Goal: Task Accomplishment & Management: Use online tool/utility

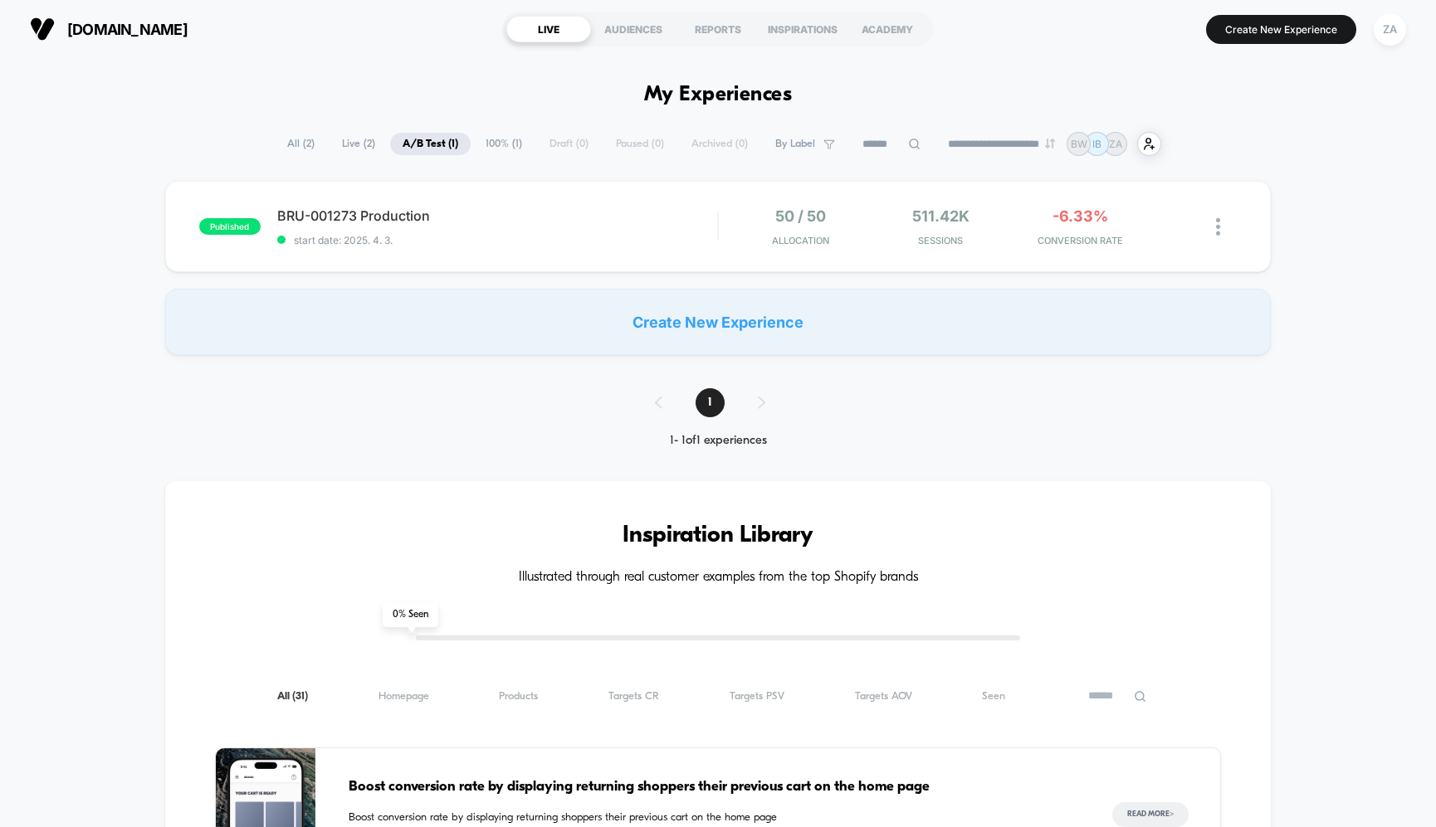
click at [344, 144] on span "Live ( 2 )" at bounding box center [358, 144] width 58 height 22
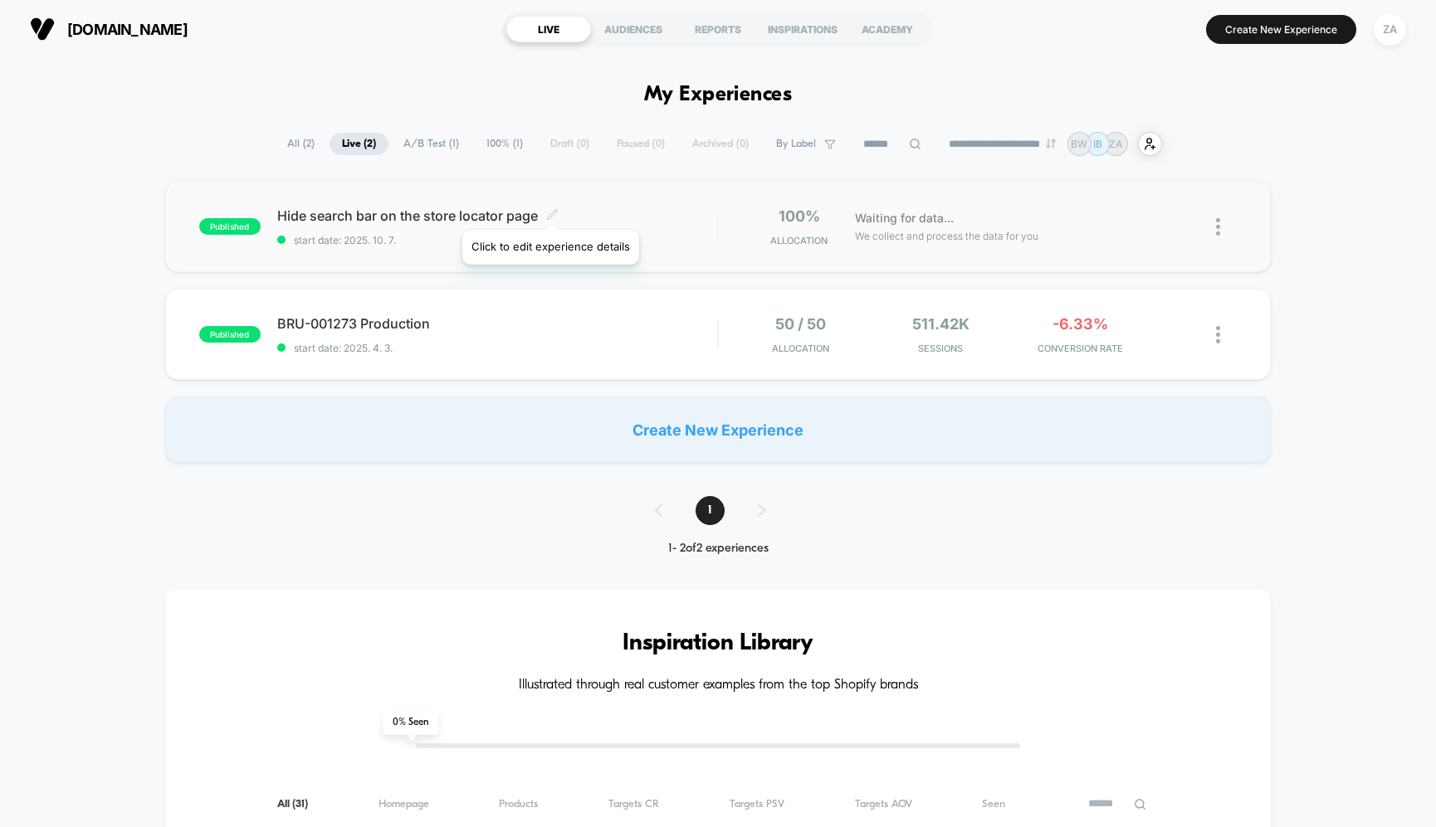
click at [549, 209] on icon at bounding box center [552, 214] width 12 height 12
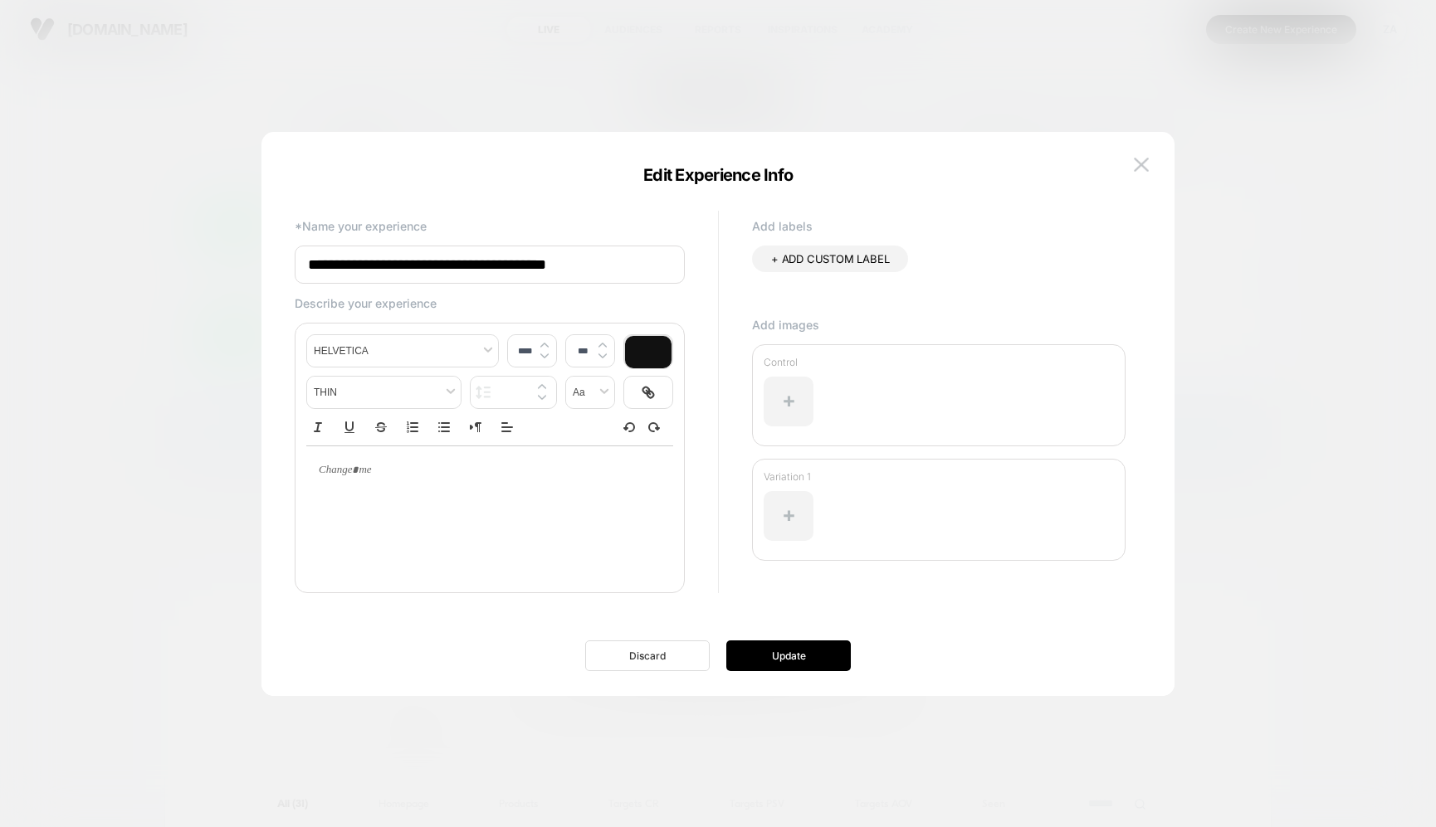
click at [676, 663] on button "Discard" at bounding box center [647, 656] width 124 height 31
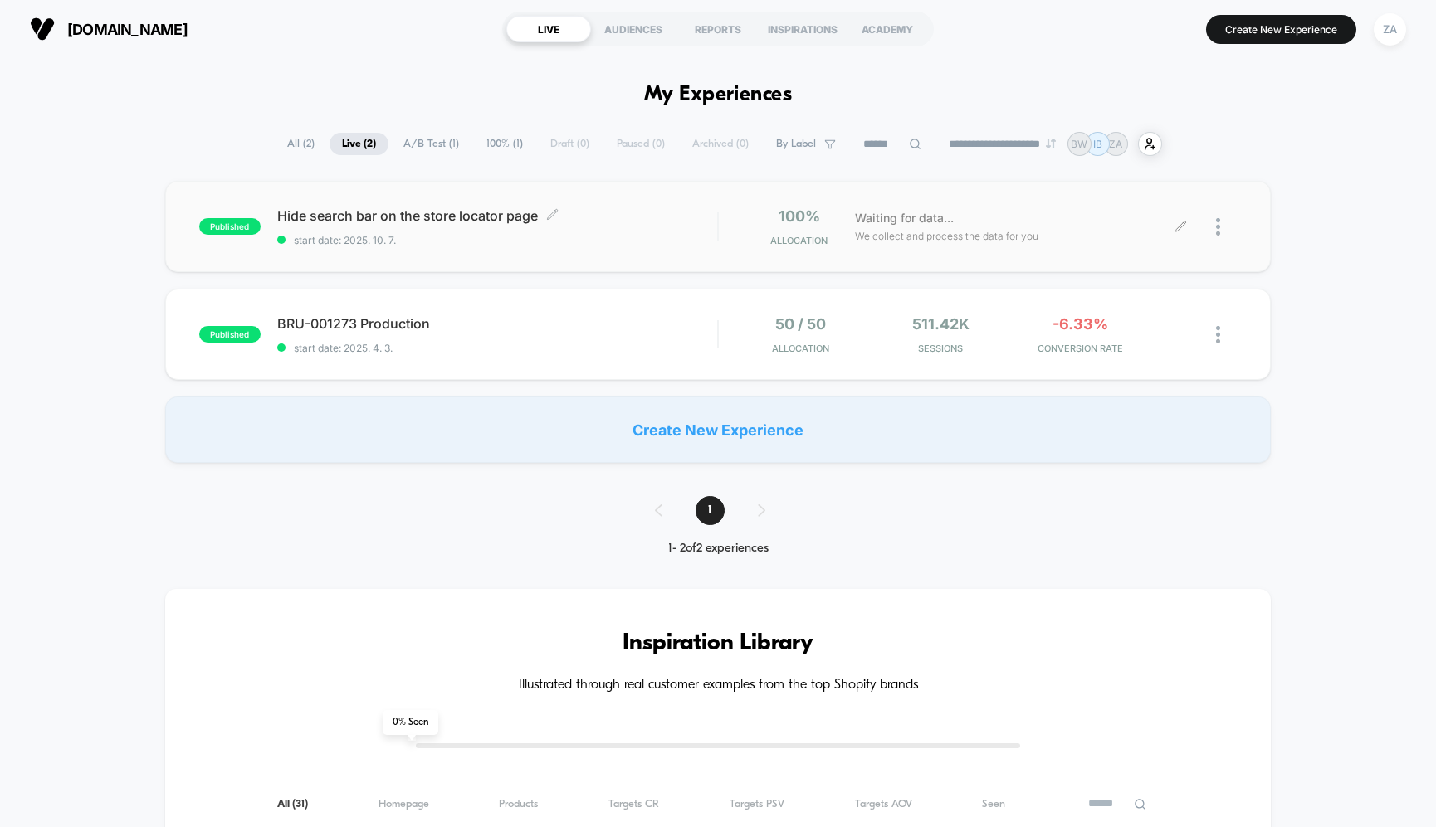
click at [1212, 231] on div at bounding box center [1209, 226] width 56 height 39
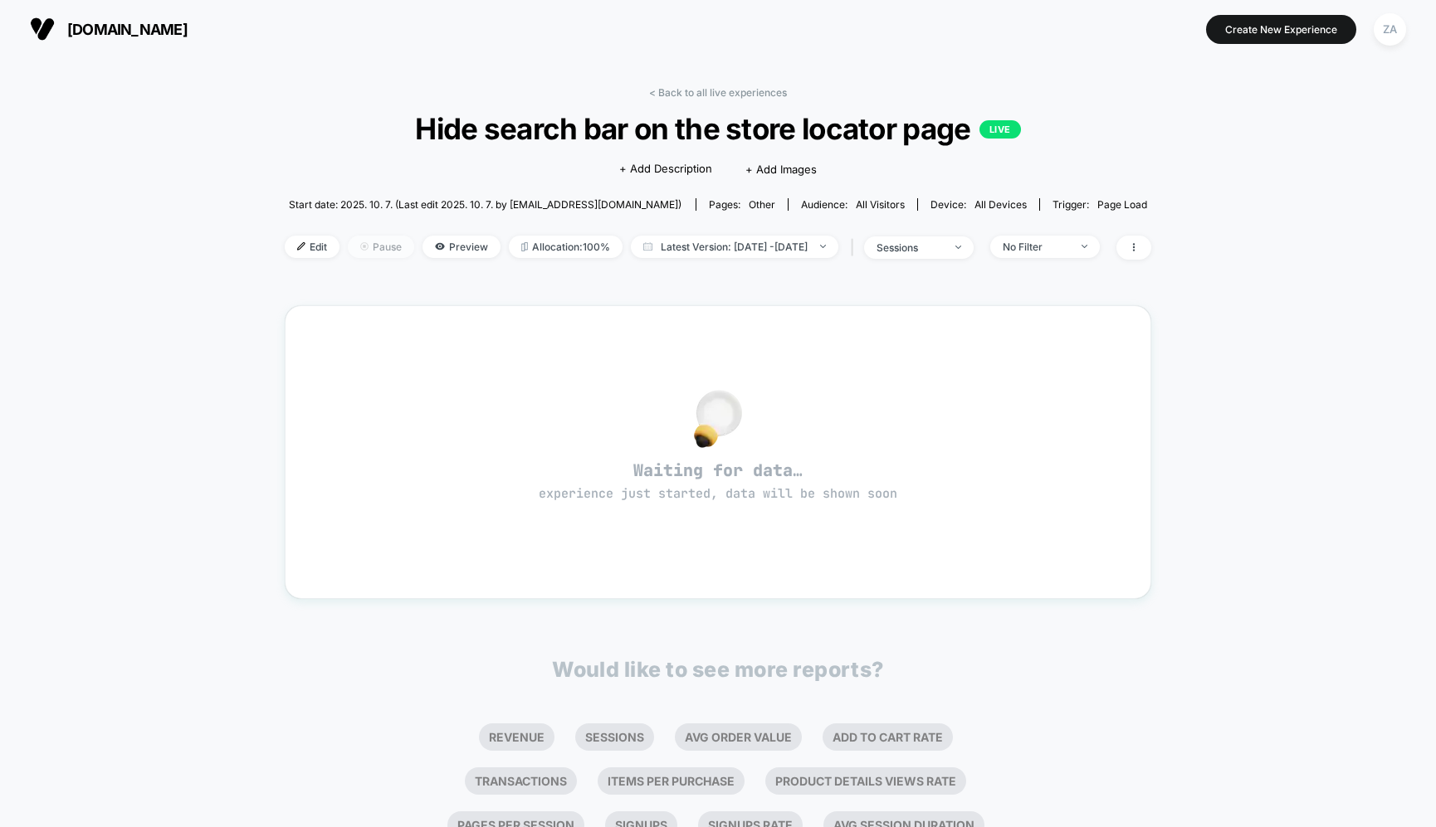
click at [349, 246] on span "Pause" at bounding box center [381, 247] width 66 height 22
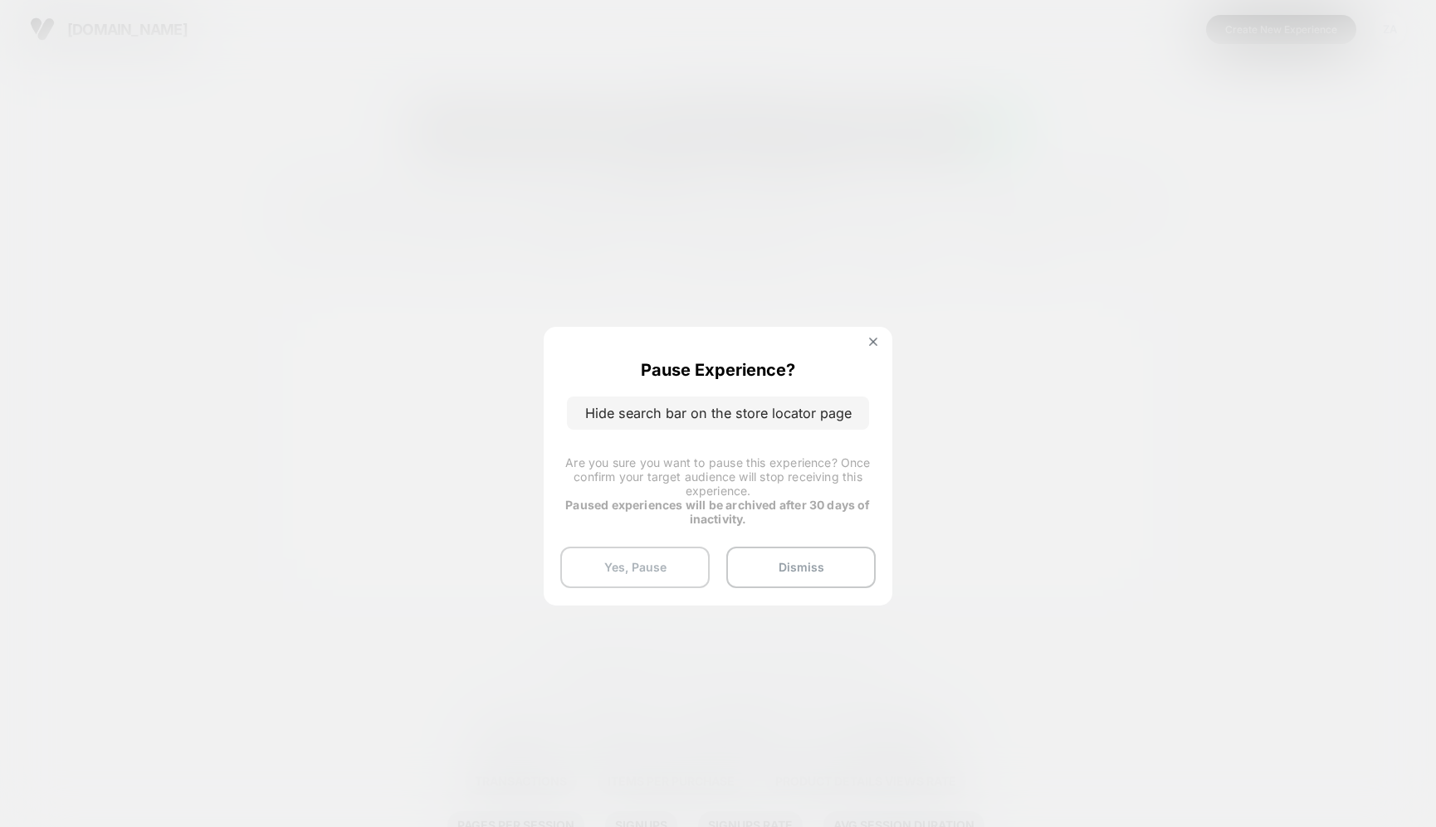
click at [684, 564] on button "Yes, Pause" at bounding box center [634, 567] width 149 height 41
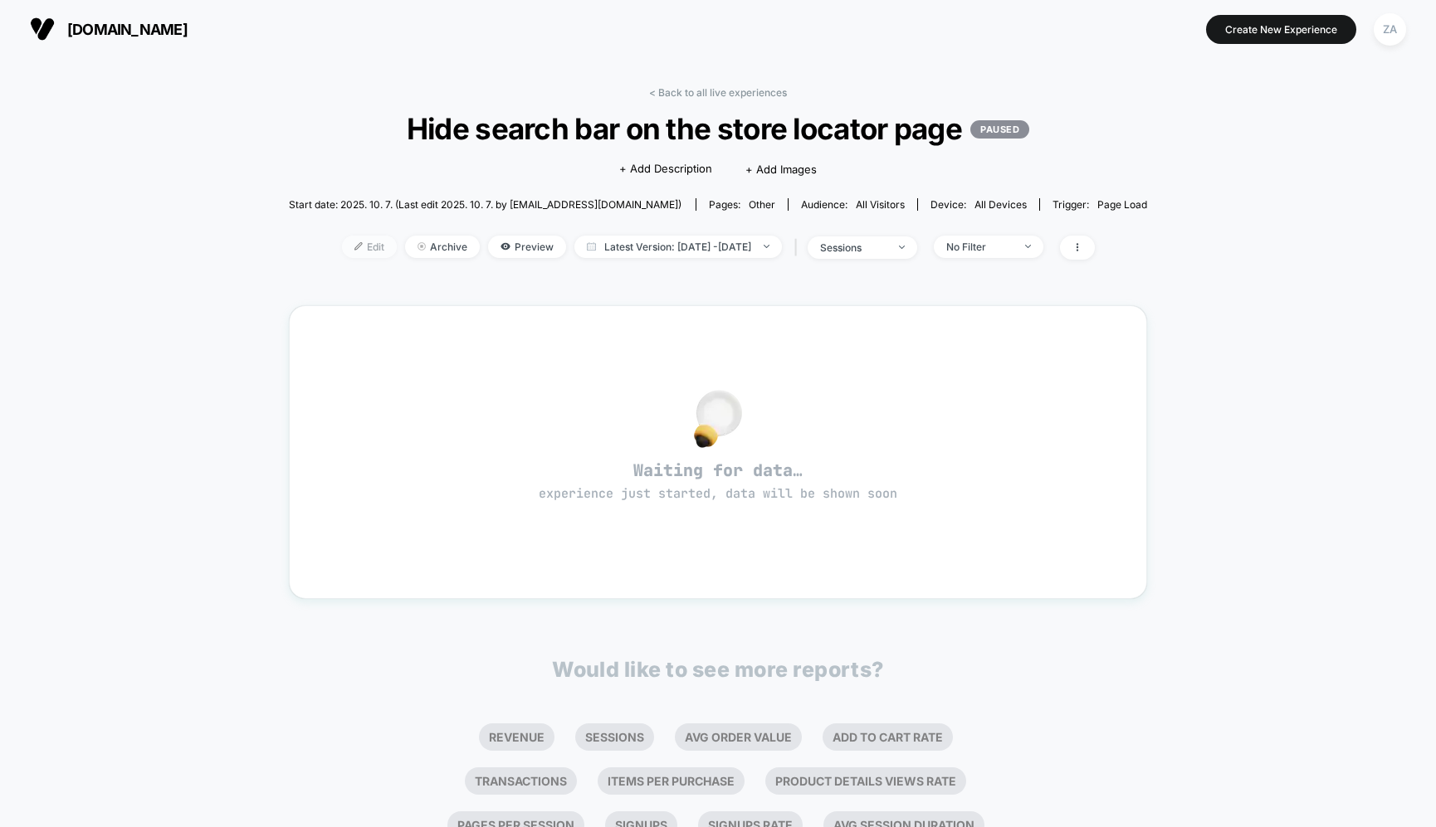
click at [349, 243] on span "Edit" at bounding box center [369, 247] width 55 height 22
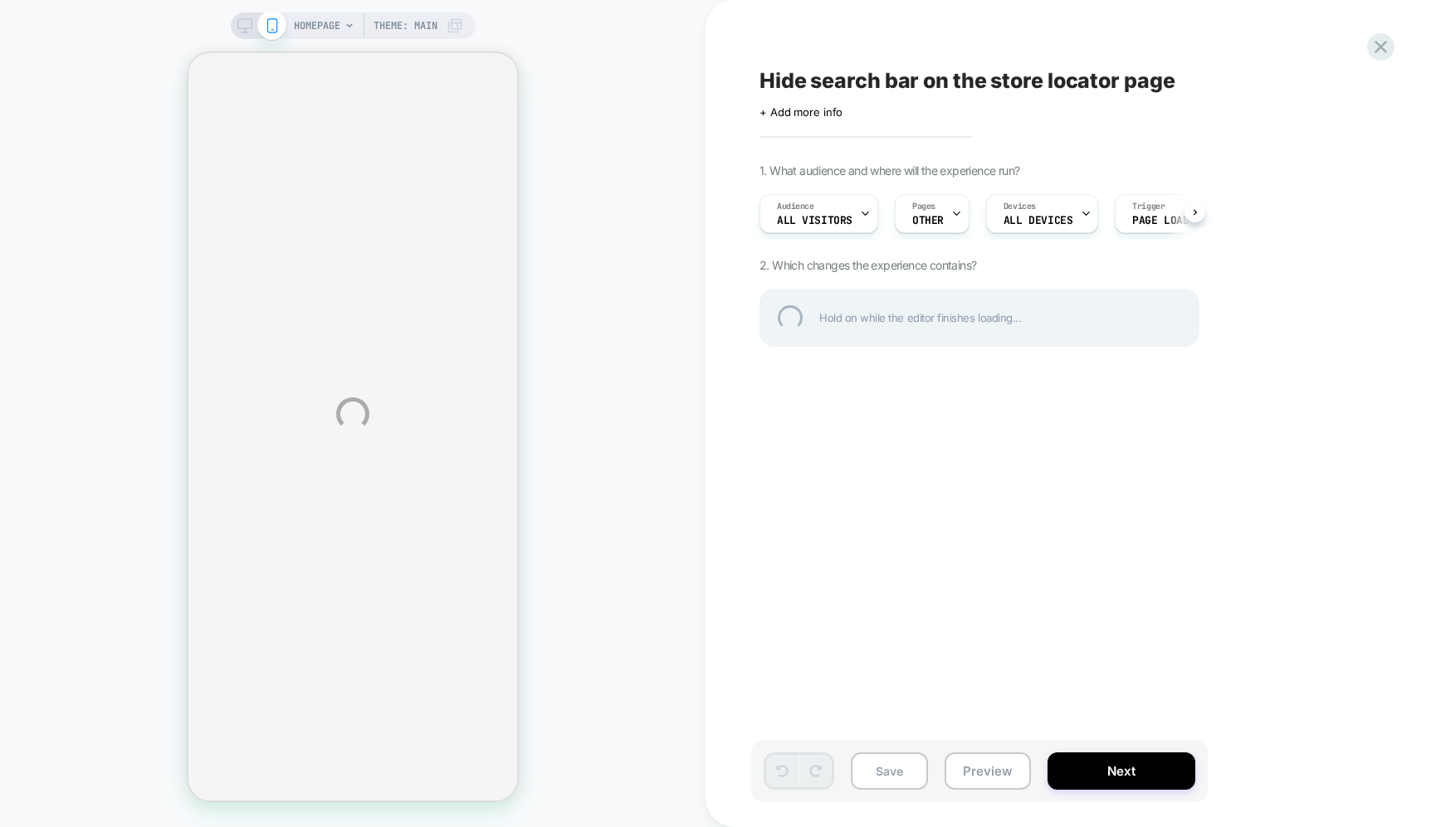
click at [1058, 85] on div "Hide search bar on the store locator page" at bounding box center [1062, 80] width 606 height 25
click at [1021, 84] on textarea "**********" at bounding box center [1035, 80] width 552 height 25
click at [1084, 85] on textarea "**********" at bounding box center [1035, 80] width 552 height 25
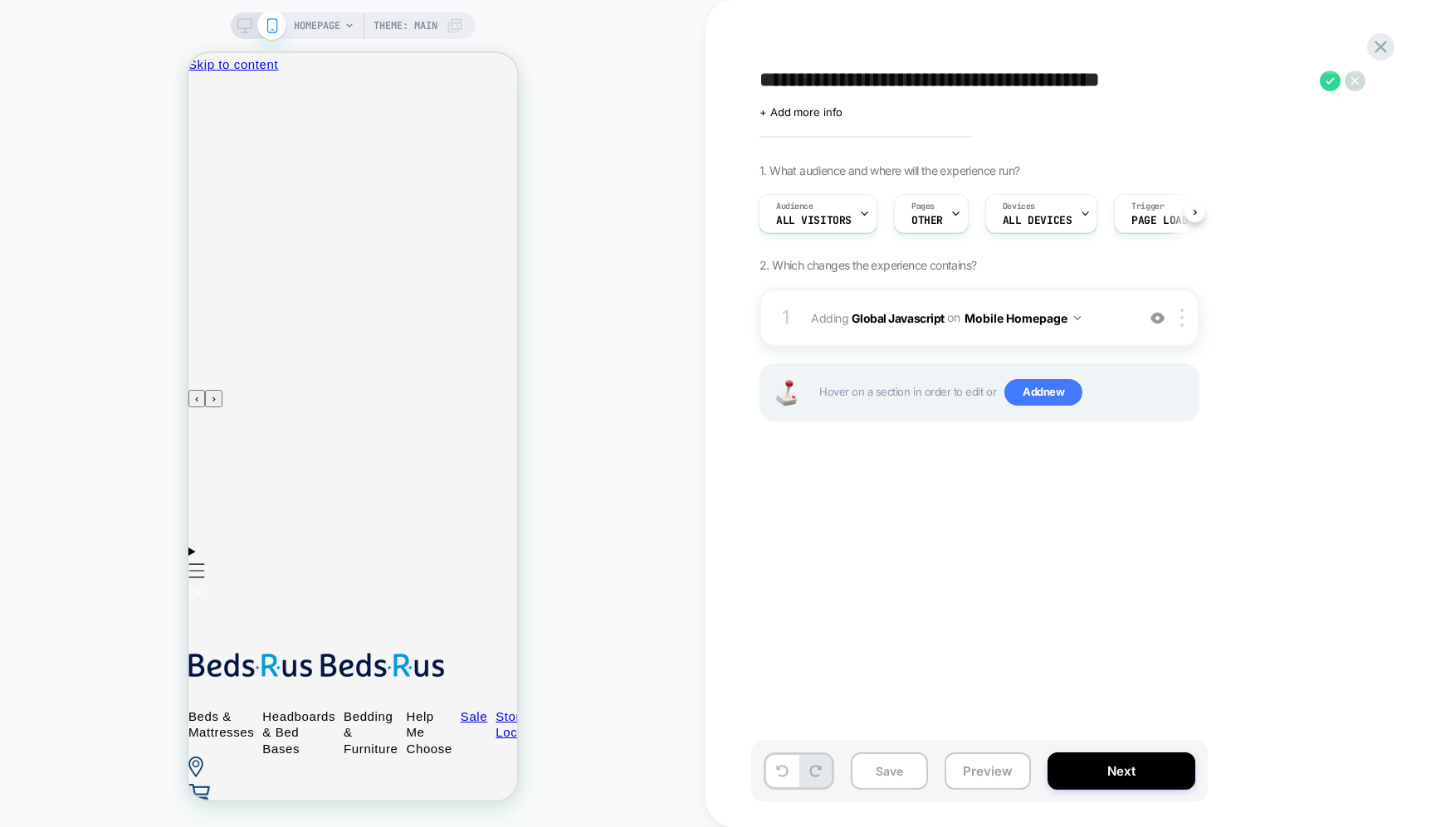
click at [417, 26] on span "Theme: MAIN" at bounding box center [405, 25] width 64 height 27
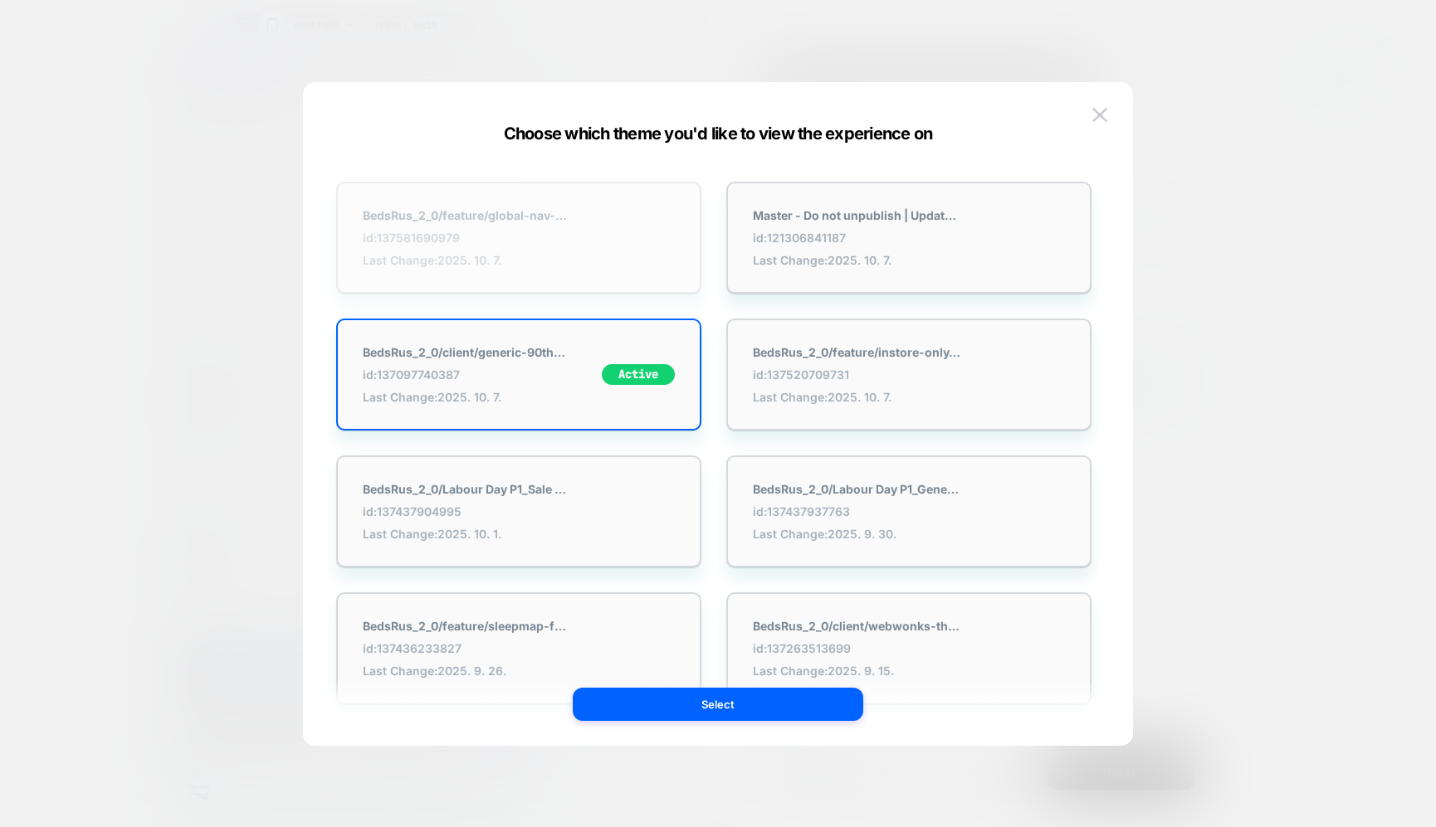
click at [569, 212] on strong "BedsRus_2_0/feature/global-nav-amendment" at bounding box center [466, 215] width 207 height 14
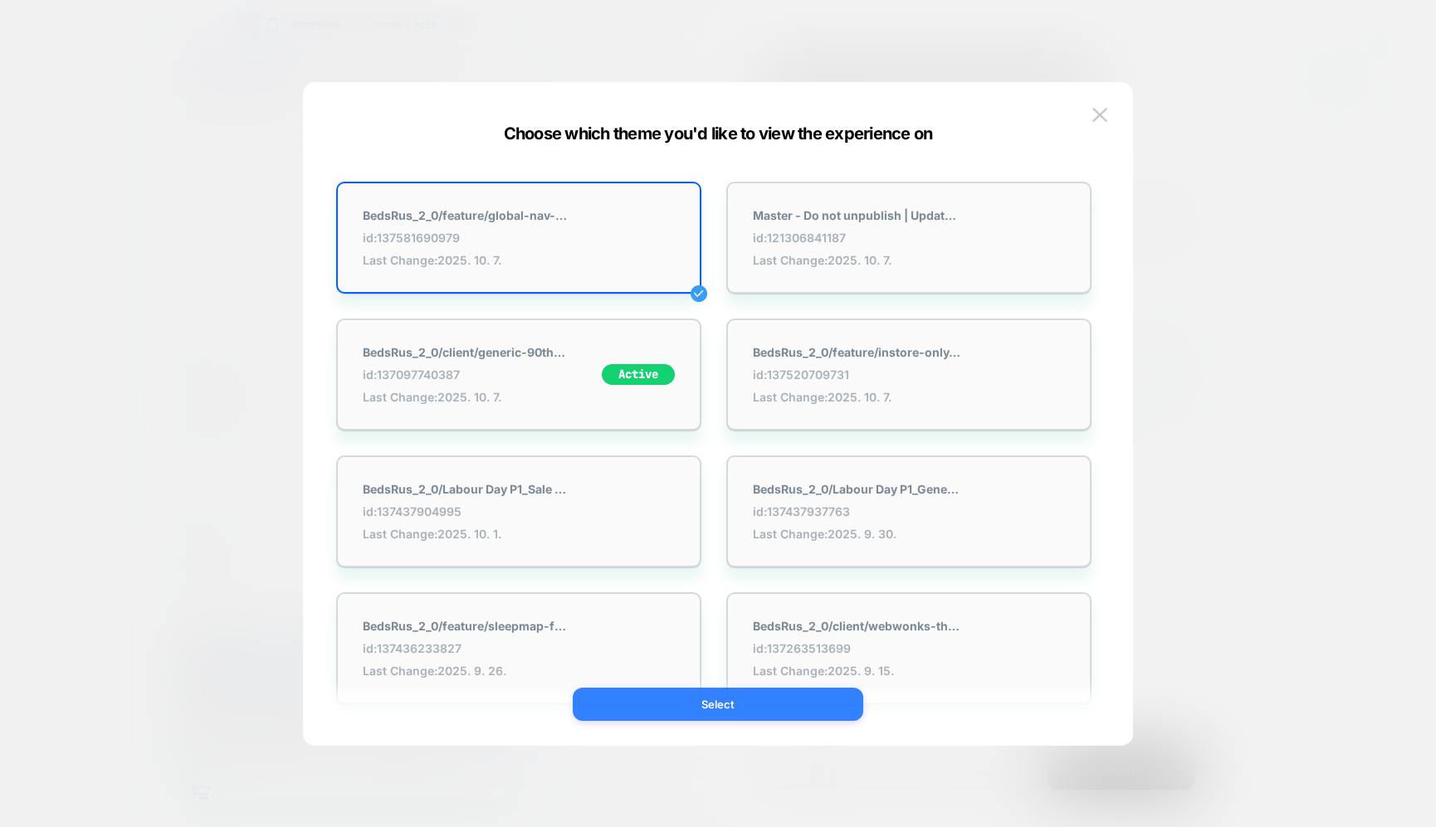
click at [720, 699] on button "Select" at bounding box center [718, 704] width 290 height 33
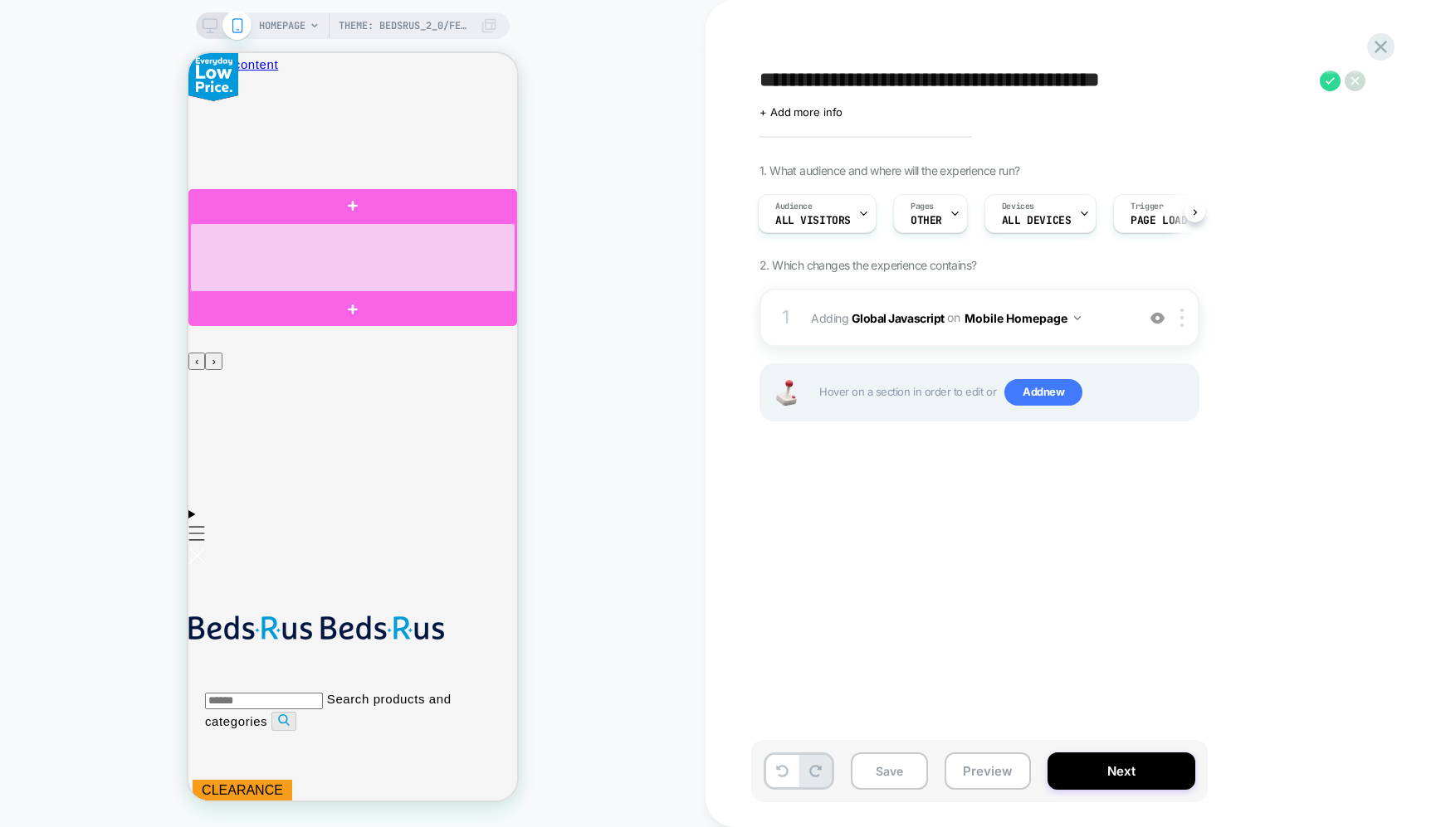
scroll to position [0, 329]
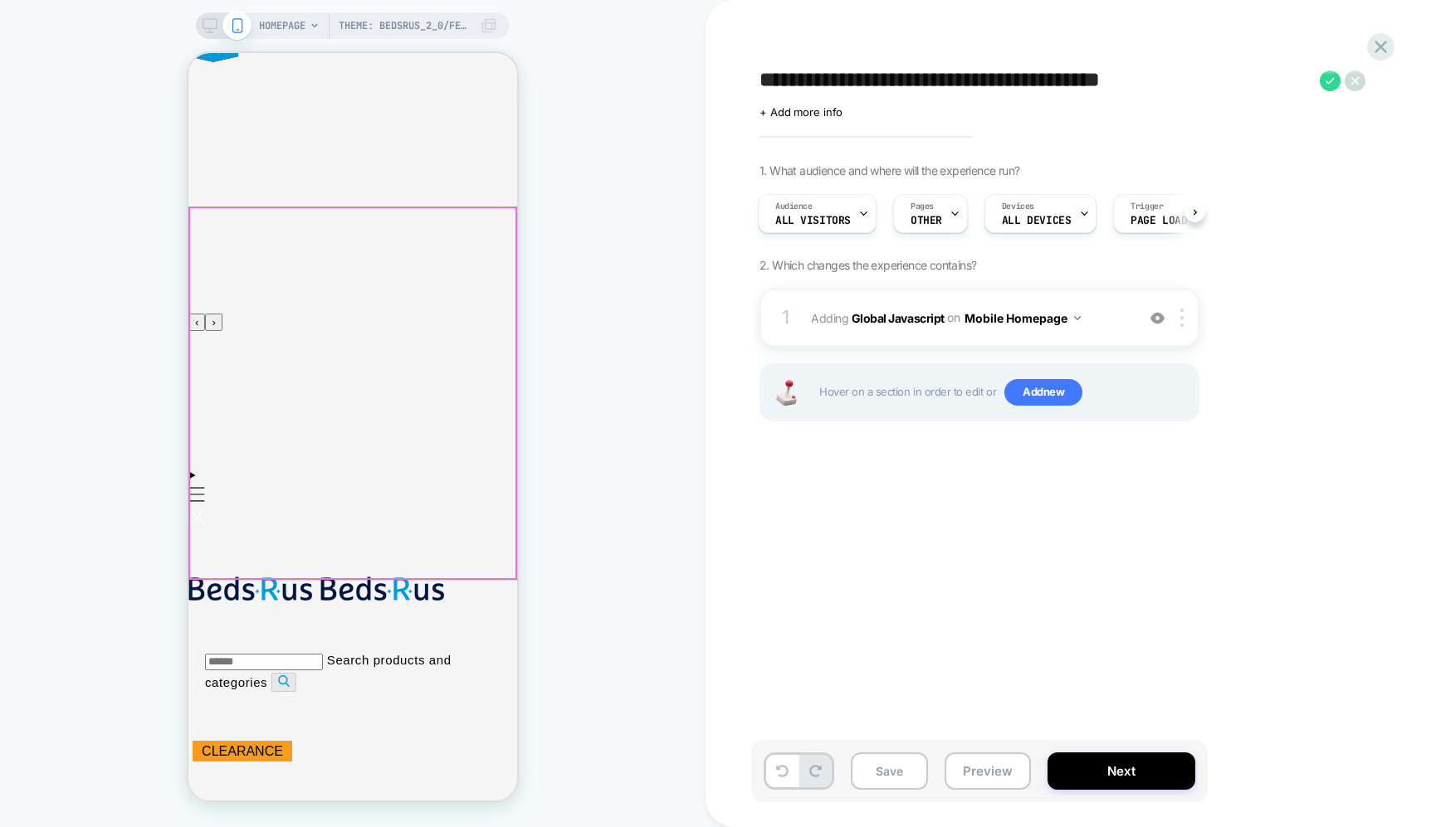
scroll to position [0, 0]
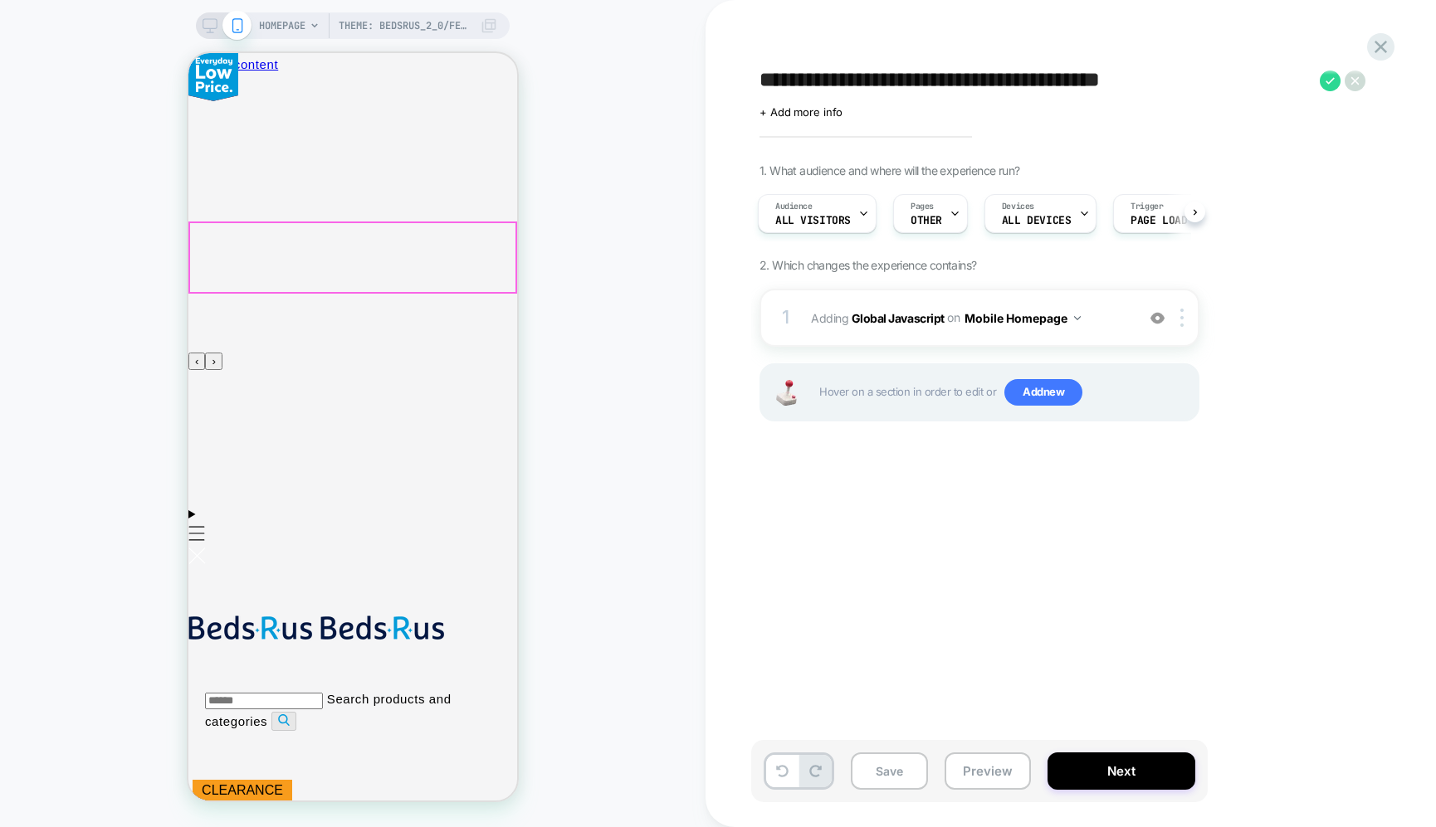
click at [977, 767] on button "Preview" at bounding box center [987, 771] width 86 height 37
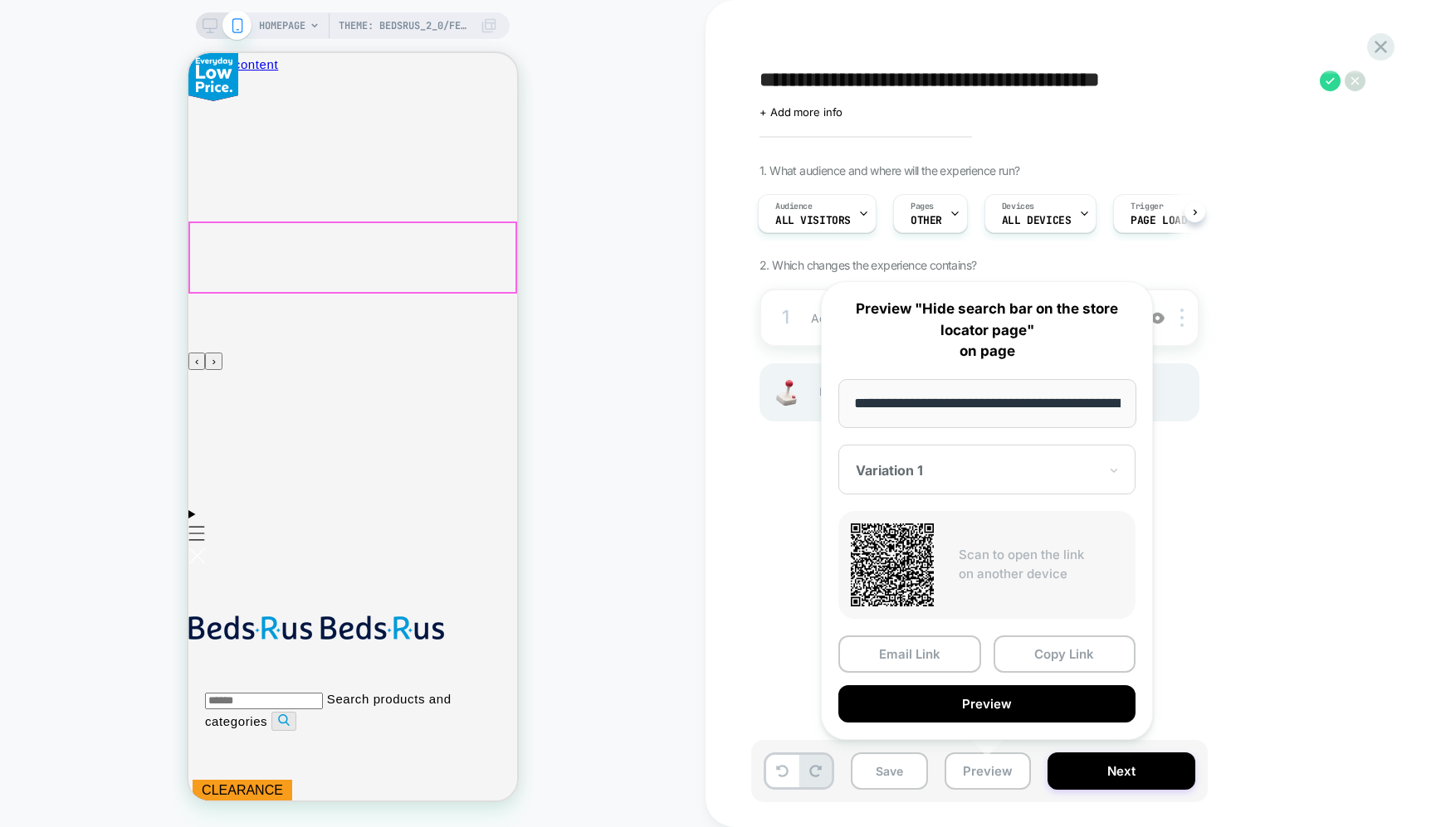
click at [963, 246] on div "1. What audience and where will the experience run? Audience All Visitors Pages…" at bounding box center [1062, 313] width 606 height 300
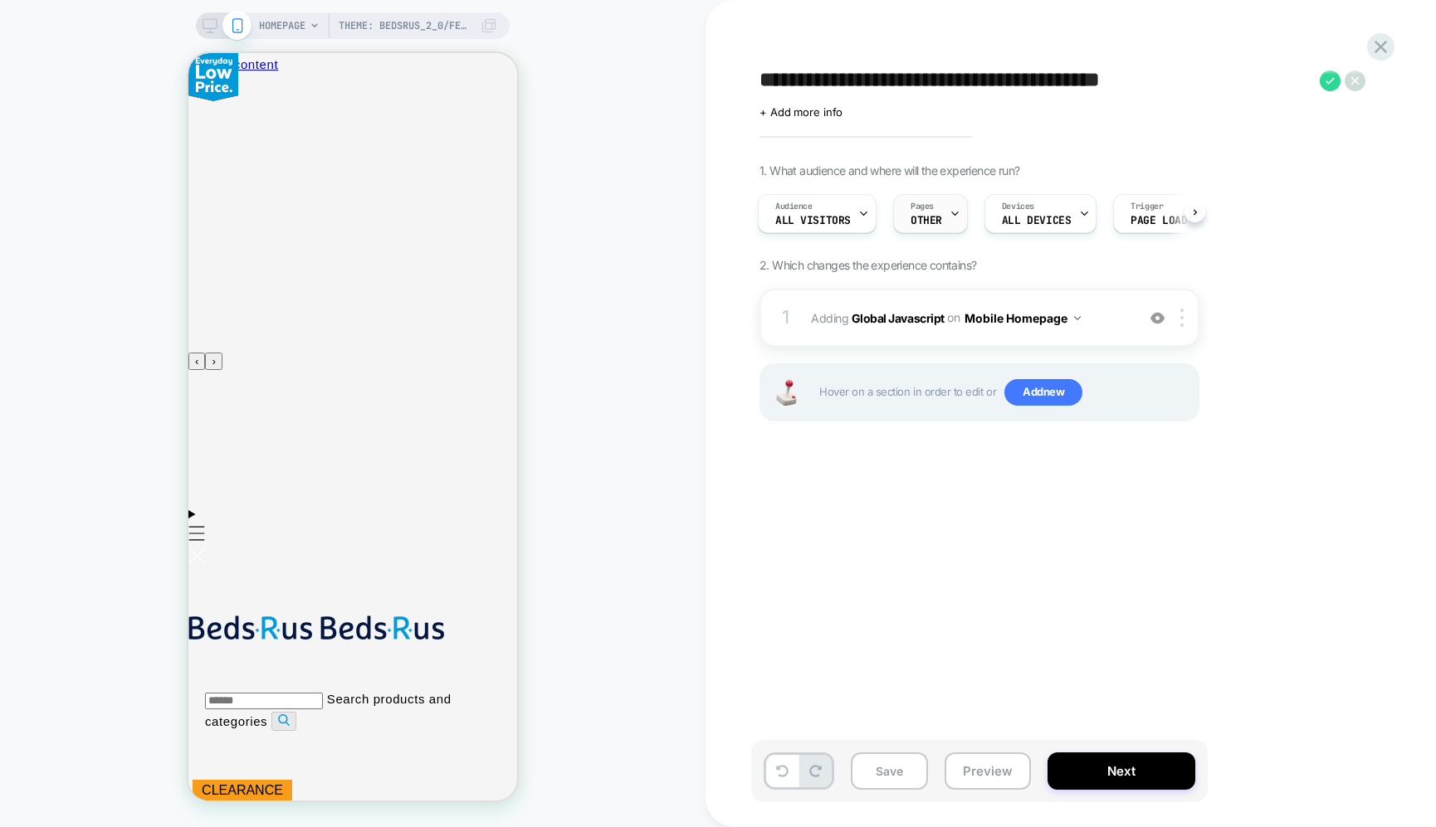
scroll to position [0, 329]
click at [1373, 45] on icon at bounding box center [1380, 47] width 22 height 22
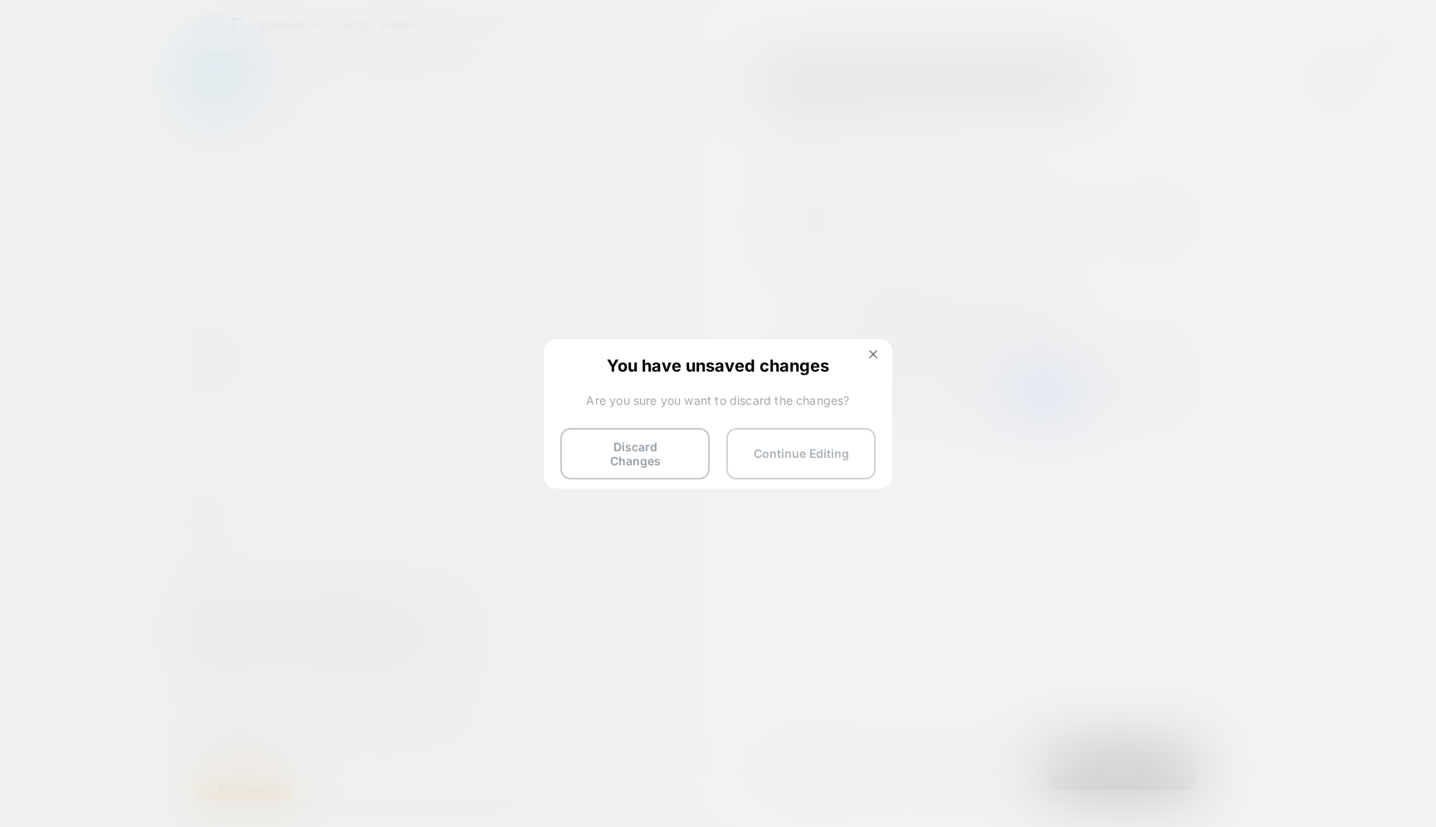
click at [811, 456] on button "Continue Editing" at bounding box center [800, 453] width 149 height 51
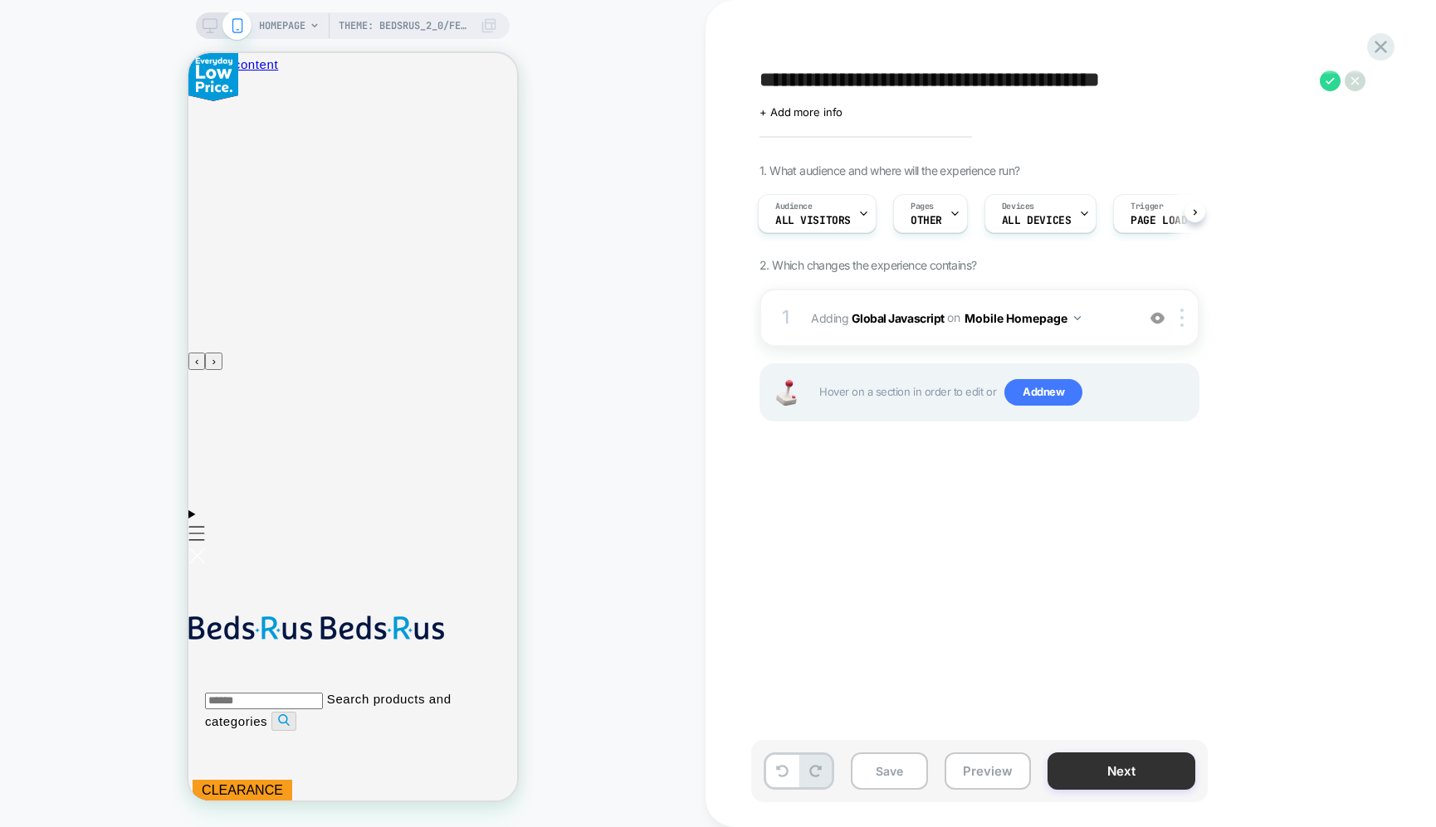
click at [1115, 773] on button "Next" at bounding box center [1121, 771] width 148 height 37
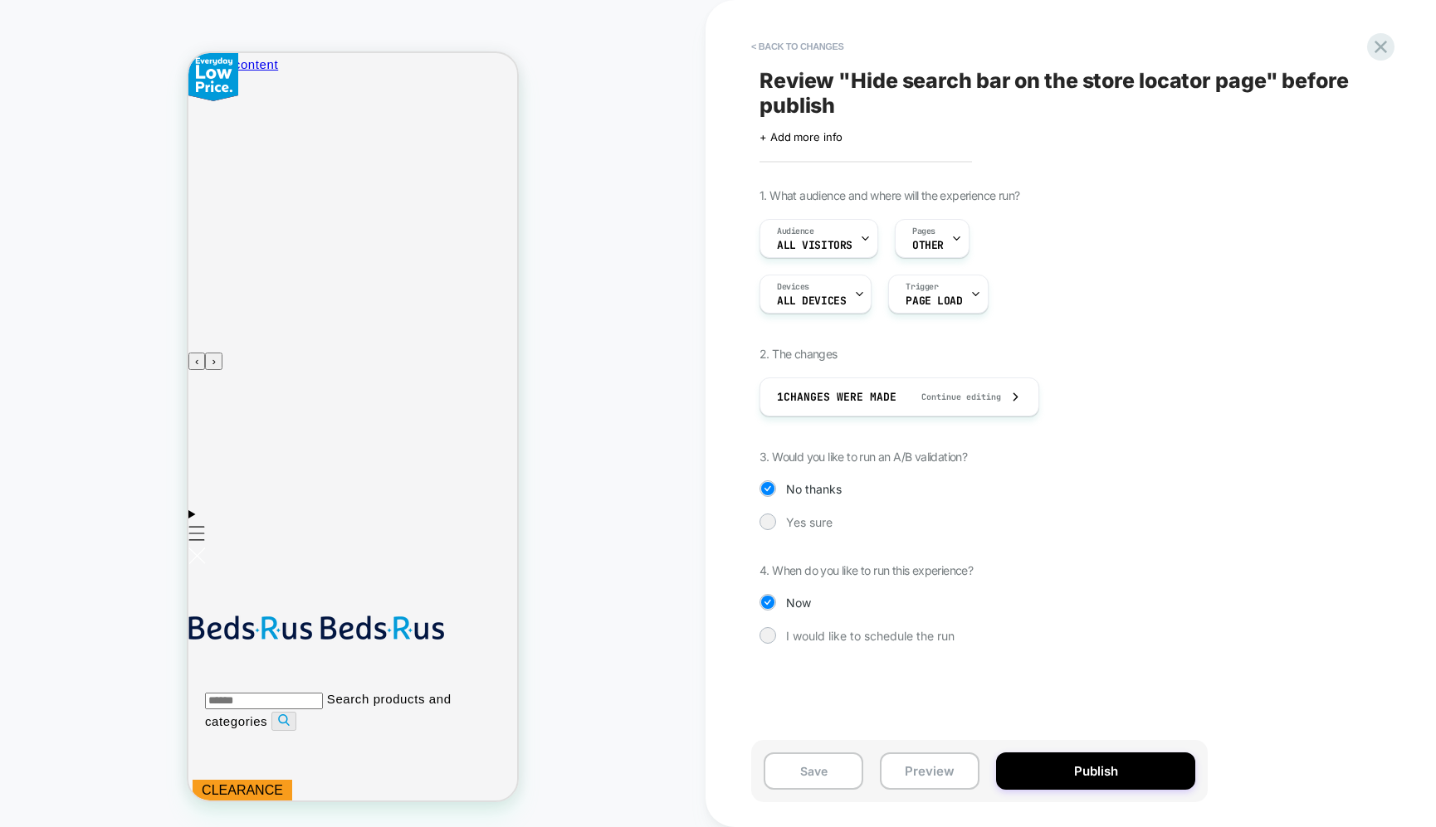
scroll to position [0, 986]
click at [811, 530] on div "1. What audience and where will the experience run? Audience All Visitors Pages…" at bounding box center [1062, 428] width 606 height 481
click at [814, 525] on span "Yes sure" at bounding box center [809, 522] width 46 height 14
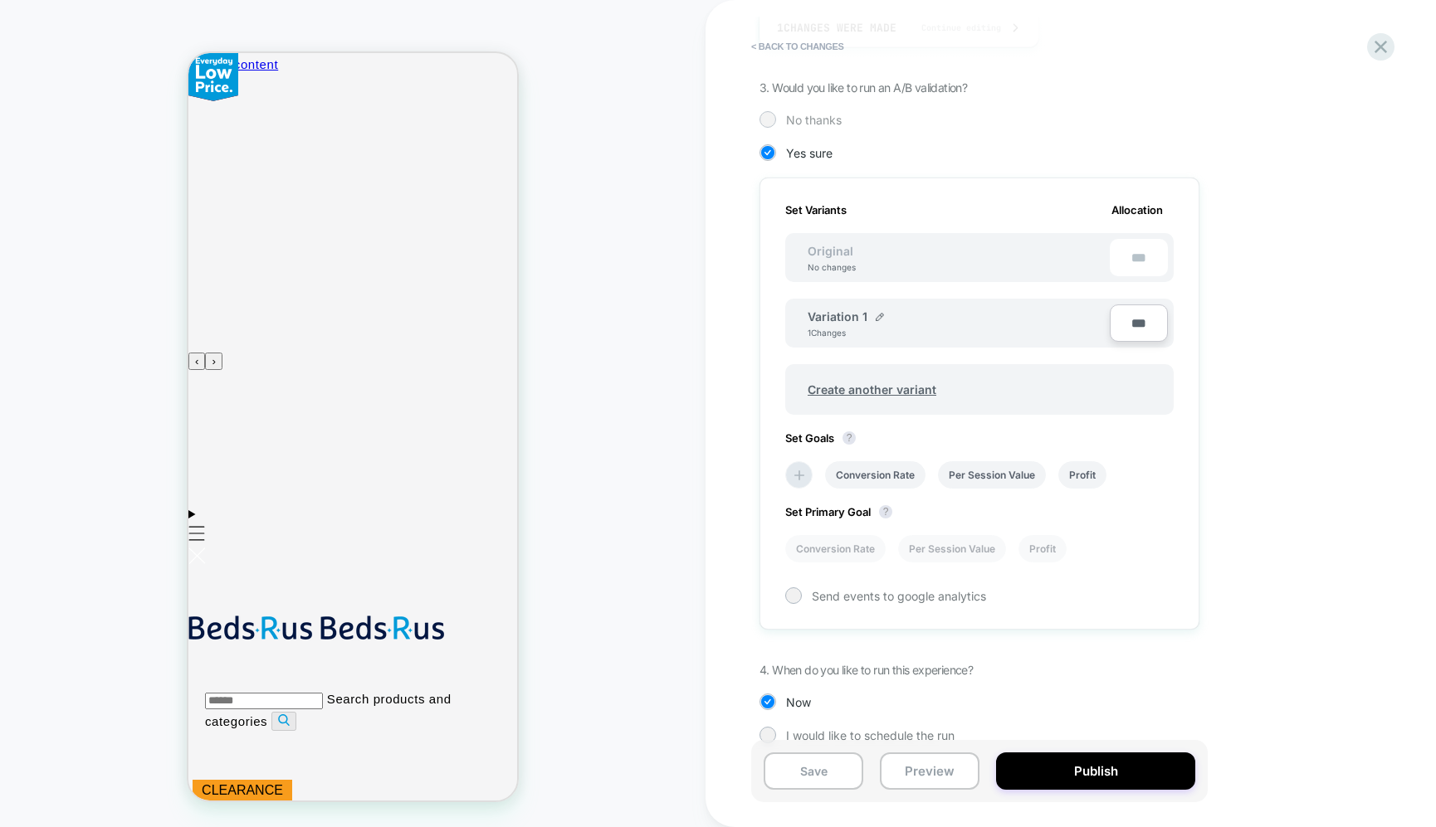
scroll to position [0, 0]
click at [796, 118] on span "No thanks" at bounding box center [814, 120] width 56 height 14
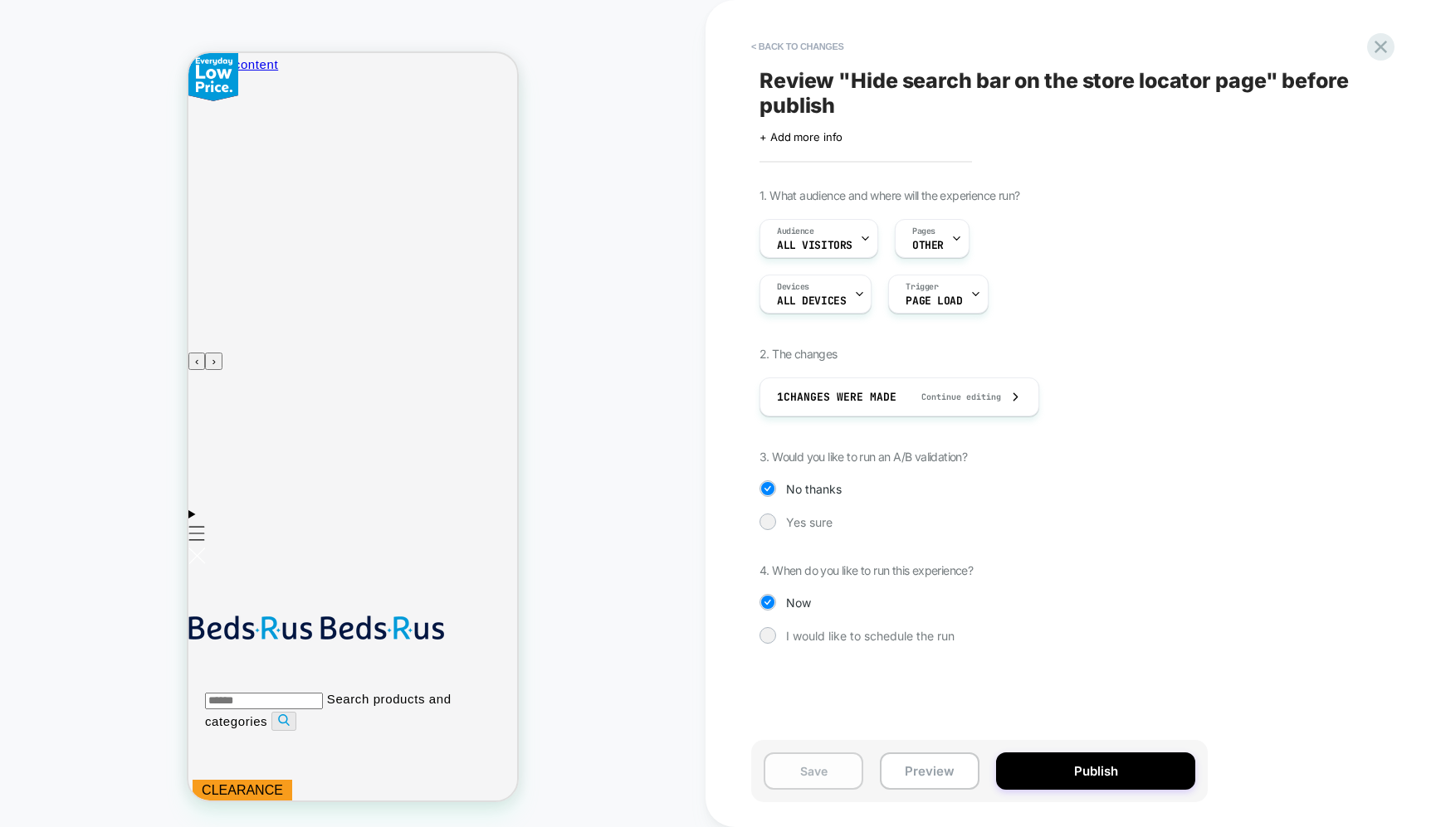
click at [839, 781] on button "Save" at bounding box center [814, 771] width 100 height 37
click at [1384, 48] on icon at bounding box center [1380, 47] width 22 height 22
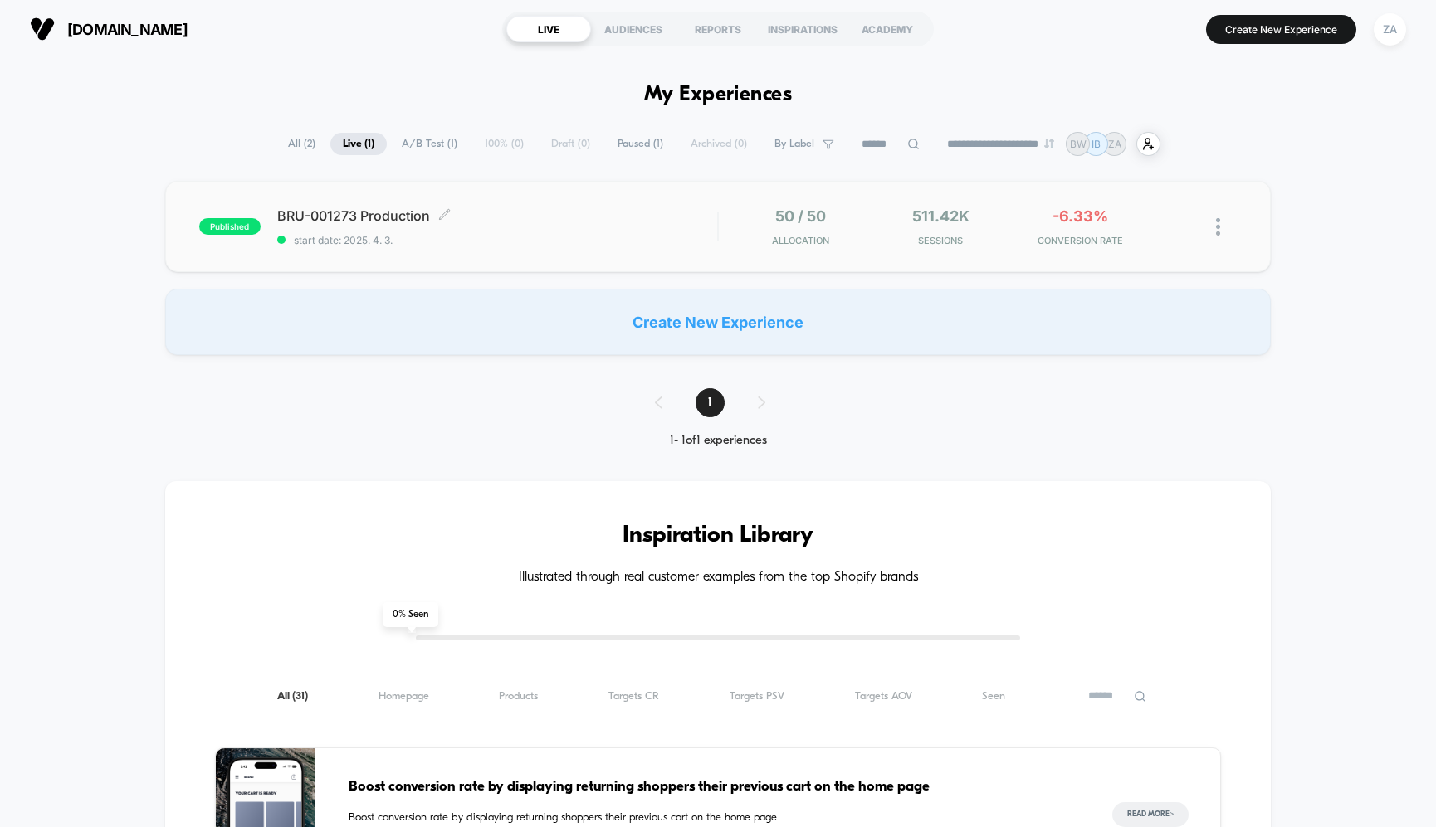
click at [372, 213] on span "BRU-001273 Production Click to edit experience details" at bounding box center [497, 215] width 440 height 17
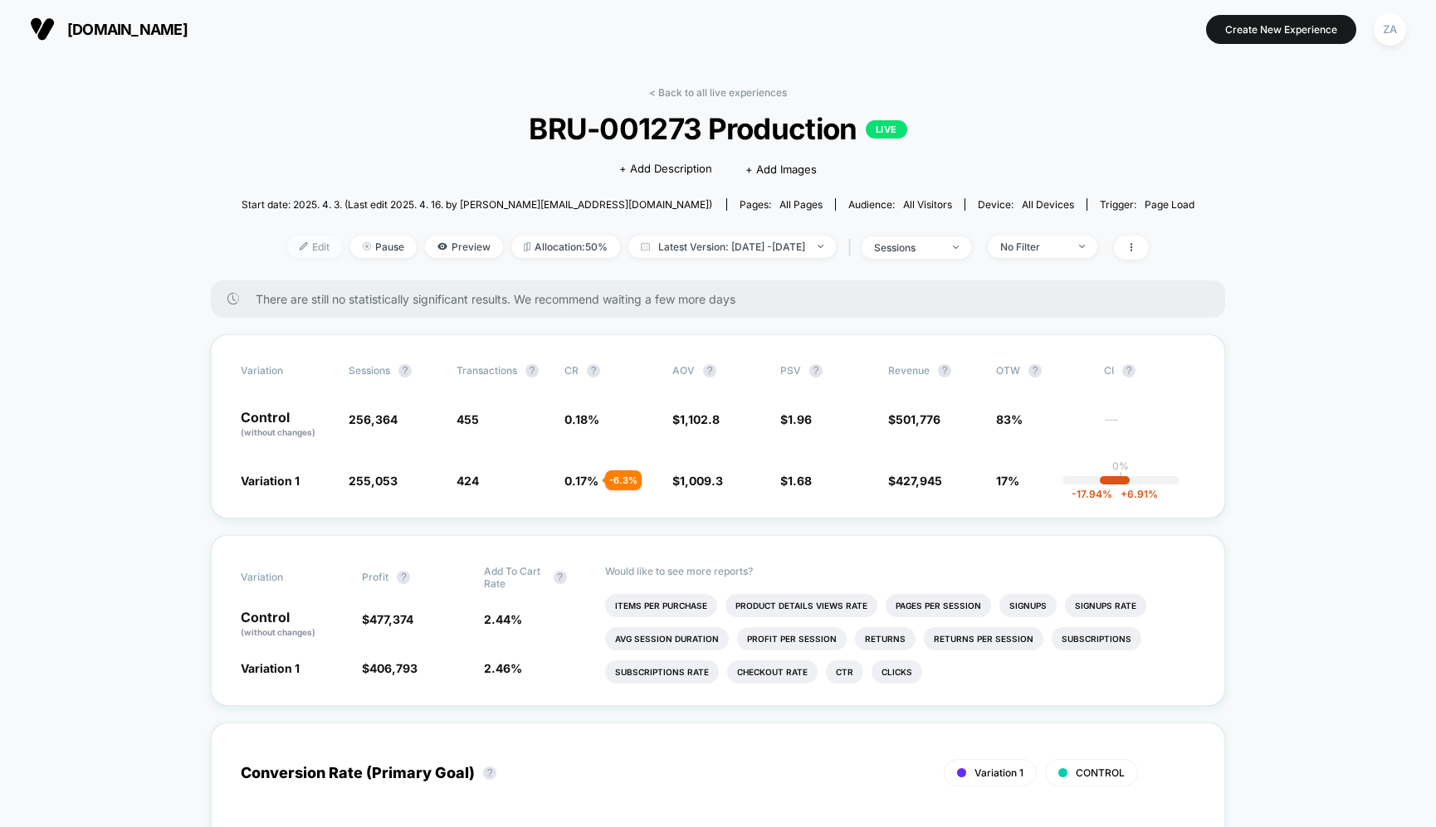
click at [301, 247] on span "Edit" at bounding box center [314, 247] width 55 height 22
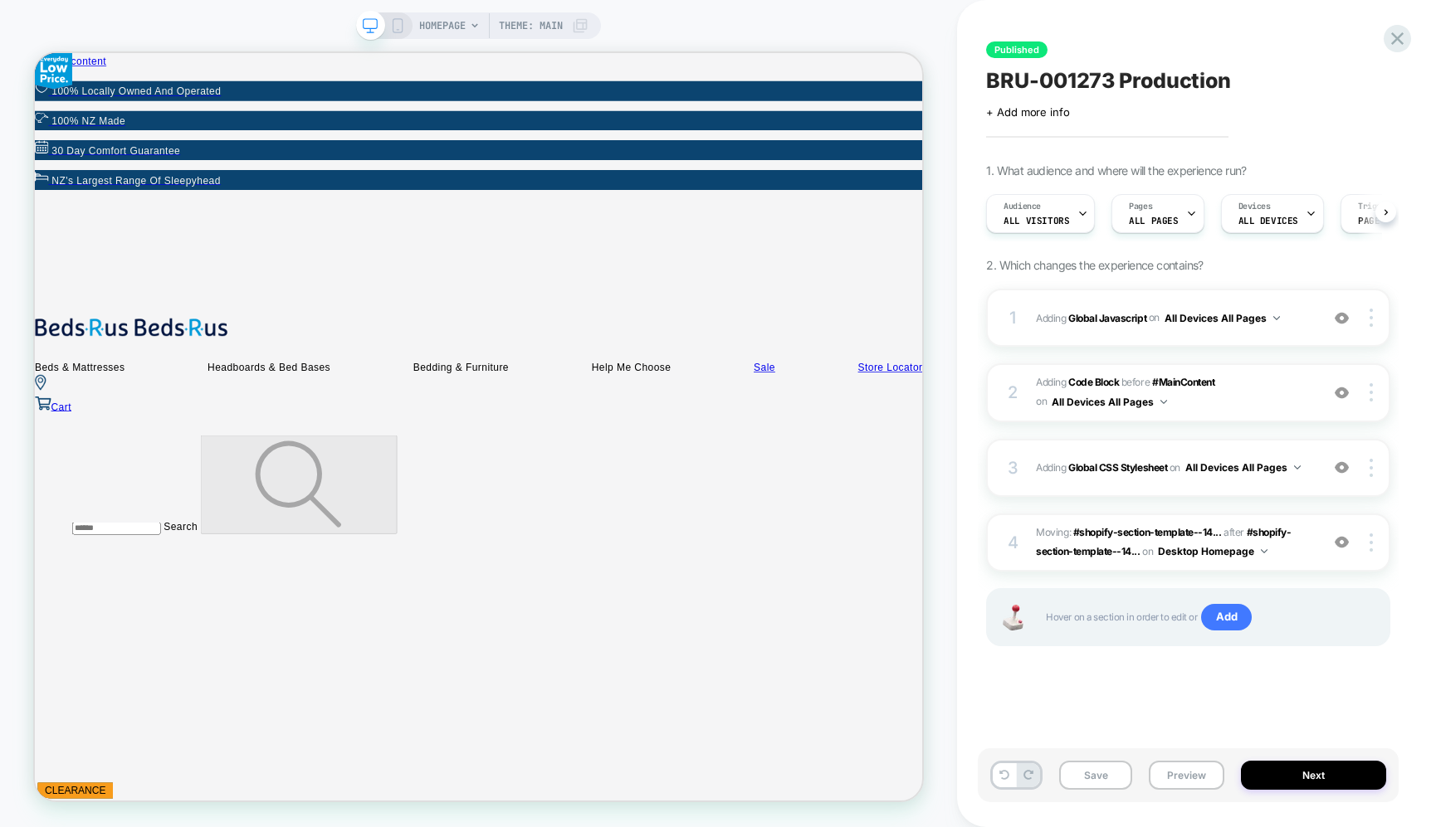
scroll to position [0, 1]
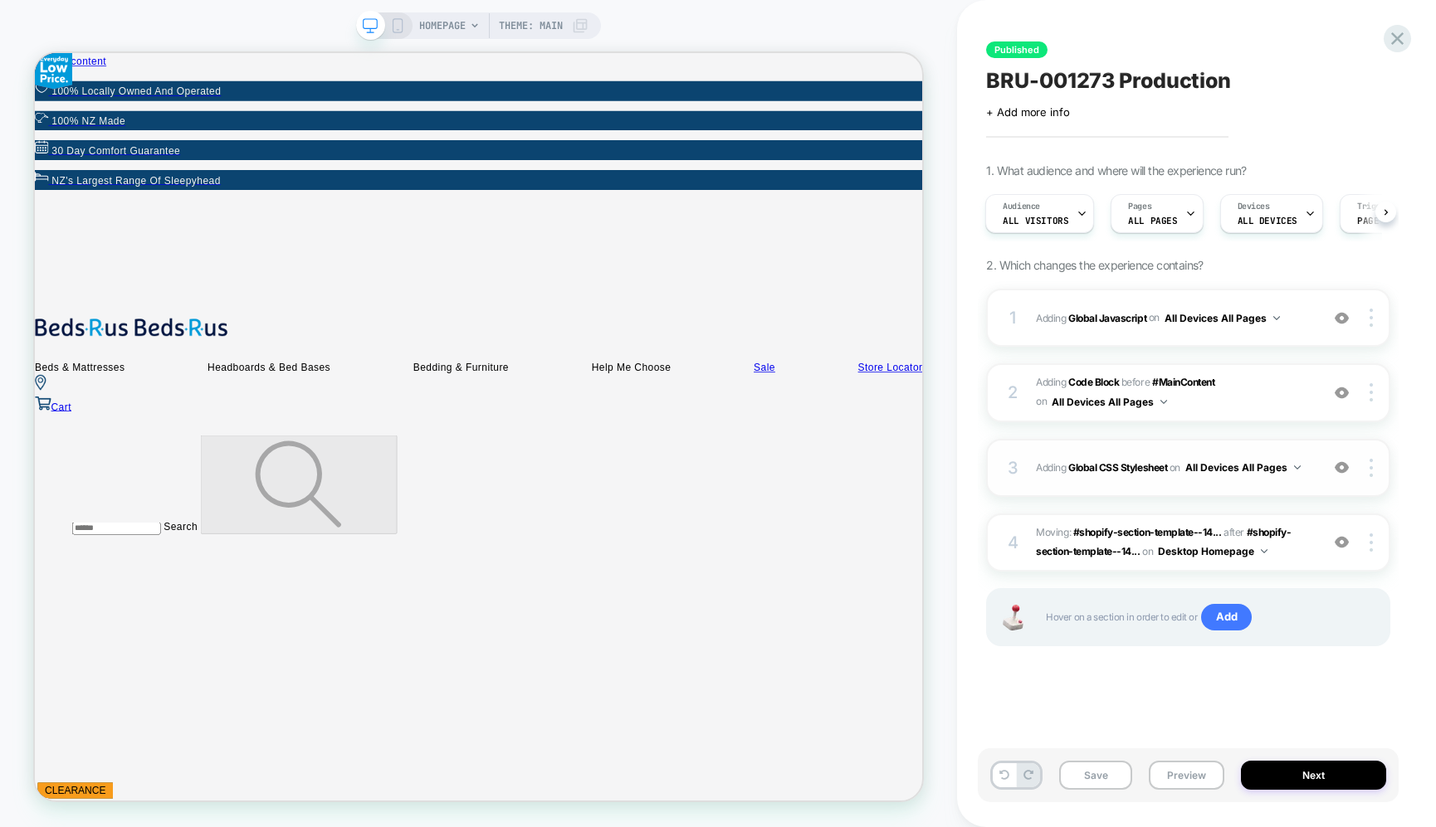
click at [1196, 461] on button "All Devices All Pages" at bounding box center [1242, 467] width 115 height 21
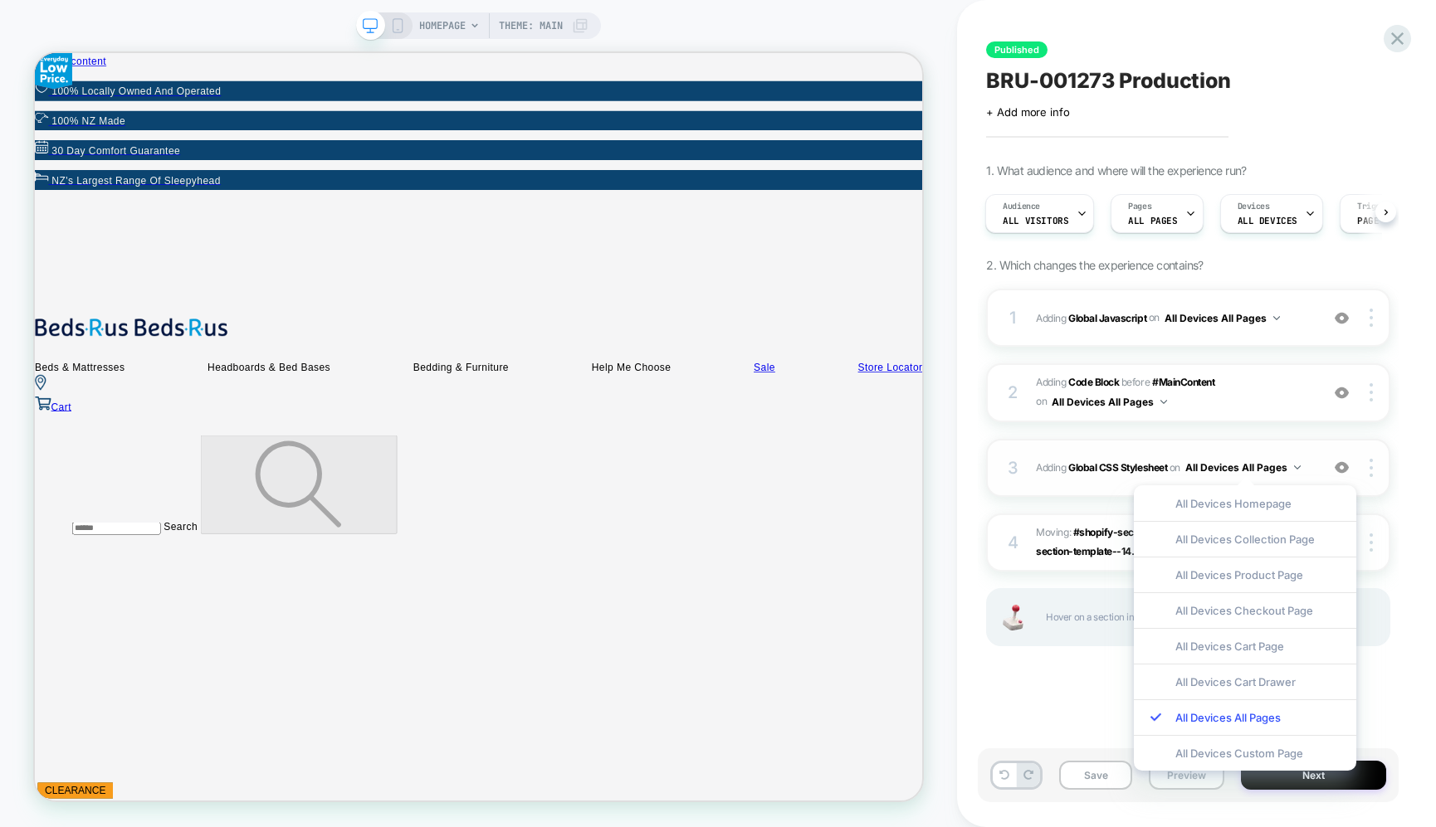
click at [1198, 460] on button "All Devices All Pages" at bounding box center [1242, 467] width 115 height 21
click at [1343, 466] on img at bounding box center [1342, 468] width 14 height 14
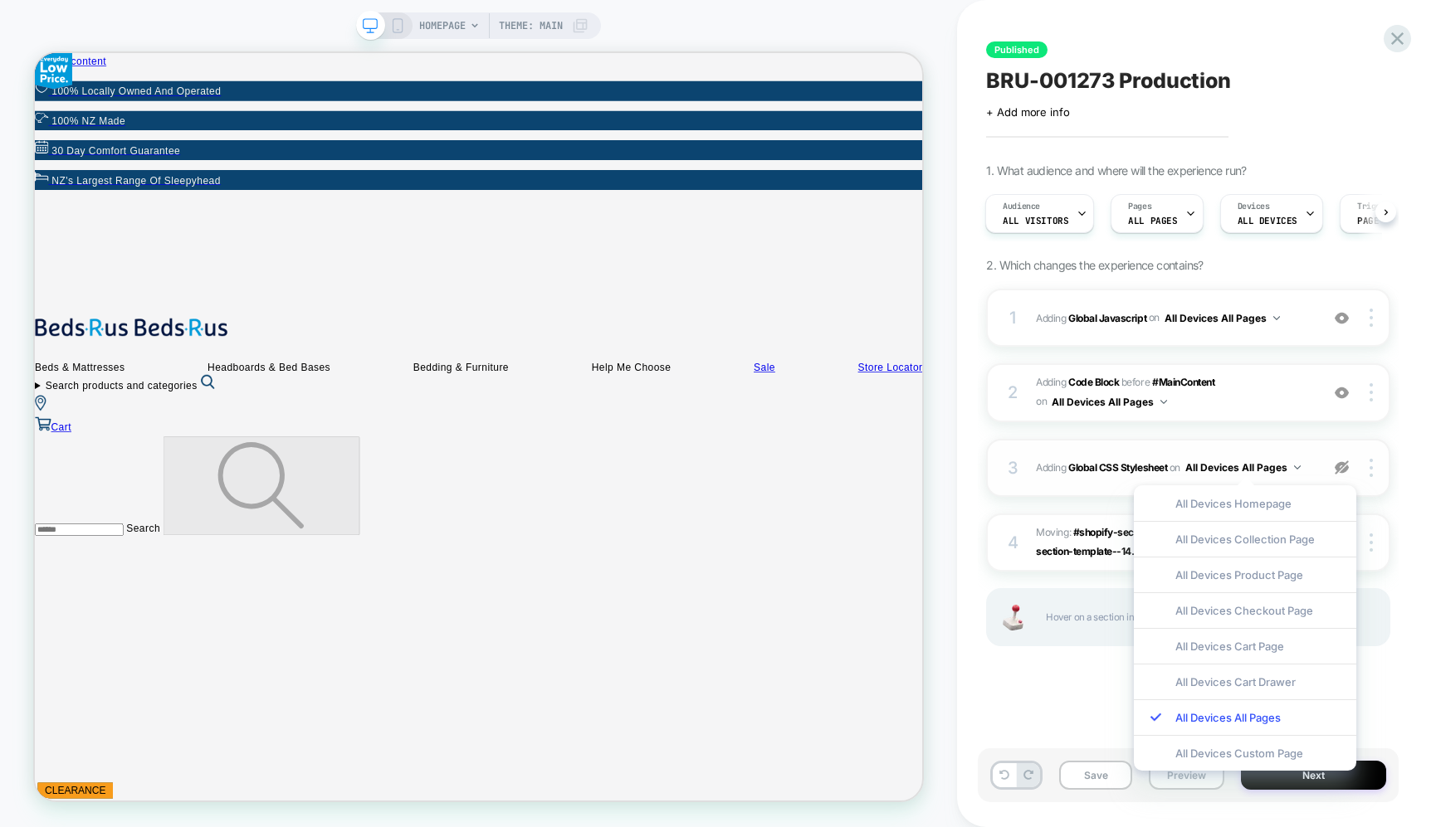
click at [1342, 465] on img at bounding box center [1342, 468] width 14 height 14
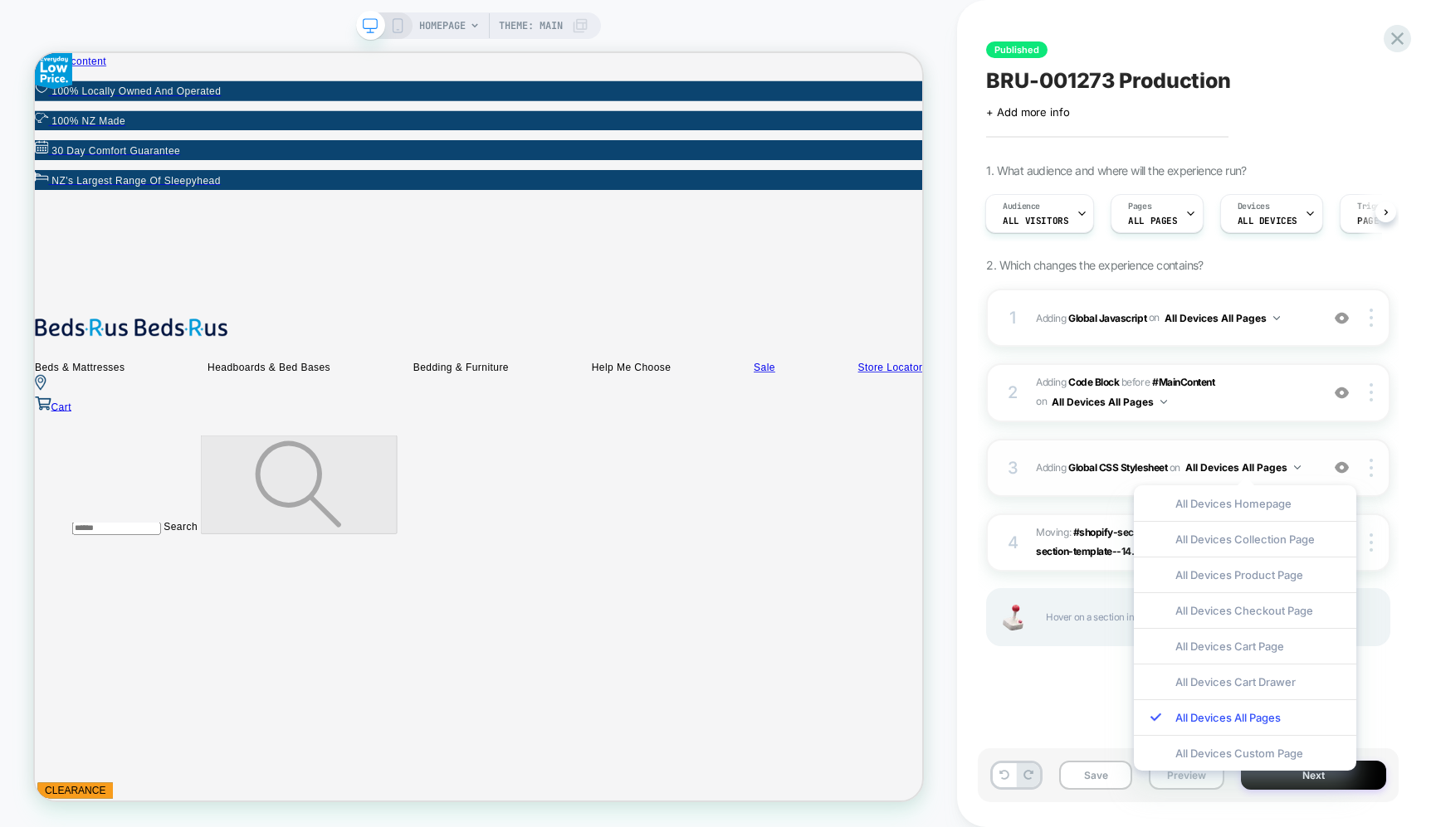
click at [1342, 465] on img at bounding box center [1342, 468] width 14 height 14
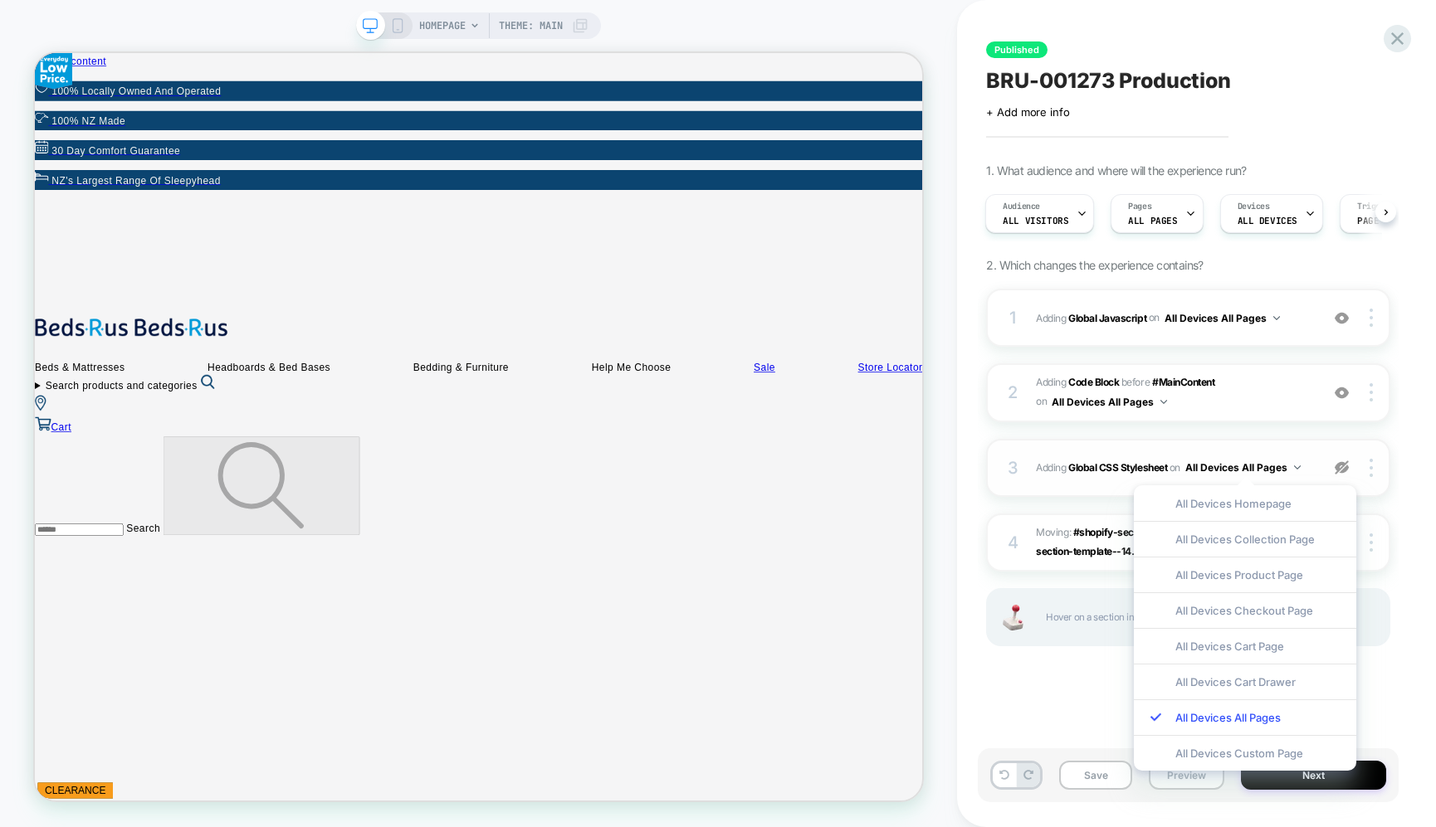
click at [1342, 465] on img at bounding box center [1342, 468] width 14 height 14
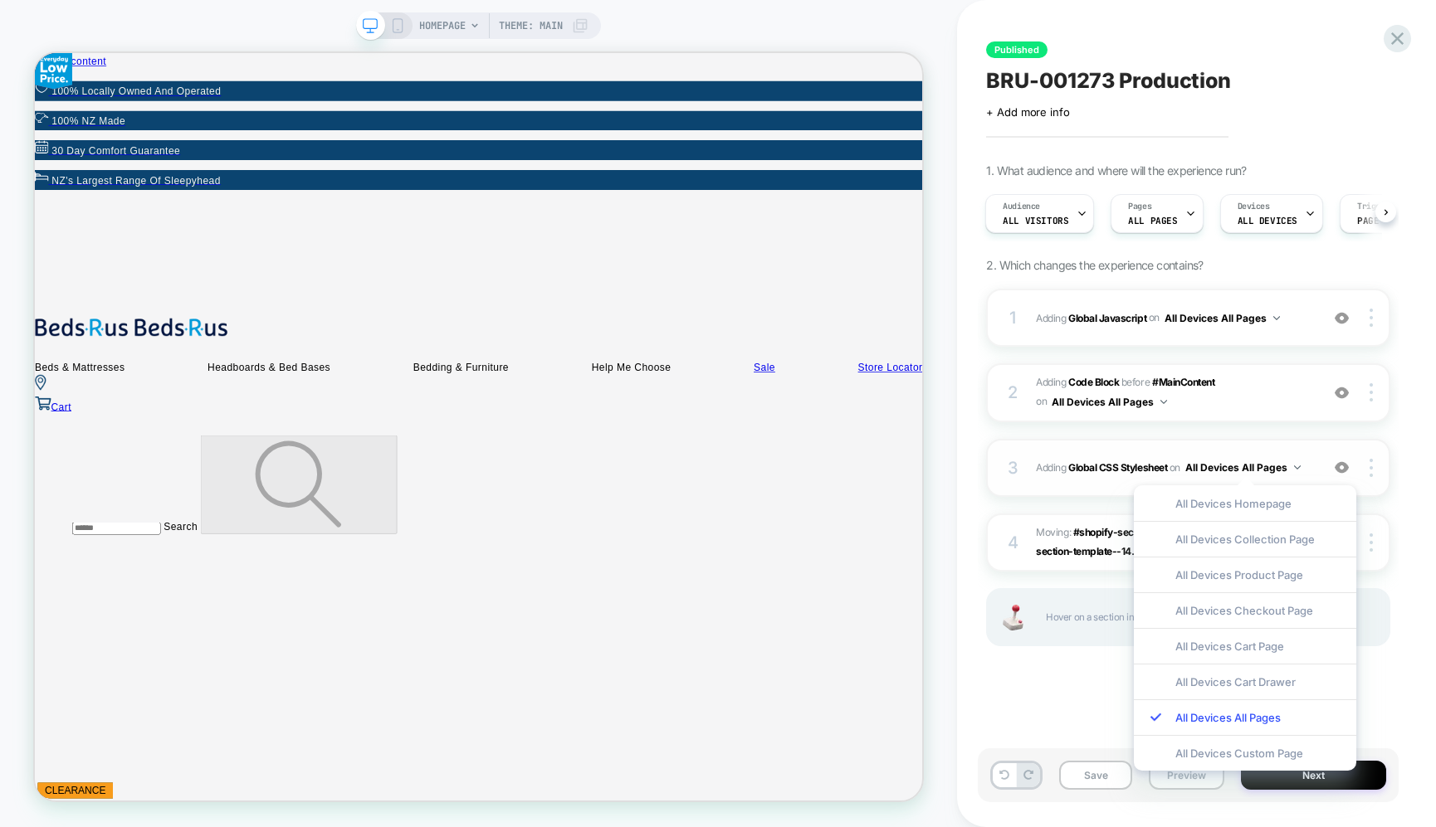
click at [1402, 540] on div "Published BRU-001273 Production Click to edit experience details + Add more inf…" at bounding box center [1196, 413] width 421 height 827
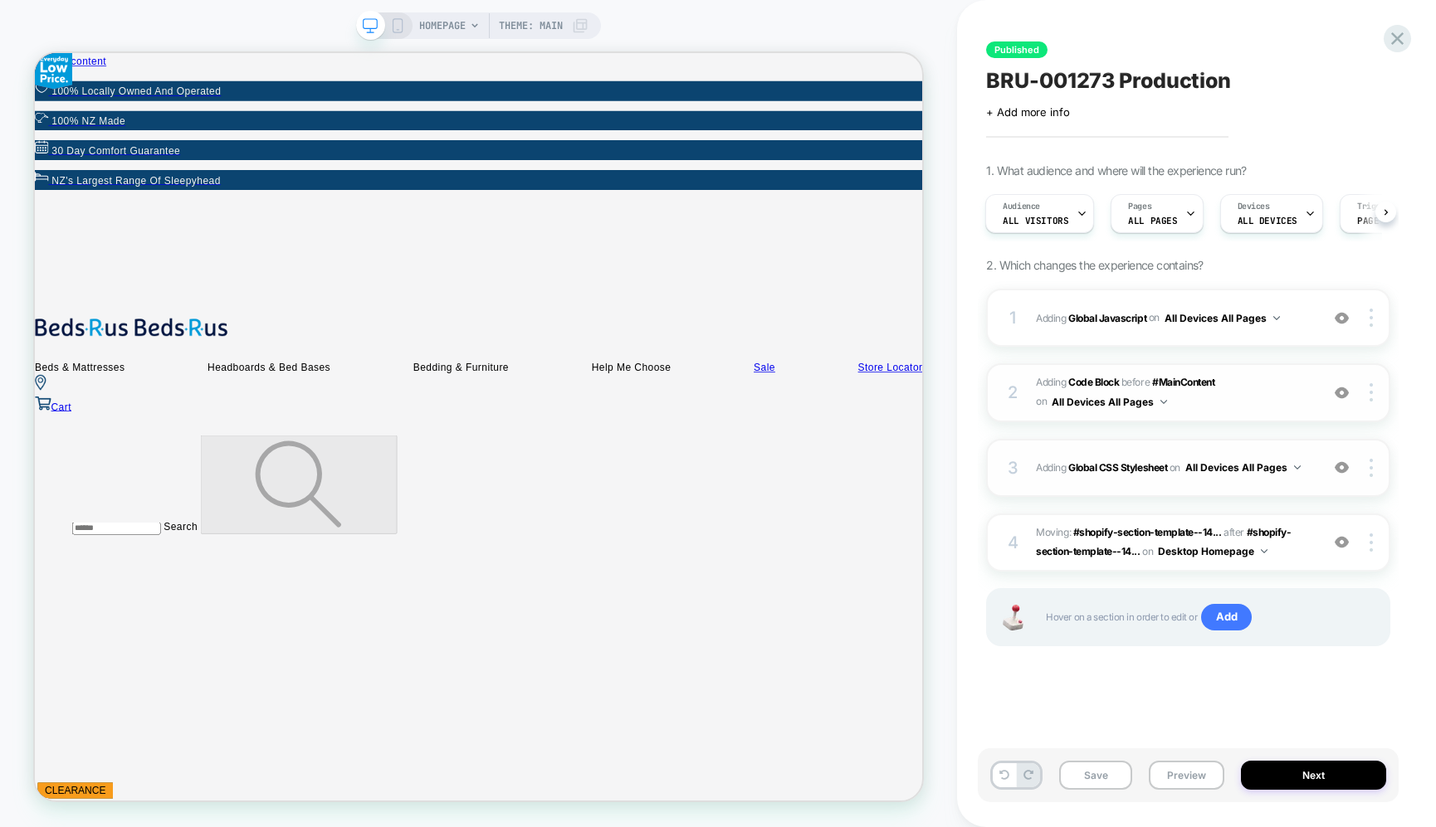
click at [1344, 390] on img at bounding box center [1342, 393] width 14 height 14
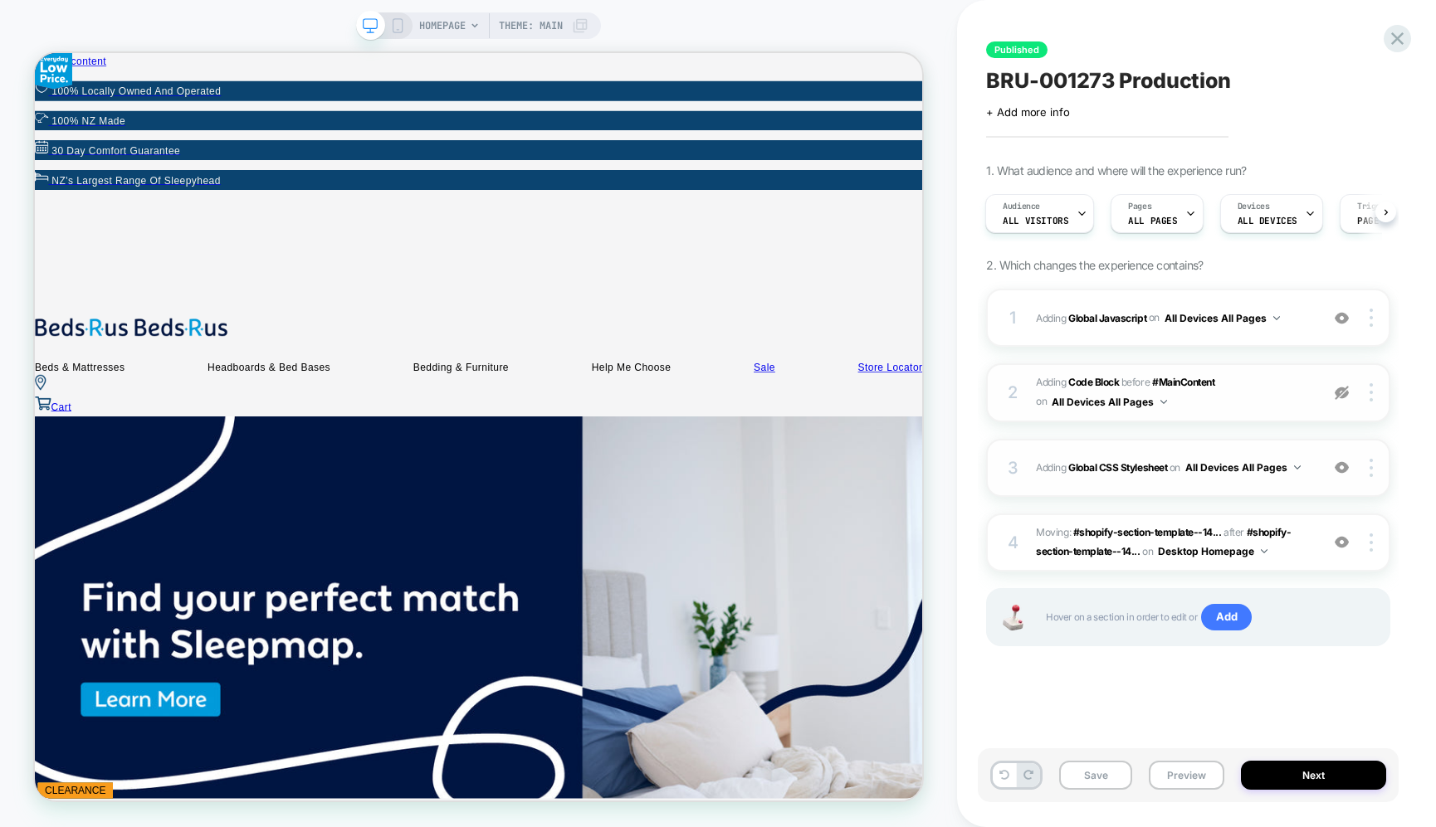
click at [1344, 390] on img at bounding box center [1342, 393] width 14 height 14
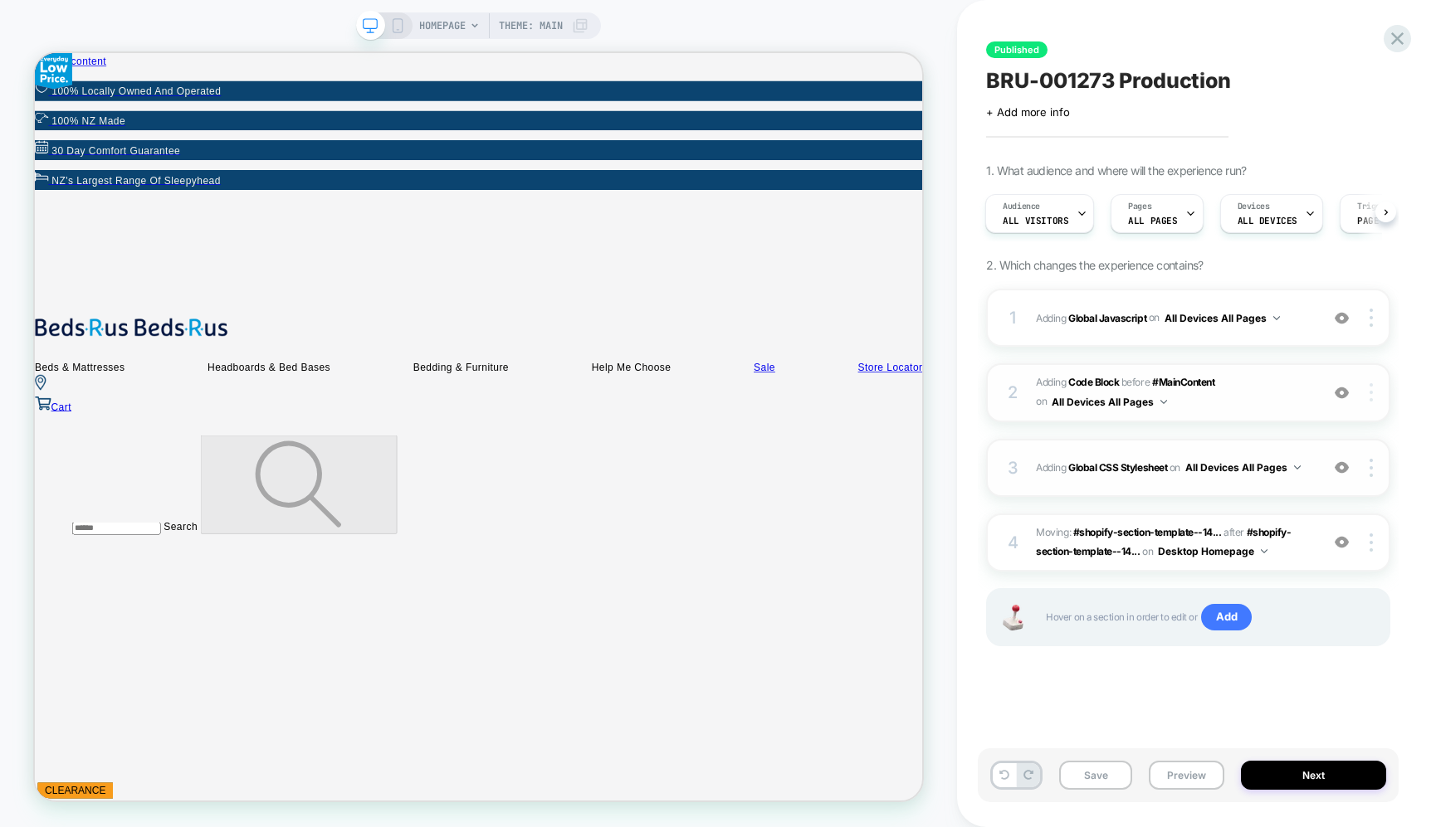
click at [1372, 393] on img at bounding box center [1370, 392] width 3 height 18
click at [1372, 393] on div at bounding box center [1374, 392] width 32 height 18
click at [1370, 389] on img at bounding box center [1370, 392] width 3 height 18
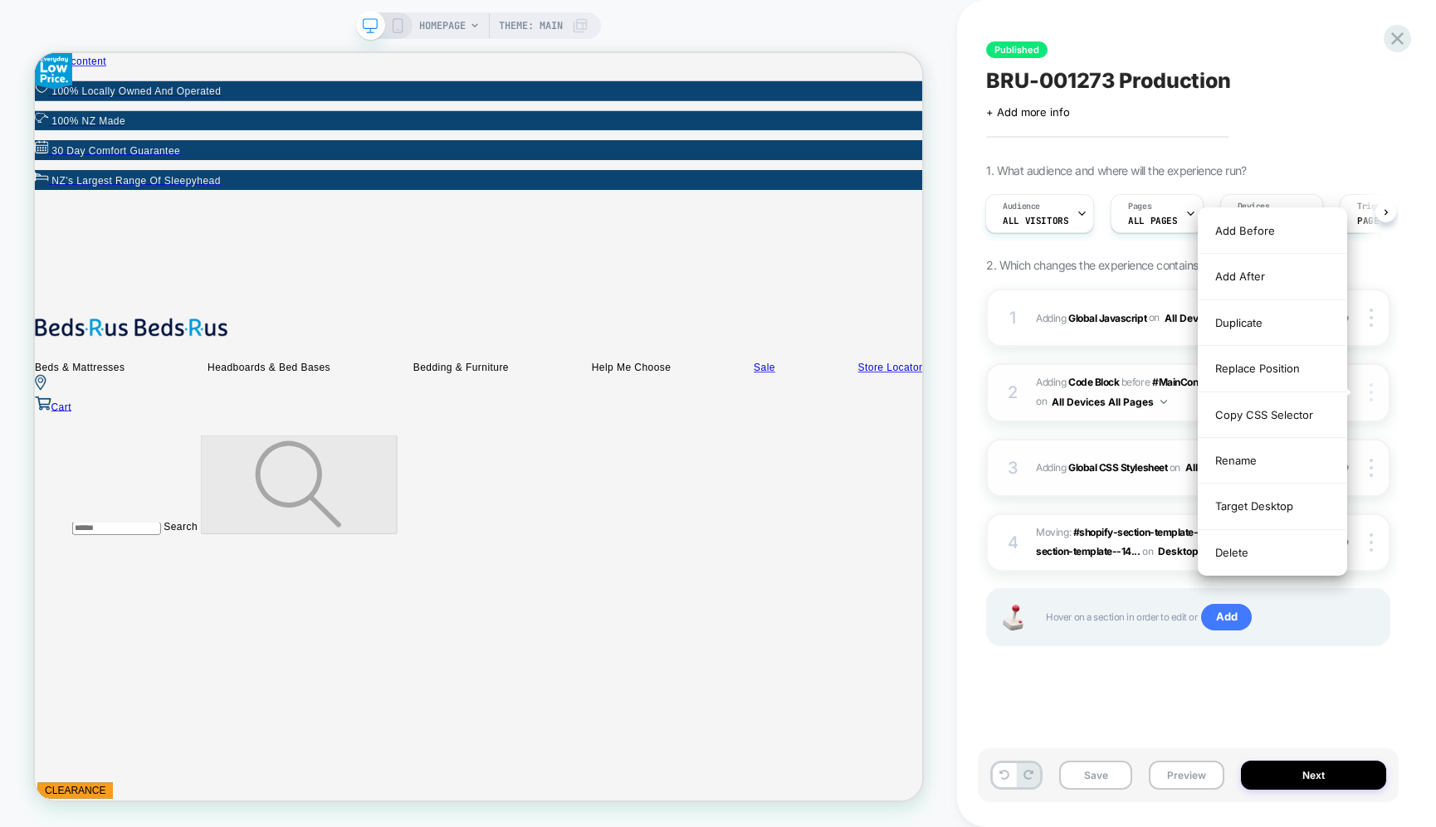
click at [1370, 389] on img at bounding box center [1370, 392] width 3 height 18
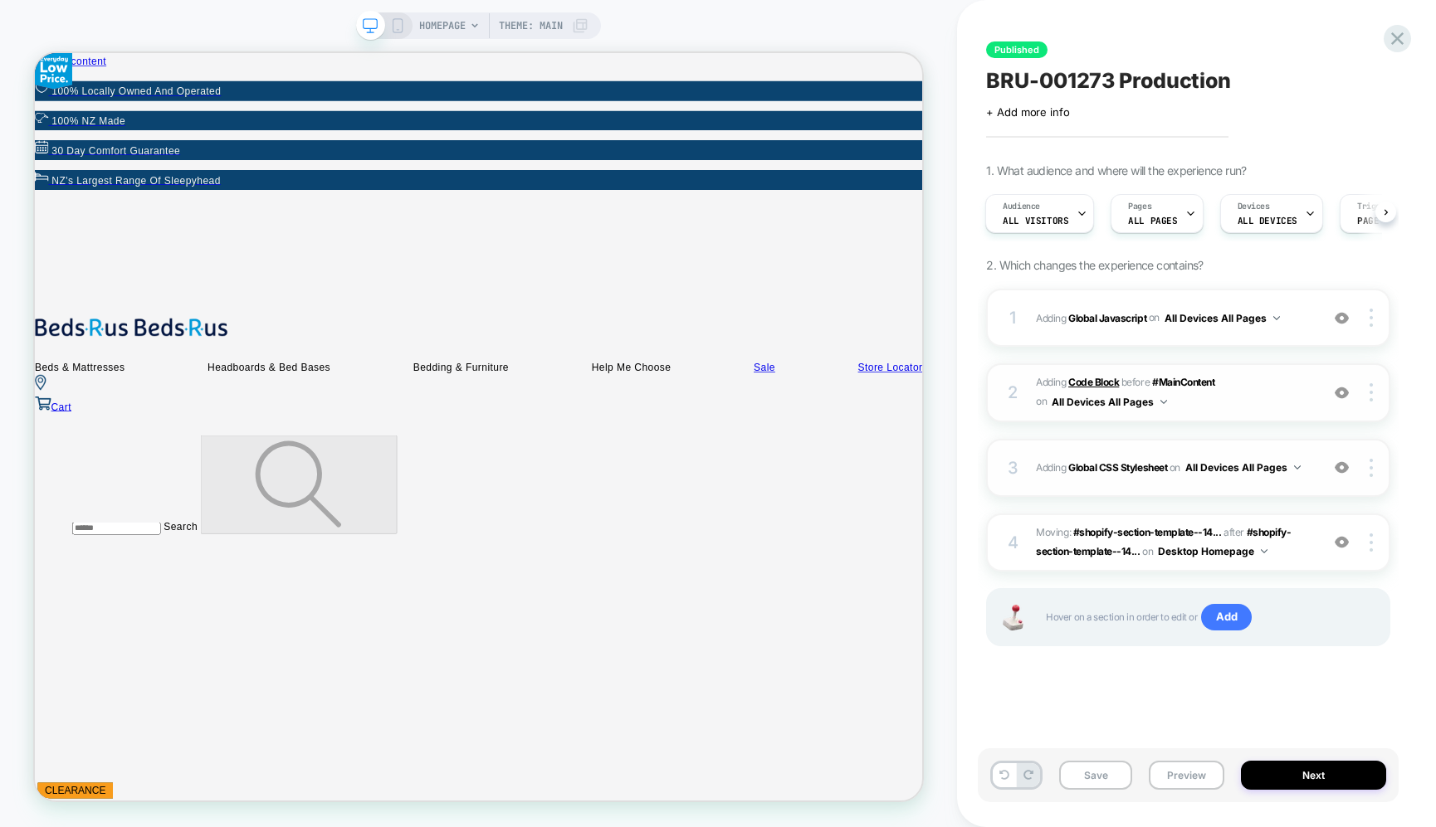
click at [1092, 382] on b "Code Block" at bounding box center [1093, 382] width 51 height 12
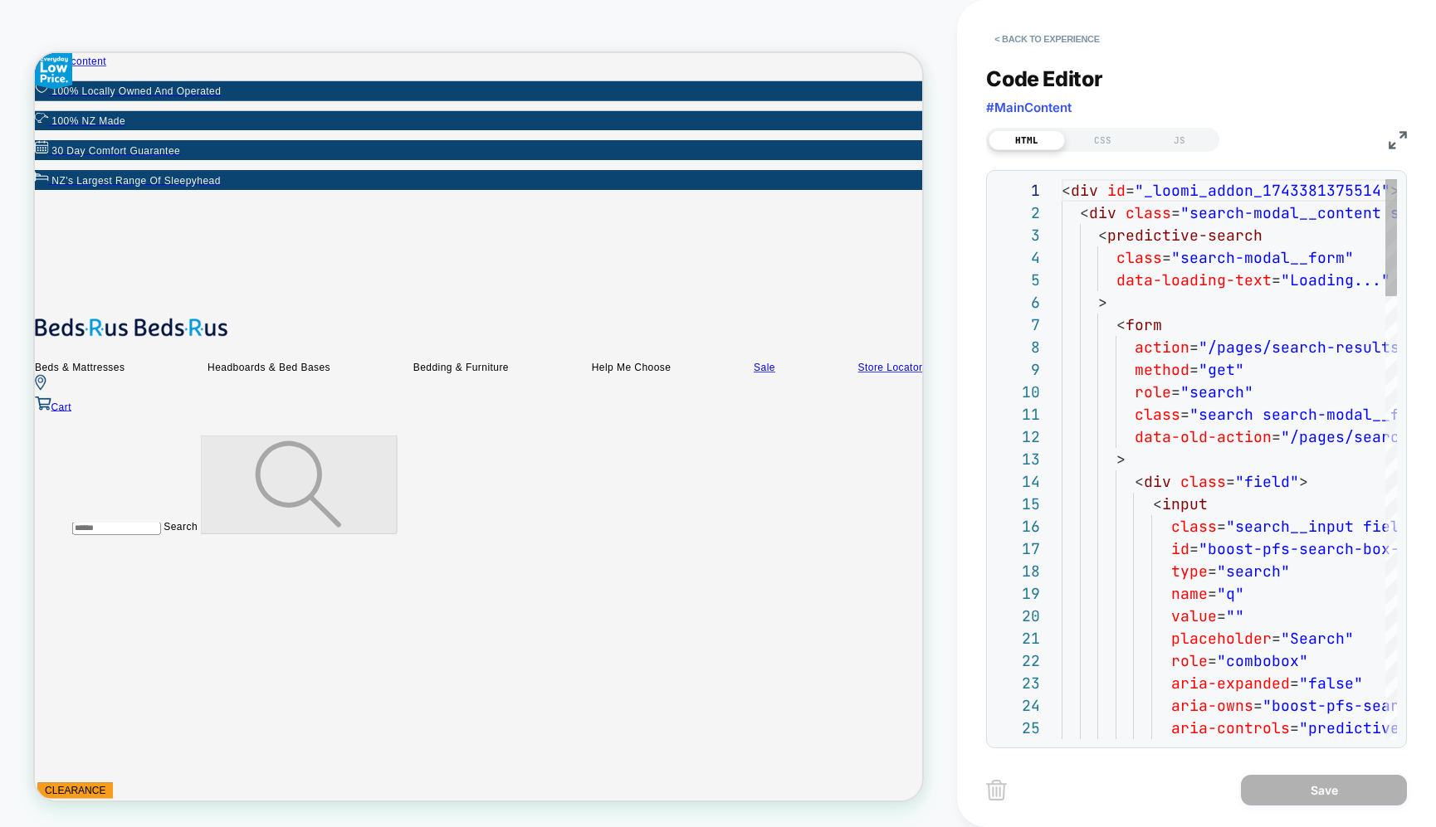
scroll to position [224, 0]
click at [1133, 139] on div "CSS" at bounding box center [1103, 140] width 76 height 20
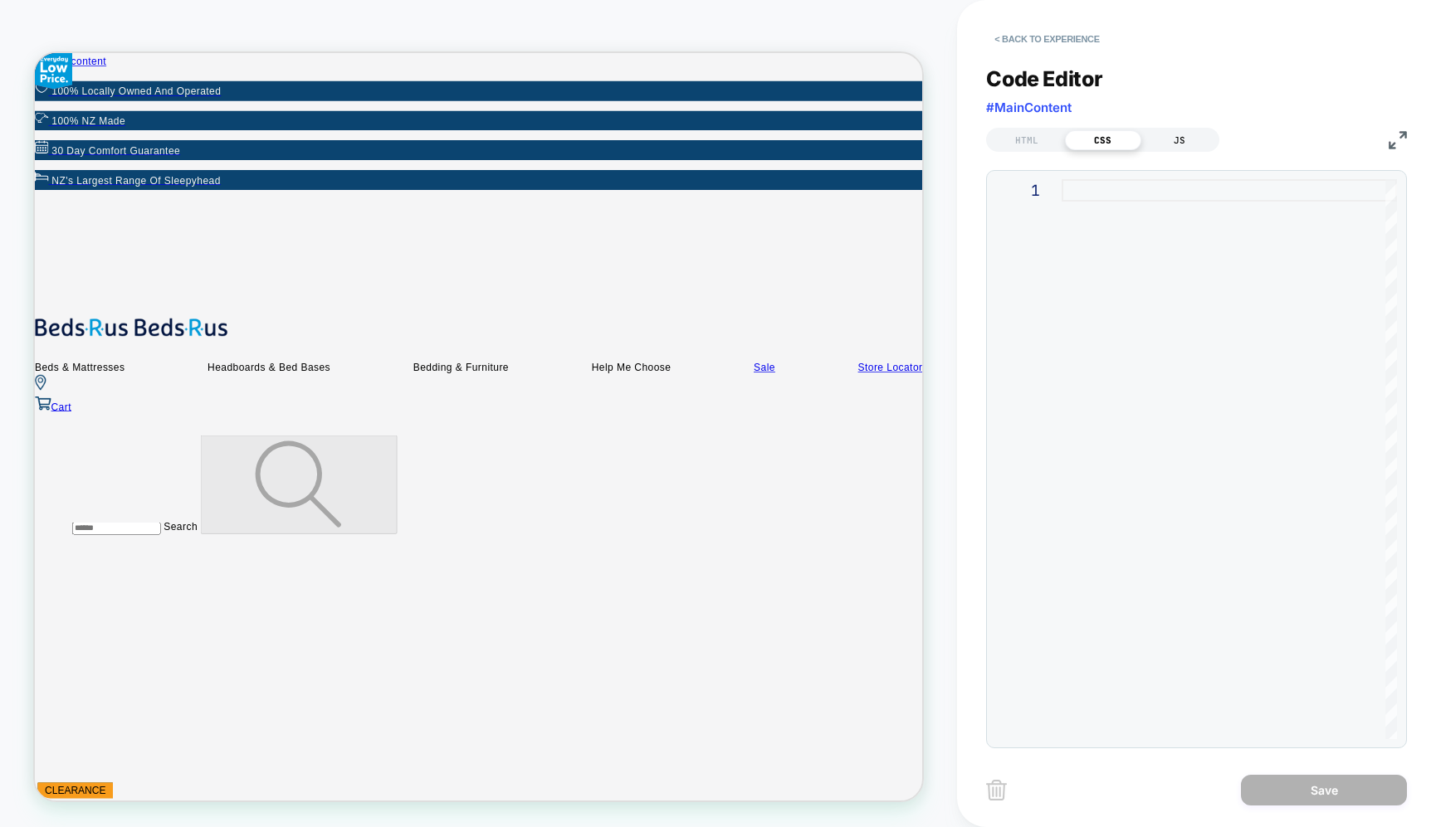
click at [1181, 136] on div "JS" at bounding box center [1179, 140] width 76 height 20
click at [1047, 138] on div "HTML" at bounding box center [1026, 140] width 76 height 20
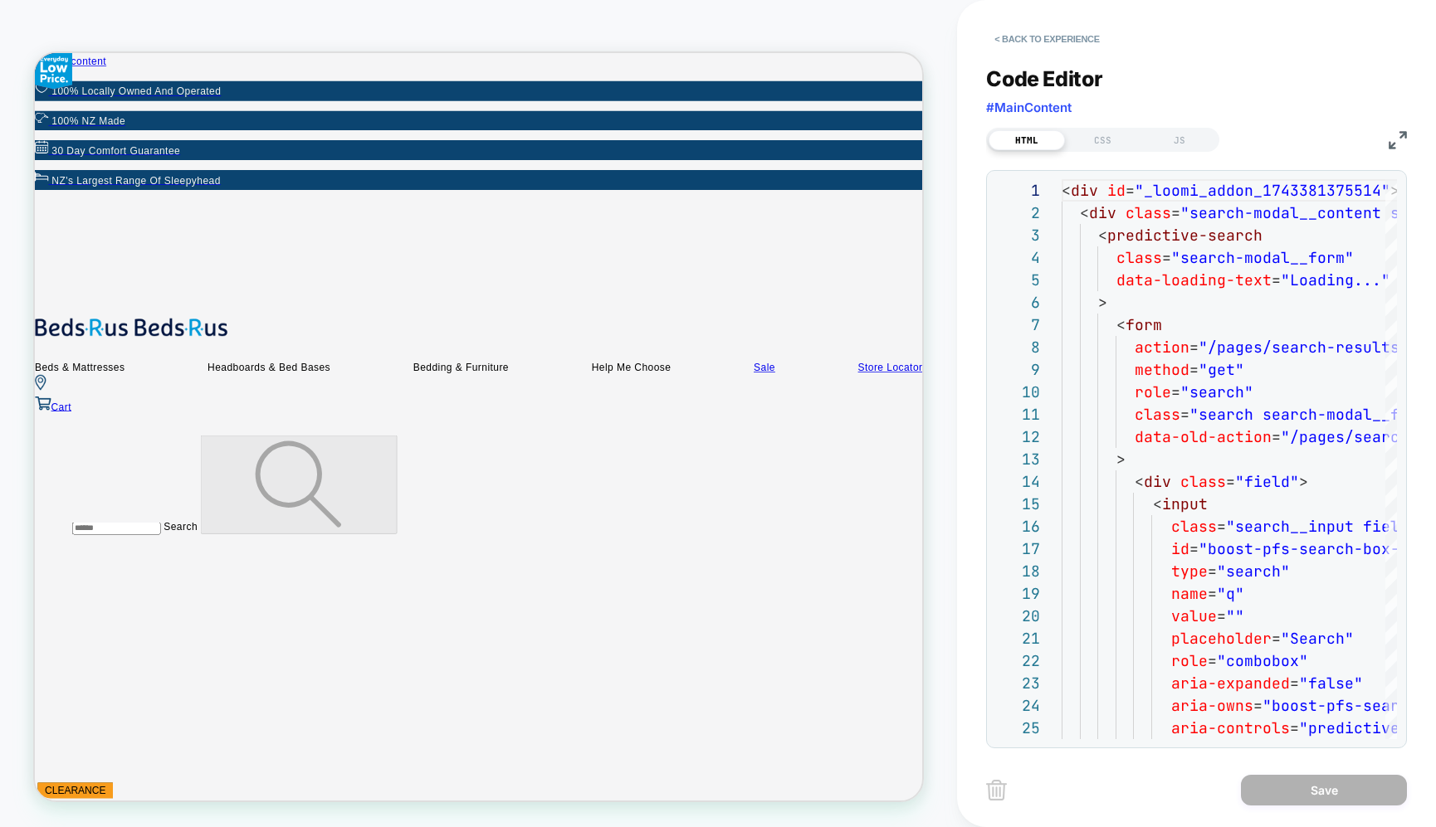
click at [203, 679] on input "Search and use arrows or TAB to navigate results" at bounding box center [144, 687] width 118 height 17
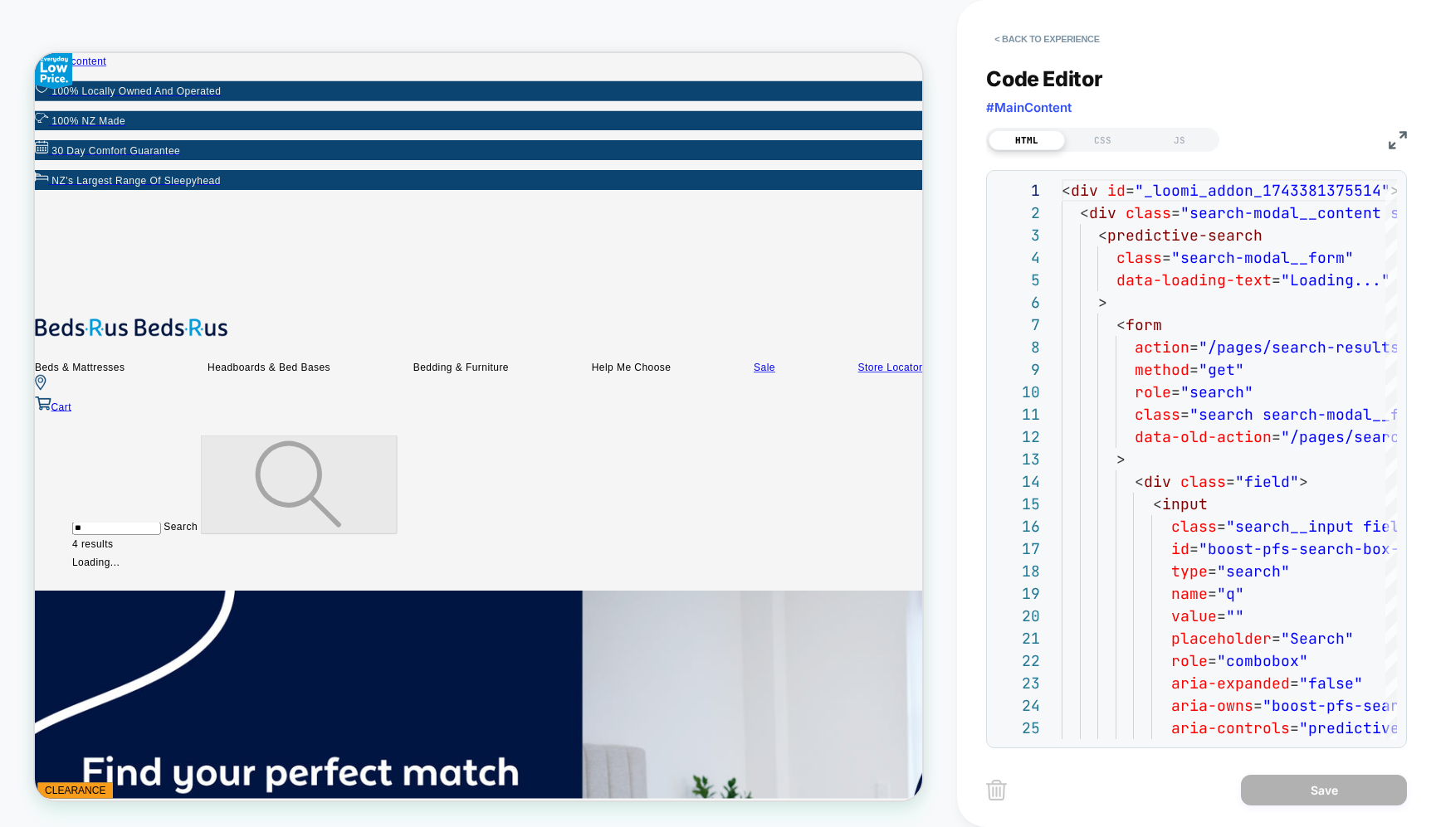
type input "*"
type input "******"
click at [203, 679] on input "******" at bounding box center [144, 687] width 118 height 17
click at [990, 41] on button "< Back to experience" at bounding box center [1046, 39] width 121 height 27
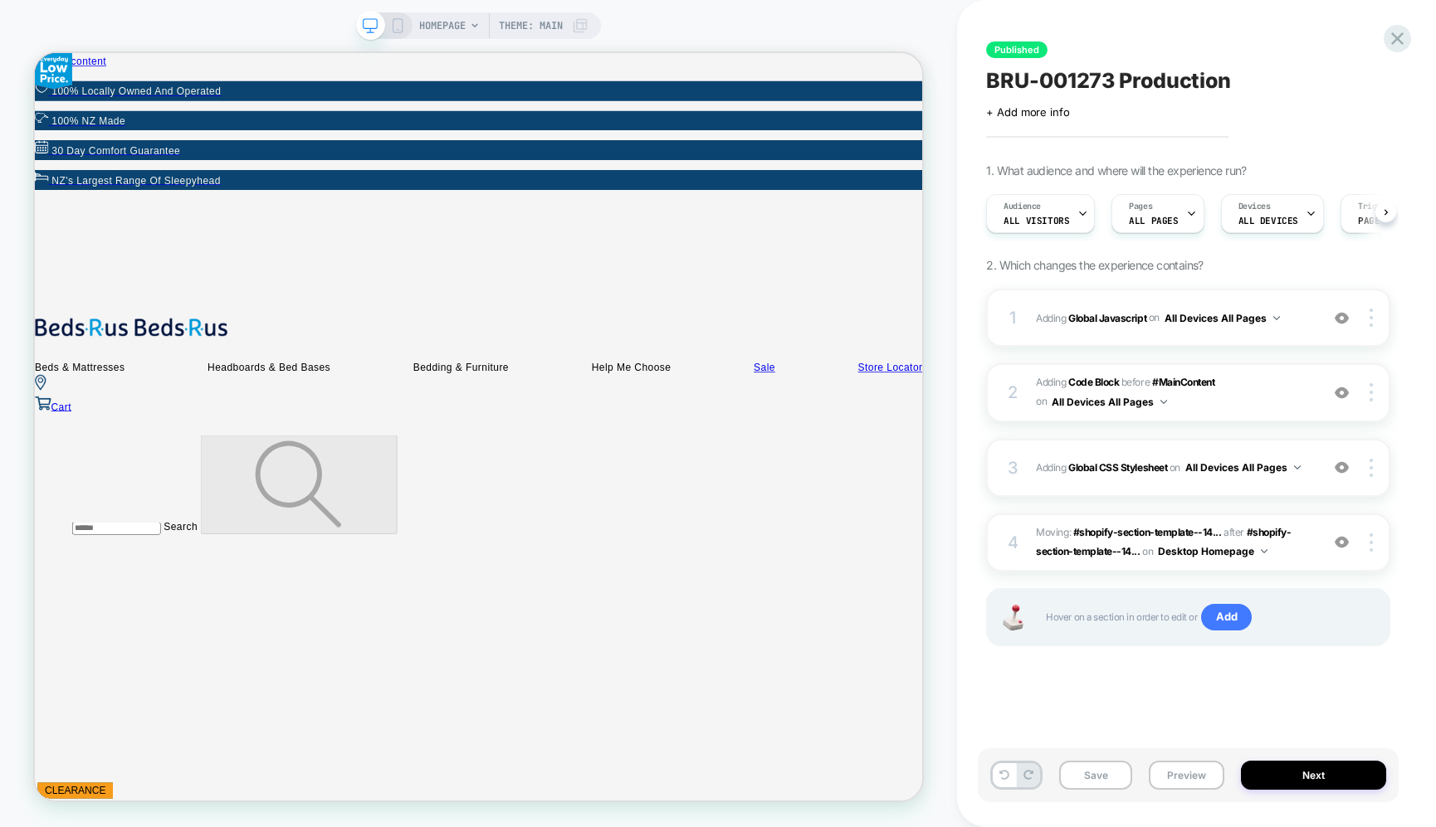
scroll to position [0, 1]
click at [1120, 318] on b "Global Javascript" at bounding box center [1107, 317] width 78 height 12
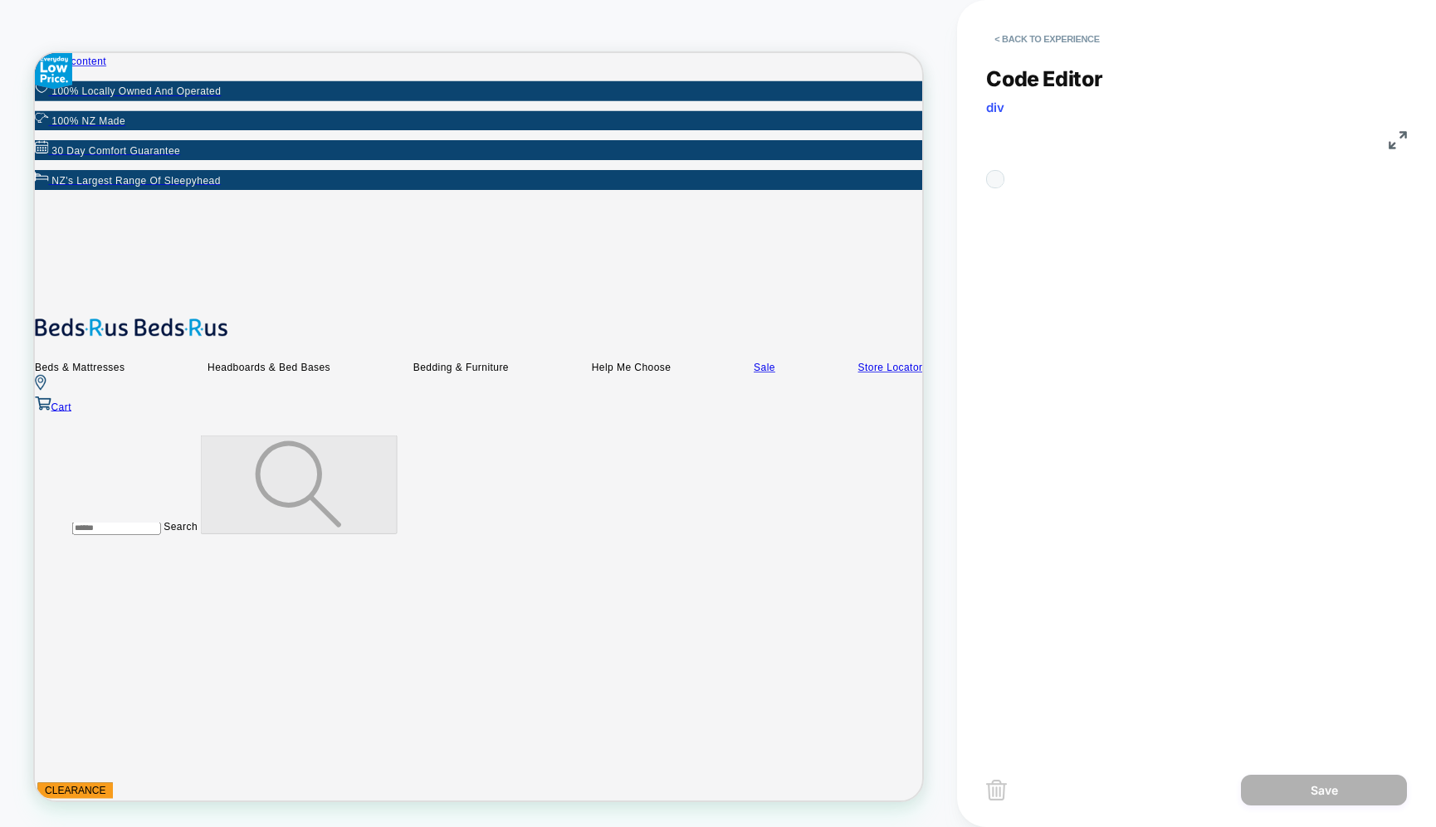
scroll to position [224, 0]
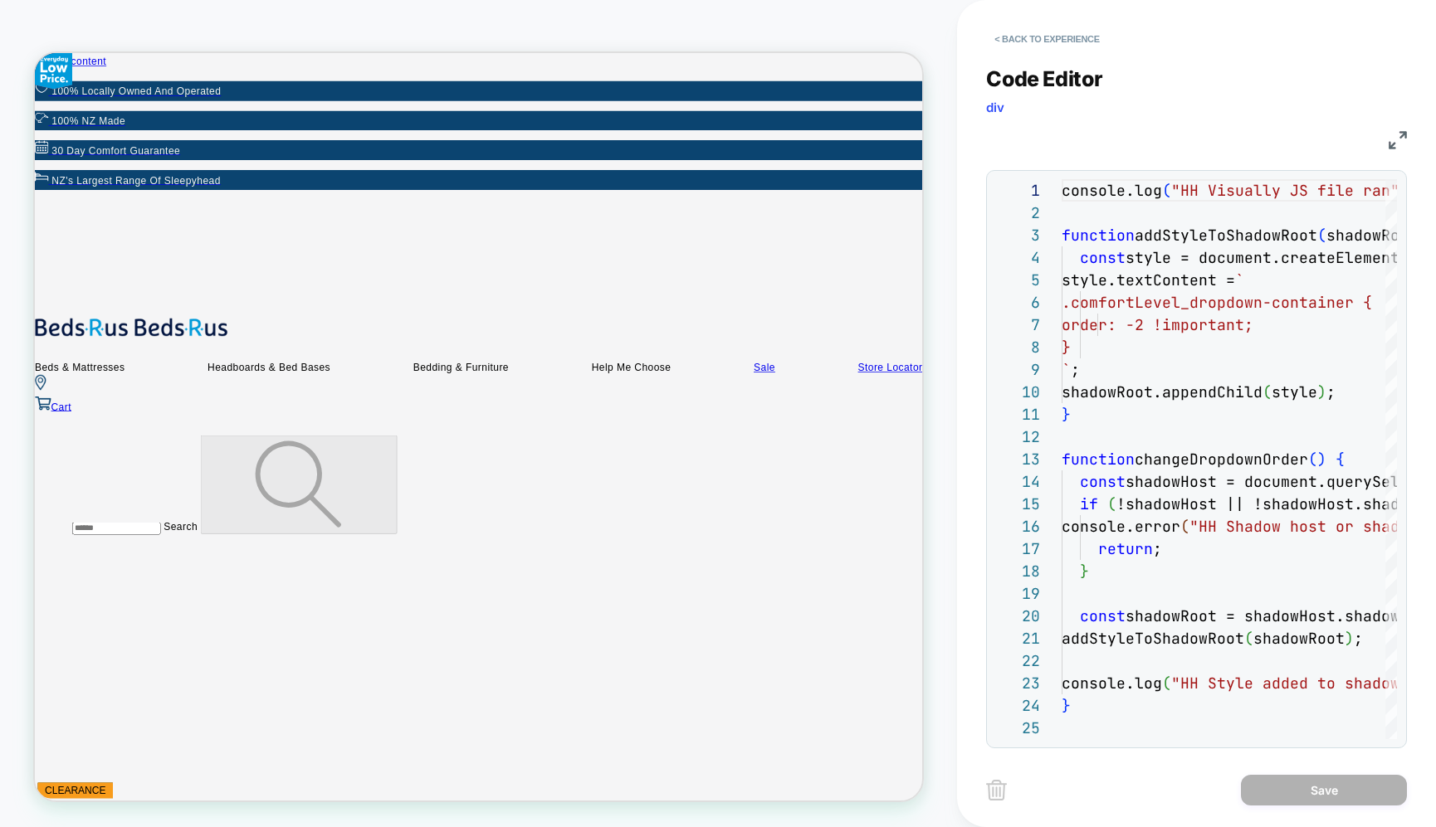
click at [1074, 129] on div "JS" at bounding box center [1196, 138] width 421 height 28
click at [993, 40] on button "< Back to experience" at bounding box center [1046, 39] width 121 height 27
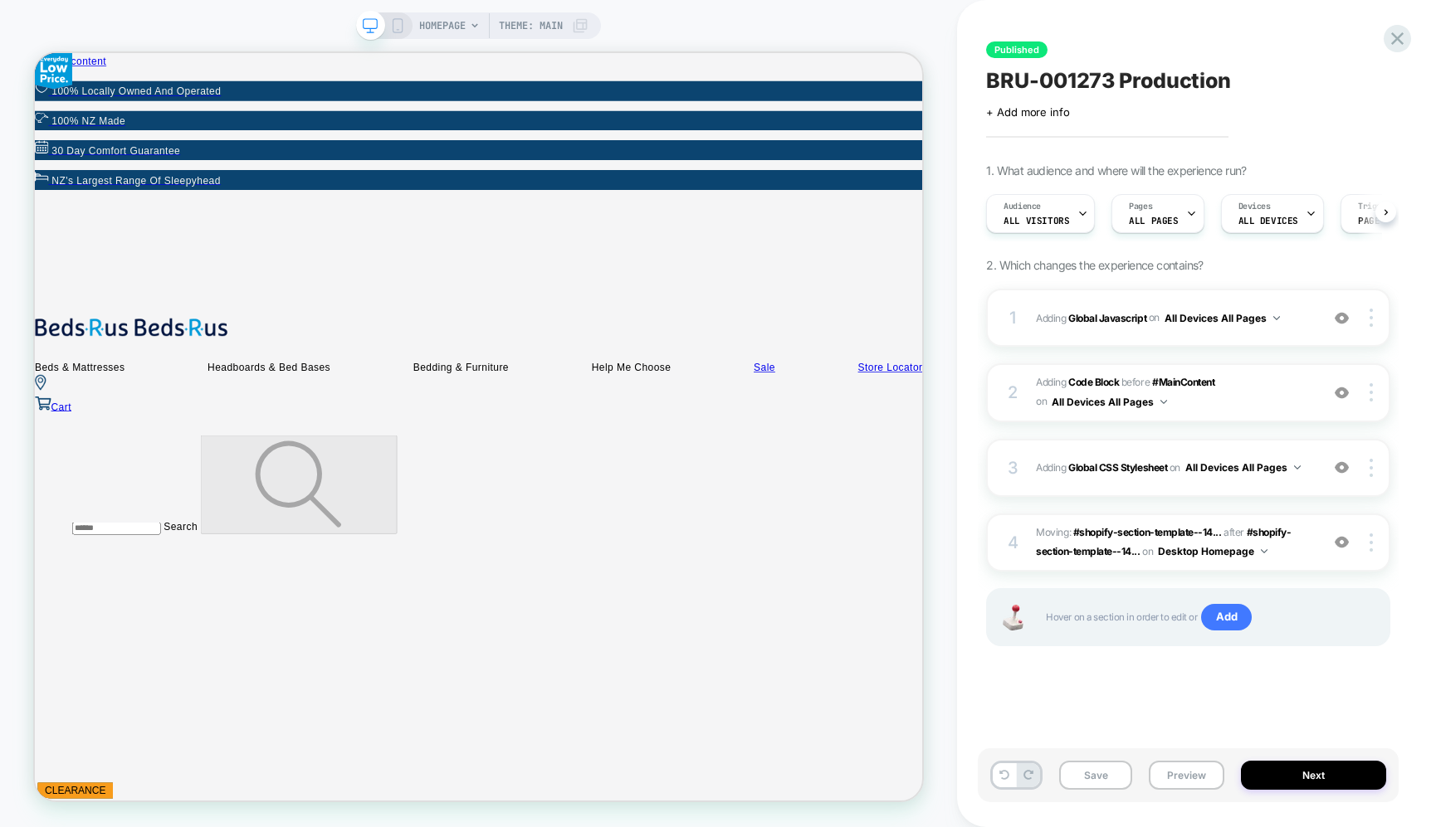
scroll to position [0, 1]
click at [544, 25] on span "Theme: MAIN" at bounding box center [531, 25] width 64 height 27
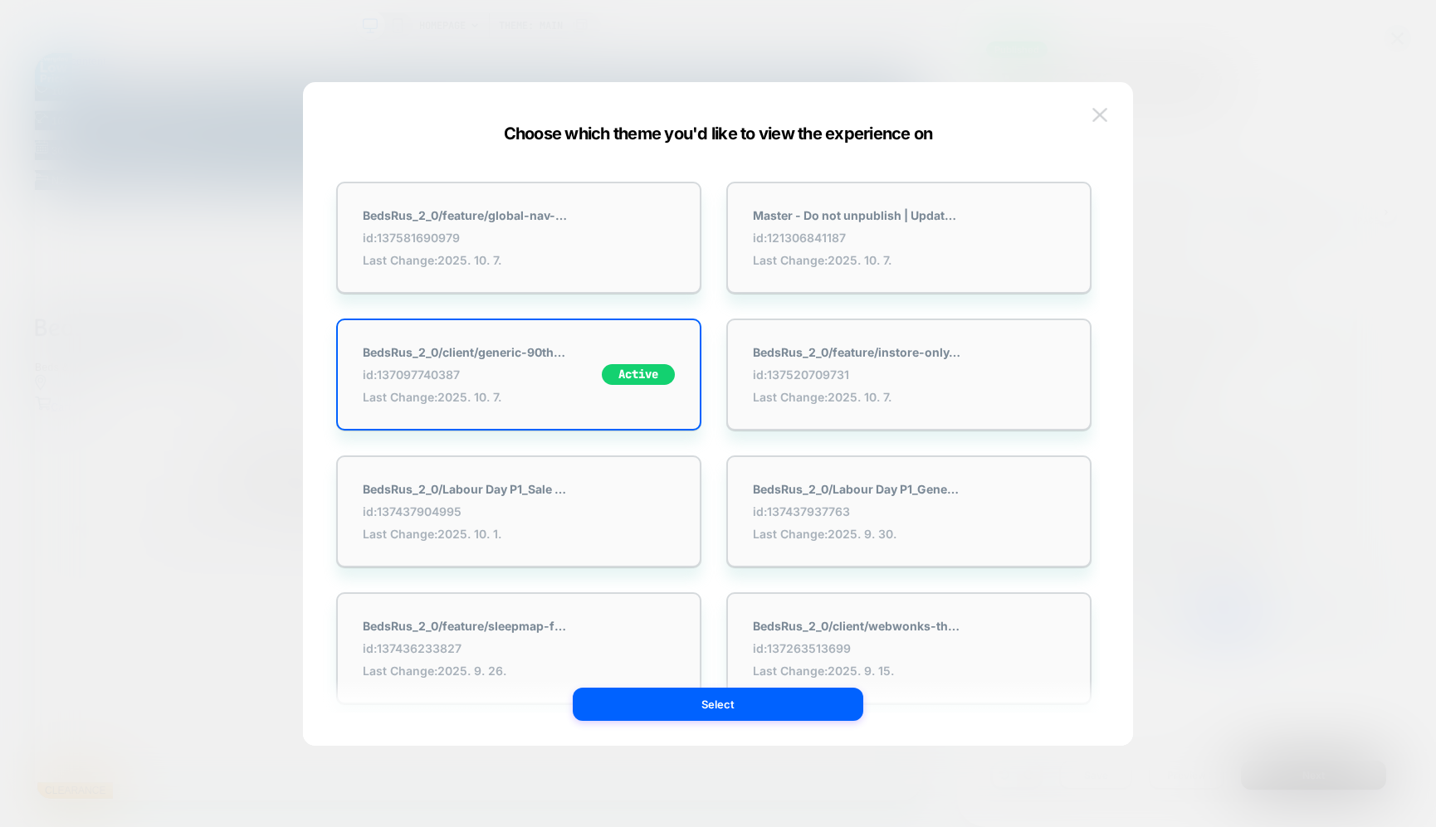
click at [1100, 109] on img at bounding box center [1099, 115] width 15 height 14
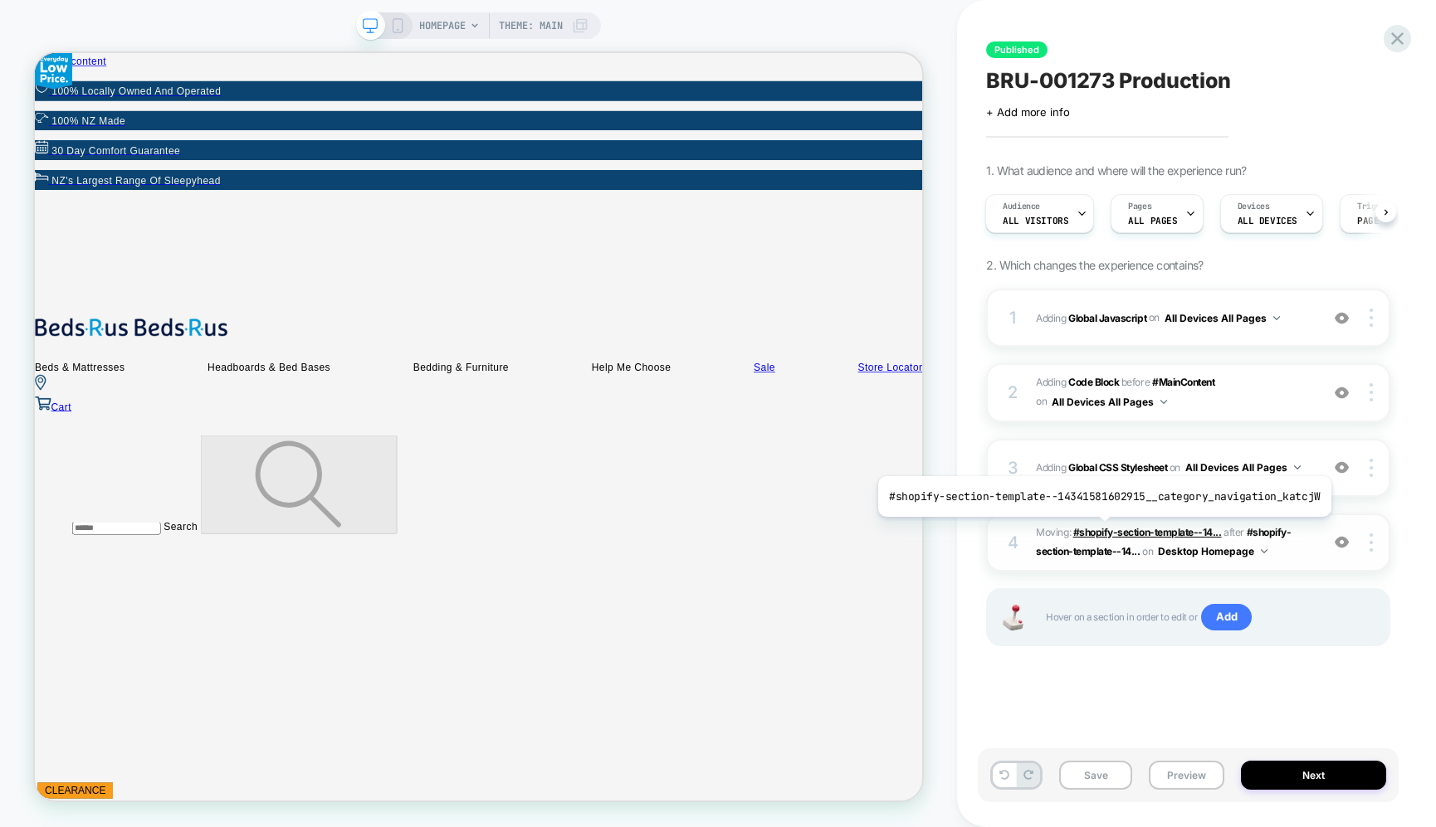
click at [1099, 529] on span "#shopify-section-template--14..." at bounding box center [1147, 532] width 149 height 12
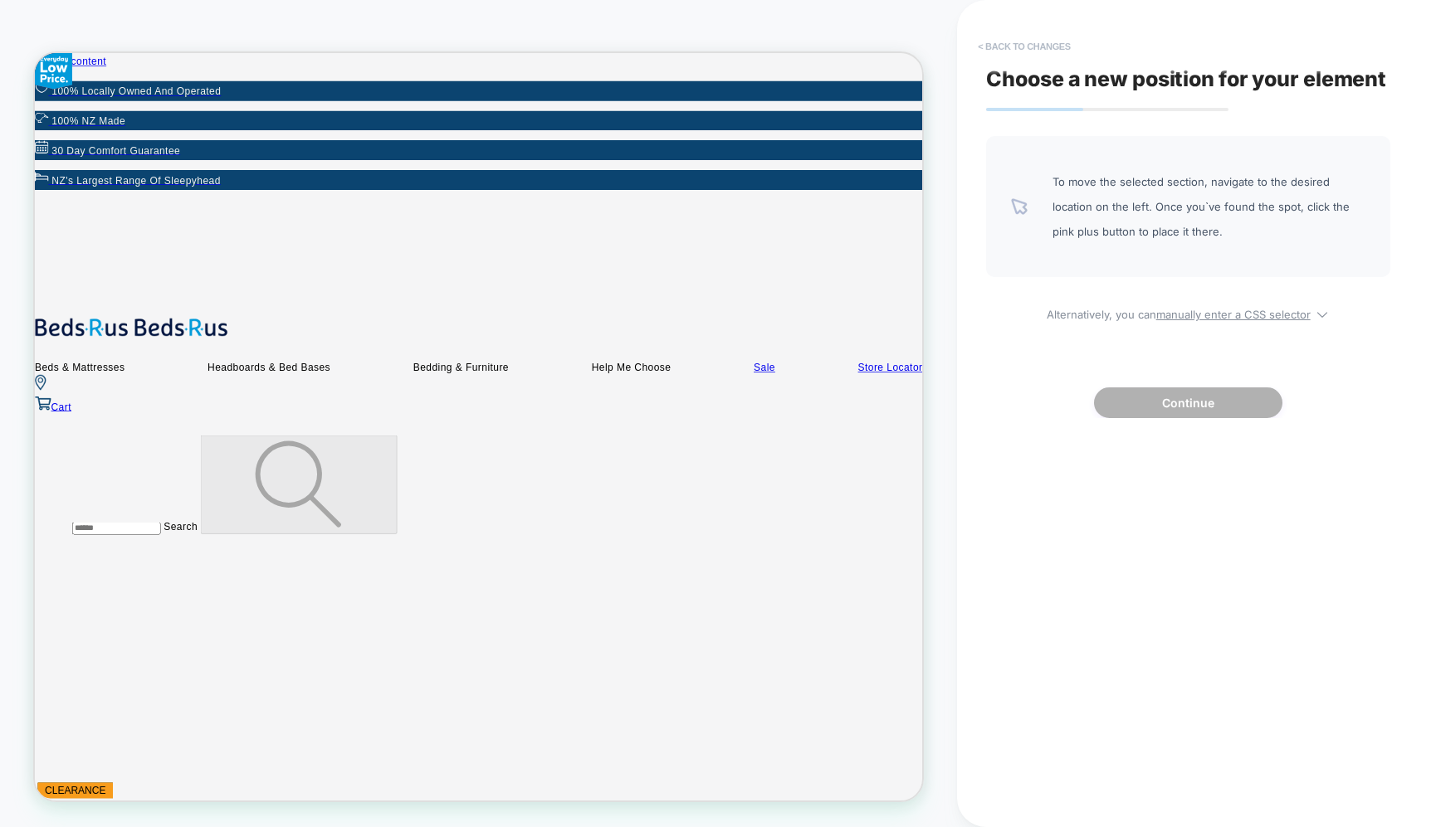
click at [1001, 46] on button "< Back to changes" at bounding box center [1024, 46] width 110 height 27
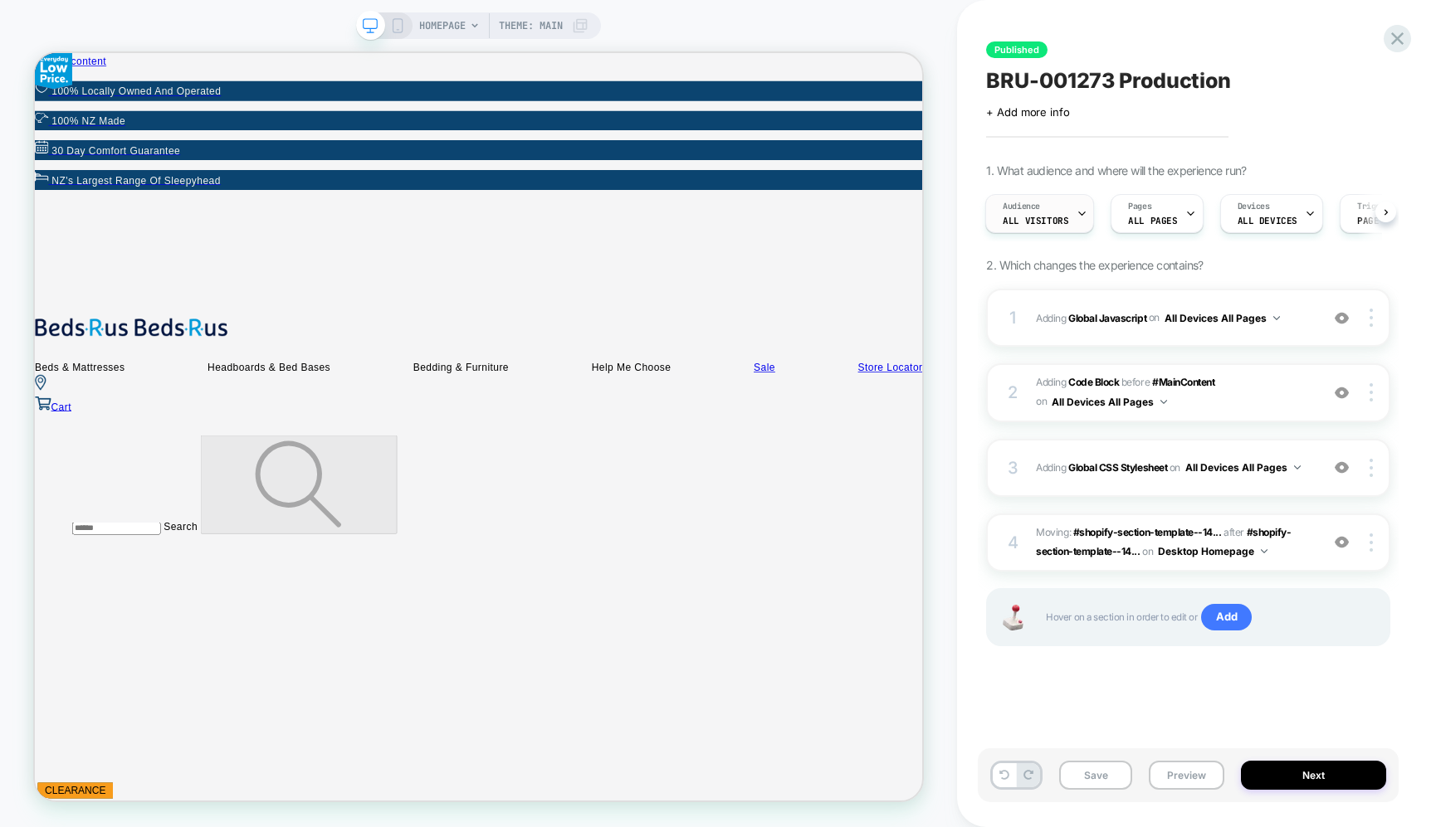
click at [1043, 212] on div "Audience All Visitors" at bounding box center [1035, 213] width 99 height 37
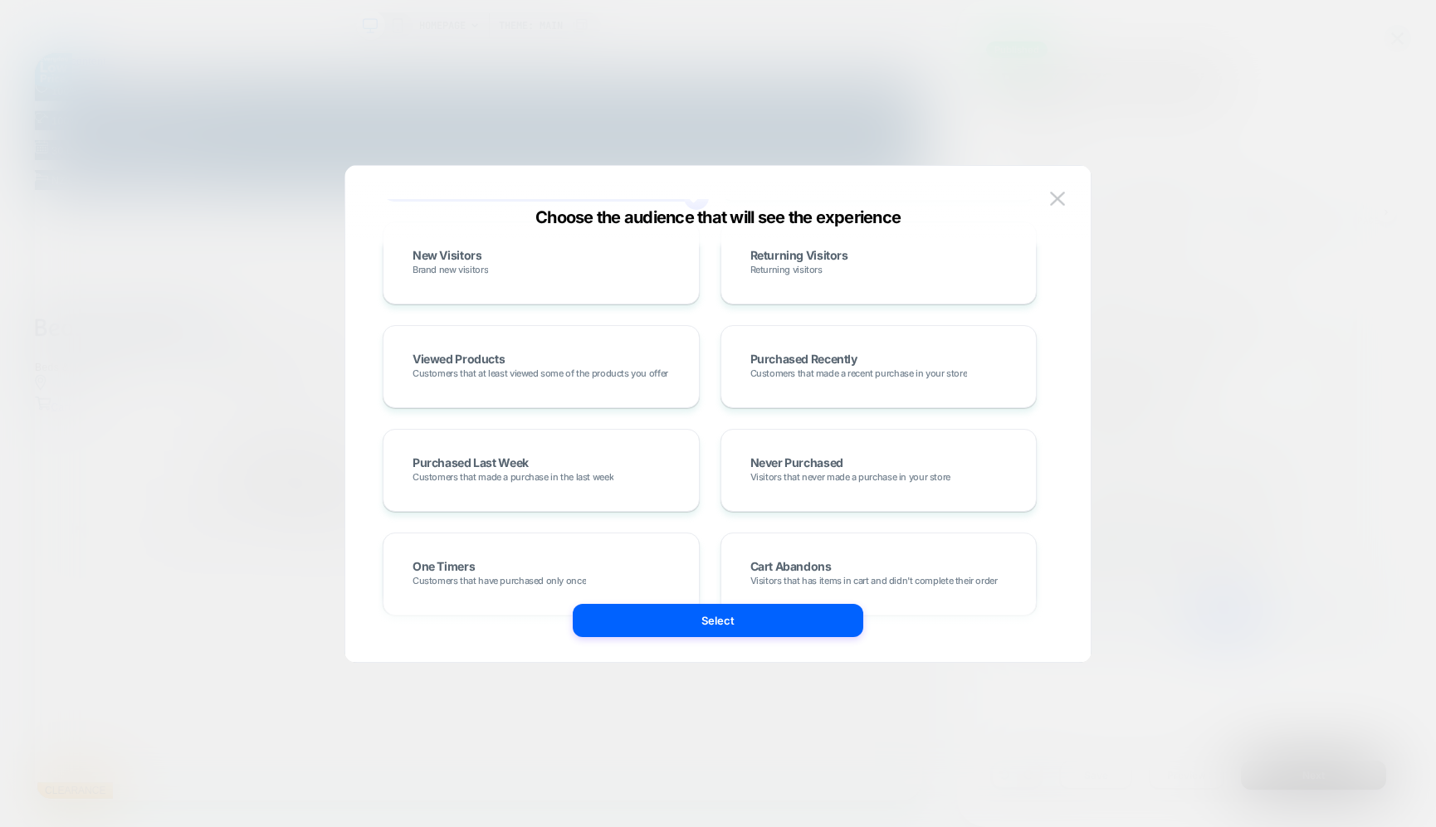
scroll to position [310, 0]
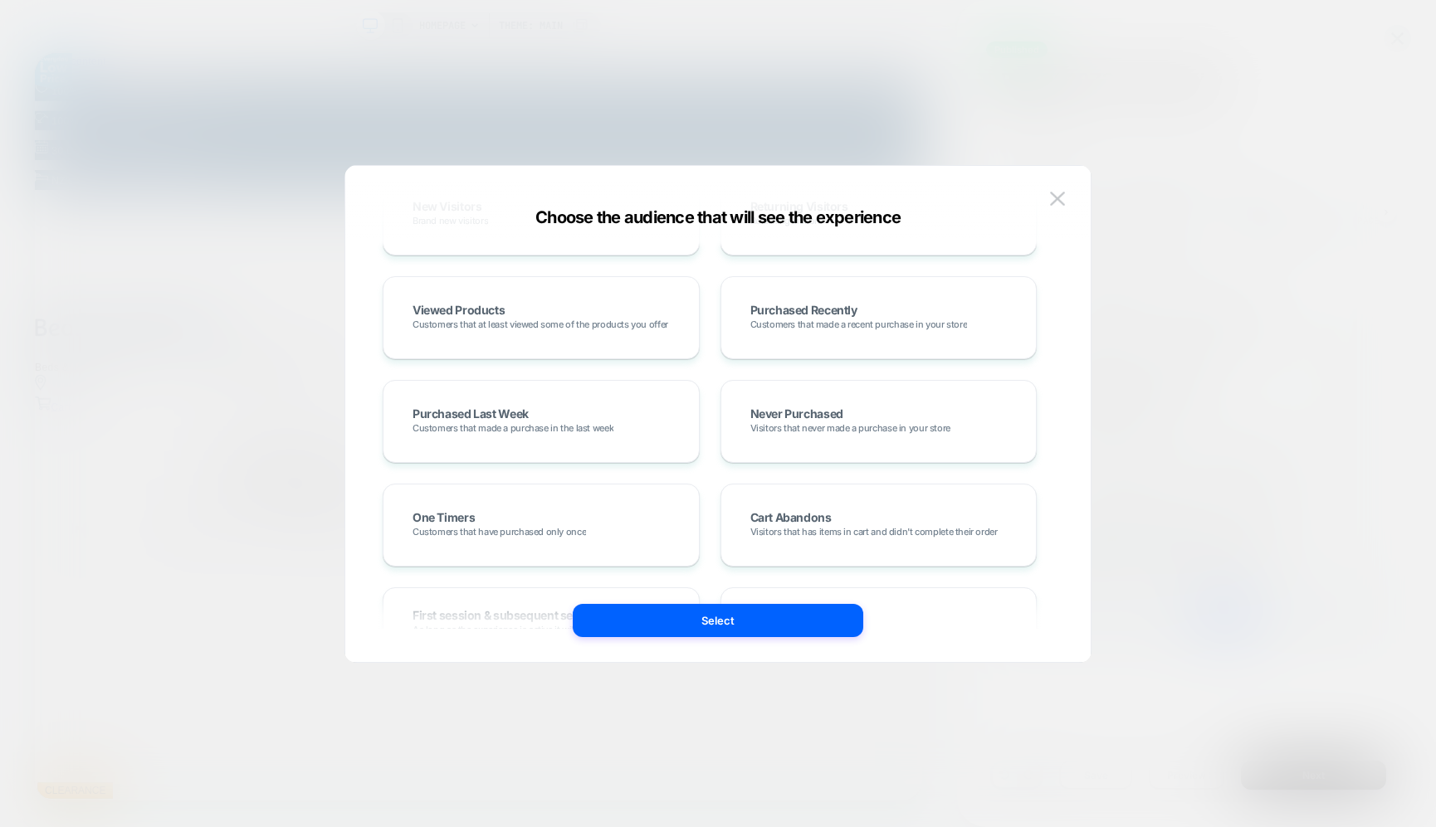
click at [1065, 194] on button at bounding box center [1057, 199] width 25 height 25
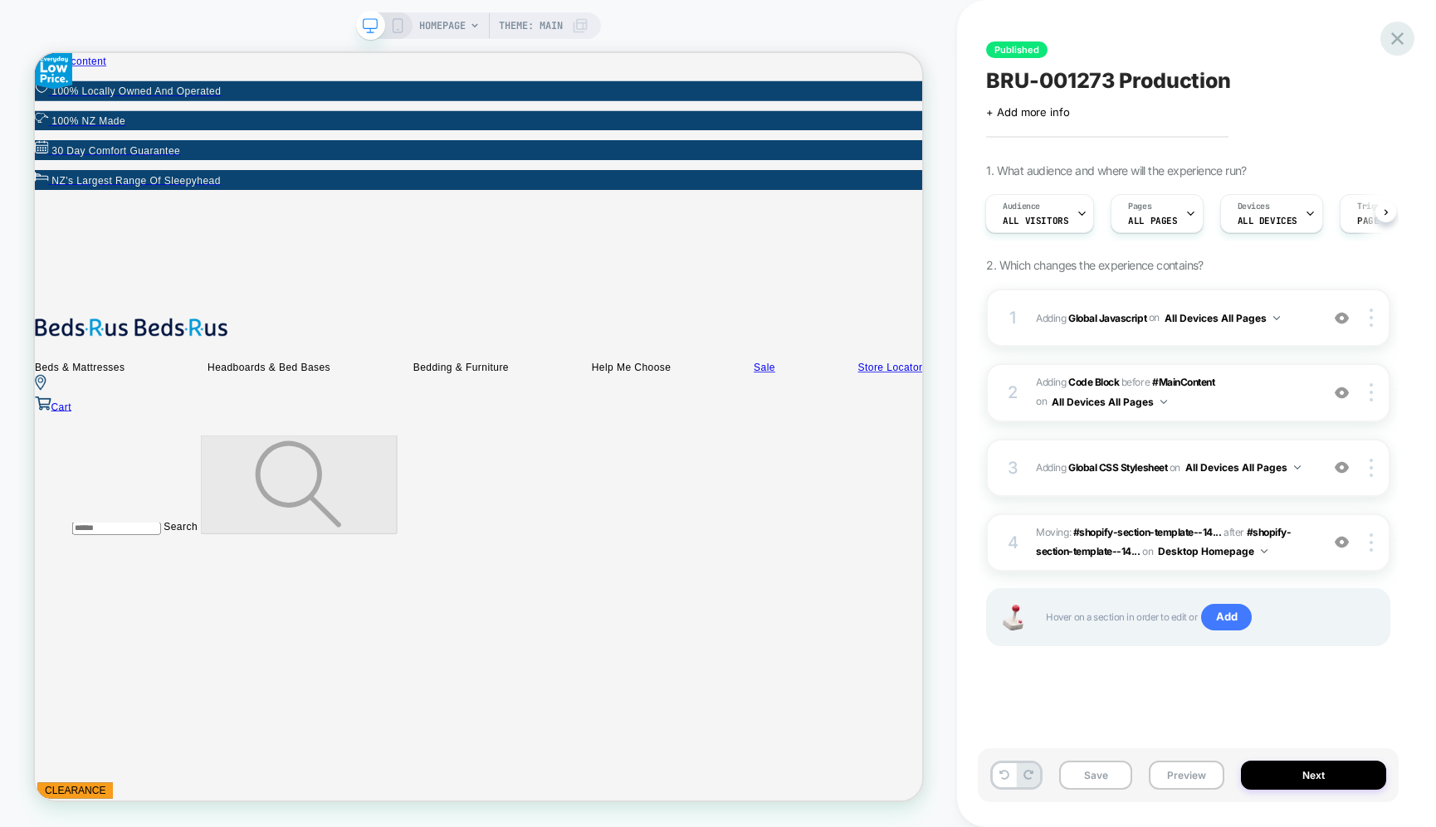
click at [1392, 41] on icon at bounding box center [1397, 38] width 22 height 22
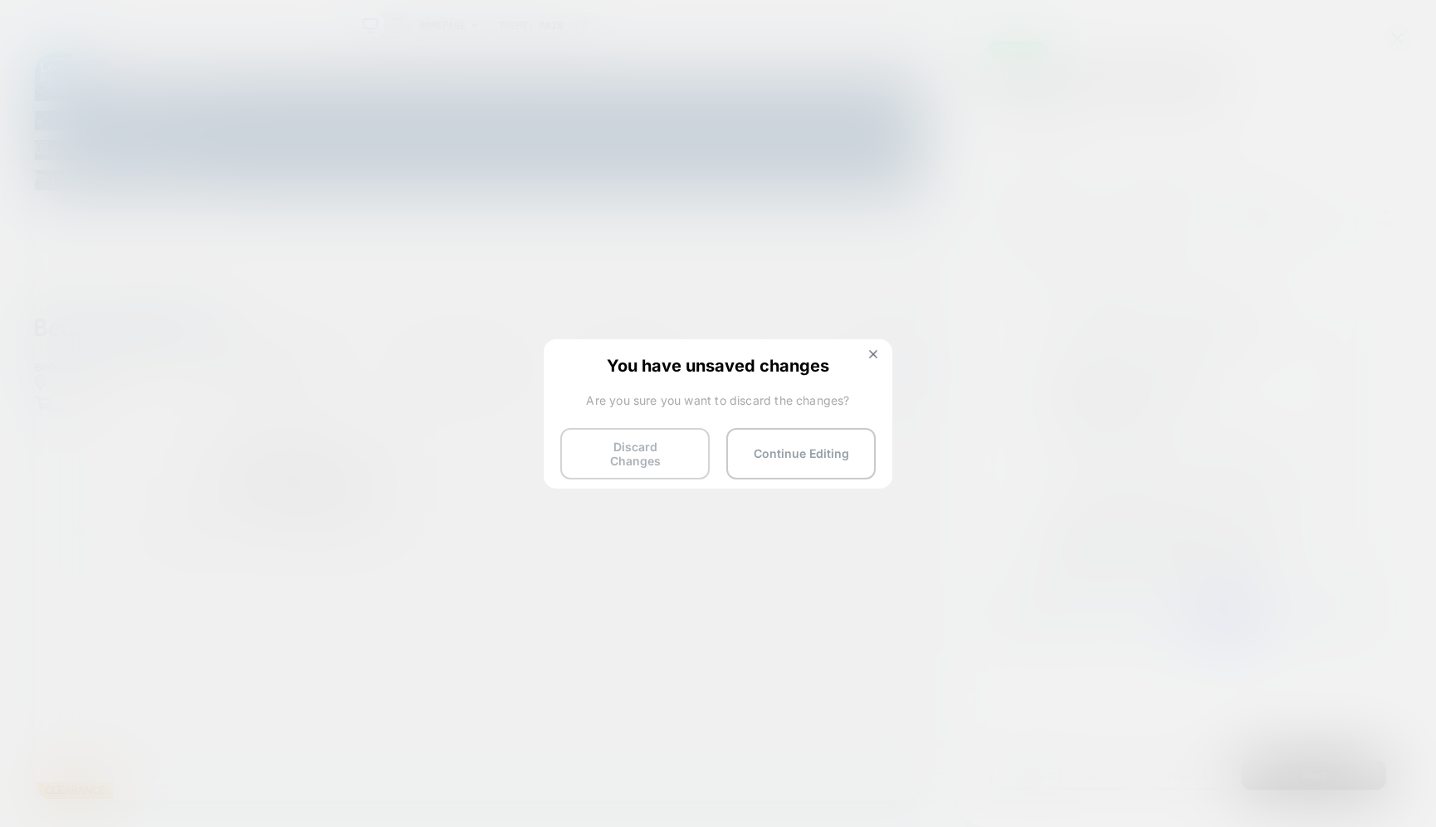
click at [670, 443] on button "Discard Changes" at bounding box center [634, 453] width 149 height 51
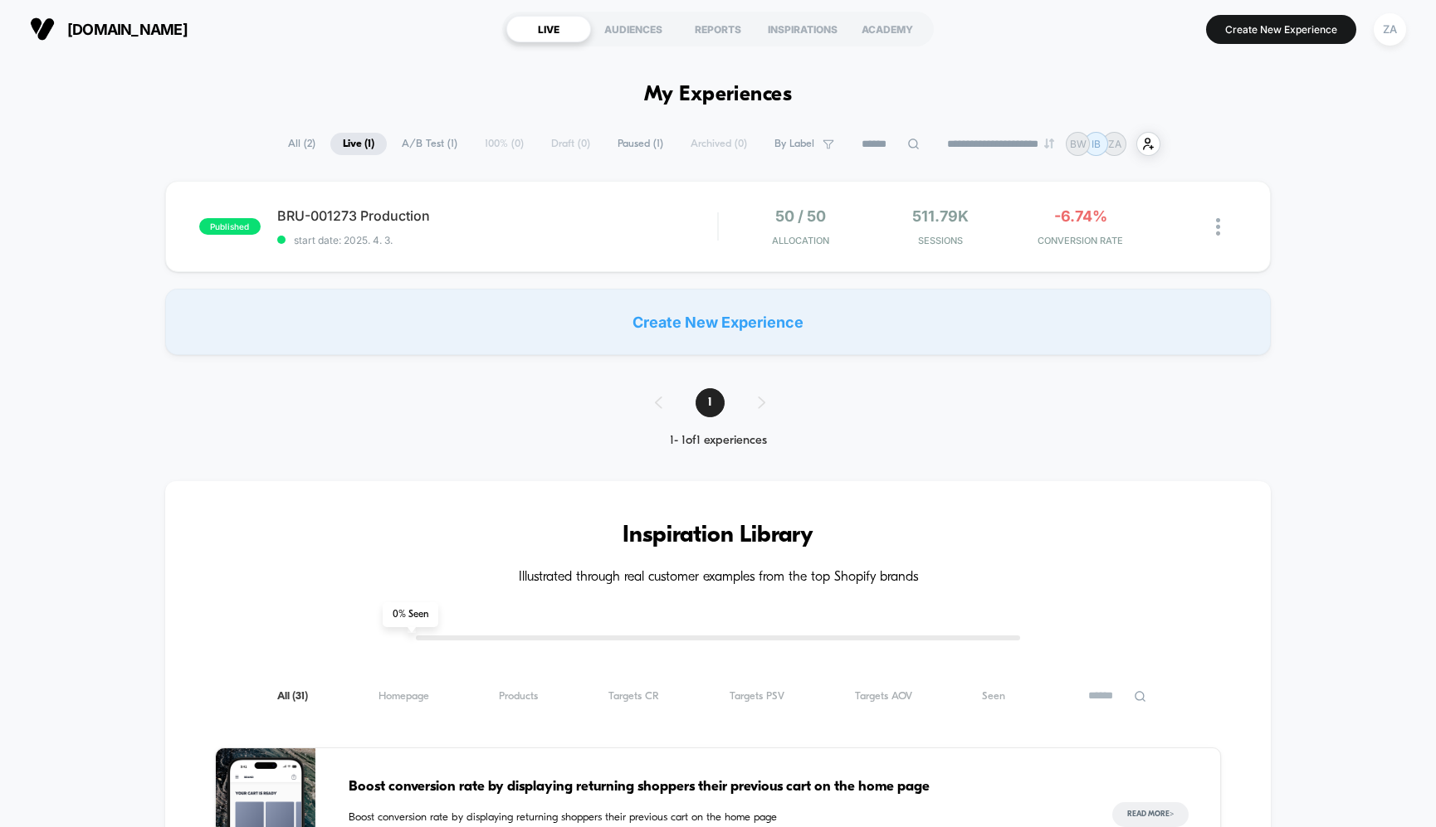
click at [632, 144] on span "Paused ( 1 )" at bounding box center [640, 144] width 71 height 22
click at [466, 216] on span "Hide search bar on the store locator page Click to edit experience details" at bounding box center [497, 215] width 440 height 17
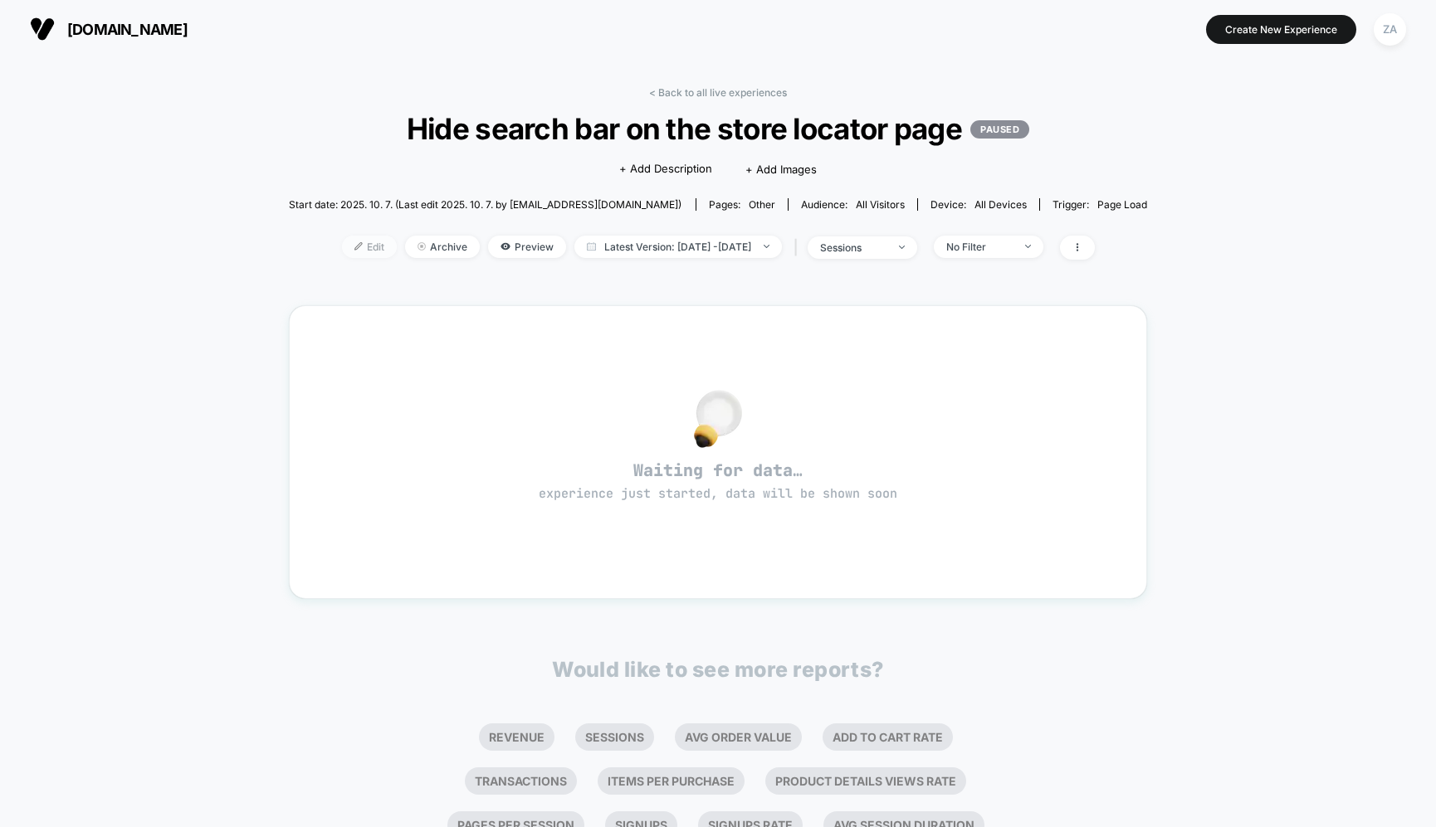
click at [353, 251] on span "Edit" at bounding box center [369, 247] width 55 height 22
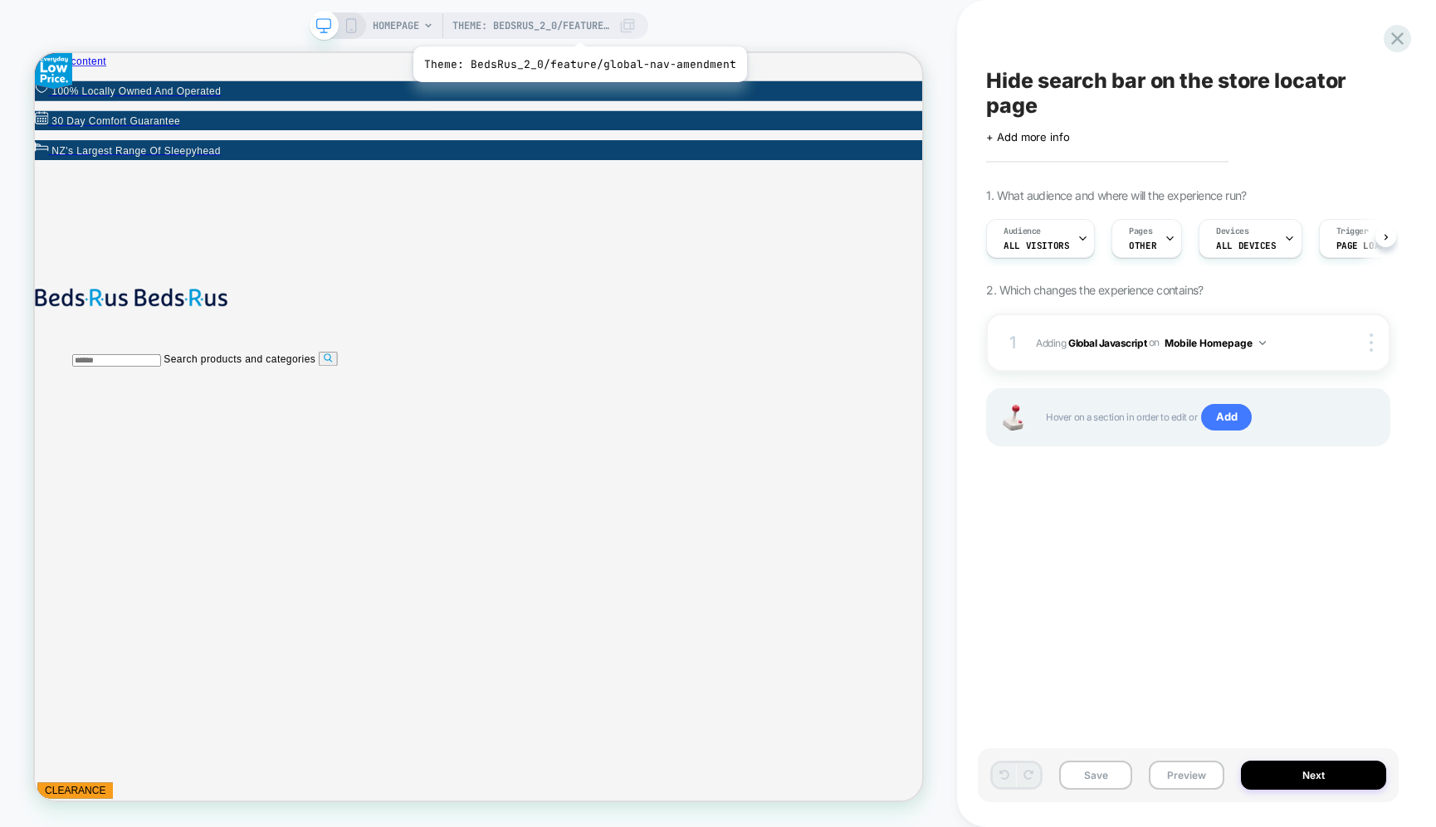
scroll to position [0, 1]
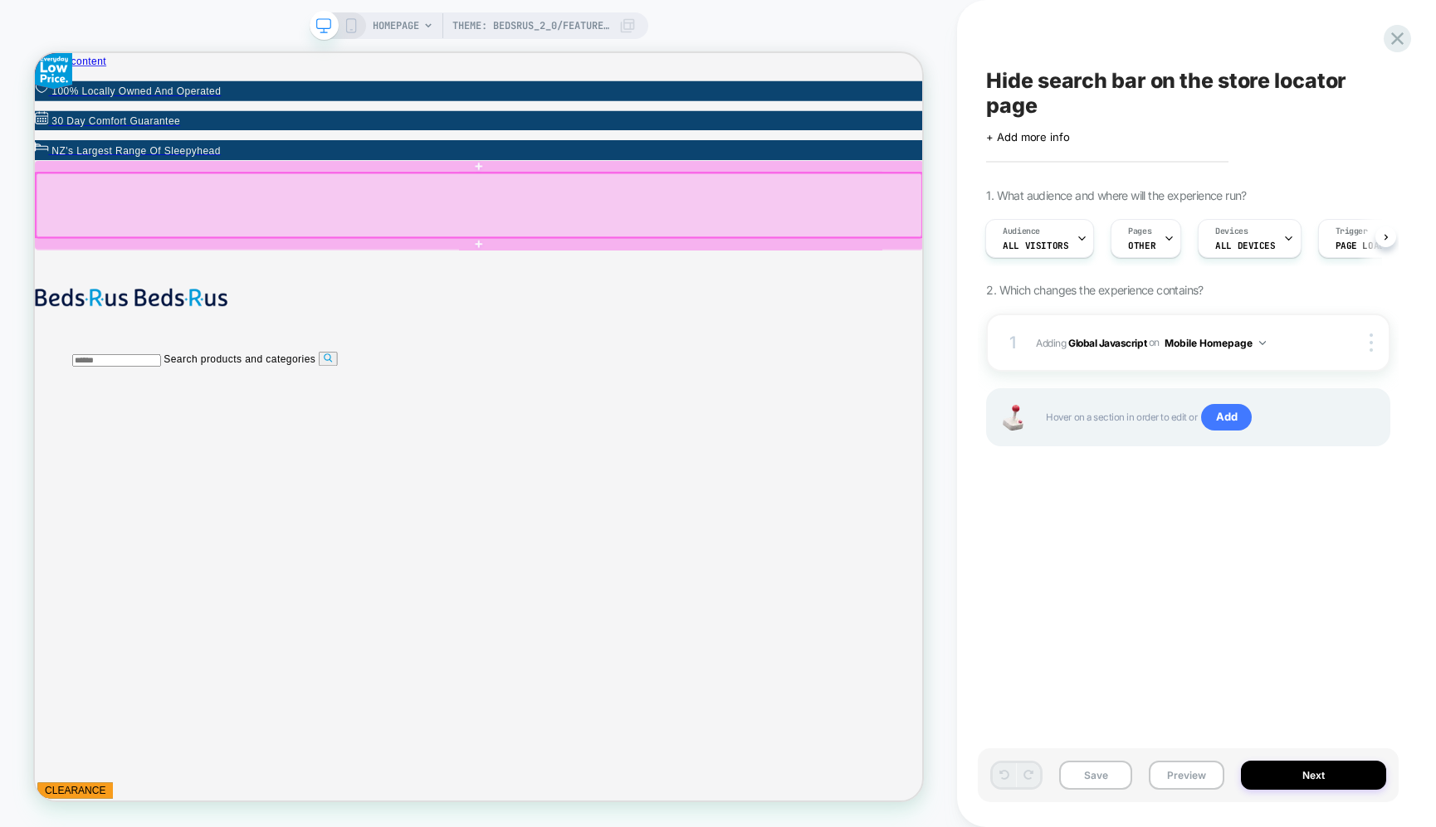
click at [1123, 252] on div at bounding box center [627, 255] width 1181 height 85
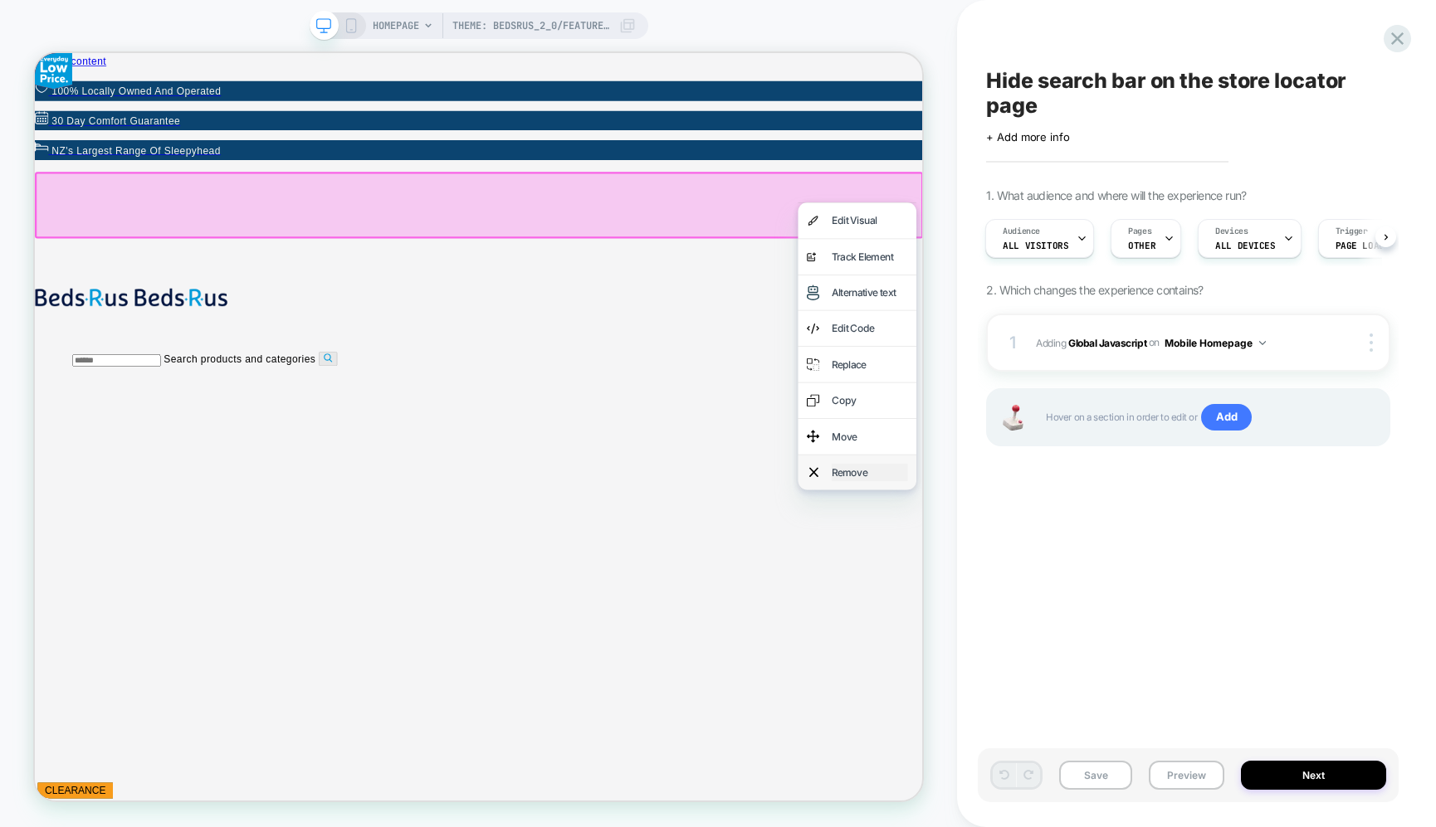
scroll to position [0, 1183]
click at [1133, 604] on div "Remove" at bounding box center [1147, 613] width 101 height 24
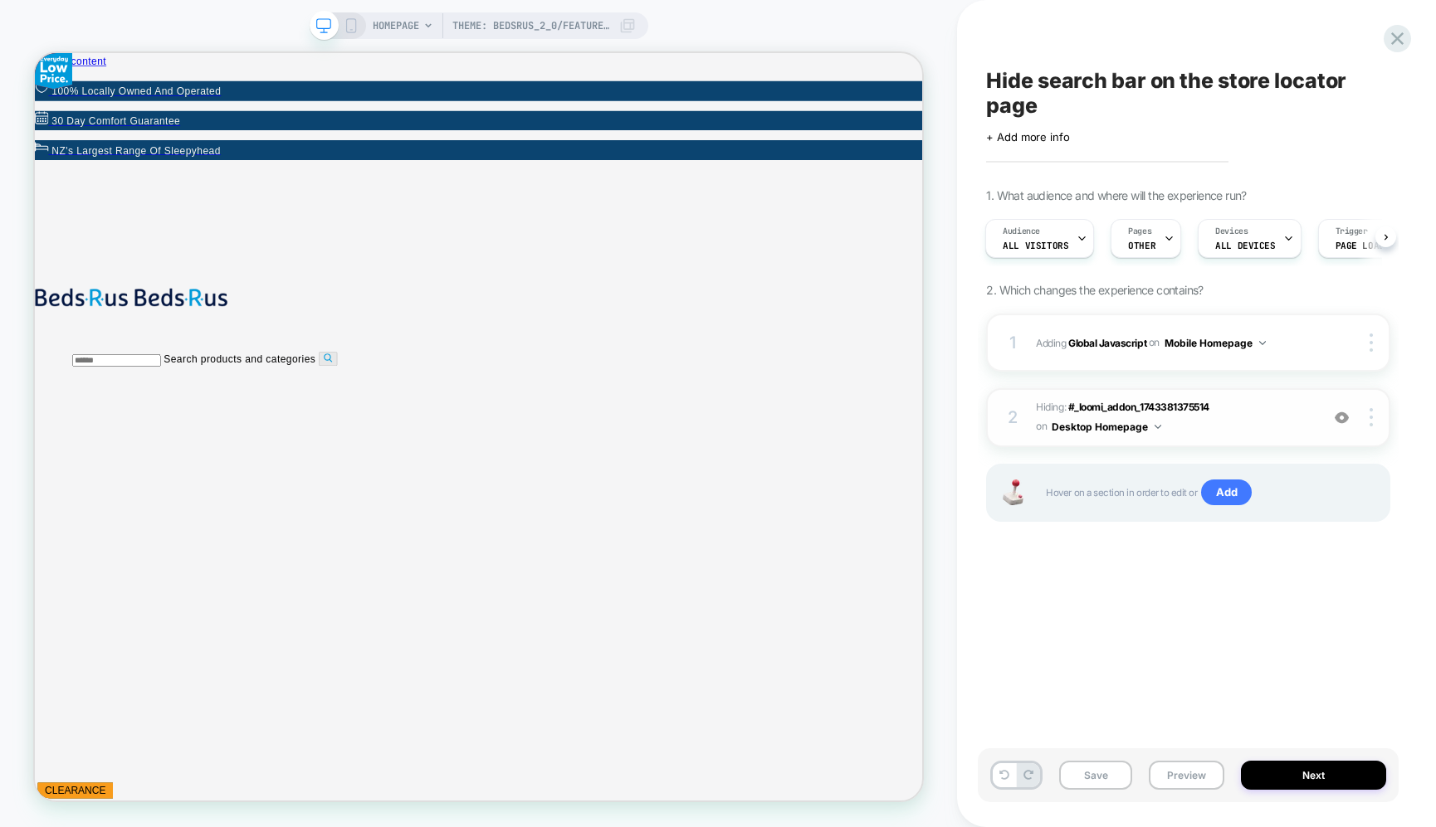
click at [1150, 427] on button "Desktop Homepage" at bounding box center [1107, 427] width 110 height 21
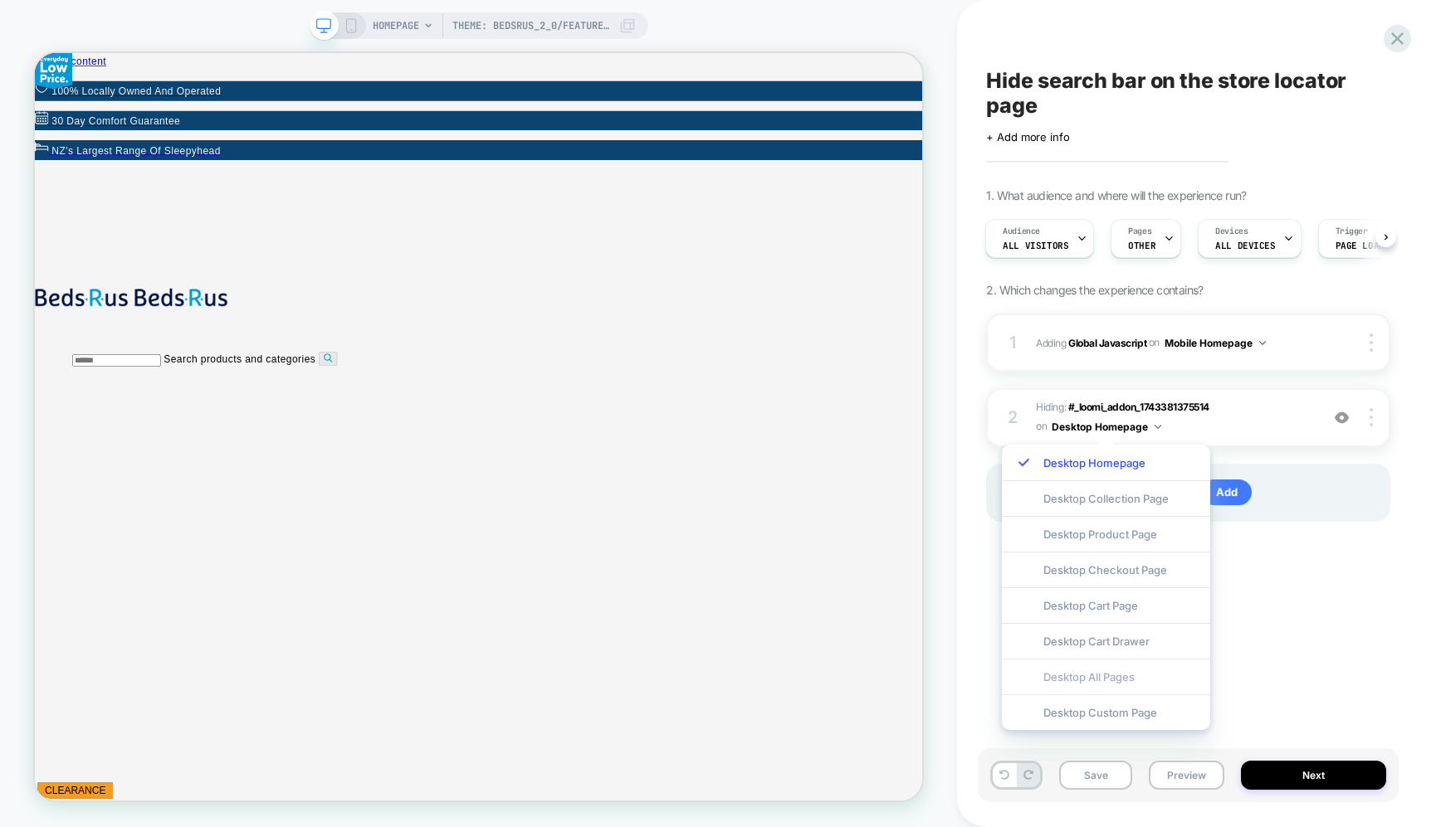
scroll to position [0, 2368]
click at [1154, 674] on div "Desktop All Pages" at bounding box center [1106, 677] width 208 height 36
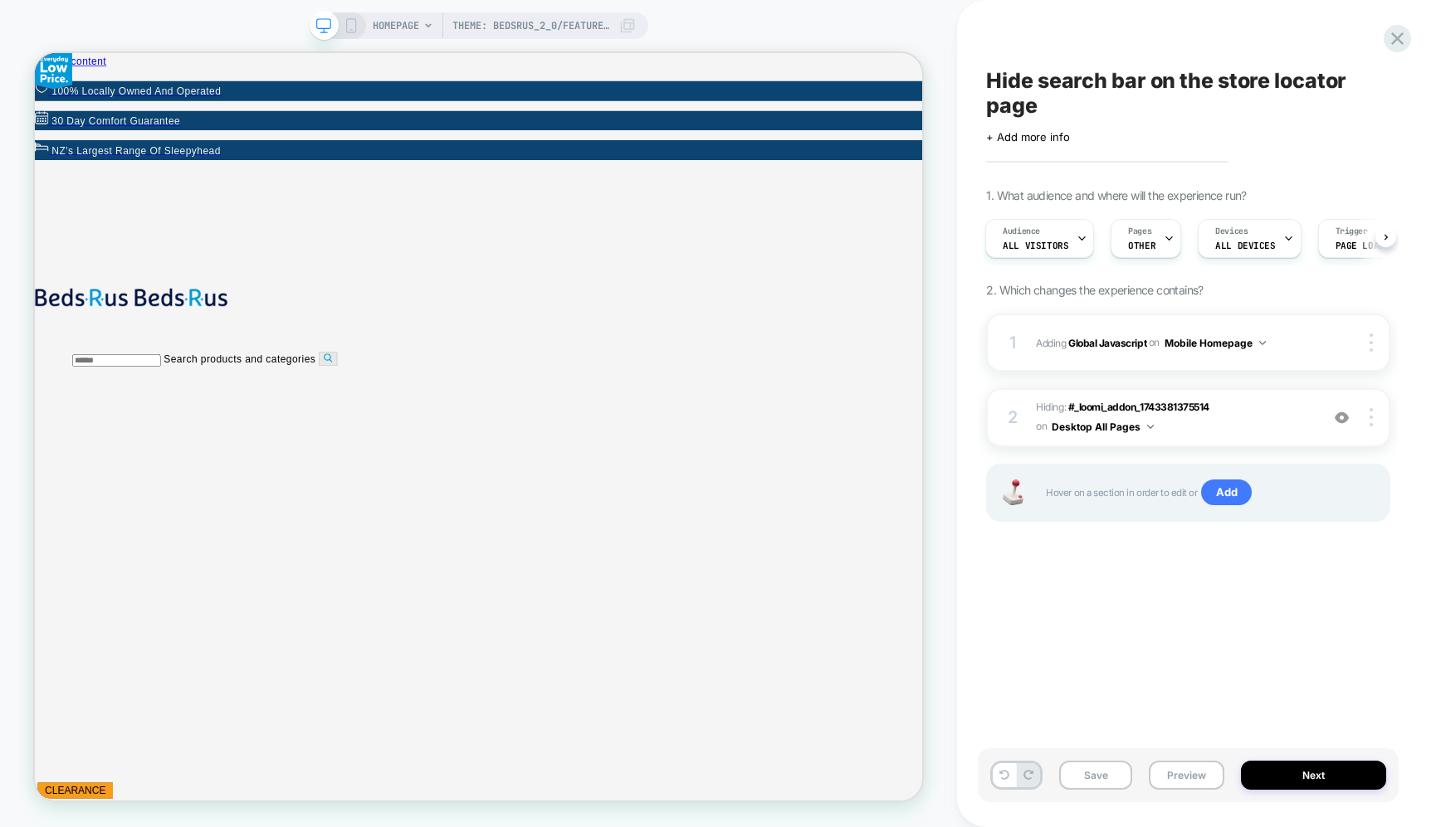
click at [347, 21] on icon at bounding box center [351, 25] width 15 height 15
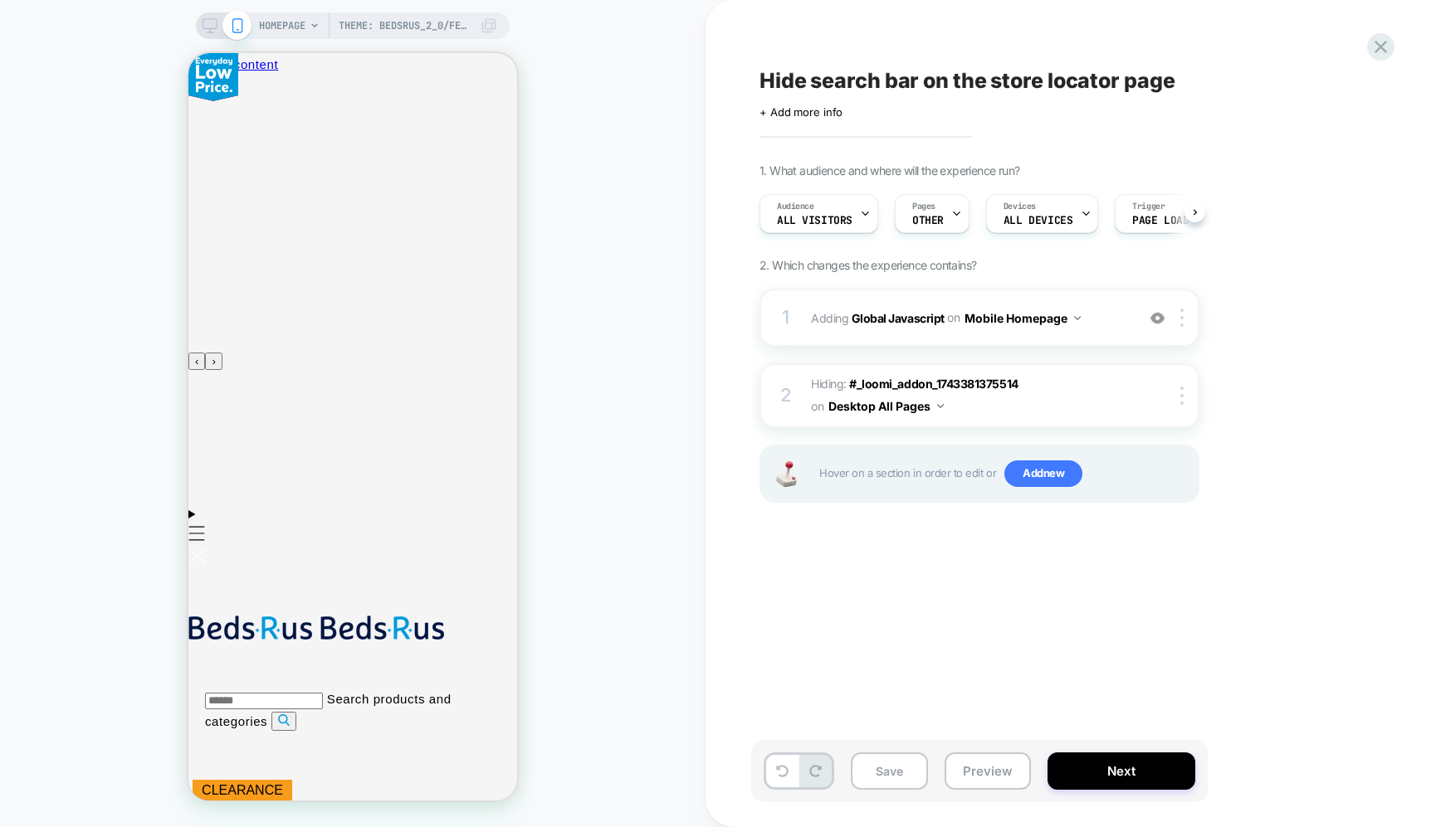
scroll to position [0, 1]
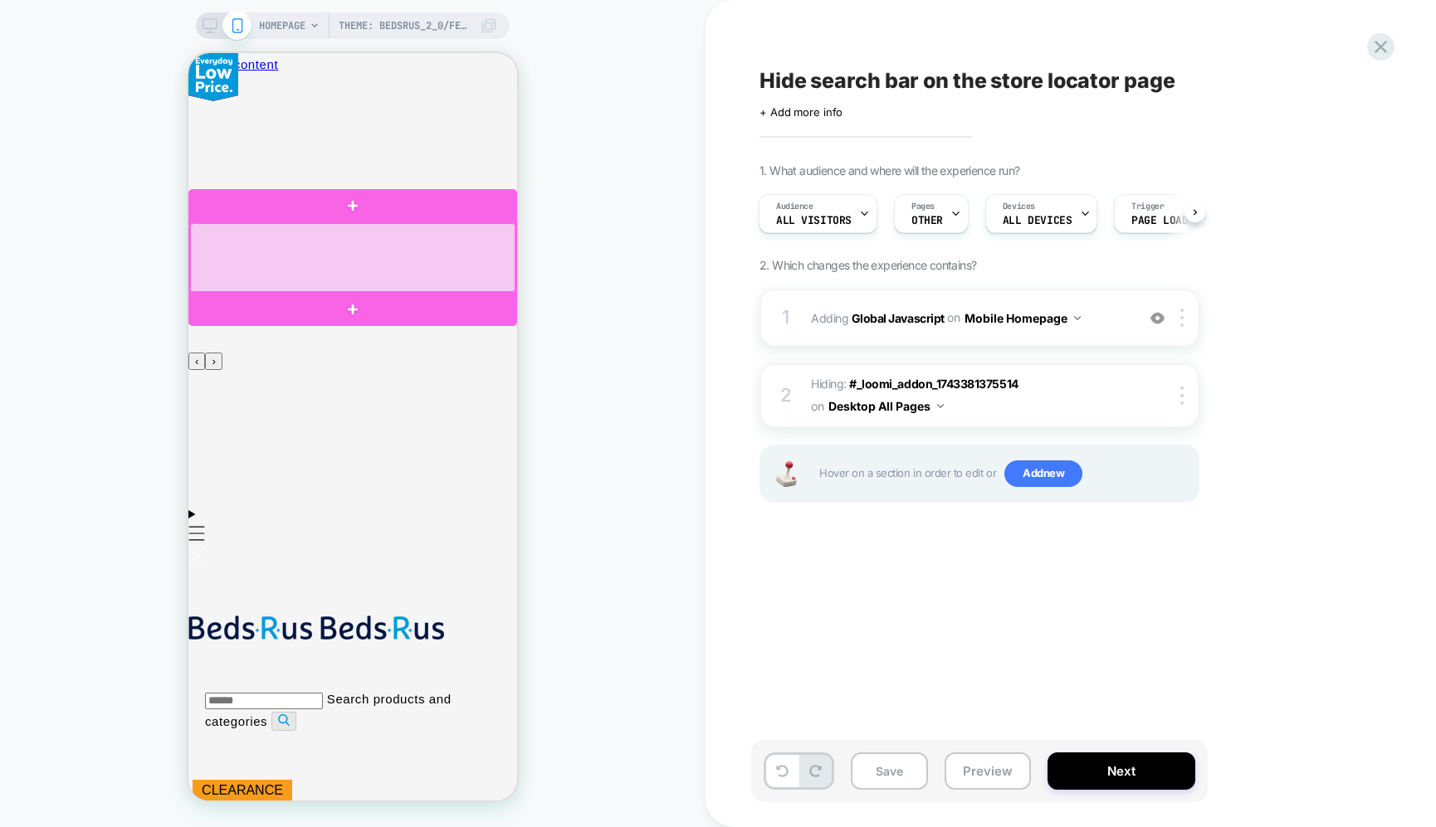
click at [510, 259] on div at bounding box center [352, 257] width 325 height 69
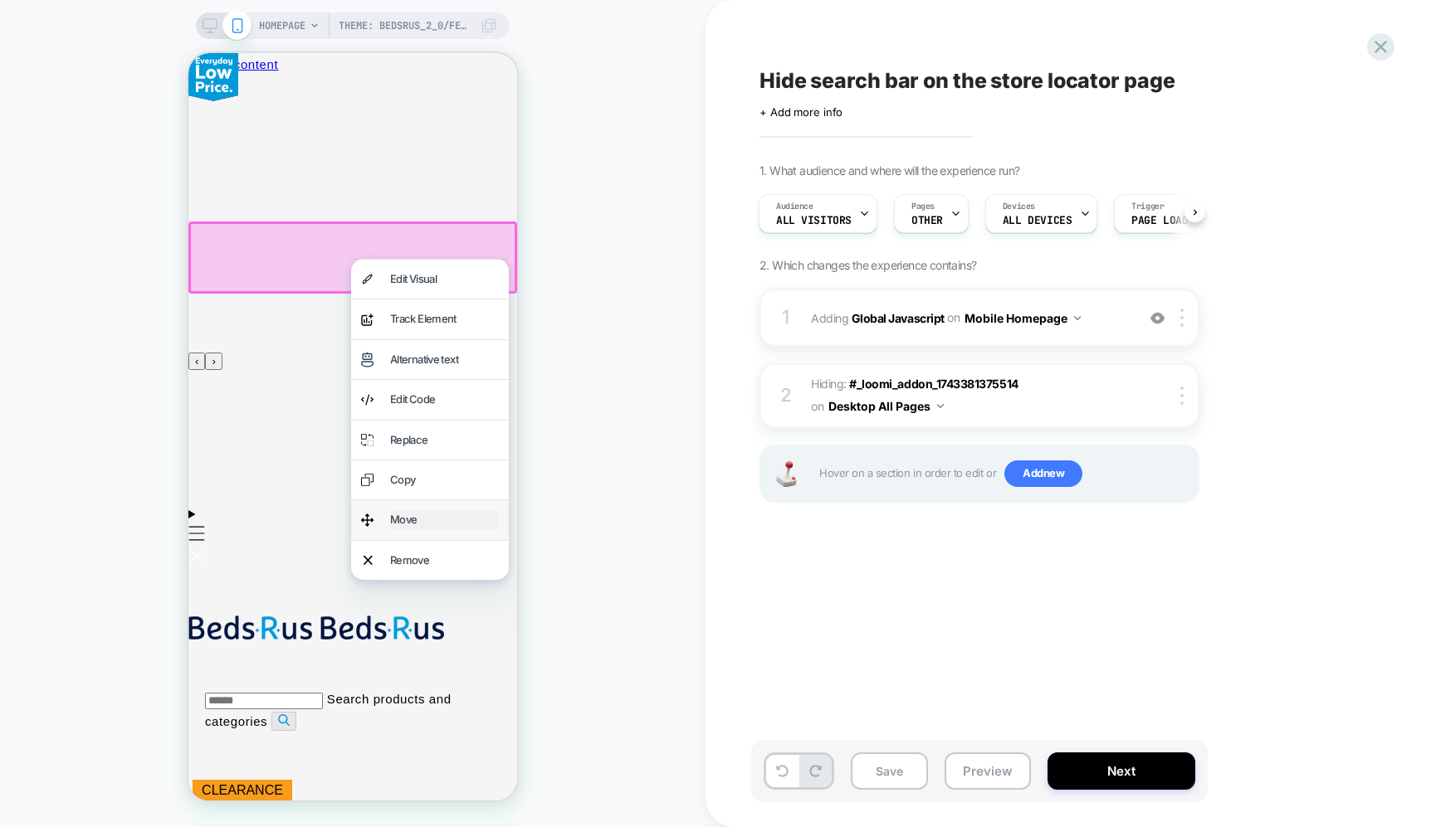
scroll to position [0, 329]
click at [449, 561] on div "Remove" at bounding box center [444, 560] width 109 height 19
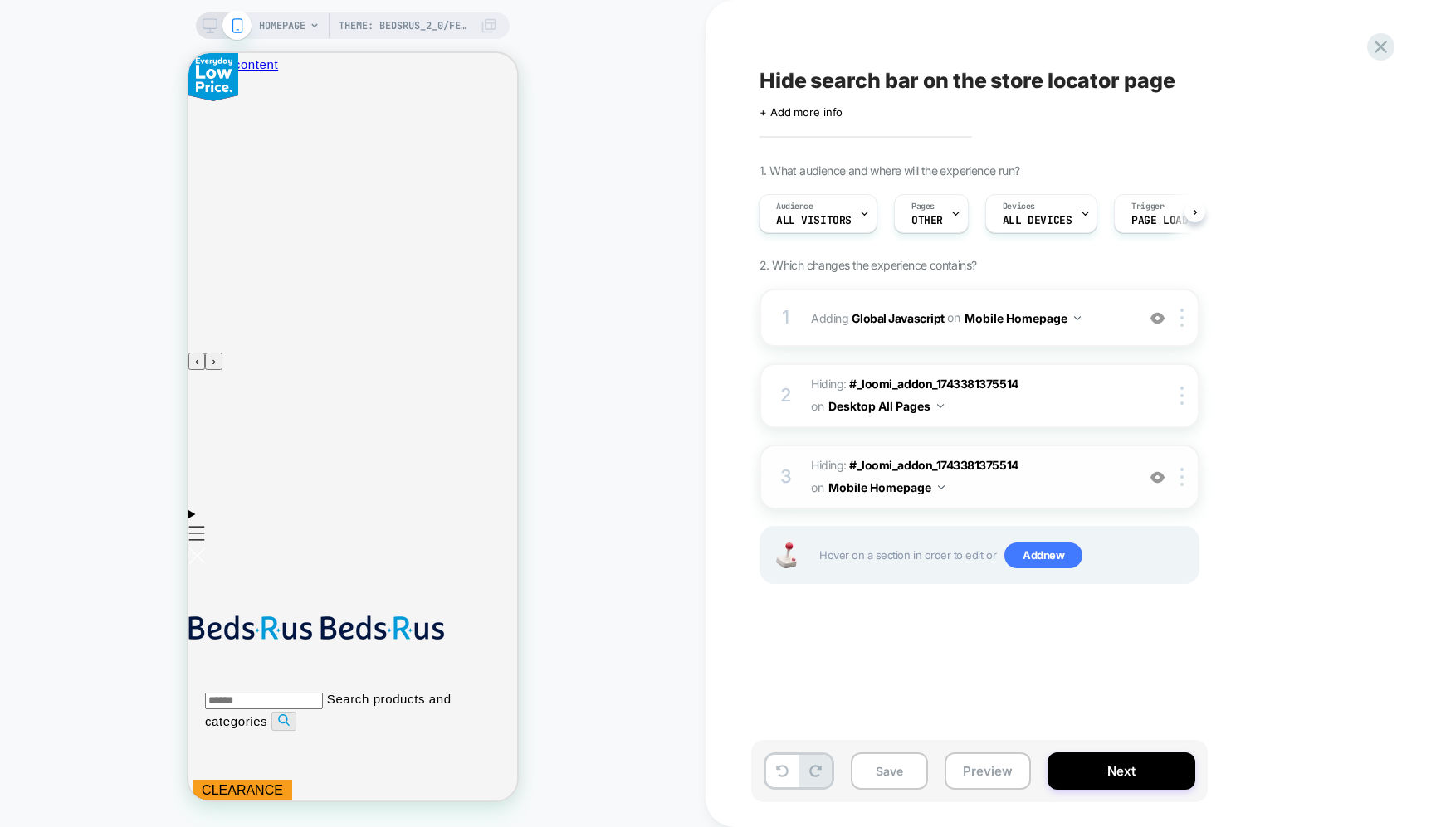
click at [915, 488] on button "Mobile Homepage" at bounding box center [886, 488] width 116 height 24
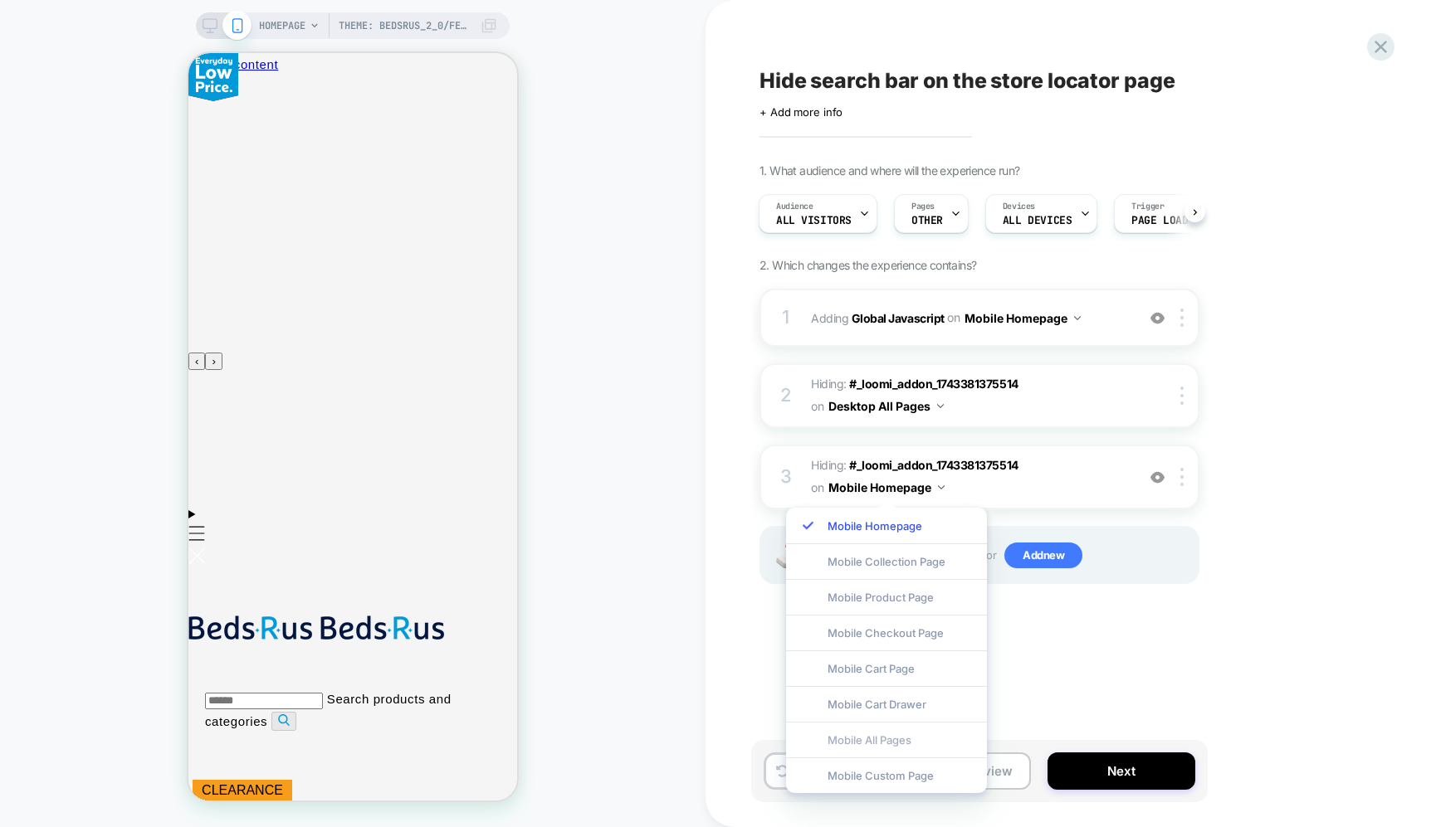
click at [913, 738] on div "Mobile All Pages" at bounding box center [886, 740] width 201 height 36
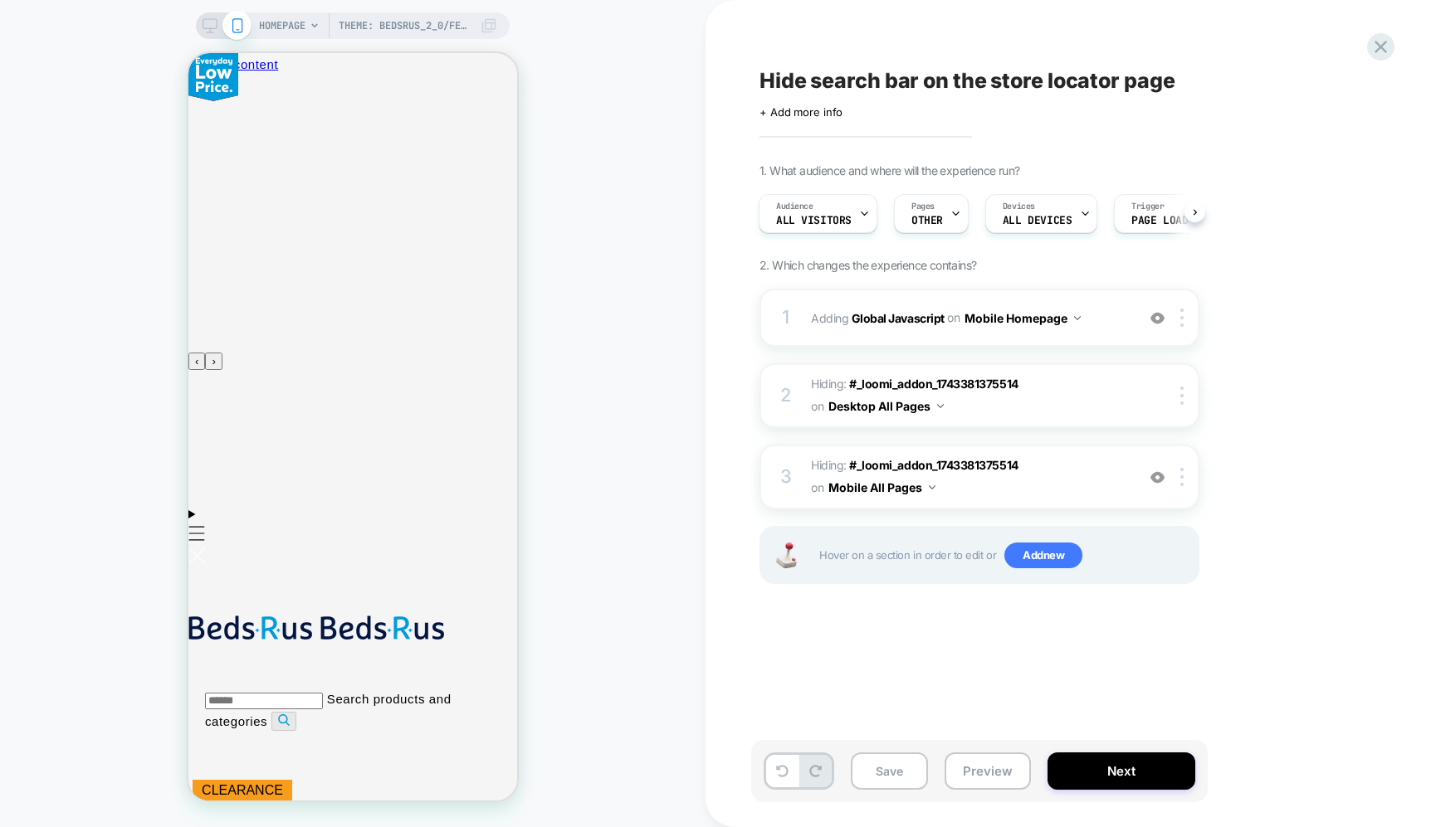
scroll to position [0, 657]
click at [544, 190] on div "Theme: BedsRus_2_0/feature/global-nav-amendment HOMEPAGE Theme: BedsRus_2_0/fea…" at bounding box center [352, 414] width 705 height 794
click at [901, 764] on button "Save" at bounding box center [889, 771] width 77 height 37
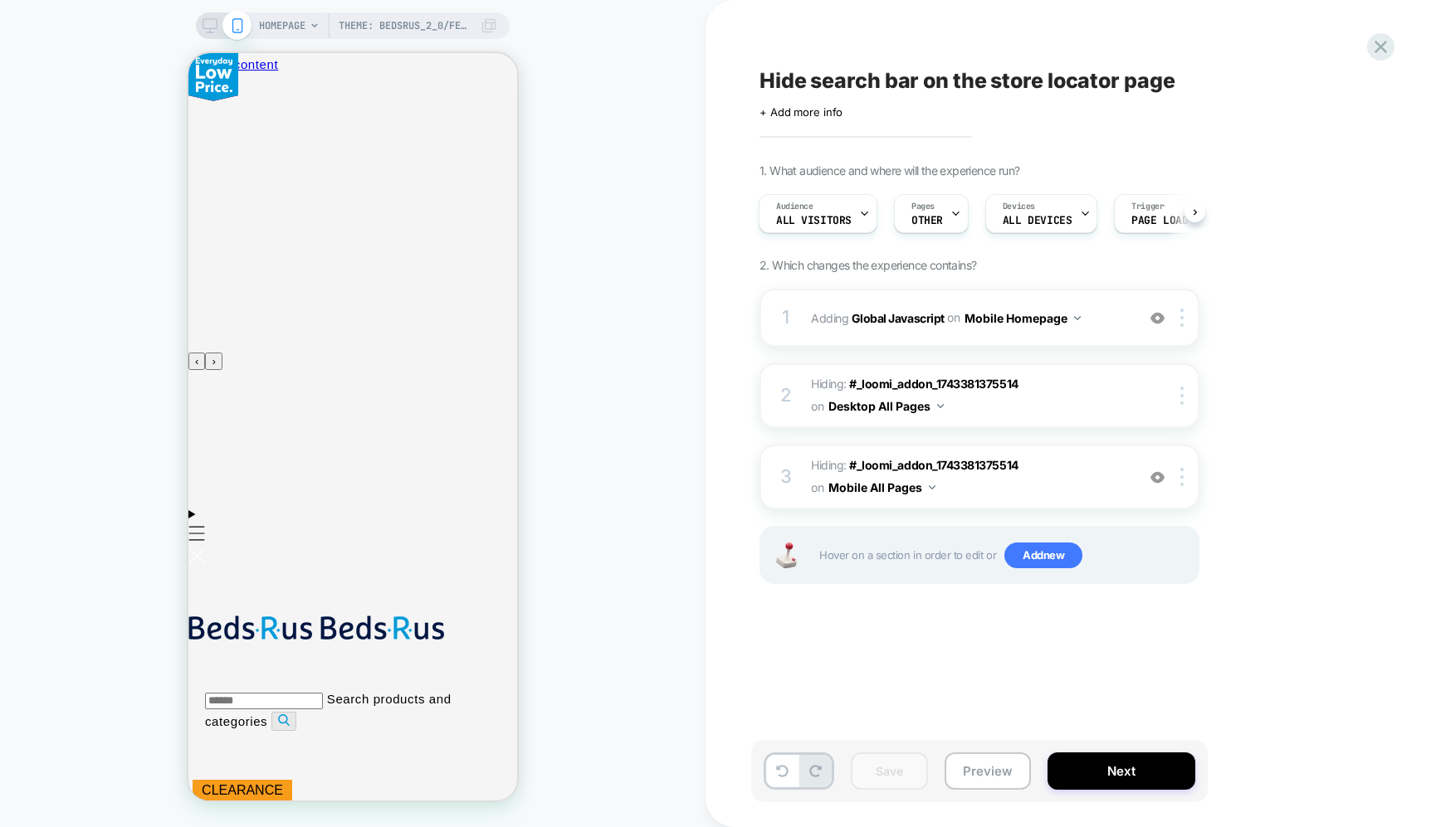
scroll to position [0, 0]
click at [216, 28] on icon at bounding box center [210, 25] width 15 height 15
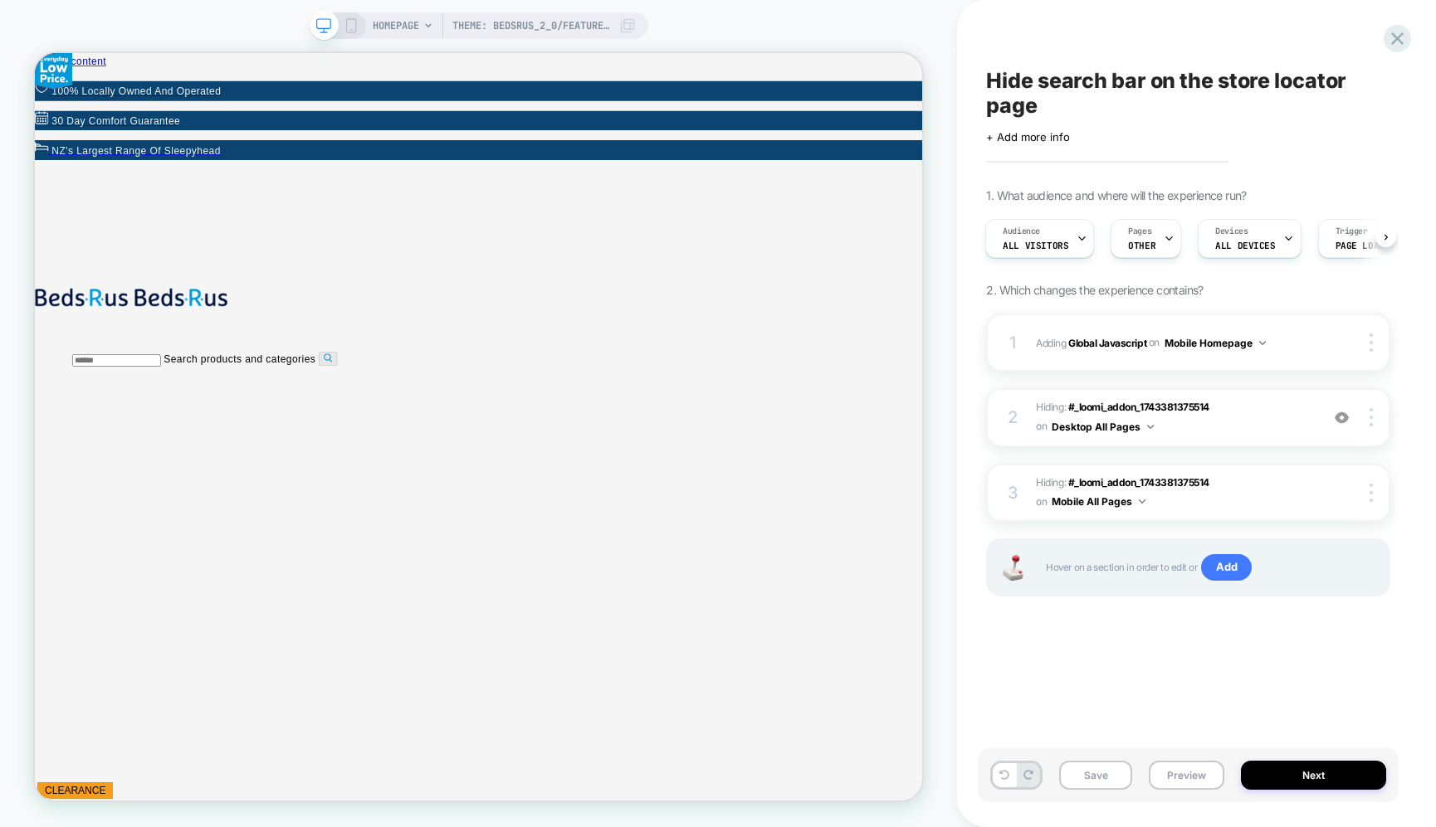
scroll to position [0, 3551]
click at [1307, 778] on button "Next" at bounding box center [1313, 775] width 145 height 29
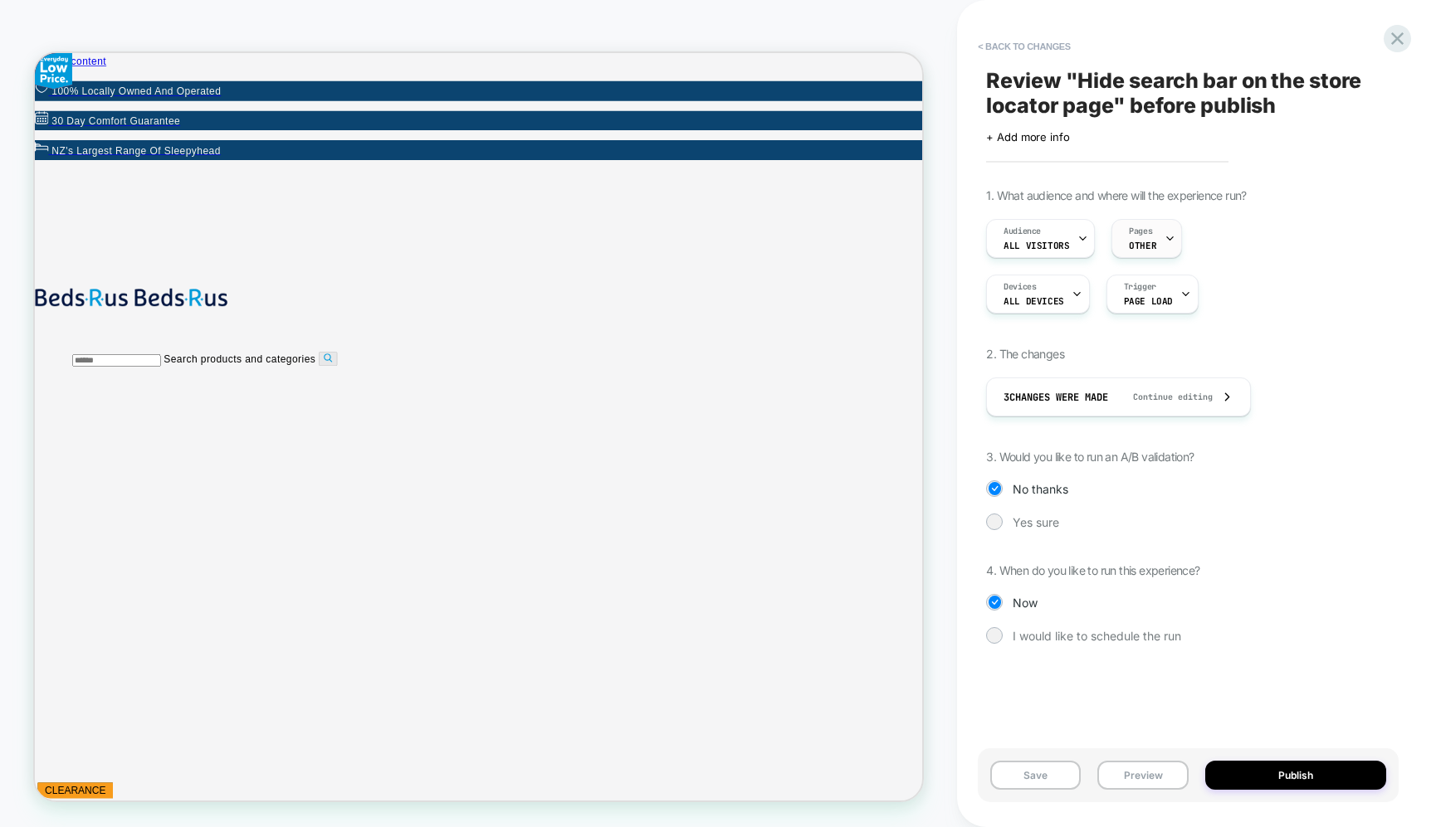
scroll to position [0, 0]
click at [1154, 235] on div "Pages OTHER" at bounding box center [1142, 238] width 61 height 37
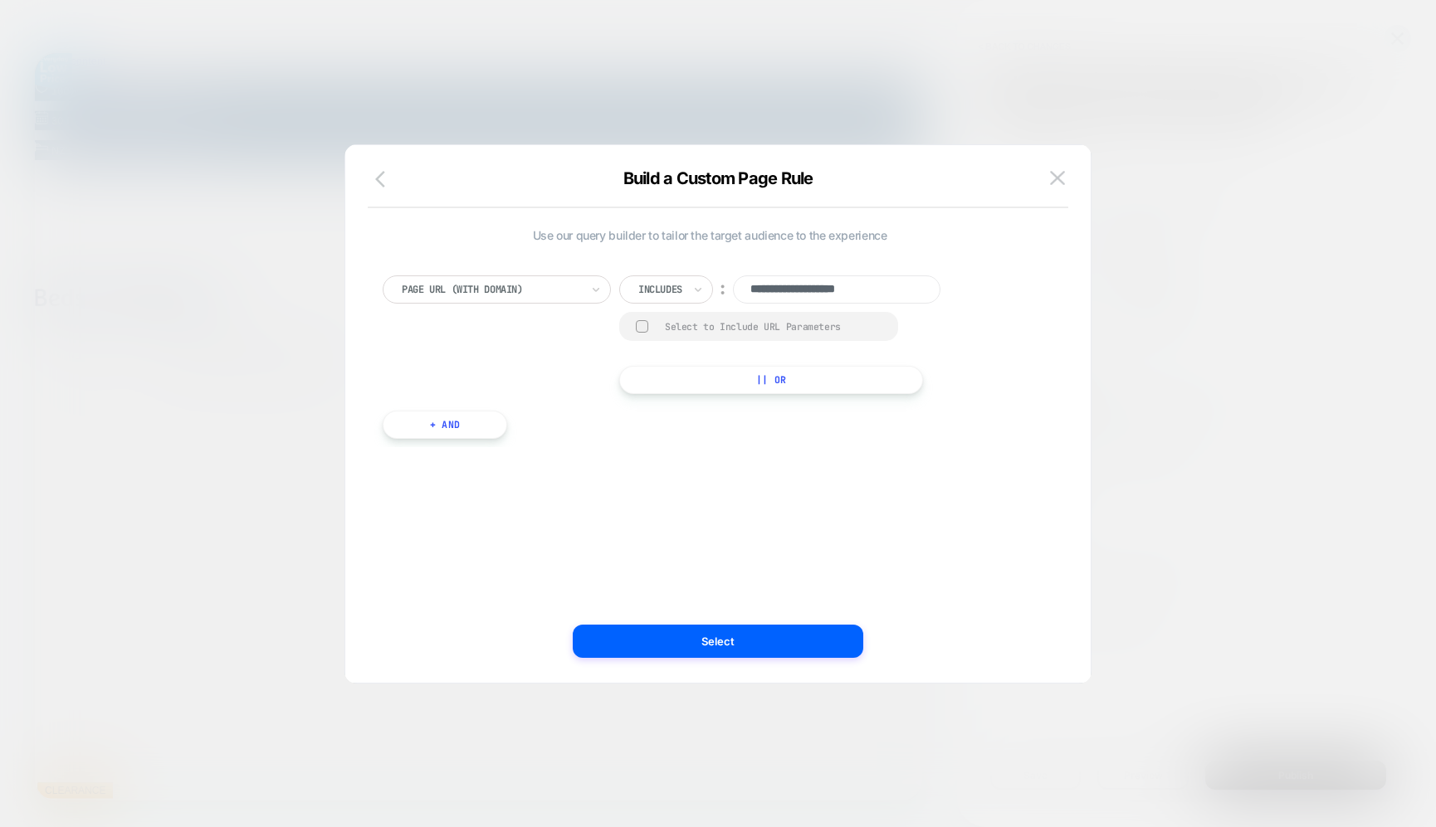
click at [370, 174] on button "button" at bounding box center [385, 180] width 30 height 24
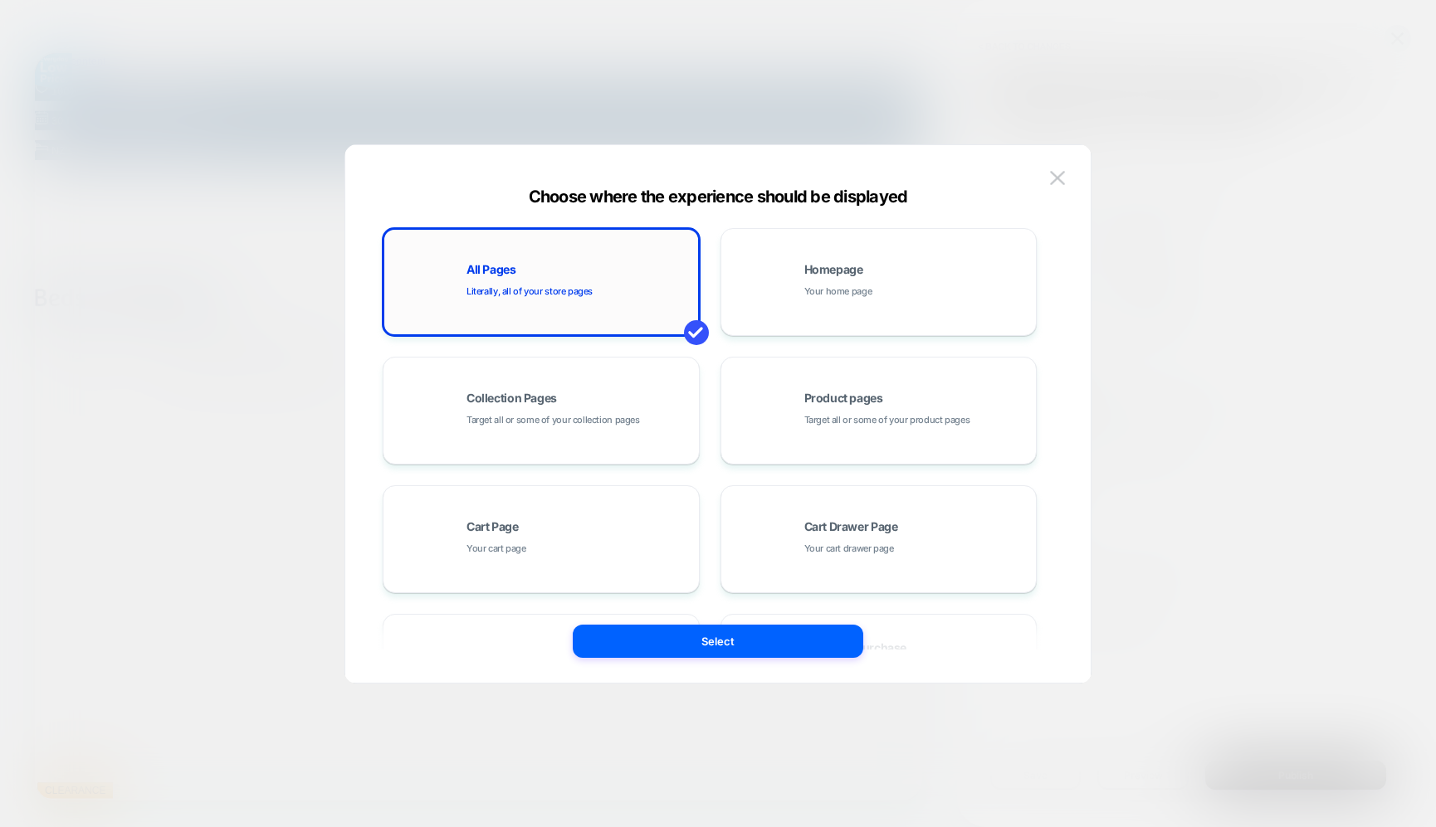
scroll to position [0, 1183]
click at [614, 292] on div "All Pages Literally, all of your store pages" at bounding box center [578, 282] width 224 height 36
drag, startPoint x: 759, startPoint y: 648, endPoint x: 944, endPoint y: 795, distance: 236.3
click at [759, 648] on button "Select" at bounding box center [718, 641] width 290 height 33
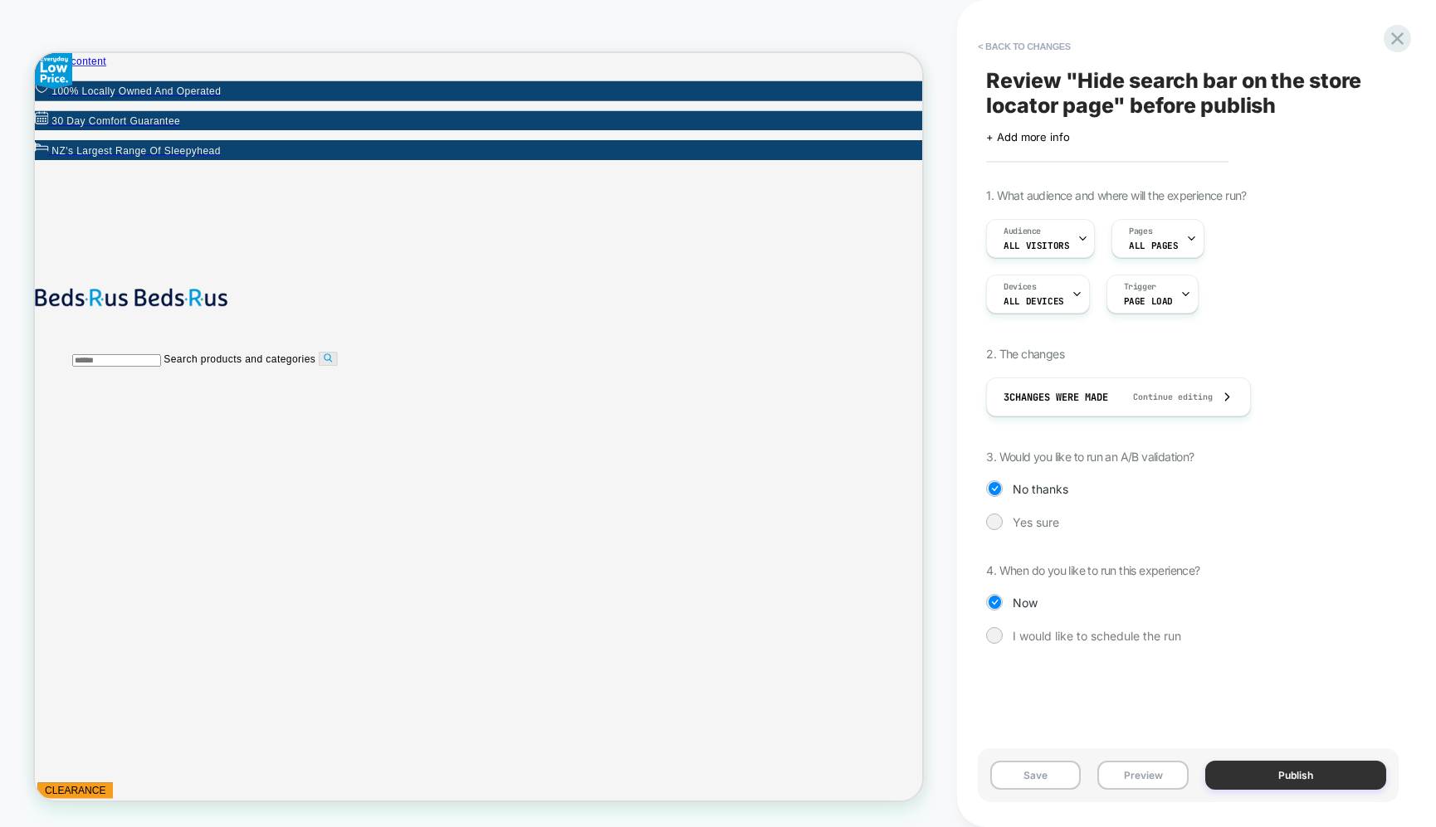
click at [1299, 775] on button "Publish" at bounding box center [1295, 775] width 181 height 29
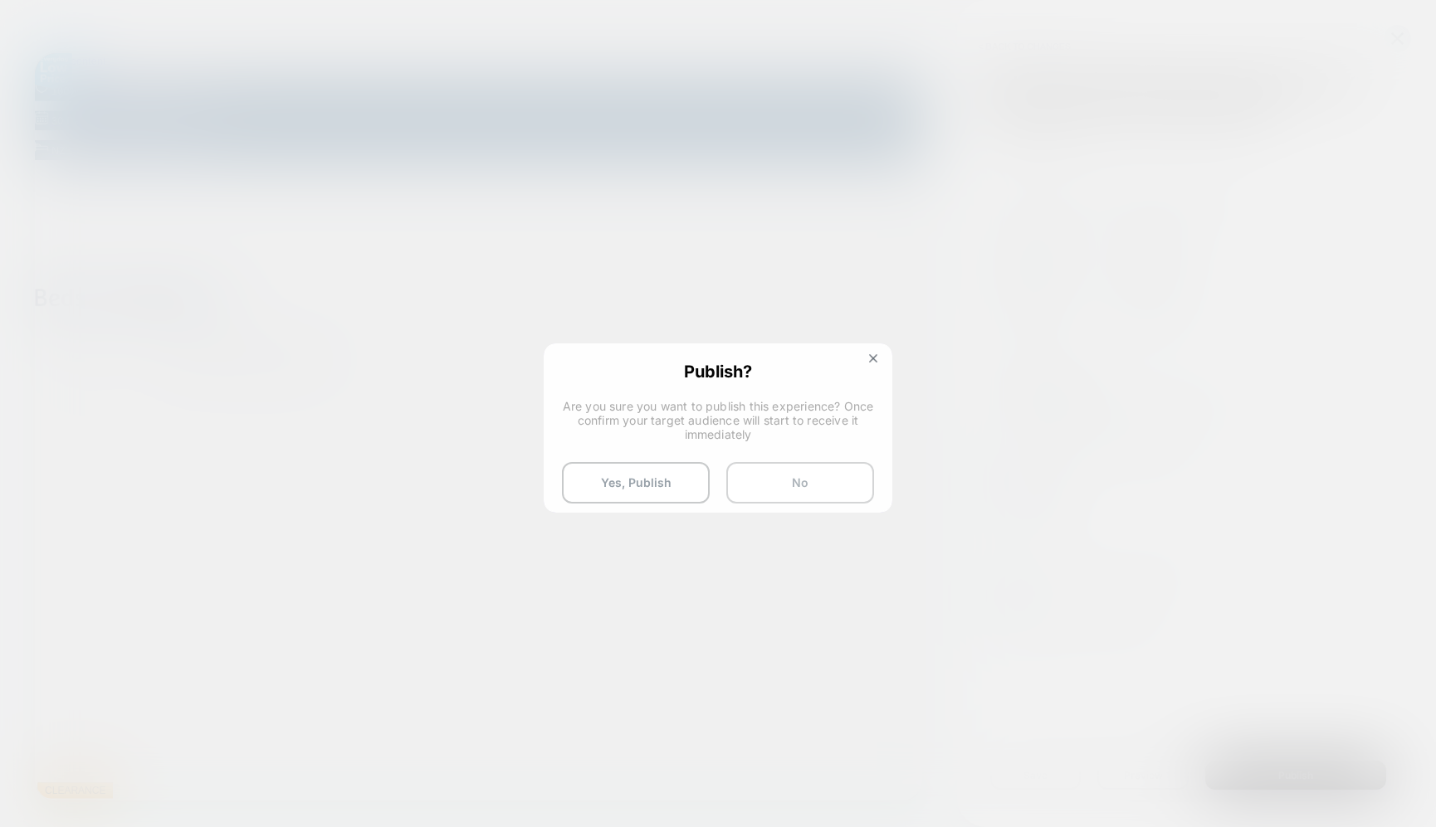
scroll to position [0, 2368]
click at [655, 483] on button "Yes, Publish" at bounding box center [636, 482] width 148 height 41
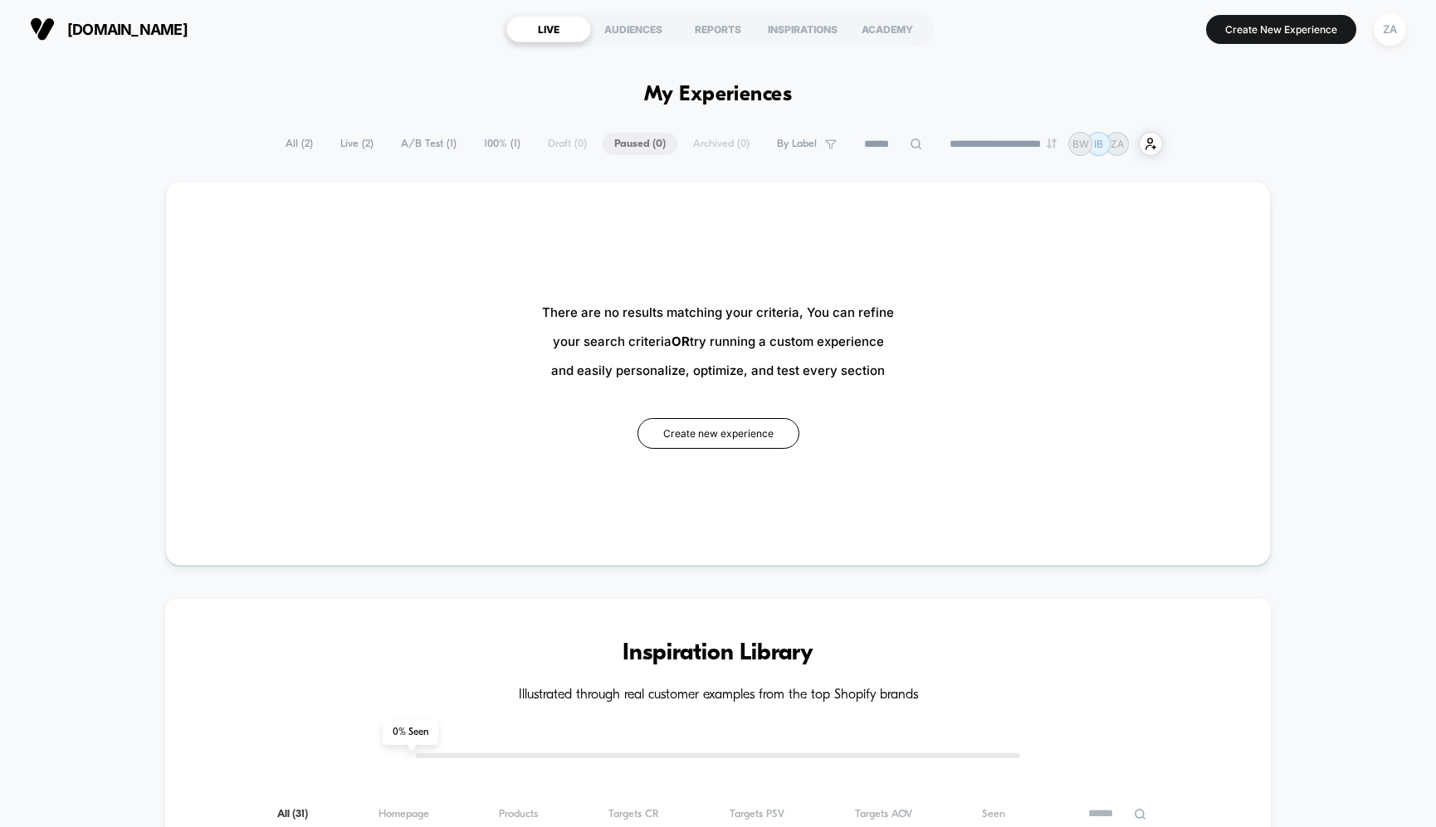
click at [332, 146] on span "Live ( 2 )" at bounding box center [357, 144] width 58 height 22
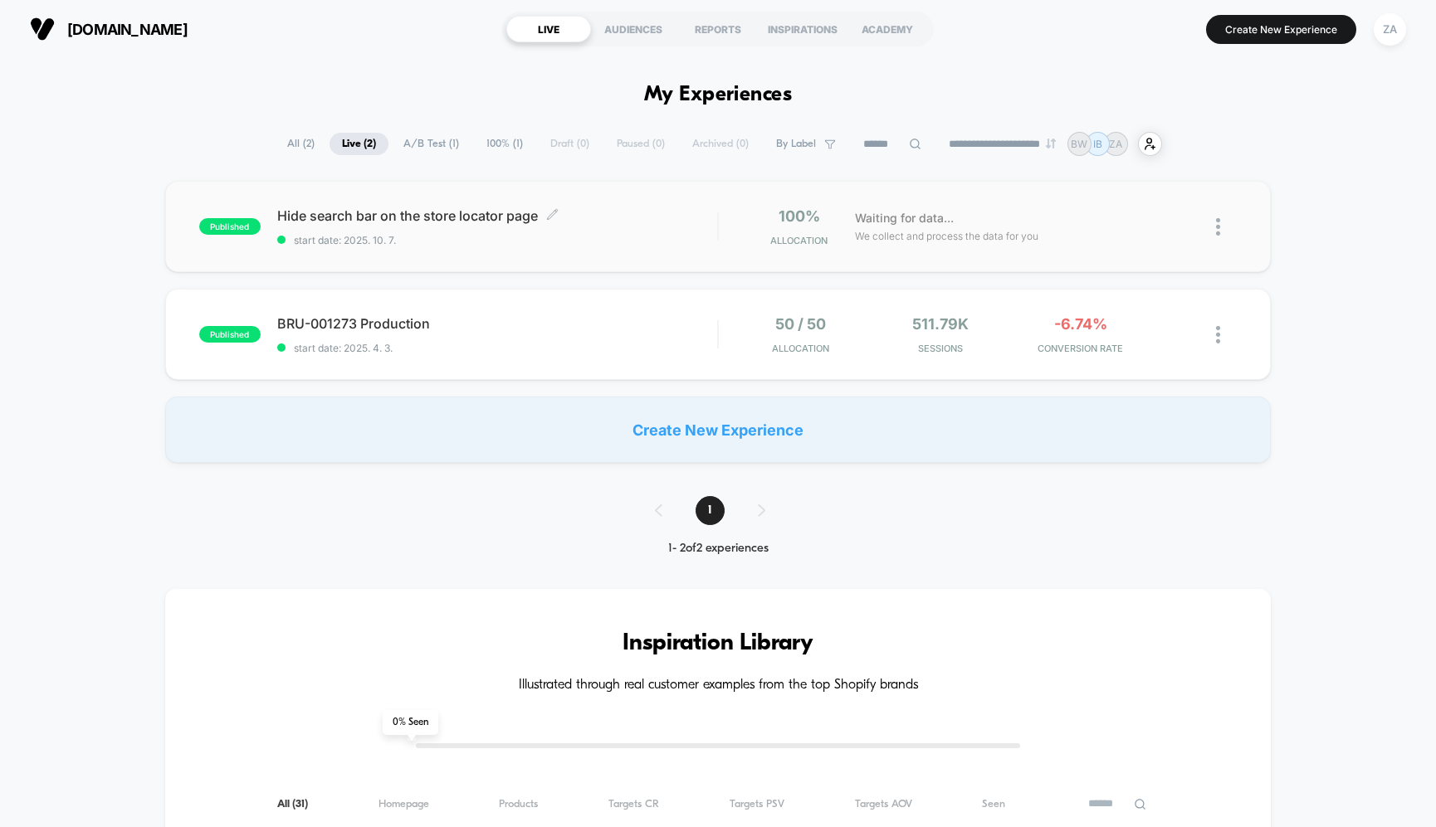
click at [492, 219] on span "Hide search bar on the store locator page Click to edit experience details" at bounding box center [497, 215] width 440 height 17
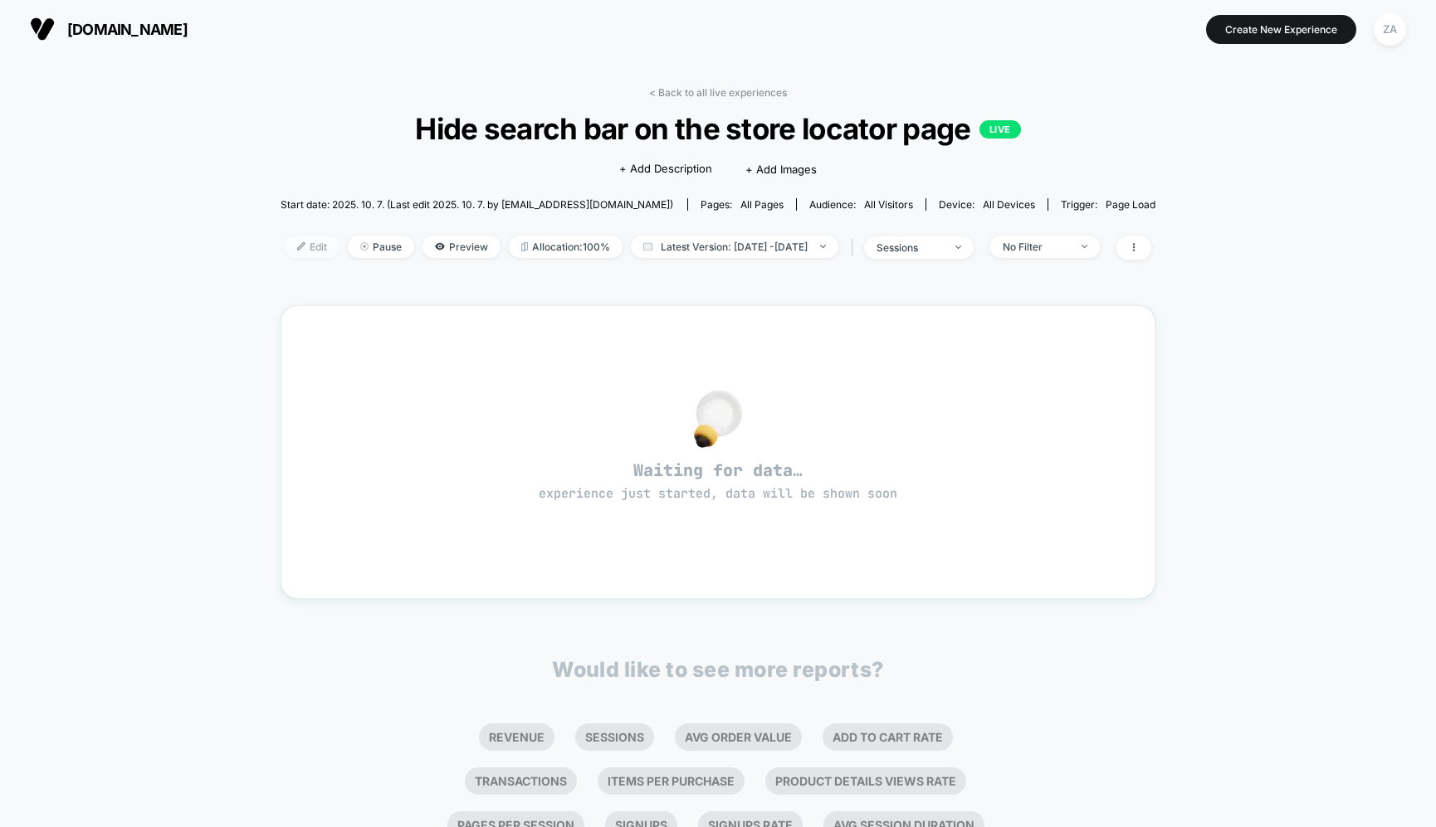
click at [289, 249] on span "Edit" at bounding box center [312, 247] width 55 height 22
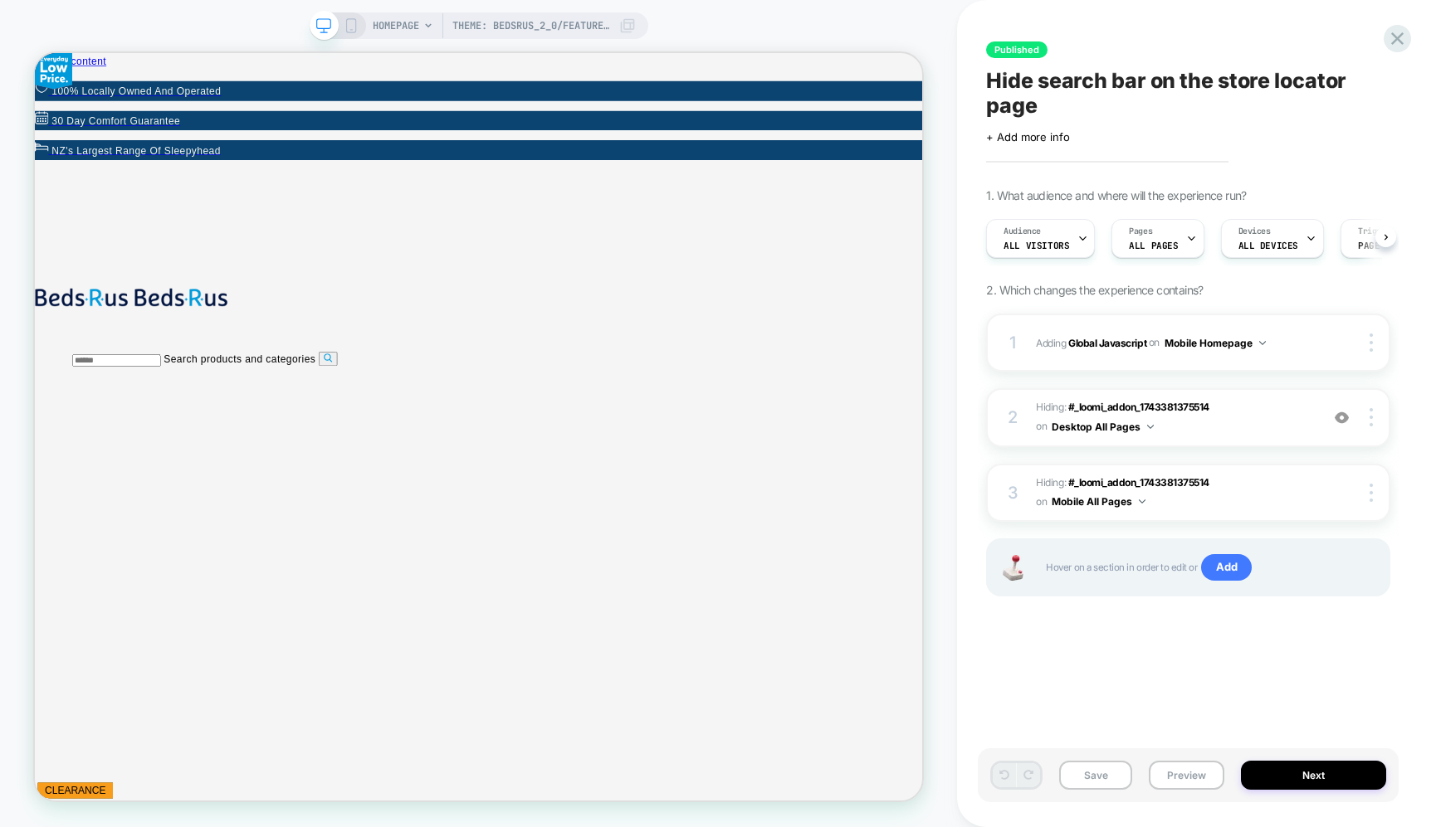
scroll to position [0, 1]
click at [1100, 142] on div at bounding box center [1097, 142] width 12 height 17
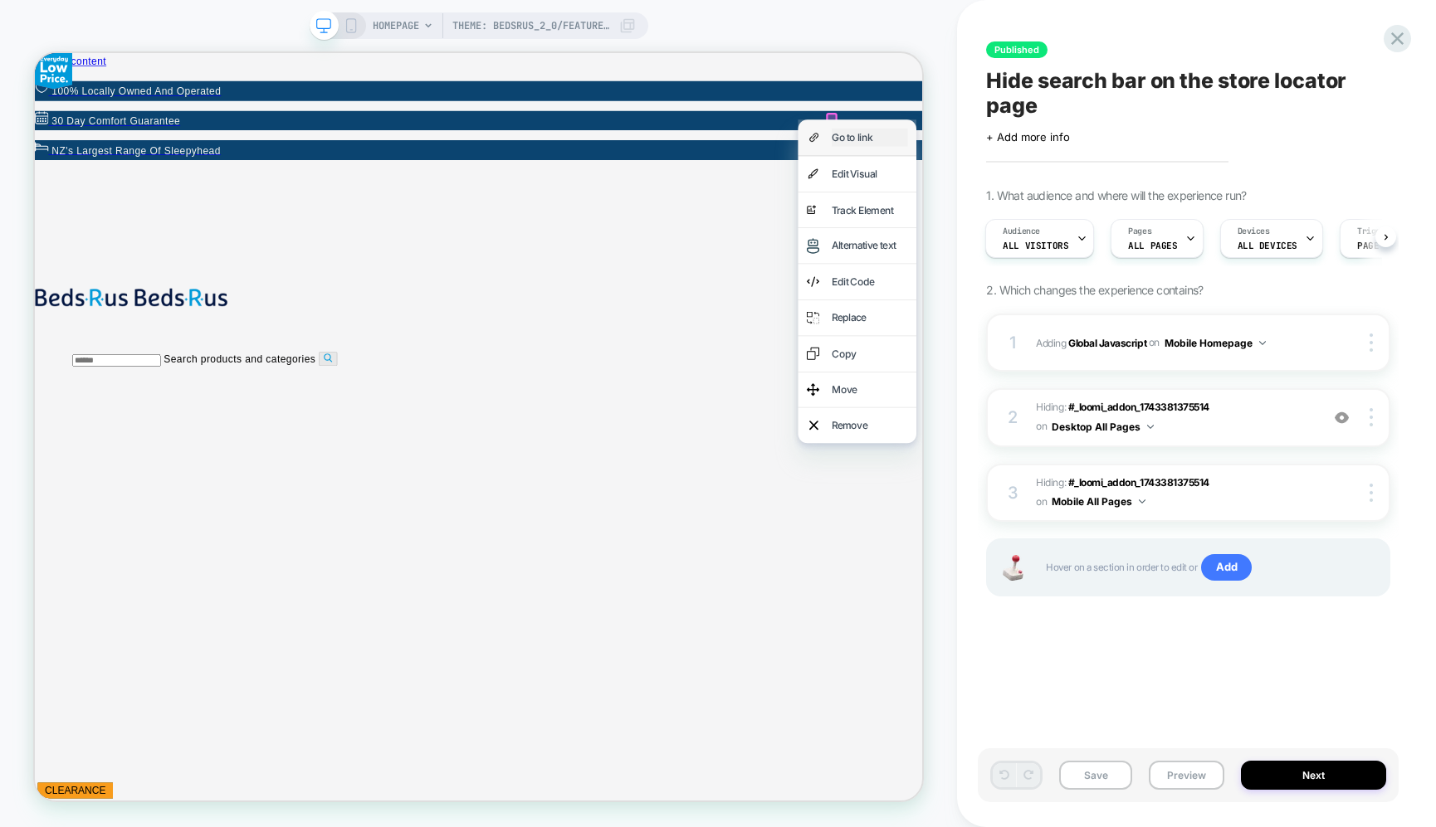
drag, startPoint x: 1113, startPoint y: 173, endPoint x: 878, endPoint y: 196, distance: 235.9
click at [1113, 173] on div "Go to link" at bounding box center [1147, 166] width 101 height 24
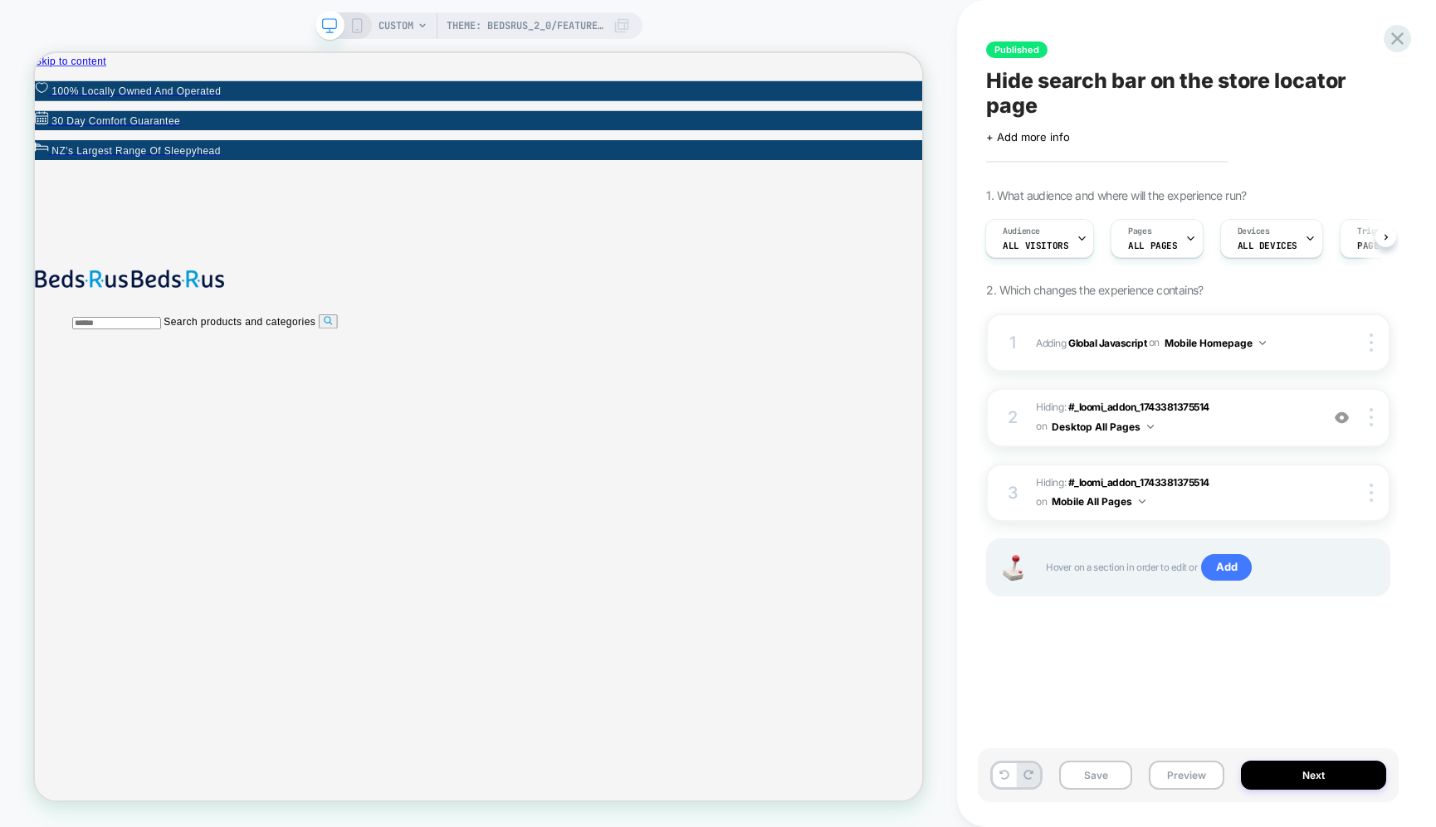
scroll to position [0, 2]
click at [203, 405] on input "Search products and categories" at bounding box center [144, 413] width 118 height 17
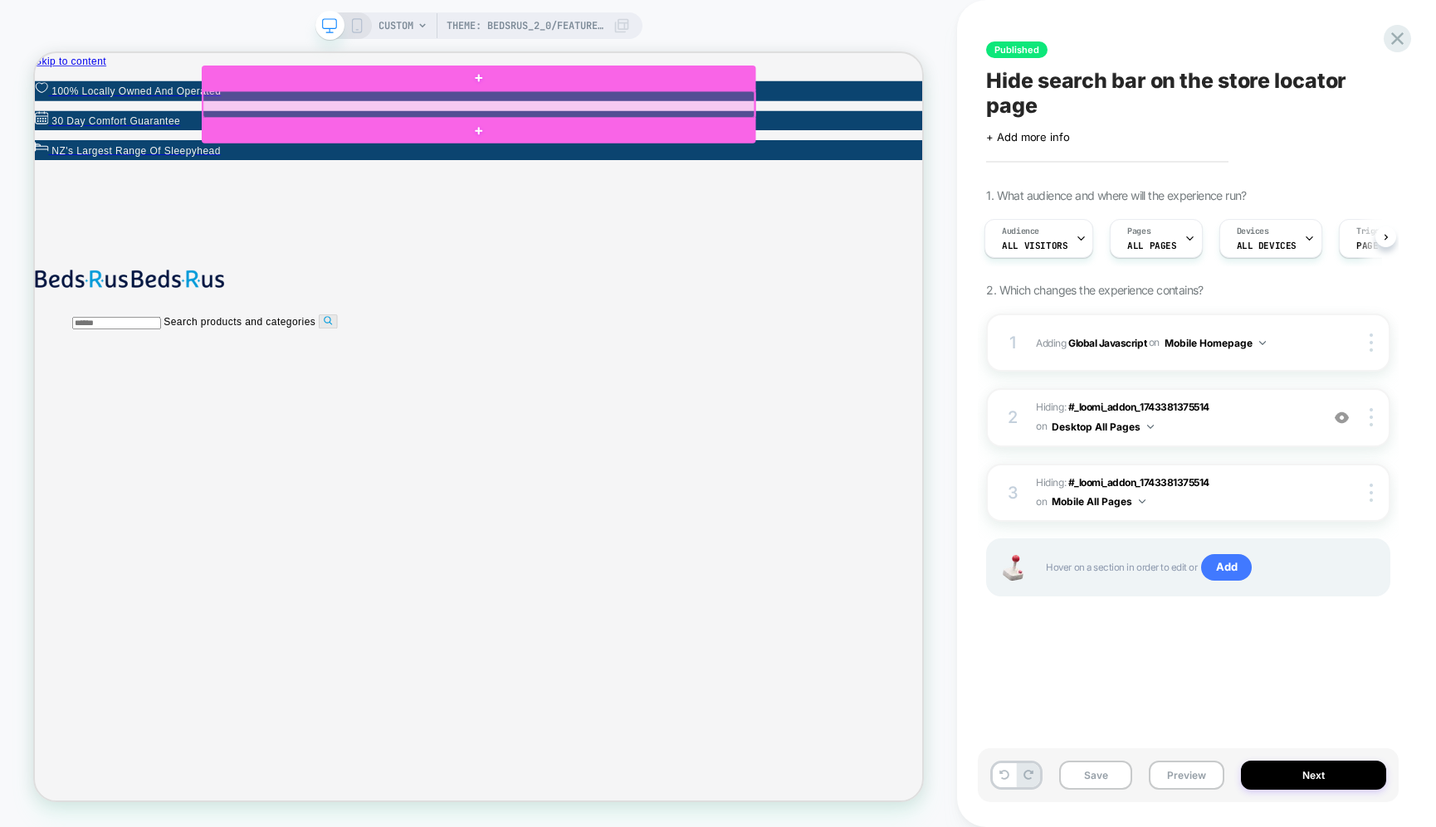
click at [968, 121] on div at bounding box center [626, 122] width 735 height 36
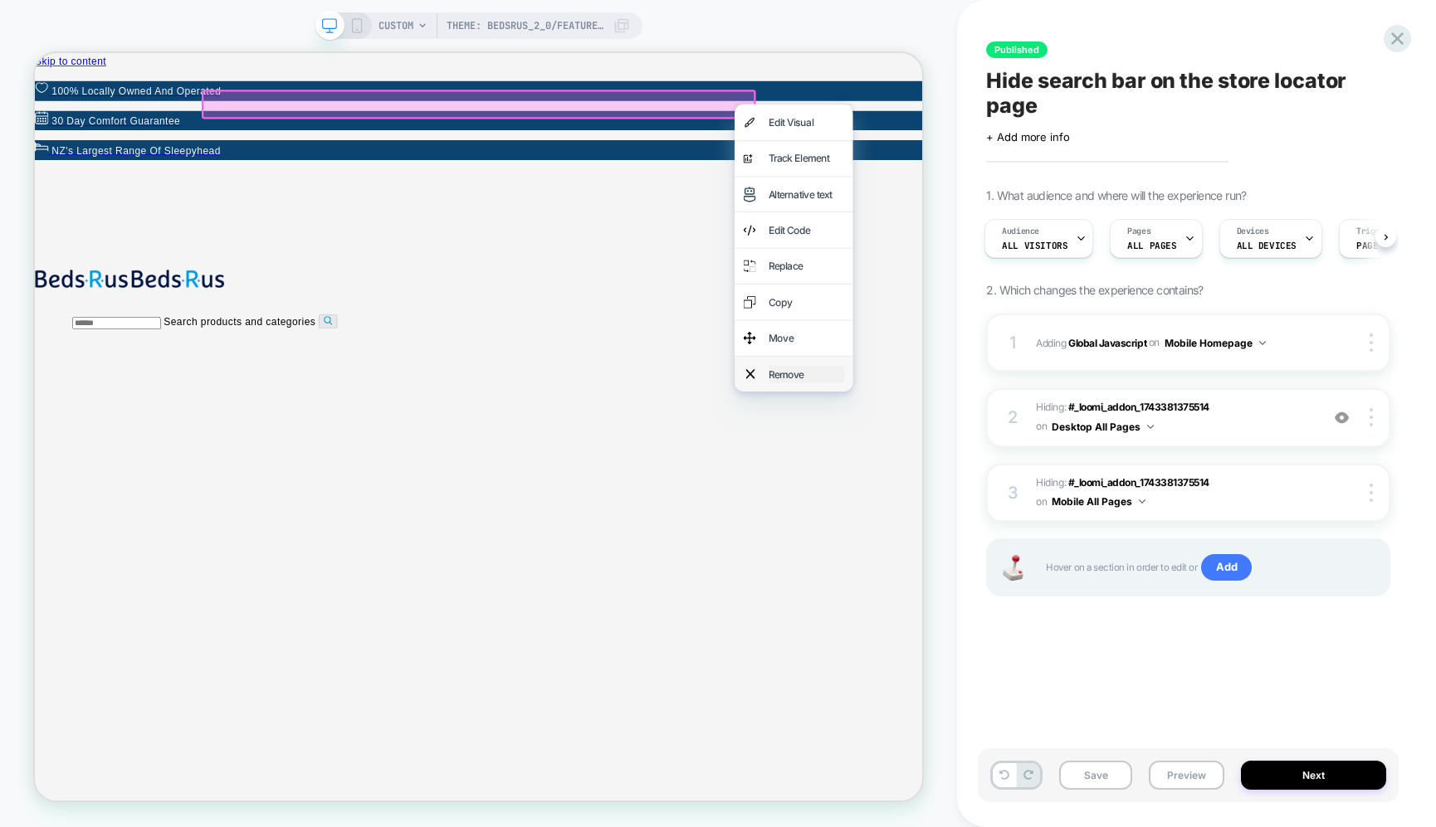
click at [1063, 476] on div "Remove" at bounding box center [1063, 482] width 101 height 24
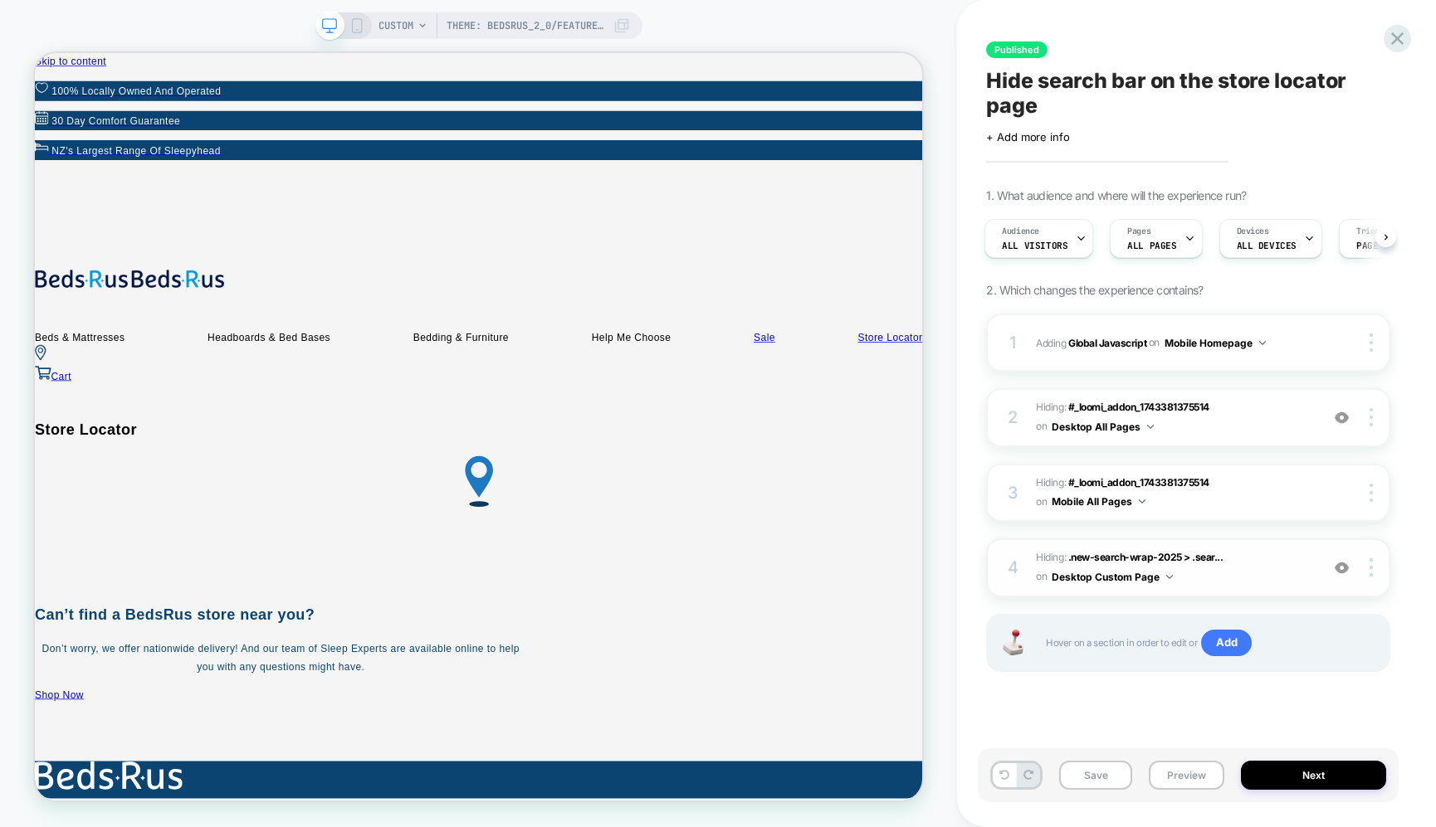
click at [1149, 576] on button "Desktop Custom Page" at bounding box center [1112, 577] width 121 height 21
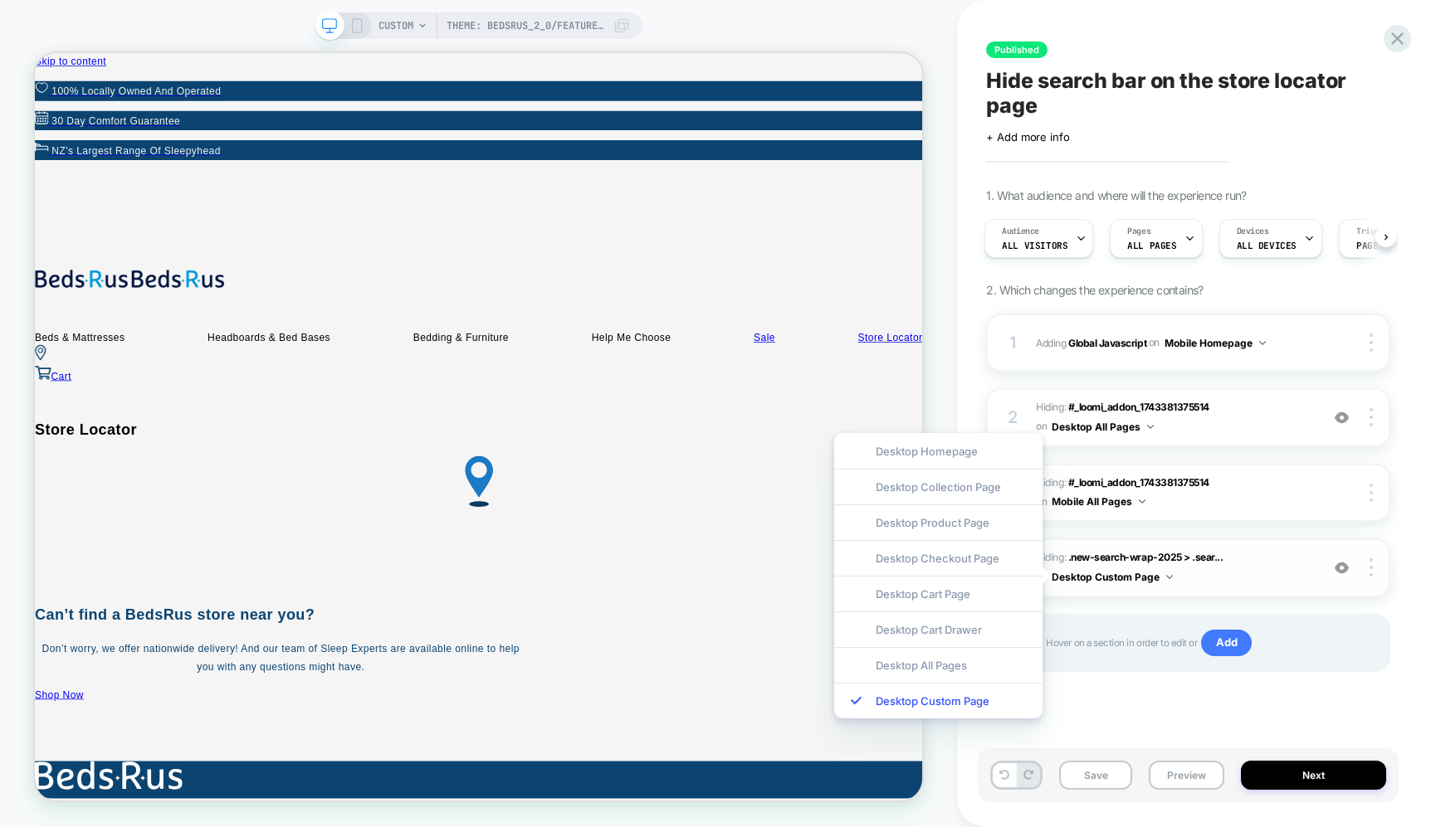
click at [1151, 575] on button "Desktop Custom Page" at bounding box center [1112, 577] width 121 height 21
click at [1261, 597] on div "1 Adding Global Javascript on Mobile Homepage Copy to Desktop Target All Device…" at bounding box center [1188, 514] width 404 height 400
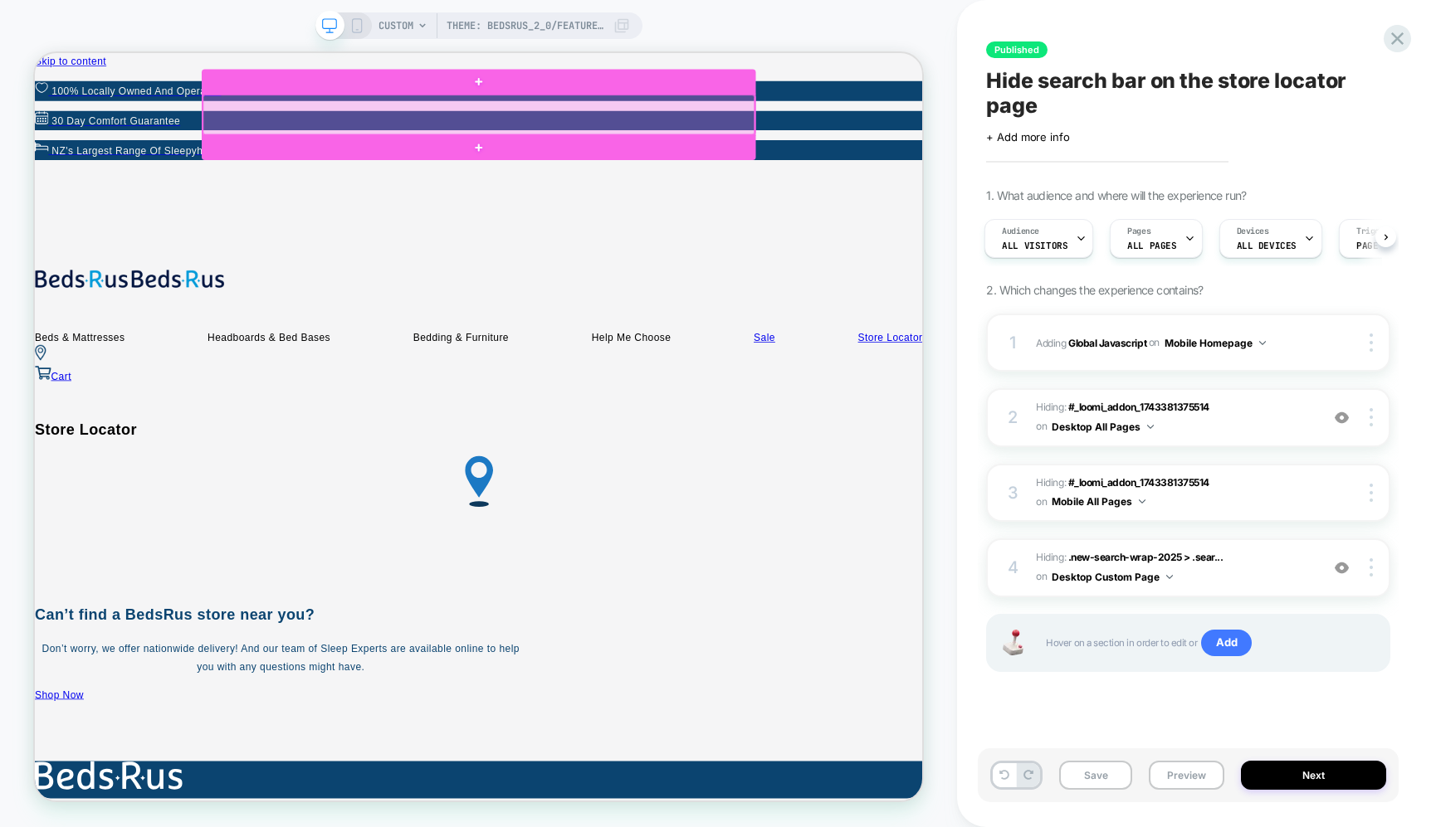
click at [935, 114] on div at bounding box center [626, 135] width 735 height 53
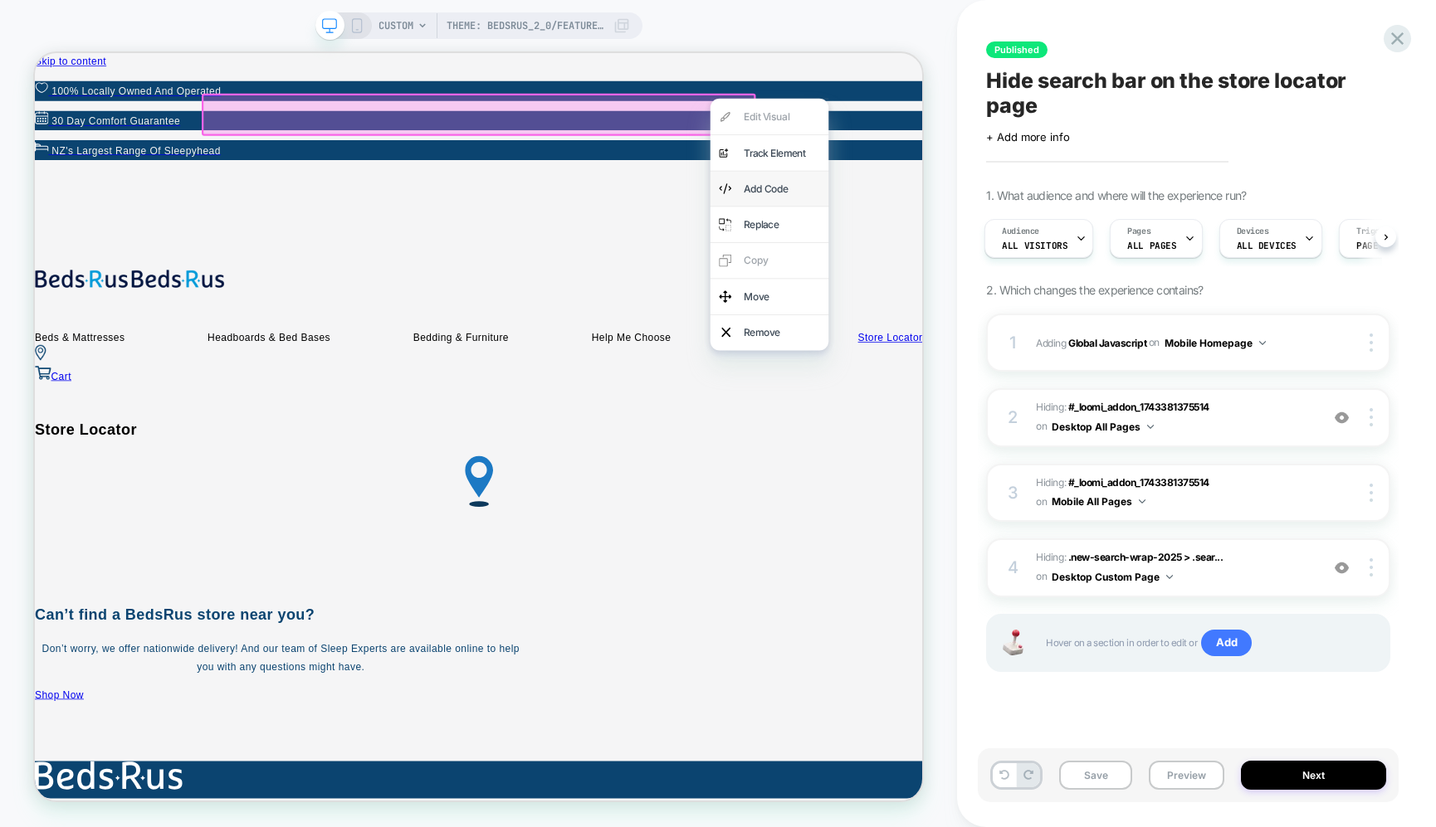
click at [1024, 220] on div "Add Code" at bounding box center [1014, 234] width 158 height 47
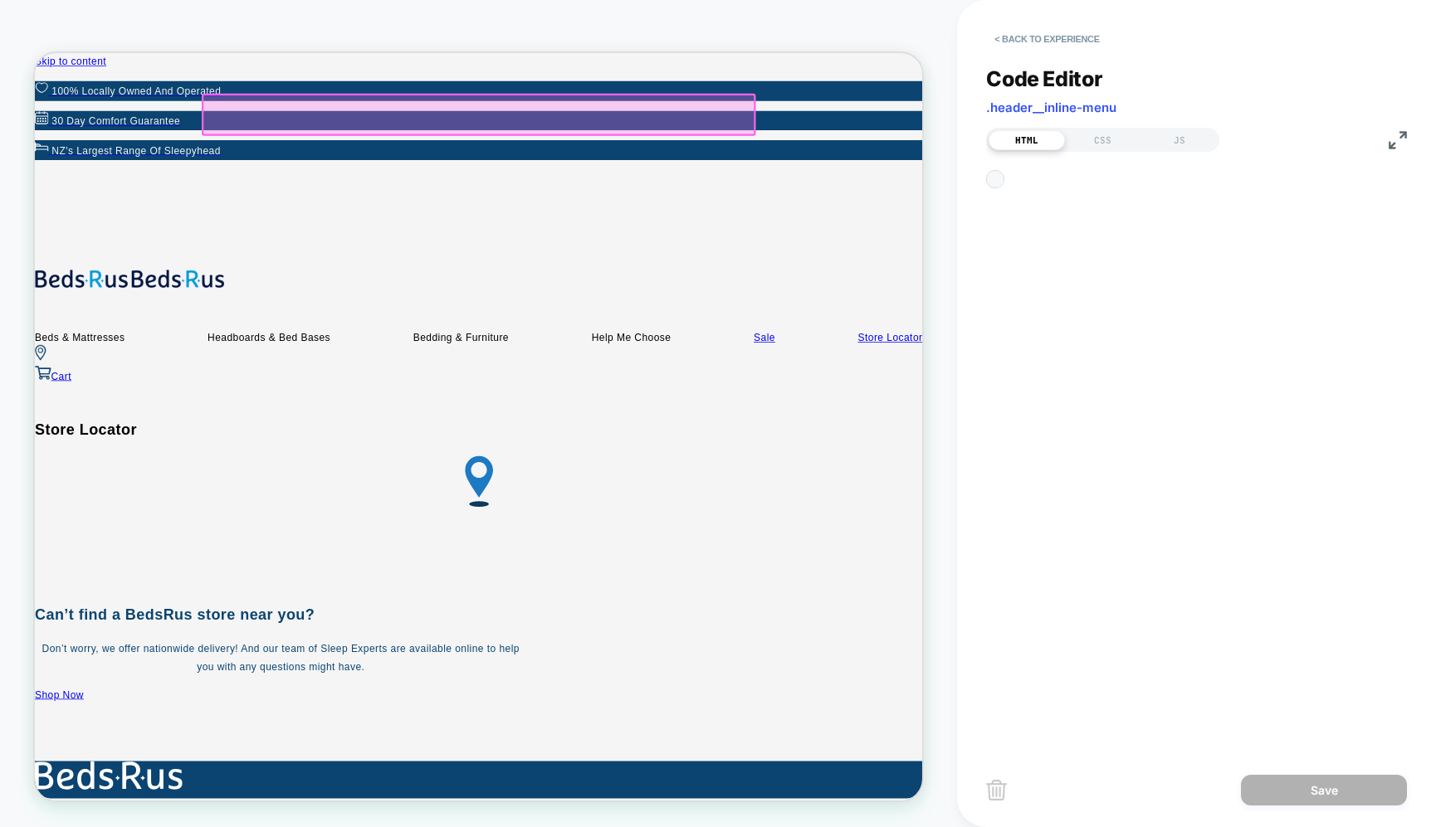
scroll to position [0, 0]
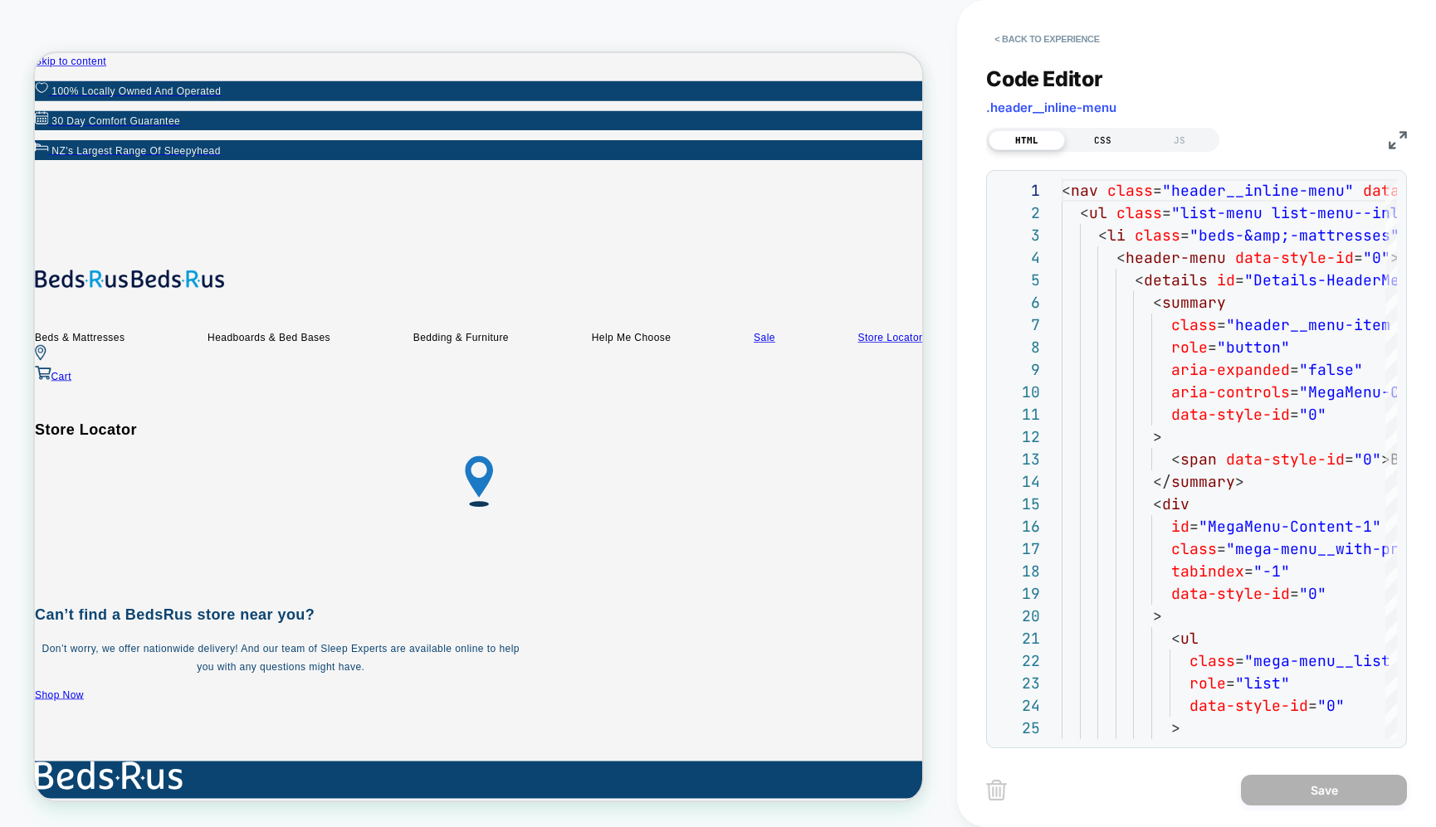
click at [1100, 142] on div "CSS" at bounding box center [1103, 140] width 76 height 20
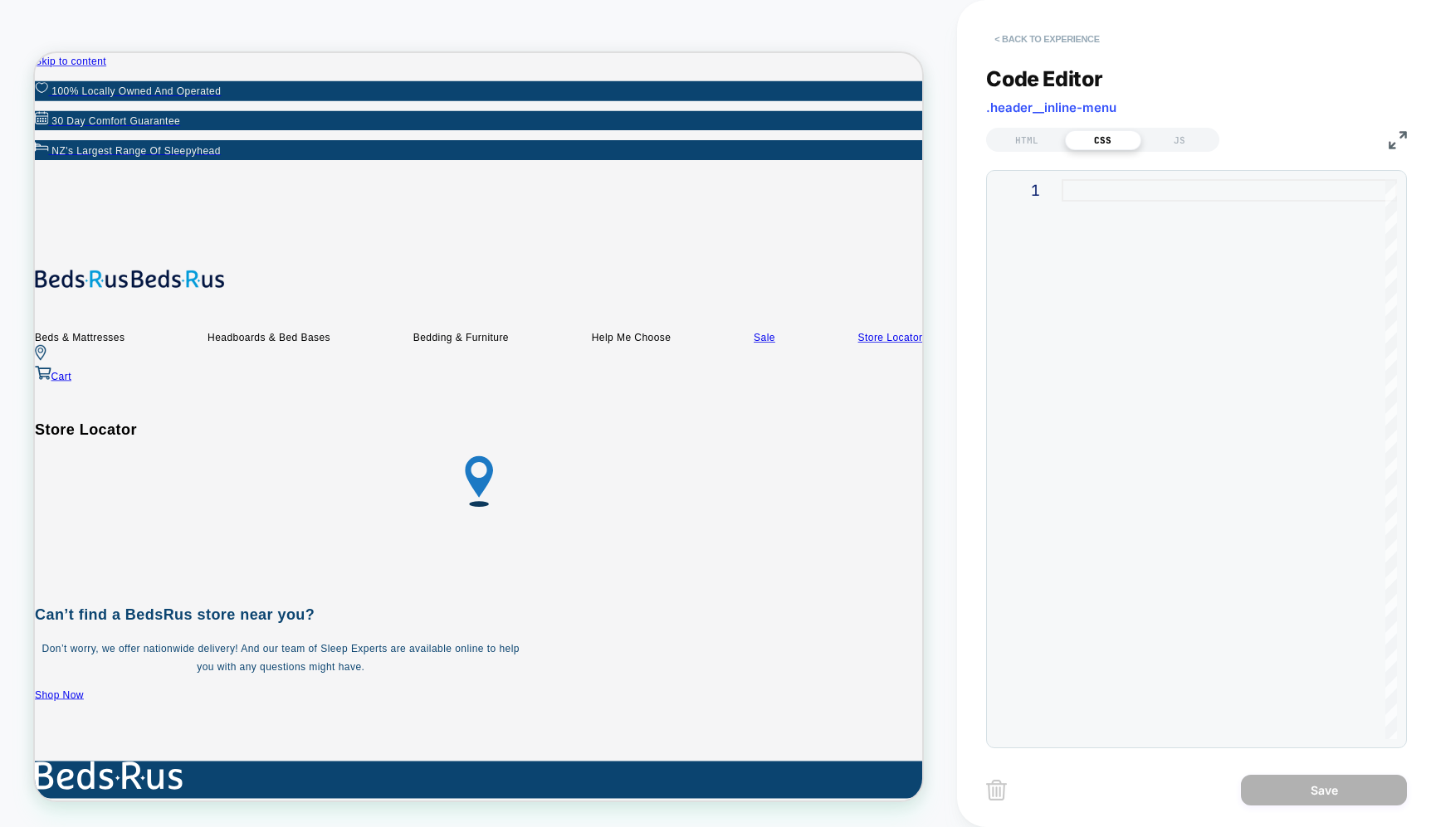
click at [998, 34] on button "< Back to experience" at bounding box center [1046, 39] width 121 height 27
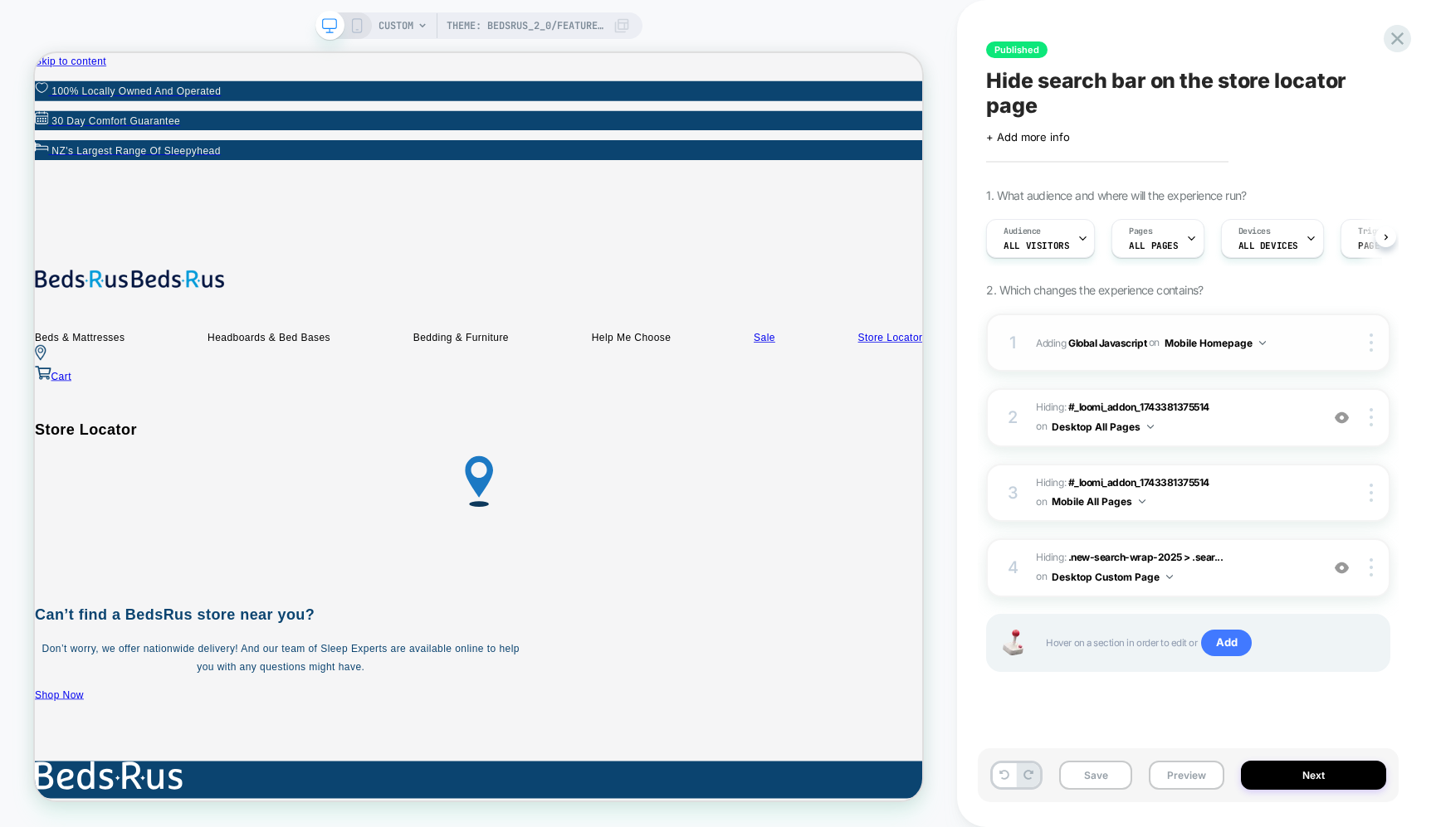
scroll to position [0, 1]
click at [1236, 645] on span "Add" at bounding box center [1226, 643] width 51 height 27
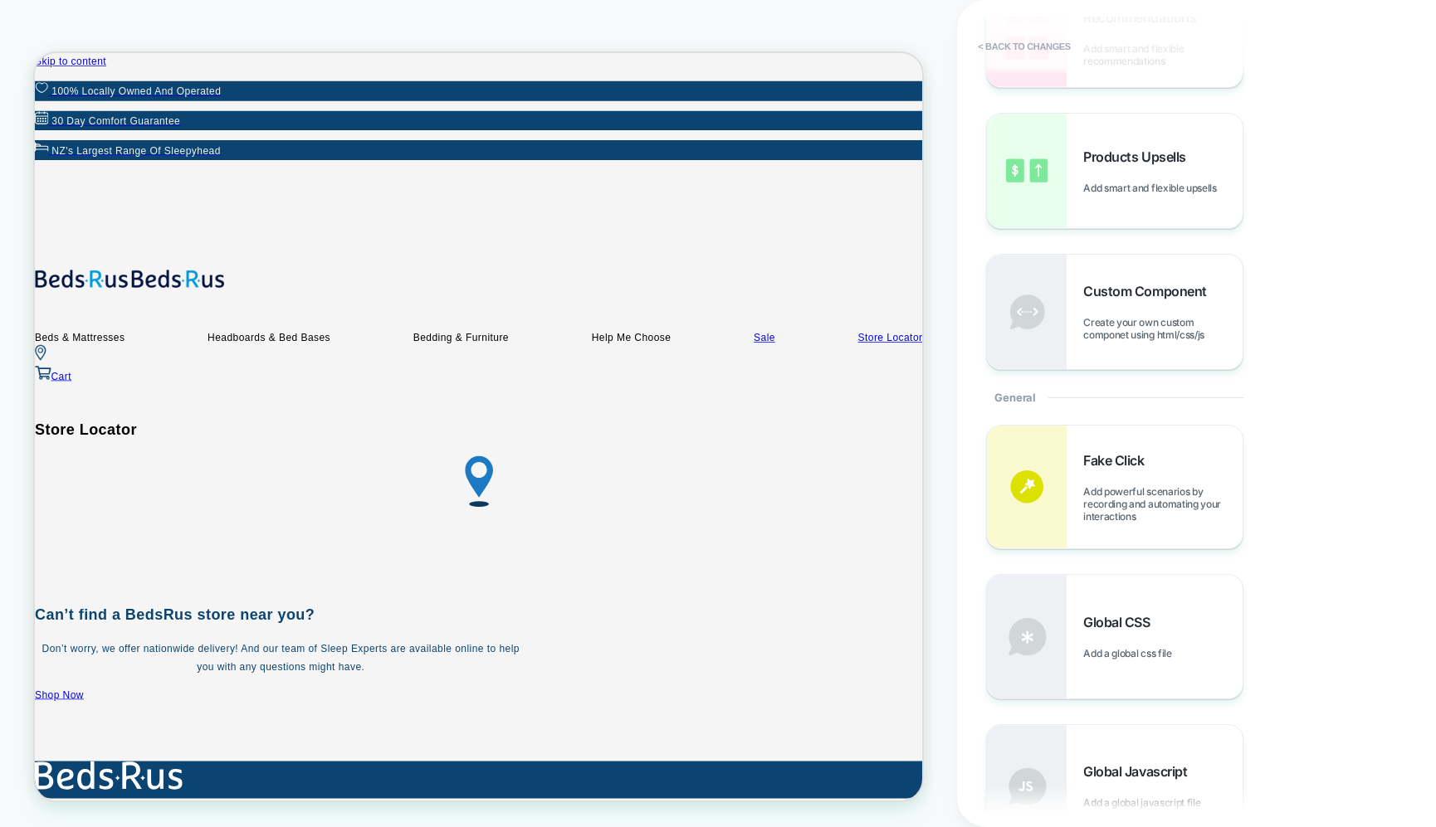
scroll to position [333, 0]
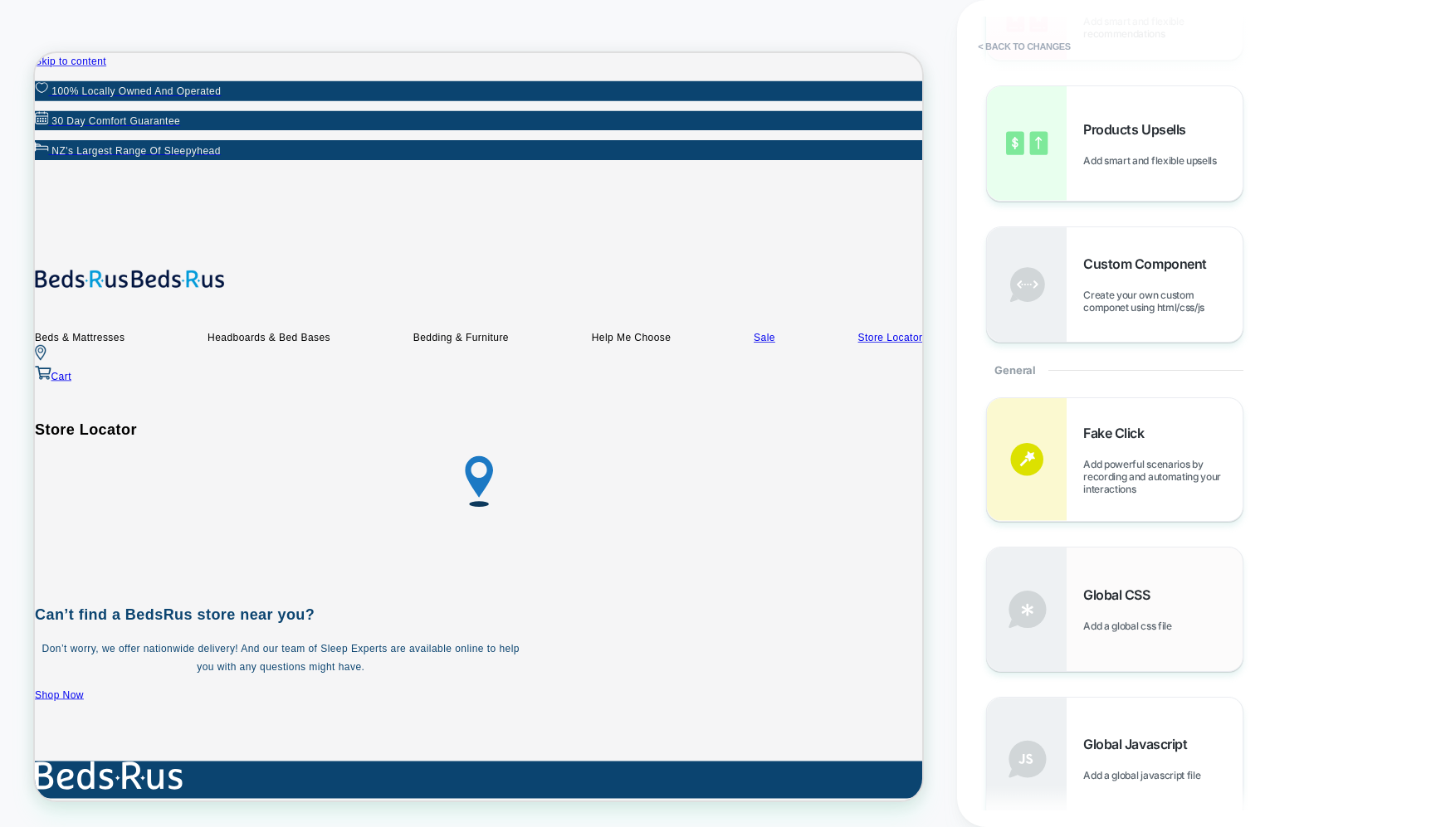
click at [1114, 592] on span "Global CSS" at bounding box center [1120, 595] width 75 height 17
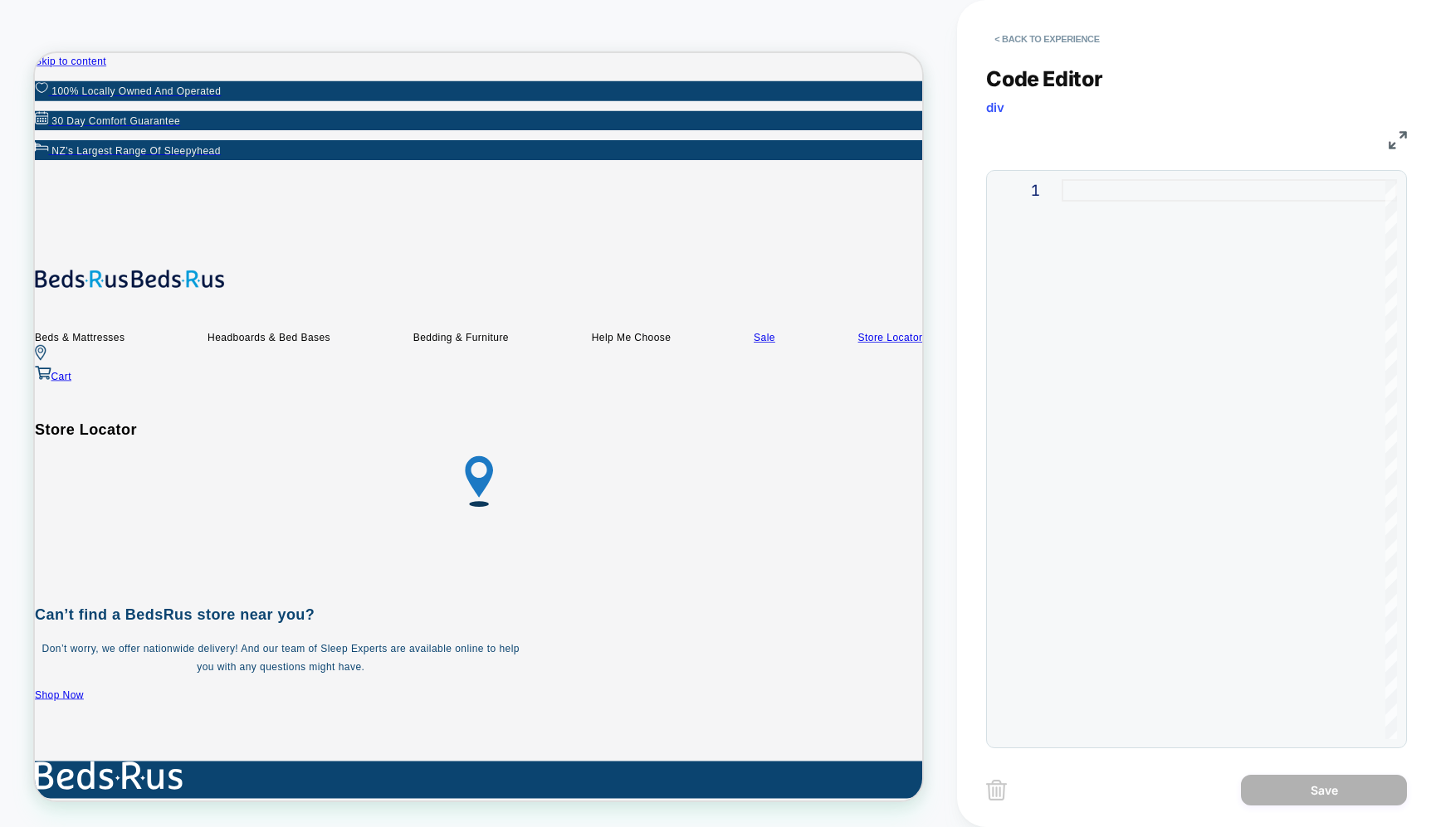
click at [1115, 294] on div at bounding box center [1228, 459] width 335 height 560
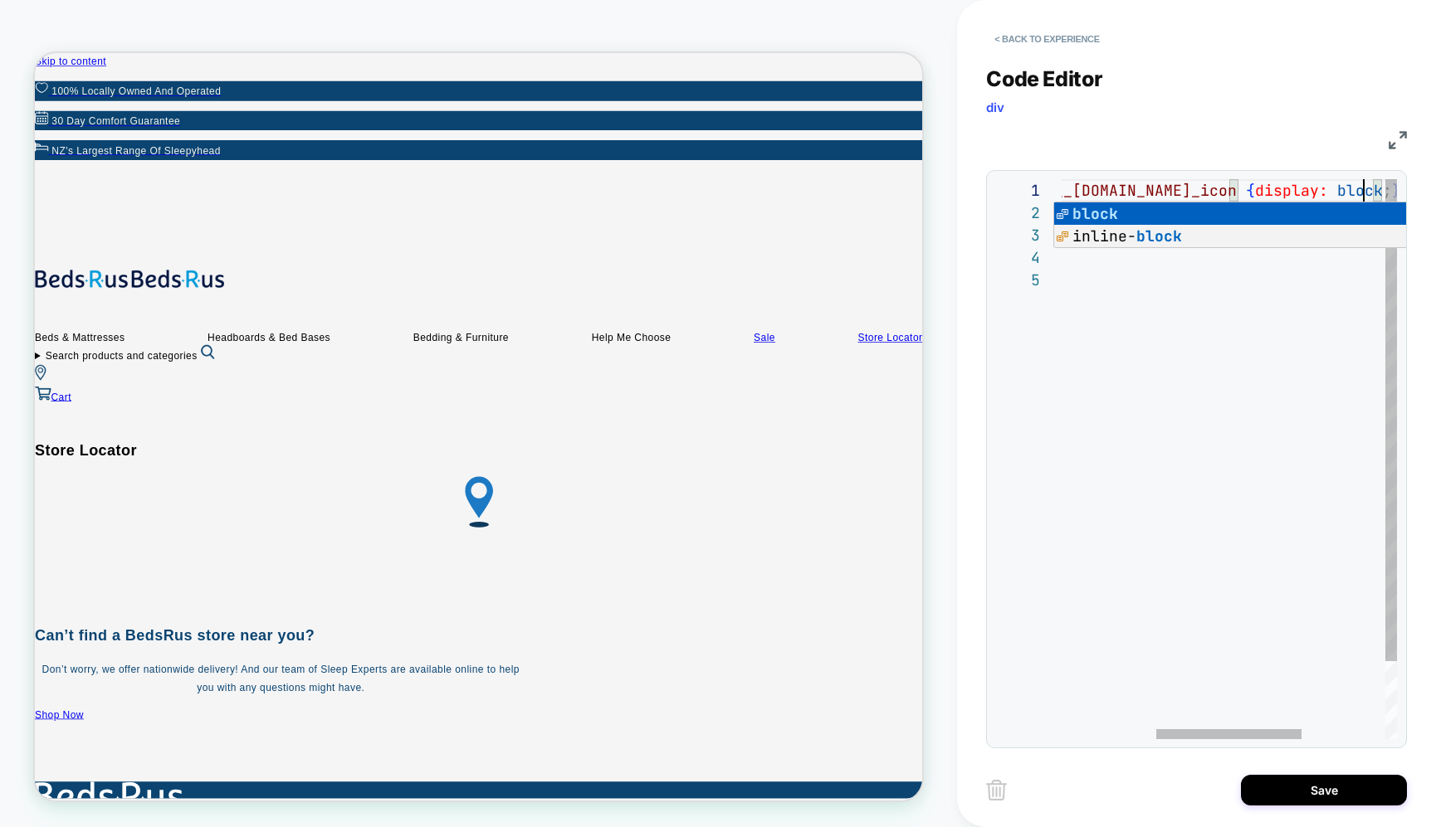
scroll to position [90, 9]
click at [1197, 464] on div ".new-icons-wrap .header__[DOMAIN_NAME]_icon { display: block ; } border: none ;…" at bounding box center [1217, 504] width 746 height 650
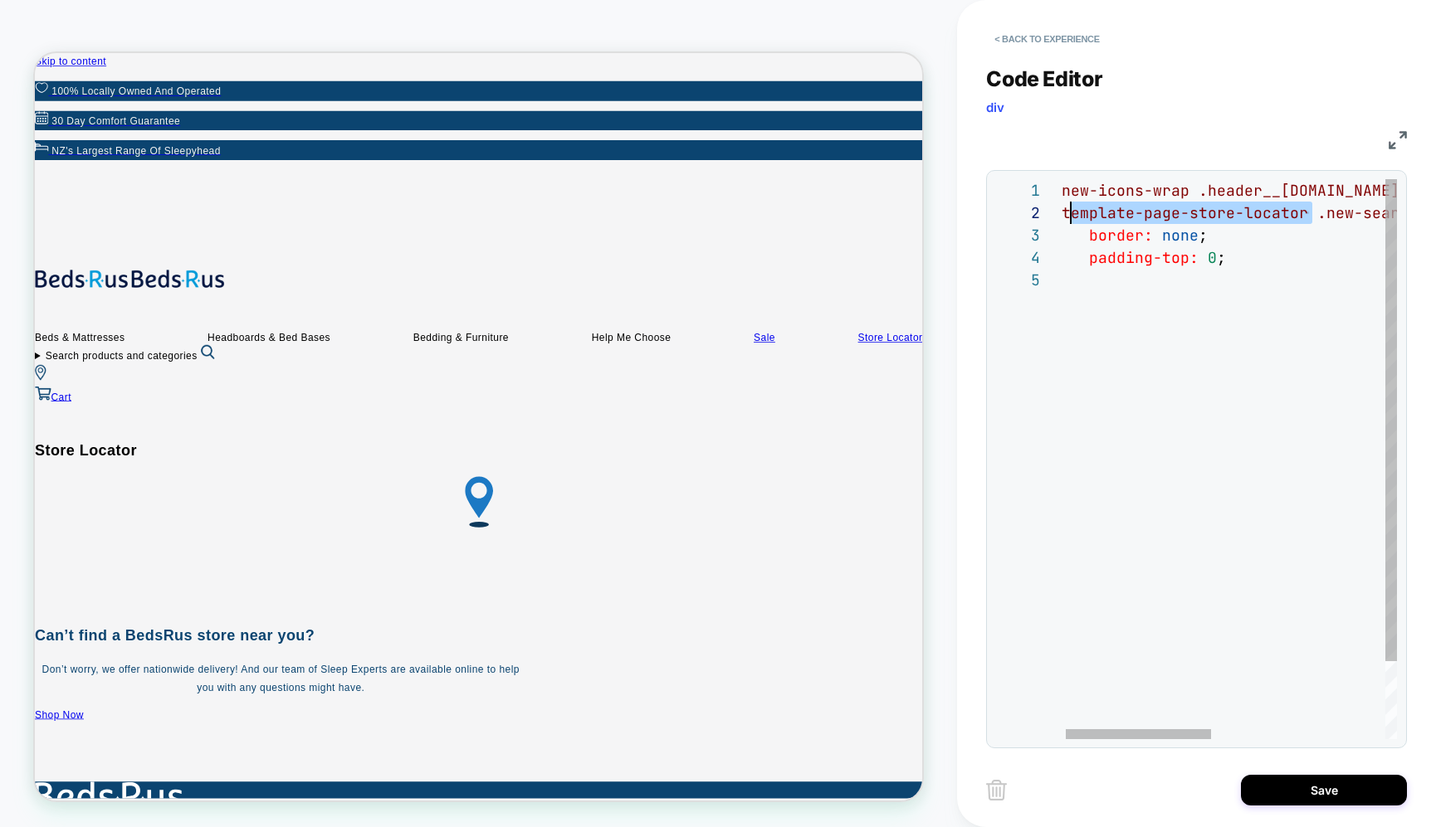
scroll to position [22, 0]
drag, startPoint x: 1311, startPoint y: 211, endPoint x: 1010, endPoint y: 204, distance: 301.3
click at [993, 206] on div "**********" at bounding box center [1196, 459] width 421 height 578
click at [1063, 191] on div ".new-icons-wrap .header__[DOMAIN_NAME]_icon { display: block ; } border: none ;…" at bounding box center [1434, 504] width 746 height 650
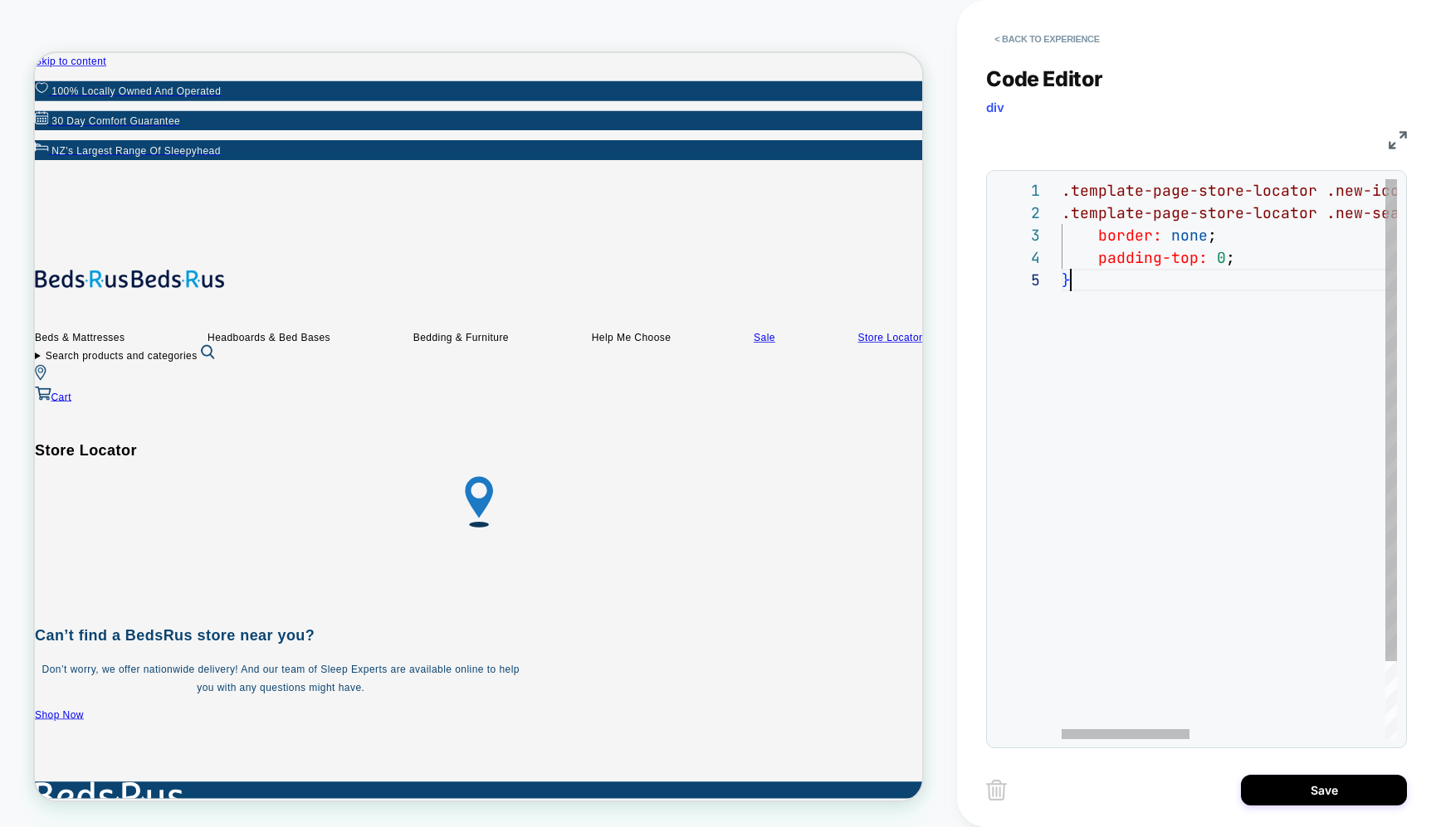
scroll to position [90, 9]
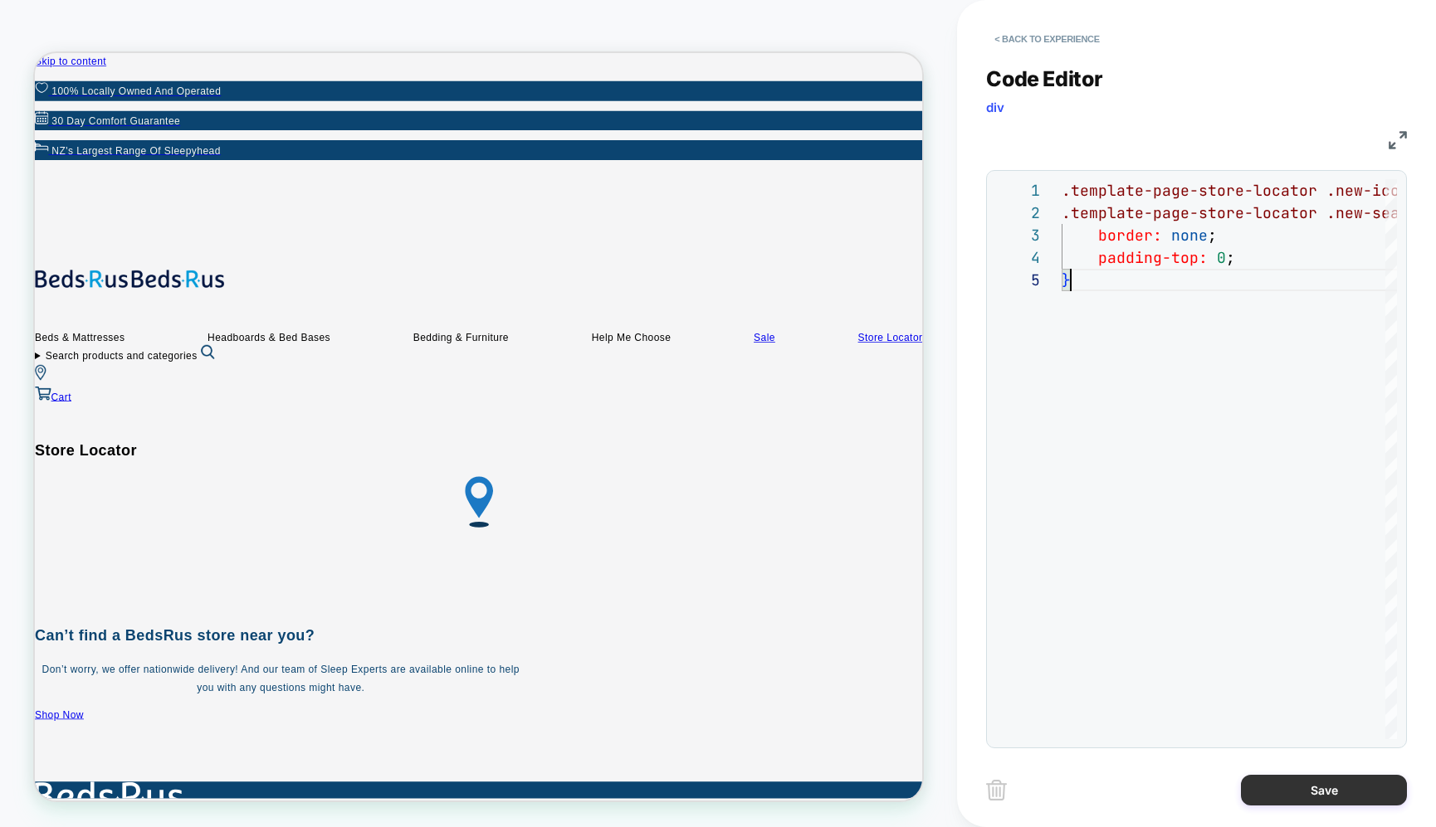
type textarea "**********"
click at [1361, 783] on button "Save" at bounding box center [1324, 790] width 166 height 31
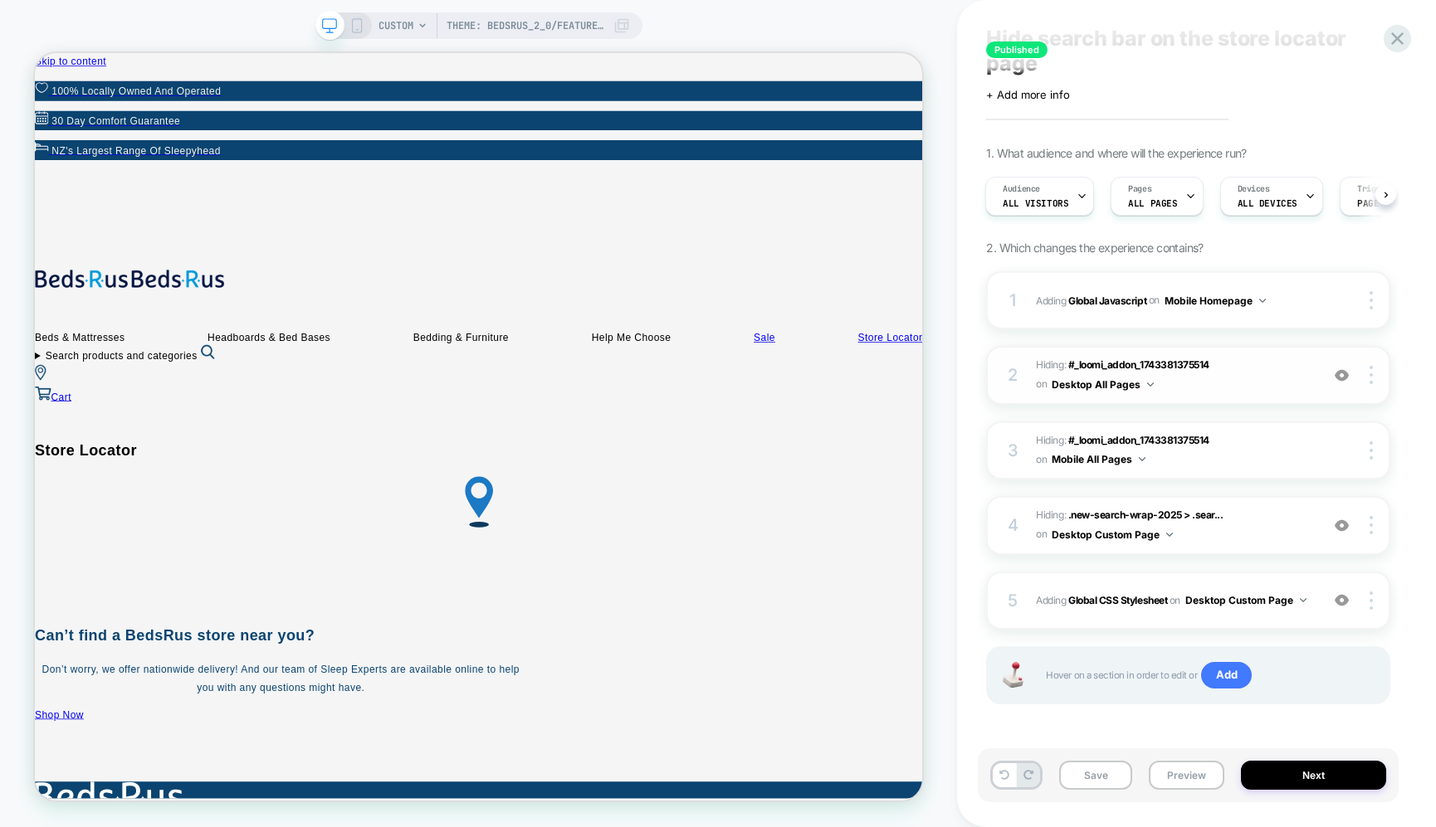
scroll to position [0, 0]
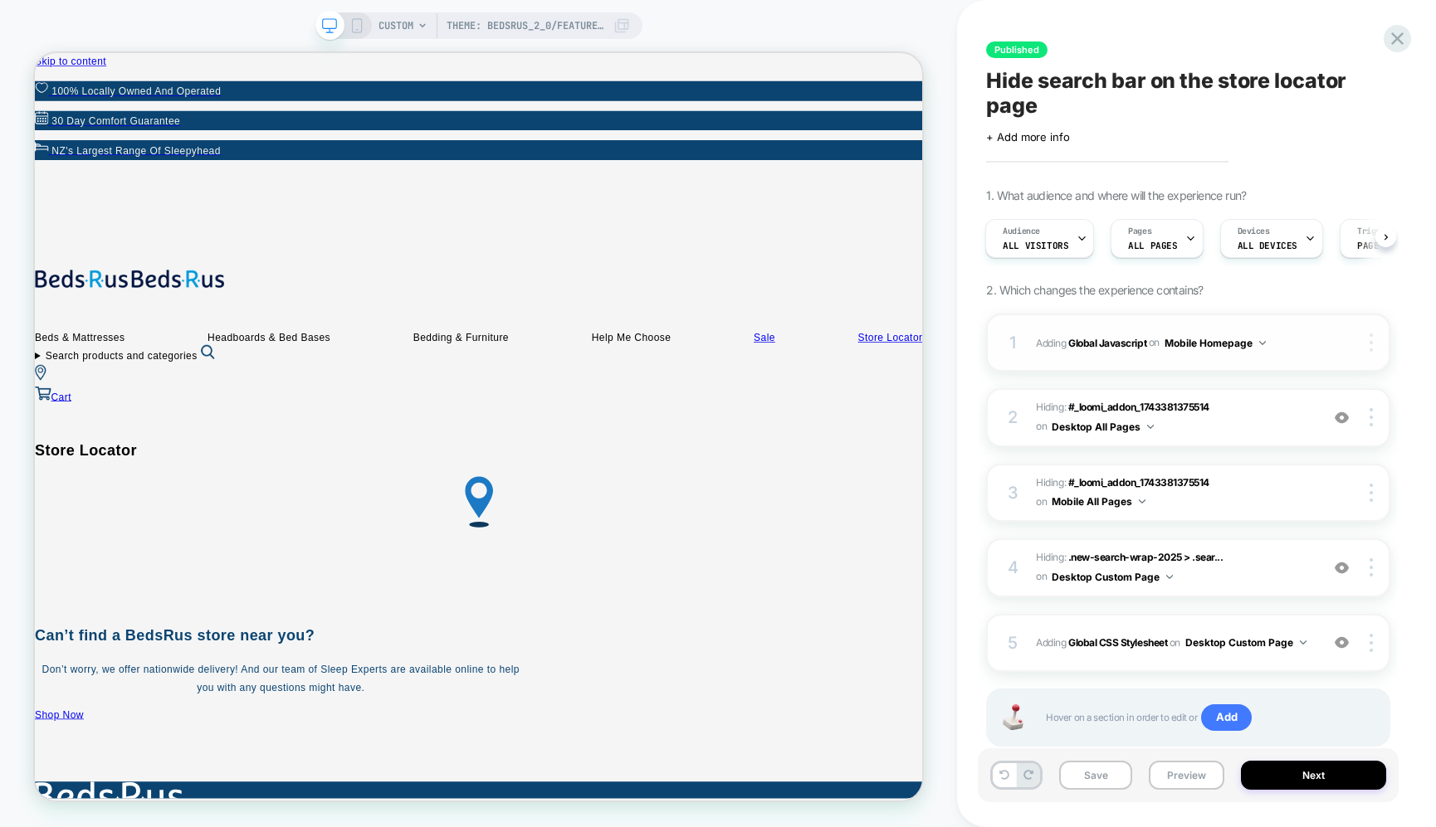
click at [1364, 334] on div at bounding box center [1374, 343] width 32 height 18
click at [1103, 336] on b "Global Javascript" at bounding box center [1107, 342] width 78 height 12
click at [1037, 344] on span "Adding Global Javascript on Mobile Homepage" at bounding box center [1174, 343] width 276 height 21
click at [1005, 344] on div "1" at bounding box center [1012, 343] width 17 height 30
click at [1277, 346] on span "Adding Global Javascript on Mobile Homepage" at bounding box center [1174, 343] width 276 height 21
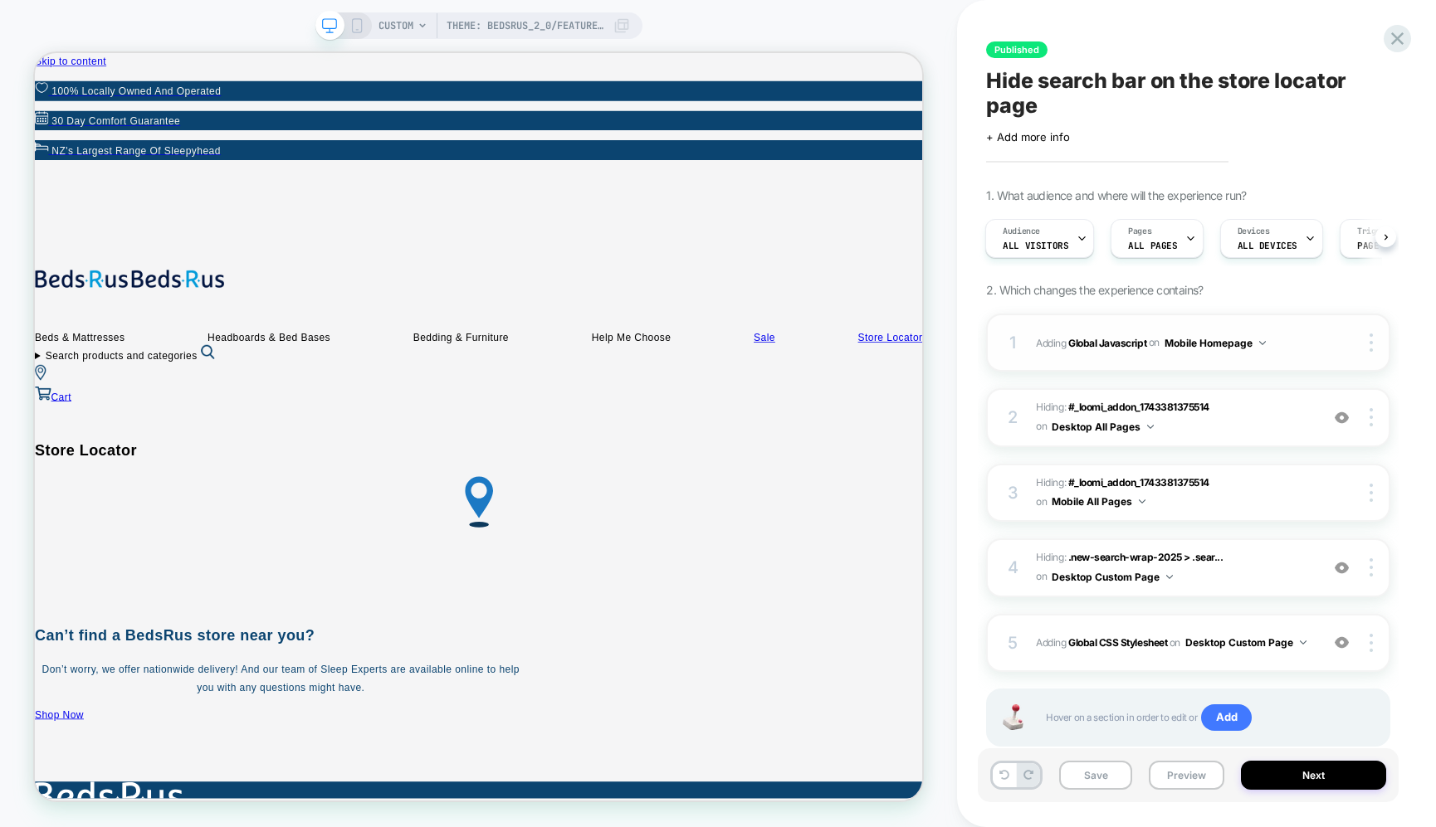
click at [1264, 342] on img at bounding box center [1262, 343] width 7 height 4
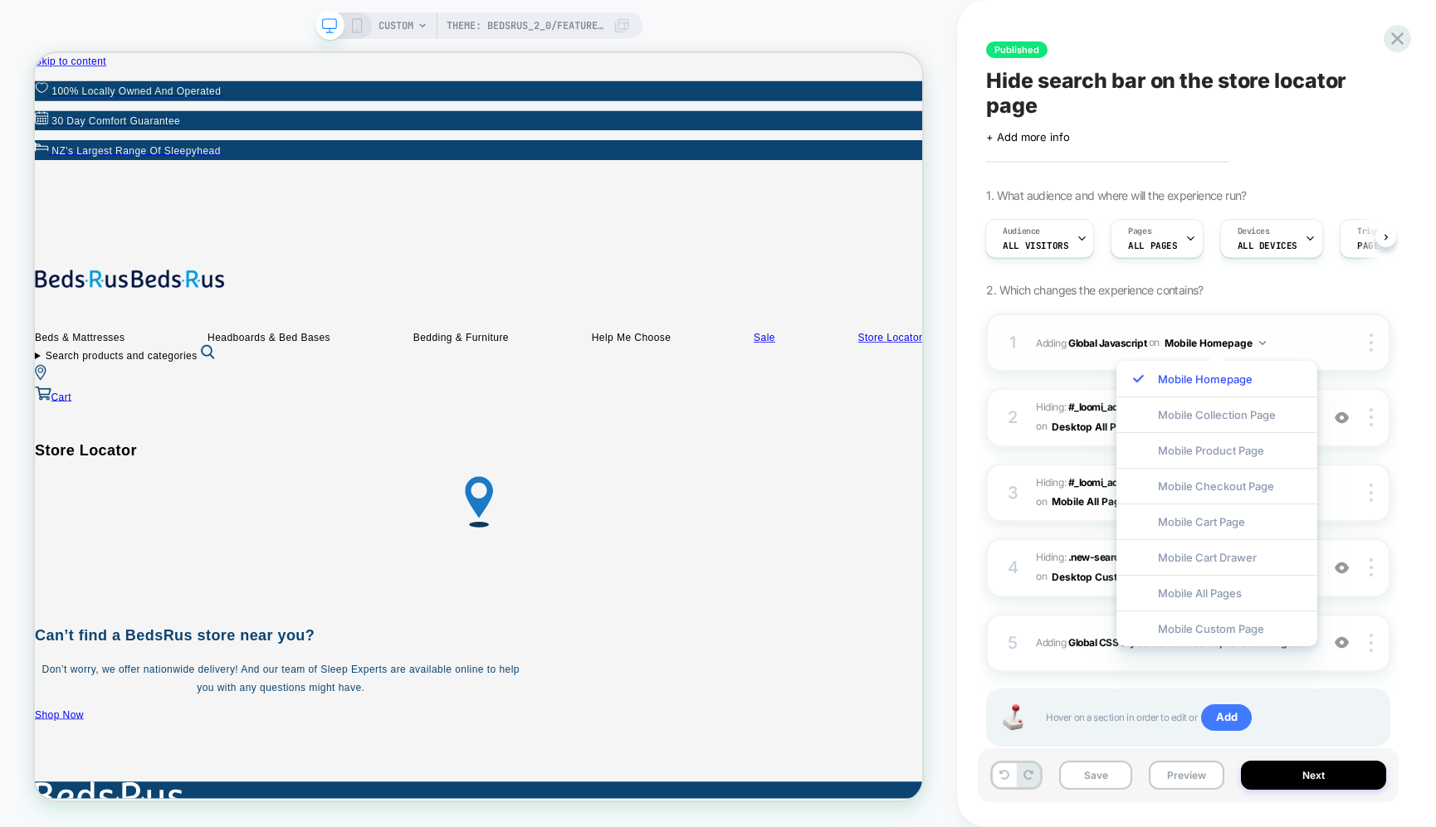
click at [1264, 342] on img at bounding box center [1262, 343] width 7 height 4
click at [1291, 340] on span "Adding Global Javascript on Mobile Homepage" at bounding box center [1174, 343] width 276 height 21
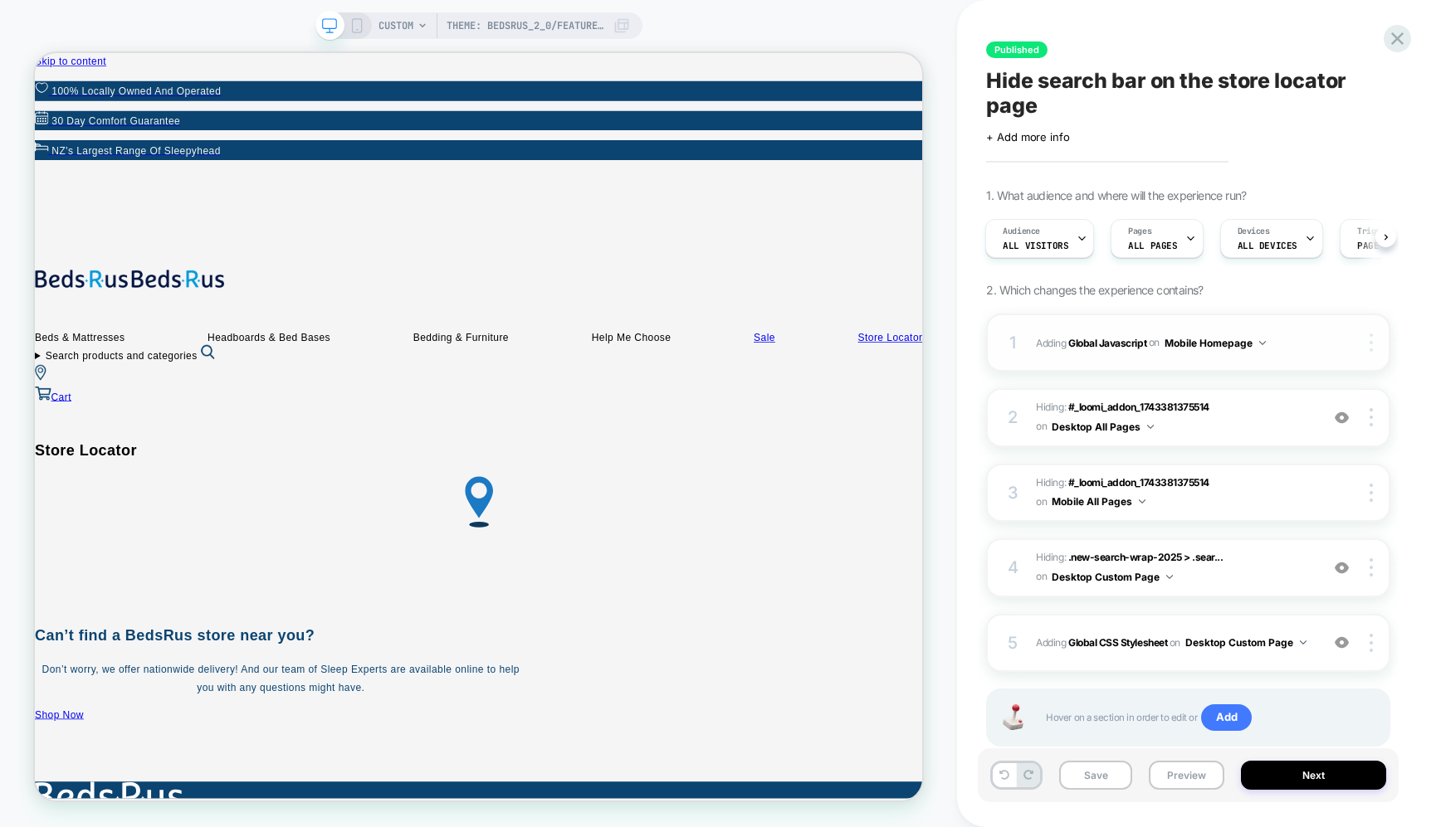
click at [1371, 342] on img at bounding box center [1370, 343] width 3 height 18
click at [1266, 387] on div "Delete" at bounding box center [1272, 388] width 148 height 45
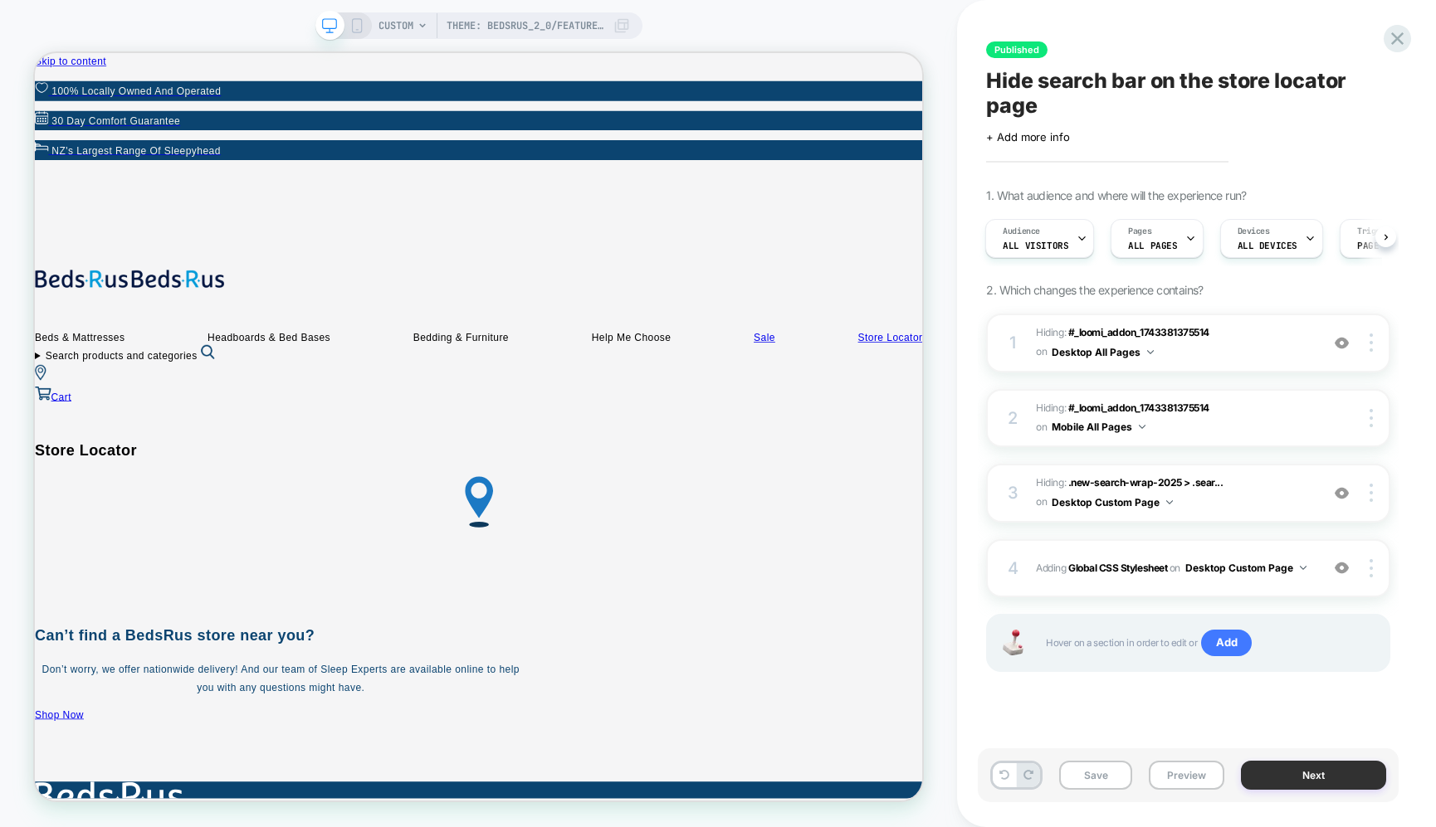
click at [1320, 776] on button "Next" at bounding box center [1313, 775] width 145 height 29
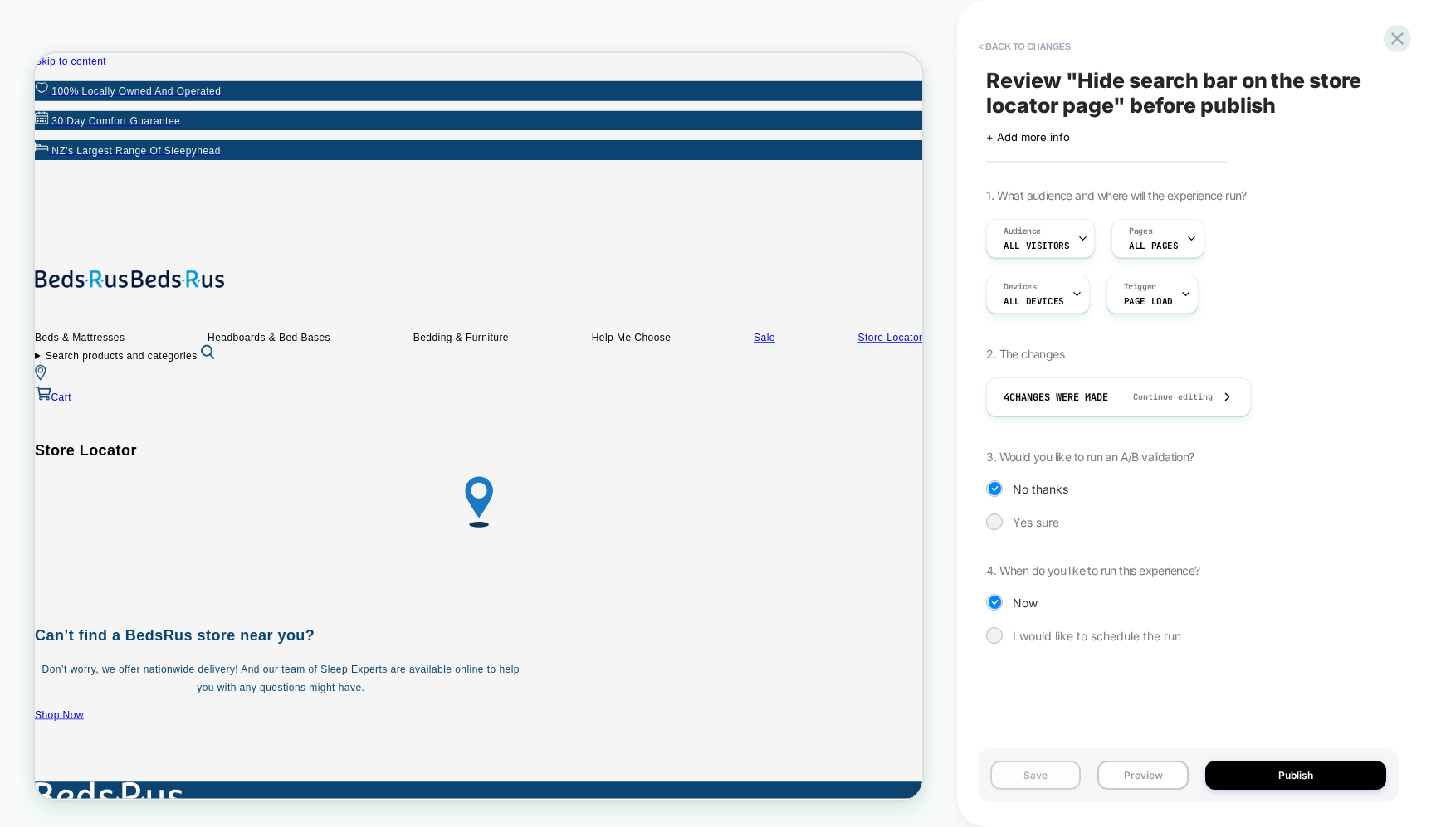
click at [1058, 774] on button "Save" at bounding box center [1035, 775] width 90 height 29
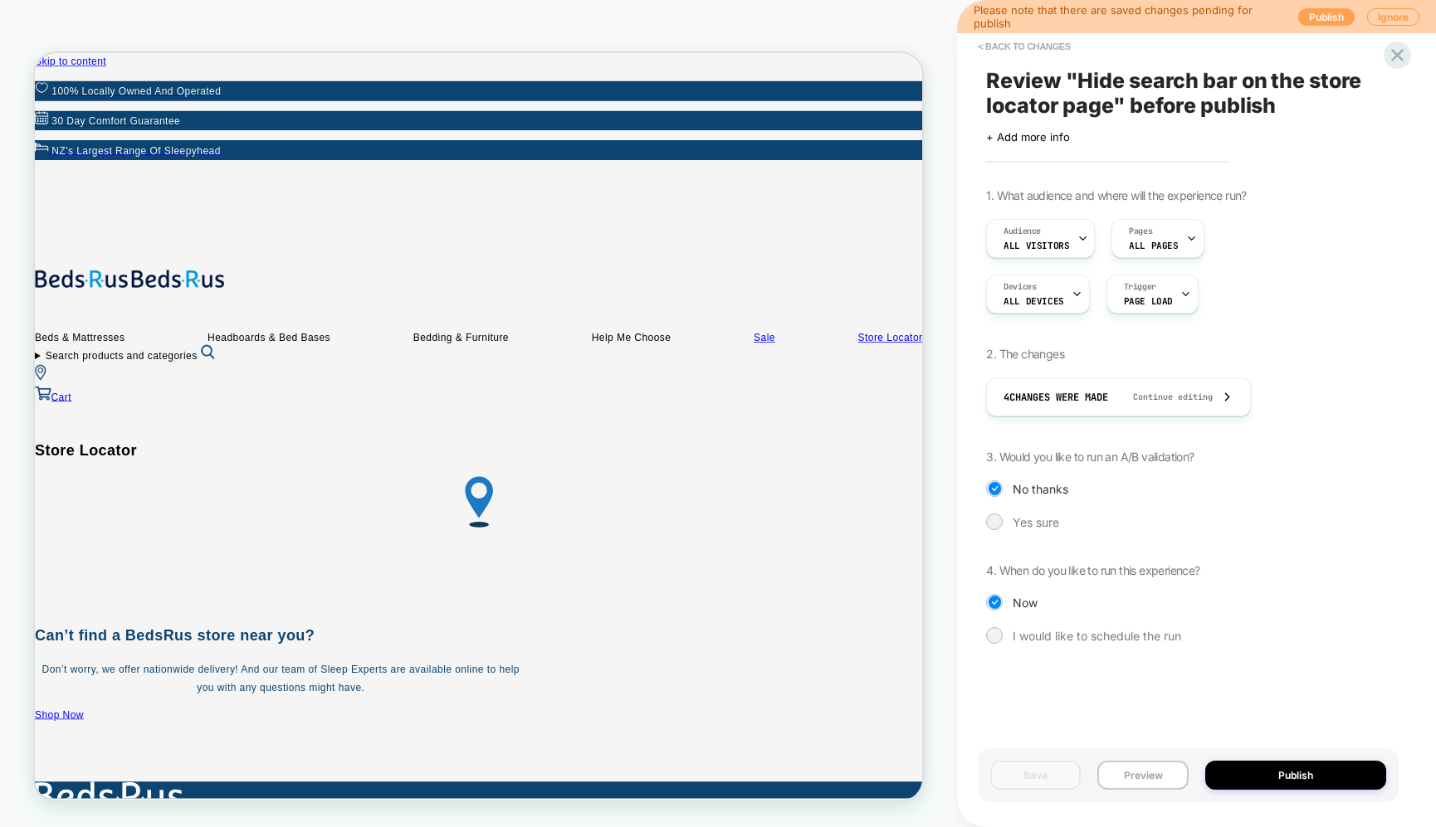
click at [1330, 16] on button "Publish" at bounding box center [1326, 16] width 56 height 17
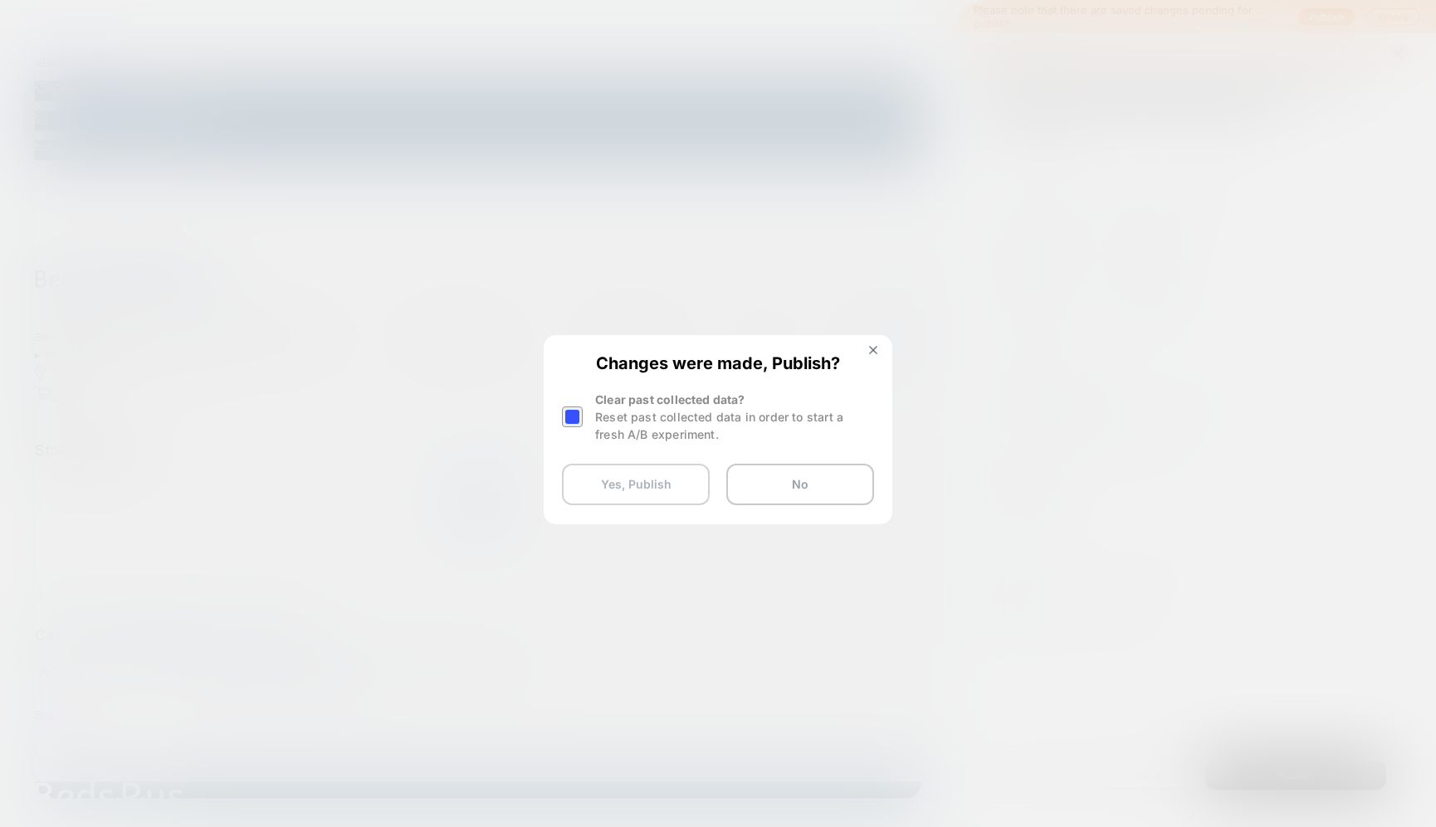
click at [649, 482] on button "Yes, Publish" at bounding box center [636, 484] width 148 height 41
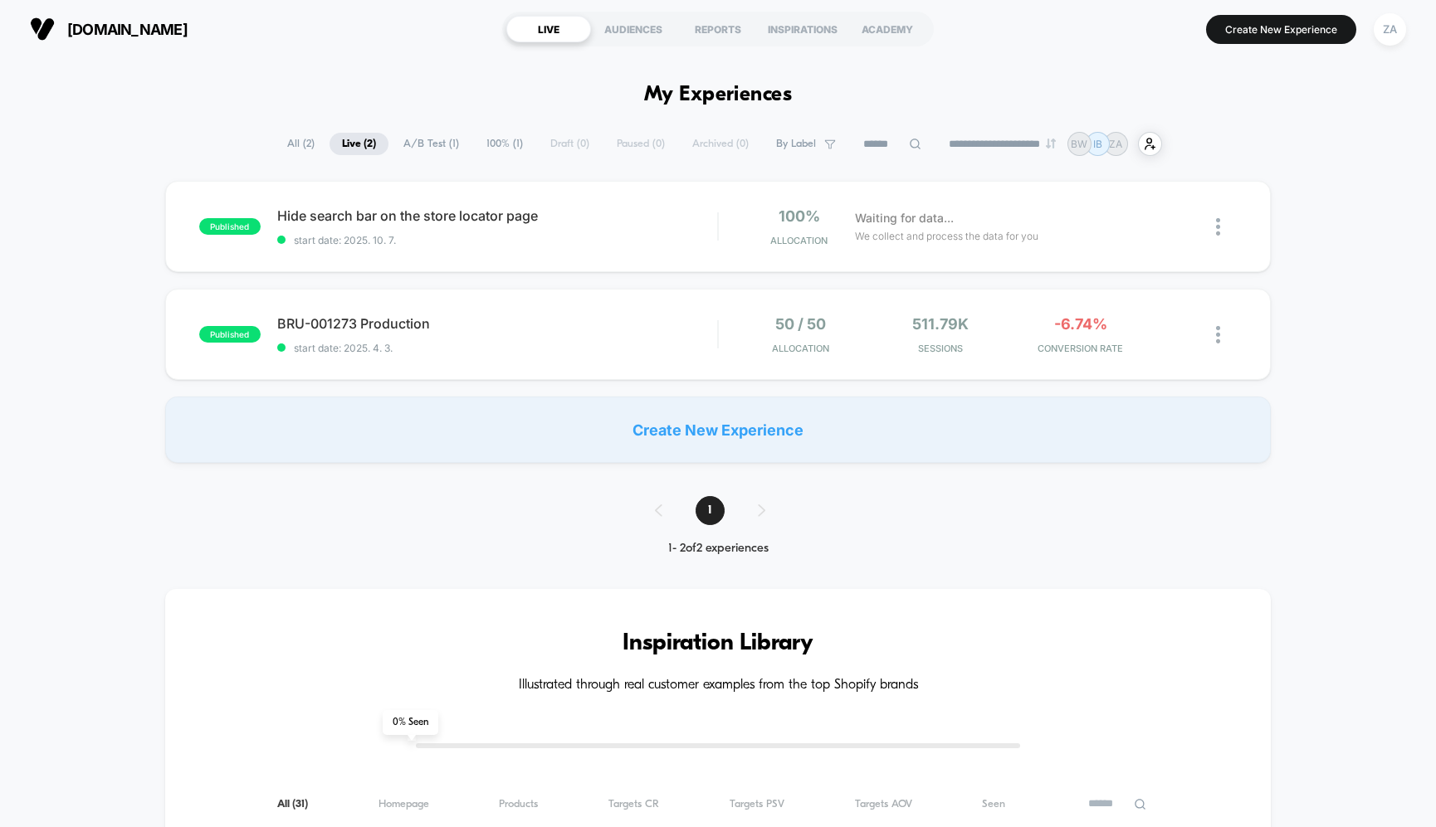
click at [1312, 368] on div "published Hide search bar on the store locator page start date: 2025. 10. 7. 10…" at bounding box center [718, 322] width 1436 height 282
drag, startPoint x: 275, startPoint y: 214, endPoint x: 539, endPoint y: 216, distance: 264.8
click at [539, 216] on div "published Hide search bar on the store locator page Click to edit experience de…" at bounding box center [458, 226] width 518 height 39
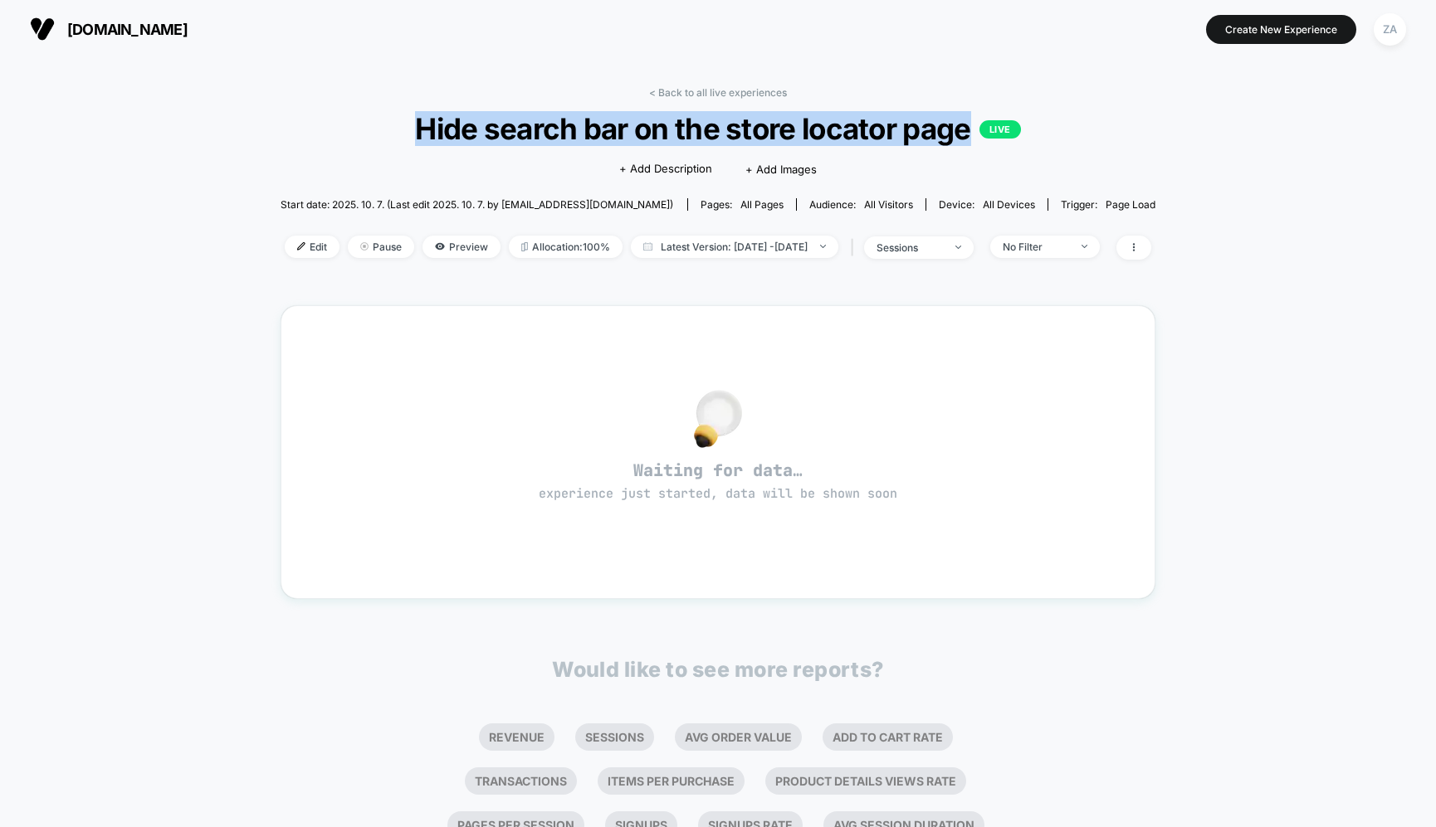
drag, startPoint x: 626, startPoint y: 129, endPoint x: 970, endPoint y: 132, distance: 344.4
click at [971, 132] on span "Hide search bar on the store locator page LIVE" at bounding box center [718, 128] width 788 height 35
copy span "Hide search bar on the store locator page"
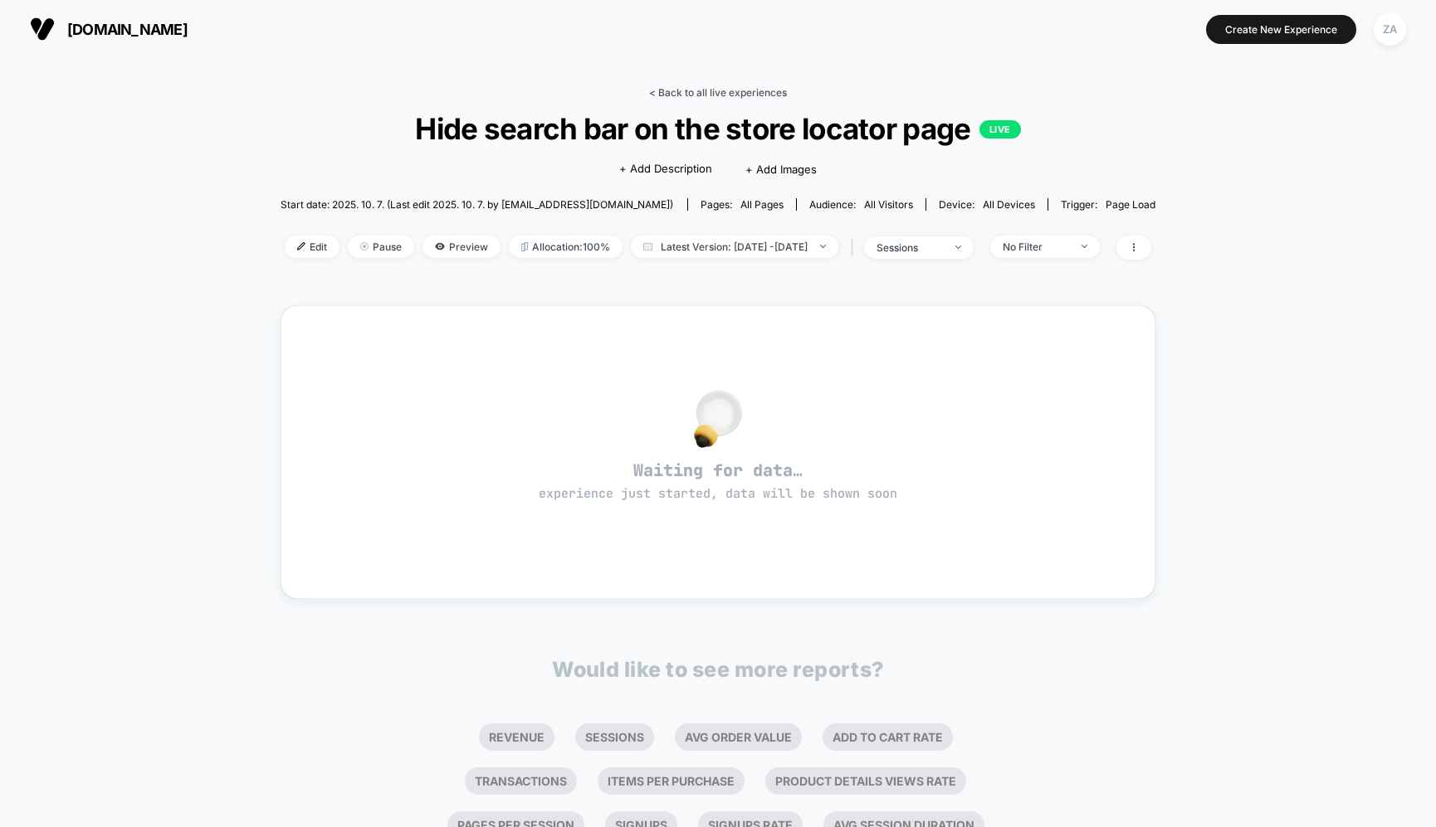
click at [657, 90] on link "< Back to all live experiences" at bounding box center [718, 92] width 138 height 12
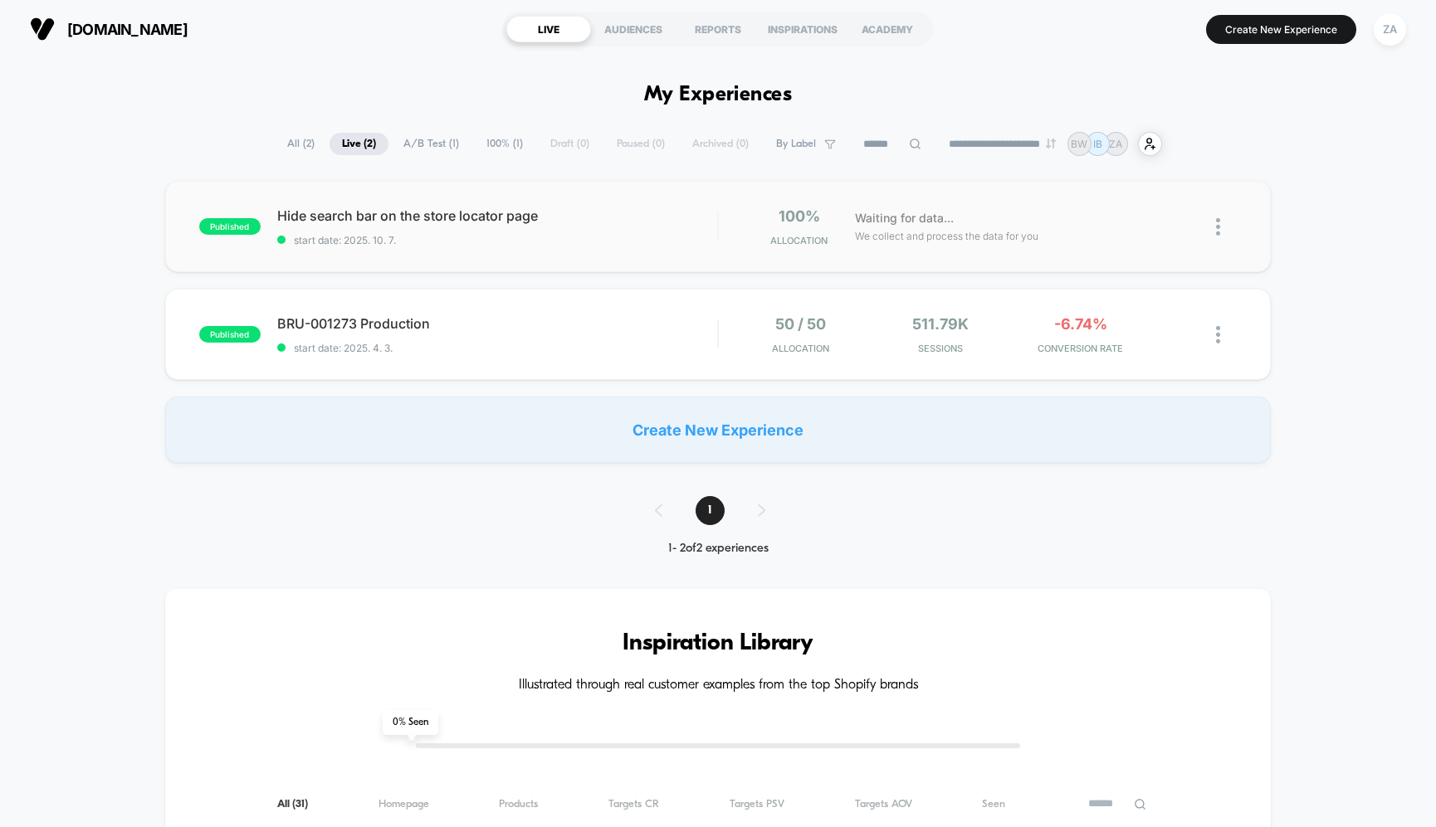
click at [383, 203] on div "published Hide search bar on the store locator page start date: 2025. 10. 7. 10…" at bounding box center [717, 226] width 1105 height 91
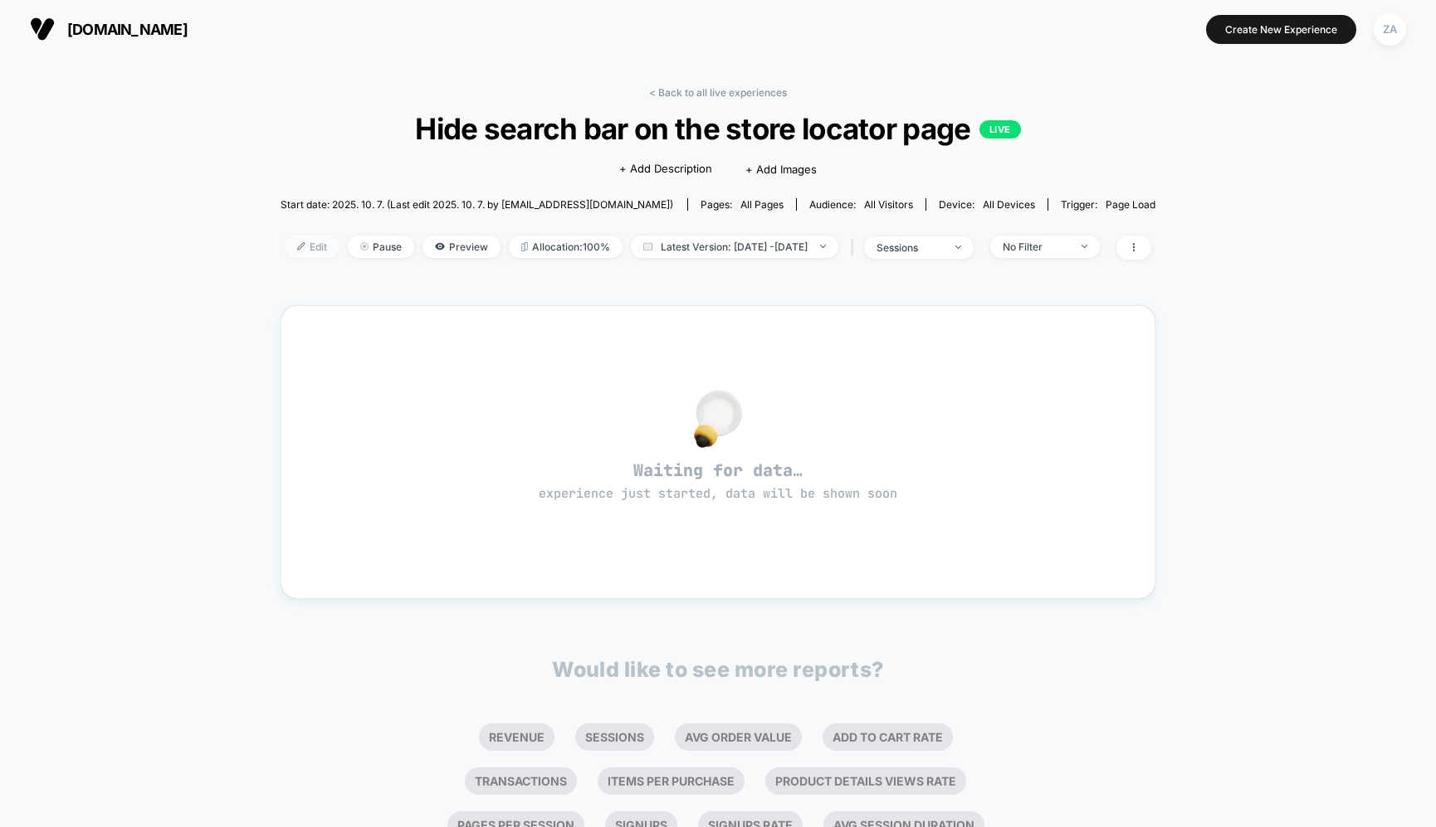
click at [295, 249] on span "Edit" at bounding box center [312, 247] width 55 height 22
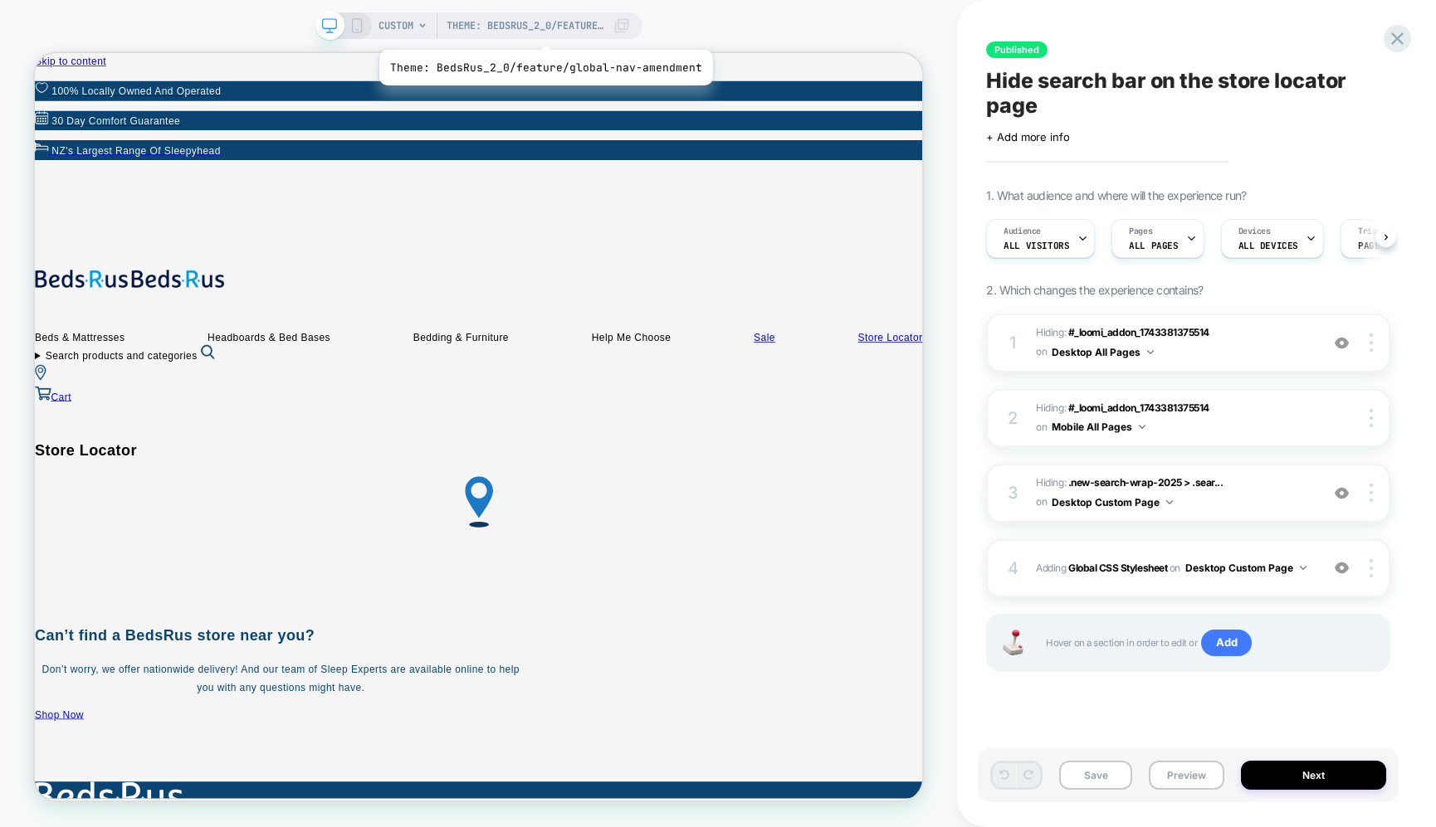
scroll to position [0, 1]
click at [514, 27] on span "Theme: BedsRus_2_0/feature/global-nav-amendment" at bounding box center [525, 25] width 158 height 27
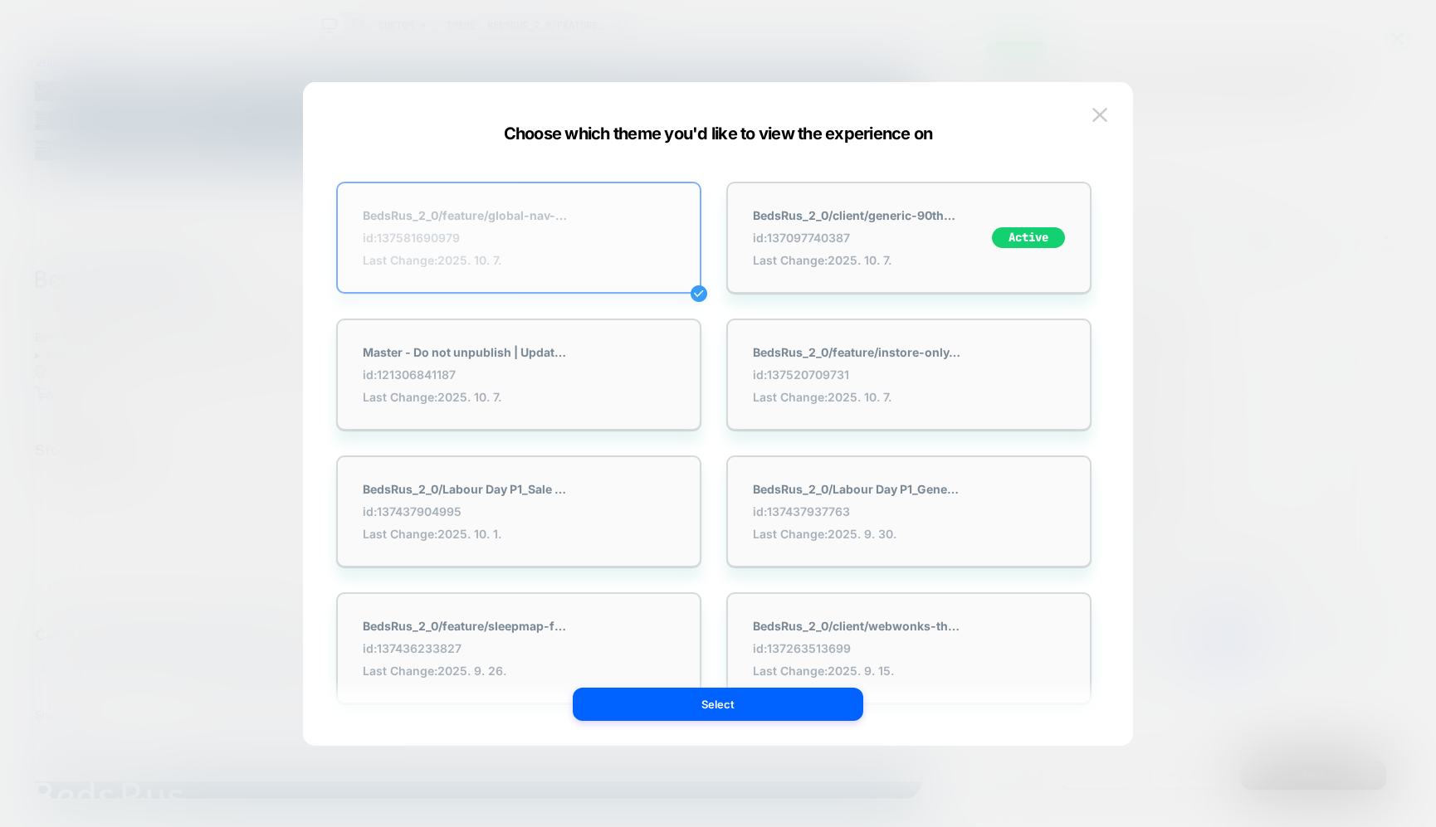
click at [544, 211] on strong "BedsRus_2_0/feature/global-nav-amendment" at bounding box center [466, 215] width 207 height 14
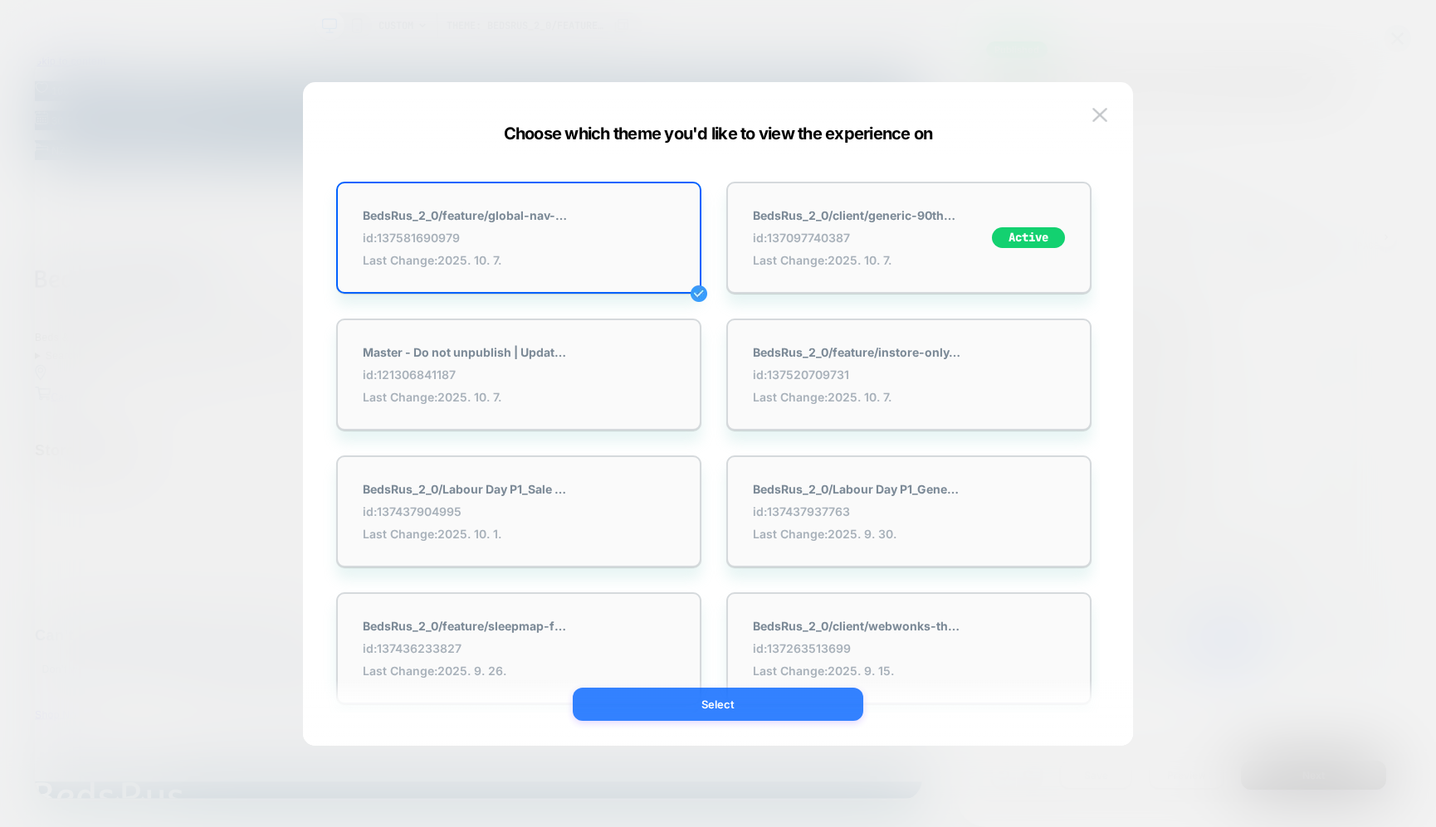
click at [748, 708] on button "Select" at bounding box center [718, 704] width 290 height 33
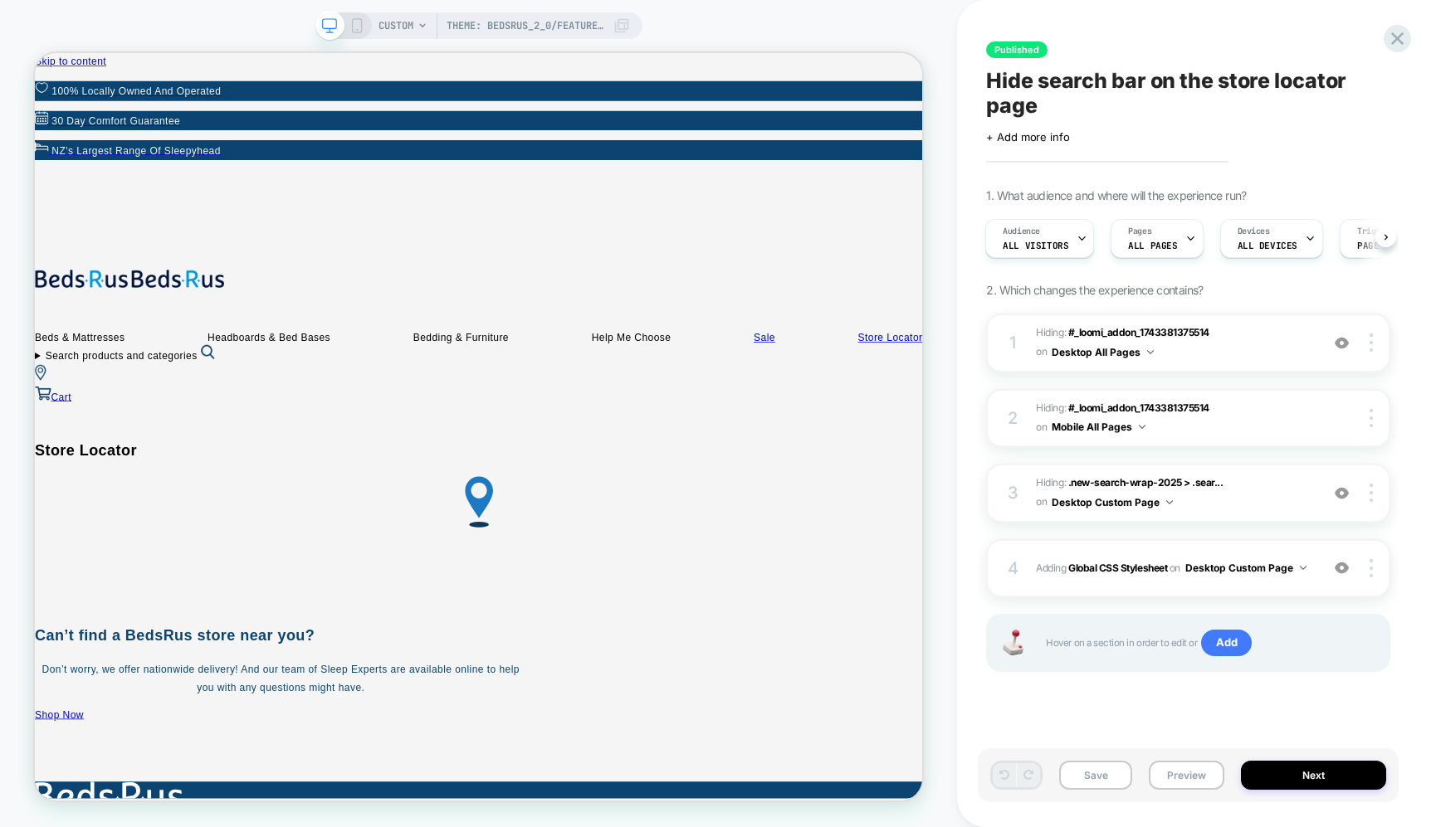
click at [404, 22] on span "CUSTOM" at bounding box center [395, 25] width 35 height 27
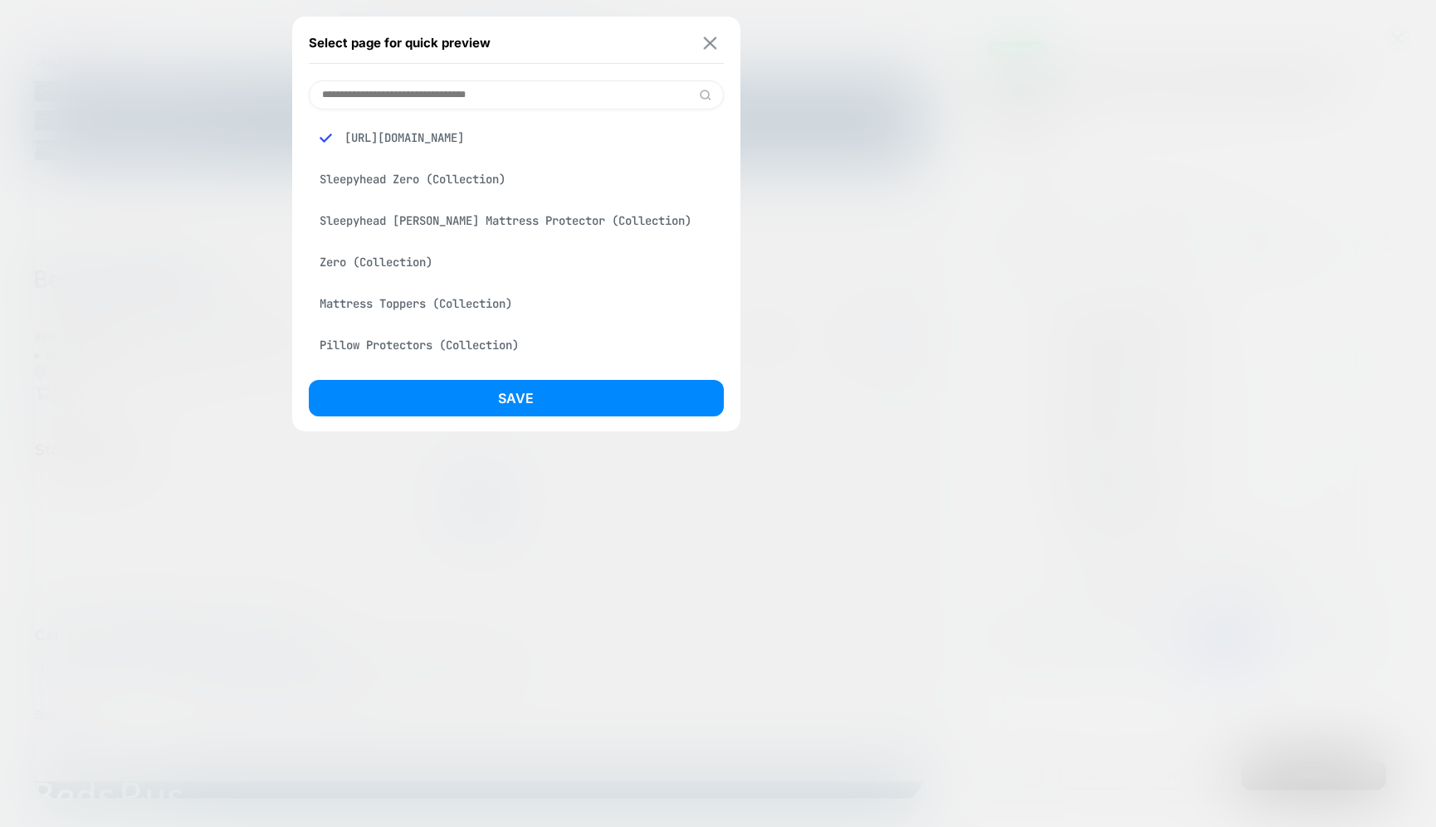
click at [705, 41] on img at bounding box center [709, 43] width 13 height 12
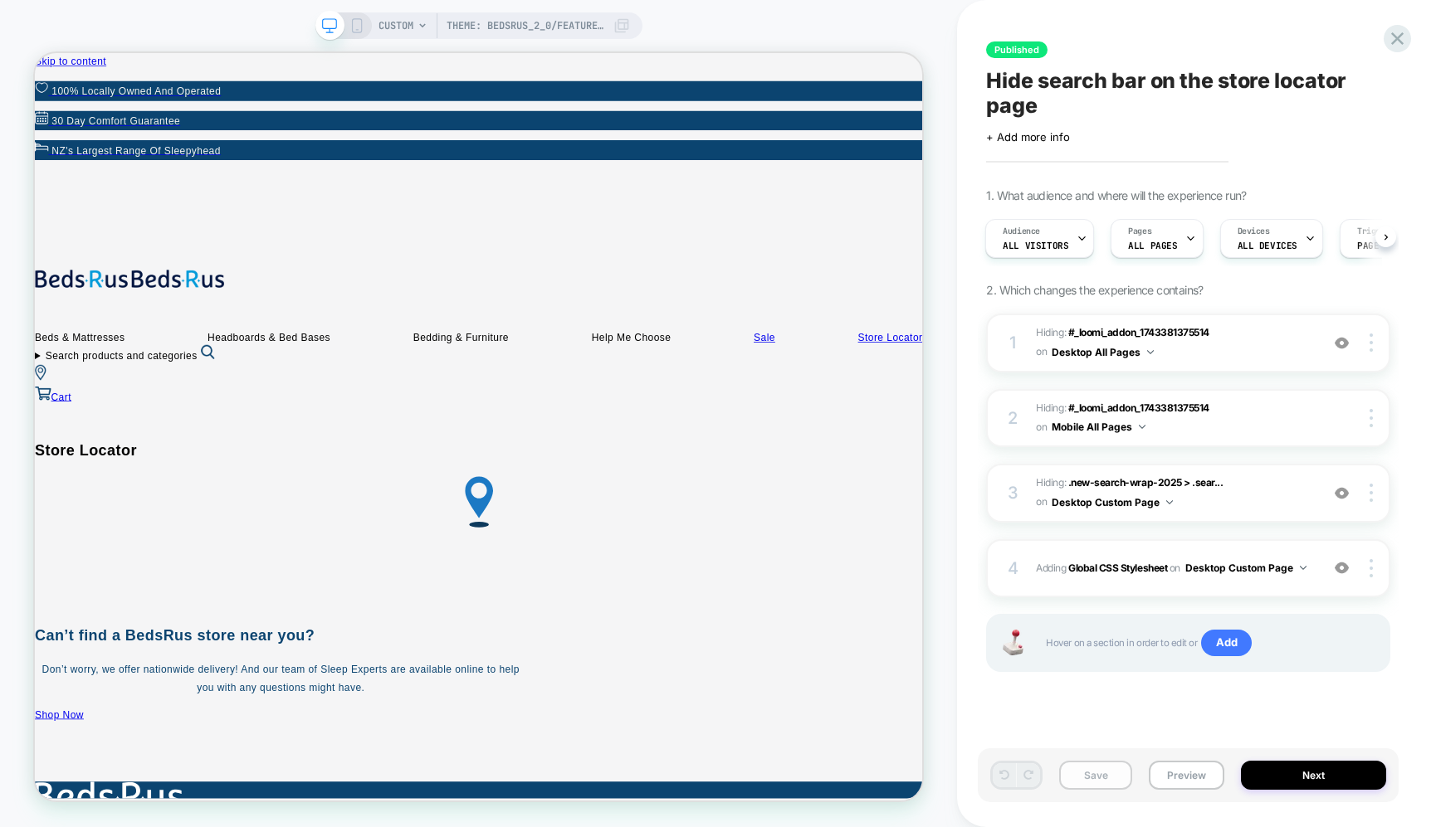
click at [1107, 780] on button "Save" at bounding box center [1095, 775] width 73 height 29
click at [1281, 780] on button "Next" at bounding box center [1313, 775] width 145 height 29
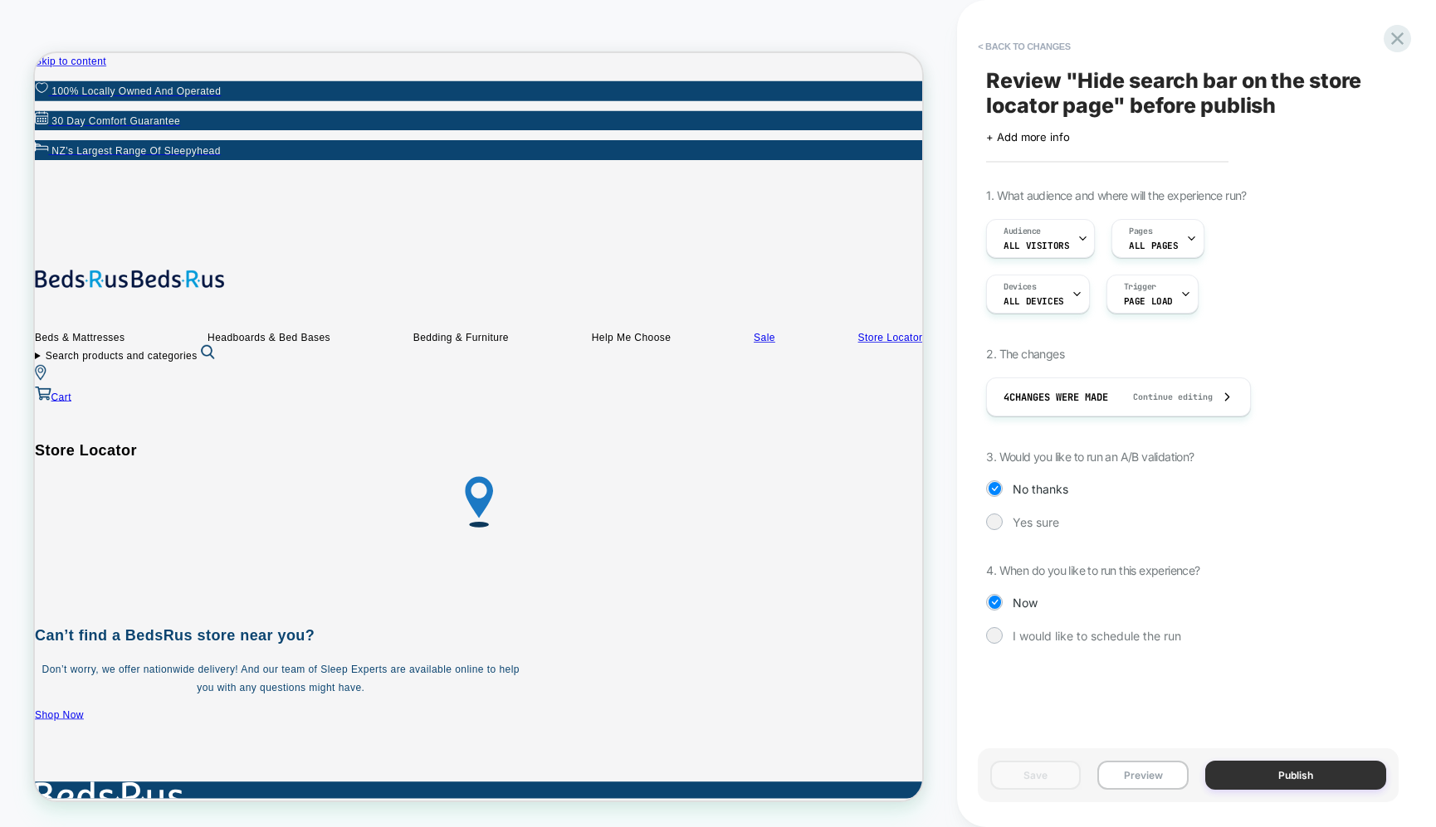
click at [1263, 777] on button "Publish" at bounding box center [1295, 775] width 181 height 29
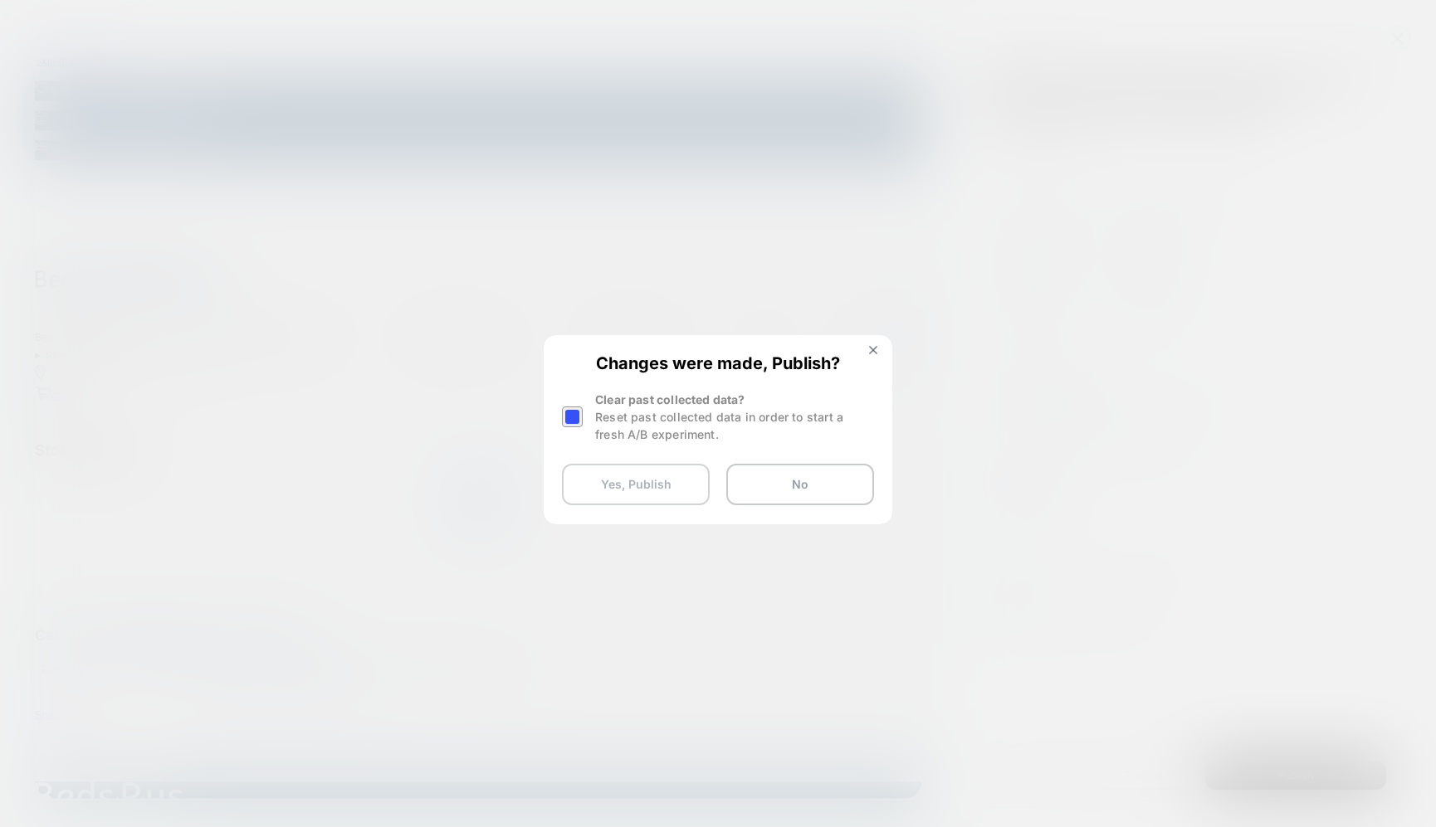
click at [659, 495] on button "Yes, Publish" at bounding box center [636, 484] width 148 height 41
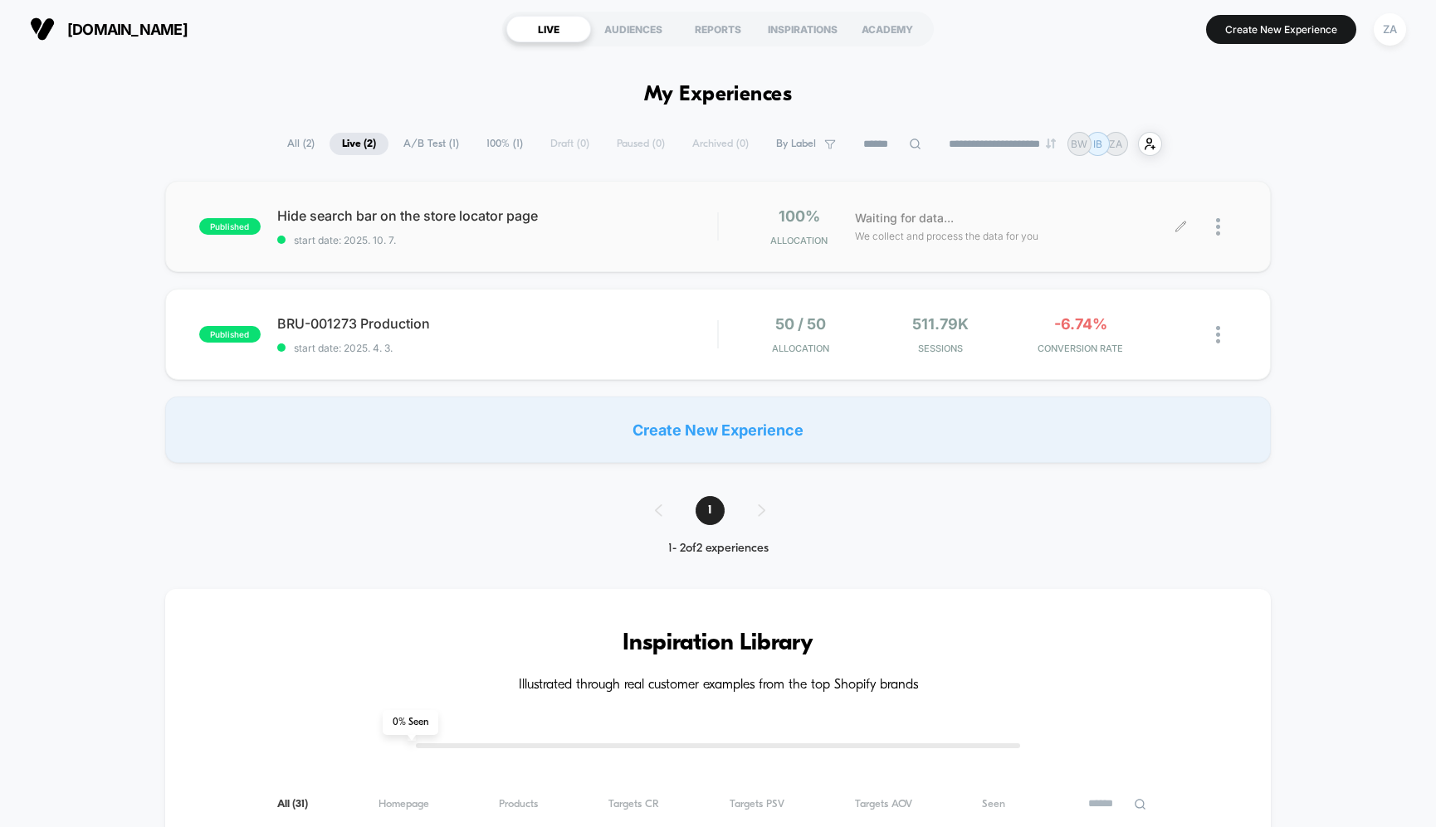
click at [1231, 223] on div at bounding box center [1226, 226] width 21 height 39
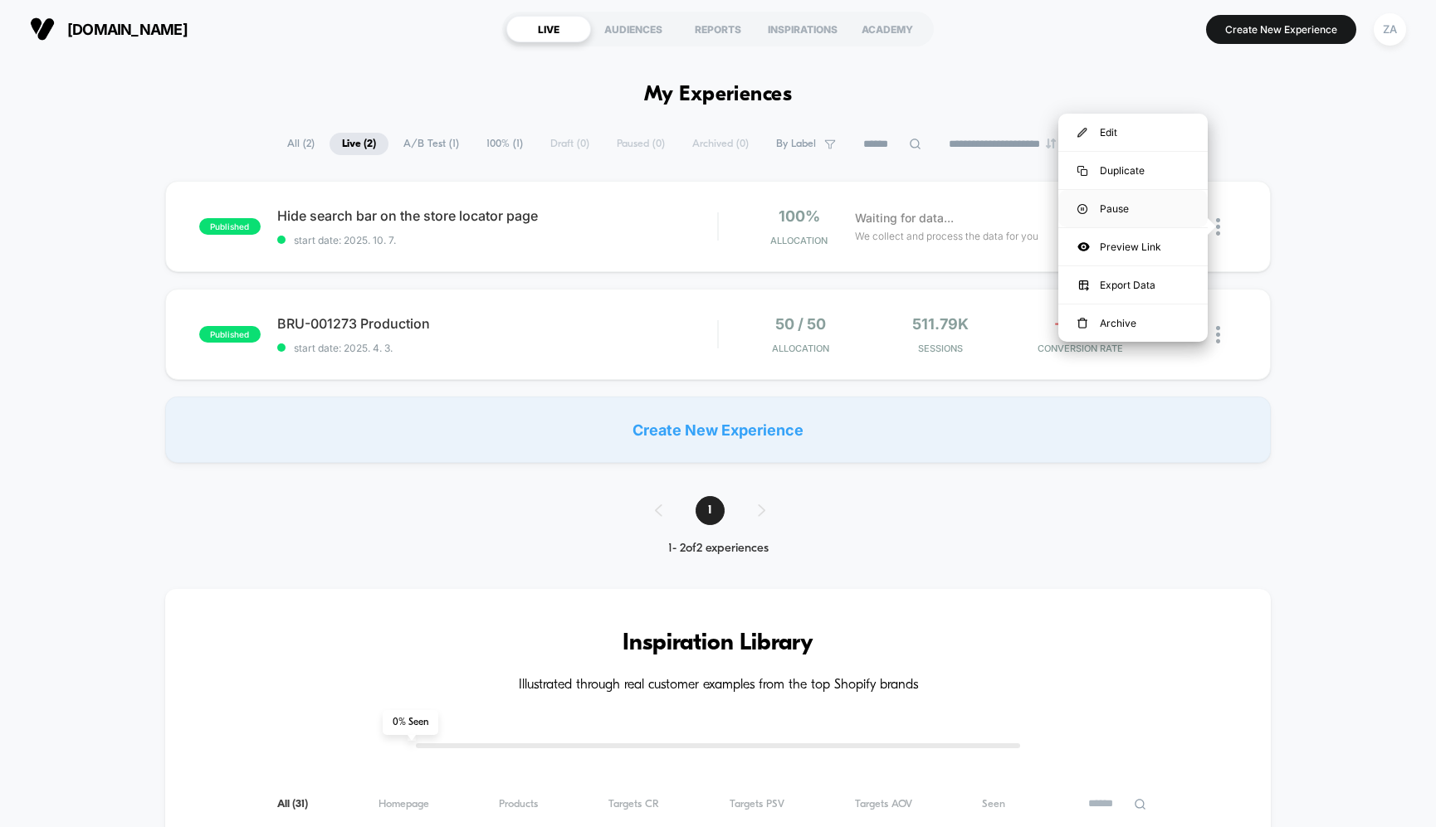
click at [1164, 207] on div "Pause" at bounding box center [1132, 208] width 149 height 37
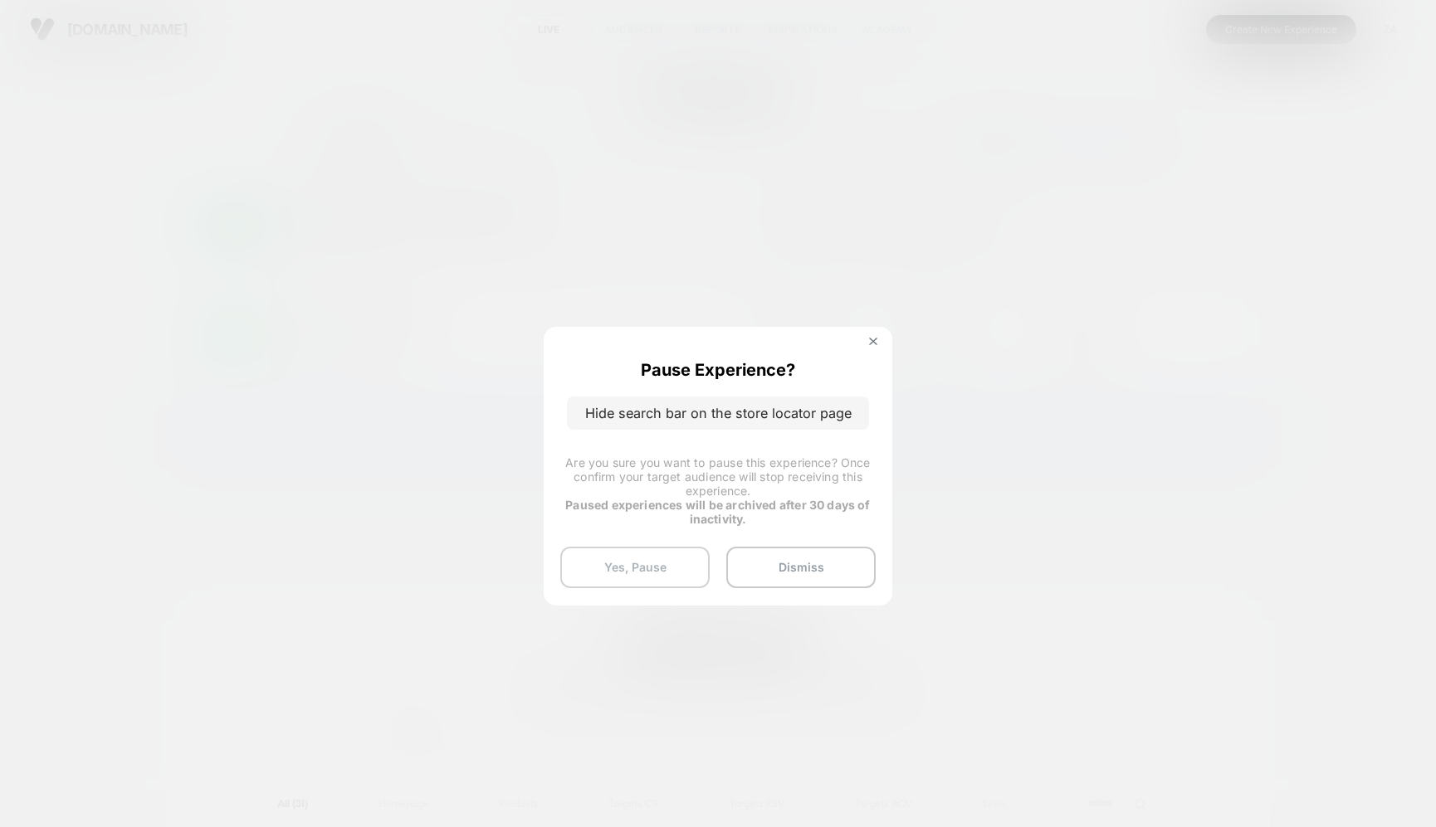
click at [672, 556] on button "Yes, Pause" at bounding box center [634, 567] width 149 height 41
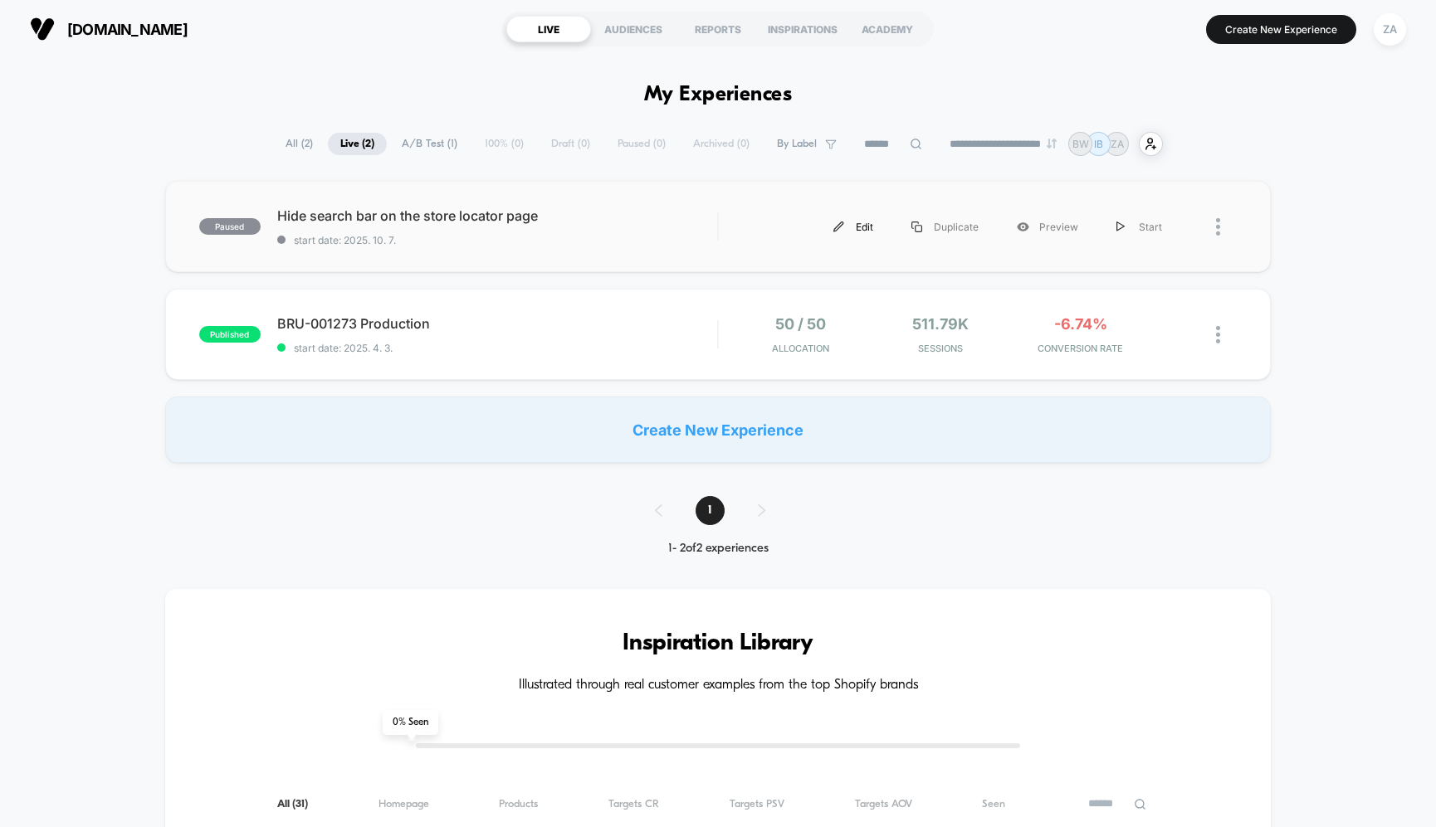
click at [864, 230] on div "Edit" at bounding box center [853, 226] width 78 height 37
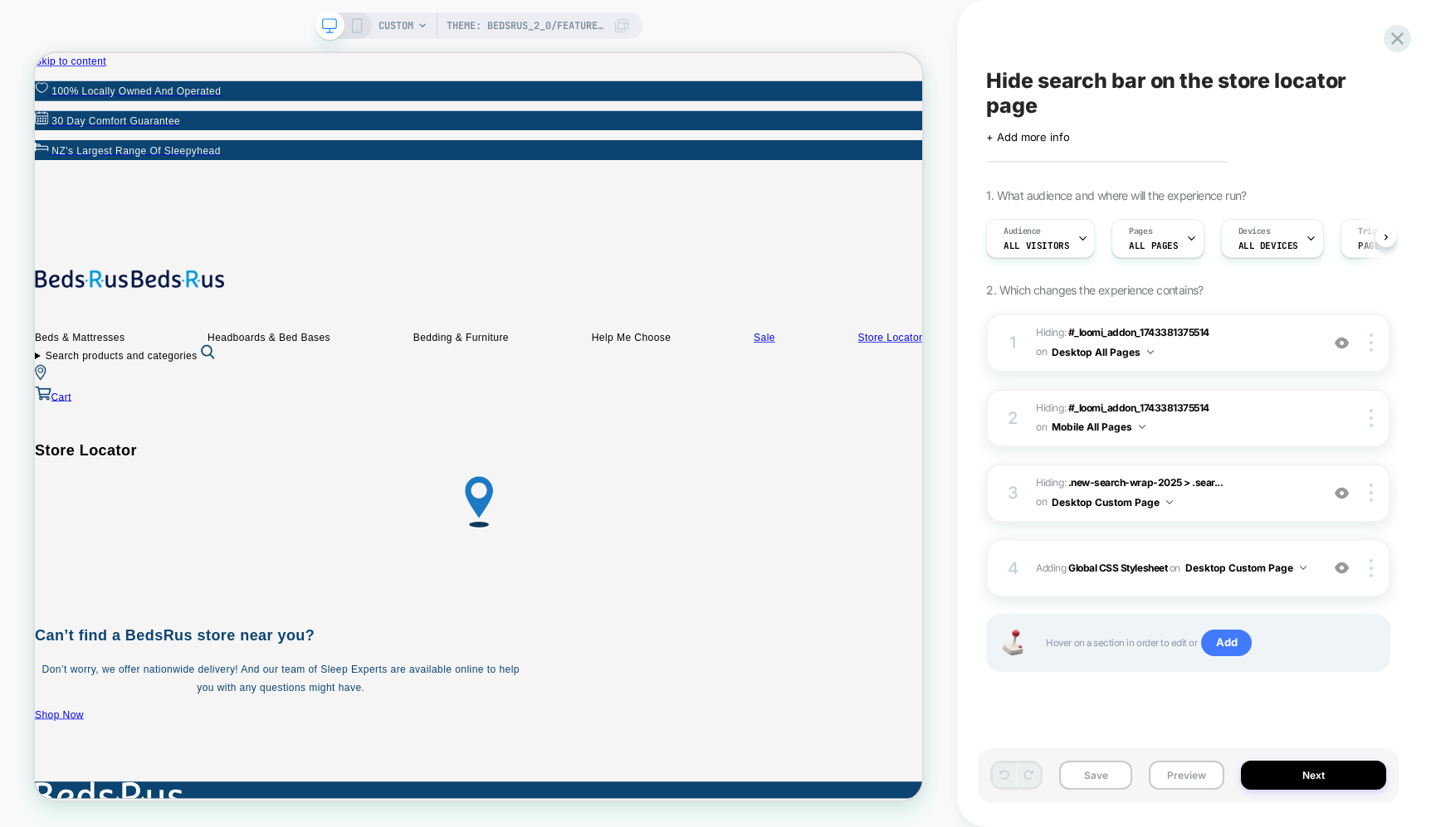
scroll to position [0, 1]
click at [461, 26] on span "Theme: BedsRus_2_0/feature/global-nav-amendment" at bounding box center [525, 25] width 158 height 27
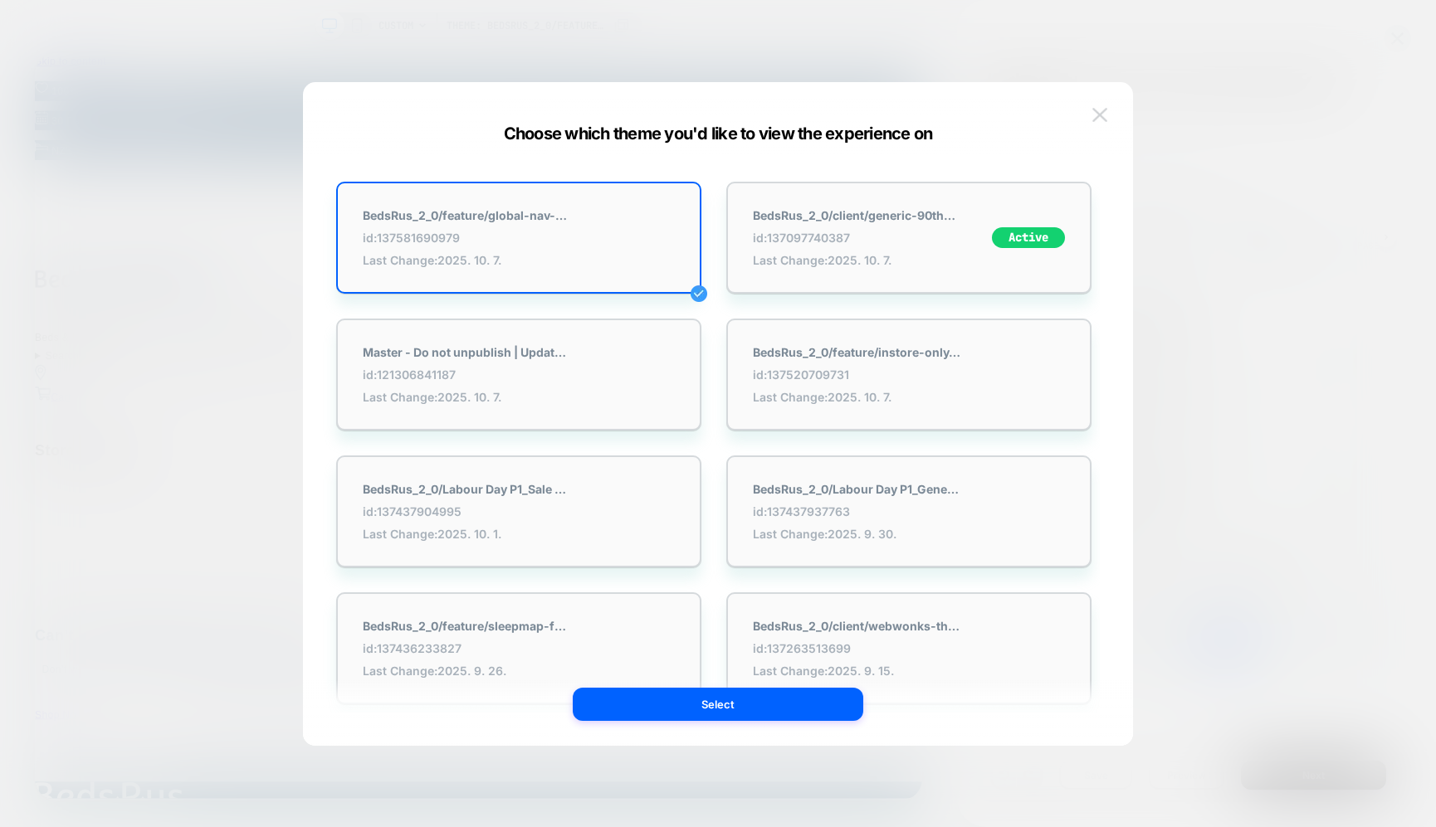
click at [1105, 116] on img at bounding box center [1099, 115] width 15 height 14
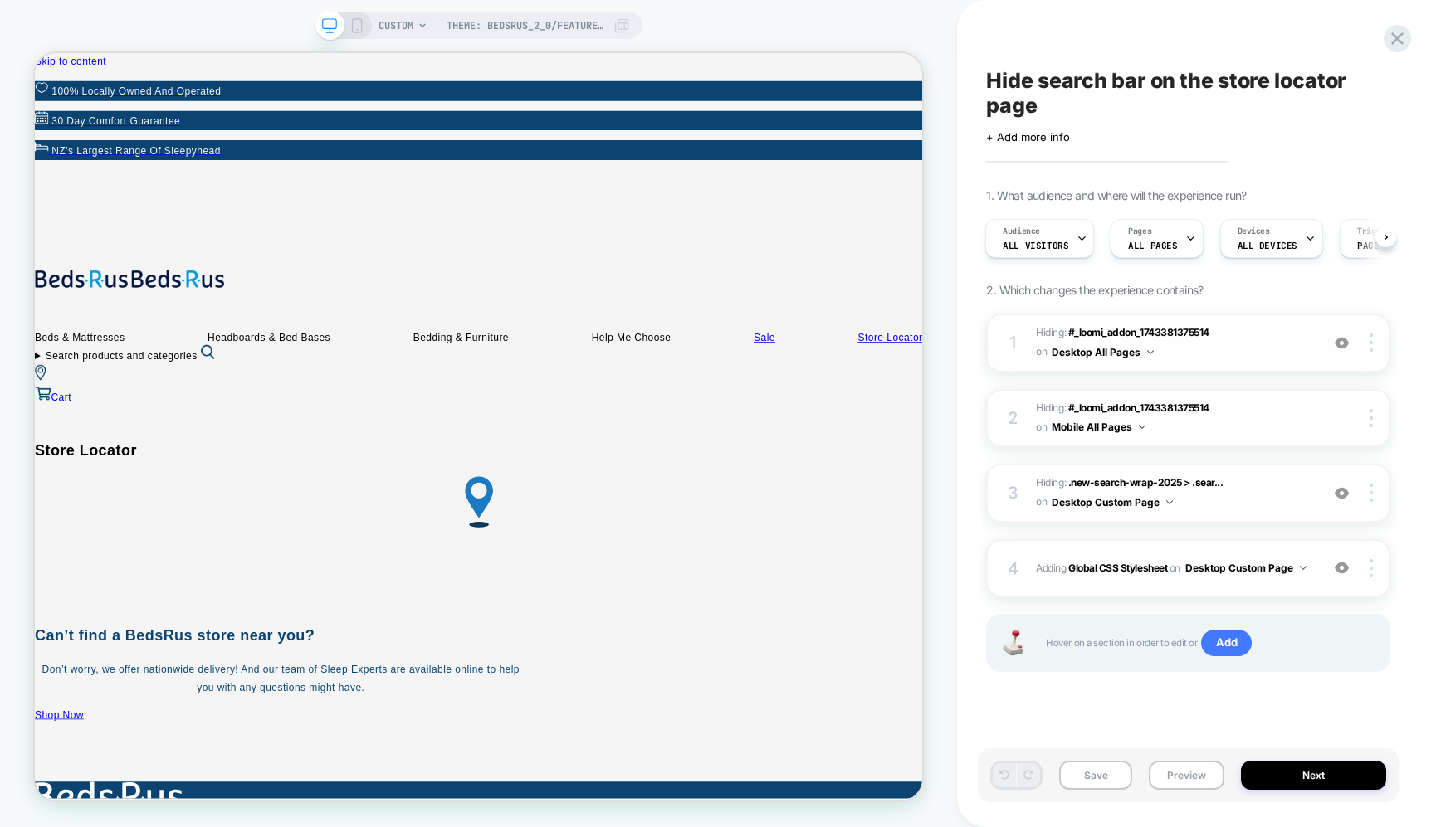
click at [1149, 354] on button "Desktop All Pages" at bounding box center [1103, 352] width 102 height 21
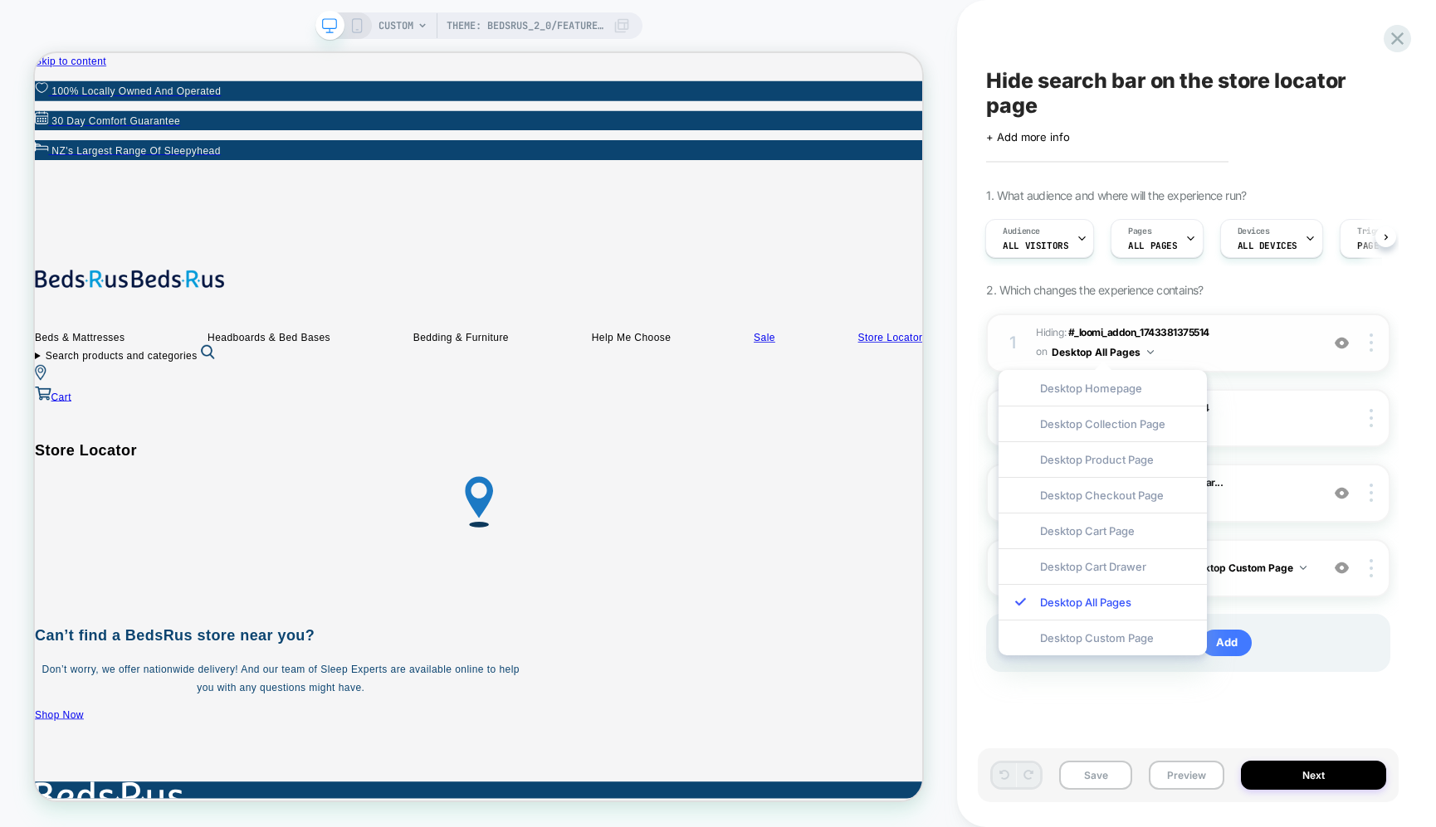
click at [1149, 354] on button "Desktop All Pages" at bounding box center [1103, 352] width 102 height 21
click at [1369, 341] on div at bounding box center [1374, 343] width 32 height 18
click at [1383, 340] on div at bounding box center [1374, 343] width 32 height 18
click at [1147, 351] on img at bounding box center [1150, 352] width 7 height 4
click at [1265, 288] on div "1. What audience and where will the experience run? Audience All Visitors Pages…" at bounding box center [1188, 450] width 404 height 525
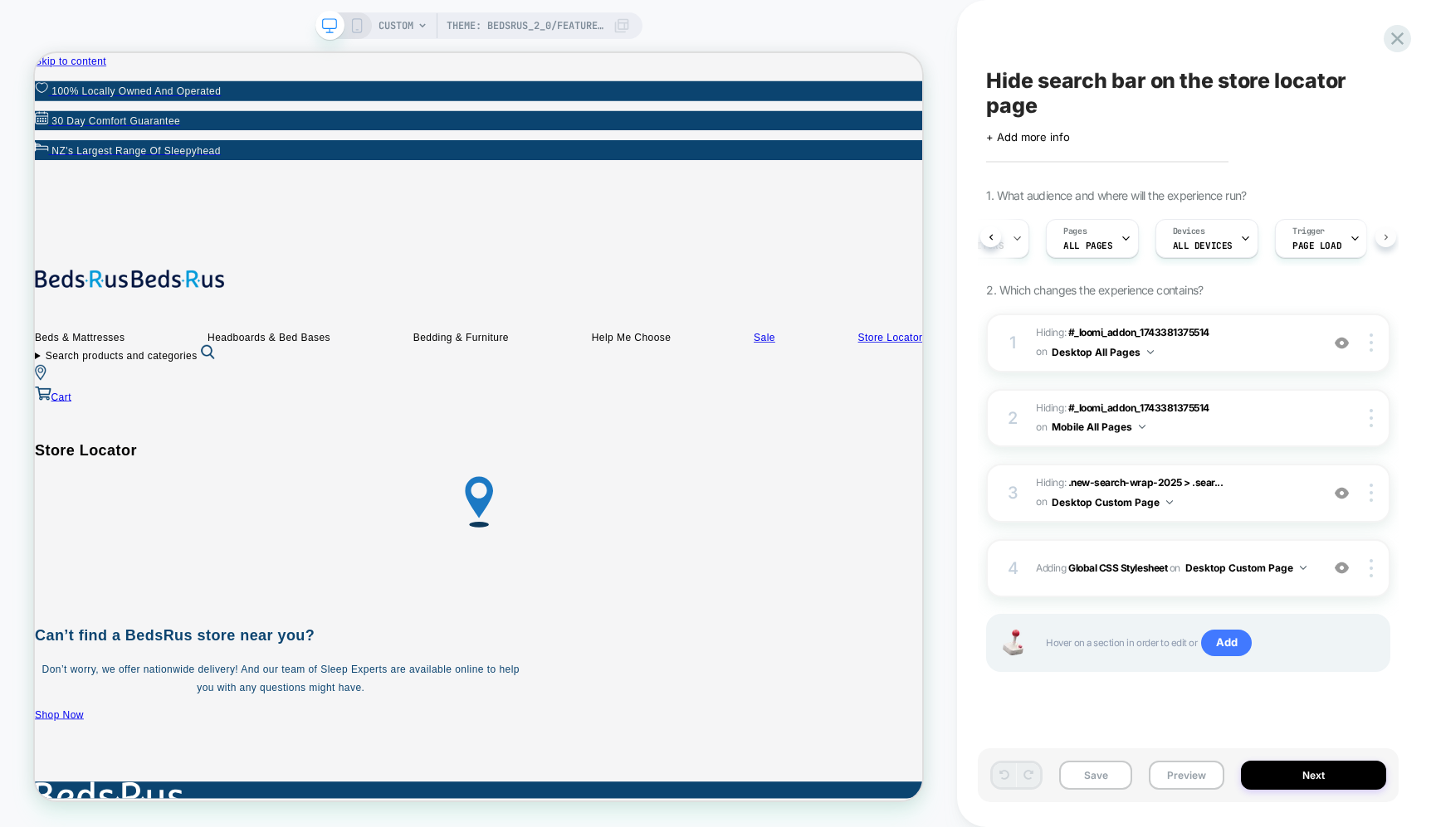
scroll to position [0, 82]
drag, startPoint x: 1219, startPoint y: 332, endPoint x: 1068, endPoint y: 331, distance: 151.0
click at [1068, 331] on span "Hiding : #_loomi_addon_1743381375514 #_loomi_addon_1743381375514 on Desktop All…" at bounding box center [1174, 343] width 276 height 39
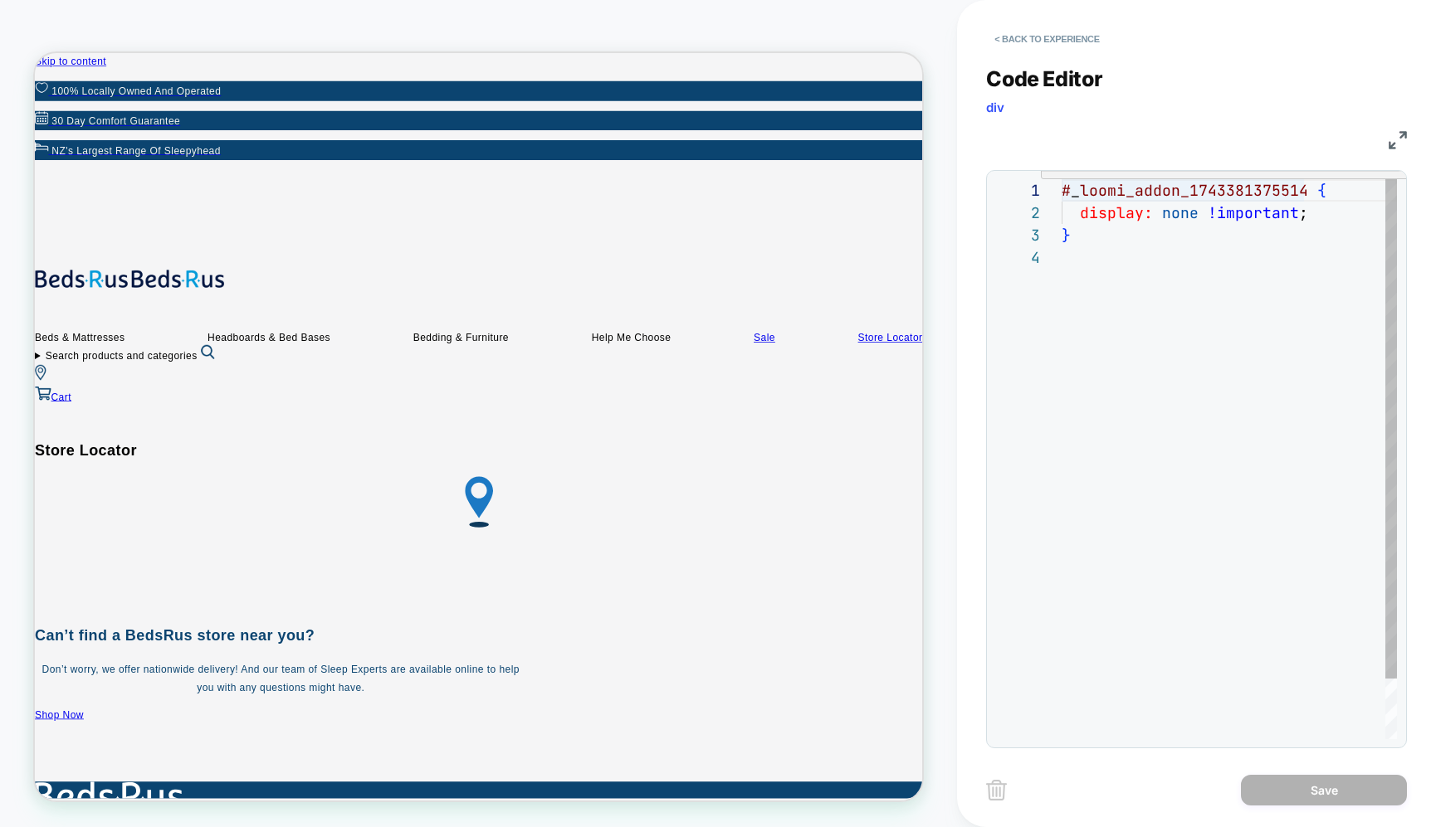
scroll to position [0, 242]
click at [1302, 188] on div "# _ loomi_addon_1743381375514 { display: none !important ; }" at bounding box center [1228, 492] width 335 height 627
click at [1064, 186] on div "# _ loomi_addon_1743381375514 { display: none !important ; }" at bounding box center [1228, 492] width 335 height 627
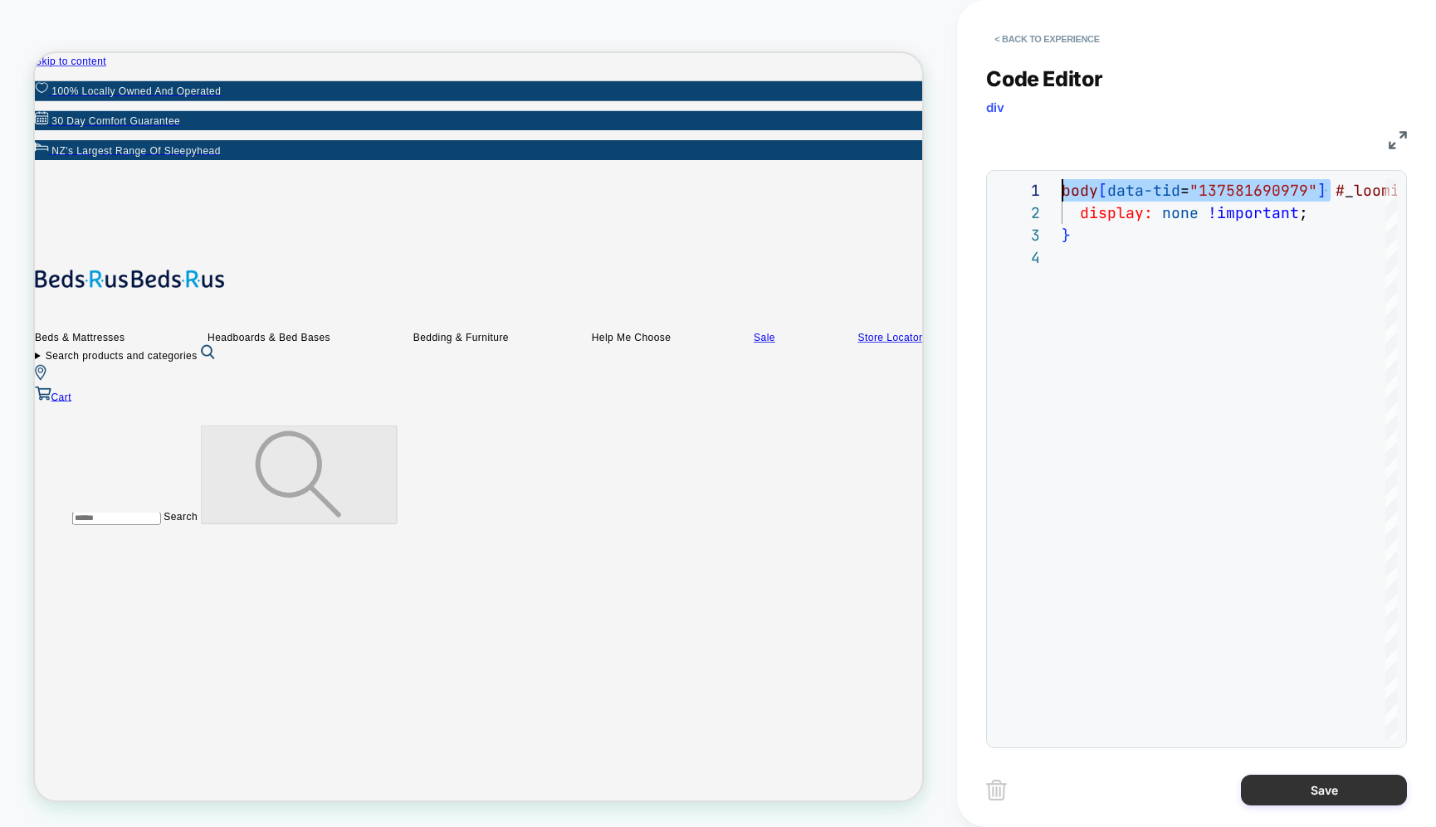
type textarea "**********"
click at [1324, 783] on button "Save" at bounding box center [1324, 790] width 166 height 31
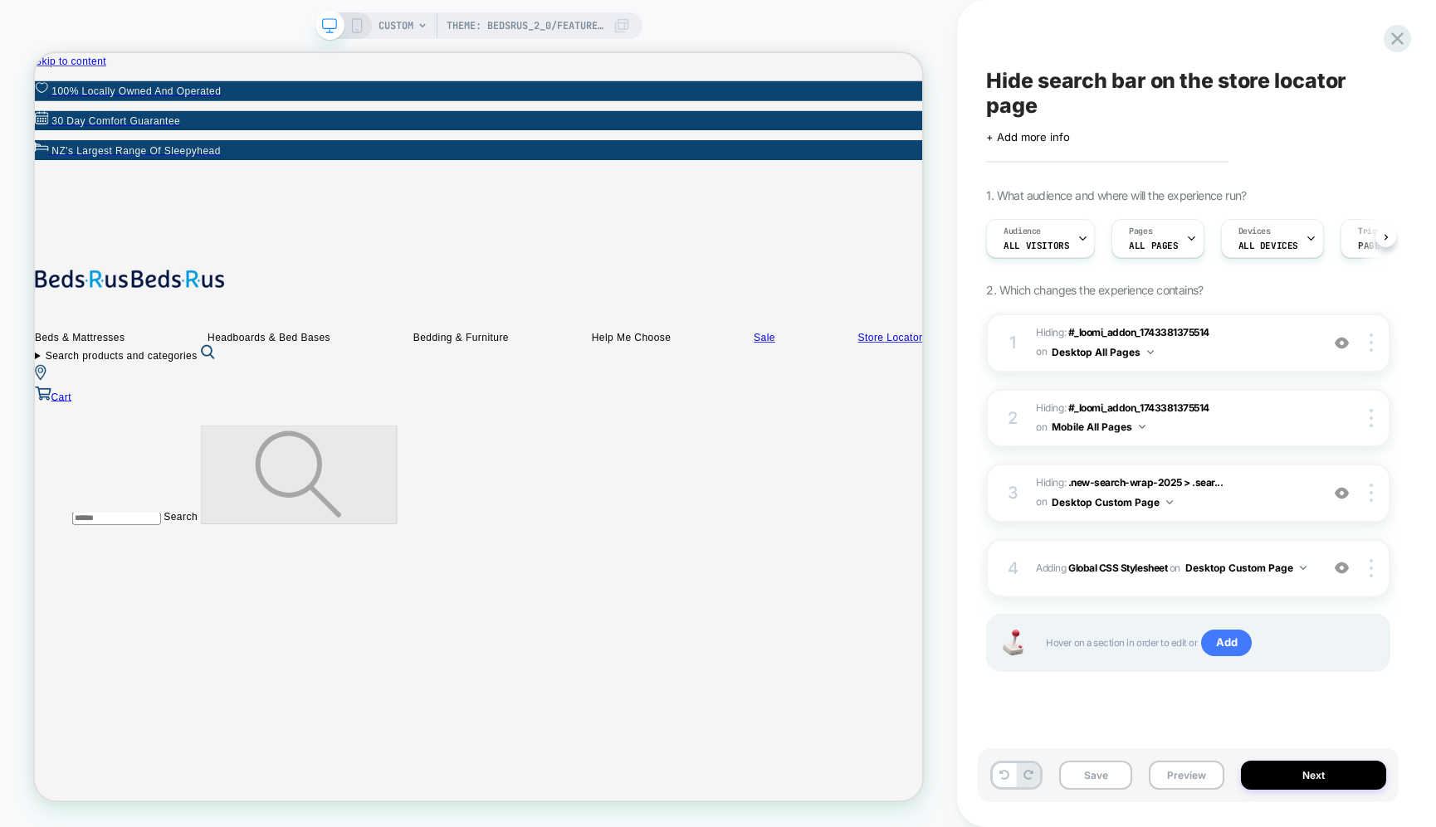
scroll to position [0, 1]
click at [1155, 402] on span "#_loomi_addon_1743381375514" at bounding box center [1138, 408] width 141 height 12
click at [1139, 409] on span "#_loomi_addon_1743381375514" at bounding box center [1138, 408] width 141 height 12
click at [1371, 412] on img at bounding box center [1370, 418] width 3 height 18
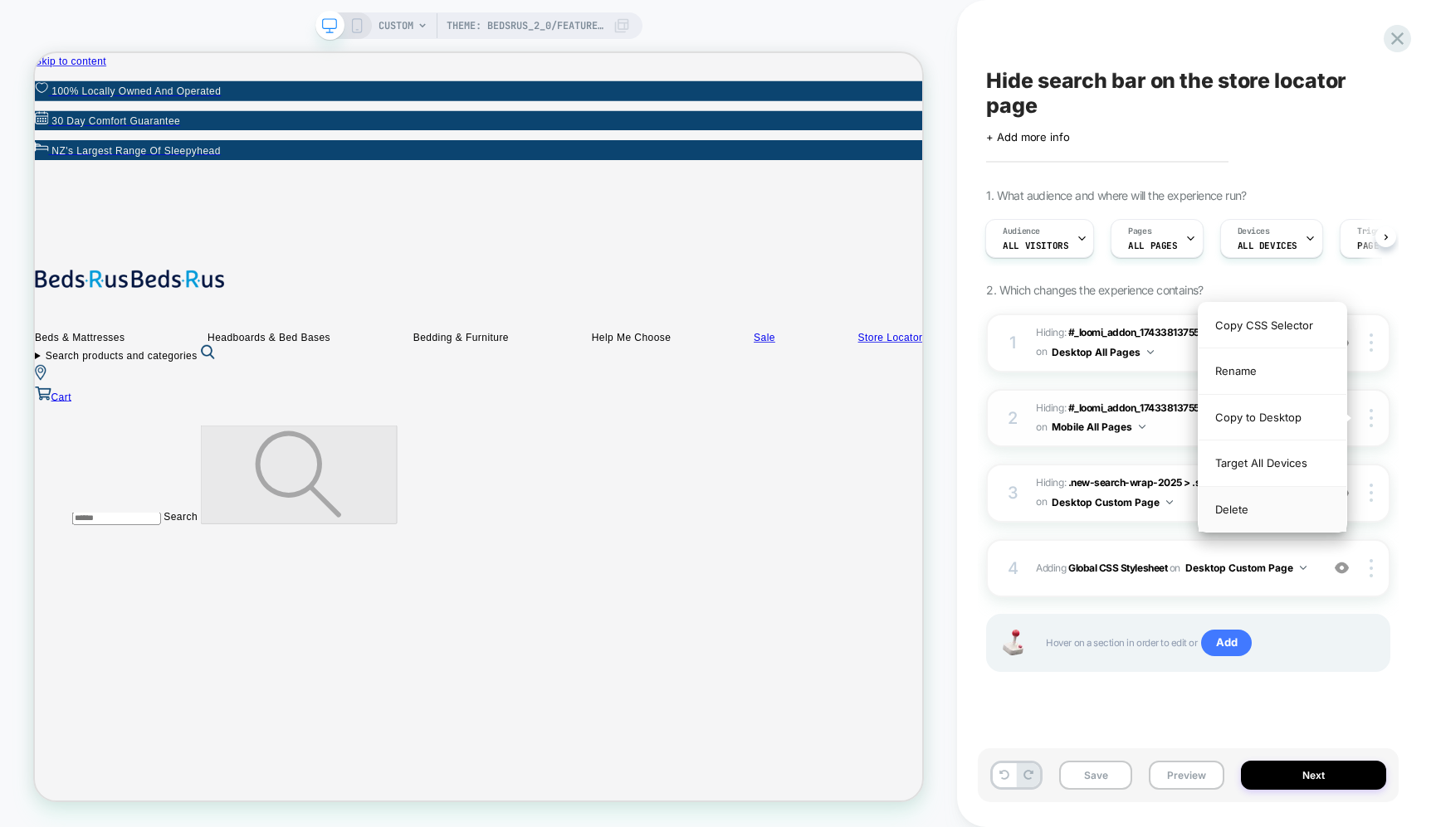
click at [1300, 508] on div "Delete" at bounding box center [1272, 509] width 148 height 45
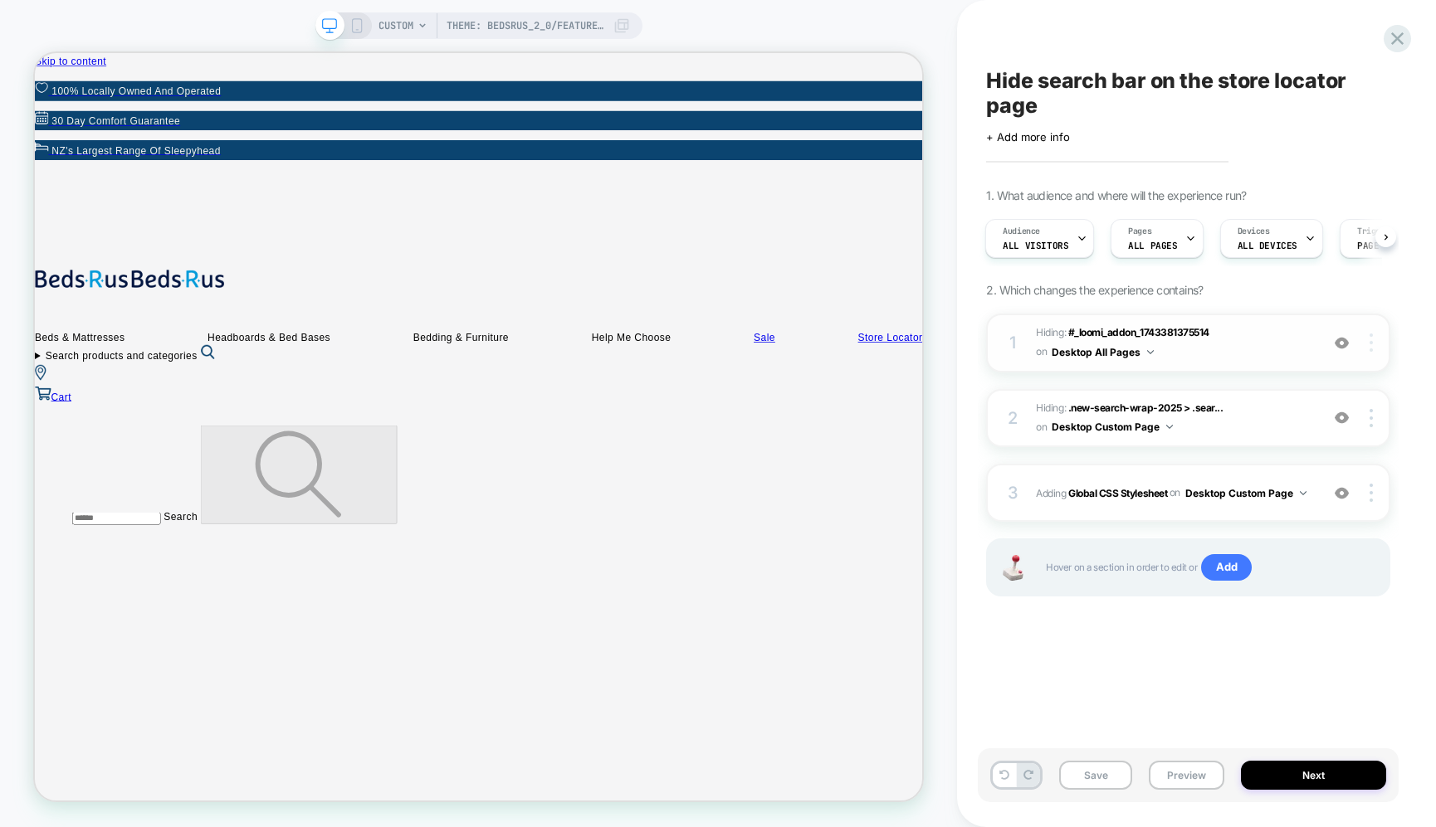
click at [1373, 337] on div at bounding box center [1374, 343] width 32 height 18
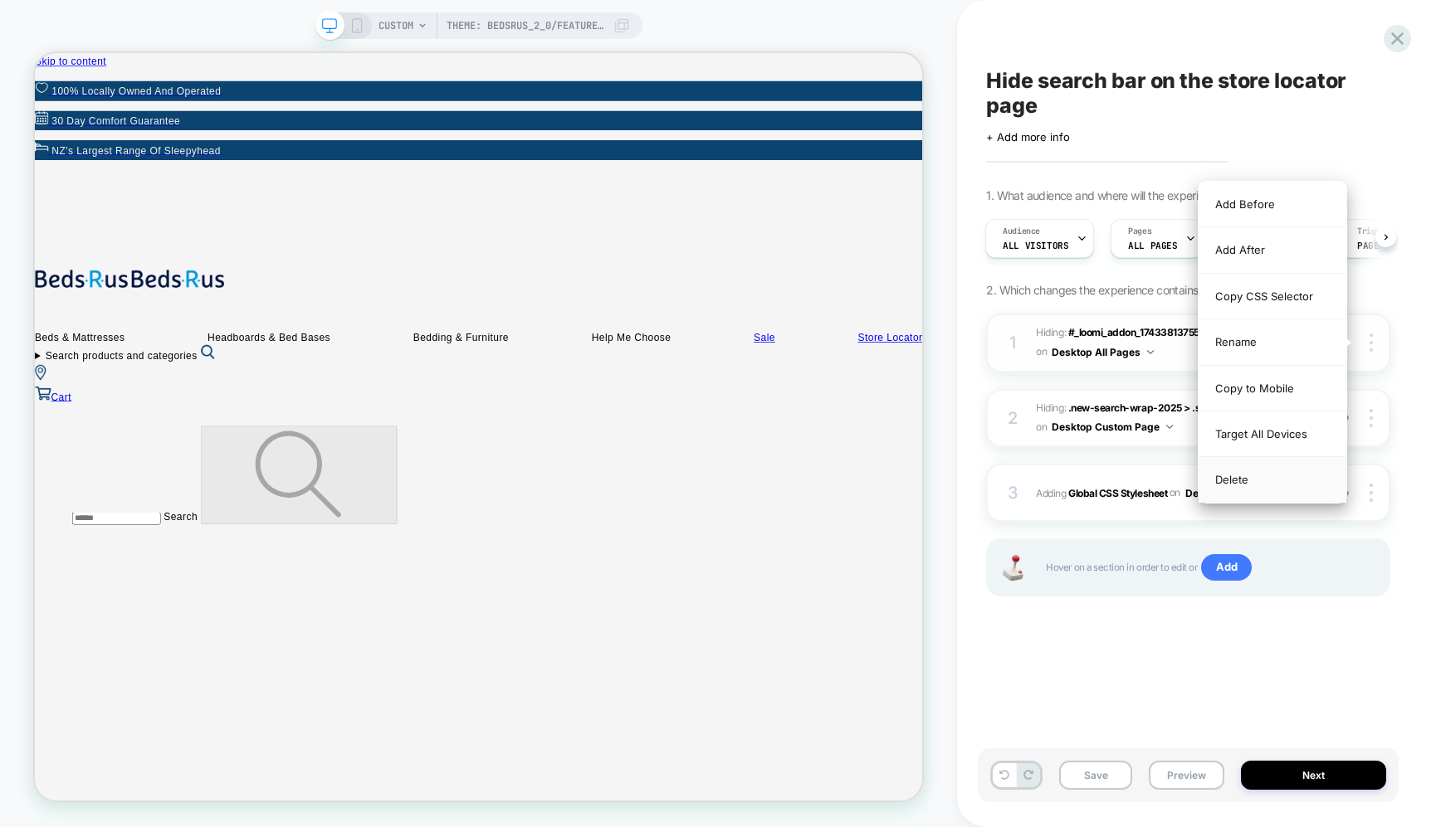
click at [1308, 482] on div "Delete" at bounding box center [1272, 479] width 148 height 45
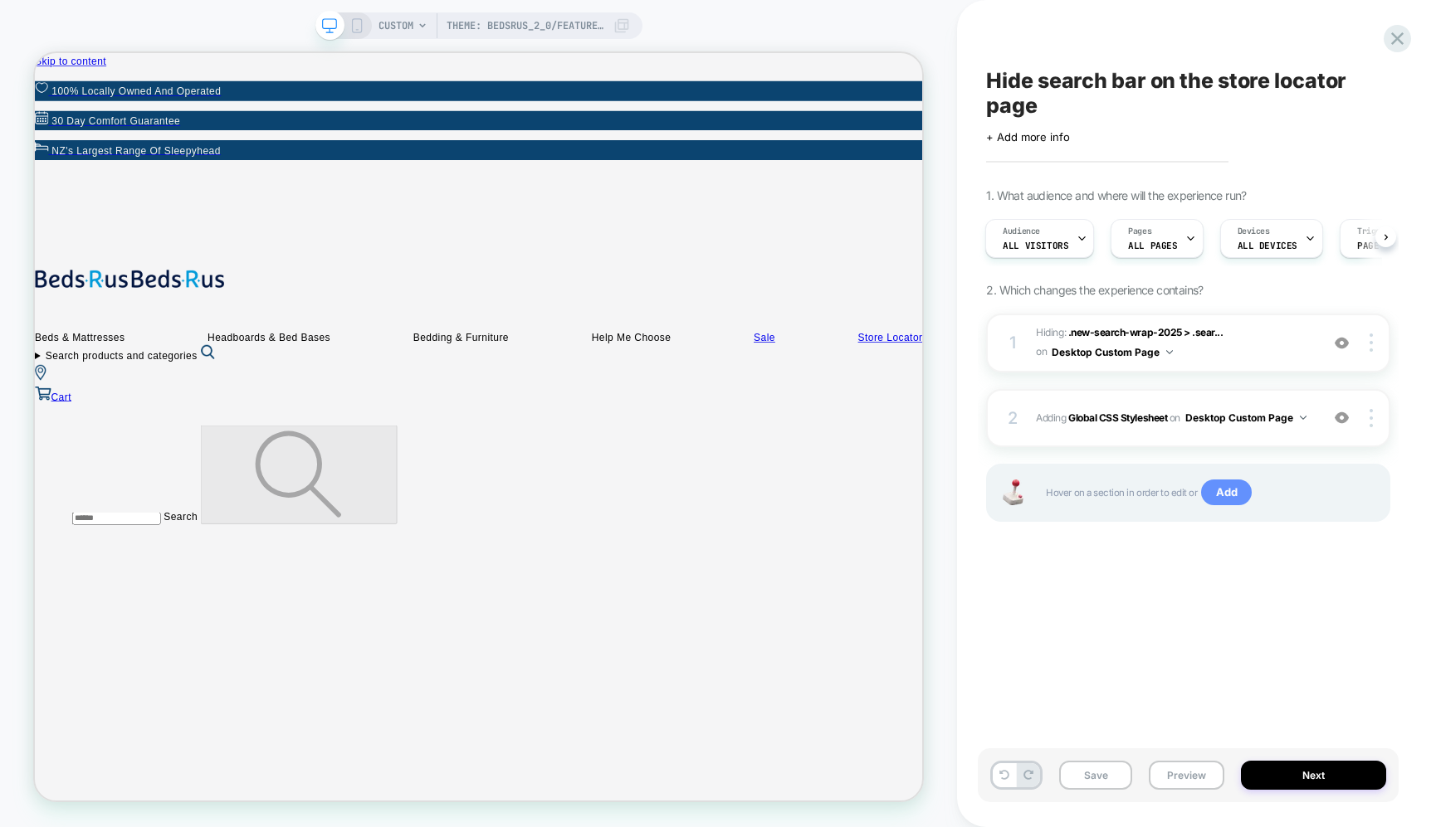
click at [1232, 494] on span "Add" at bounding box center [1226, 493] width 51 height 27
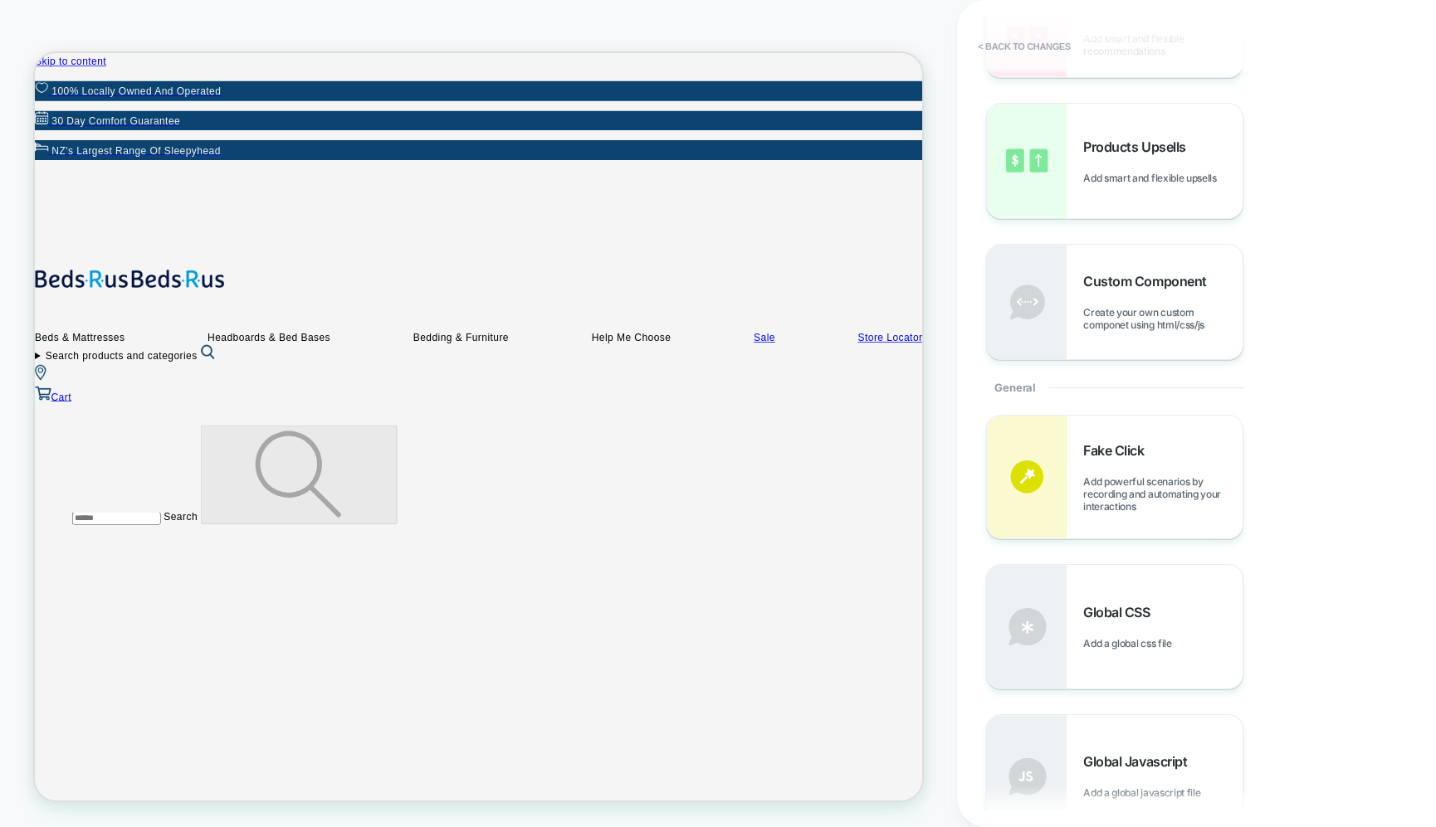
scroll to position [320, 0]
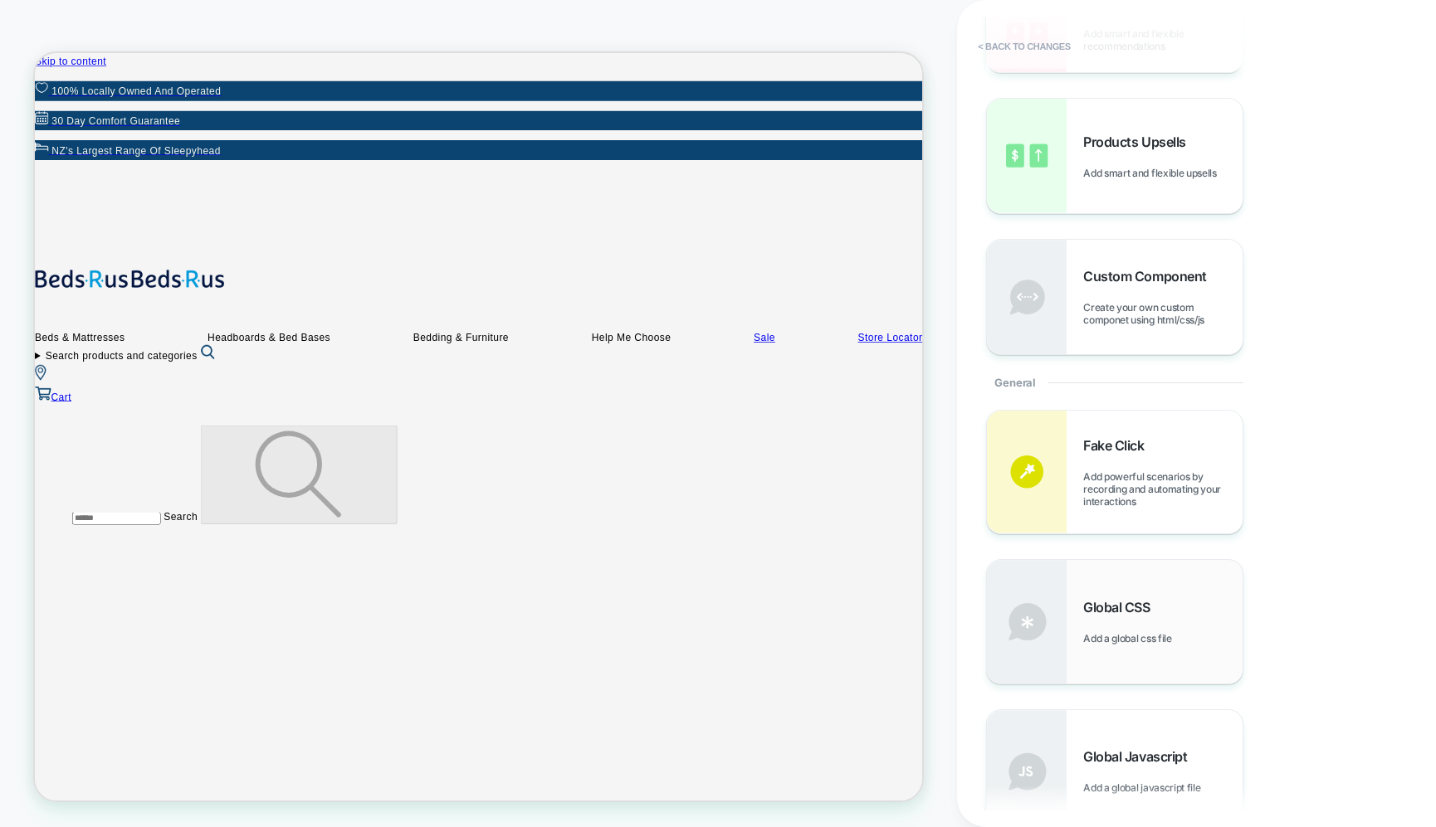
click at [1128, 648] on div "Global CSS Add a global css file" at bounding box center [1115, 621] width 256 height 123
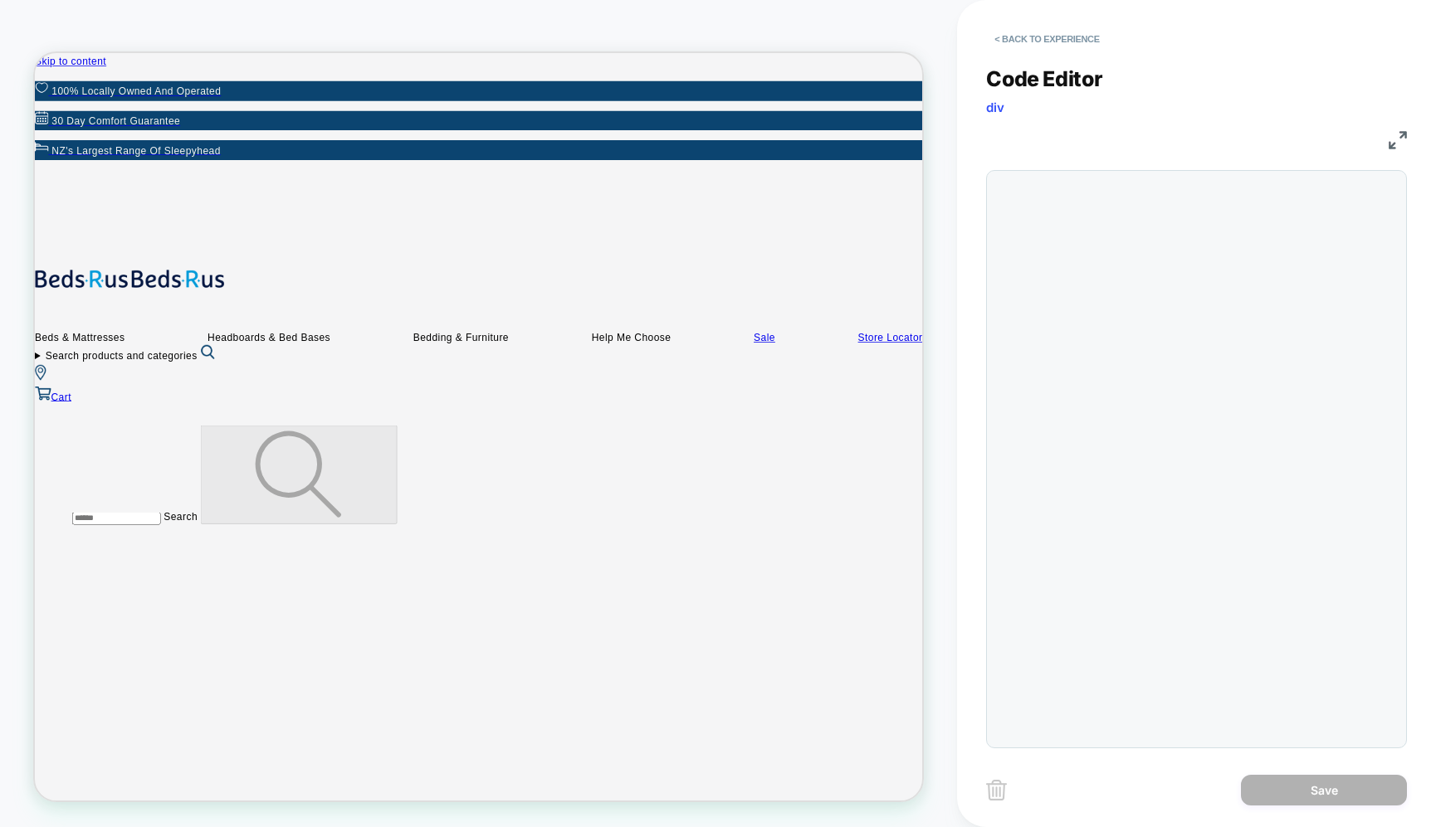
scroll to position [157, 0]
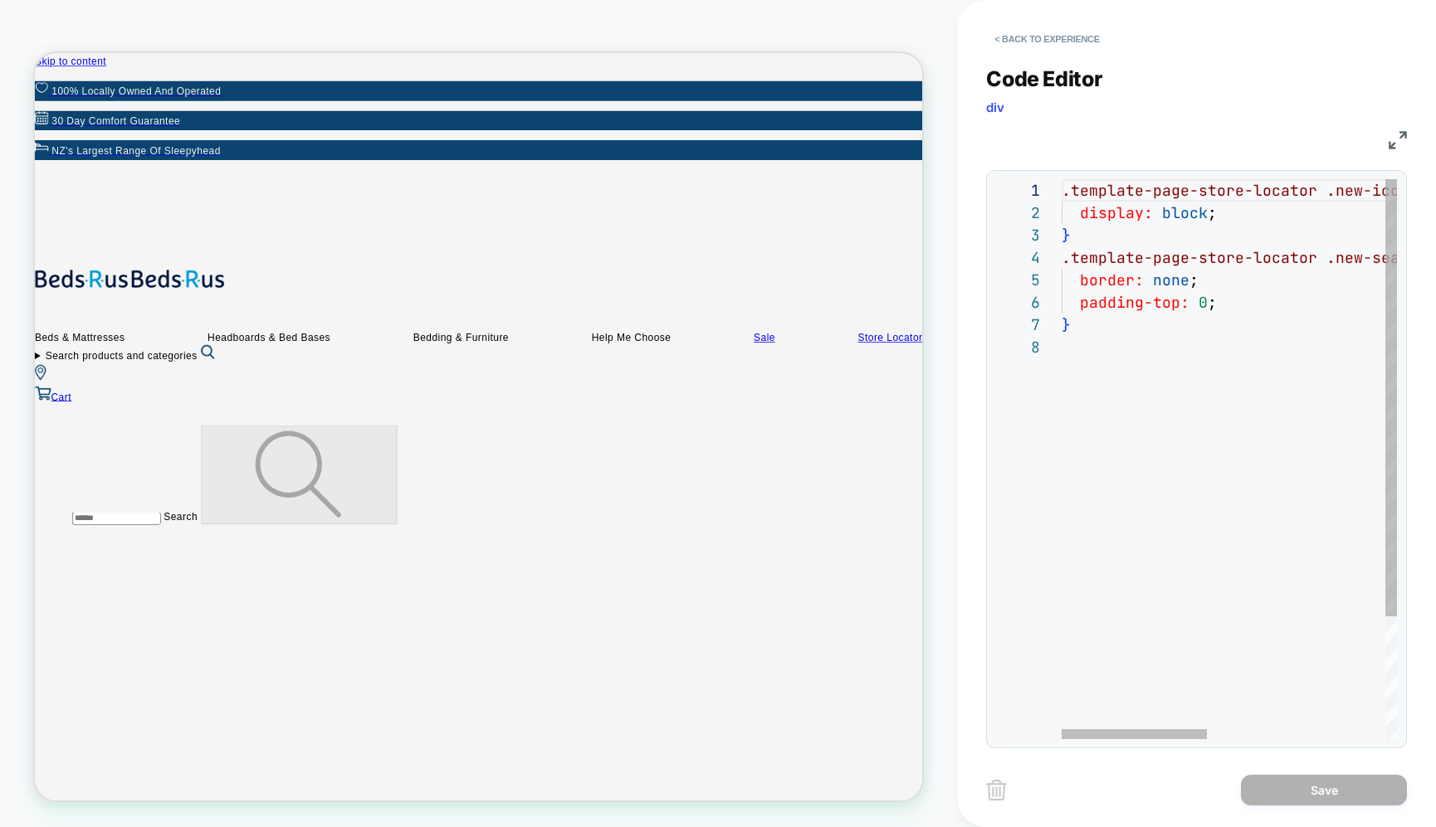
click at [1191, 232] on div ".template-page-store-locator .new-icons-wrap .header__[DOMAIN_NAME]_icon { disp…" at bounding box center [1434, 537] width 746 height 717
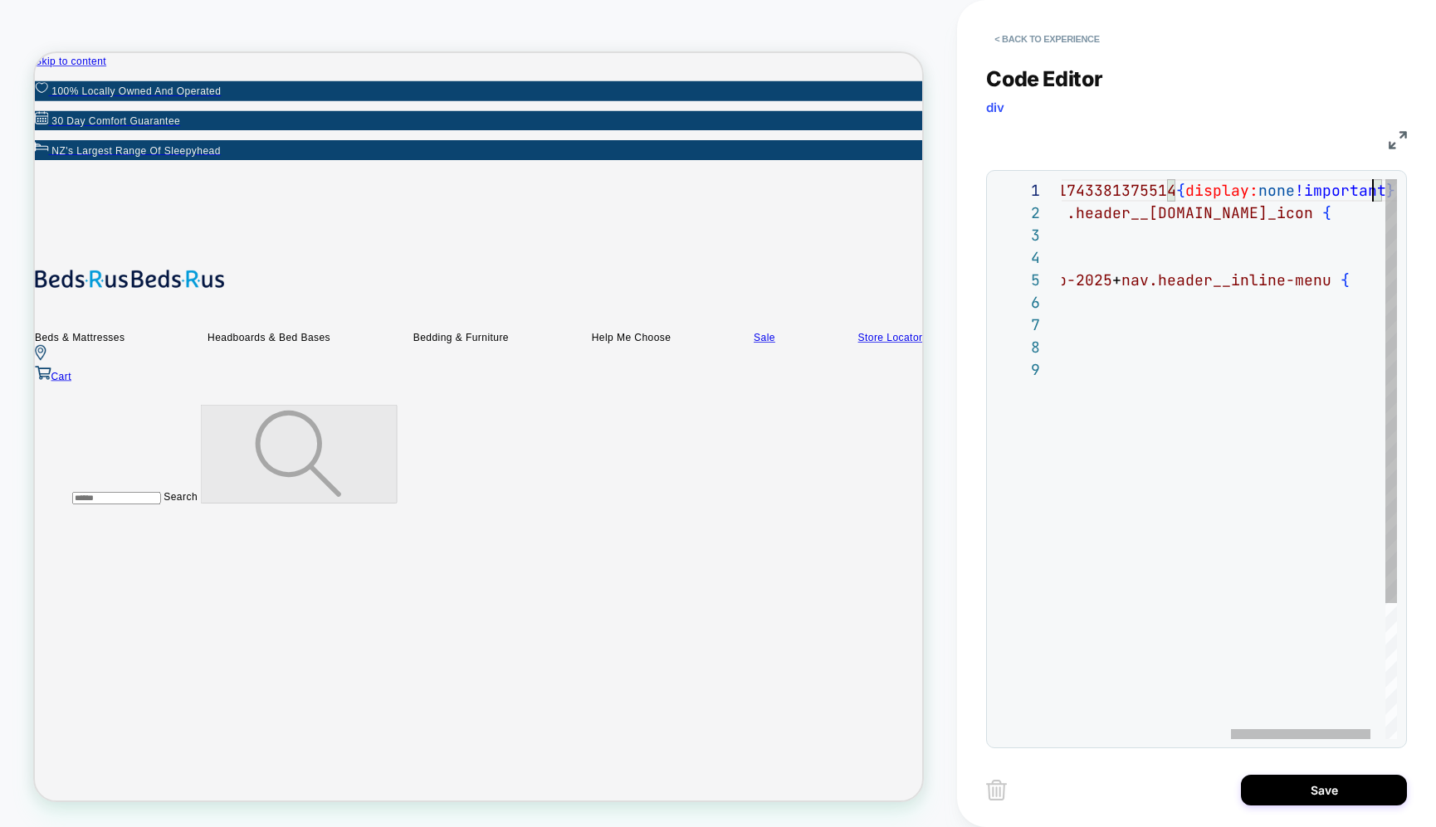
scroll to position [0, 717]
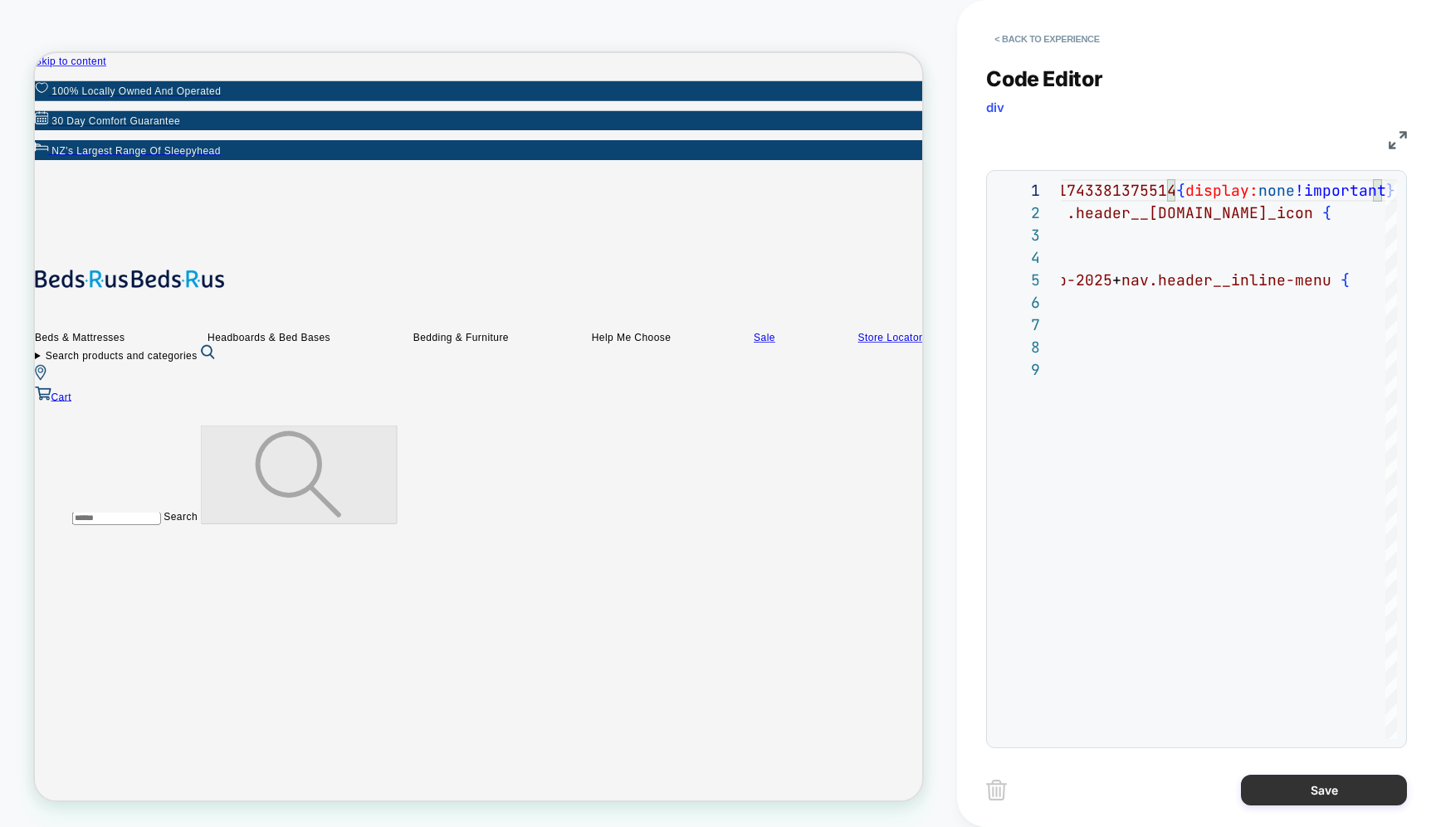
type textarea "**********"
click at [1322, 783] on button "Save" at bounding box center [1324, 790] width 166 height 31
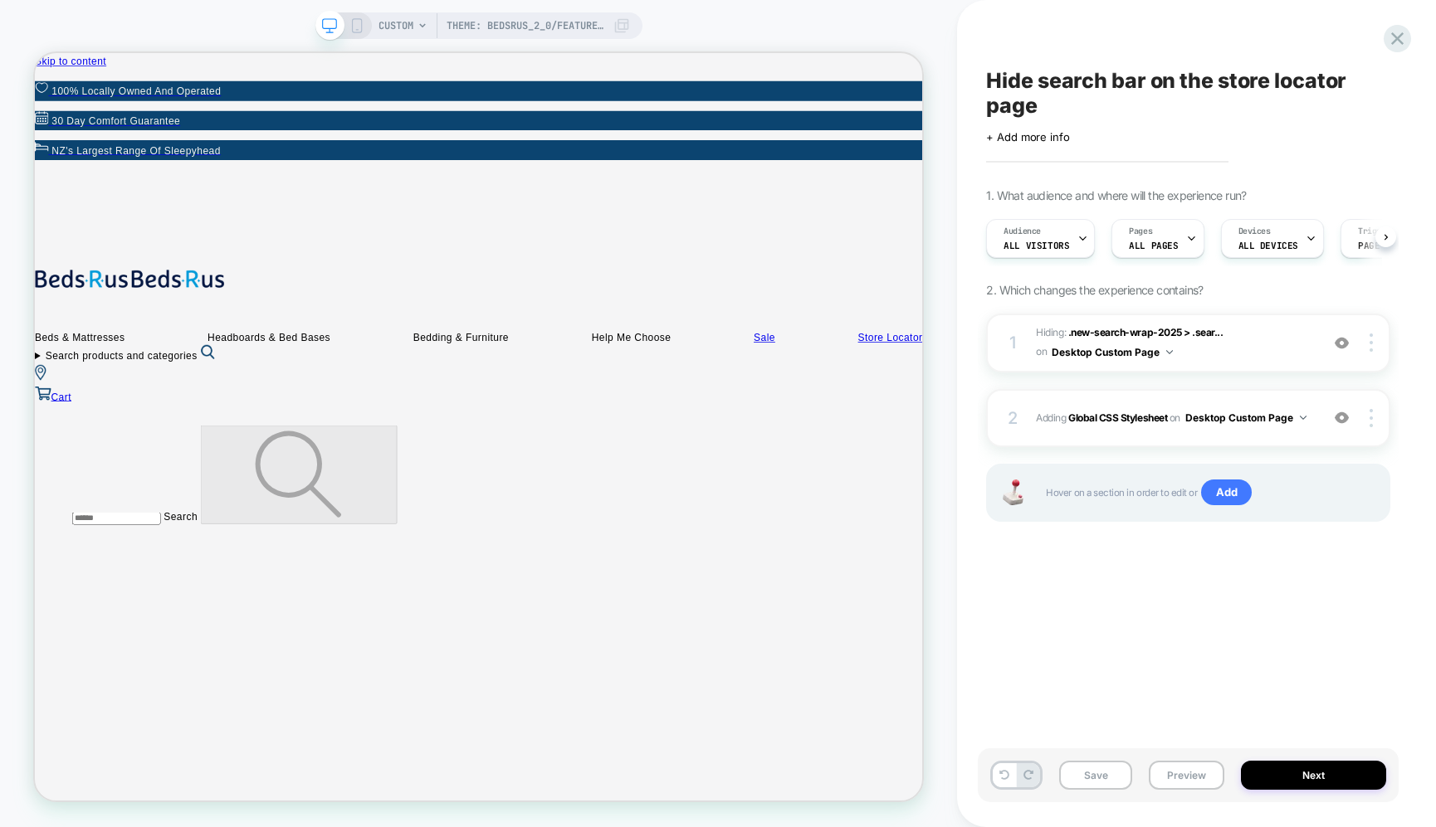
scroll to position [0, 1]
click at [1139, 330] on span ".new-search-wrap-2025 > .sear..." at bounding box center [1145, 332] width 155 height 12
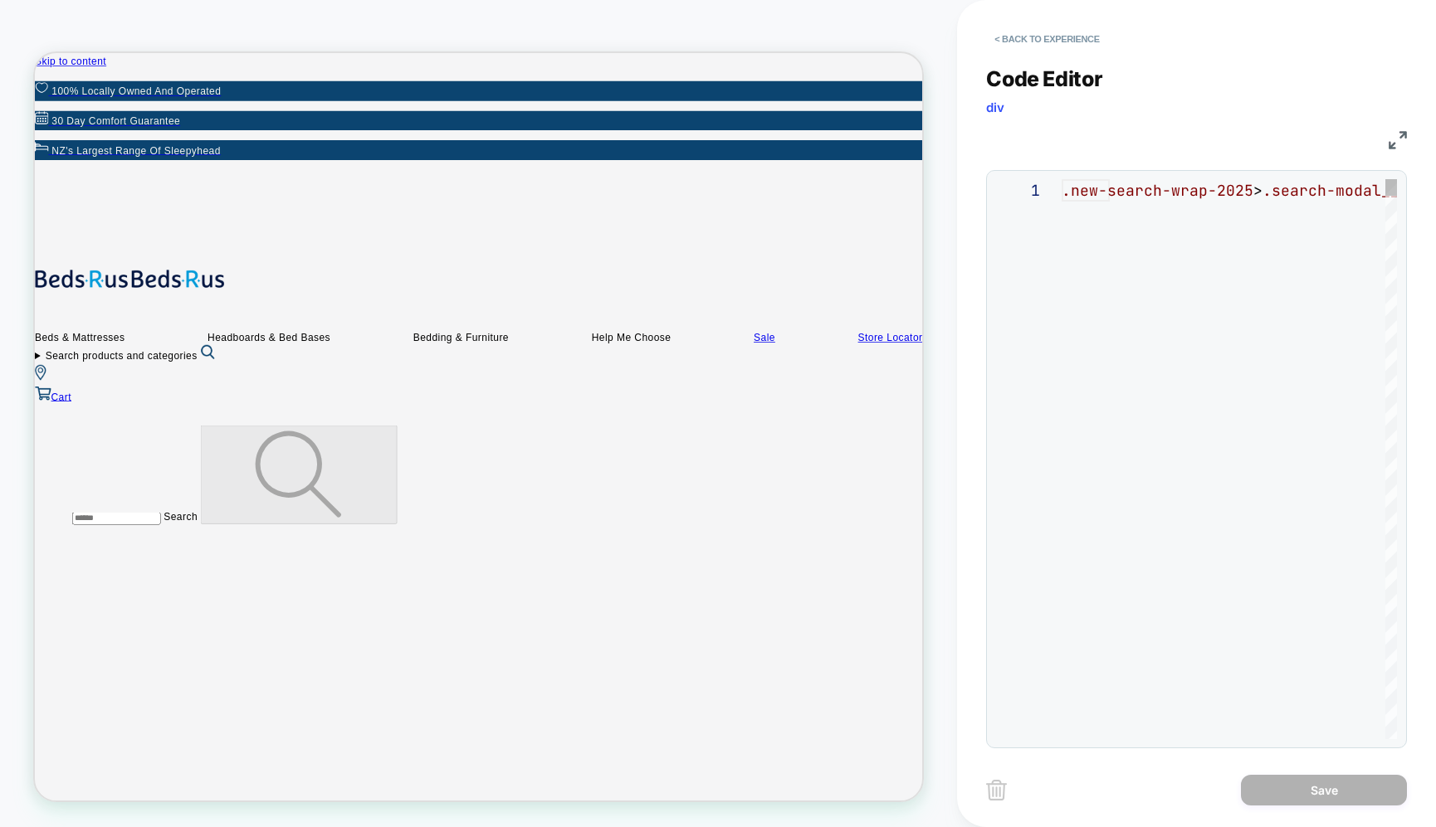
scroll to position [67, 0]
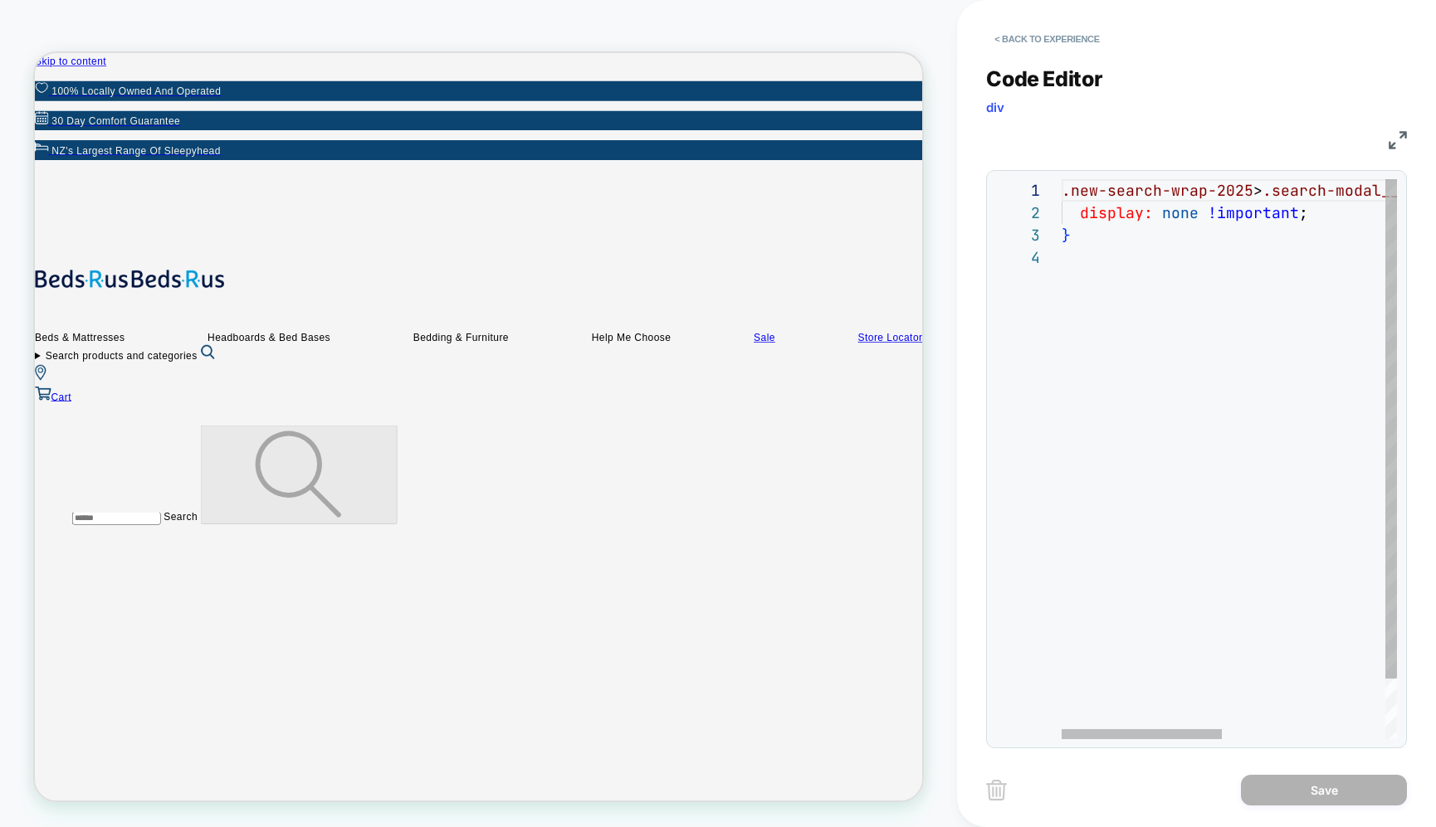
click at [1139, 330] on div ".new-search-wrap-2025 > .search-modal__content > .search-modal__form { display:…" at bounding box center [1398, 492] width 675 height 627
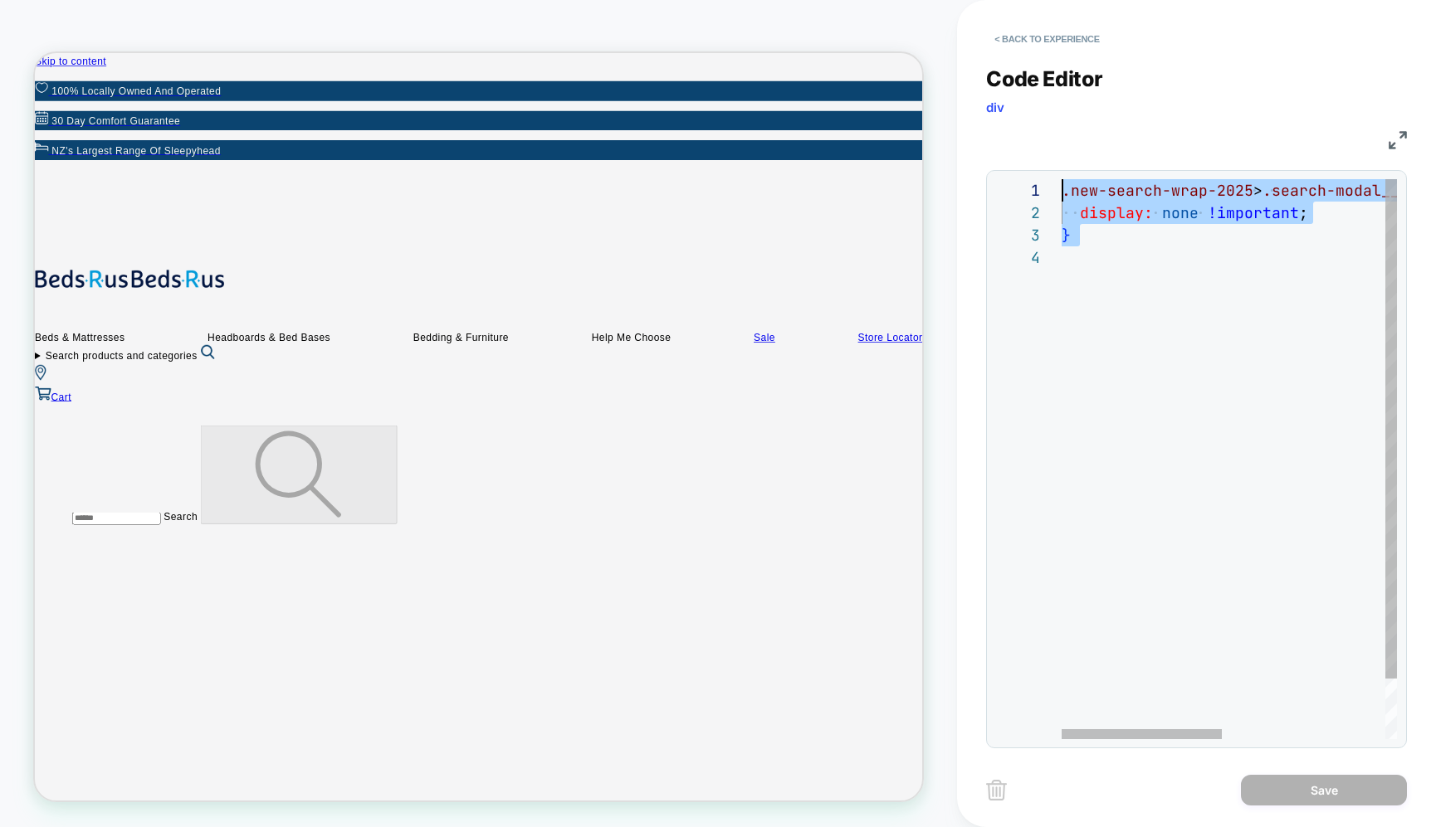
drag, startPoint x: 1113, startPoint y: 281, endPoint x: 1027, endPoint y: 159, distance: 149.0
click at [1061, 179] on div ".new-search-wrap-2025 > .search-modal__content > .search-modal__form { display:…" at bounding box center [1398, 492] width 675 height 627
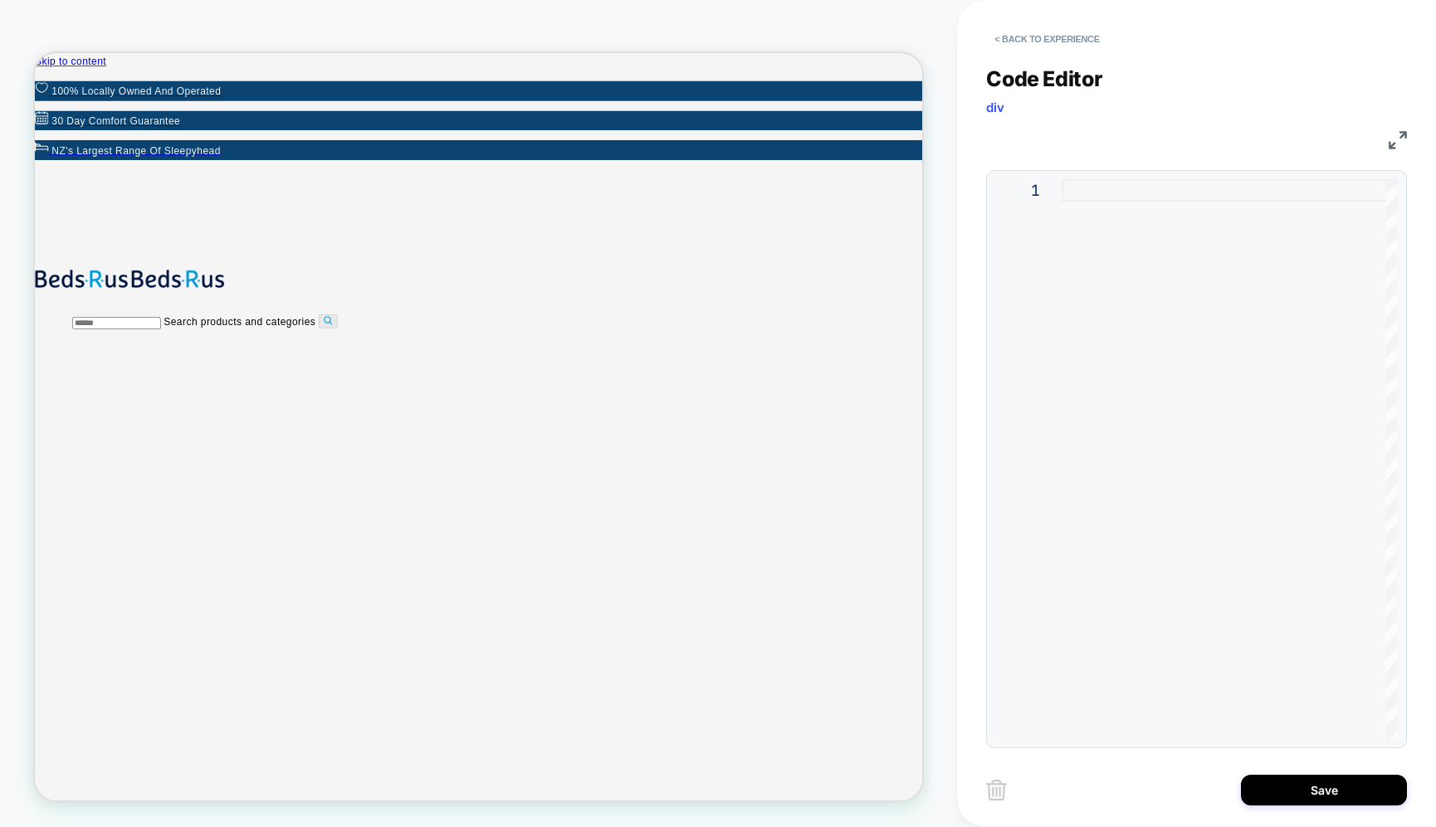
click at [1002, 786] on img at bounding box center [996, 790] width 21 height 21
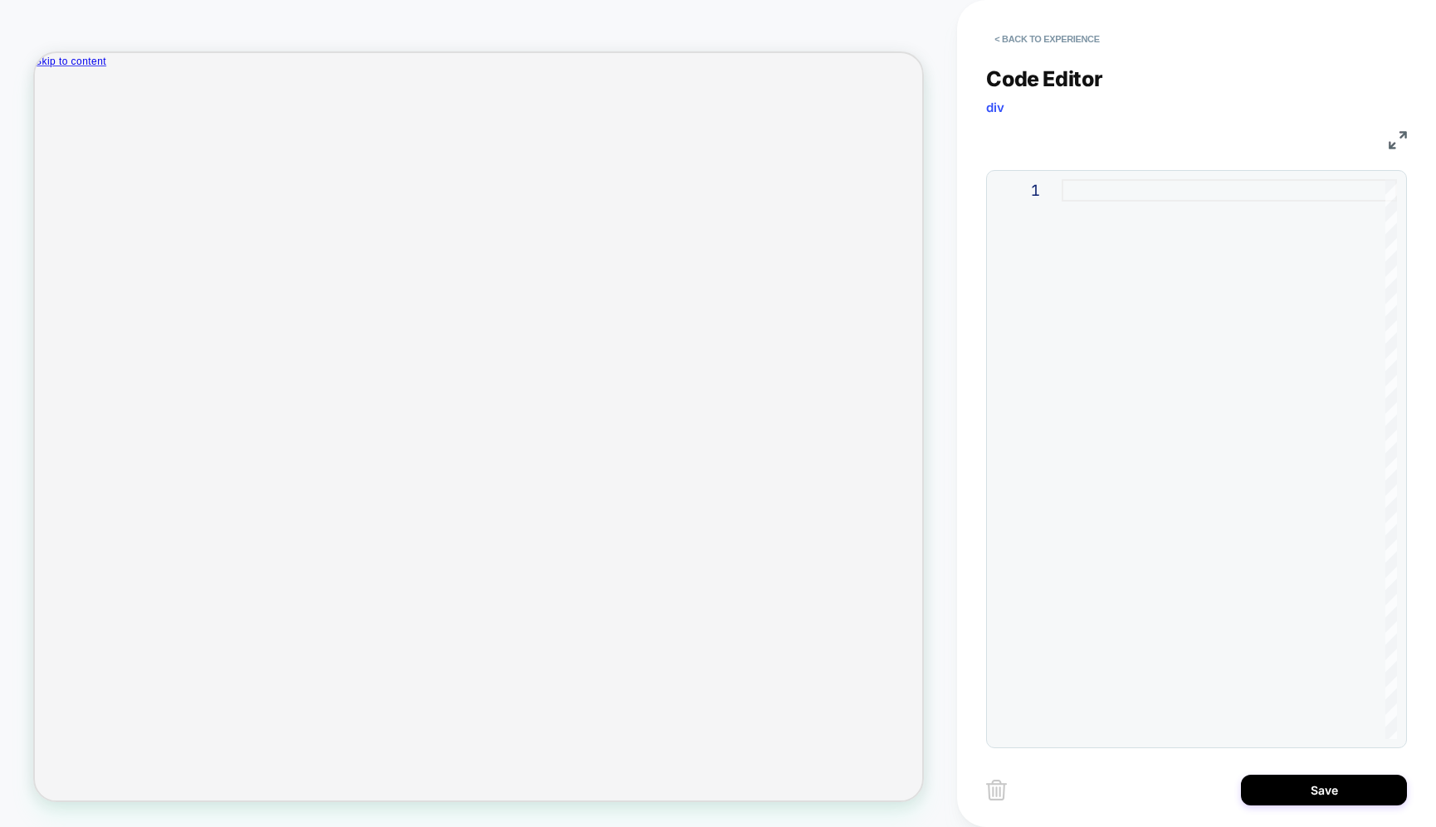
click at [998, 787] on img at bounding box center [996, 790] width 21 height 21
click at [1193, 497] on div at bounding box center [1228, 459] width 335 height 560
click at [1218, 370] on div at bounding box center [1228, 459] width 335 height 560
type textarea "**********"
click at [1286, 787] on button "Save" at bounding box center [1324, 790] width 166 height 31
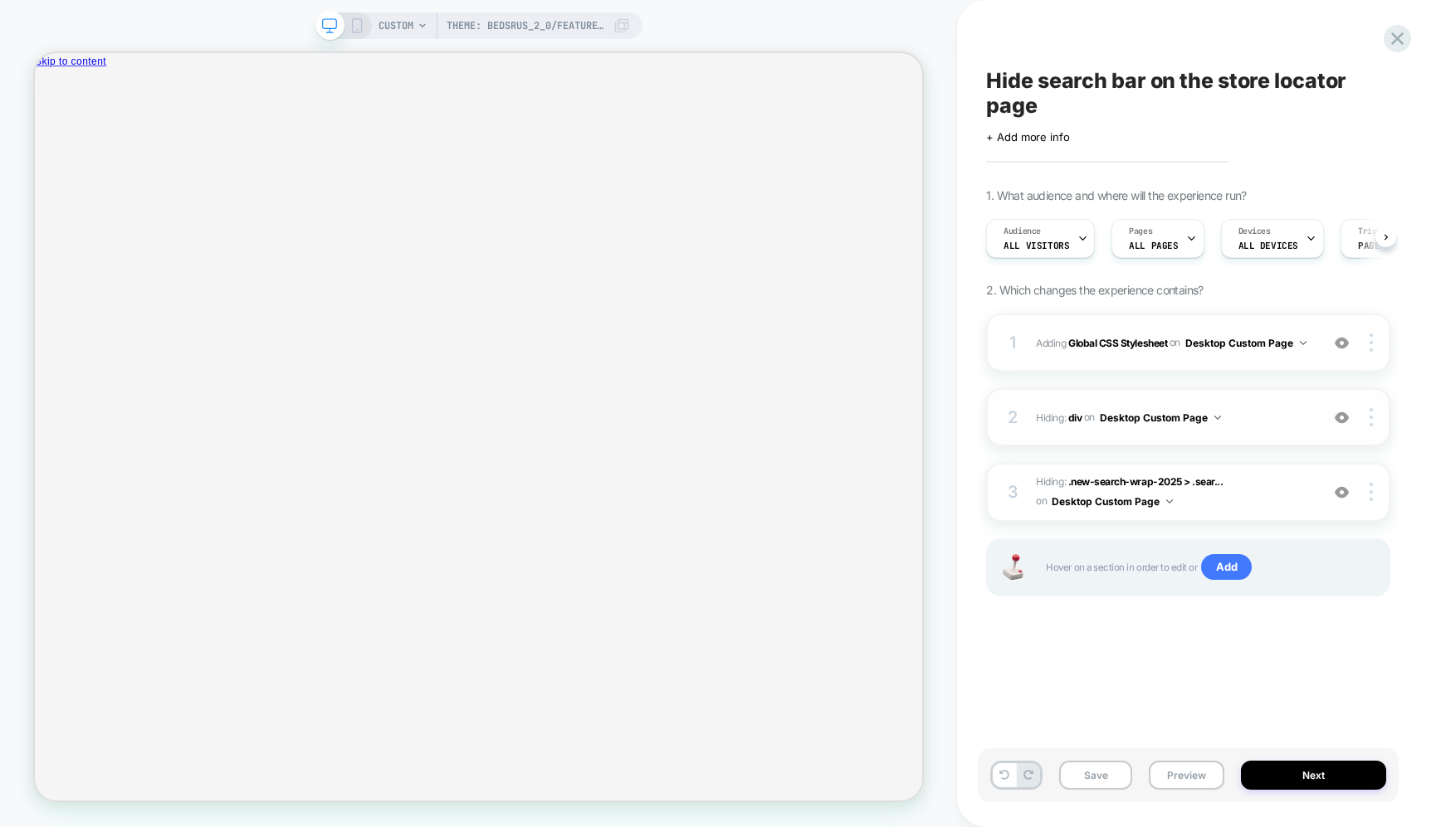
scroll to position [0, 1]
click at [1276, 341] on button "Desktop Custom Page" at bounding box center [1245, 343] width 121 height 21
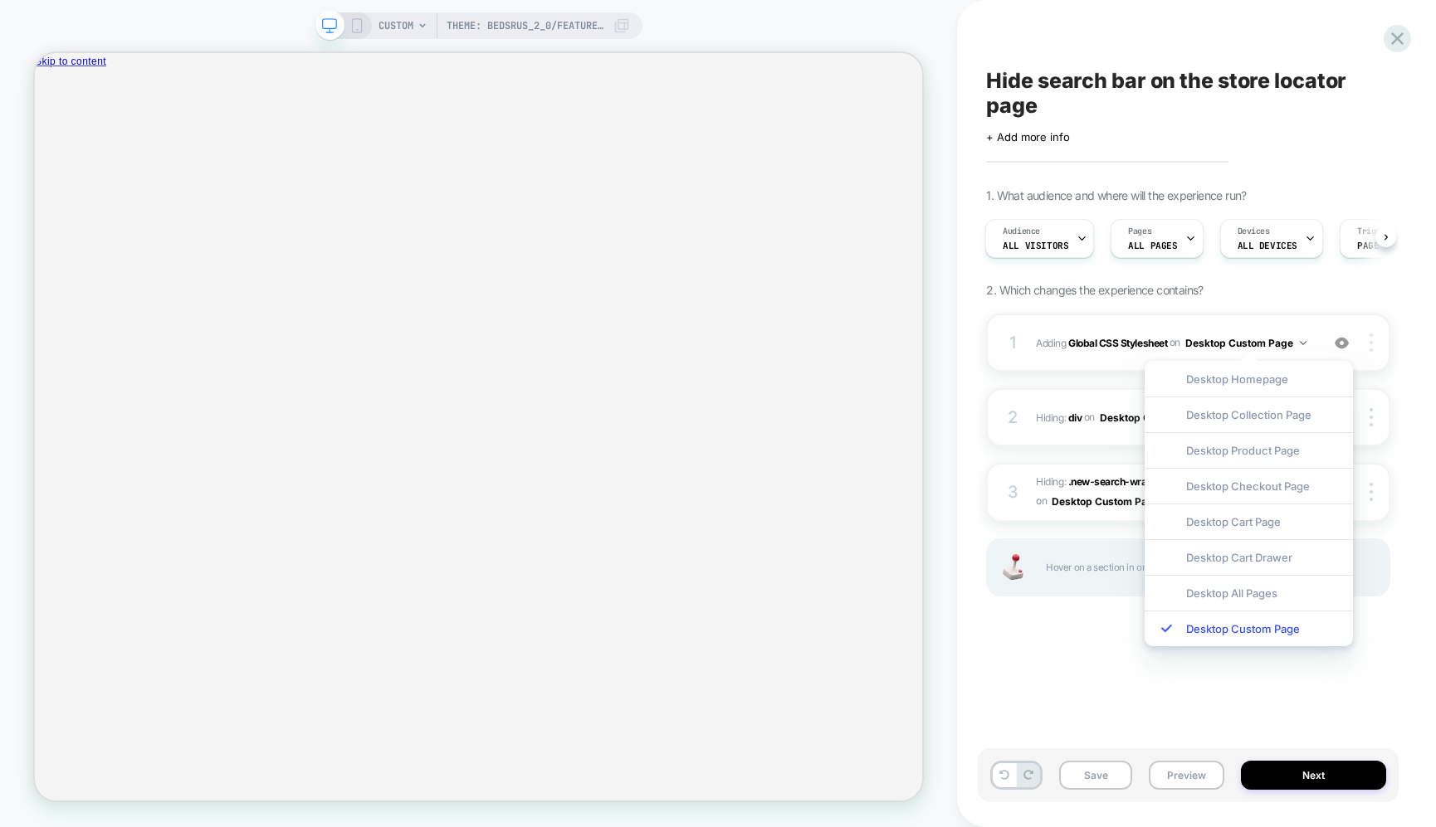
click at [1366, 338] on div at bounding box center [1374, 343] width 32 height 18
click at [1375, 295] on div "1. What audience and where will the experience run? Audience All Visitors Pages…" at bounding box center [1188, 413] width 404 height 450
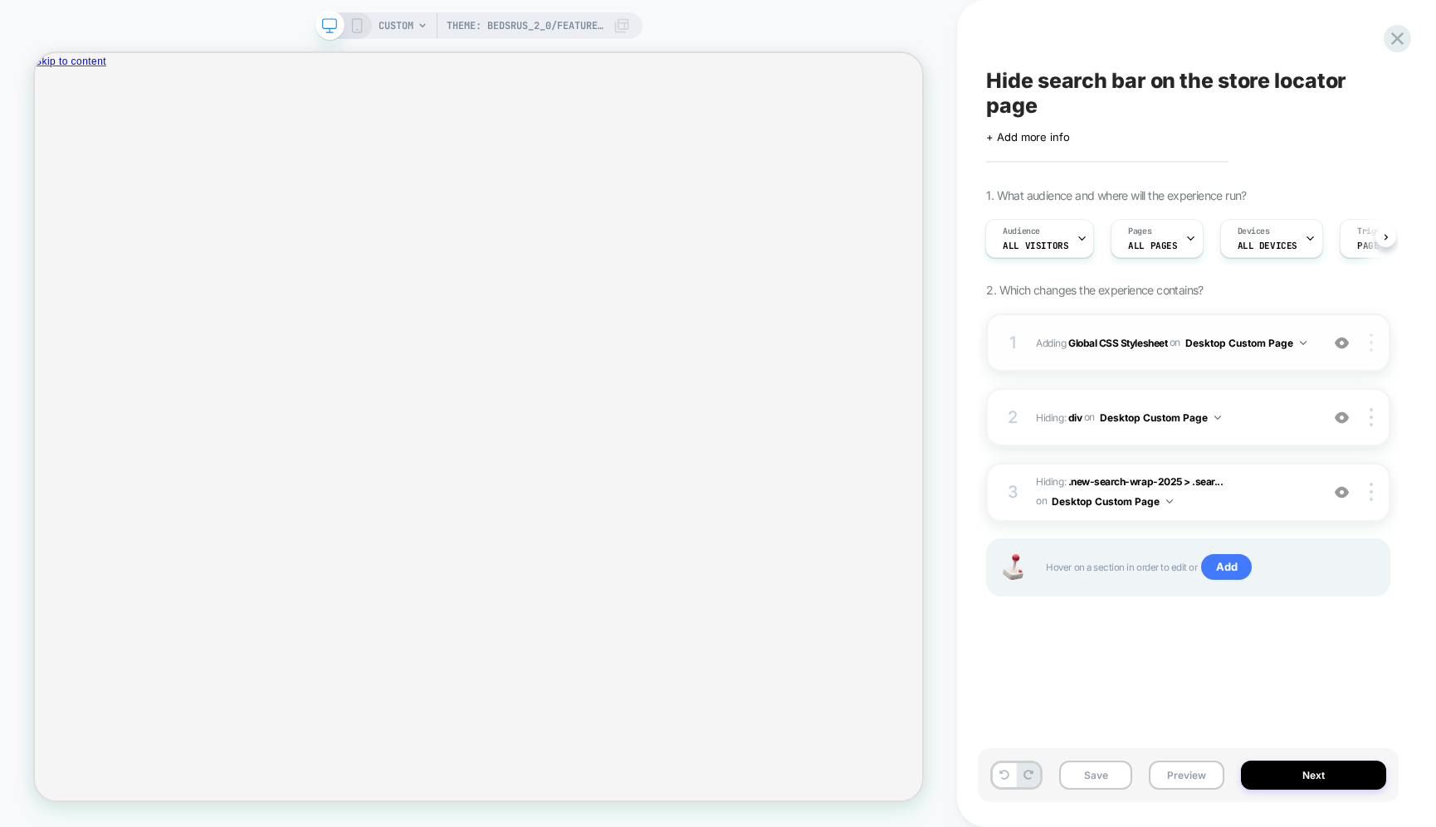
click at [1376, 342] on div at bounding box center [1374, 343] width 32 height 18
click at [1128, 418] on button "Desktop Custom Page" at bounding box center [1160, 417] width 121 height 21
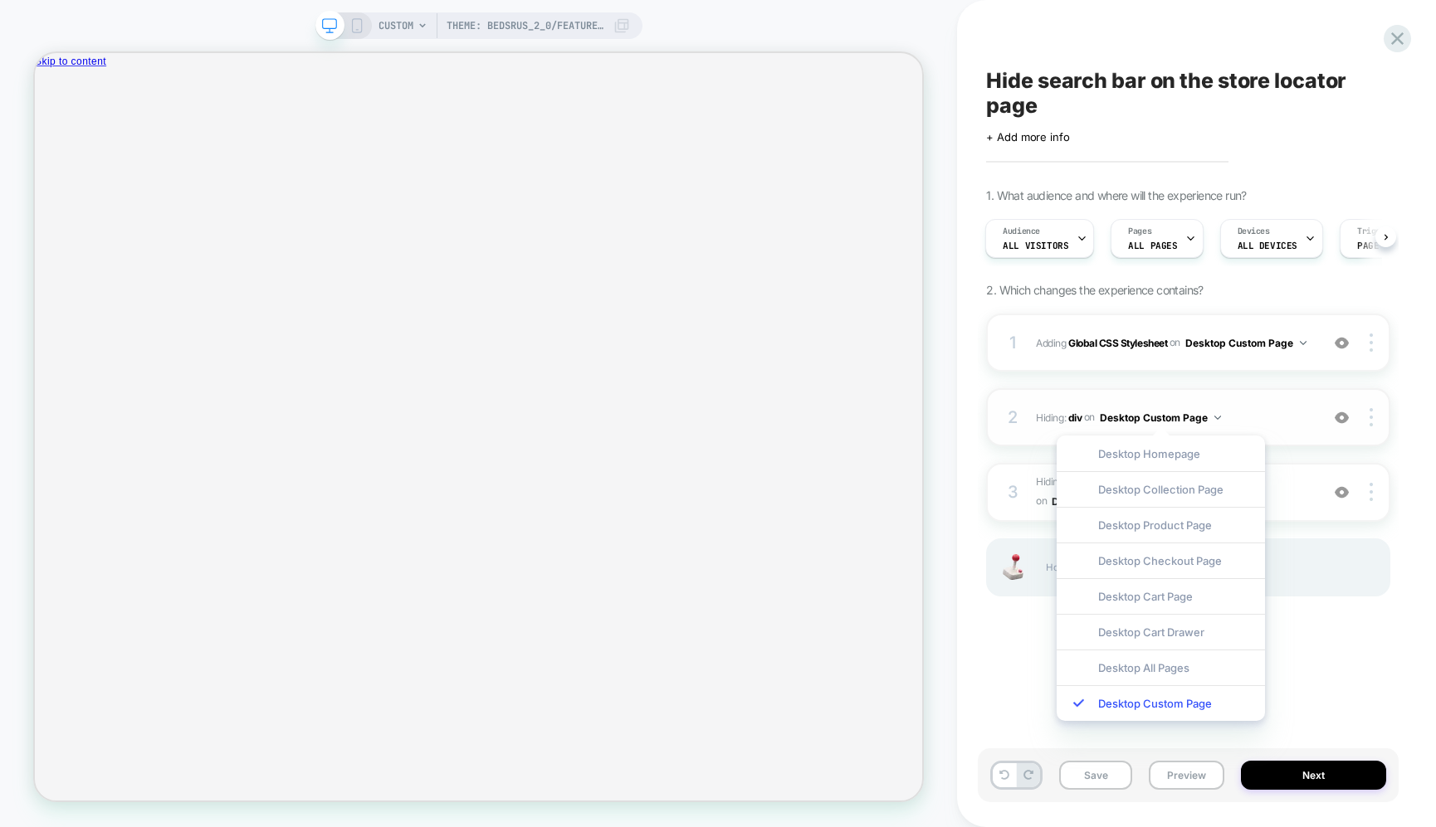
click at [1128, 418] on button "Desktop Custom Page" at bounding box center [1160, 417] width 121 height 21
click at [1369, 418] on img at bounding box center [1370, 417] width 3 height 18
drag, startPoint x: 1338, startPoint y: 598, endPoint x: 1339, endPoint y: 568, distance: 30.7
click at [1338, 598] on div "1 Adding Global CSS Stylesheet on Desktop Custom Page Add Before Add After Copy…" at bounding box center [1188, 476] width 404 height 325
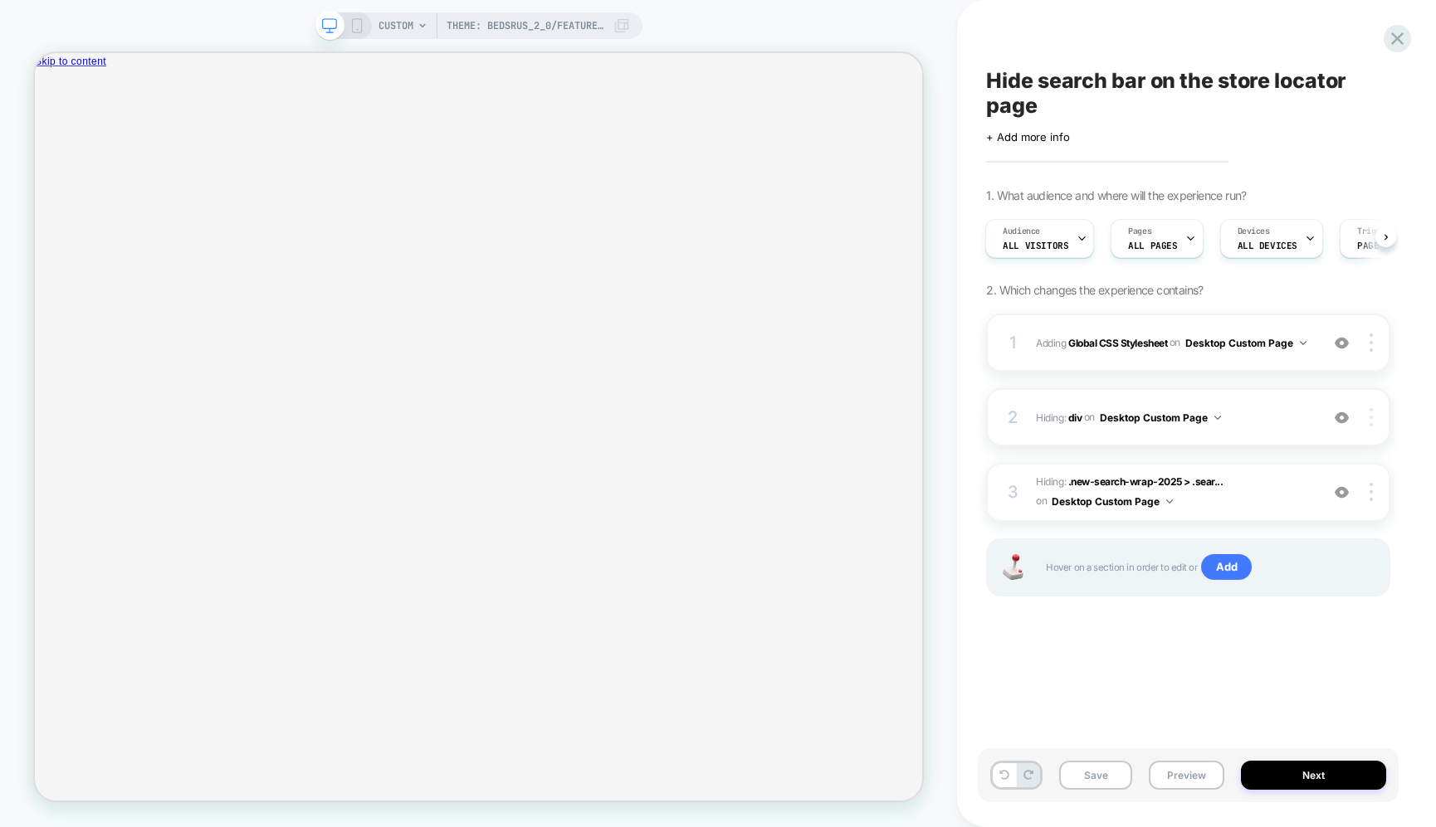
click at [1373, 417] on div at bounding box center [1374, 417] width 32 height 18
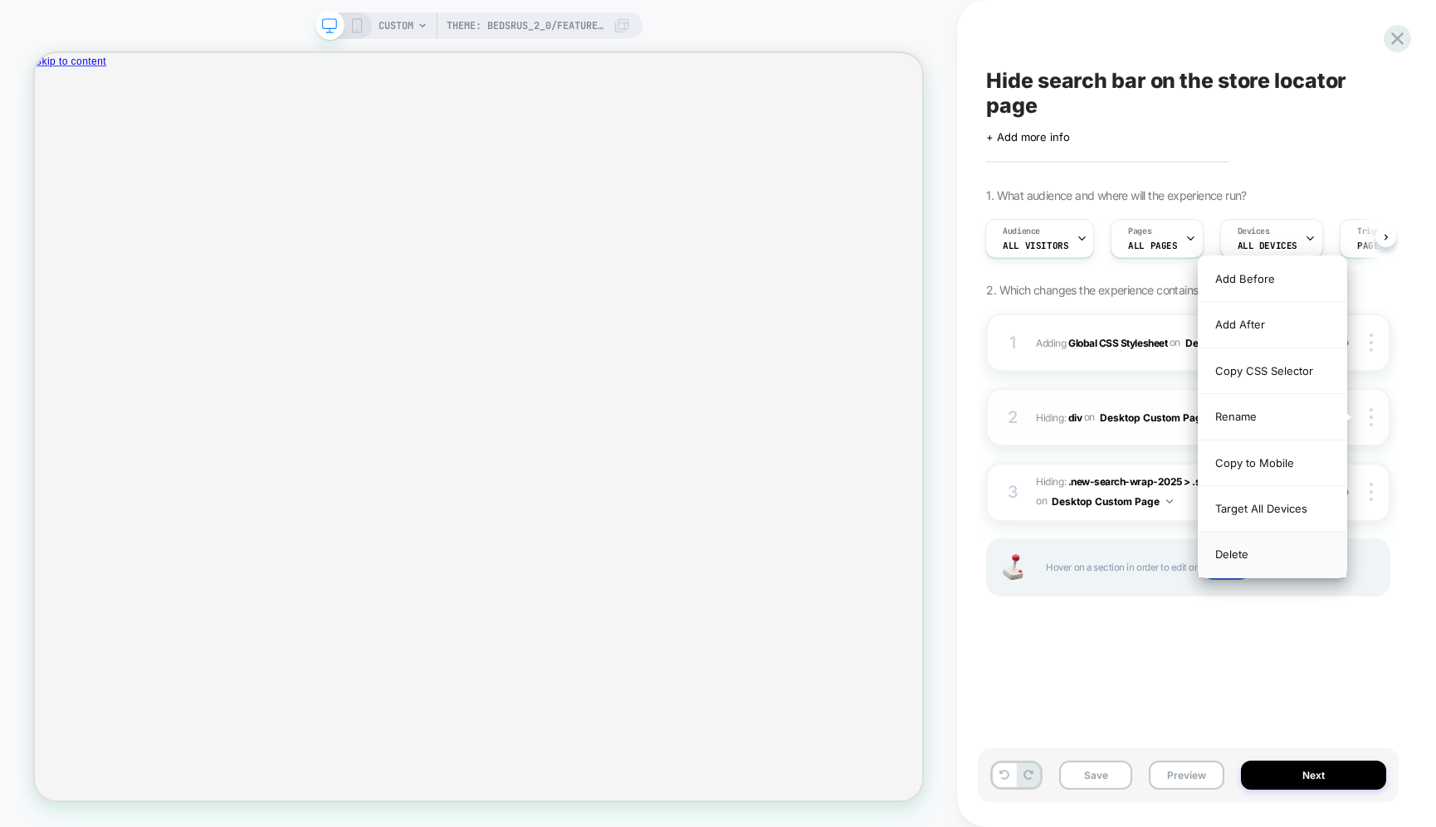
click at [1260, 565] on div "Delete" at bounding box center [1272, 554] width 148 height 45
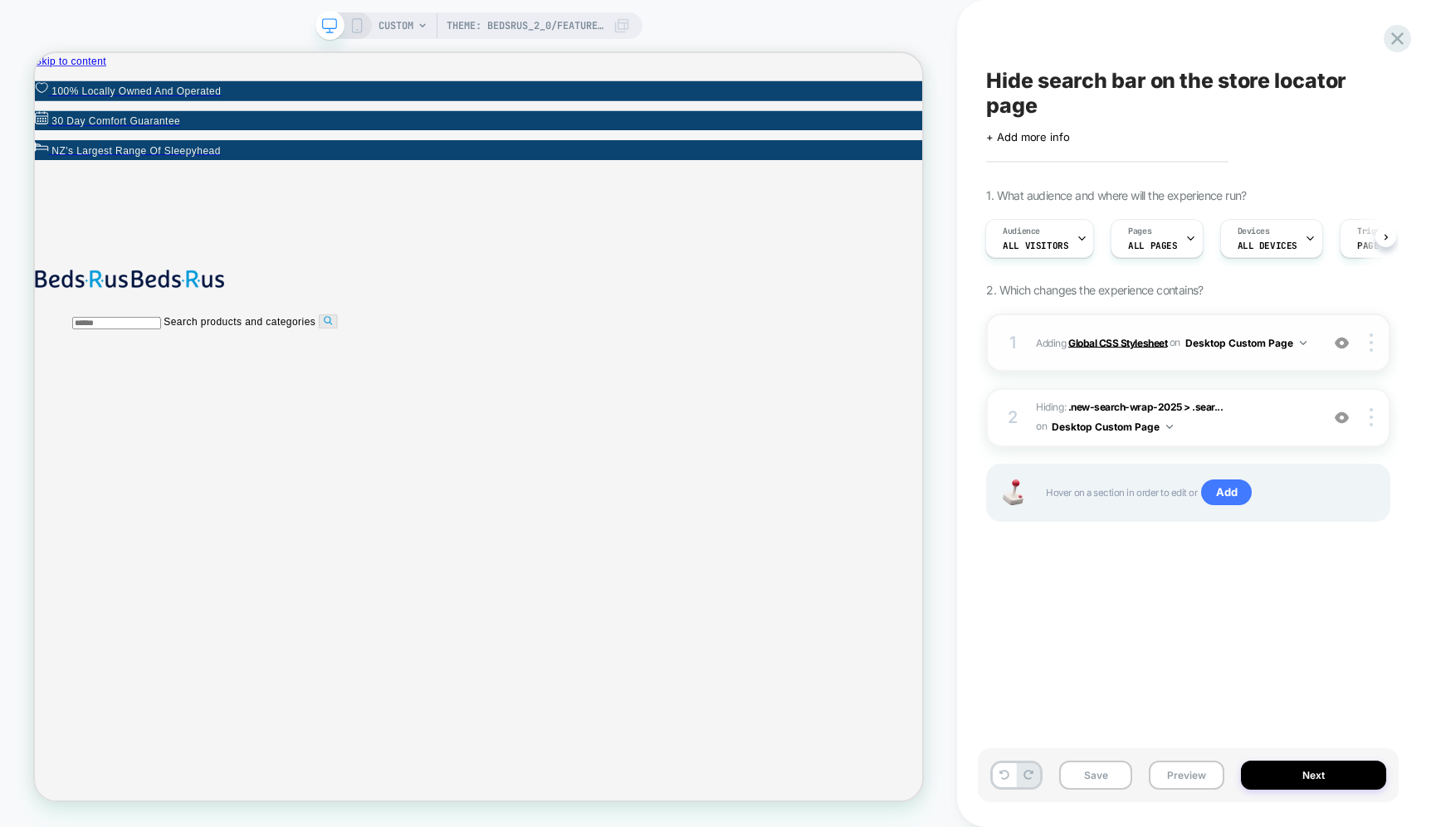
click at [1149, 343] on b "Global CSS Stylesheet" at bounding box center [1117, 342] width 99 height 12
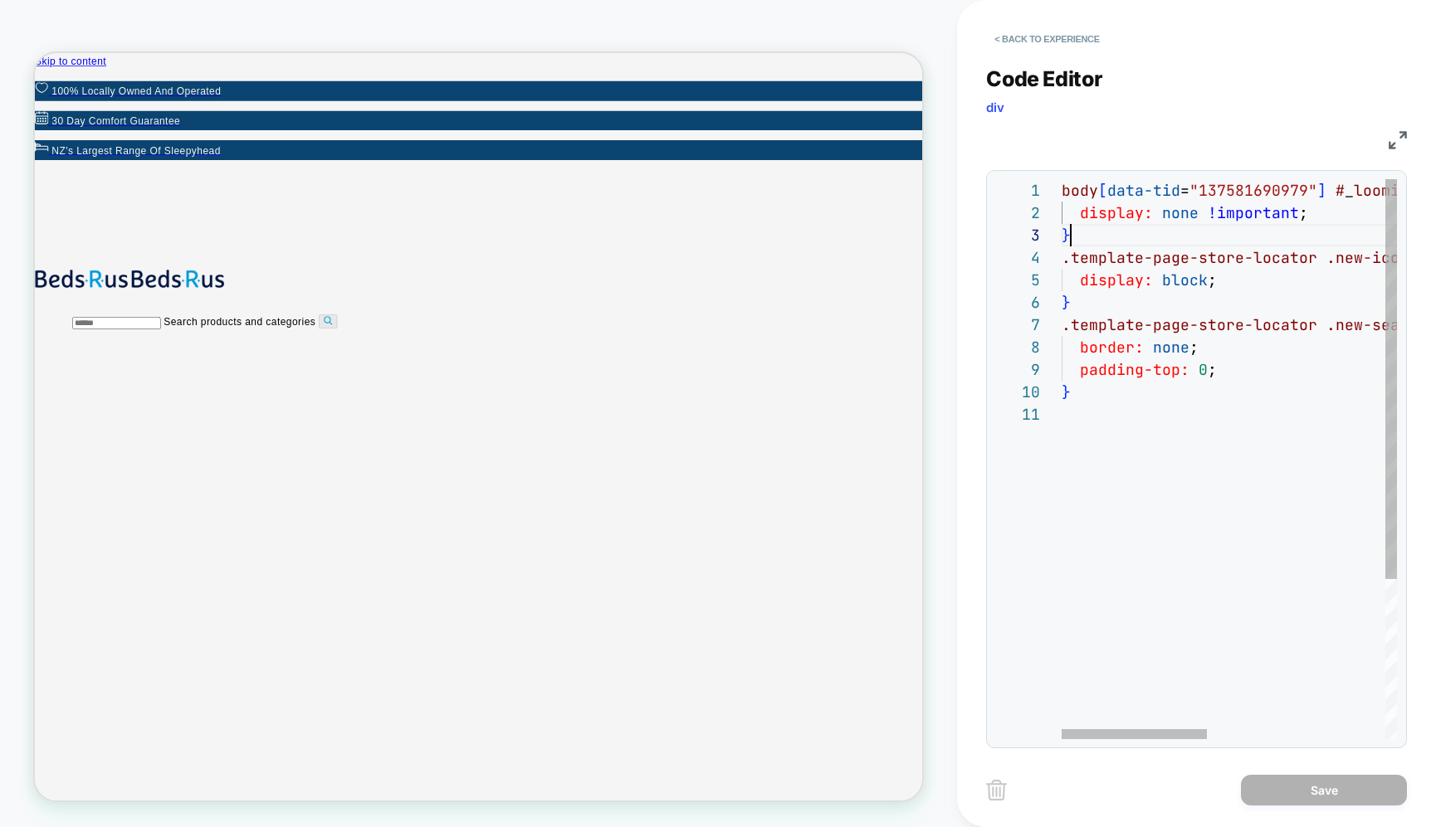
scroll to position [45, 9]
click at [1107, 237] on div "}" at bounding box center [1434, 235] width 746 height 22
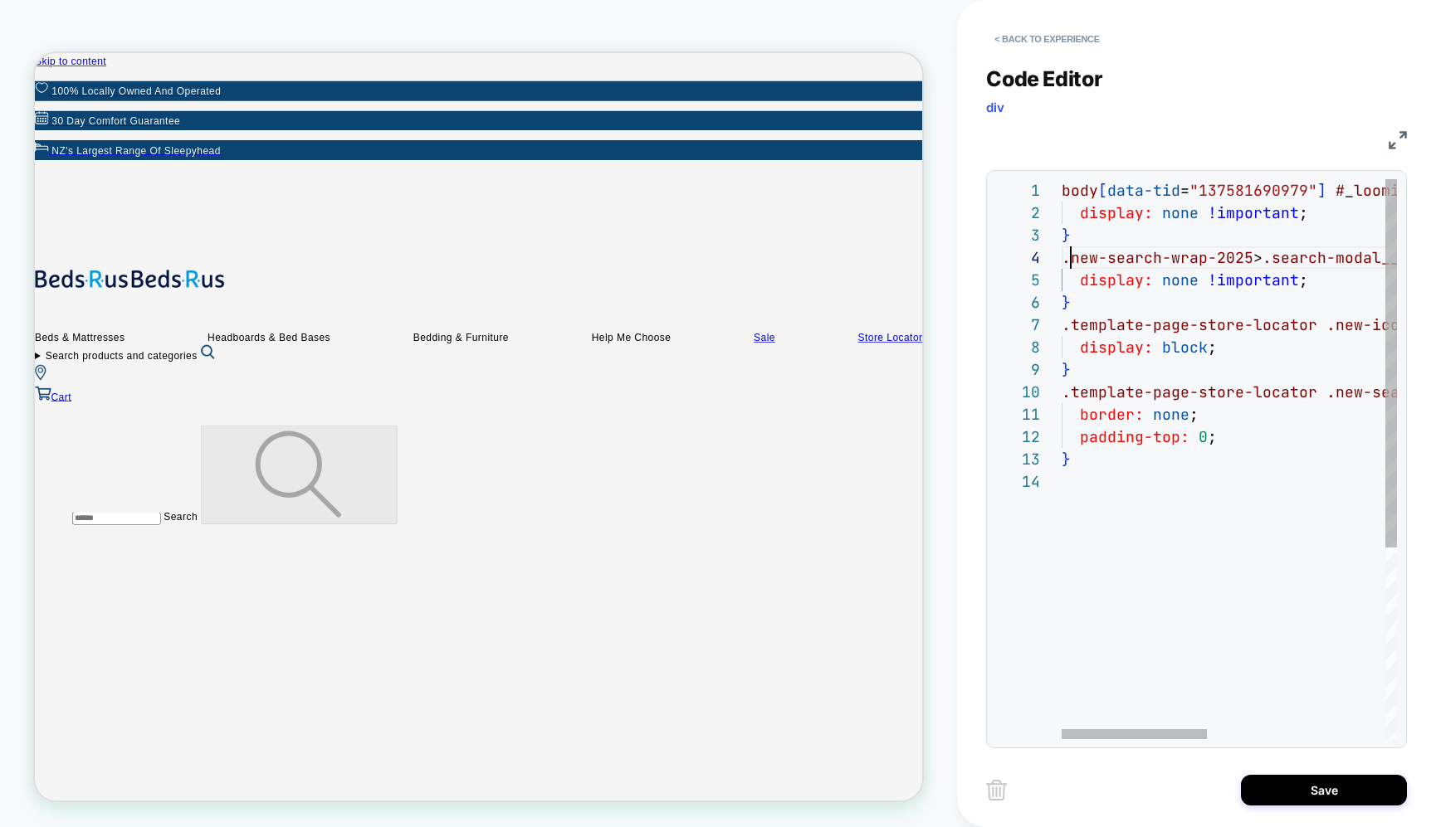
scroll to position [67, 9]
click at [1241, 460] on div "}" at bounding box center [1434, 459] width 746 height 22
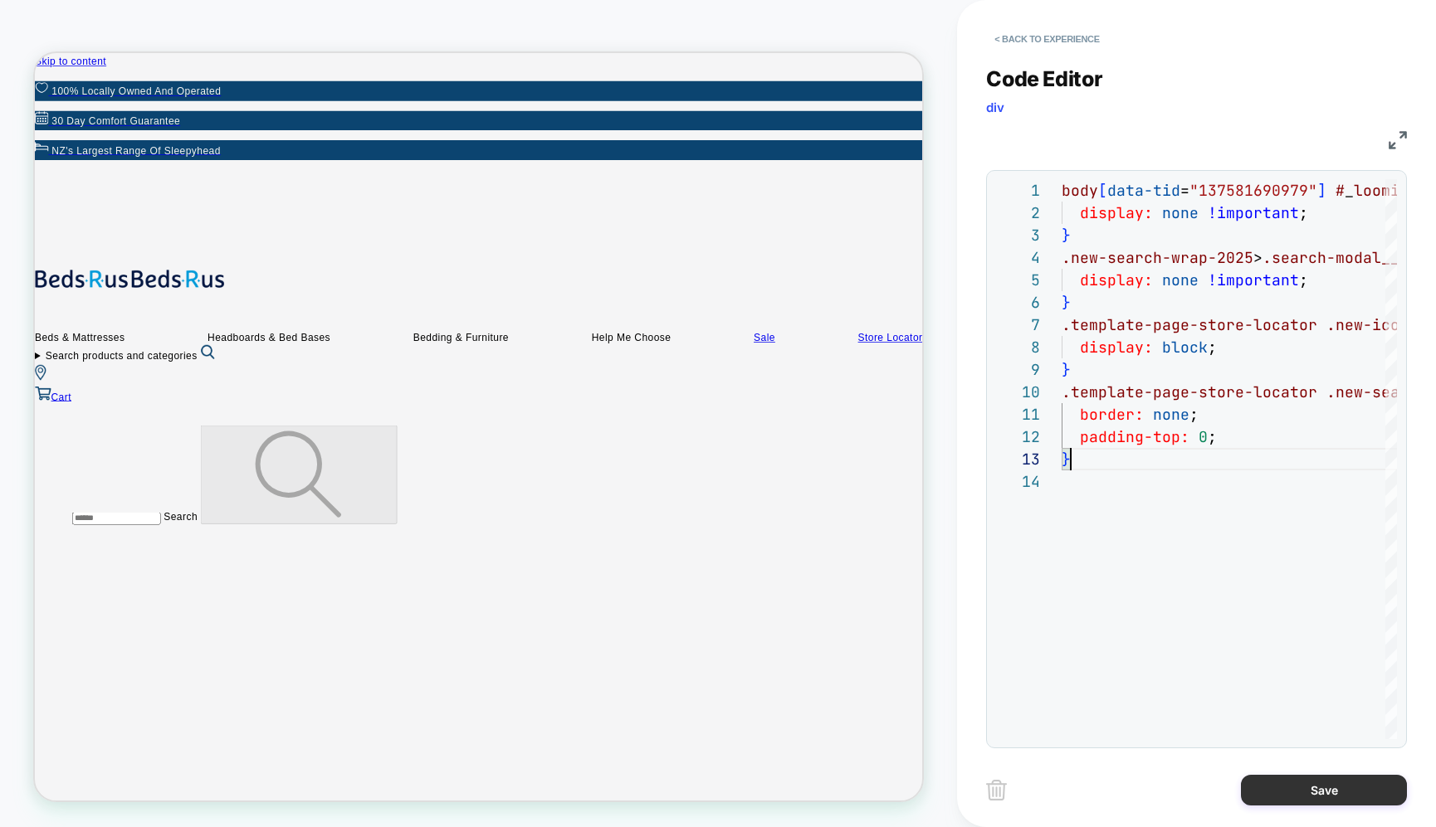
type textarea "**********"
click at [1315, 778] on button "Save" at bounding box center [1324, 790] width 166 height 31
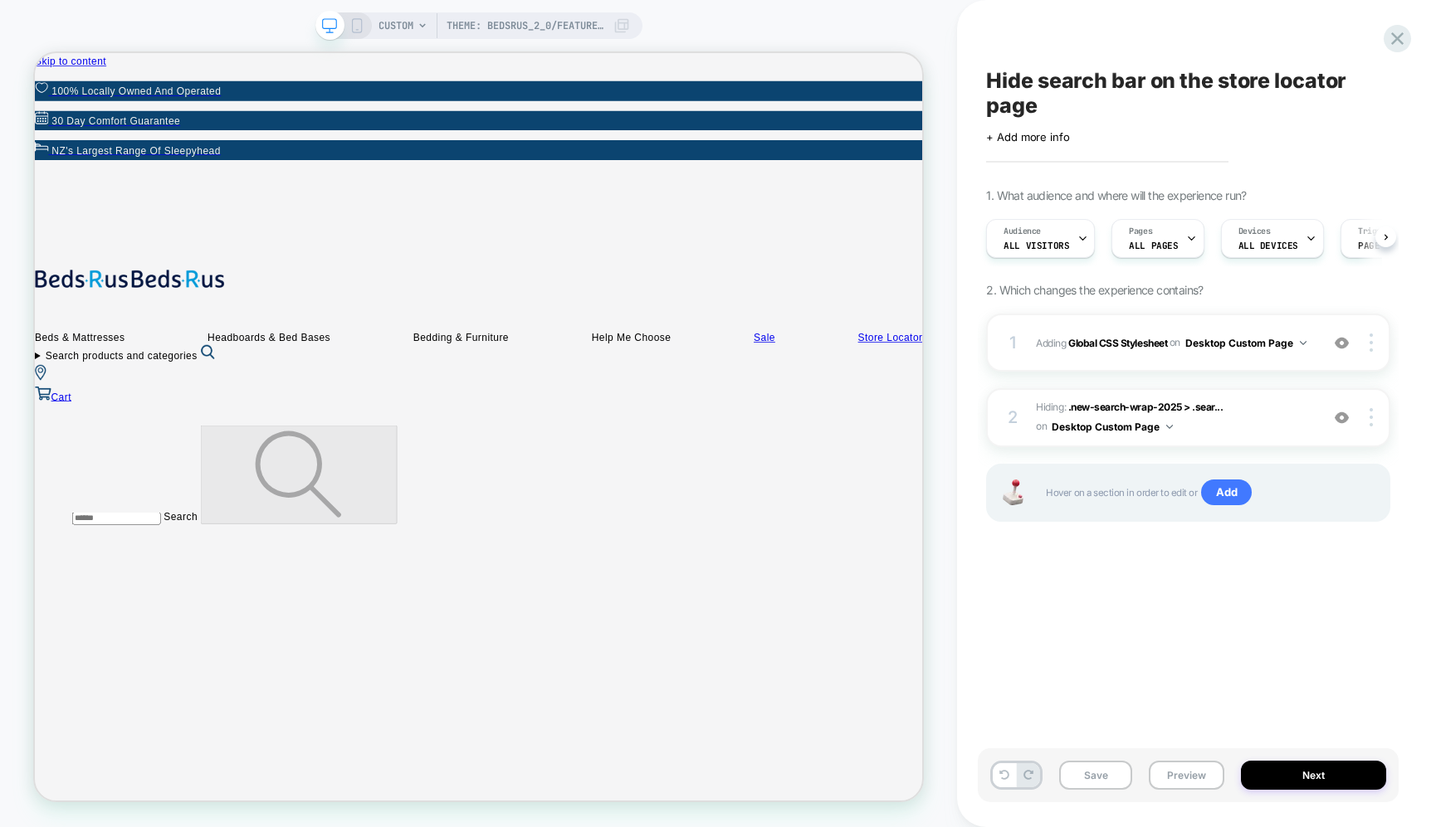
scroll to position [0, 1]
click at [1255, 344] on button "Desktop Custom Page" at bounding box center [1245, 343] width 121 height 21
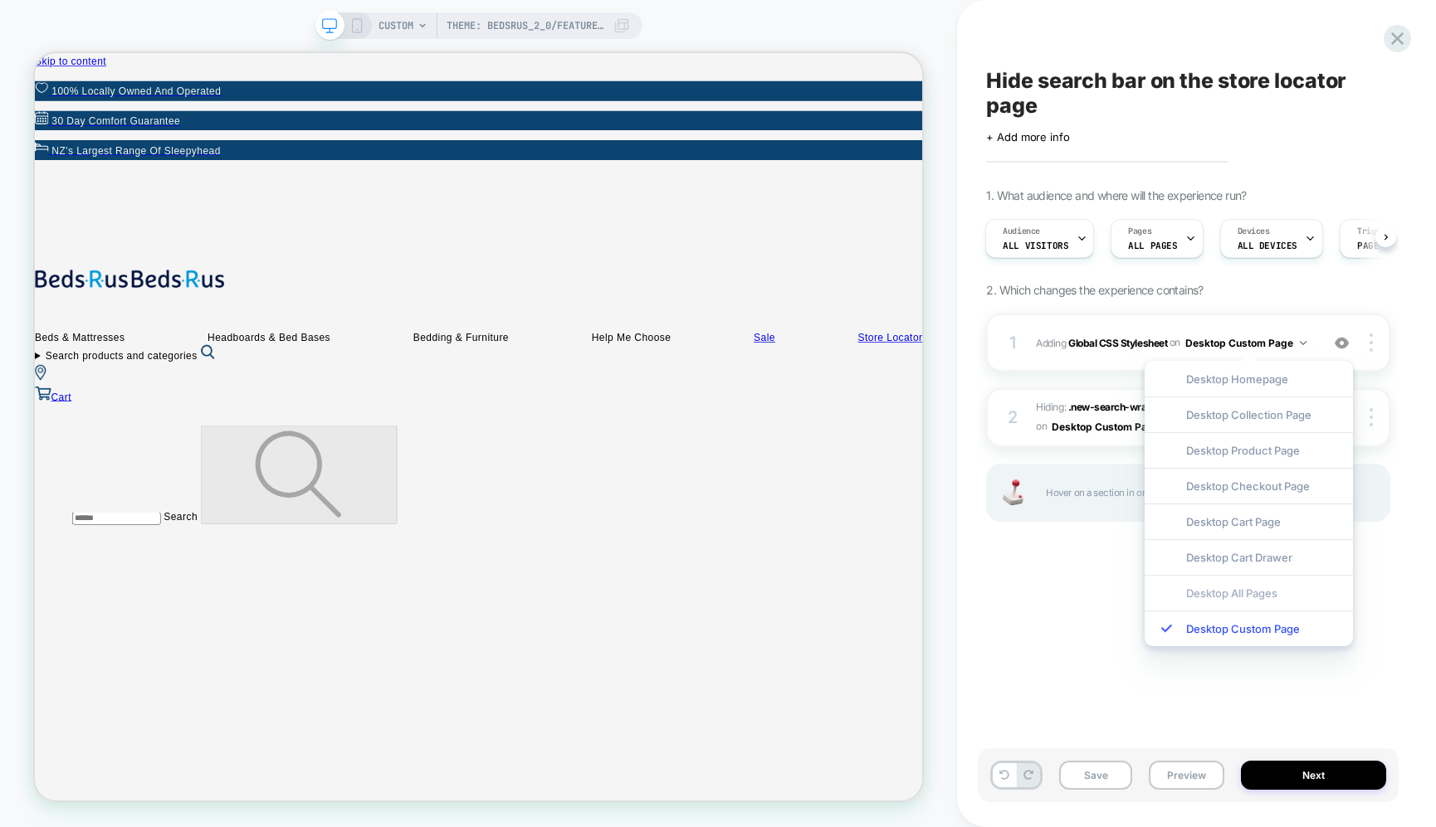
click at [1277, 597] on div "Desktop All Pages" at bounding box center [1248, 593] width 208 height 36
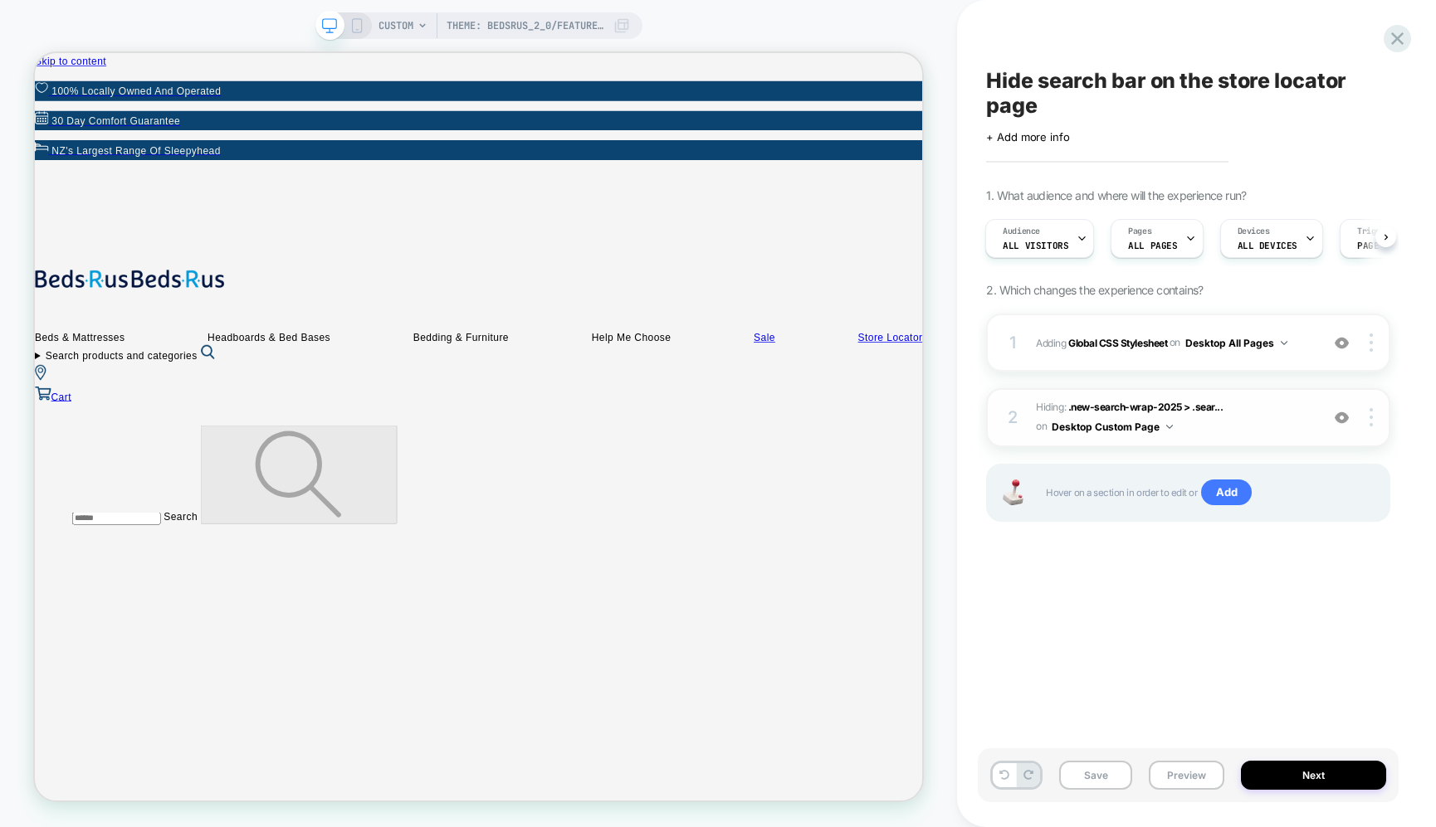
click at [1166, 427] on img at bounding box center [1169, 427] width 7 height 4
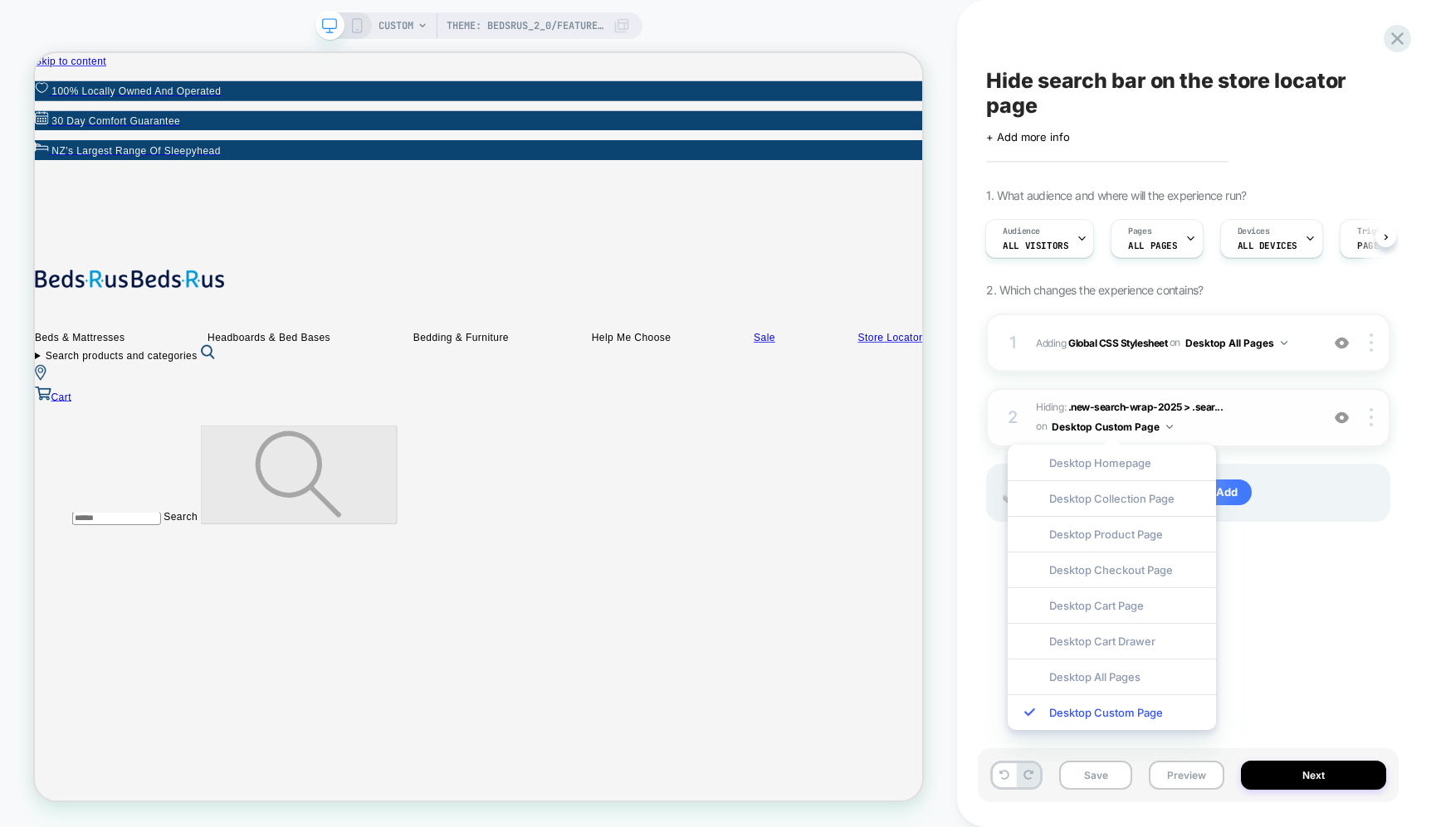
click at [1166, 427] on img at bounding box center [1169, 427] width 7 height 4
click at [1344, 420] on img at bounding box center [1342, 418] width 14 height 14
click at [1164, 403] on span ".new-search-wrap-2025 > .sear..." at bounding box center [1145, 407] width 155 height 12
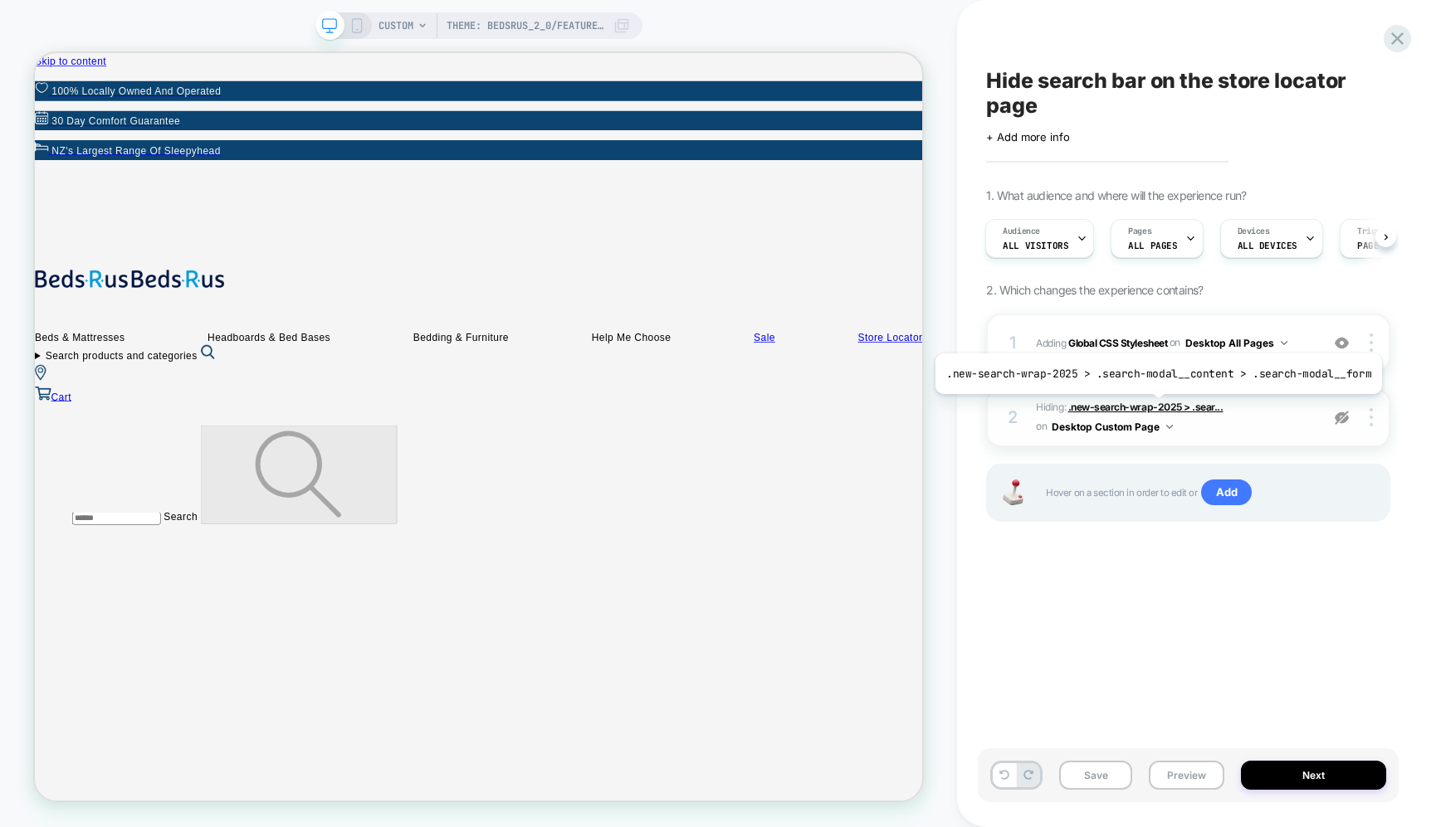
click at [1153, 407] on span ".new-search-wrap-2025 > .sear..." at bounding box center [1145, 407] width 155 height 12
click at [1152, 407] on span ".new-search-wrap-2025 > .sear..." at bounding box center [1145, 407] width 155 height 12
click at [1091, 405] on span ".new-search-wrap-2025 > .sear..." at bounding box center [1145, 407] width 155 height 12
click at [1217, 407] on span ".new-search-wrap-2025 > .sear..." at bounding box center [1145, 407] width 155 height 12
click at [1347, 421] on img at bounding box center [1342, 418] width 14 height 14
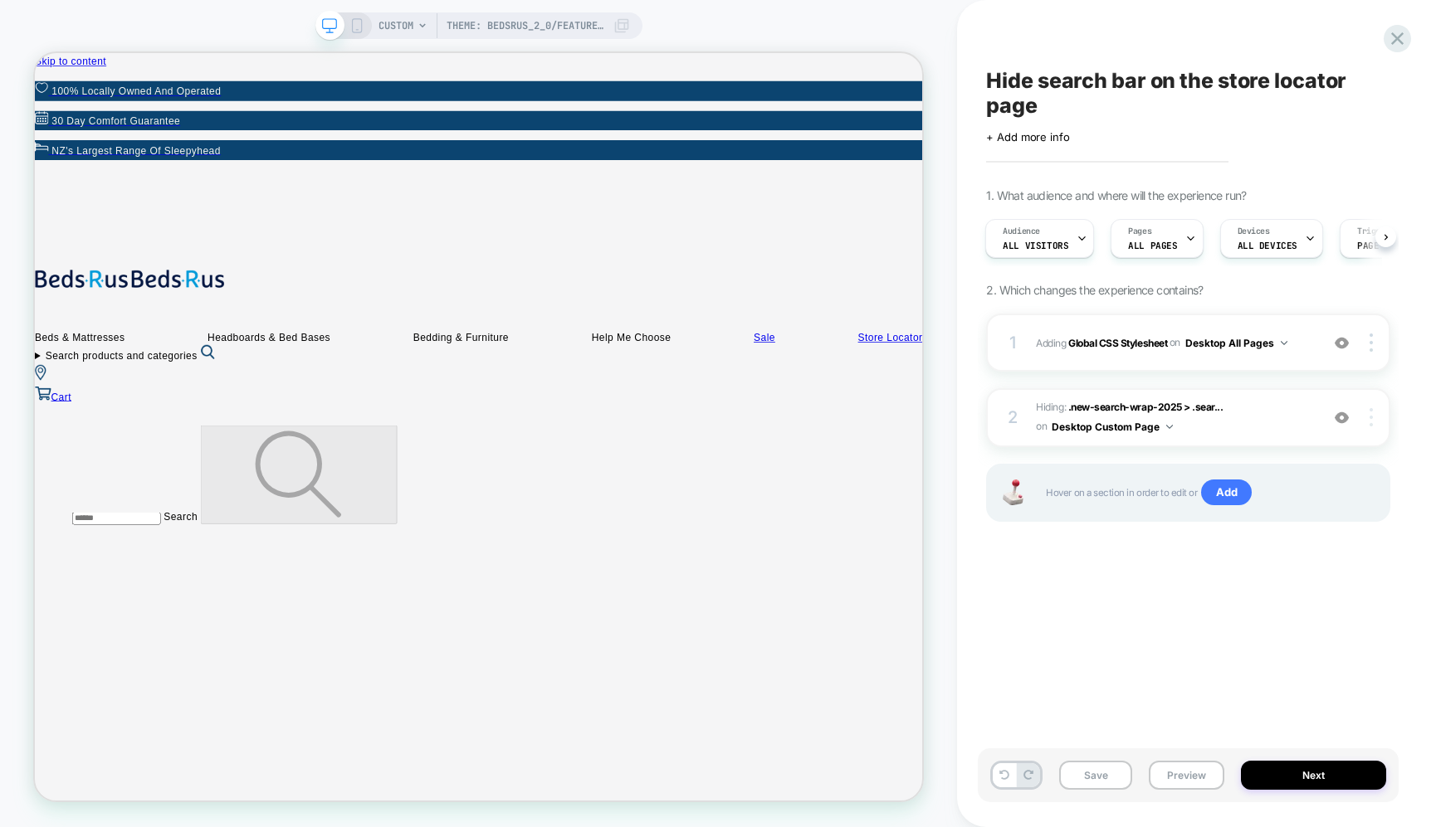
click at [1374, 415] on div at bounding box center [1374, 417] width 32 height 18
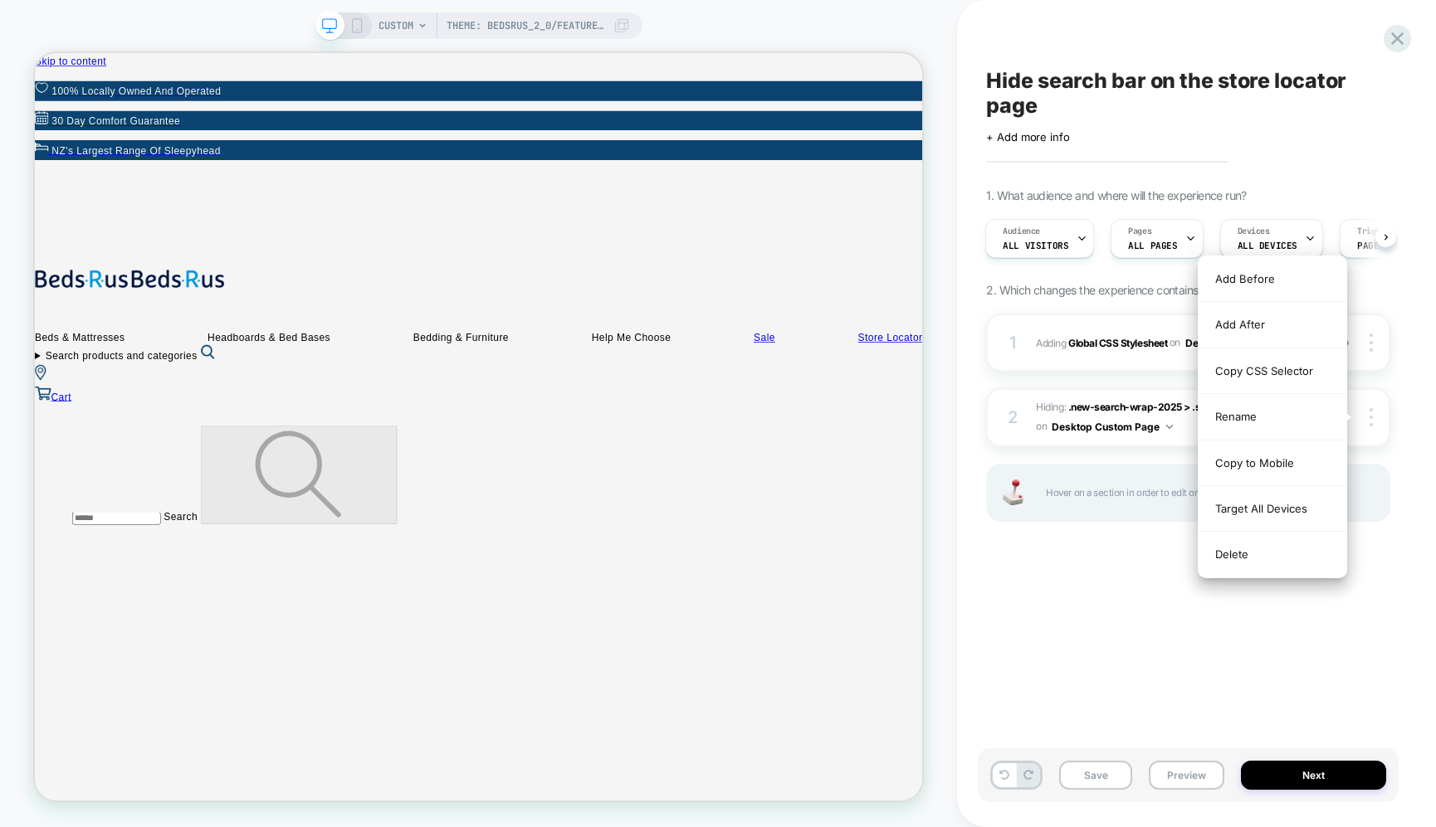
click at [1153, 415] on span "Hiding : .new-search-wrap-2025 > .sear... .new-search-wrap-2025 > .search-modal…" at bounding box center [1174, 417] width 276 height 39
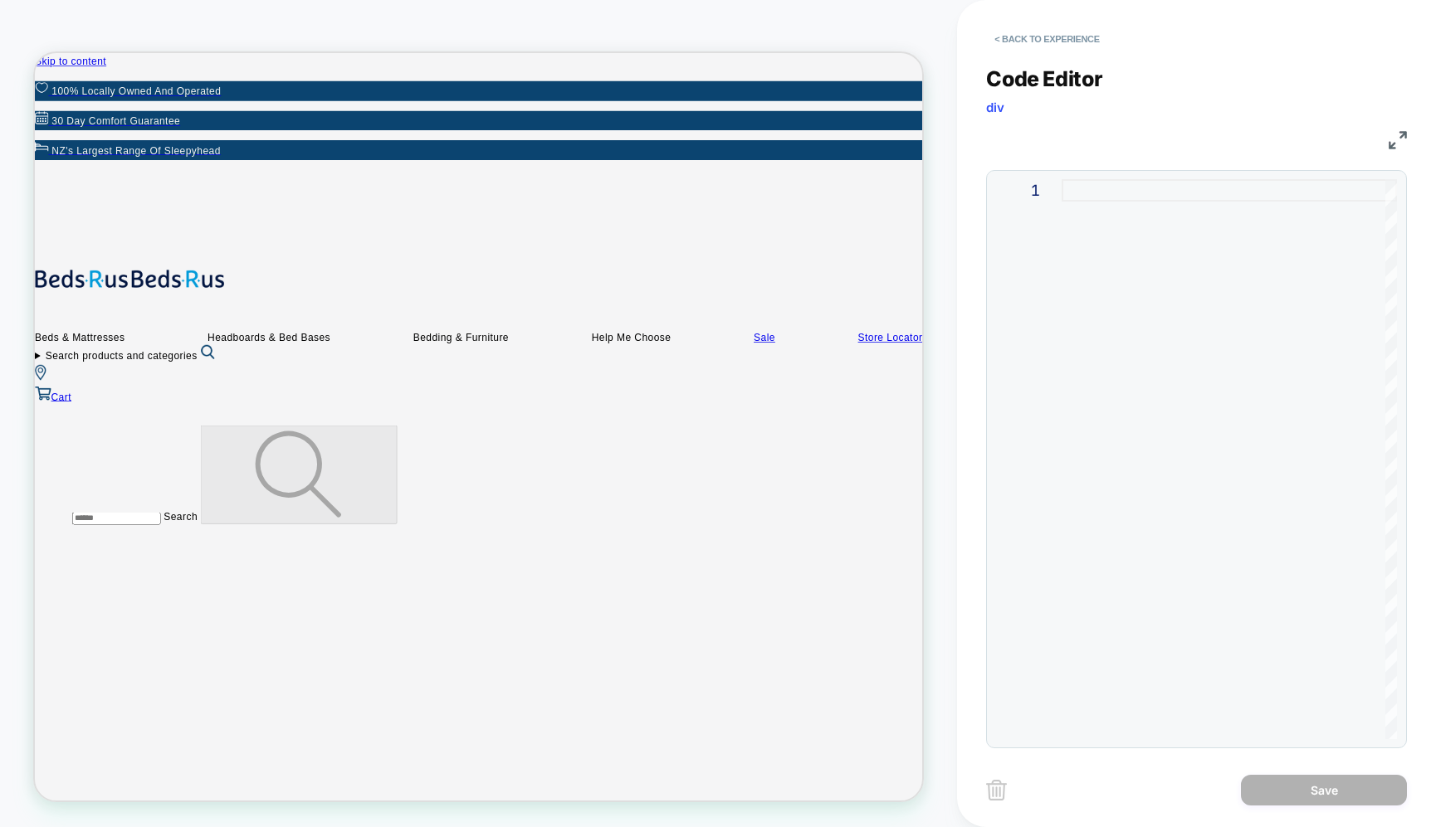
click at [998, 789] on img at bounding box center [996, 790] width 21 height 21
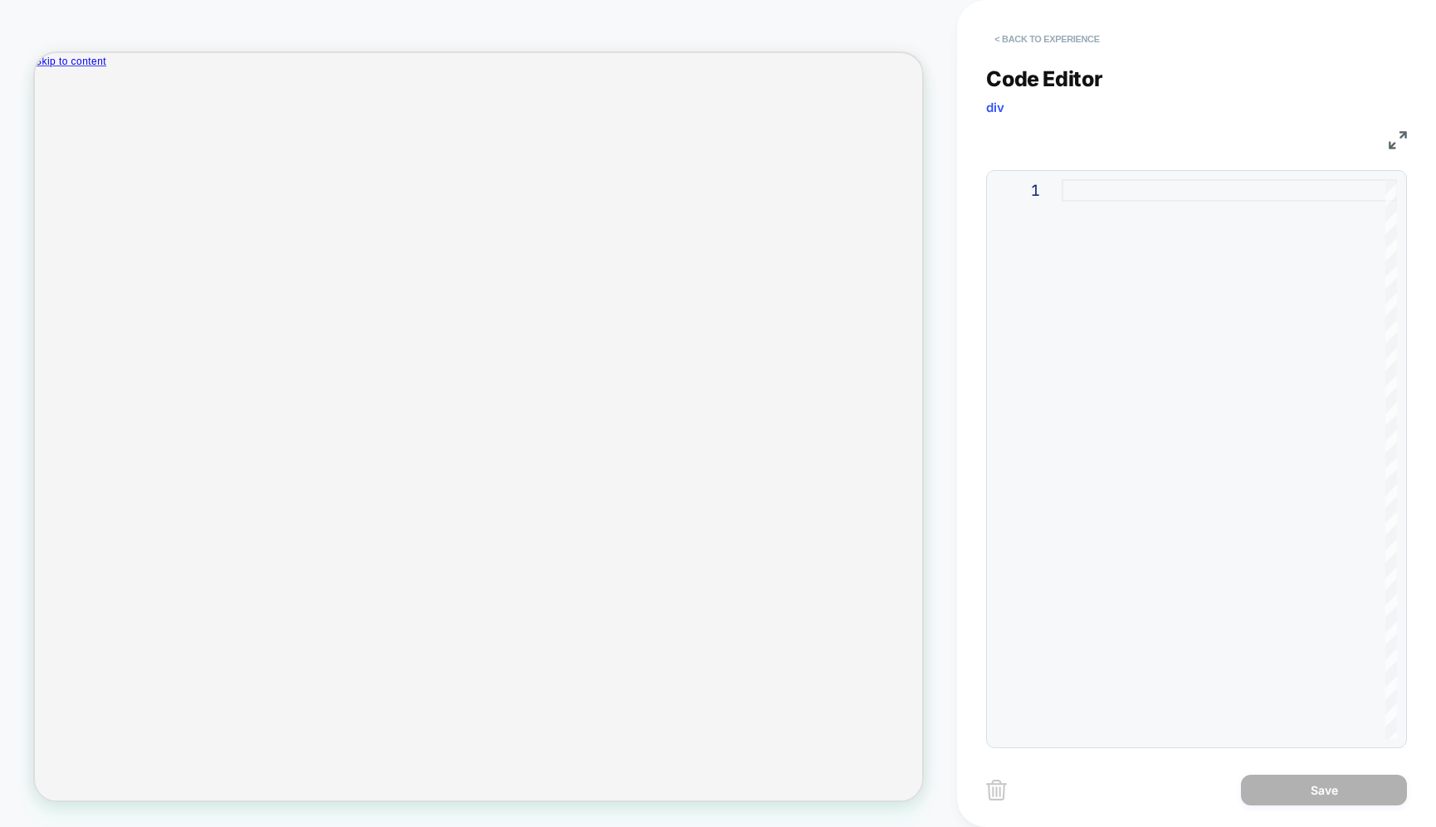
click at [997, 44] on button "< Back to experience" at bounding box center [1046, 39] width 121 height 27
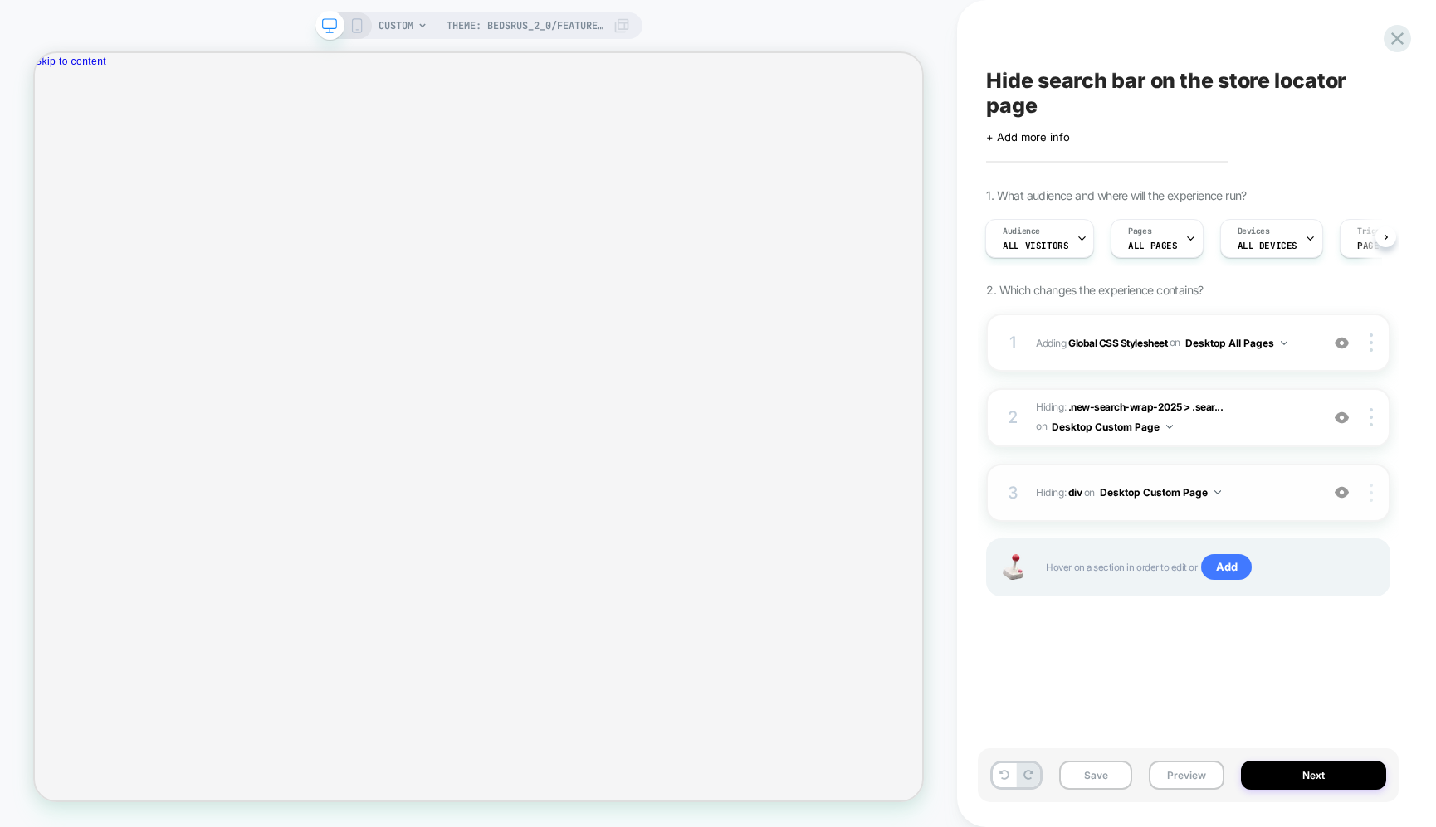
click at [1371, 493] on img at bounding box center [1370, 493] width 3 height 18
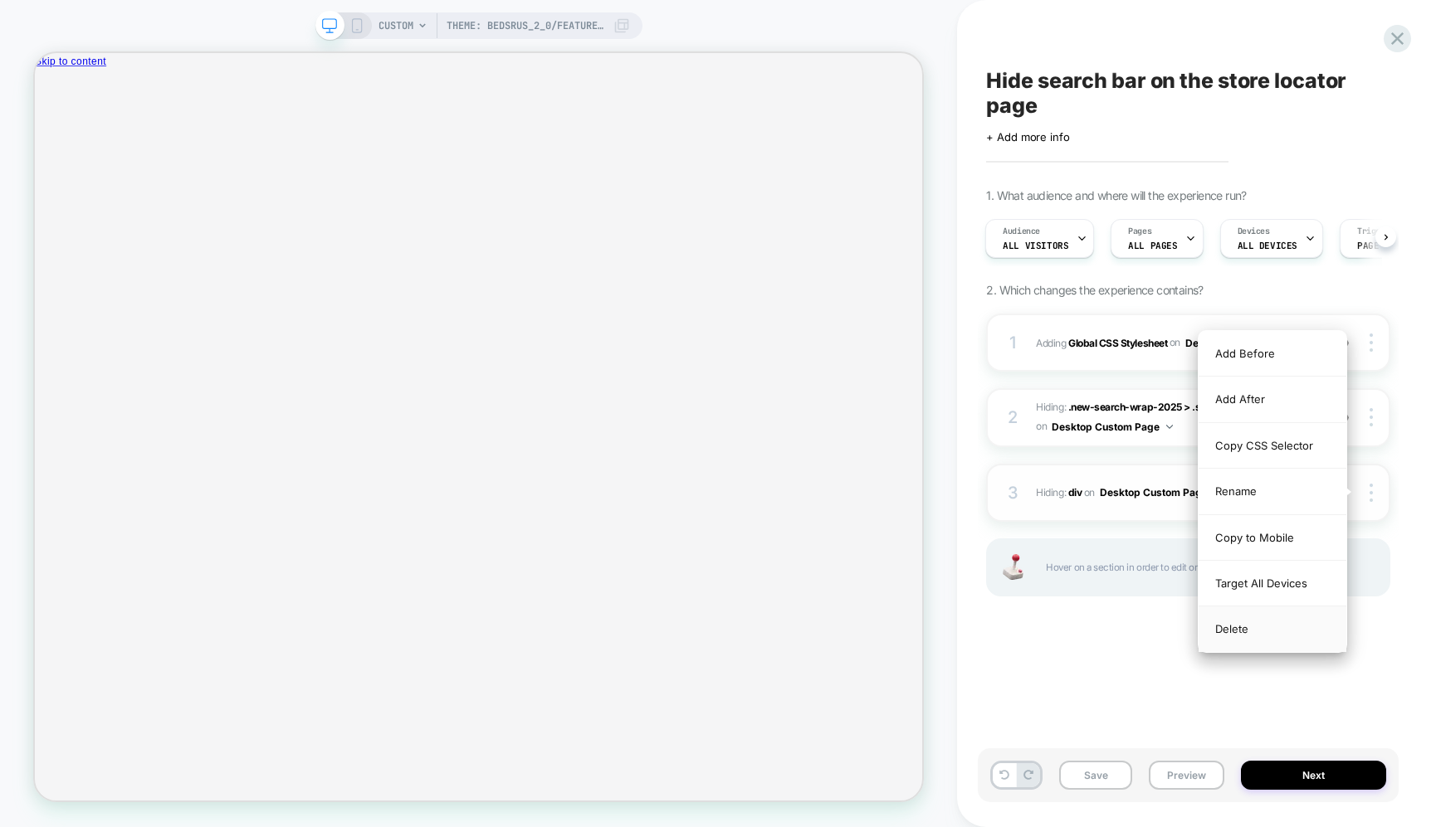
click at [1290, 632] on div "Delete" at bounding box center [1272, 629] width 148 height 45
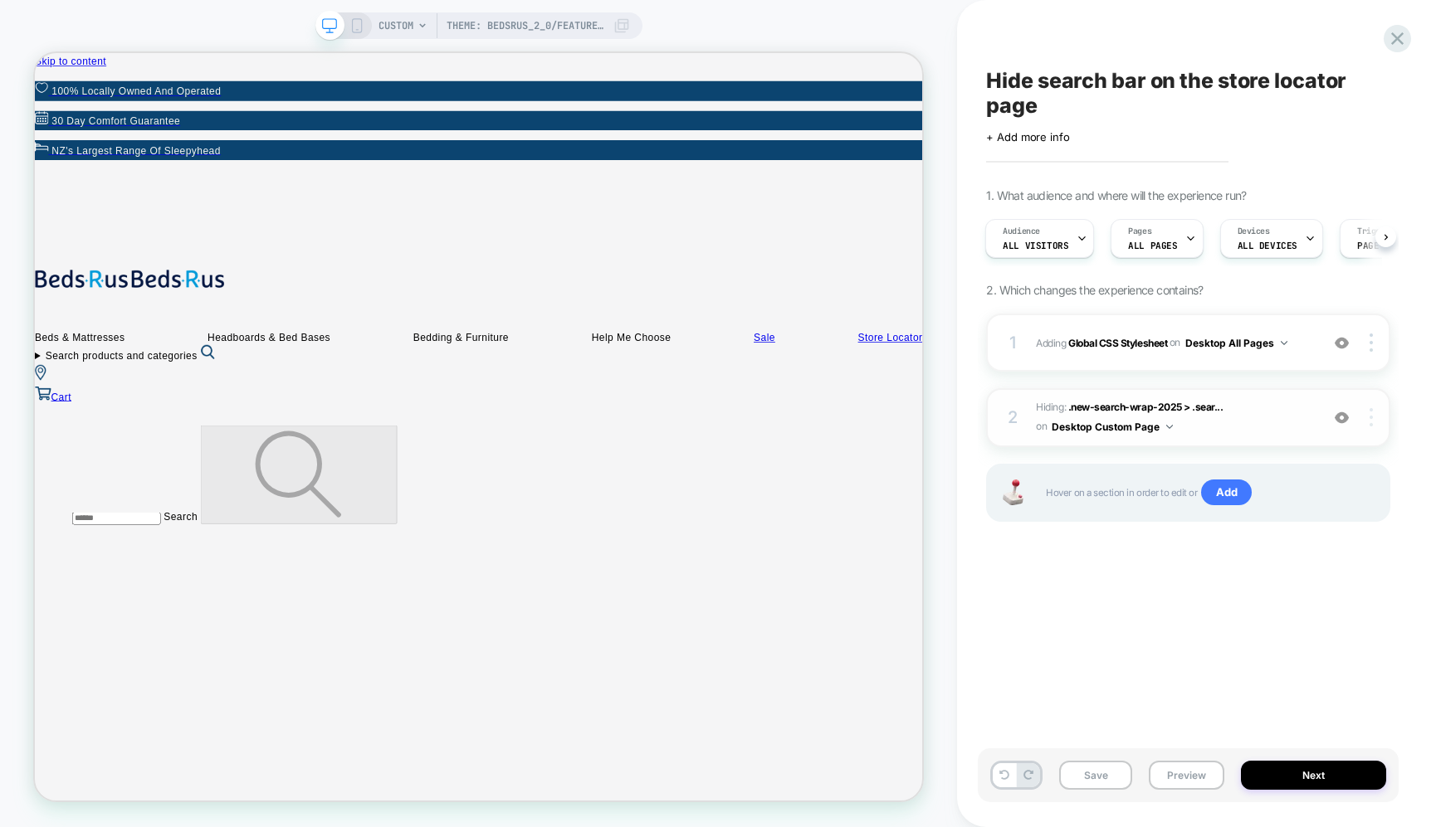
click at [1372, 414] on div at bounding box center [1374, 417] width 32 height 18
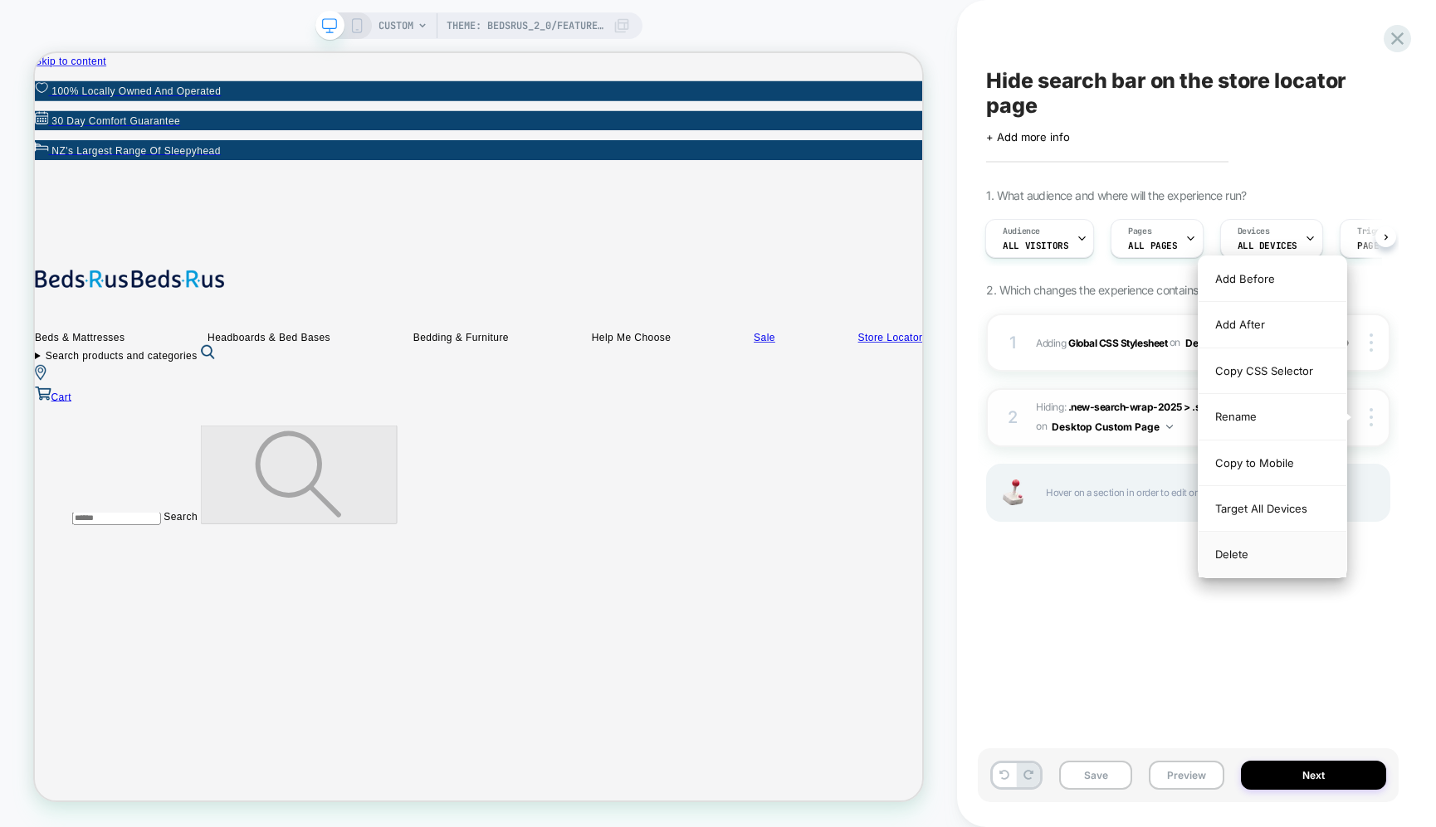
click at [1291, 554] on div "Delete" at bounding box center [1272, 554] width 148 height 45
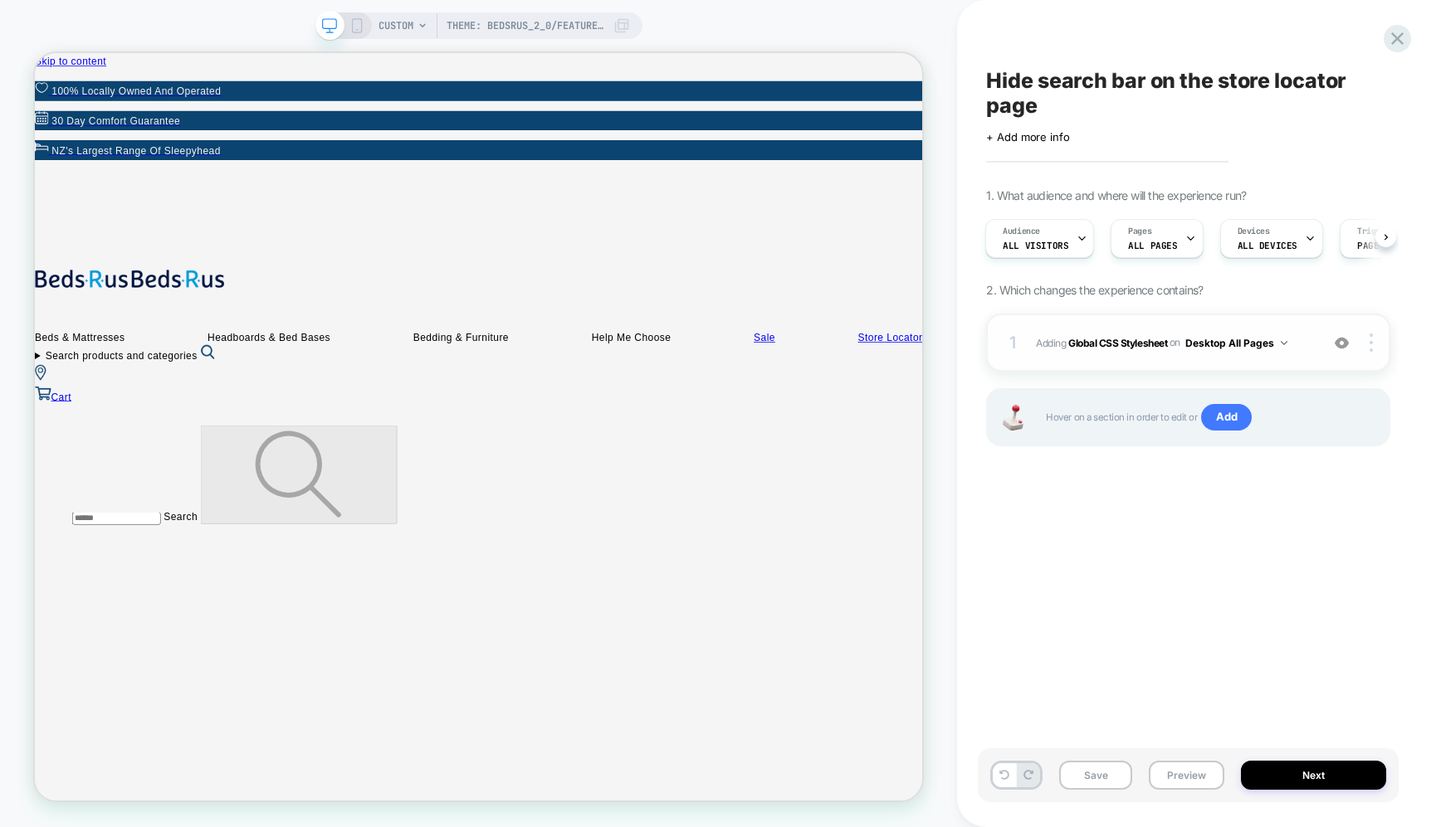
click at [1344, 344] on img at bounding box center [1342, 343] width 14 height 14
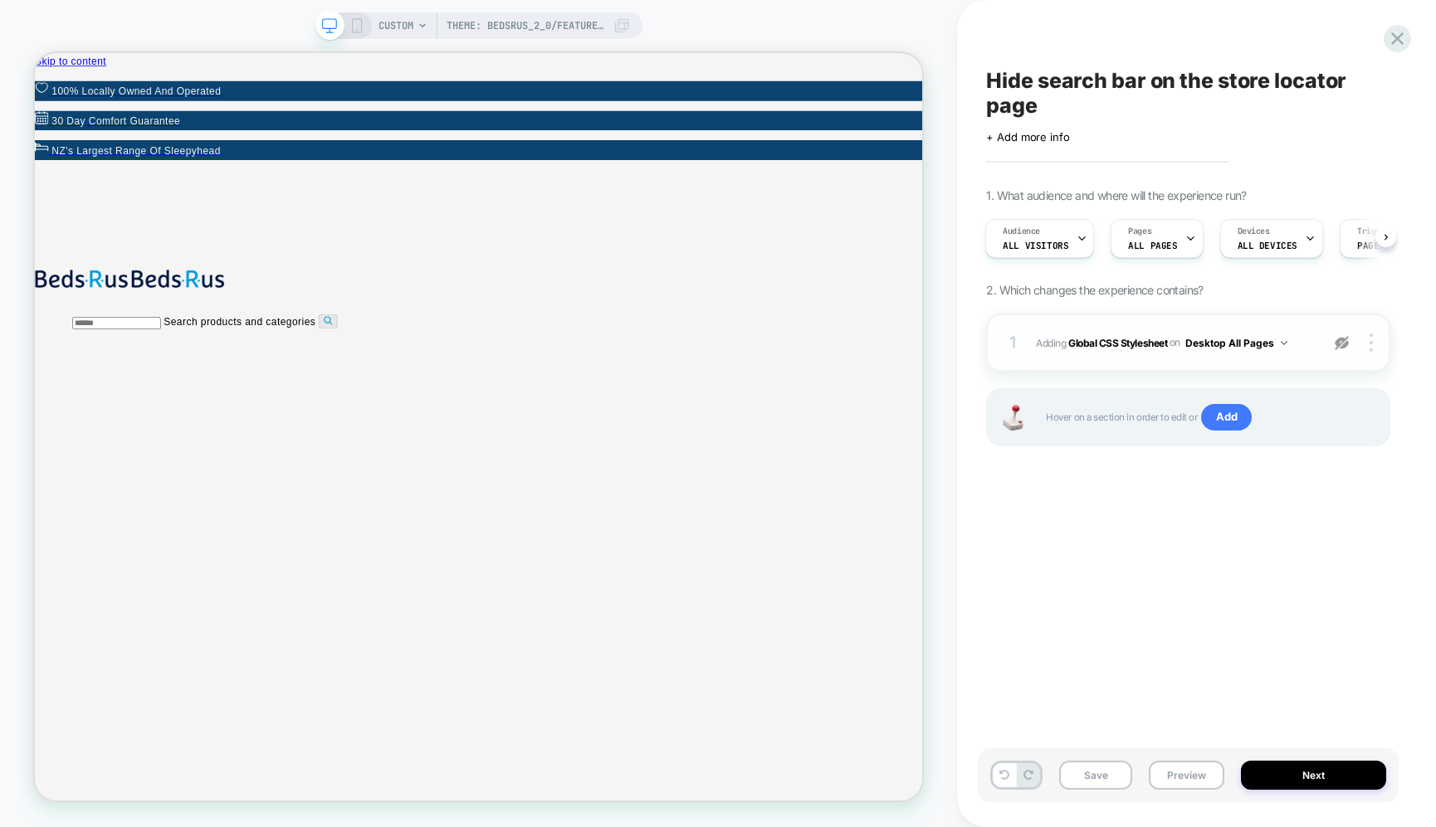
click at [1344, 344] on img at bounding box center [1342, 343] width 14 height 14
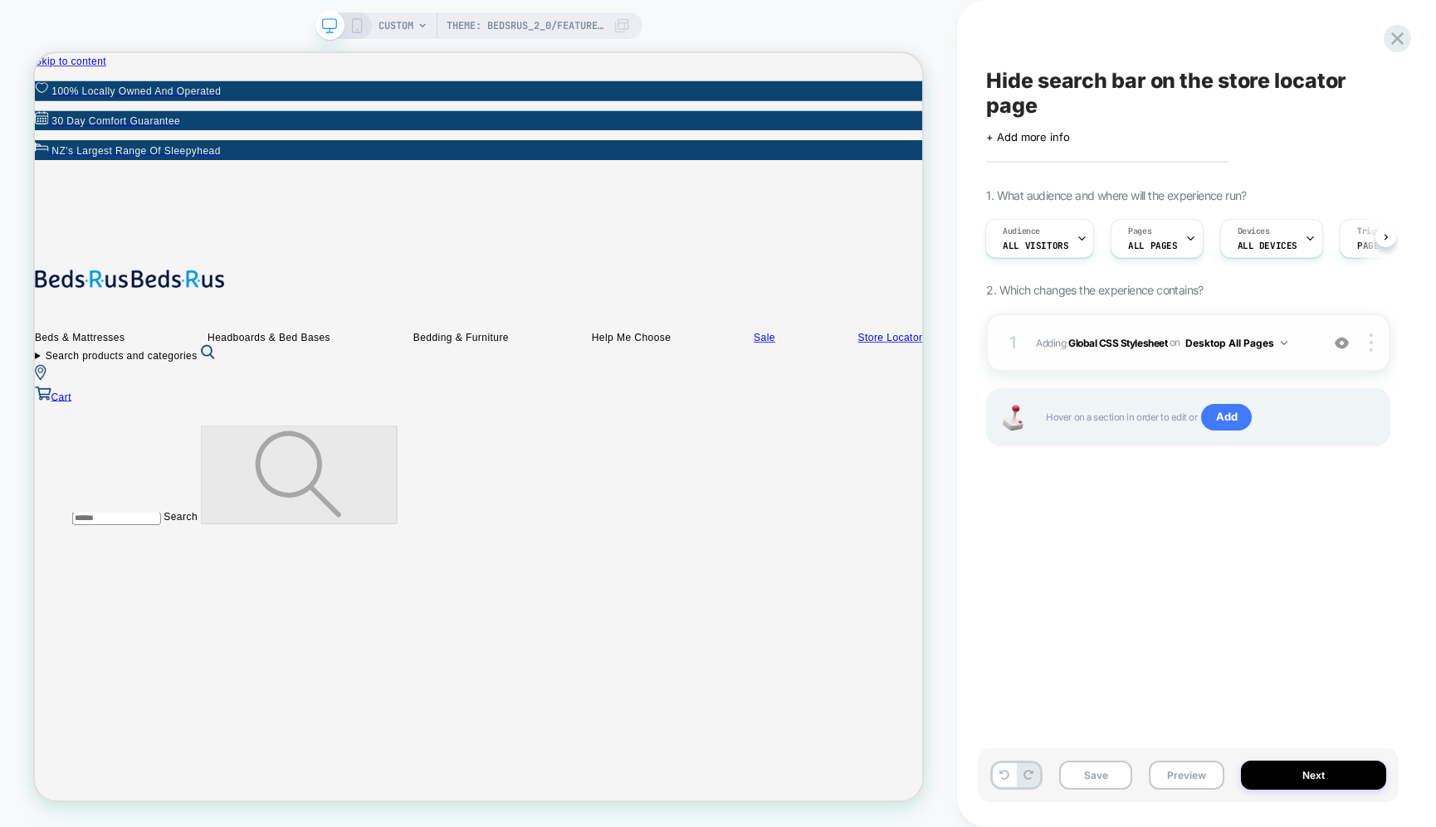
click at [1344, 344] on img at bounding box center [1342, 343] width 14 height 14
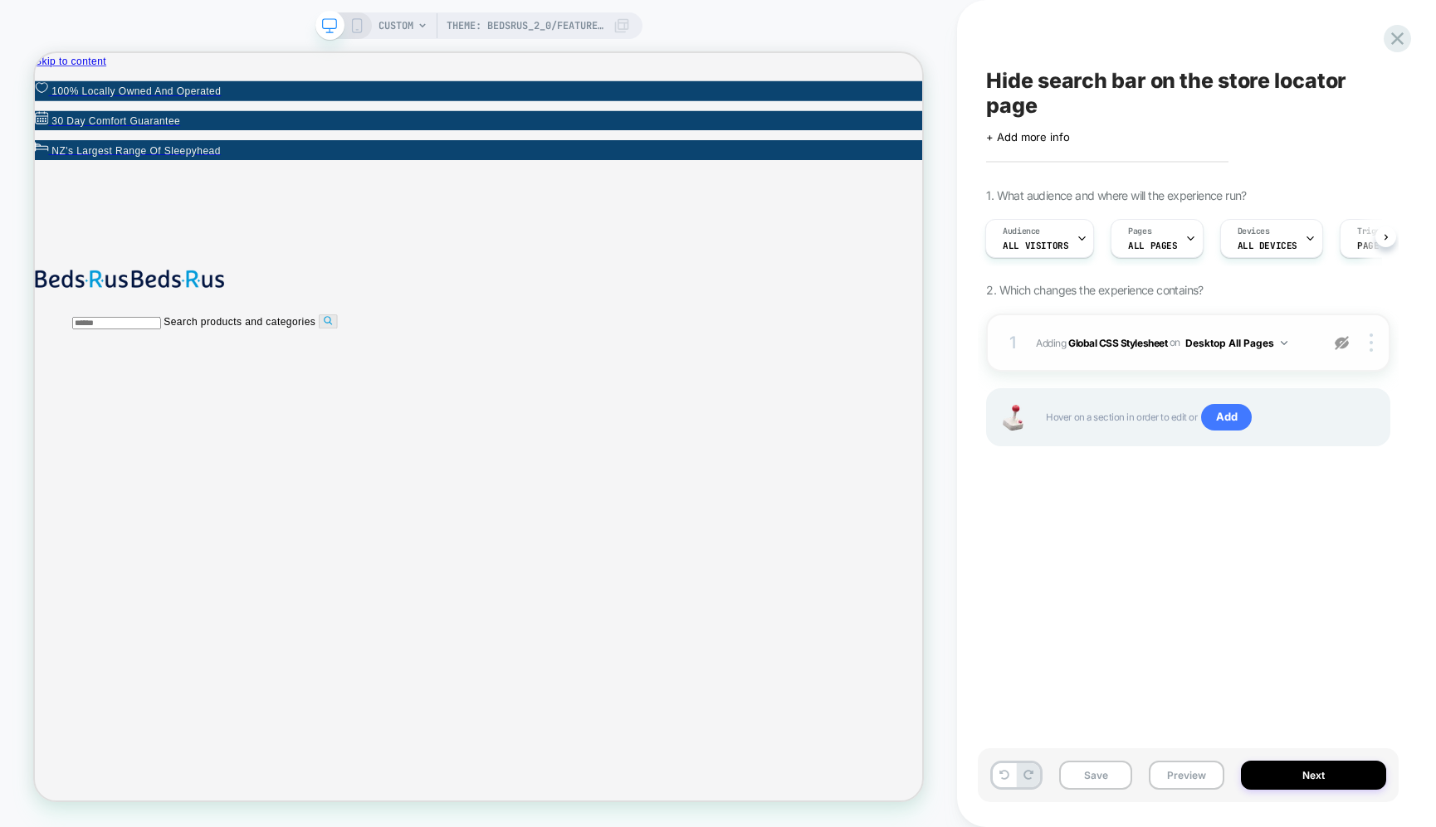
click at [1344, 344] on img at bounding box center [1342, 343] width 14 height 14
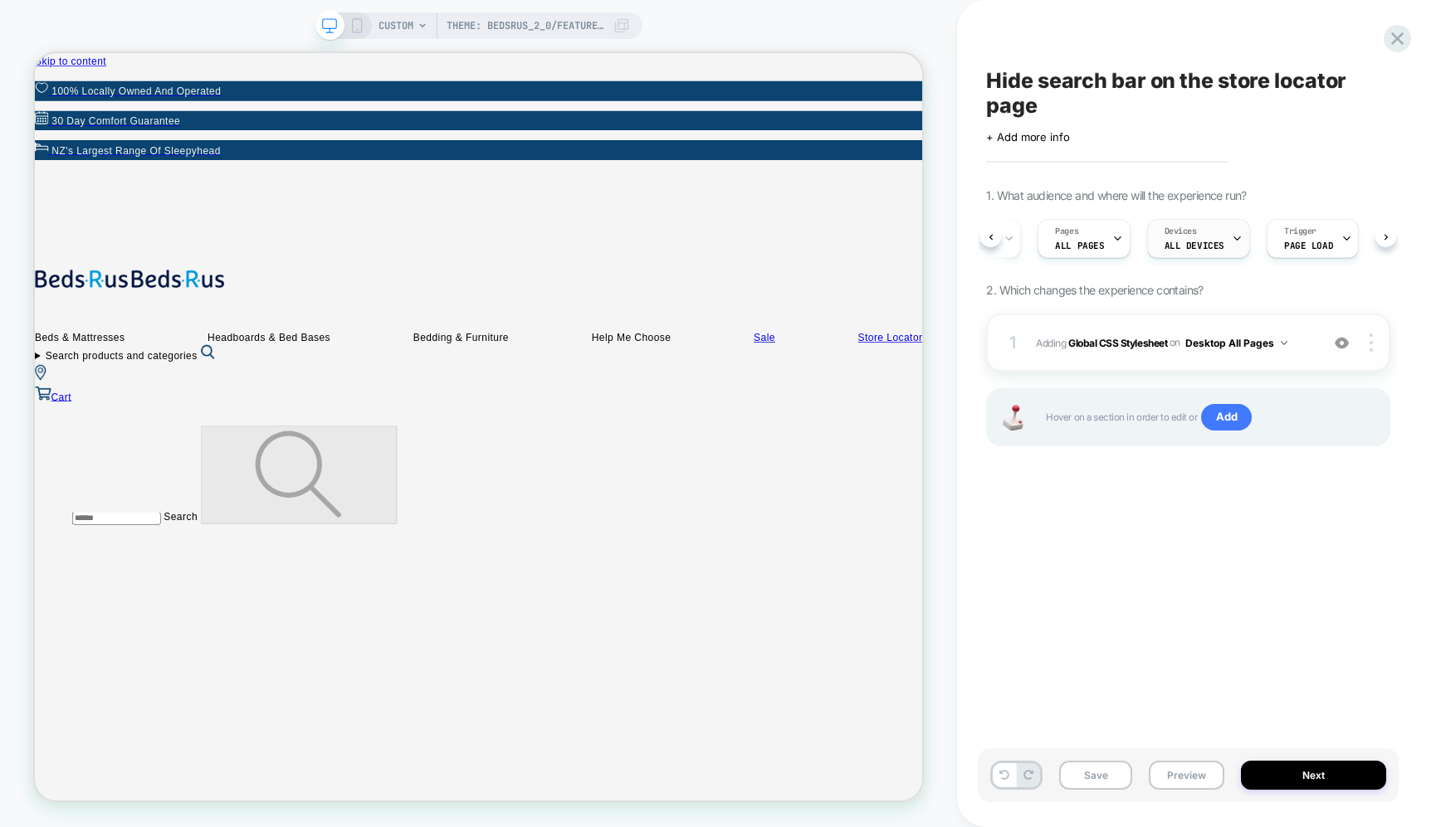
scroll to position [0, 95]
click at [1376, 344] on div at bounding box center [1374, 343] width 32 height 18
click at [1371, 343] on img at bounding box center [1370, 343] width 3 height 18
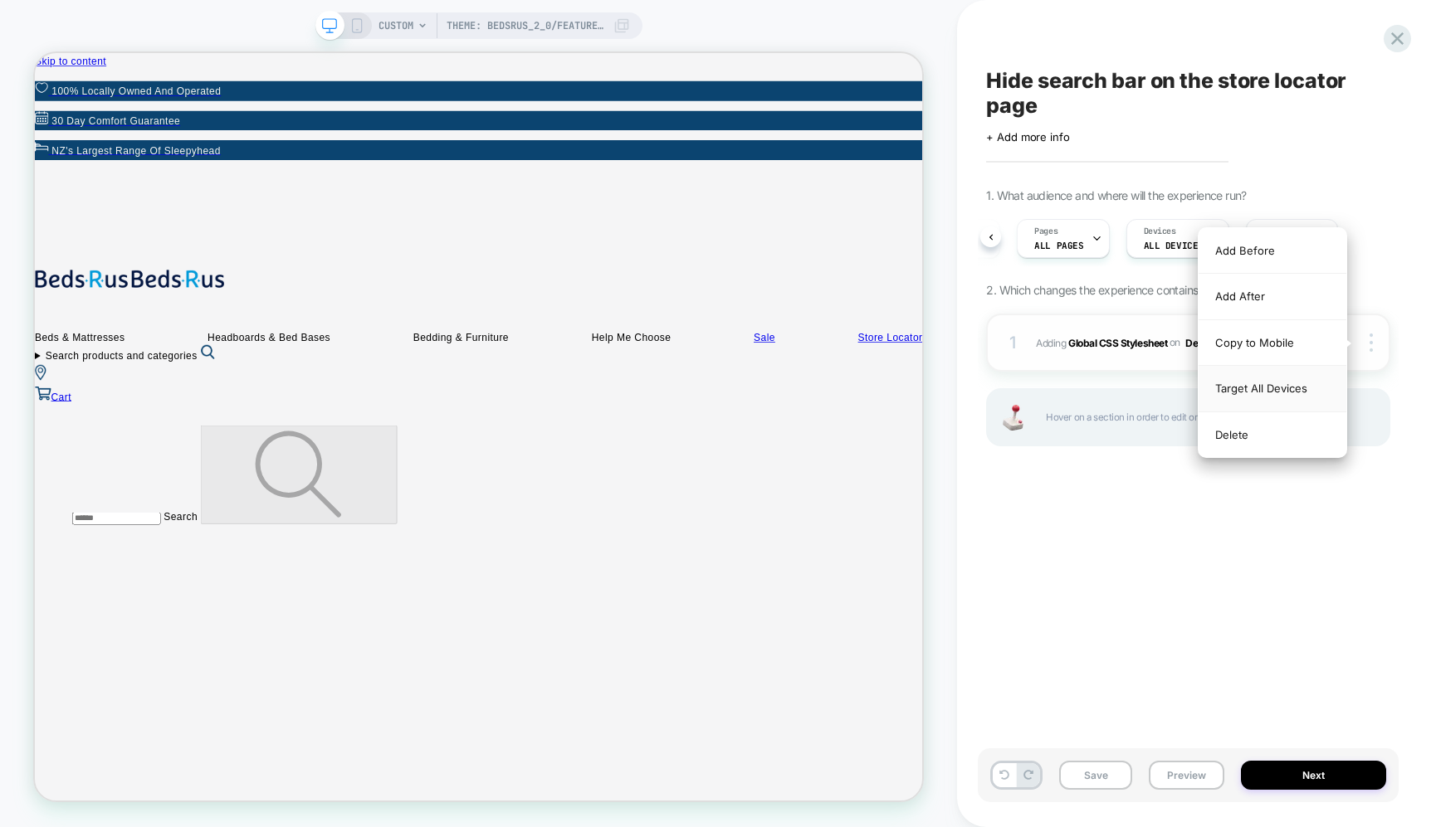
click at [1284, 390] on div "Target All Devices" at bounding box center [1272, 389] width 148 height 46
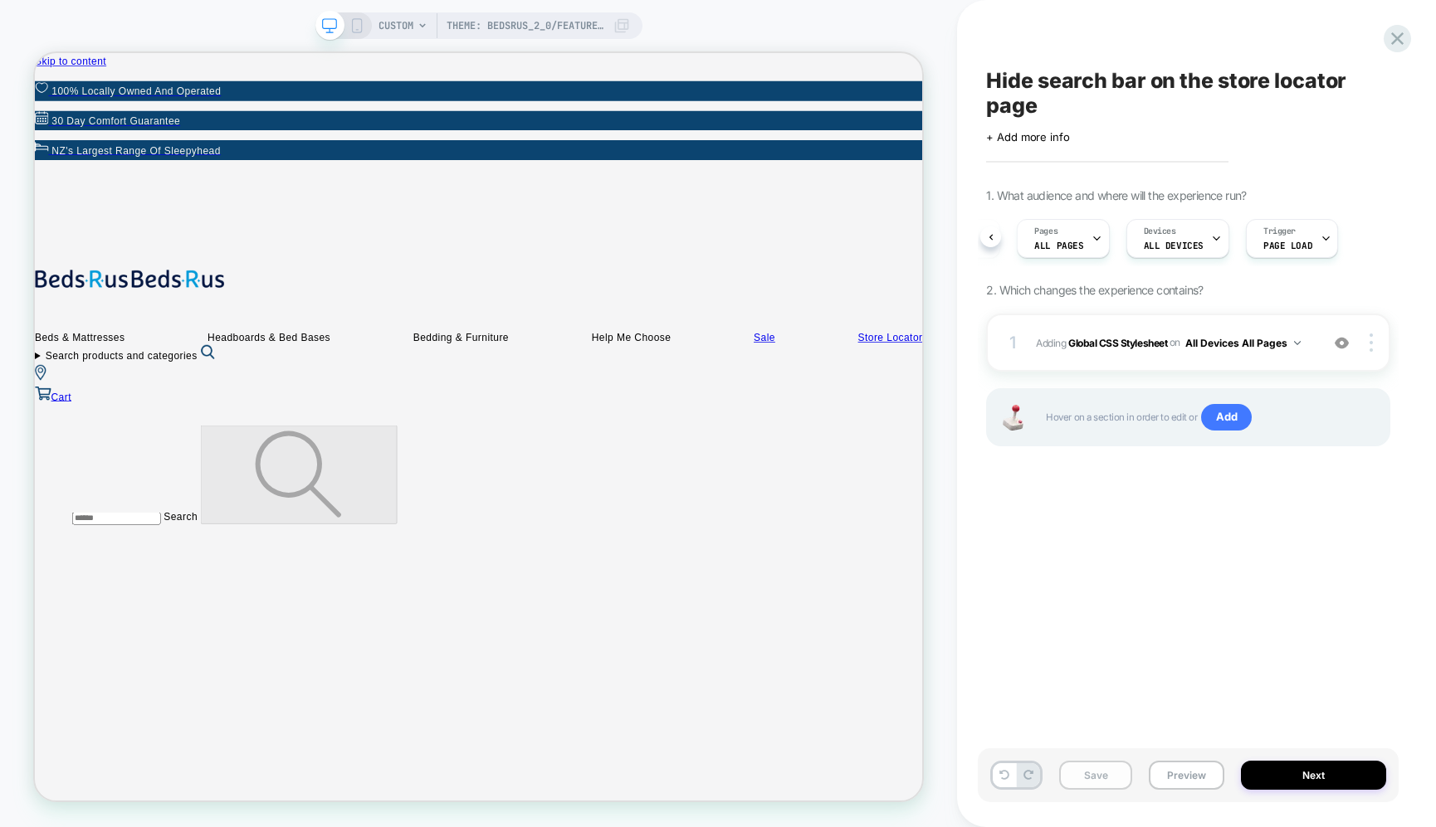
click at [1118, 764] on button "Save" at bounding box center [1095, 775] width 73 height 29
click at [116, 342] on img at bounding box center [97, 354] width 124 height 25
click at [159, 342] on img at bounding box center [97, 354] width 124 height 25
click at [173, 129] on div at bounding box center [162, 129] width 121 height 22
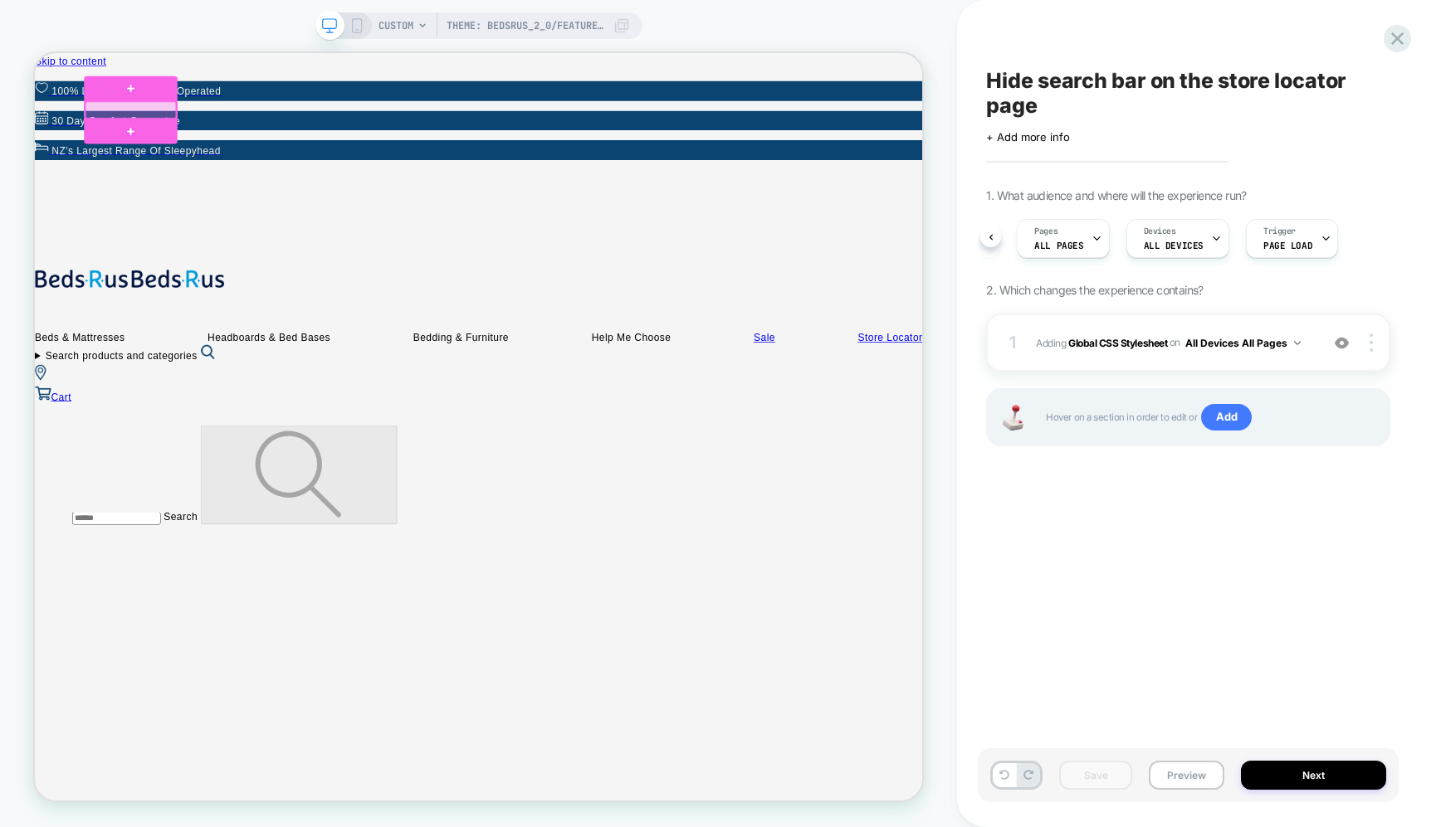
click at [158, 122] on div at bounding box center [162, 129] width 121 height 22
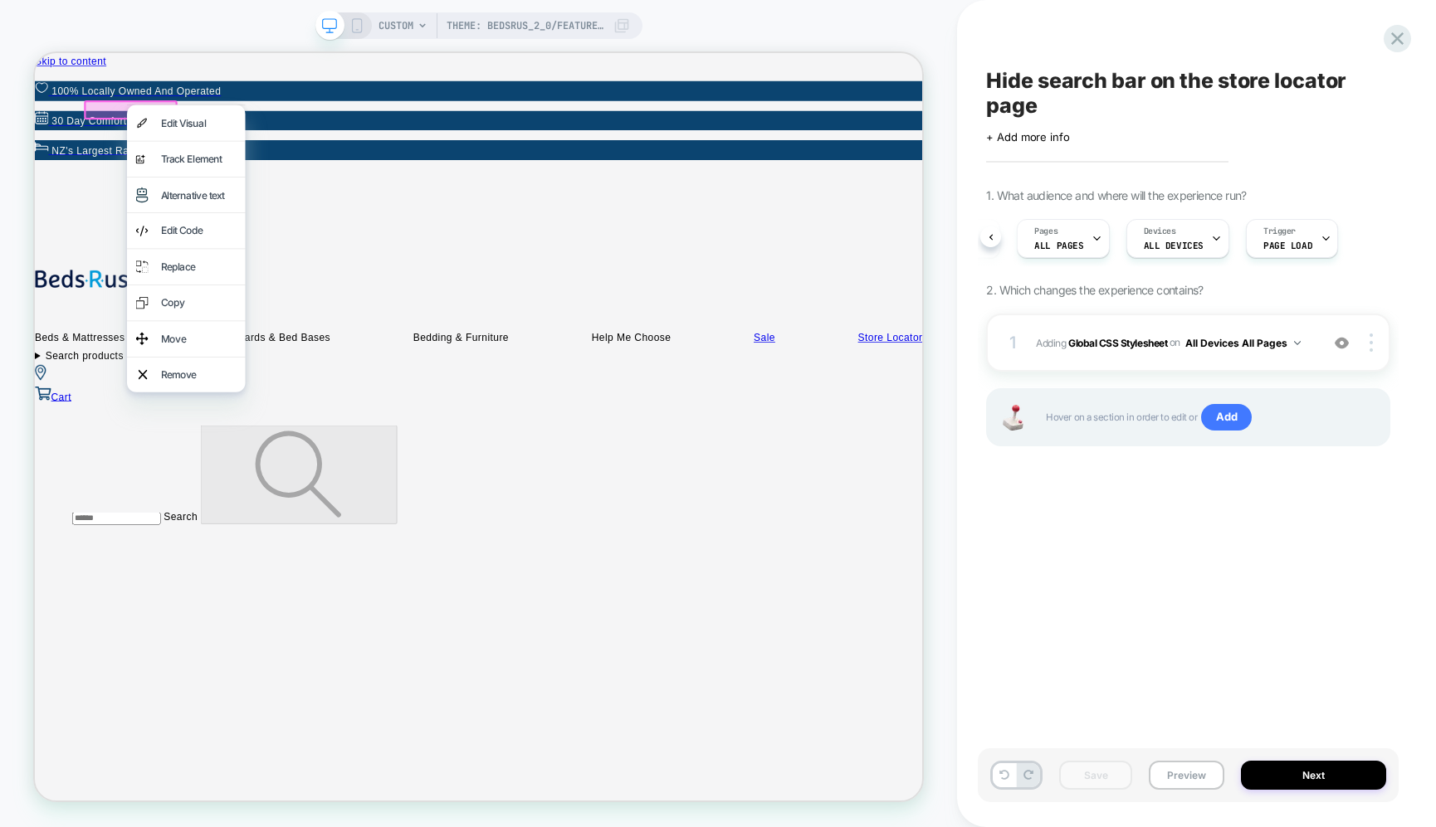
click at [56, 498] on img at bounding box center [46, 507] width 22 height 18
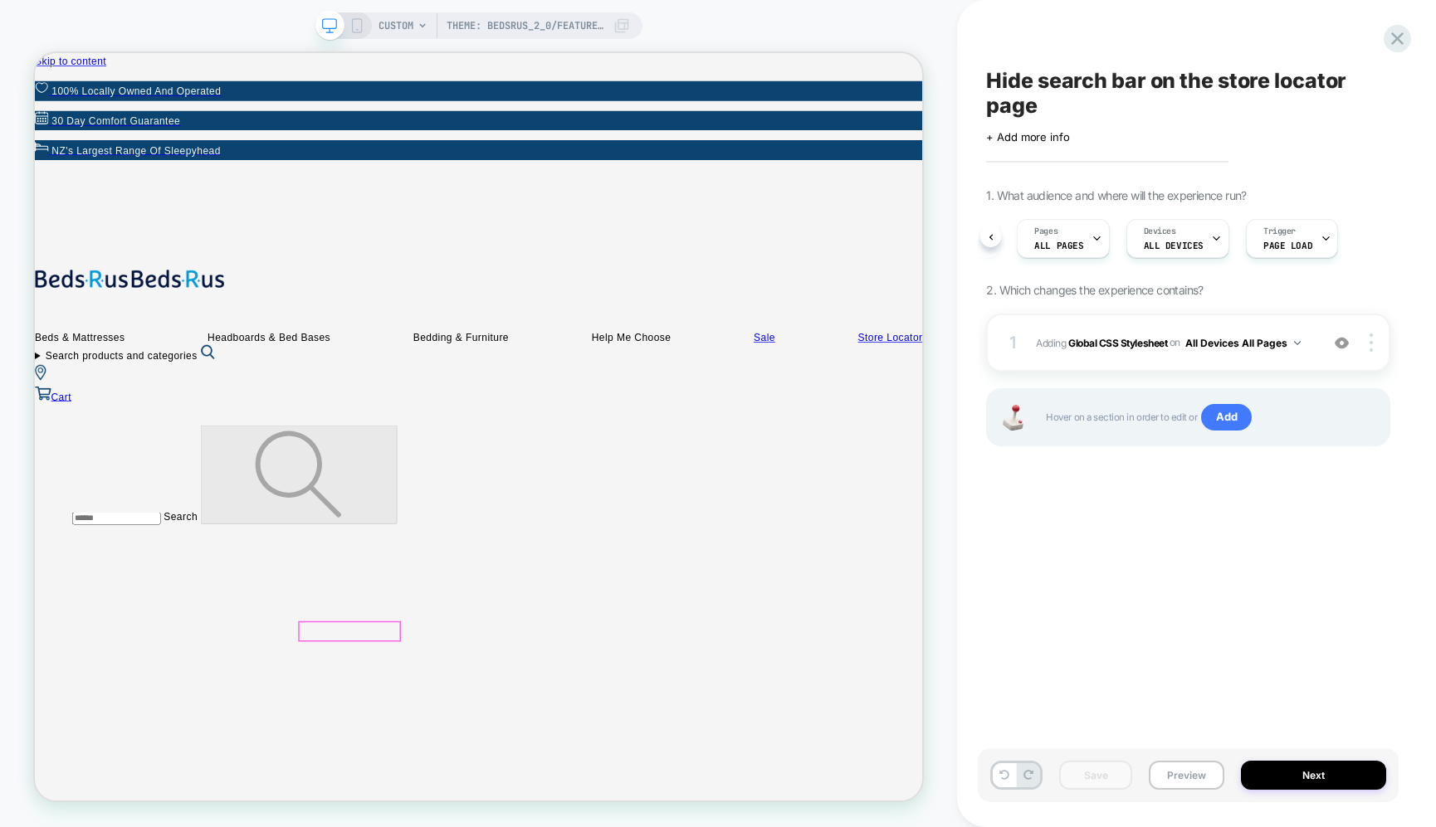
click at [405, 822] on div at bounding box center [455, 824] width 134 height 24
click at [490, 723] on div "Go to link" at bounding box center [500, 732] width 101 height 24
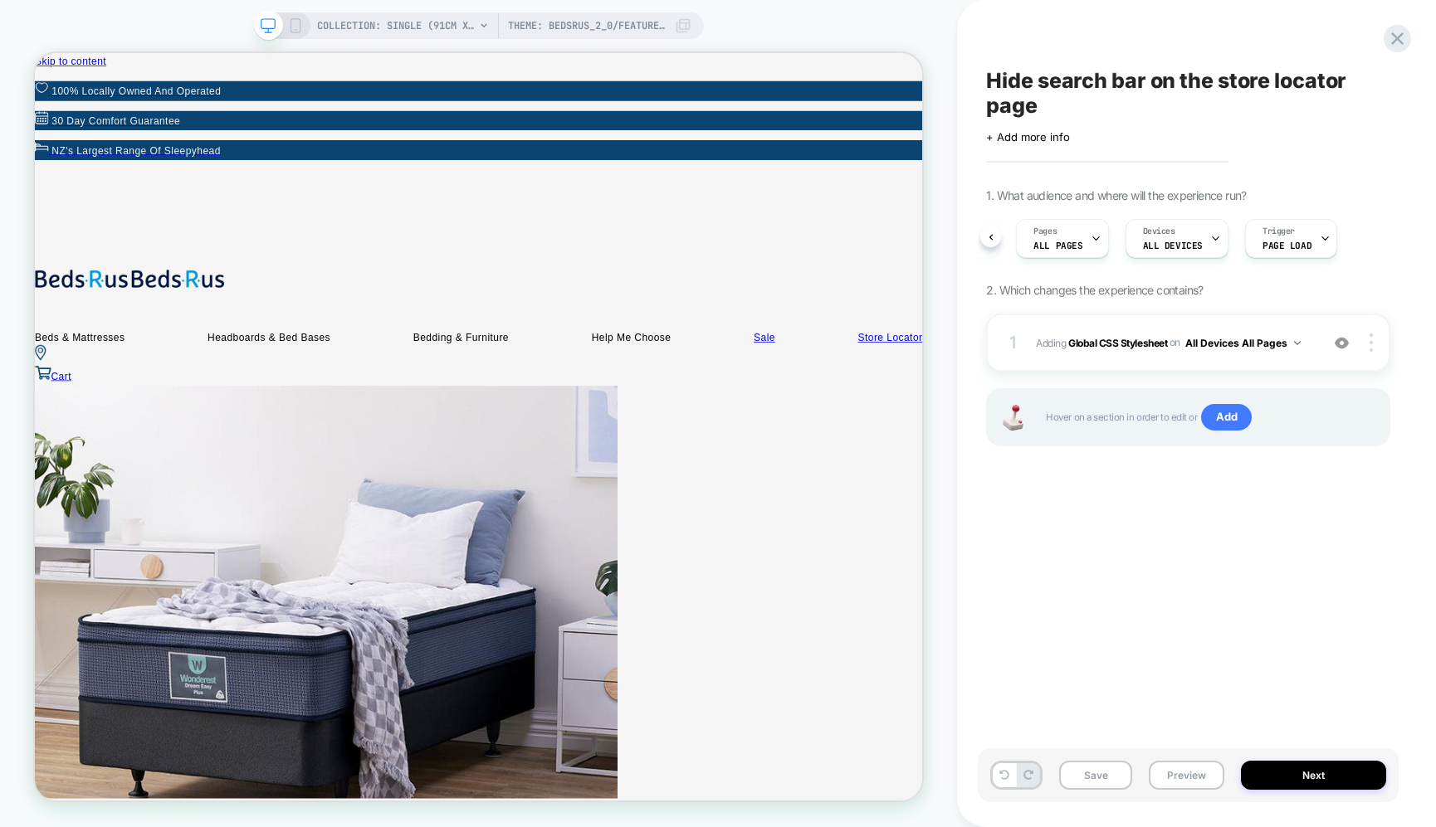
scroll to position [0, 0]
click at [1154, 339] on b "Global CSS Stylesheet" at bounding box center [1117, 342] width 99 height 12
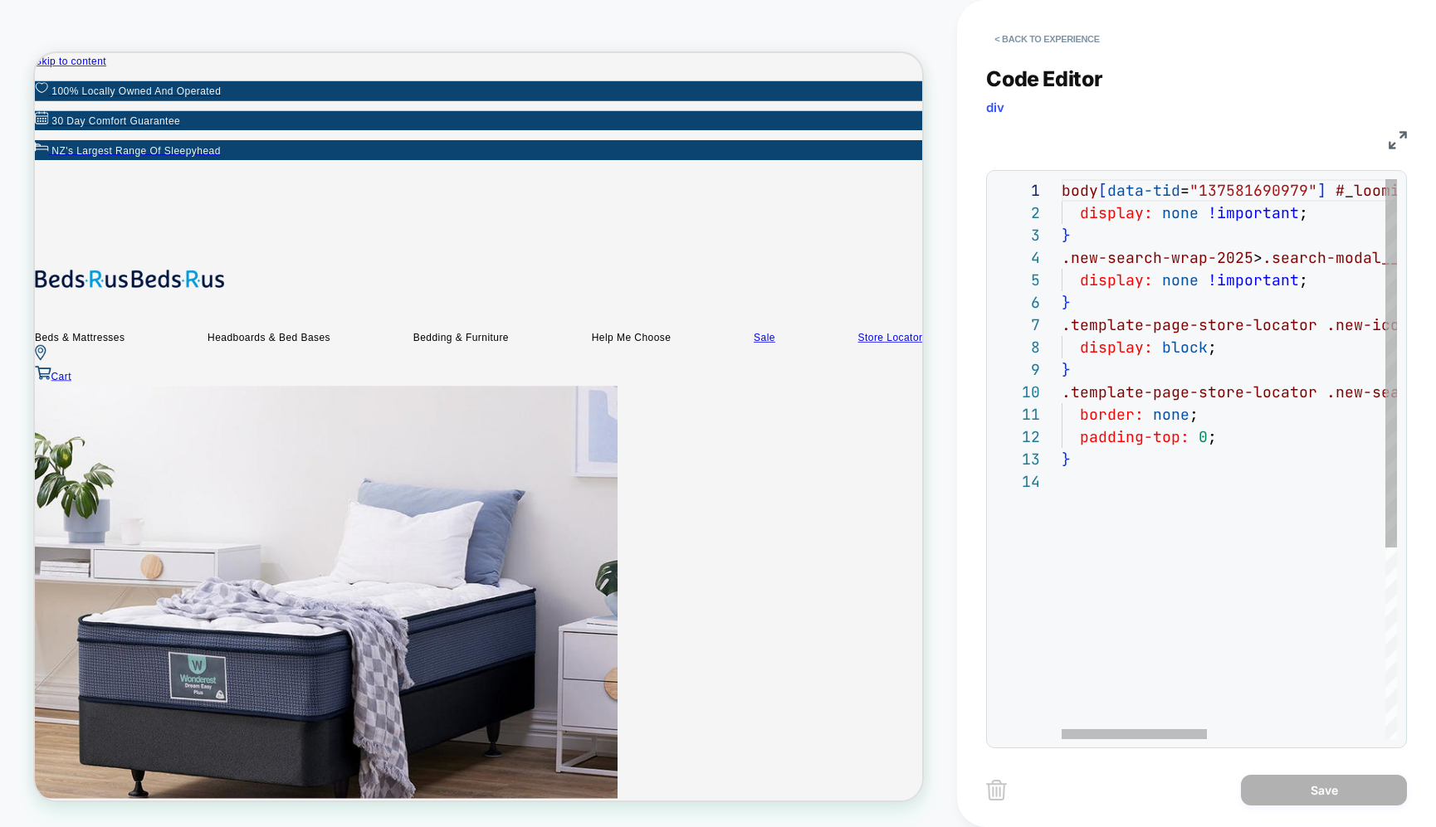
scroll to position [0, 134]
click at [1270, 423] on div "border: none ;" at bounding box center [1434, 414] width 746 height 22
click at [1239, 232] on div "body [ data-tid = "137581690979" ] # _ loomi_addon_1743381375514 { display: non…" at bounding box center [1434, 605] width 746 height 852
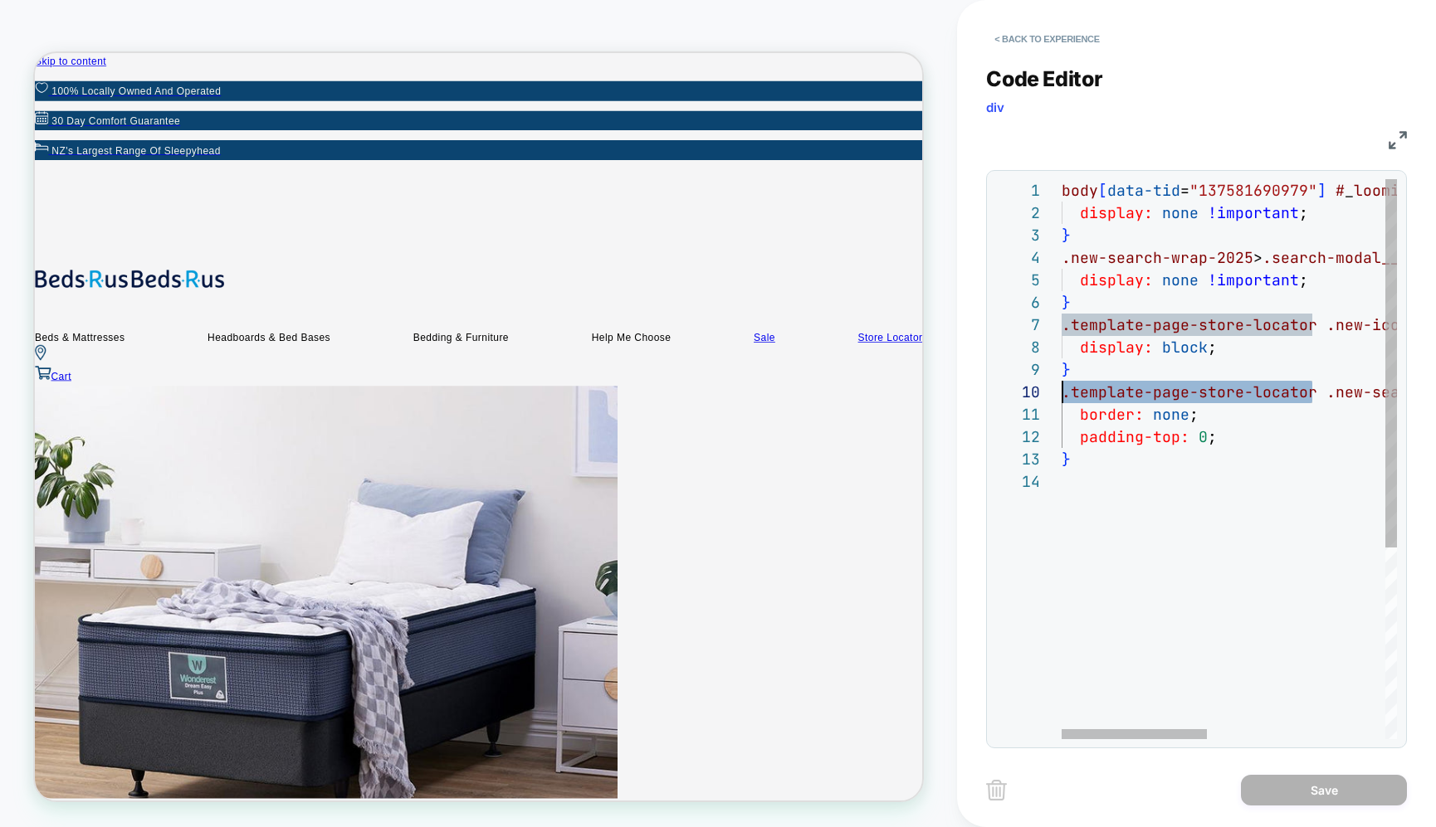
drag, startPoint x: 1296, startPoint y: 393, endPoint x: 1006, endPoint y: 394, distance: 289.6
click at [1061, 394] on div "body [ data-tid = "137581690979" ] # _ loomi_addon_1743381375514 { display: non…" at bounding box center [1434, 605] width 746 height 852
click at [1234, 371] on div "body [ data-tid = "137581690979" ] # _ loomi_addon_1743381375514 { display: non…" at bounding box center [1434, 605] width 746 height 852
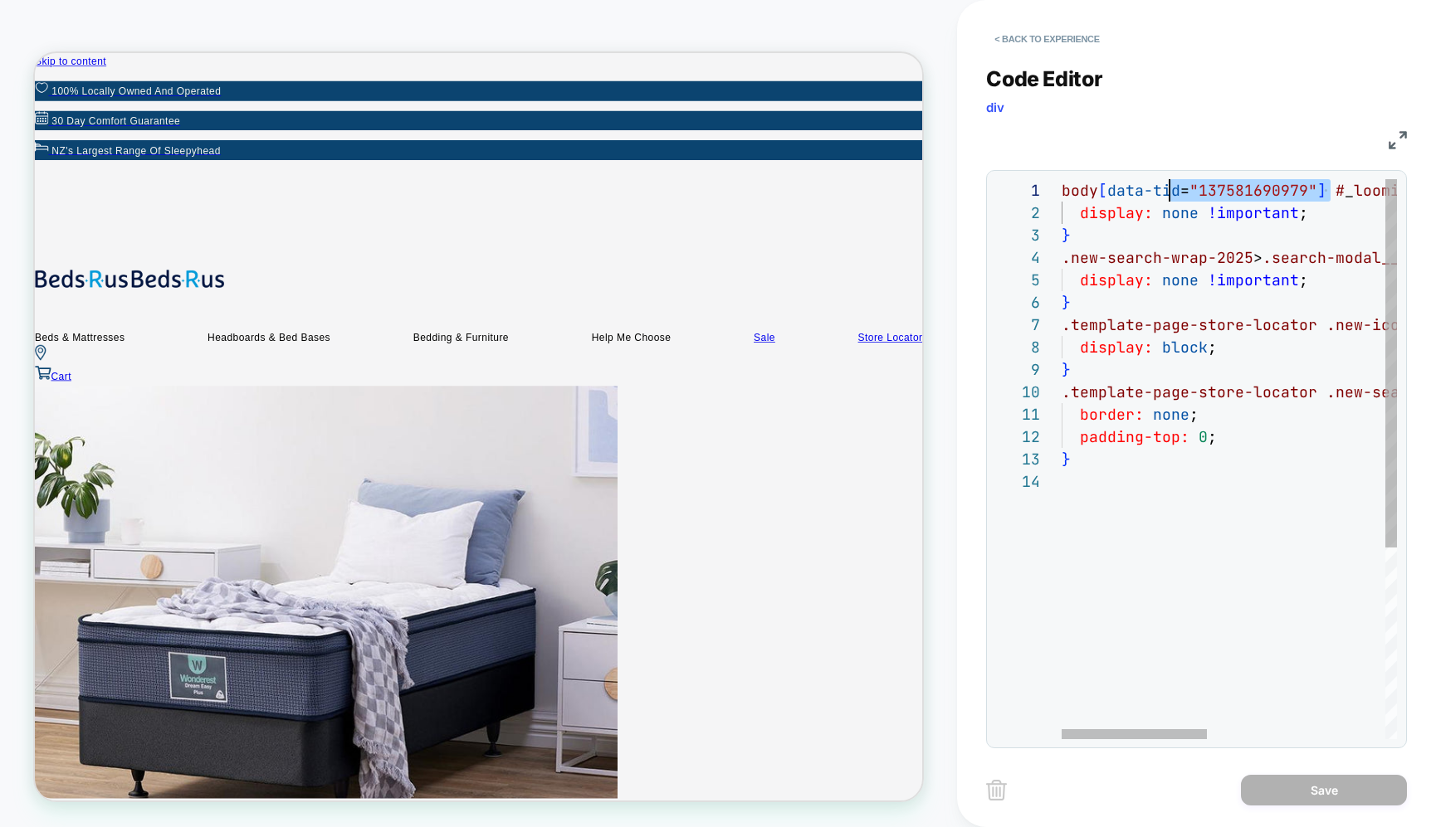
scroll to position [0, 0]
drag, startPoint x: 1328, startPoint y: 188, endPoint x: 1047, endPoint y: 183, distance: 280.6
click at [1061, 183] on div "body [ data-tid = "137581690979" ] # _ loomi_addon_1743381375514 { display: non…" at bounding box center [1434, 605] width 746 height 852
click at [1065, 257] on div "body [ data-tid = "137581690979" ] # _ loomi_addon_1743381375514 { display: non…" at bounding box center [1434, 605] width 746 height 852
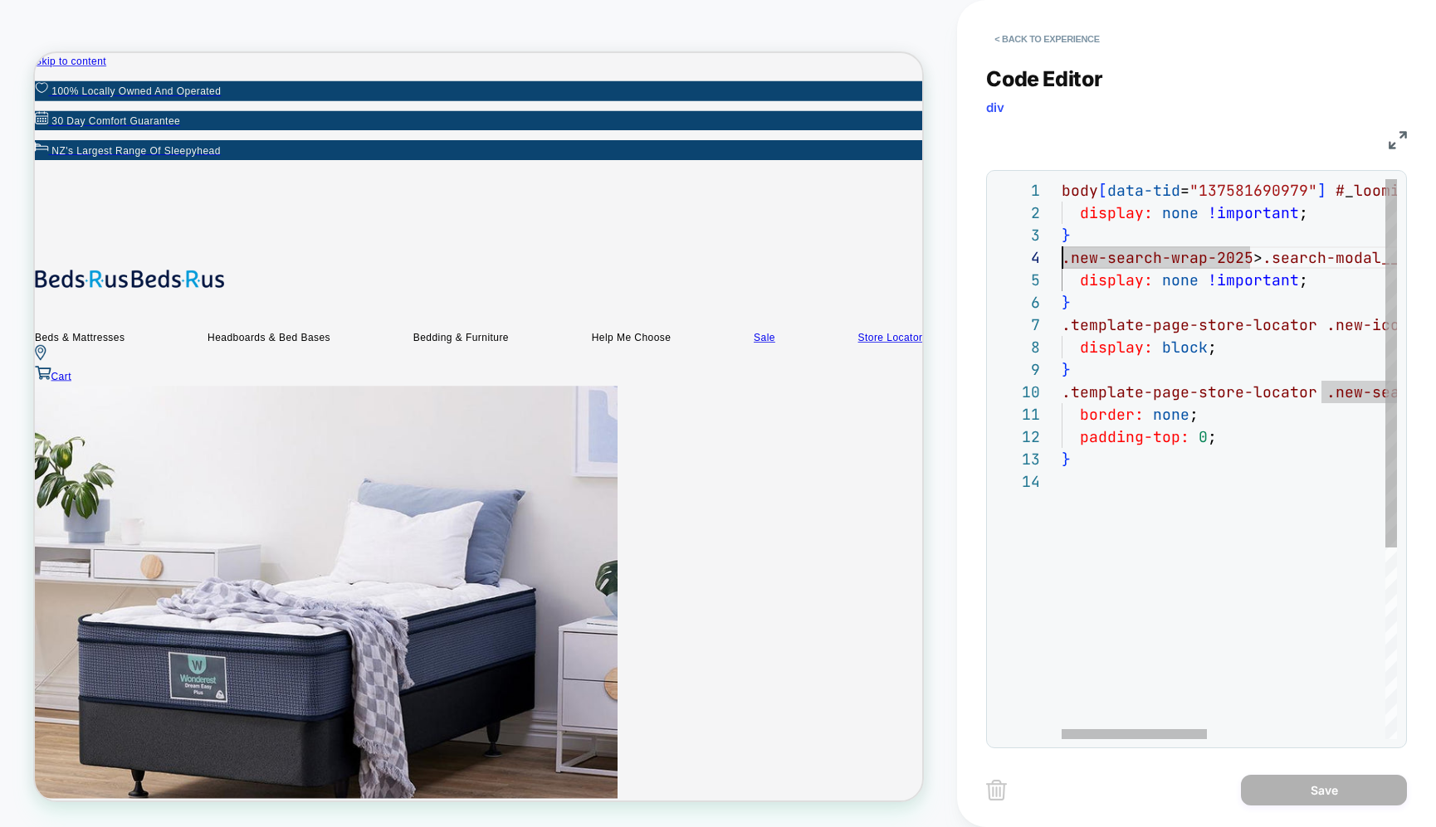
click at [1189, 416] on div "body [ data-tid = "137581690979" ] # _ loomi_addon_1743381375514 { display: non…" at bounding box center [1434, 605] width 746 height 852
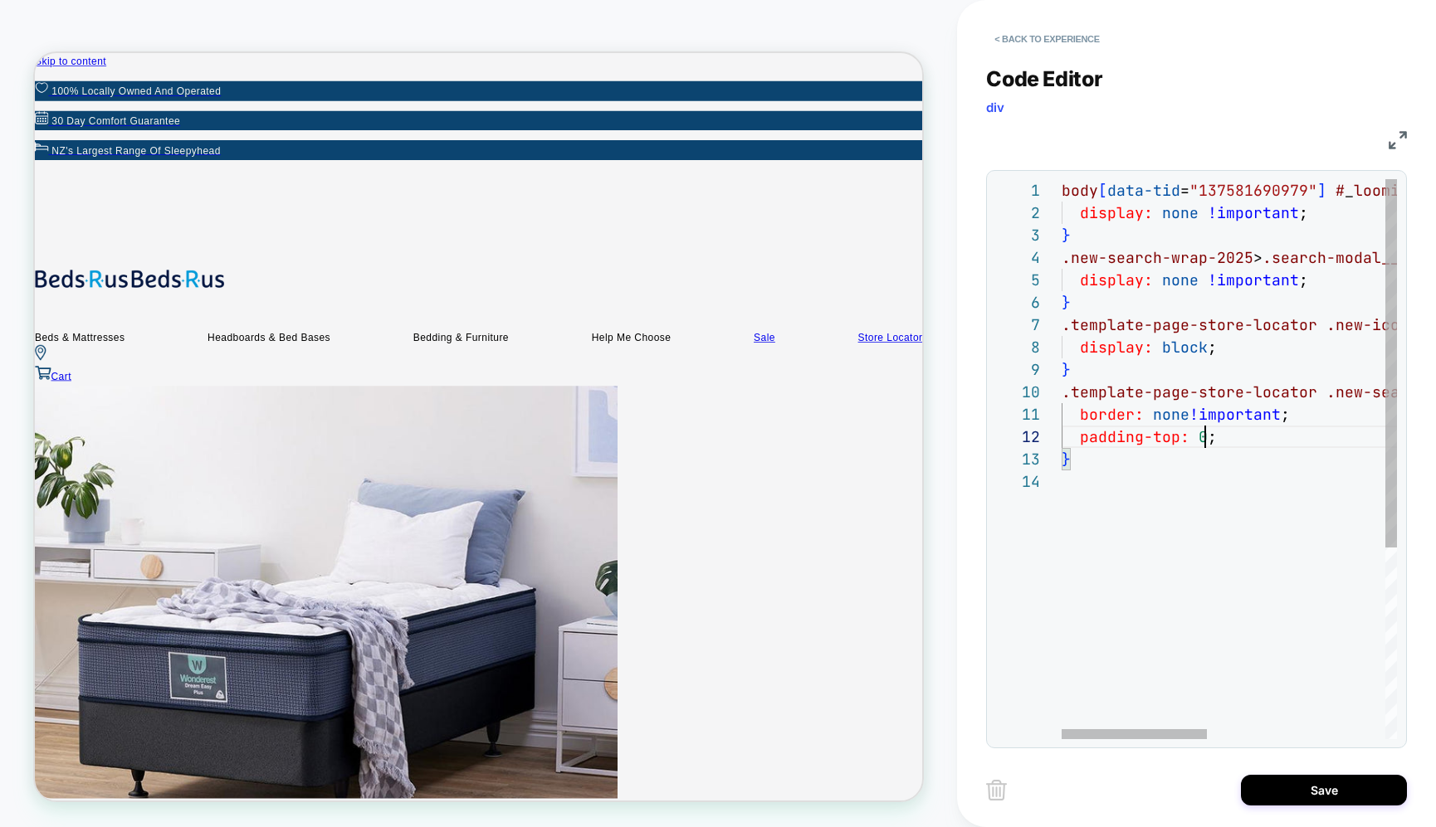
scroll to position [22, 233]
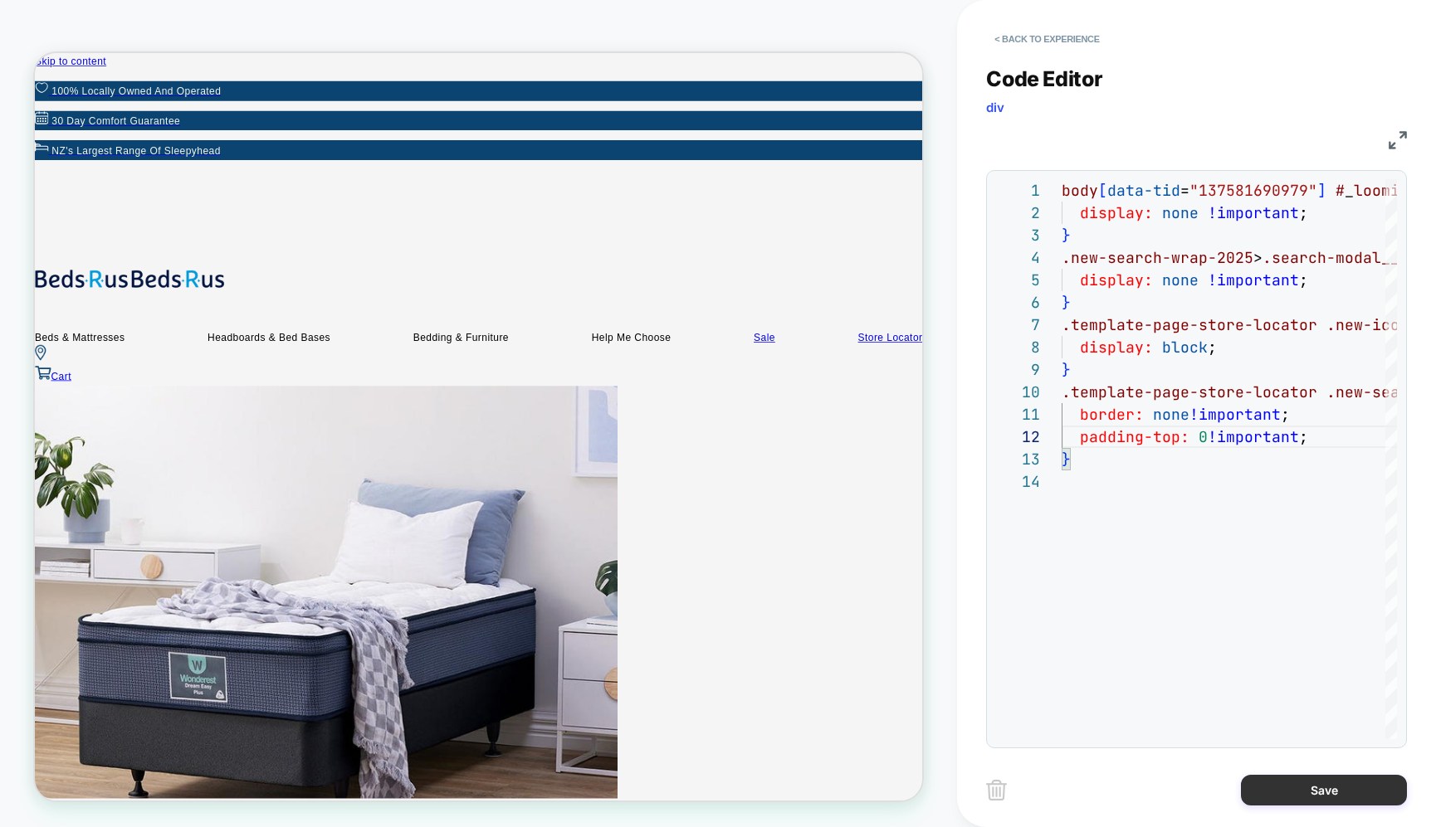
type textarea "**********"
click at [1311, 786] on button "Save" at bounding box center [1324, 790] width 166 height 31
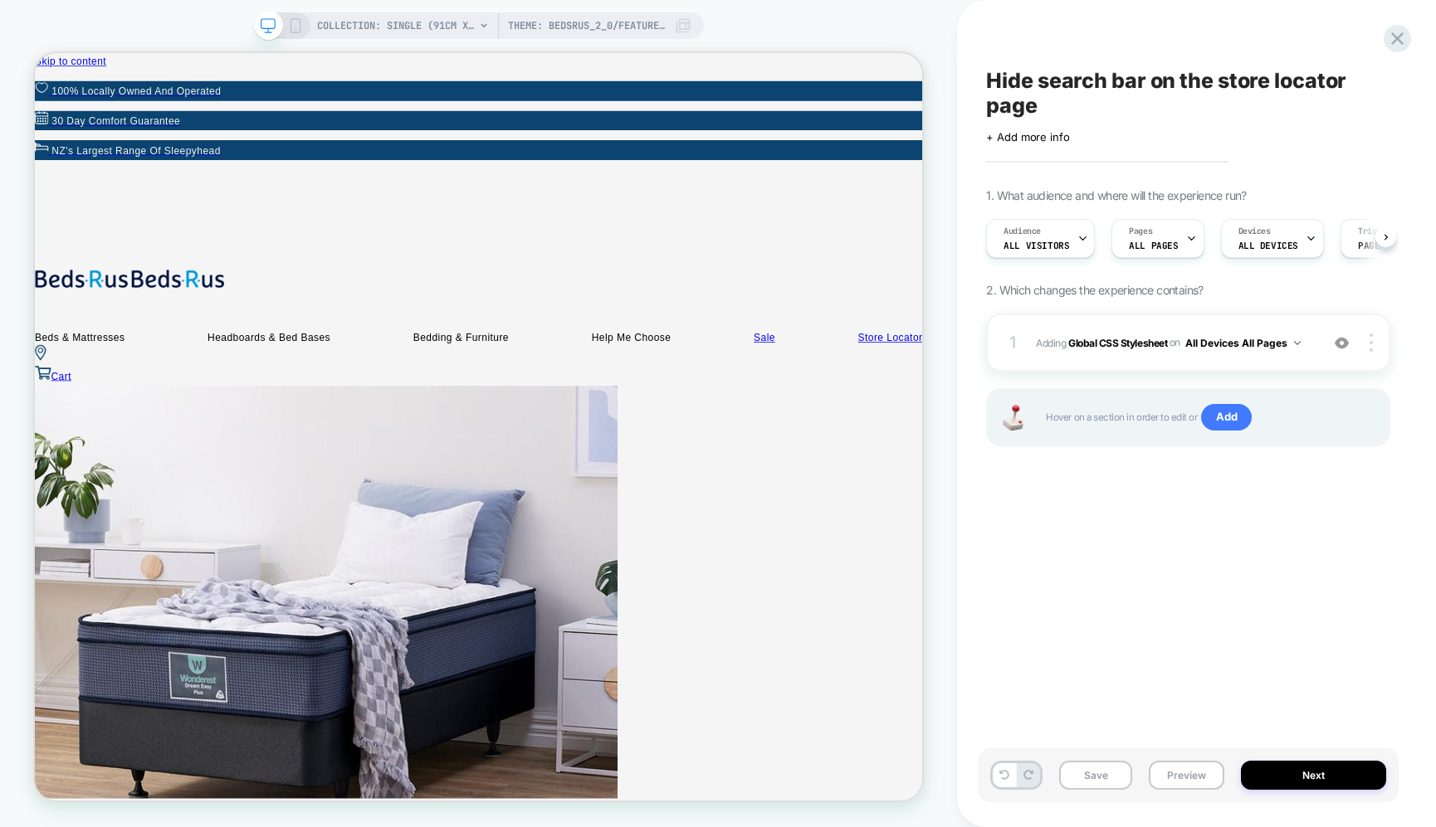
scroll to position [0, 1]
click at [1133, 343] on b "Global CSS Stylesheet" at bounding box center [1117, 342] width 99 height 12
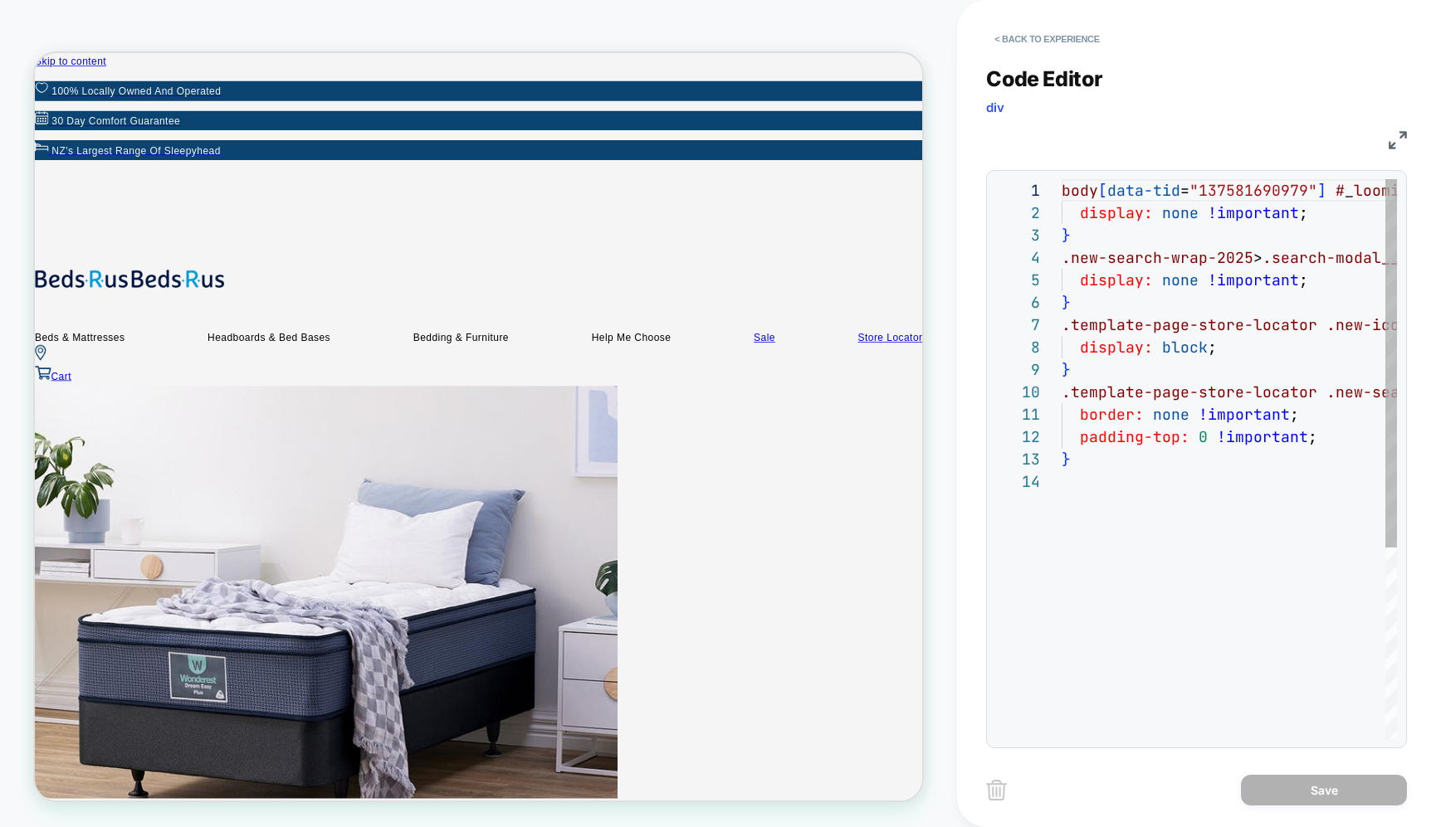
scroll to position [224, 0]
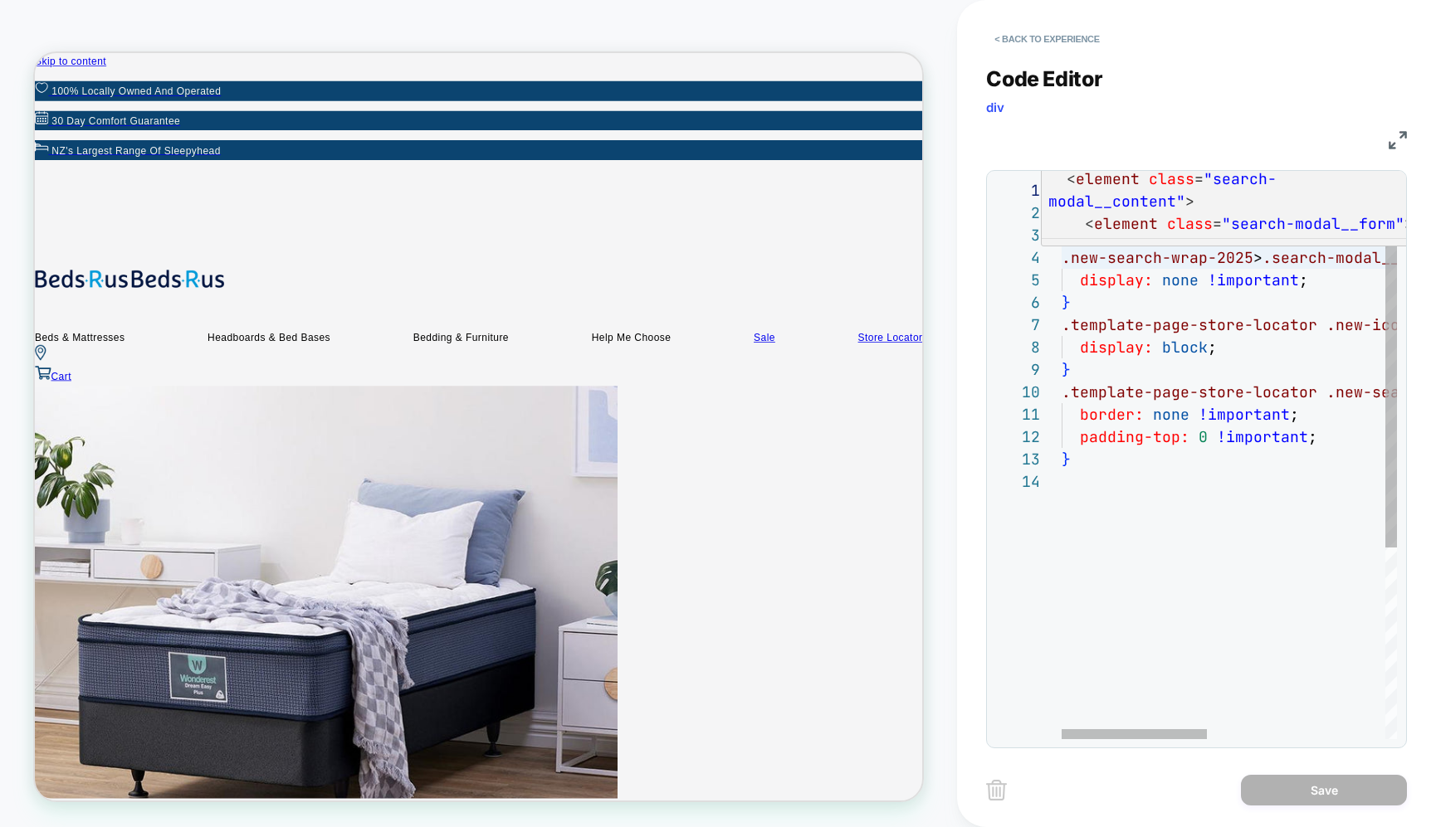
click at [1063, 256] on div "body [ data-tid = "137581690979" ] # _ loomi_addon_1743381375514 { display: non…" at bounding box center [1434, 605] width 746 height 852
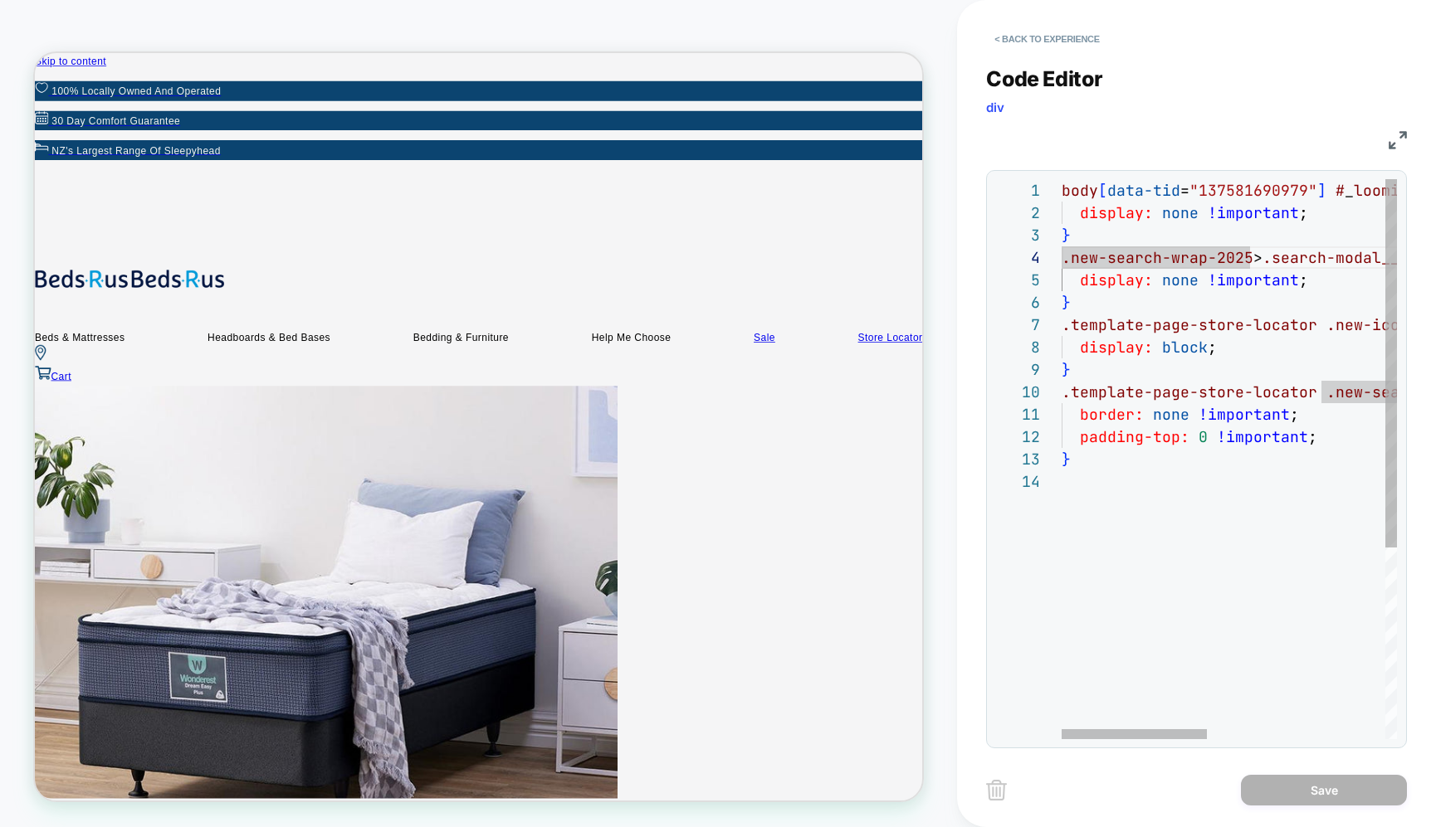
click at [1176, 477] on div "body [ data-tid = "137581690979" ] # _ loomi_addon_1743381375514 { display: non…" at bounding box center [1434, 605] width 746 height 852
click at [1250, 486] on div "body [ data-tid = "137581690979" ] # _ loomi_addon_1743381375514 { display: non…" at bounding box center [1434, 605] width 746 height 852
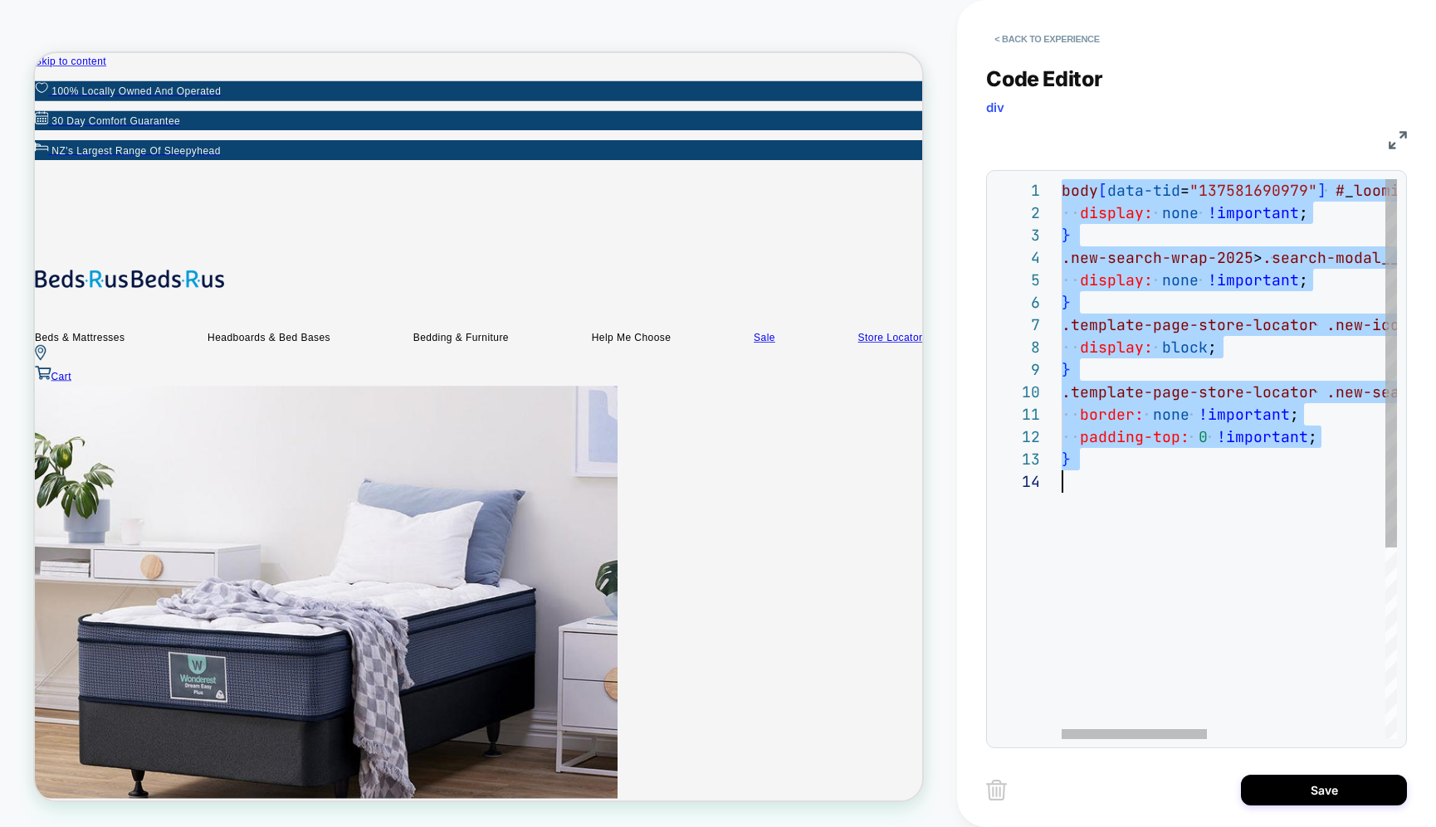
click at [1239, 487] on div "body [ data-tid = "137581690979" ] # _ loomi_addon_1743381375514 { display: non…" at bounding box center [1434, 605] width 746 height 852
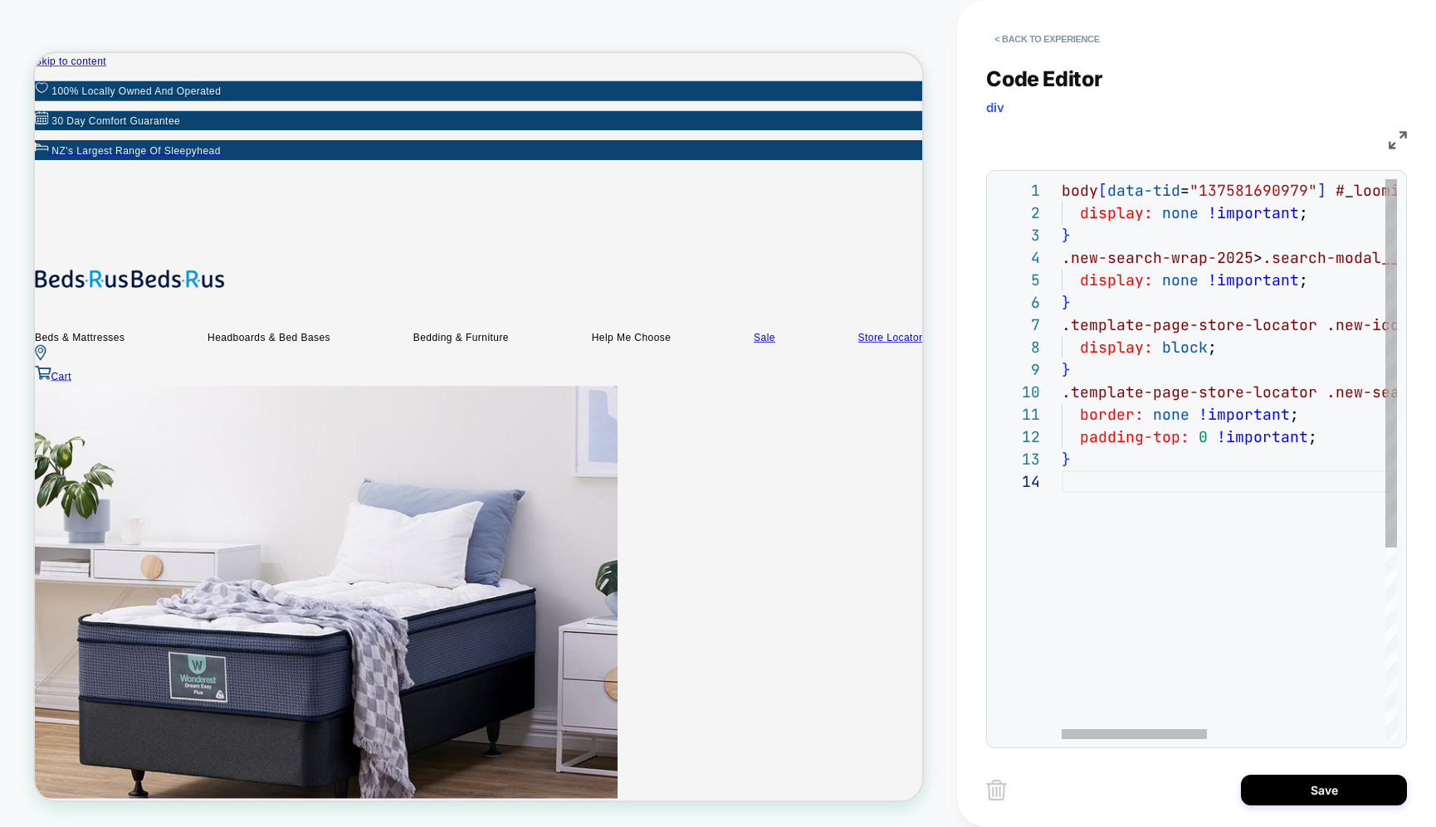
click at [1207, 282] on div "body [ data-tid = "137581690979" ] # _ loomi_addon_1743381375514 { display: non…" at bounding box center [1434, 605] width 746 height 852
click at [1299, 276] on div "body [ data-tid = "137581690979" ] # _ loomi_addon_1743381375514 { display: non…" at bounding box center [1434, 605] width 746 height 852
drag, startPoint x: 1208, startPoint y: 342, endPoint x: 1209, endPoint y: 364, distance: 21.6
click at [1207, 342] on div "body [ data-tid = "137581690979" ] # _ loomi_addon_1743381375514 { display: non…" at bounding box center [1434, 605] width 746 height 852
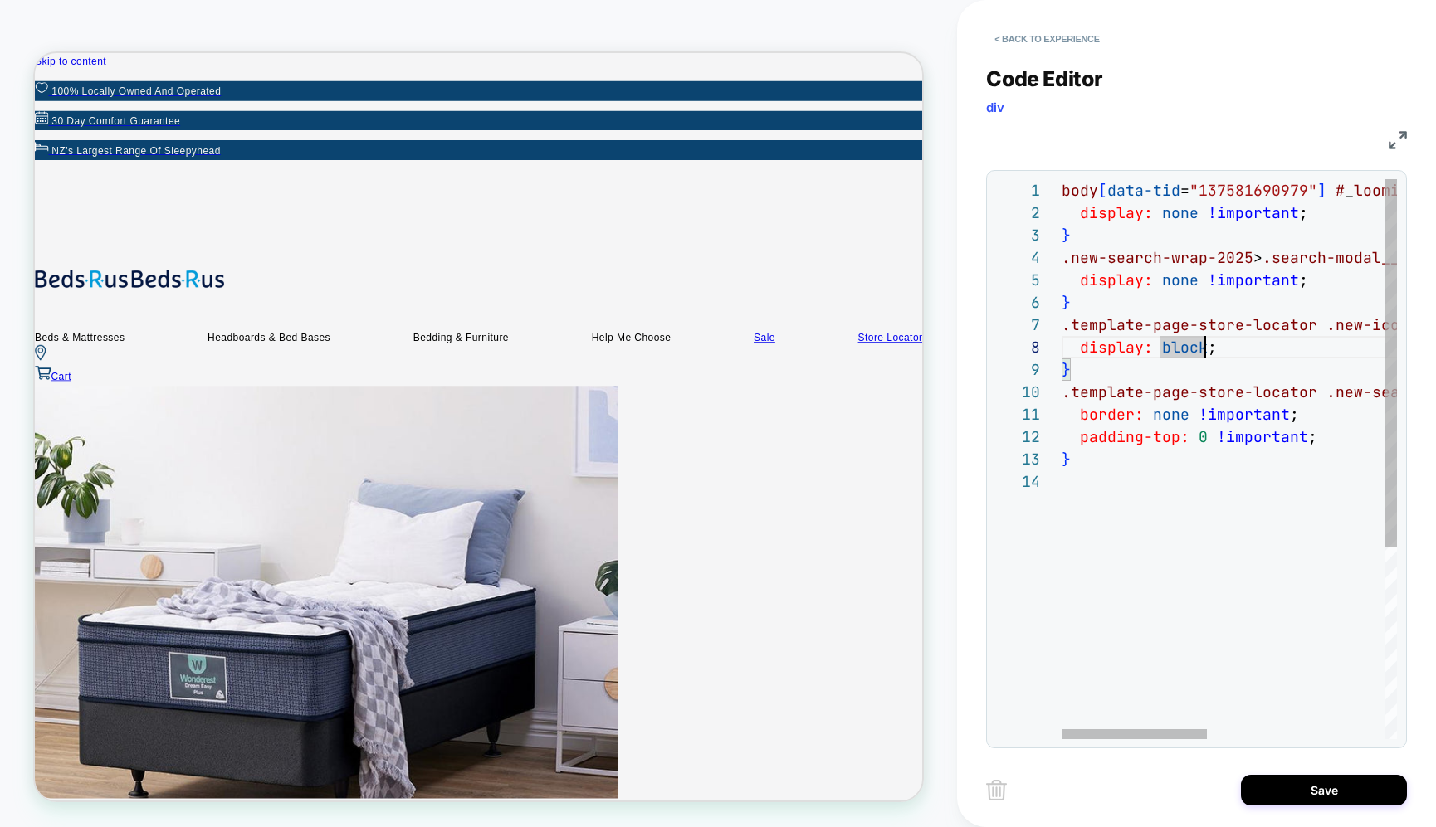
scroll to position [157, 233]
click at [1217, 498] on div "body [ data-tid = "137581690979" ] # _ loomi_addon_1743381375514 { display: non…" at bounding box center [1434, 605] width 746 height 852
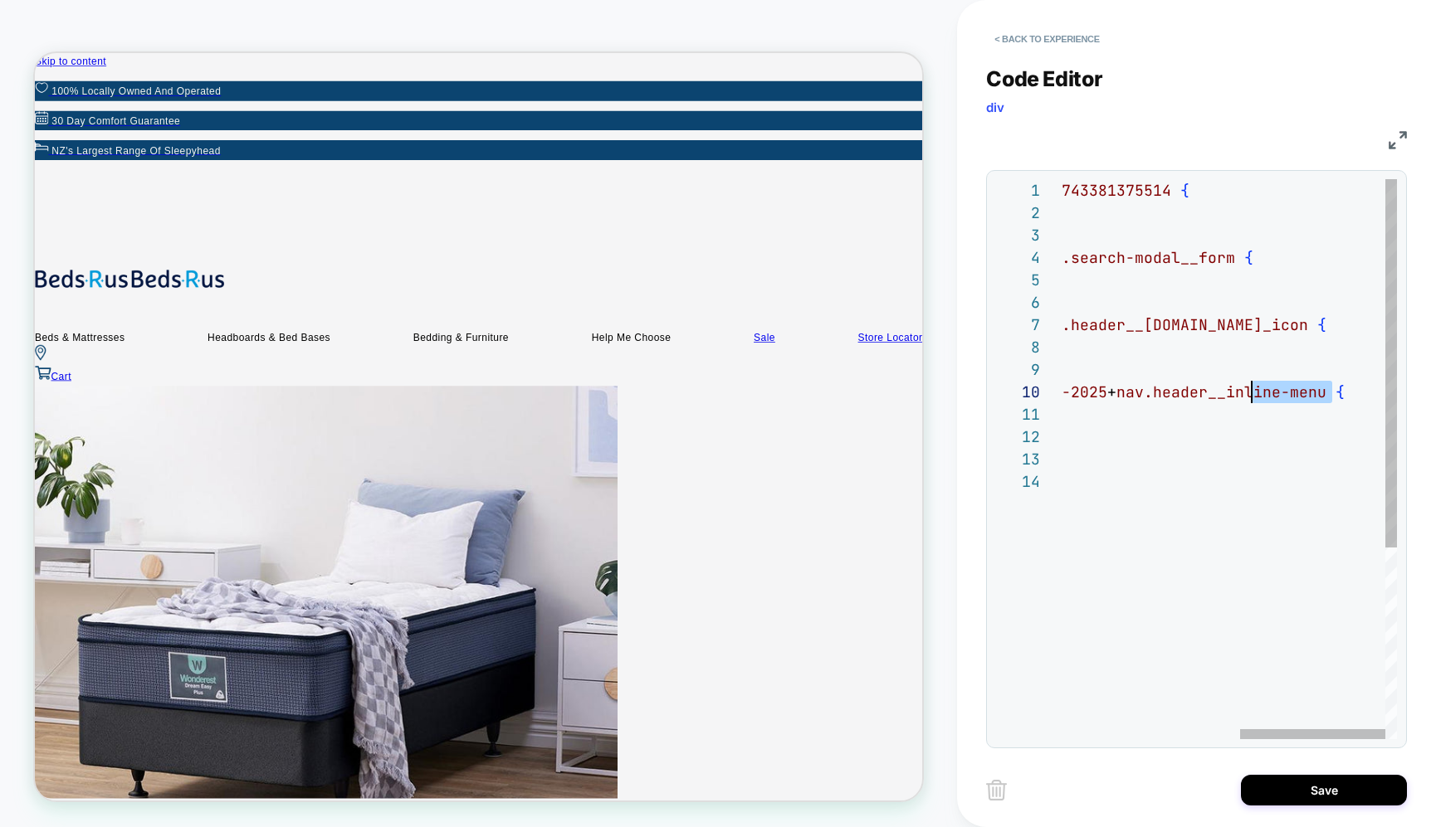
scroll to position [202, 0]
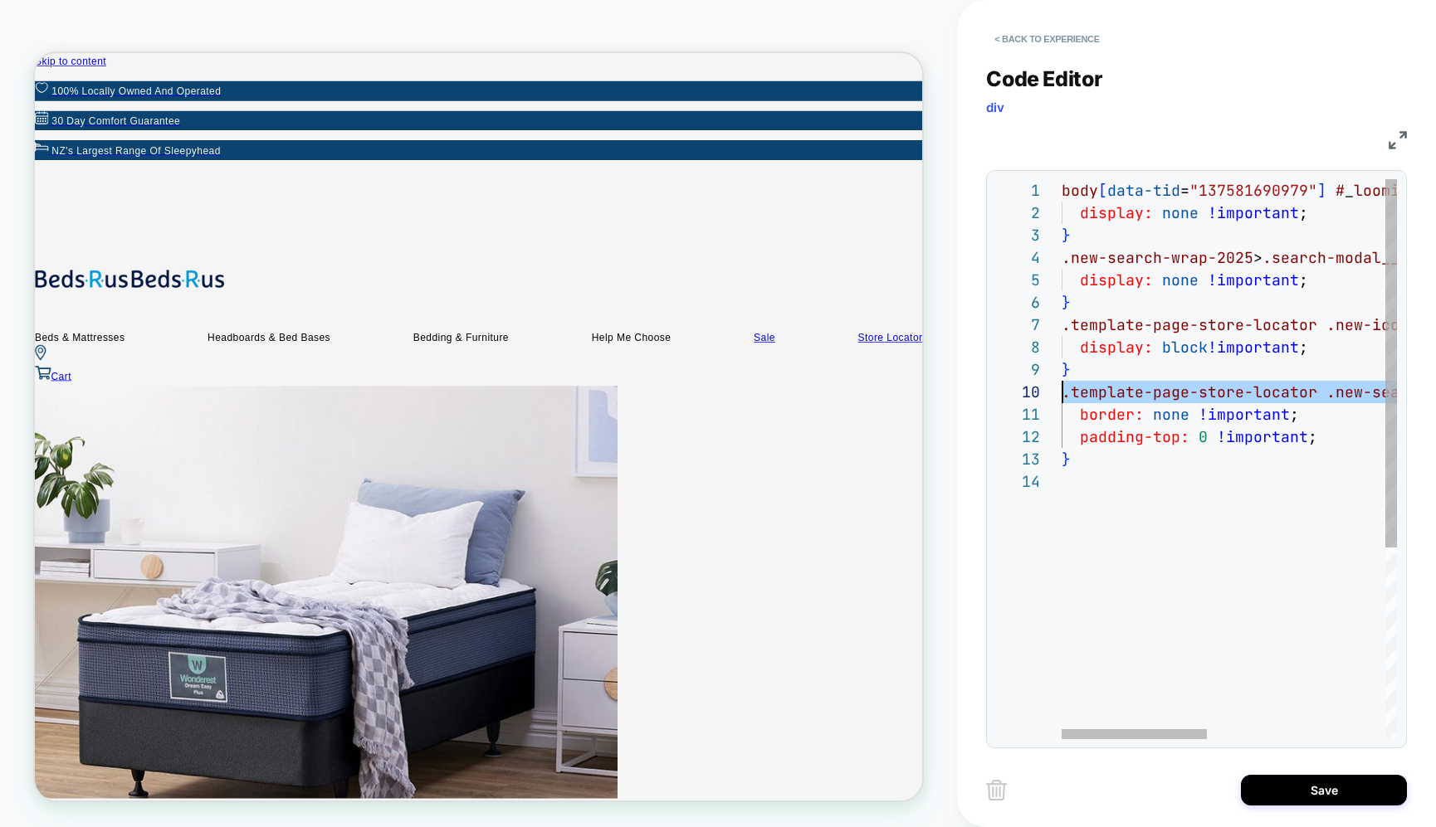
drag, startPoint x: 1331, startPoint y: 389, endPoint x: 958, endPoint y: 403, distance: 373.7
click at [1061, 403] on div "body [ data-tid = "137581690979" ] # _ loomi_addon_1743381375514 { display: non…" at bounding box center [1434, 605] width 746 height 852
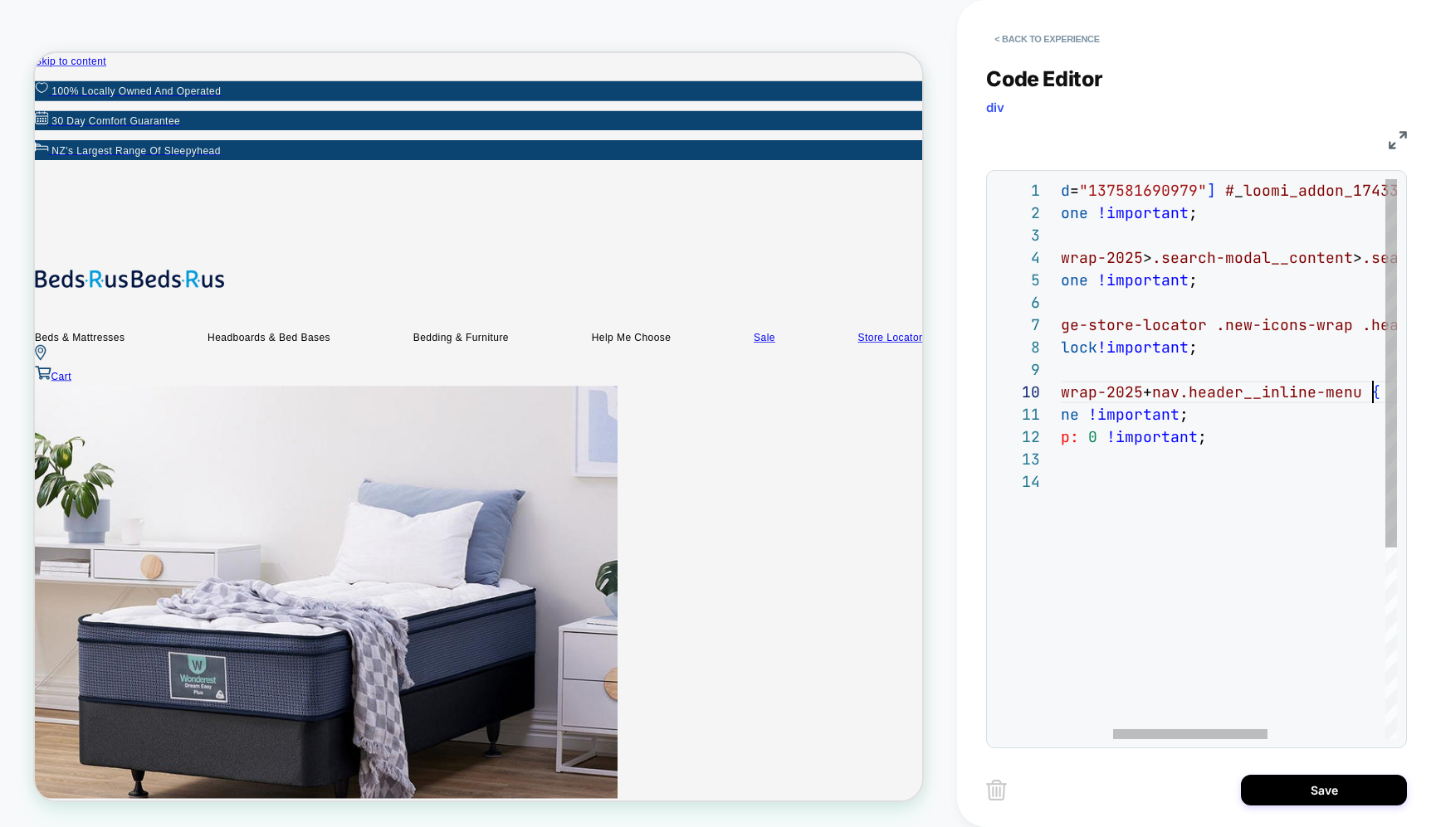
scroll to position [202, 422]
click at [1261, 404] on div "body [ data-tid = "137581690979" ] # _ loomi_addon_1743381375514 { display: non…" at bounding box center [1301, 605] width 701 height 852
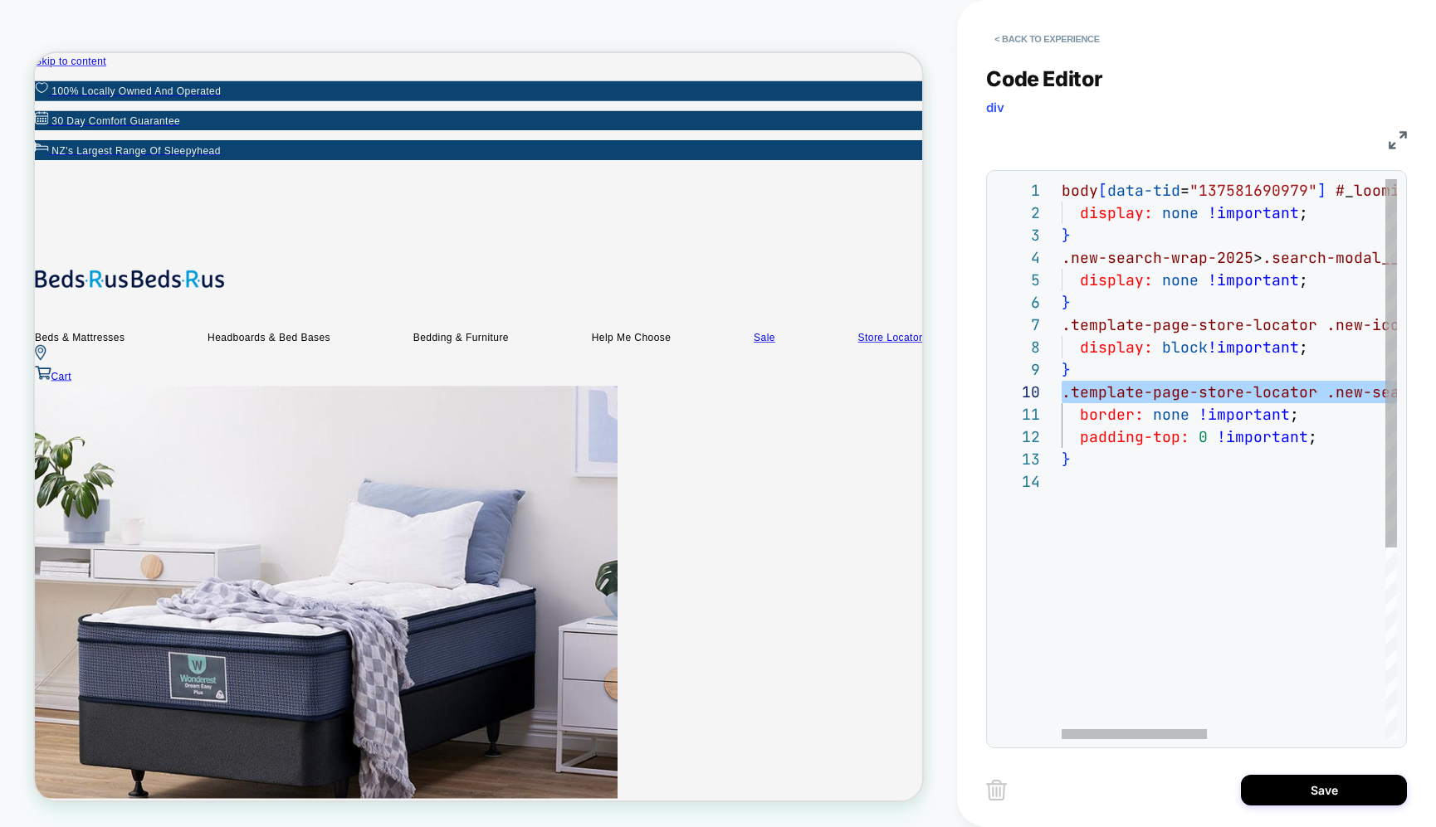
click at [1325, 392] on div "body [ data-tid = "137581690979" ] # _ loomi_addon_1743381375514 { display: non…" at bounding box center [1434, 605] width 746 height 852
click at [1142, 445] on div "body [ data-tid = "137581690979" ] # _ loomi_addon_1743381375514 { display: non…" at bounding box center [1434, 605] width 746 height 852
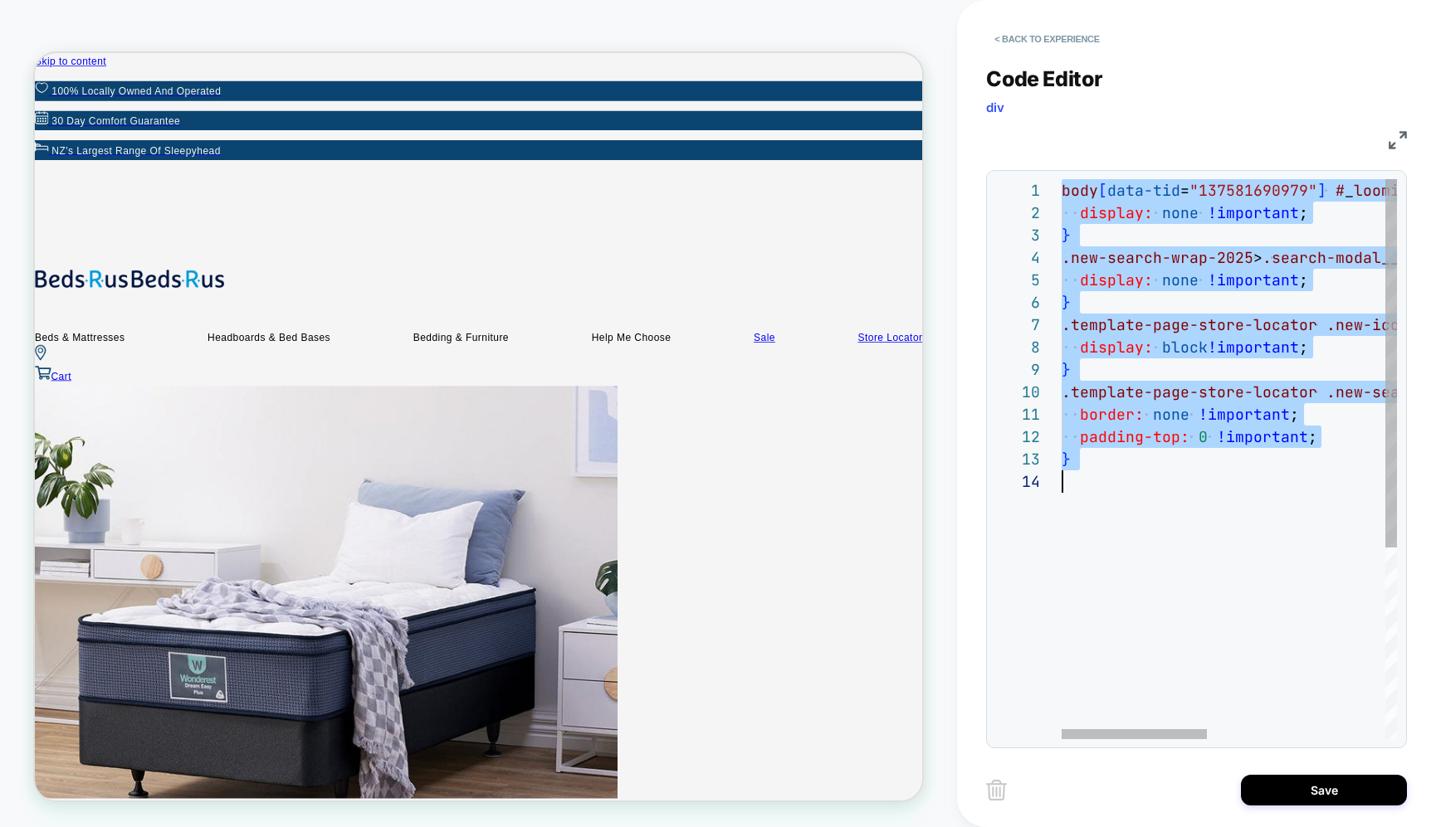
scroll to position [0, 0]
click at [1179, 424] on span "none" at bounding box center [1171, 414] width 37 height 19
type textarea "**********"
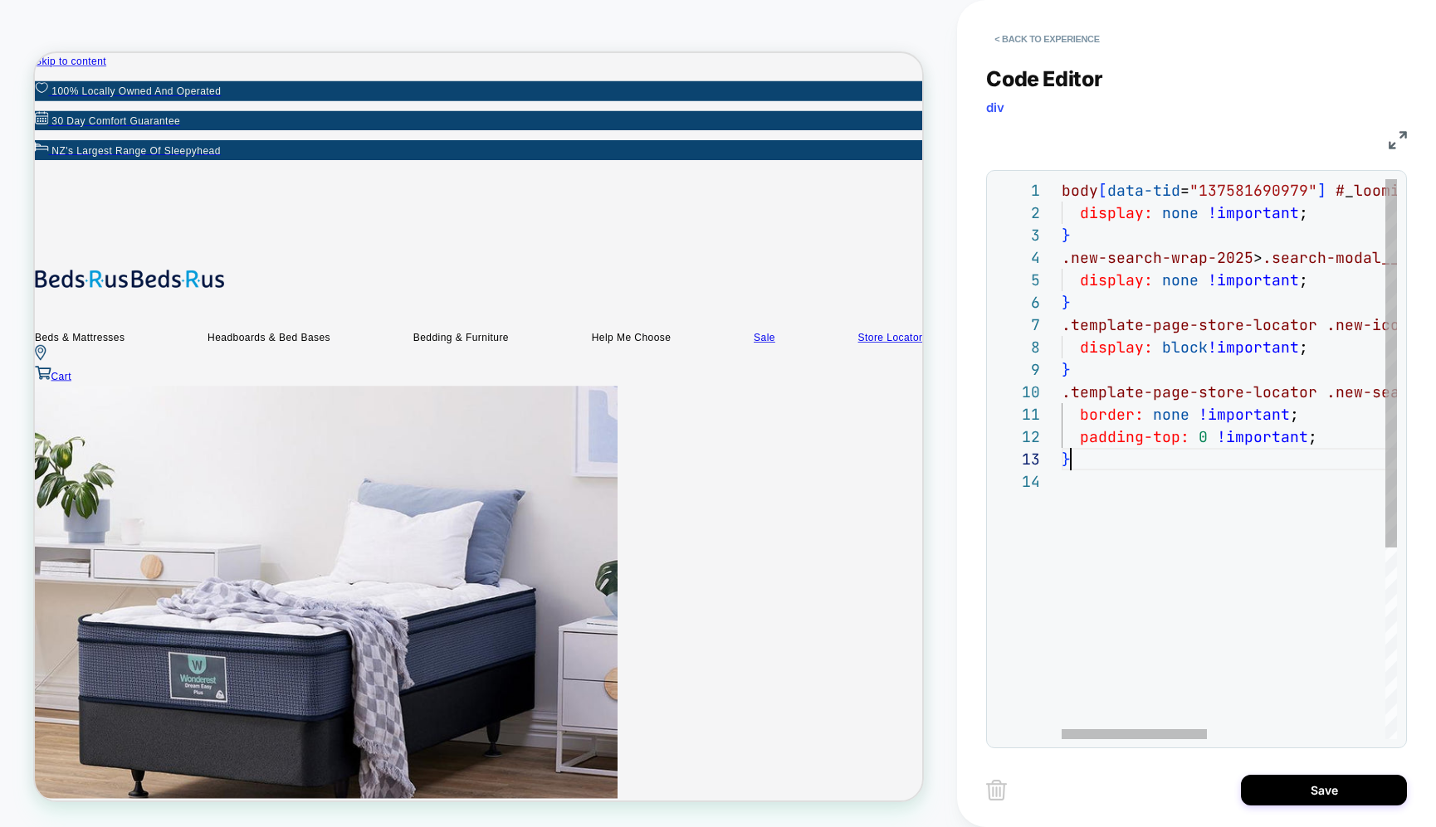
scroll to position [45, 9]
click at [1183, 463] on div "body [ data-tid = "137581690979" ] # _ loomi_addon_1743381375514 { display: non…" at bounding box center [1434, 605] width 746 height 852
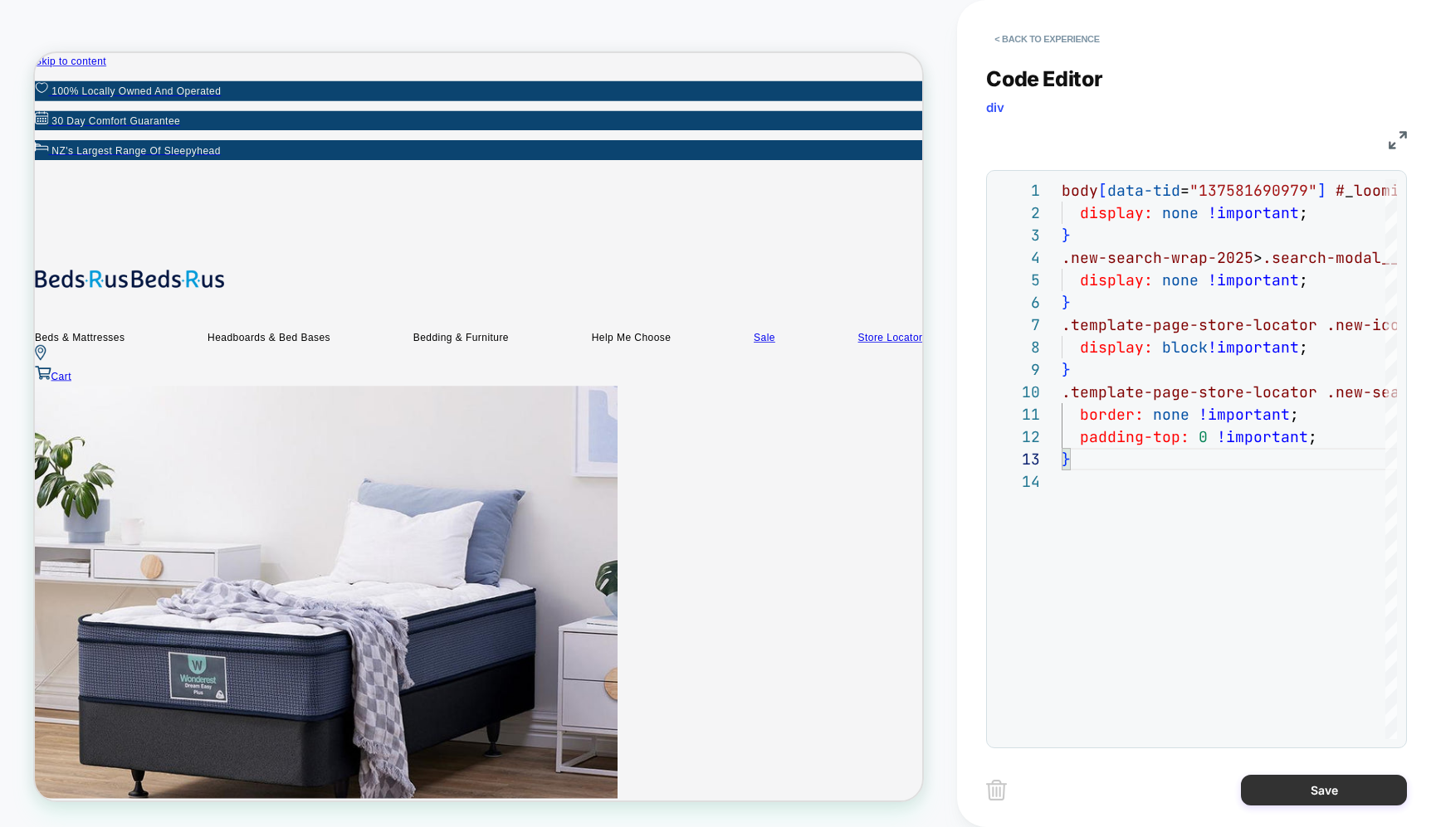
click at [1309, 799] on button "Save" at bounding box center [1324, 790] width 166 height 31
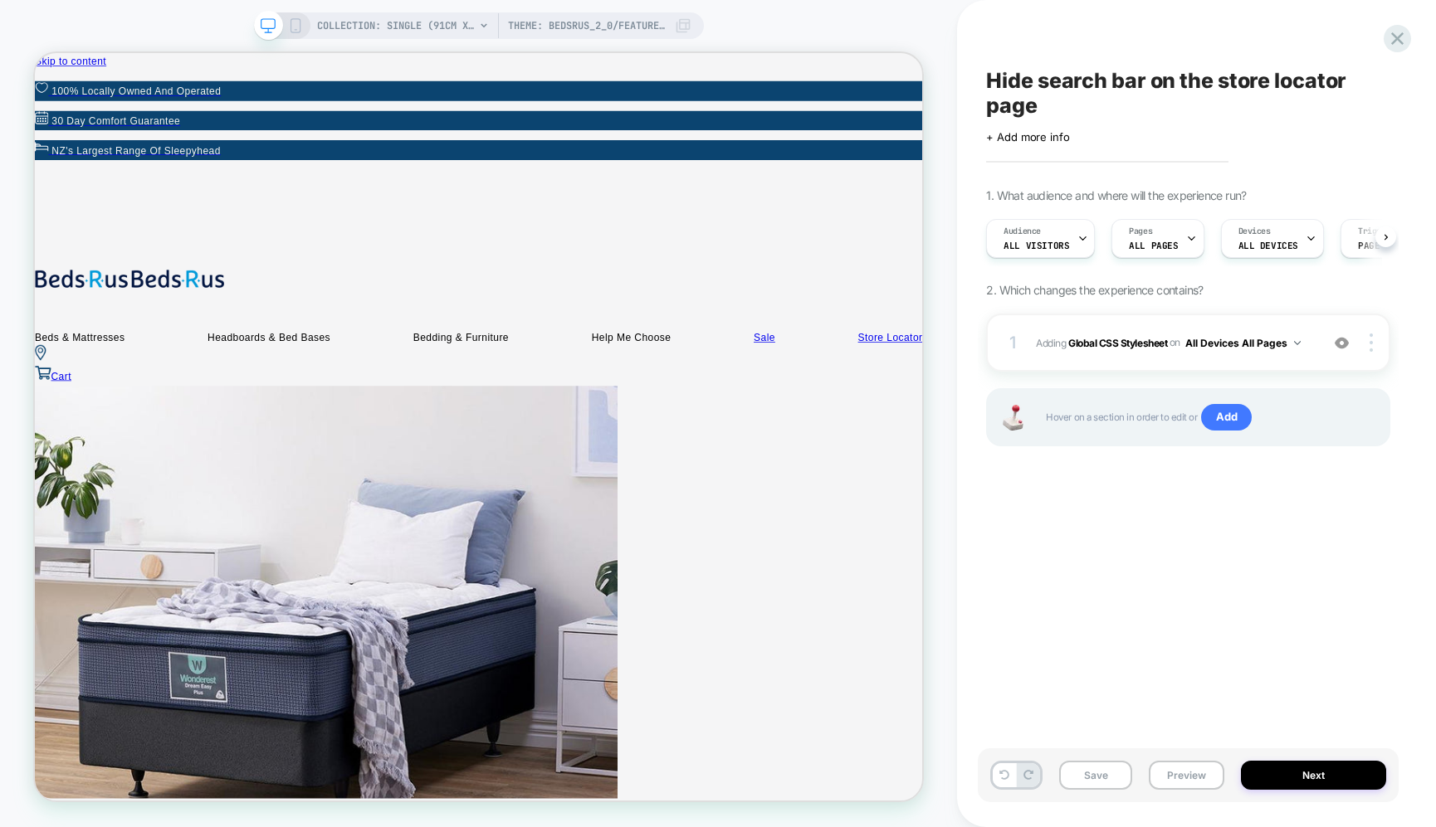
scroll to position [0, 1]
click at [1313, 769] on button "Next" at bounding box center [1313, 775] width 145 height 29
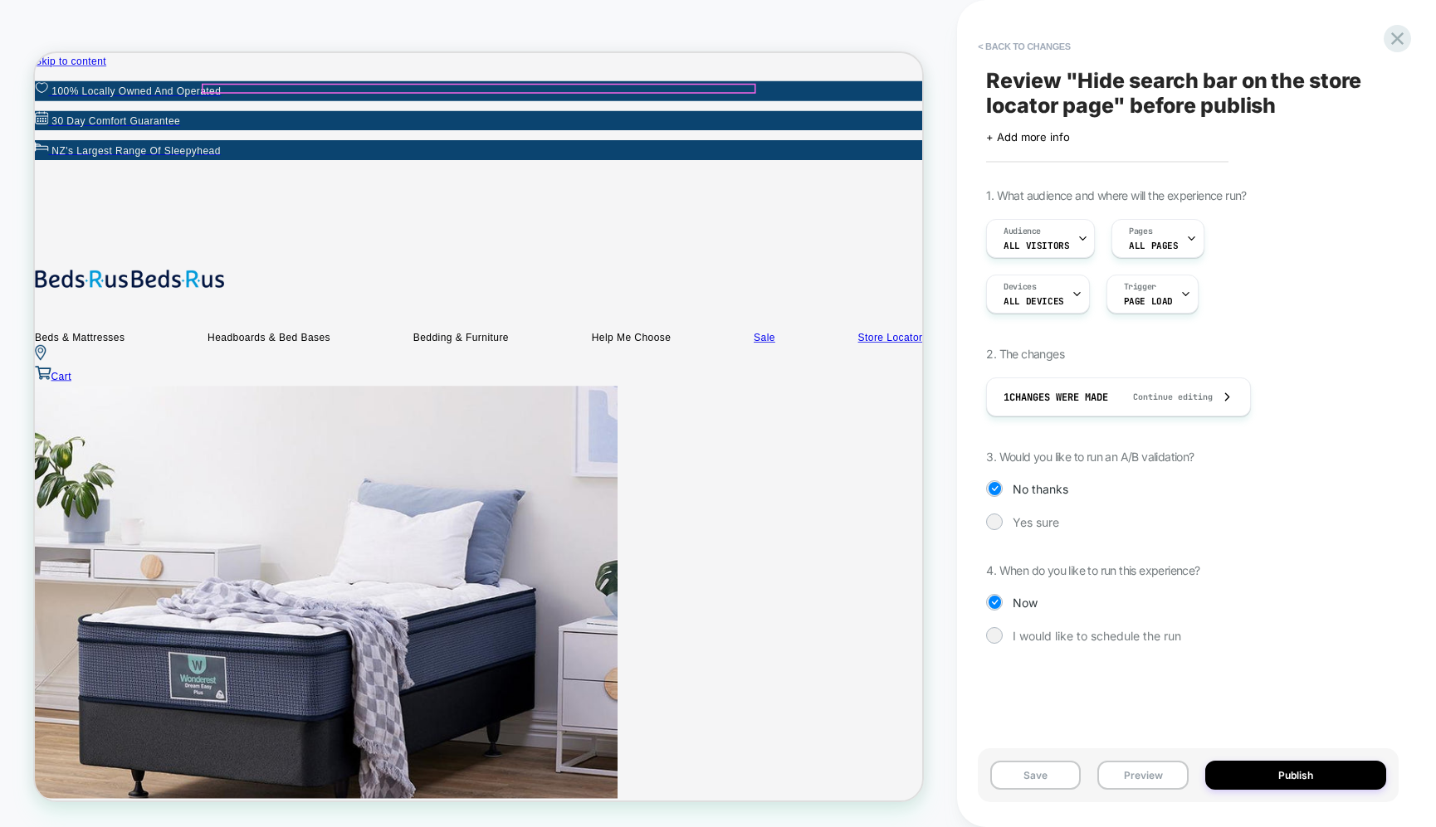
click at [893, 375] on div "Search products and categories" at bounding box center [626, 400] width 1183 height 50
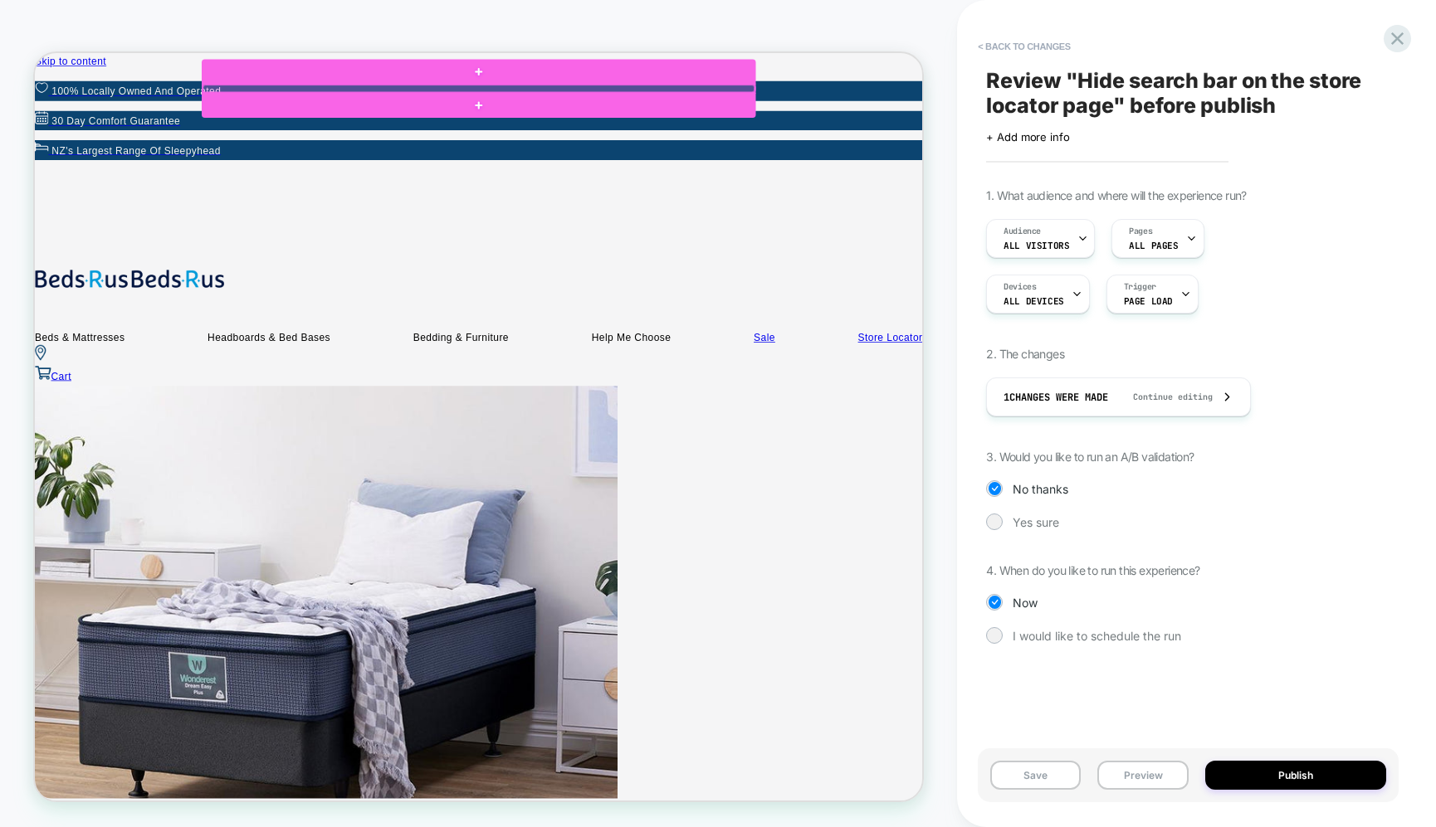
click at [892, 100] on div at bounding box center [626, 100] width 735 height 10
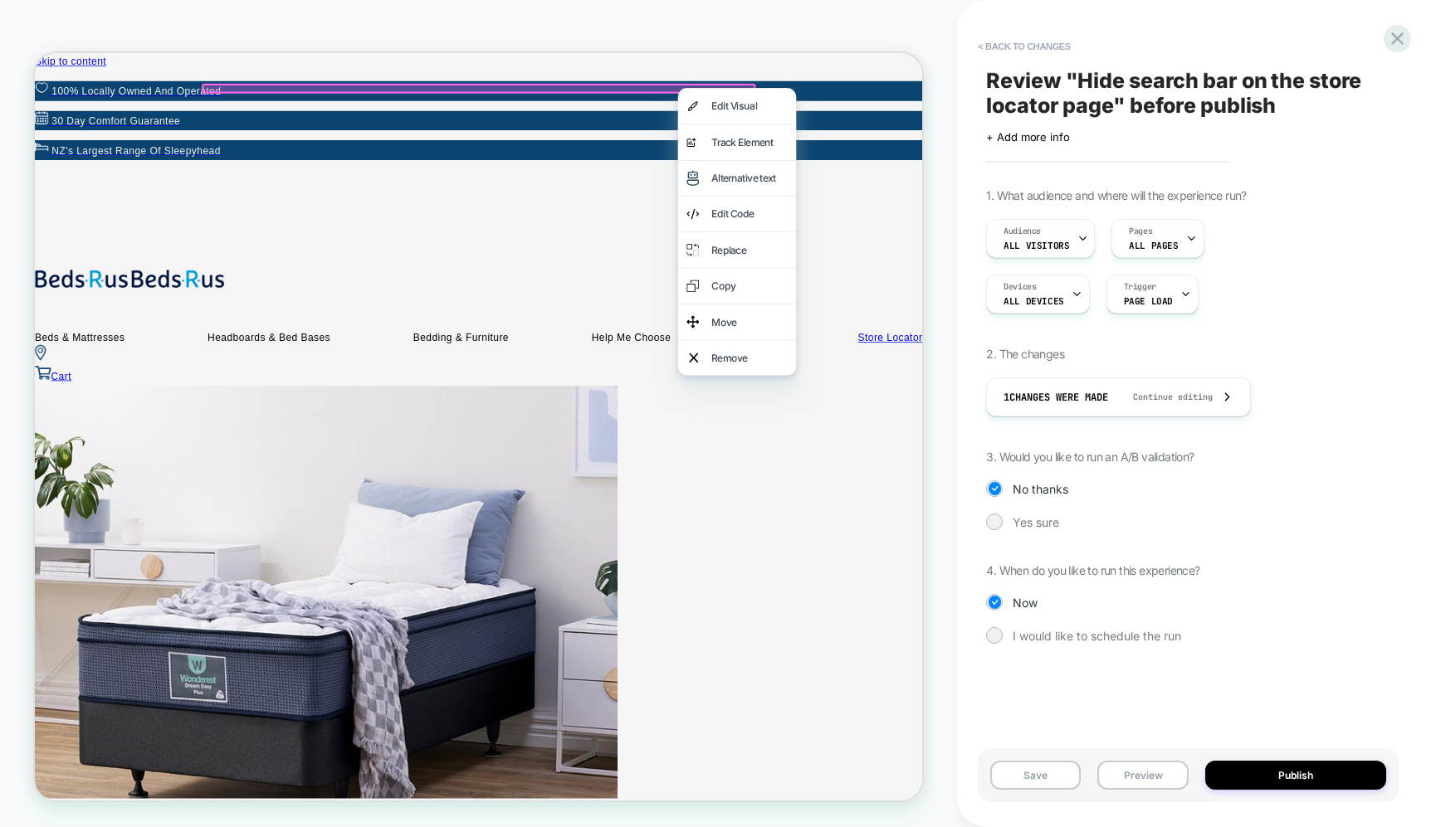
click at [1095, 170] on div "Review " Hide search bar on the store locator page " before publish Click to ed…" at bounding box center [1188, 414] width 421 height 794
click at [1398, 43] on icon at bounding box center [1397, 38] width 22 height 22
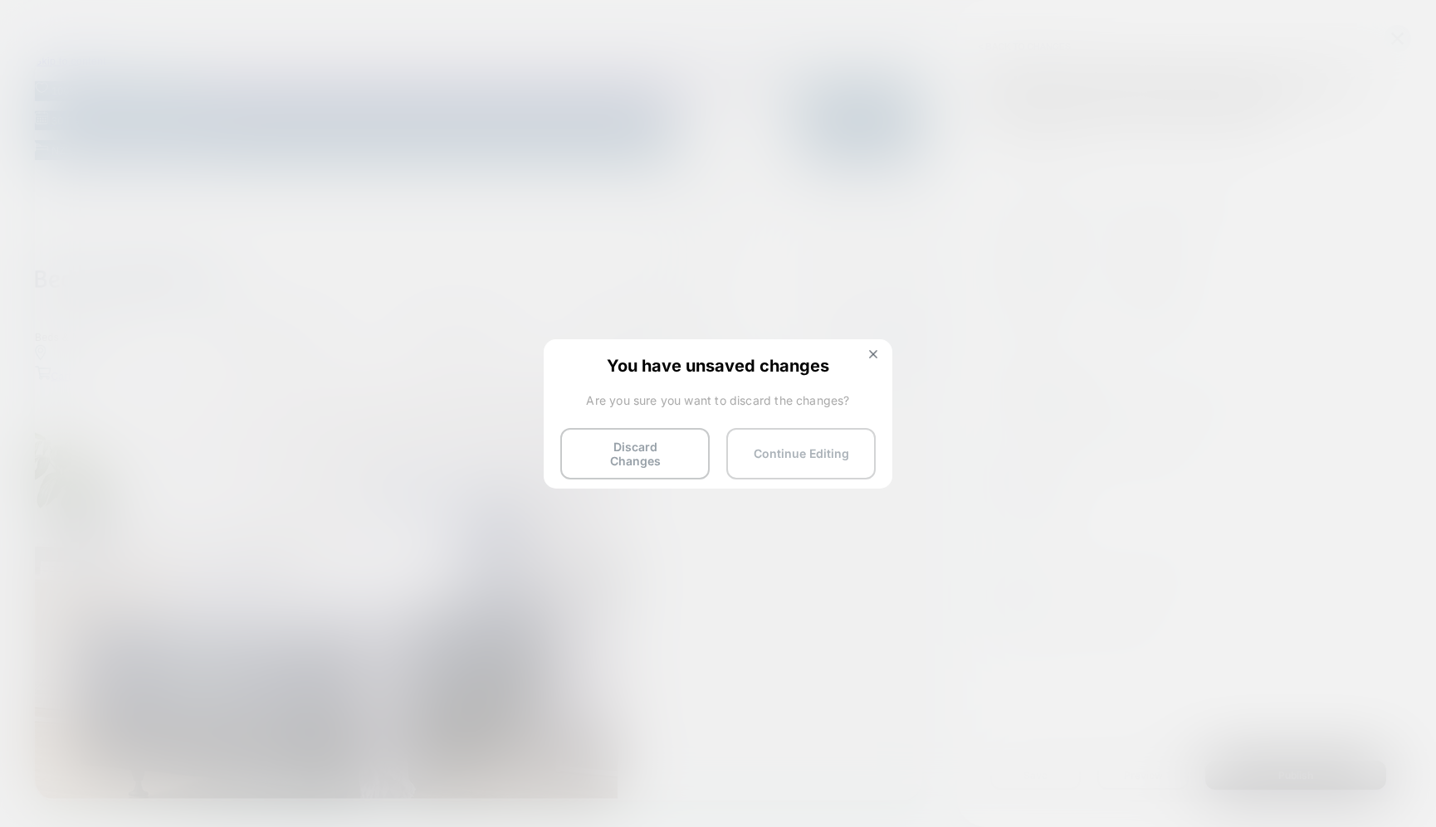
click at [778, 455] on button "Continue Editing" at bounding box center [800, 453] width 149 height 51
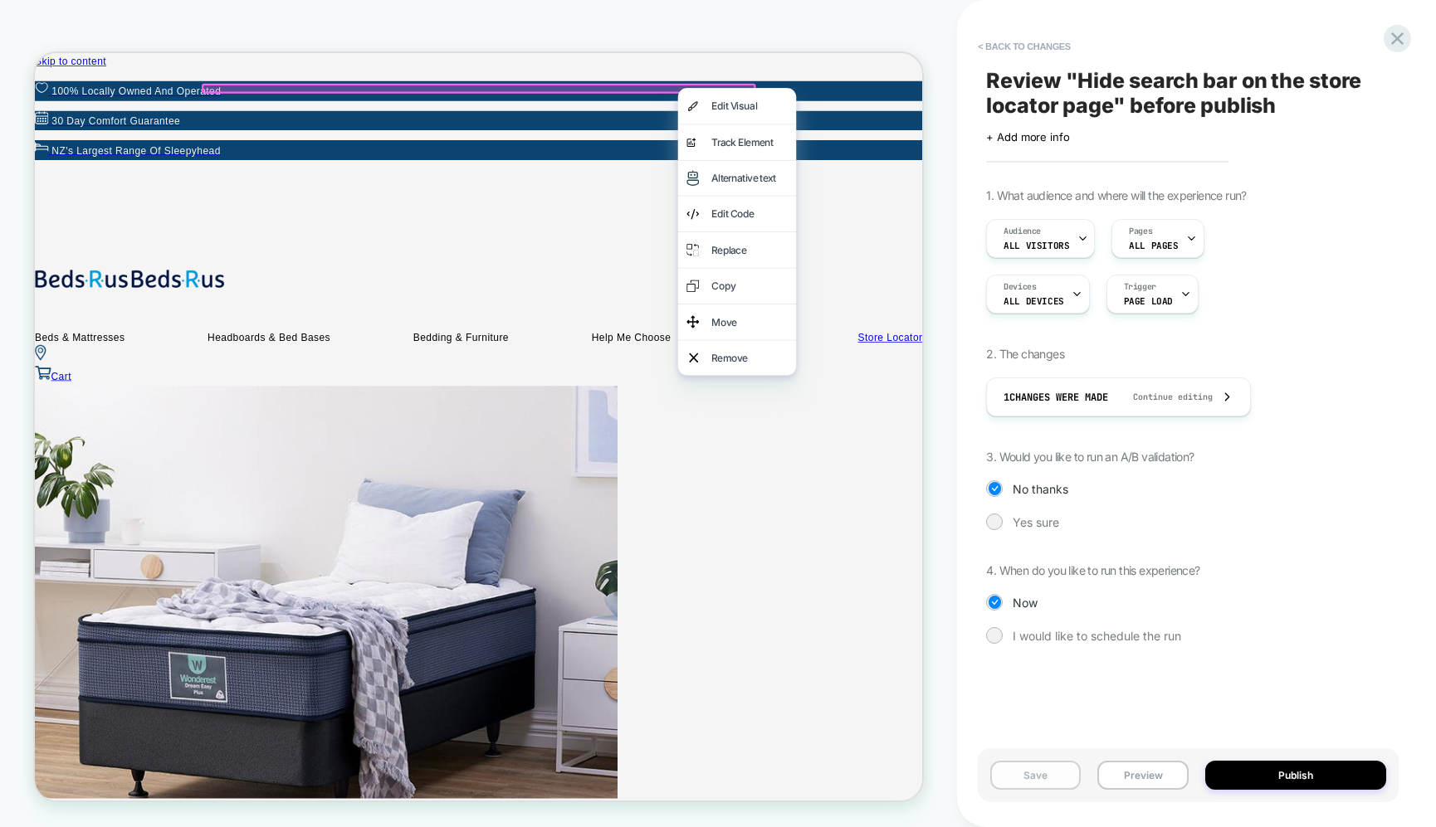
click at [1044, 779] on button "Save" at bounding box center [1035, 775] width 90 height 29
click at [1001, 42] on button "< Back to changes" at bounding box center [1024, 46] width 110 height 27
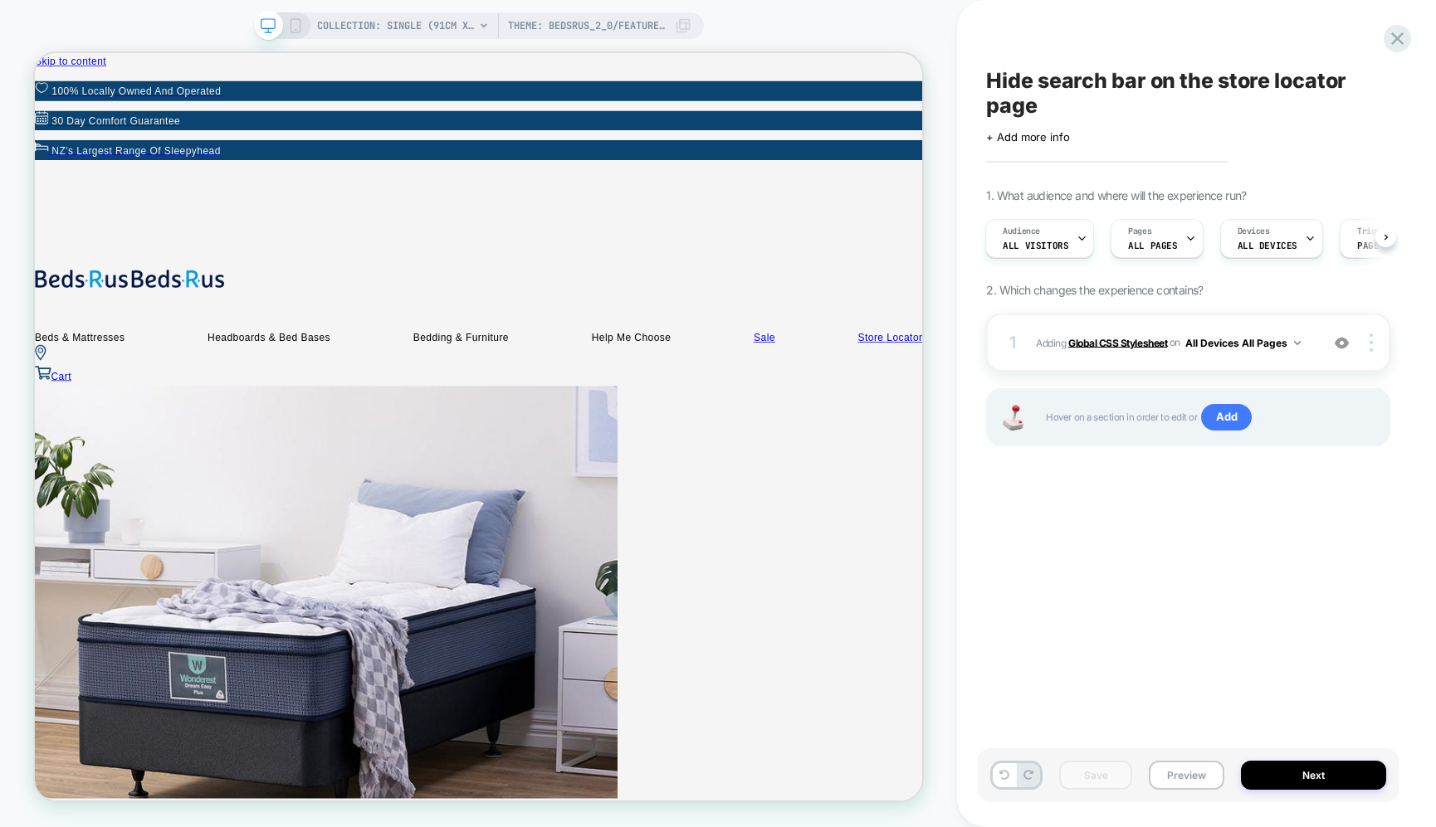
click at [1126, 345] on b "Global CSS Stylesheet" at bounding box center [1117, 342] width 99 height 12
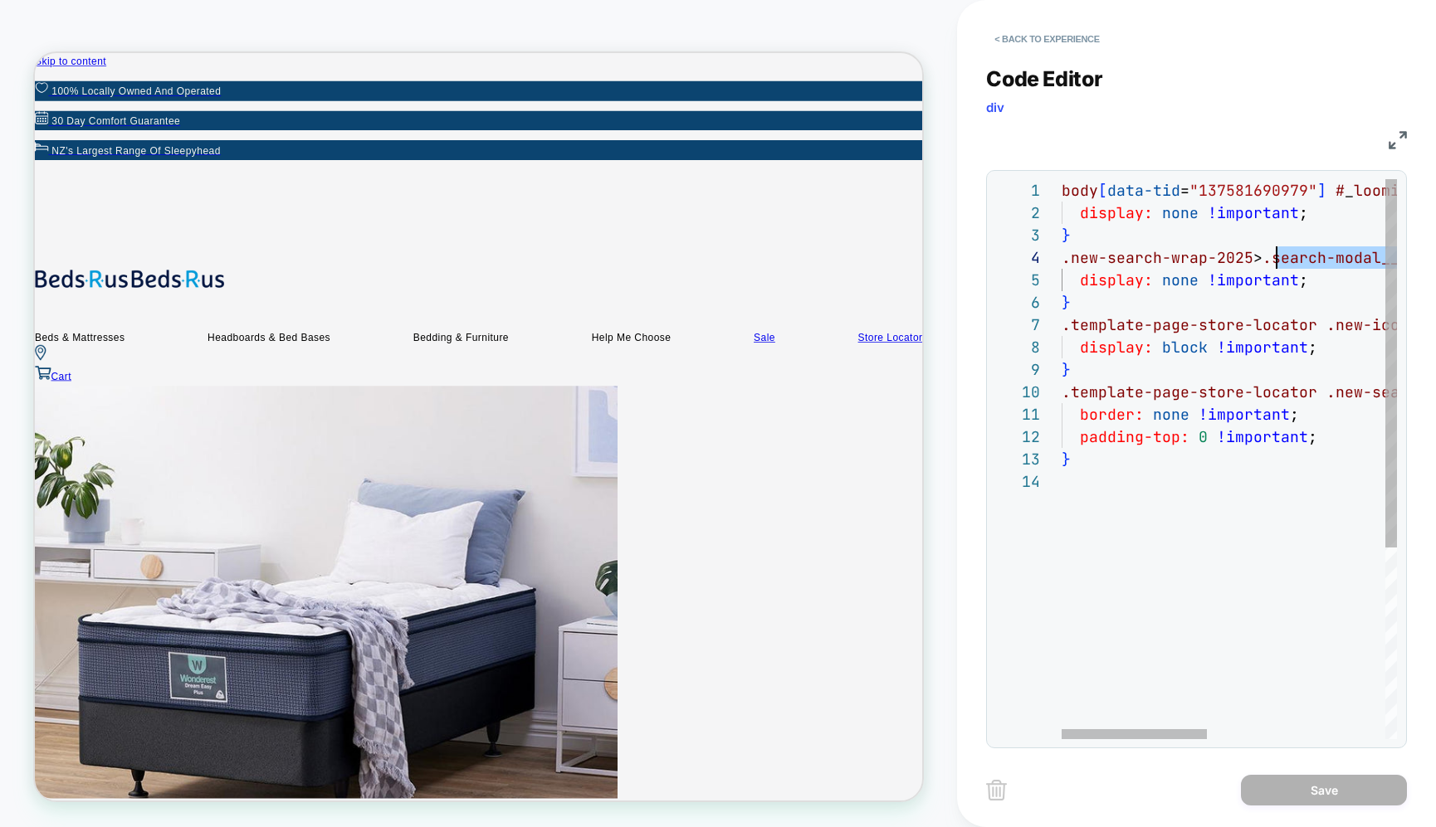
scroll to position [67, 188]
drag, startPoint x: 1260, startPoint y: 253, endPoint x: 1252, endPoint y: 258, distance: 9.7
click at [1252, 258] on div "body [ data-tid = "137581690979" ] # _ loomi_addon_1743381375514 { display: non…" at bounding box center [1434, 605] width 746 height 852
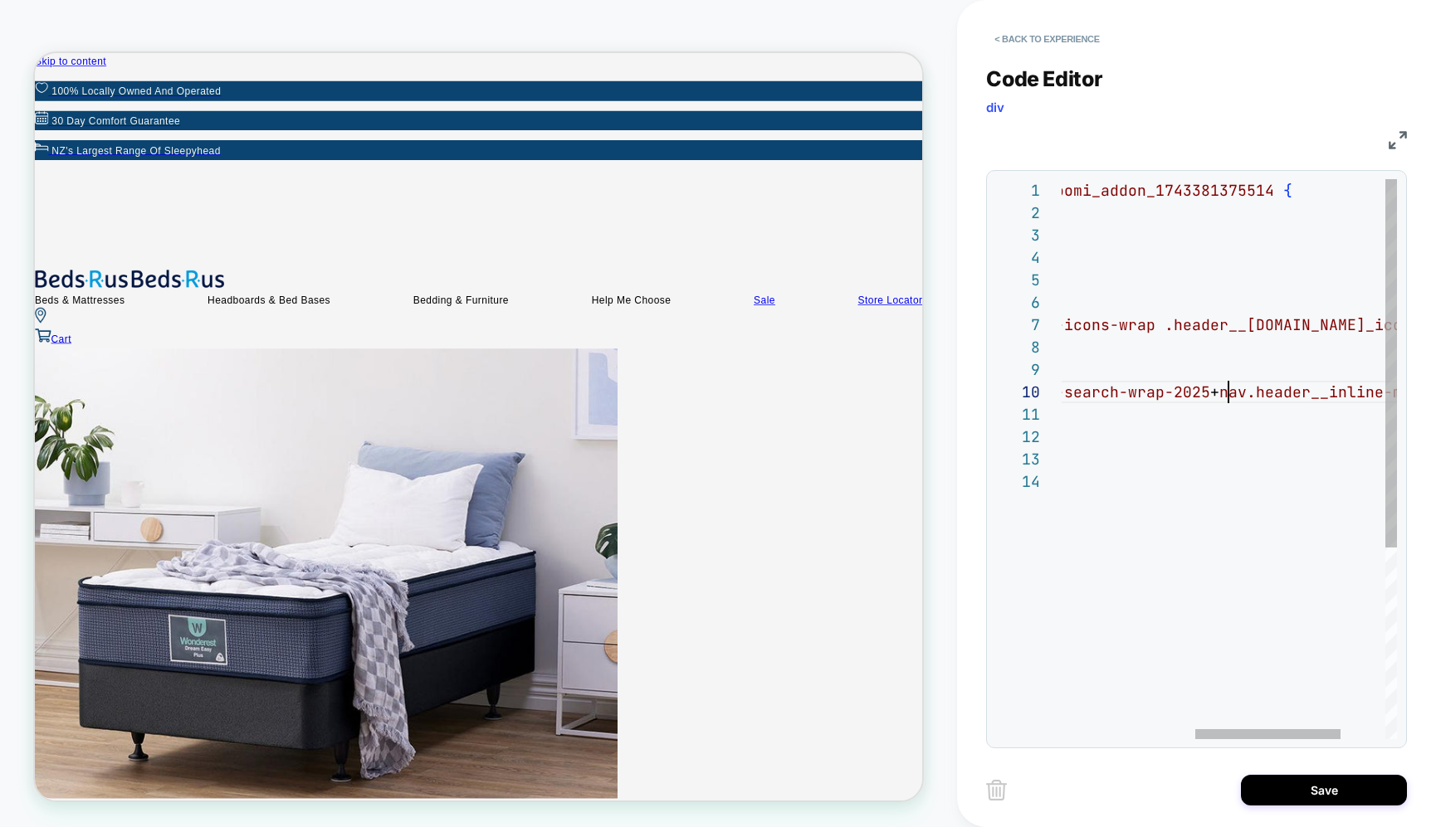
scroll to position [202, 475]
click at [1230, 388] on div "body [ data-tid = "137581690979" ] # _ loomi_addon_1743381375514 { display: non…" at bounding box center [1127, 605] width 746 height 852
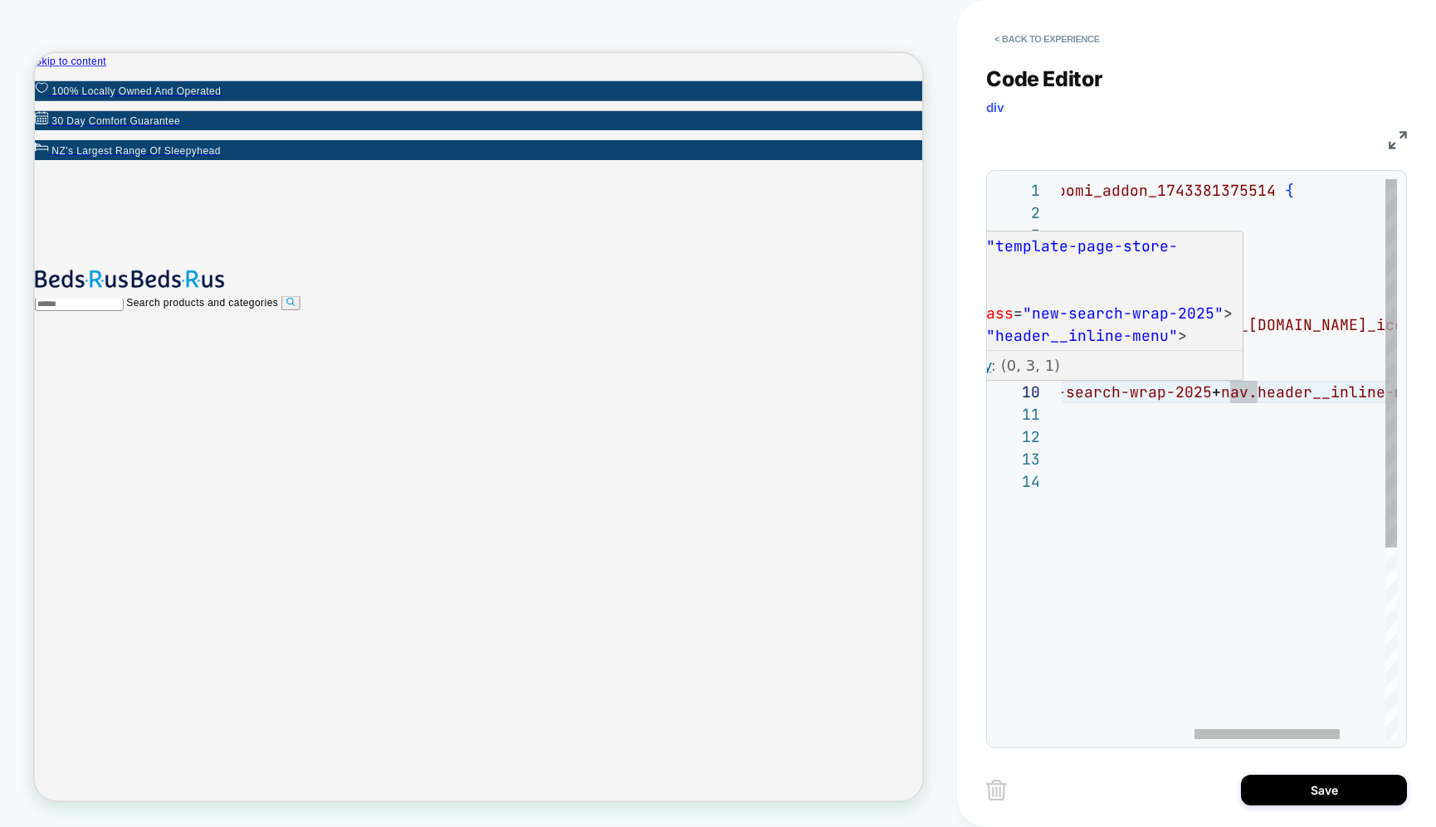
scroll to position [0, 0]
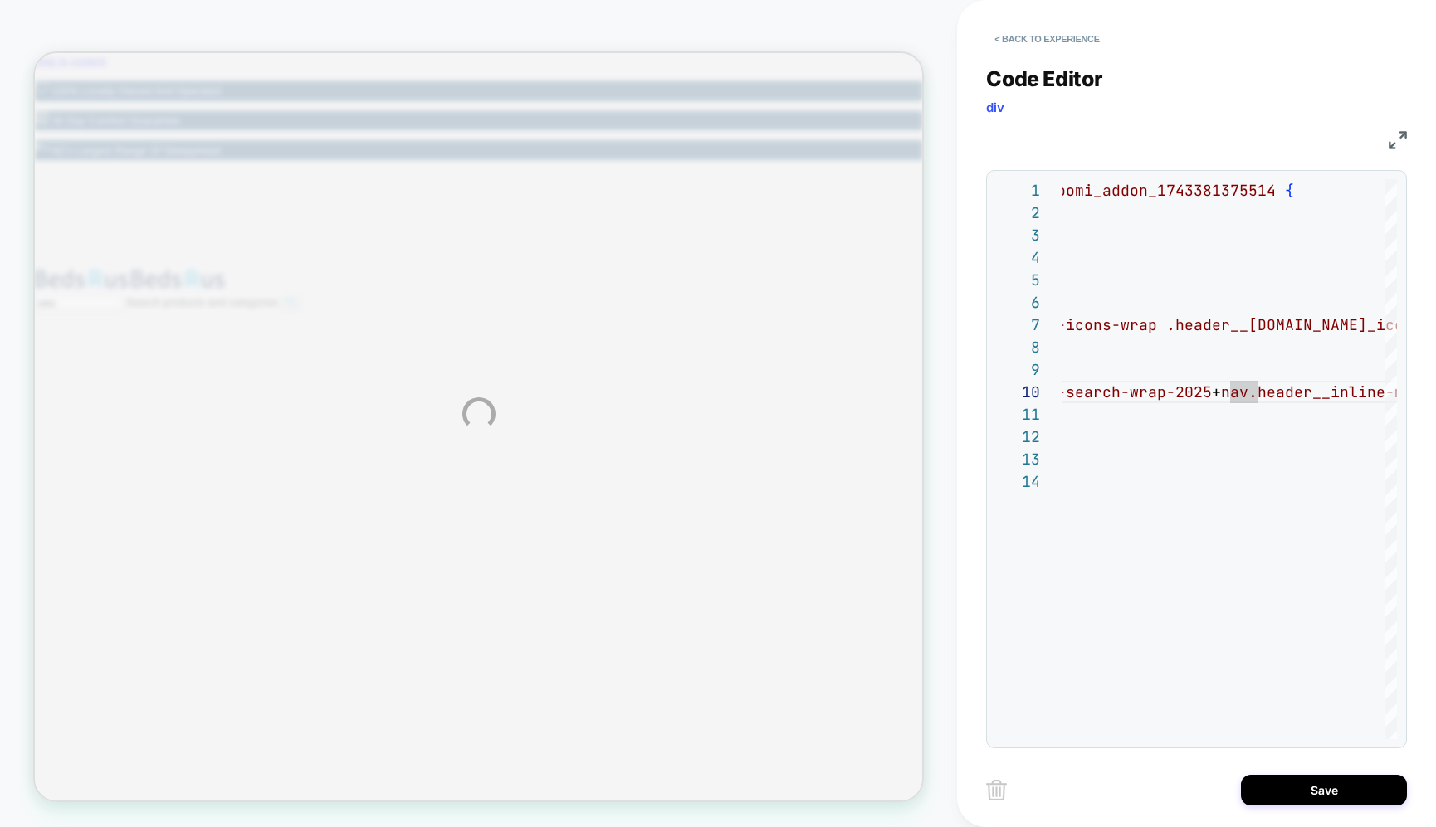
click at [1220, 393] on div "COLLECTION: Single (91cm x 188cm) (Category) Theme: BedsRus_2_0/feature/global-…" at bounding box center [718, 413] width 1436 height 827
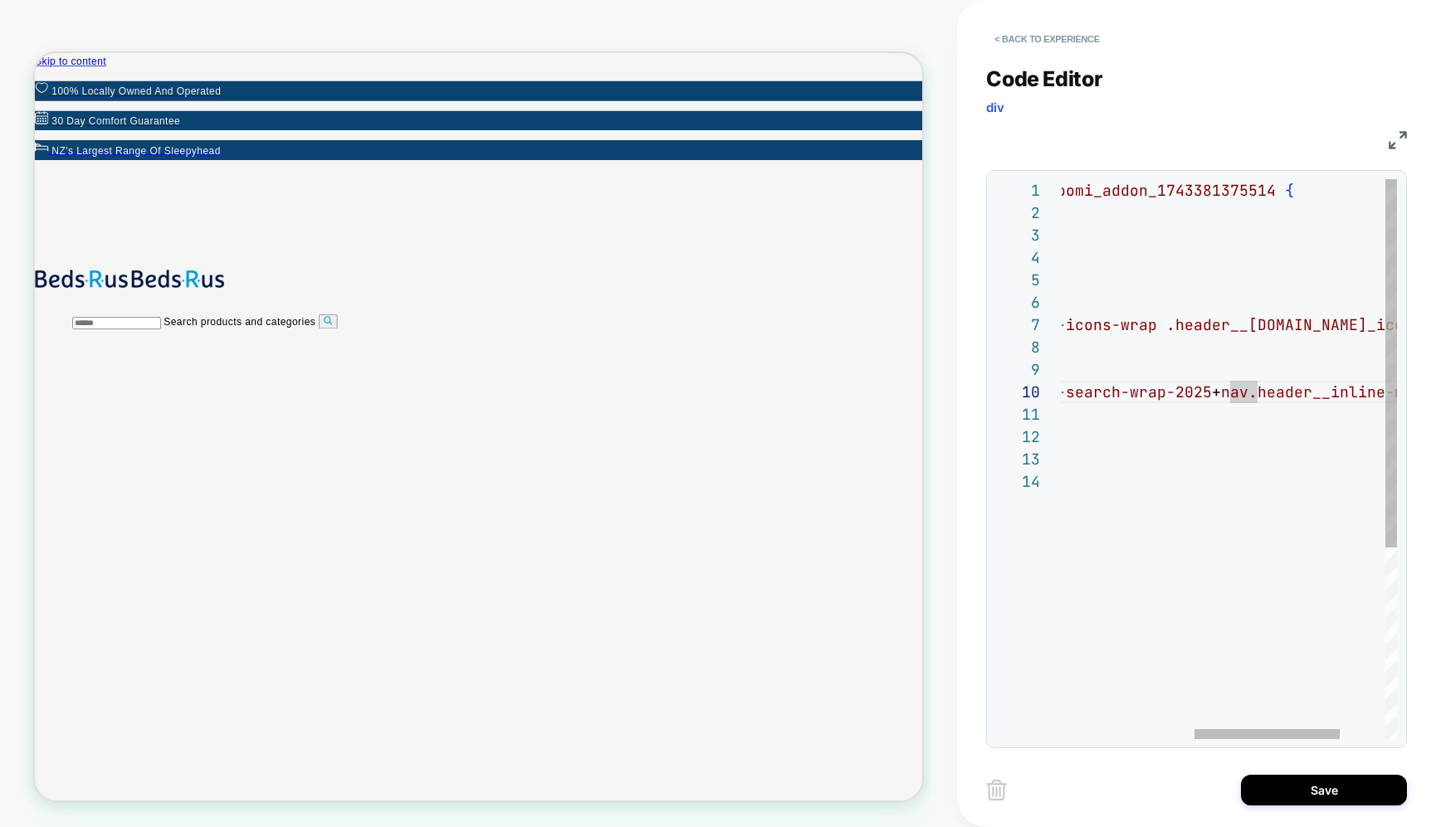
click at [1227, 390] on div "body [ data-tid = "137581690979" ] # _ loomi_addon_1743381375514 { display: non…" at bounding box center [1128, 605] width 746 height 852
type textarea "**********"
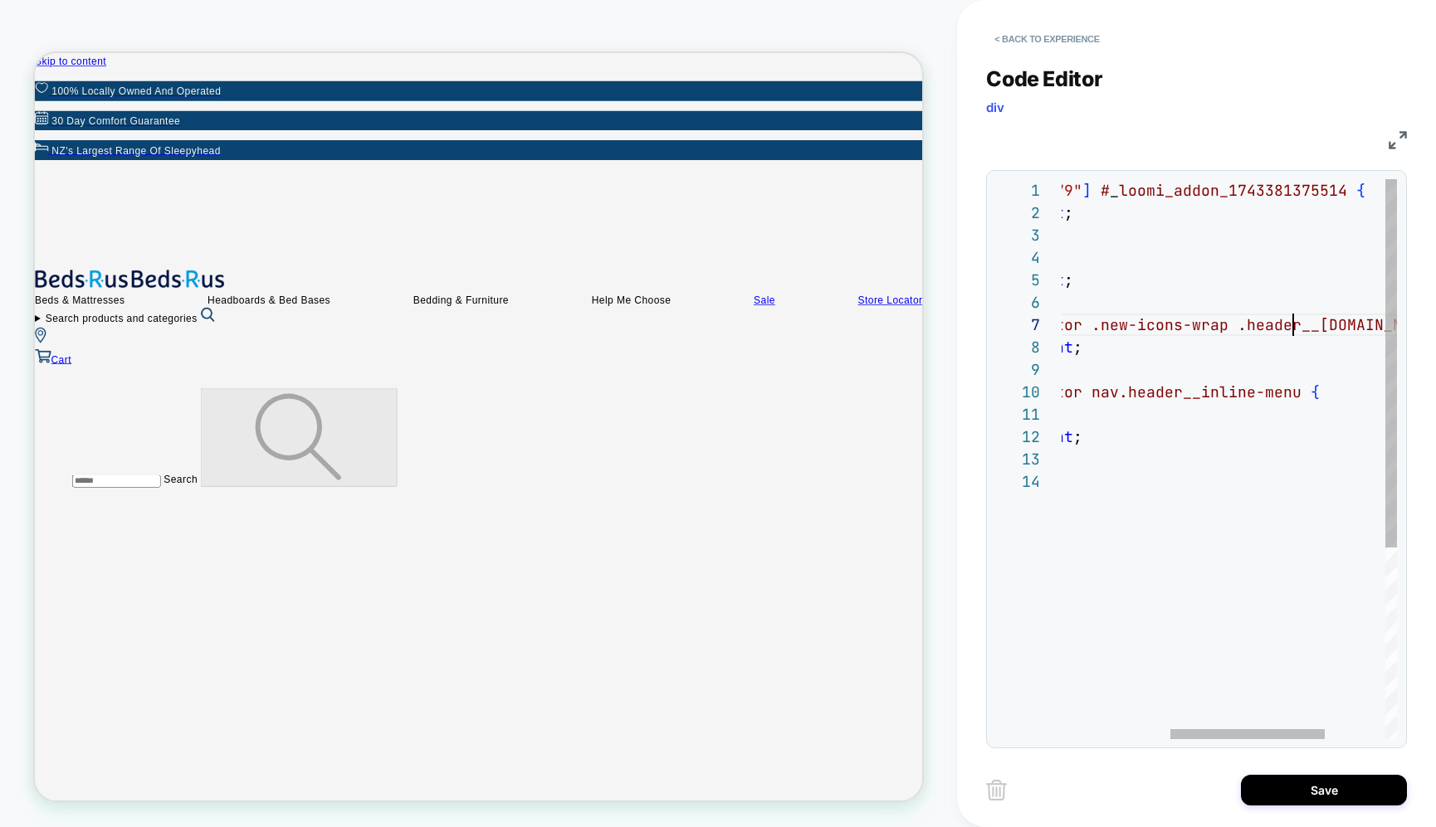
scroll to position [134, 466]
click at [1292, 327] on div "body [ data-tid = "137581690979" ] # _ loomi_addon_1743381375514 { display: non…" at bounding box center [1177, 605] width 701 height 852
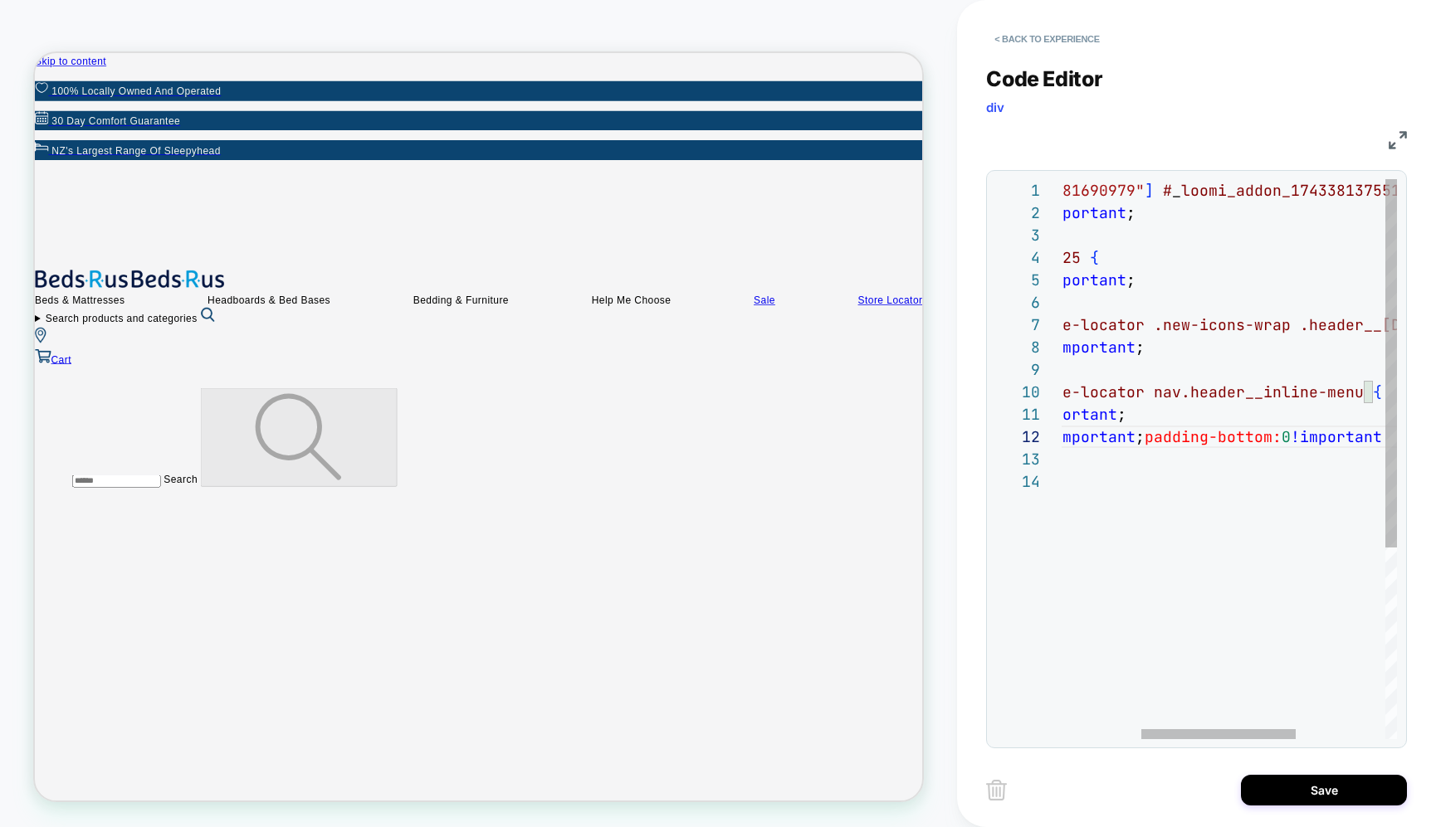
scroll to position [22, 492]
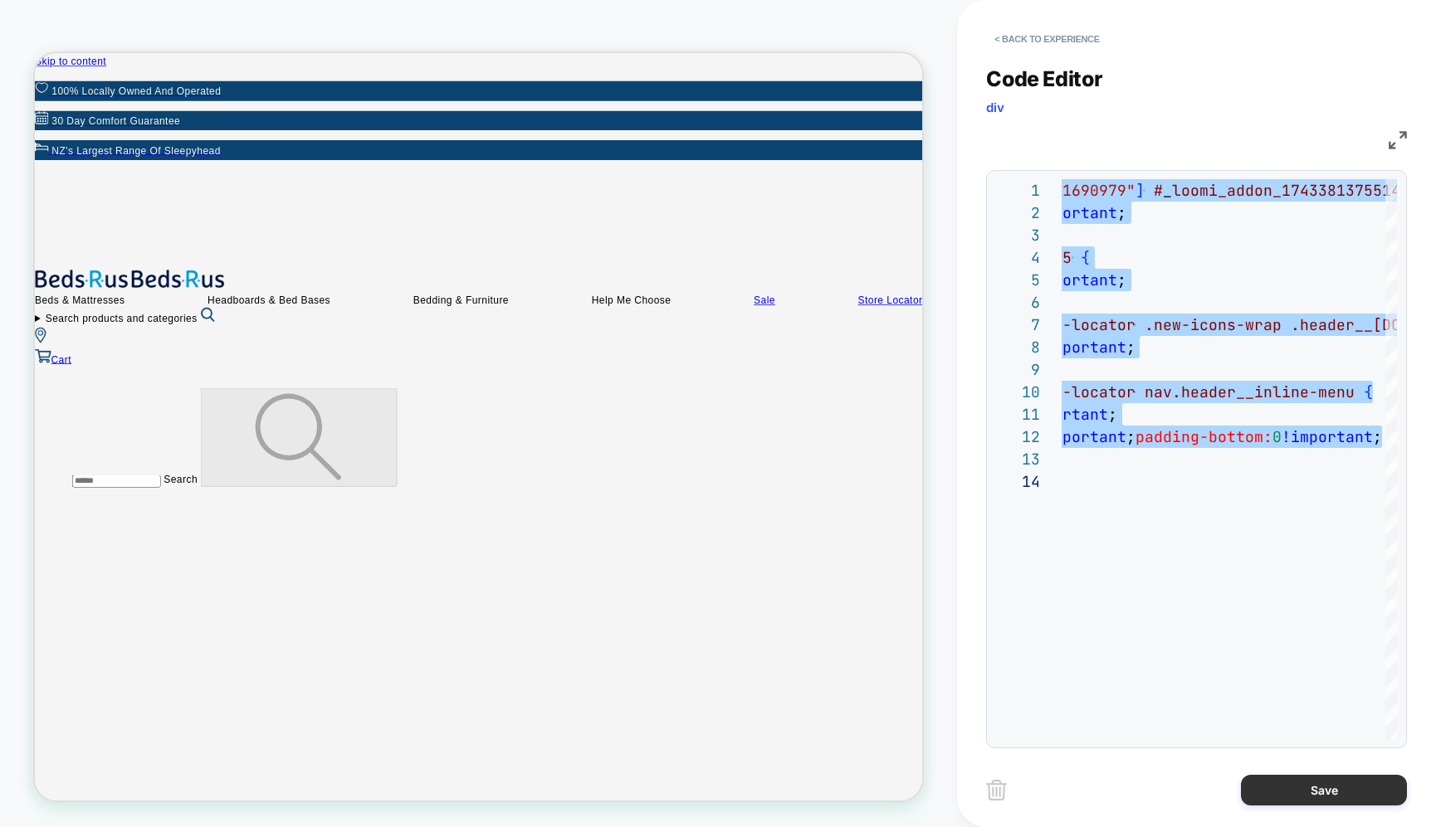
type textarea "**********"
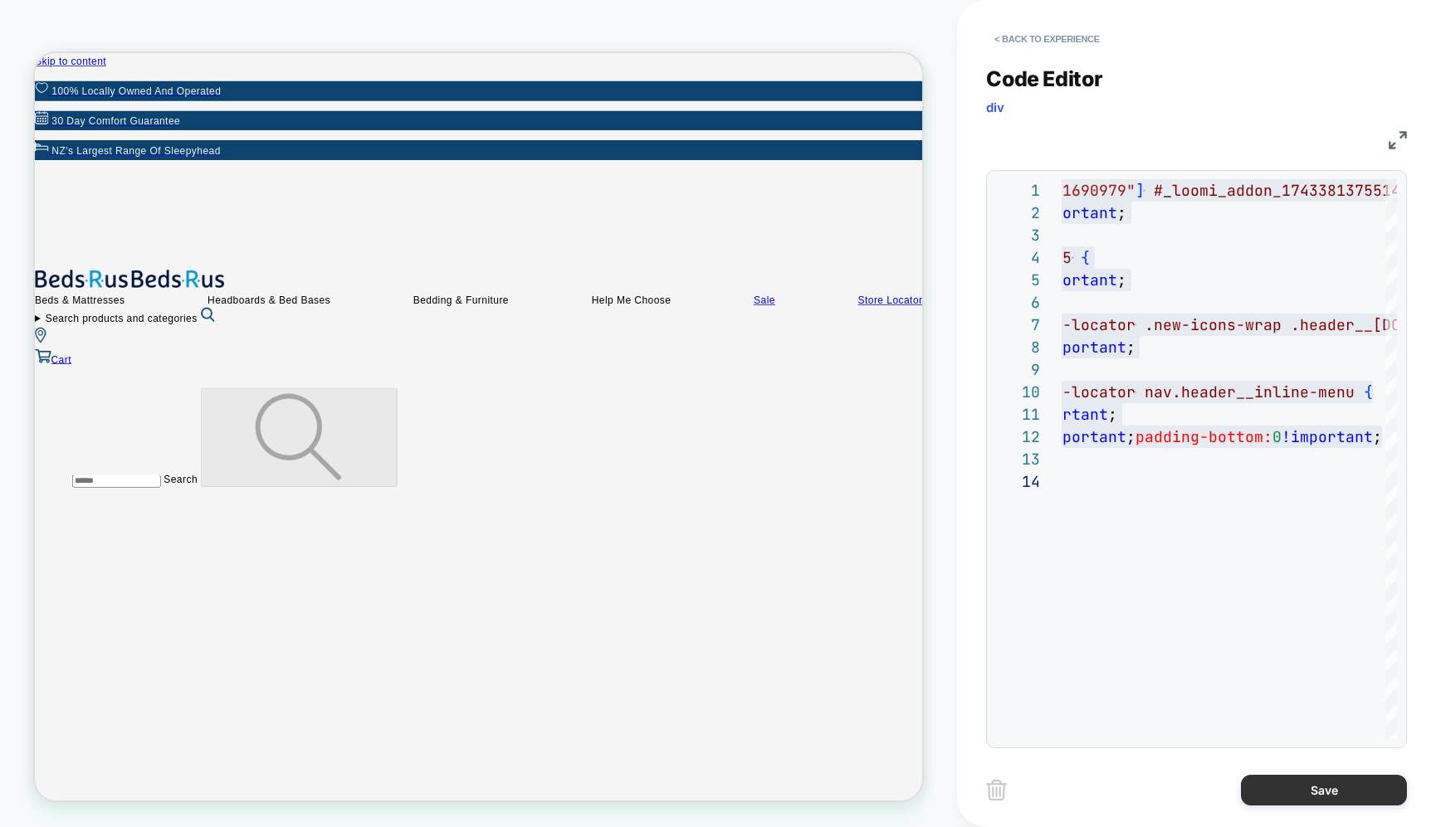
click at [1352, 785] on button "Save" at bounding box center [1324, 790] width 166 height 31
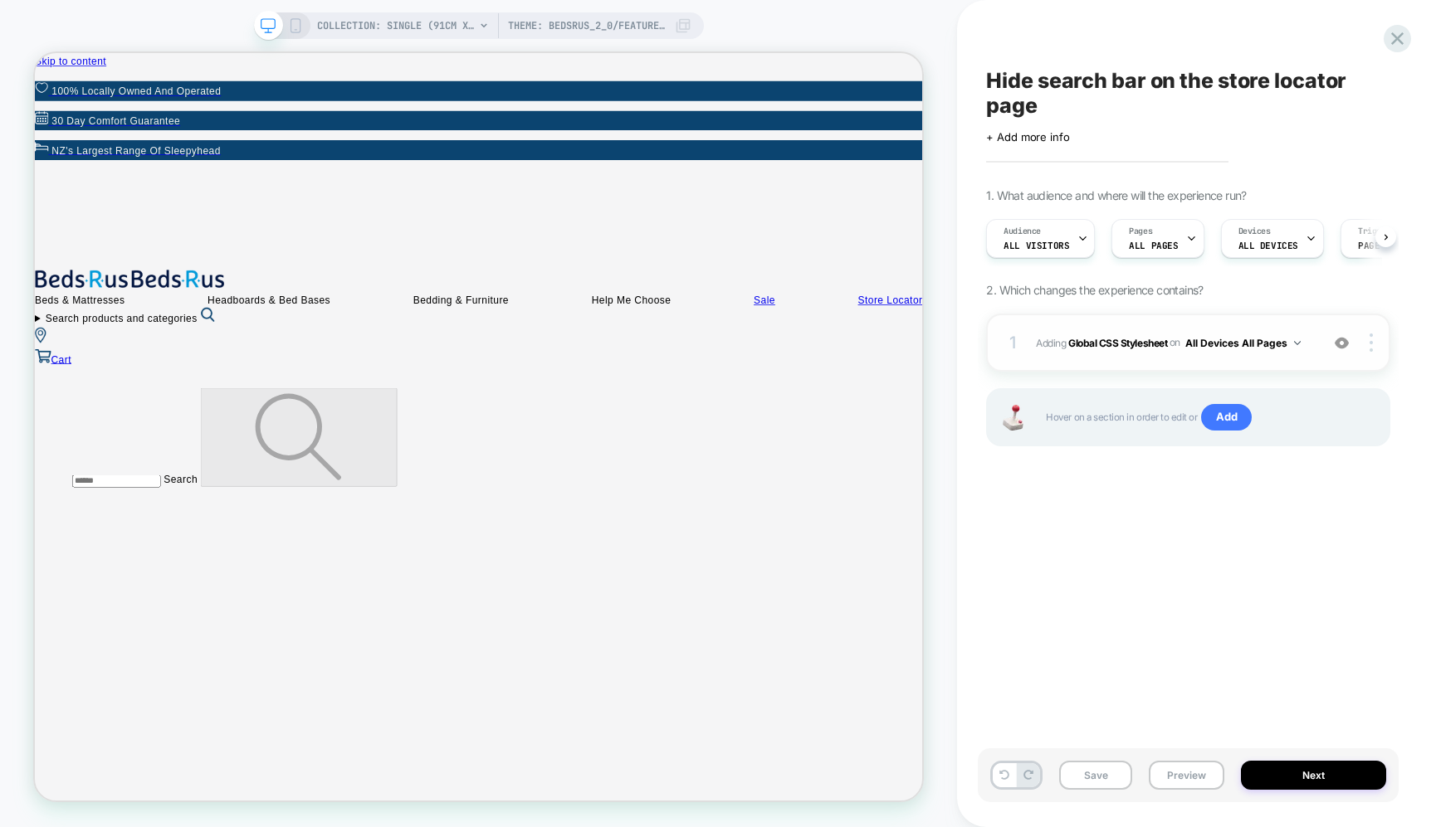
scroll to position [0, 1]
click at [1139, 337] on b "Global CSS Stylesheet" at bounding box center [1117, 342] width 99 height 12
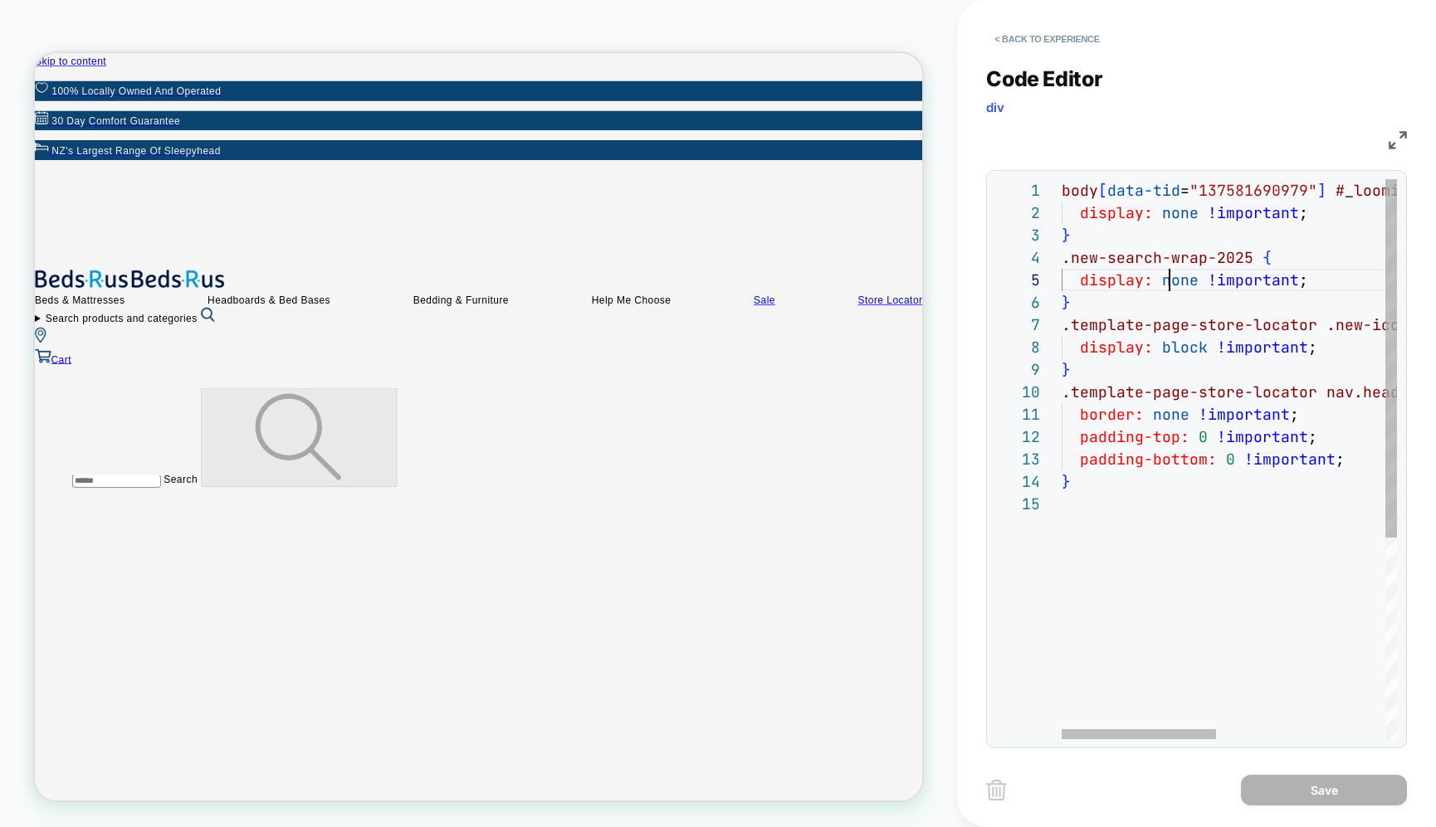
scroll to position [90, 108]
click at [1174, 285] on div "body [ data-tid = "137581690979" ] # _ loomi_addon_1743381375514 { display: non…" at bounding box center [1411, 616] width 701 height 874
drag, startPoint x: 1327, startPoint y: 190, endPoint x: 977, endPoint y: 185, distance: 350.3
click at [977, 185] on div "**********" at bounding box center [1196, 413] width 479 height 827
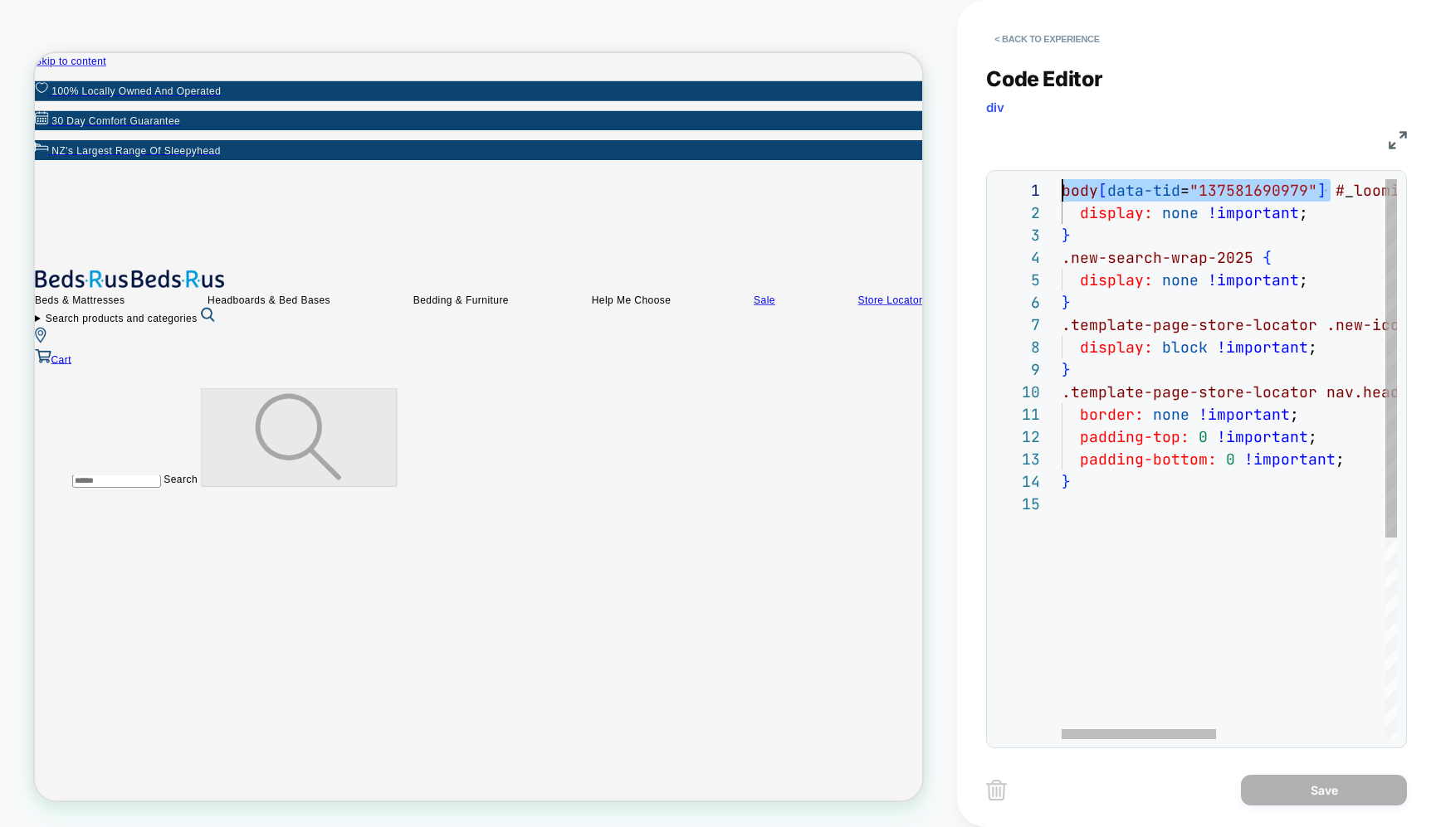
scroll to position [67, 0]
click at [1065, 256] on div "body [ data-tid = "137581690979" ] # _ loomi_addon_1743381375514 { display: non…" at bounding box center [1411, 616] width 701 height 874
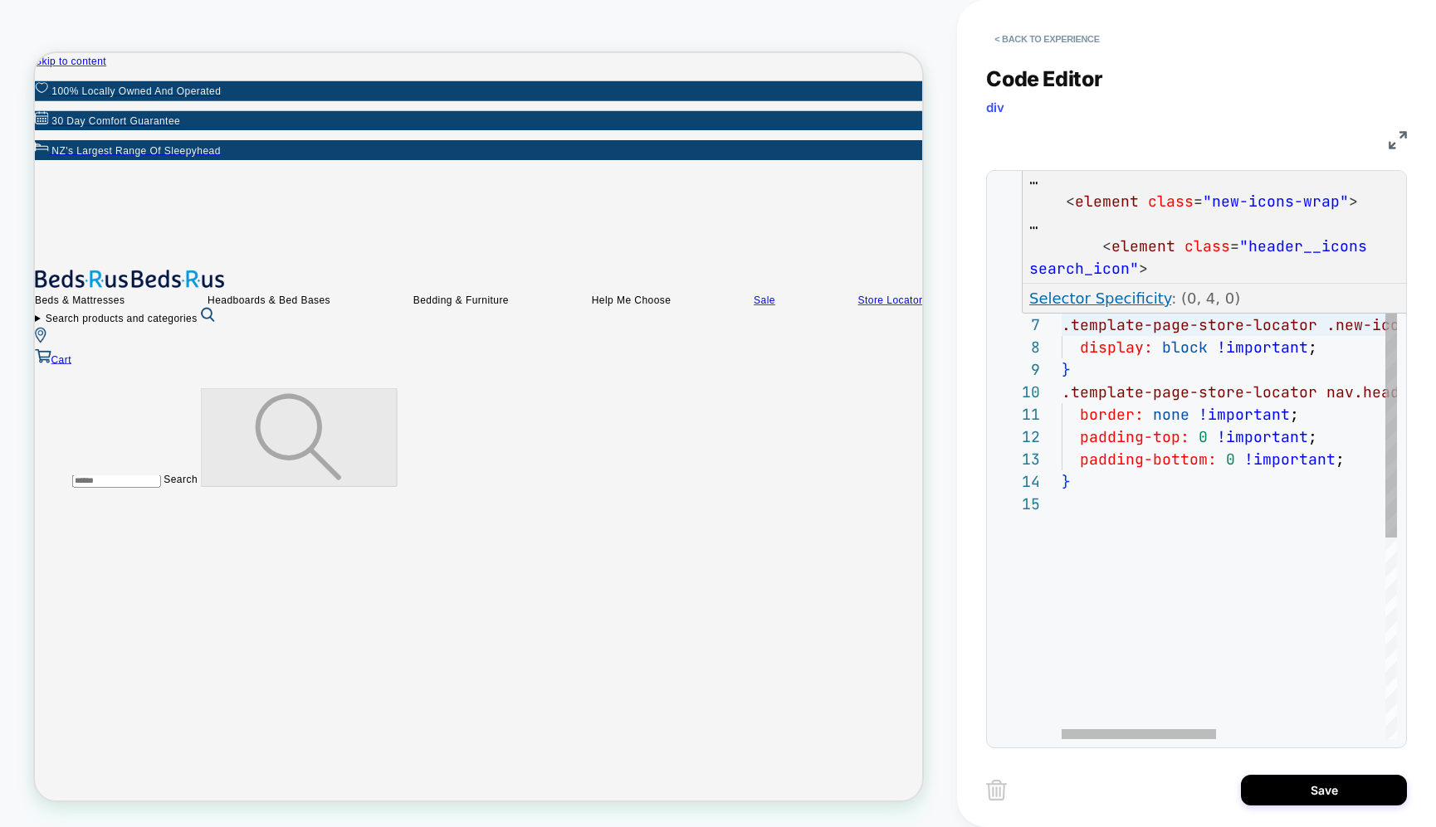
scroll to position [134, 0]
click at [1065, 326] on div "body [ data-tid = "137581690979" ] # _ loomi_addon_1743381375514 { display: non…" at bounding box center [1411, 616] width 701 height 874
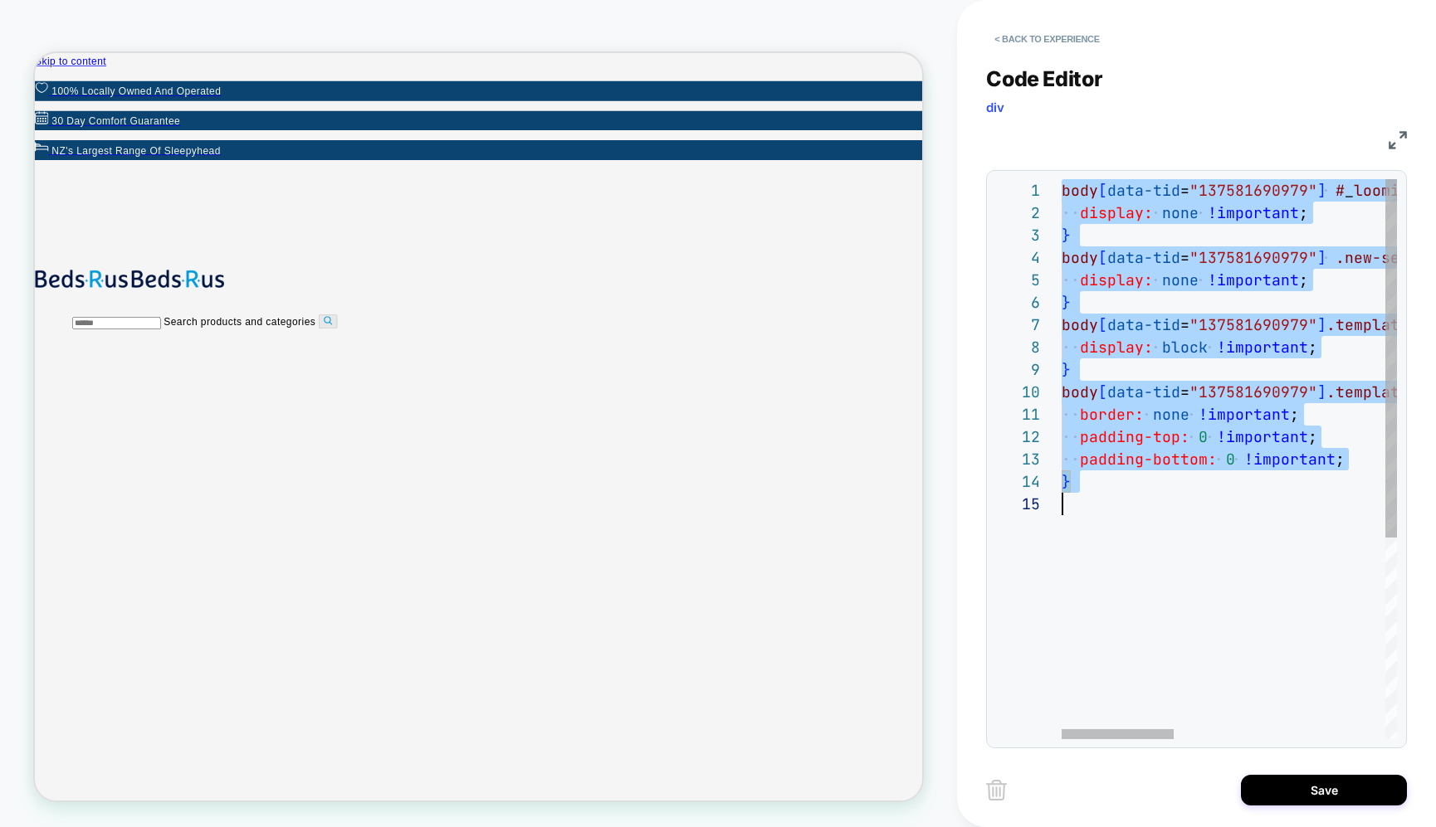
scroll to position [0, 0]
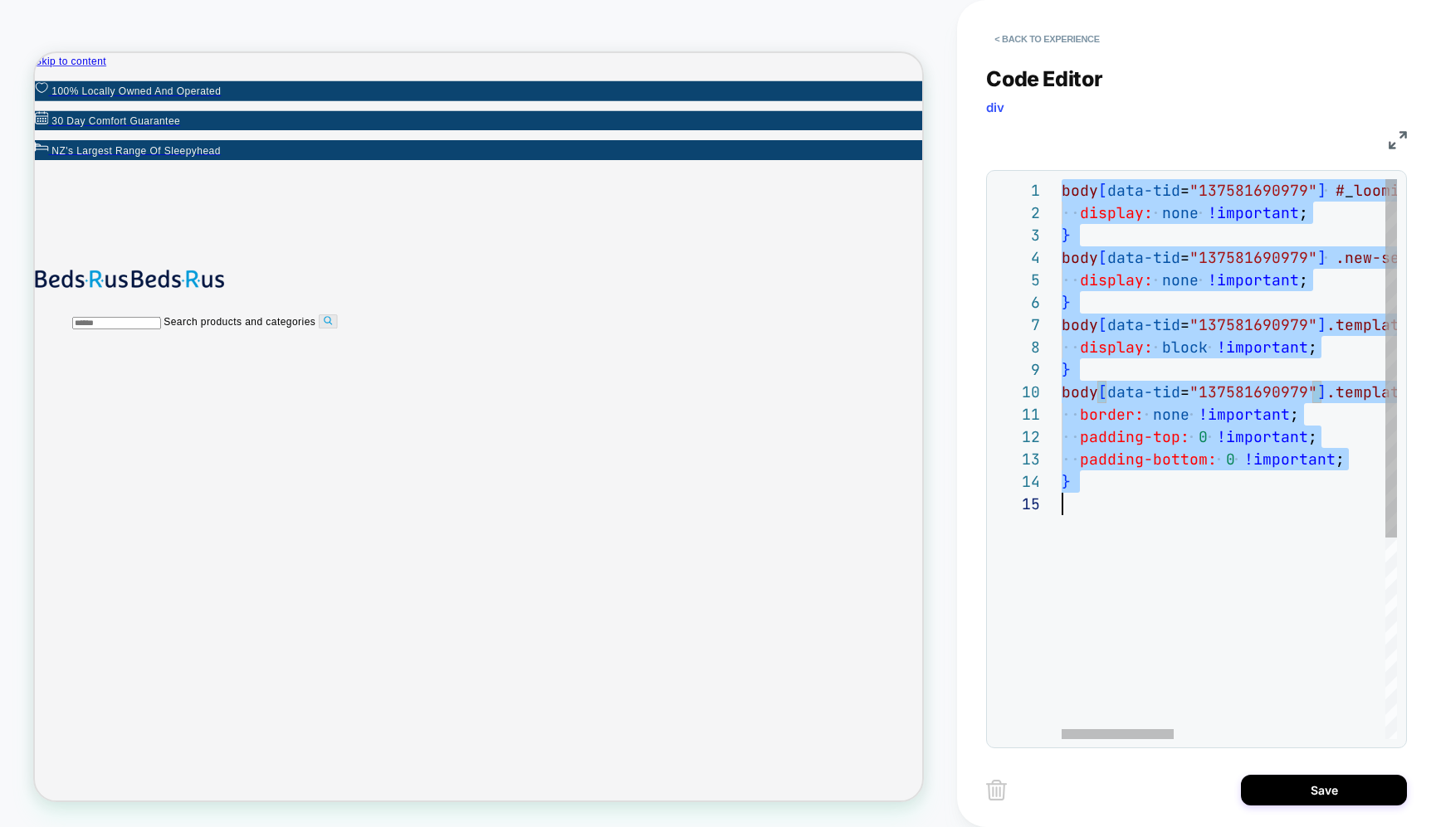
scroll to position [0, 0]
type textarea "**********"
drag, startPoint x: 1275, startPoint y: 647, endPoint x: 1279, endPoint y: 675, distance: 27.7
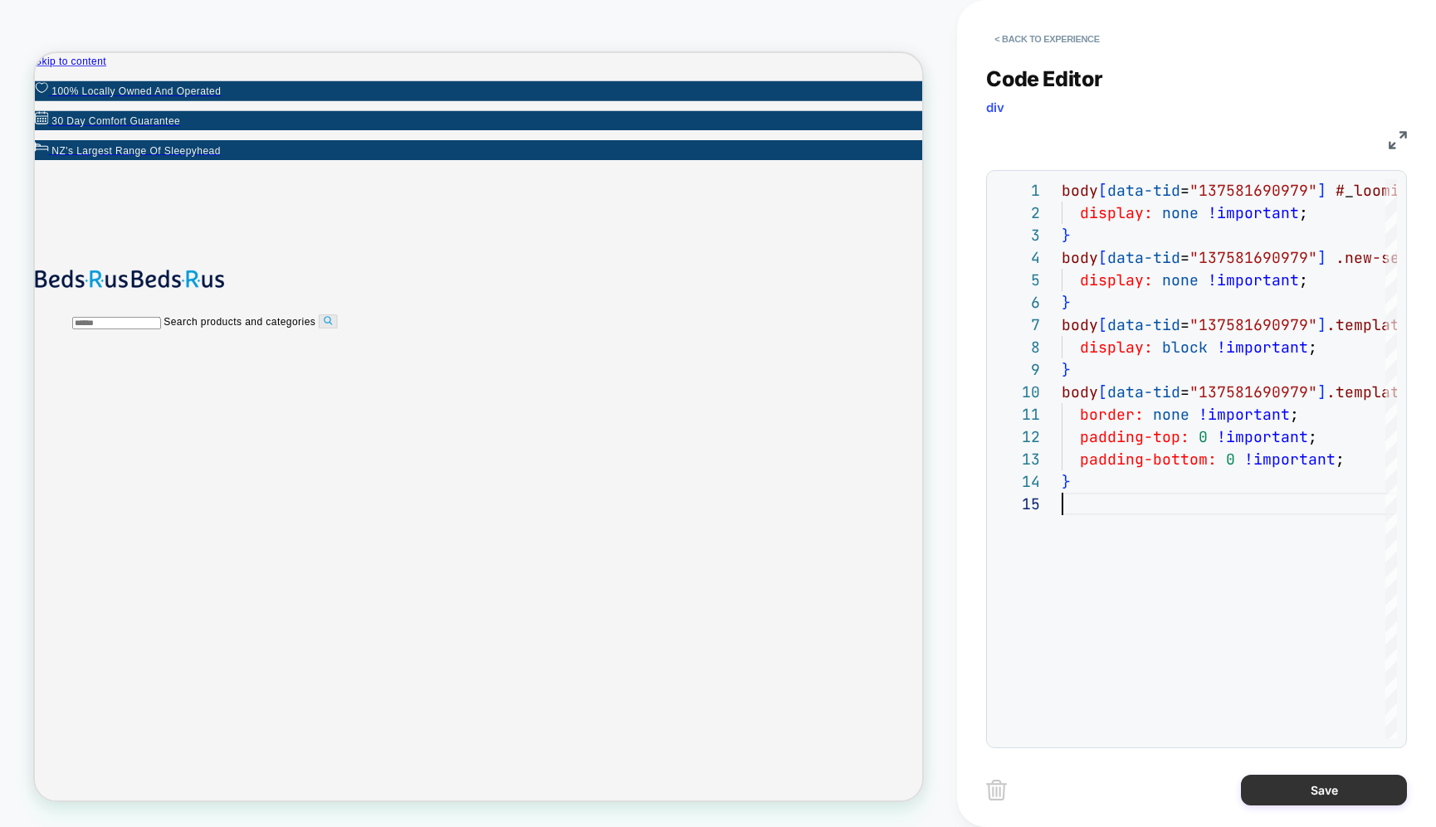
click at [1306, 791] on button "Save" at bounding box center [1324, 790] width 166 height 31
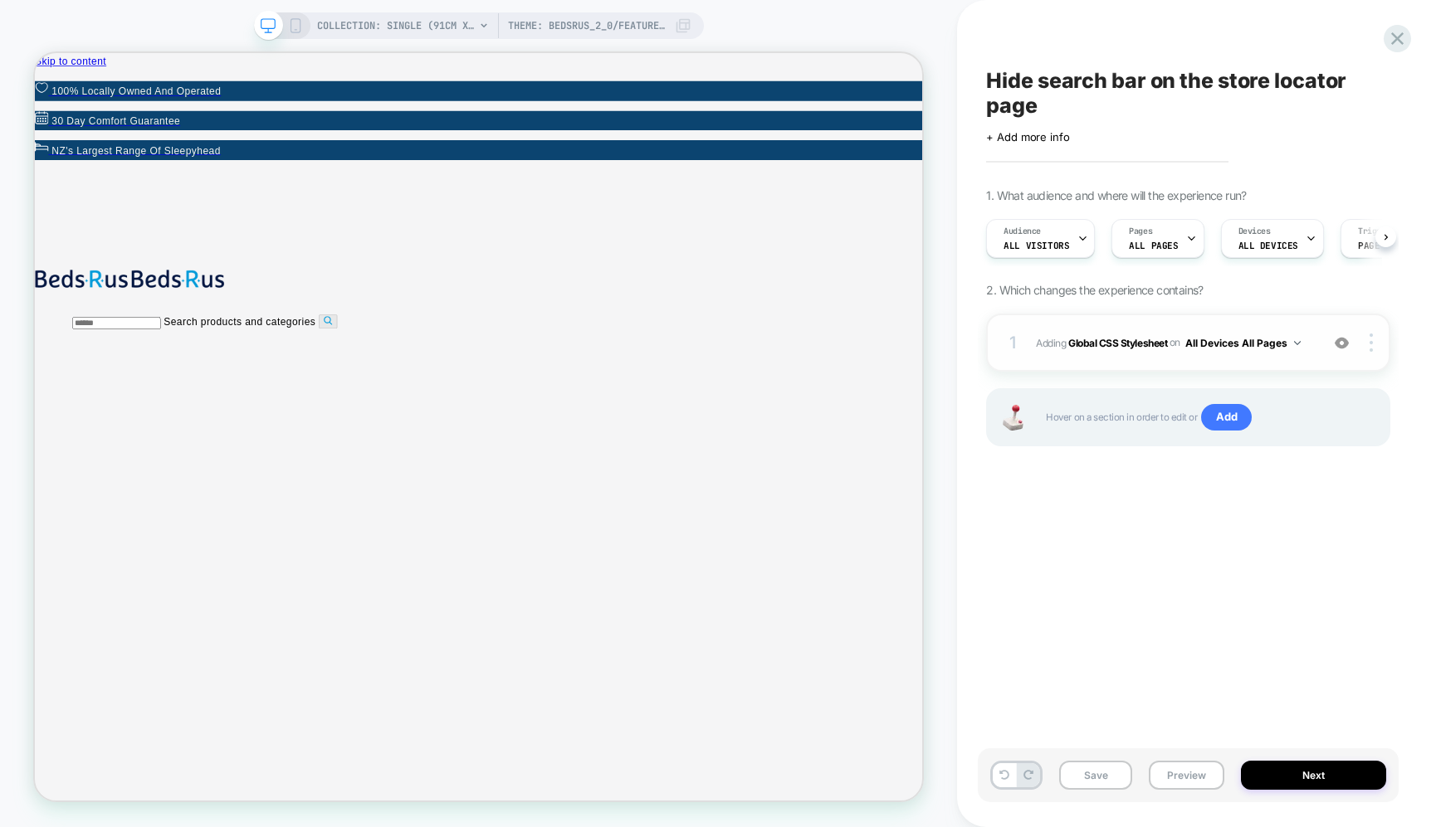
scroll to position [0, 1]
click at [1283, 781] on button "Next" at bounding box center [1313, 775] width 145 height 29
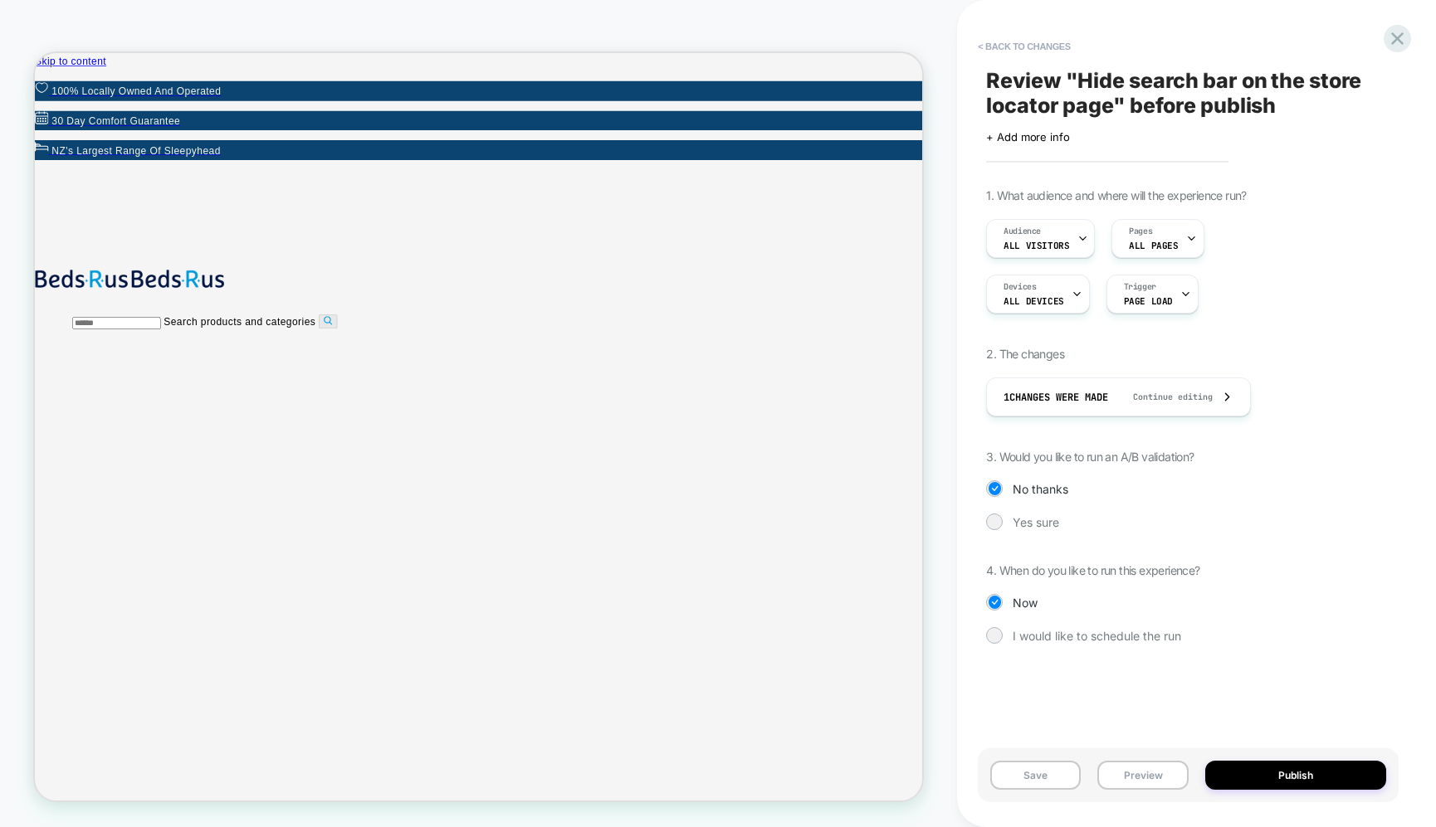
click at [1283, 781] on button "Publish" at bounding box center [1295, 775] width 181 height 29
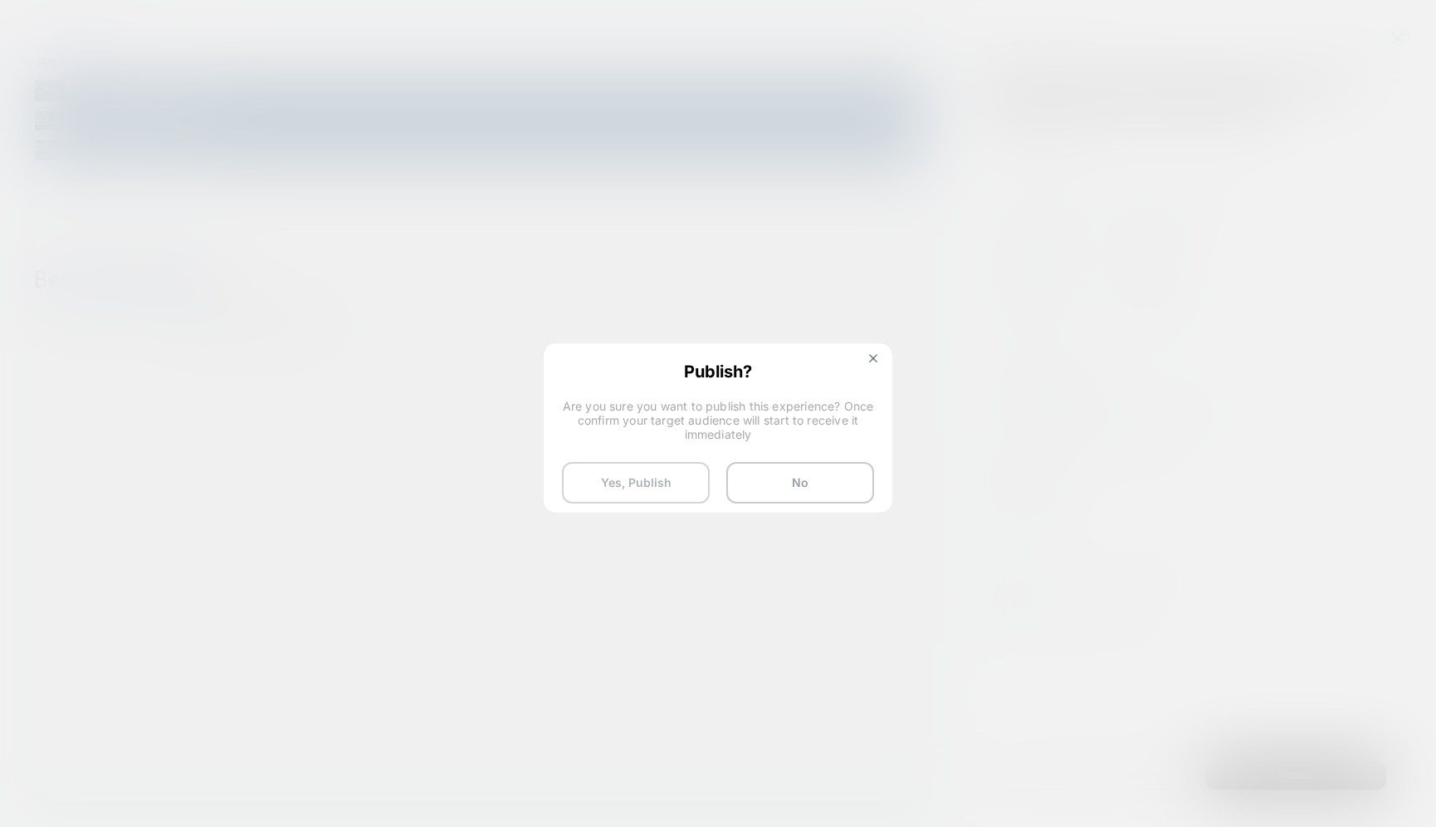
click at [675, 486] on button "Yes, Publish" at bounding box center [636, 482] width 148 height 41
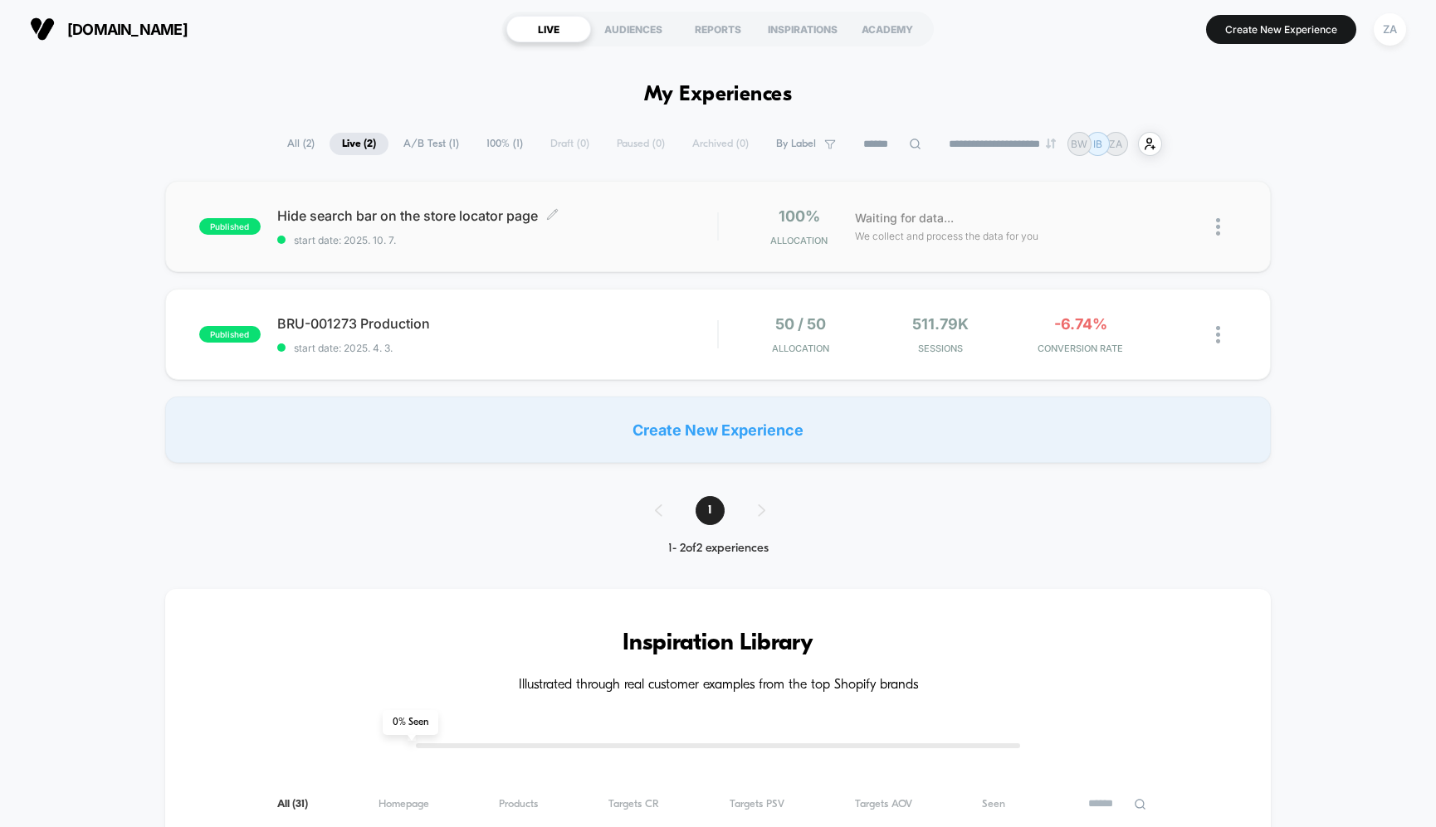
click at [348, 209] on span "Hide search bar on the store locator page Click to edit experience details" at bounding box center [497, 215] width 440 height 17
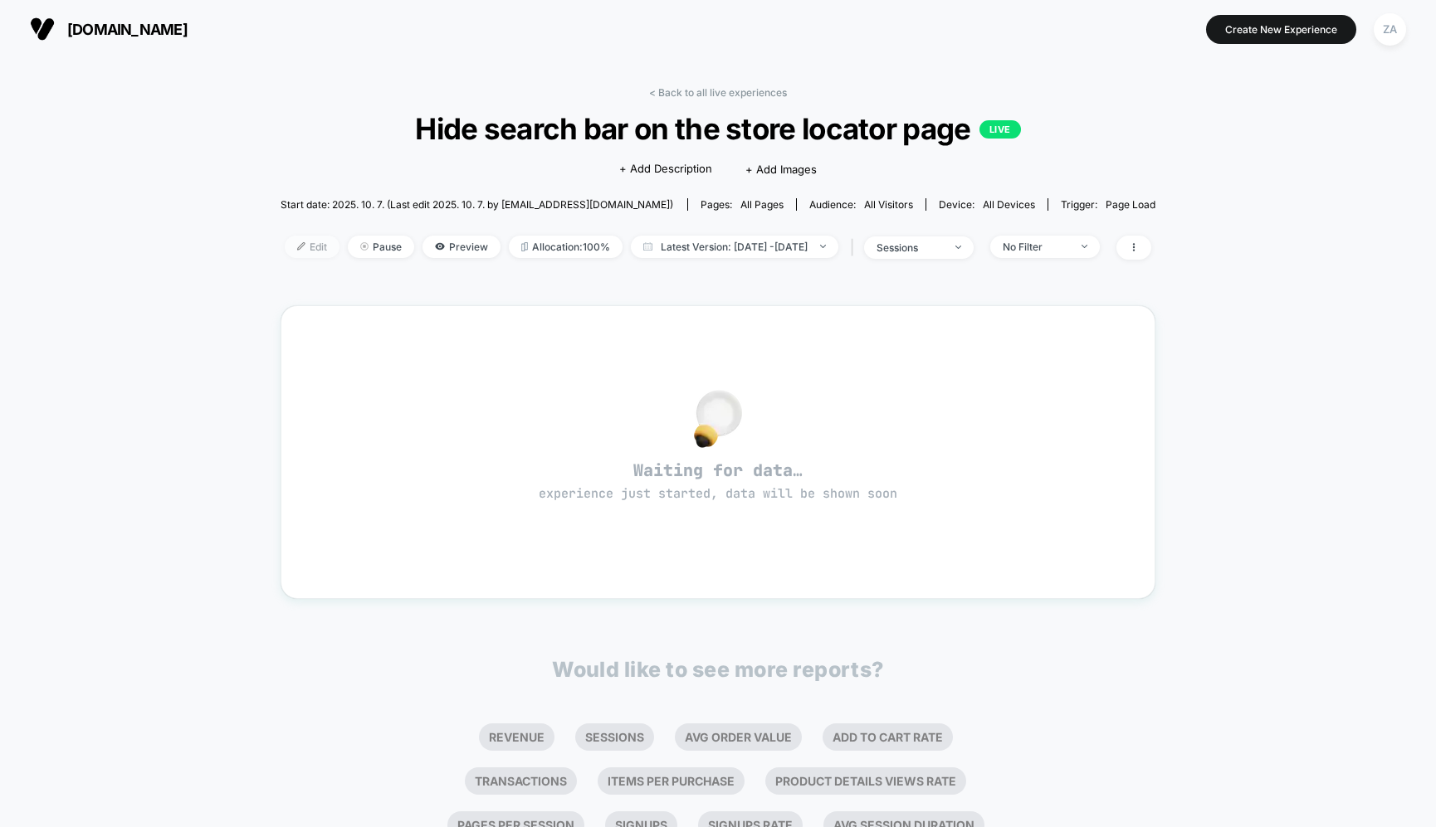
click at [285, 246] on span "Edit" at bounding box center [312, 247] width 55 height 22
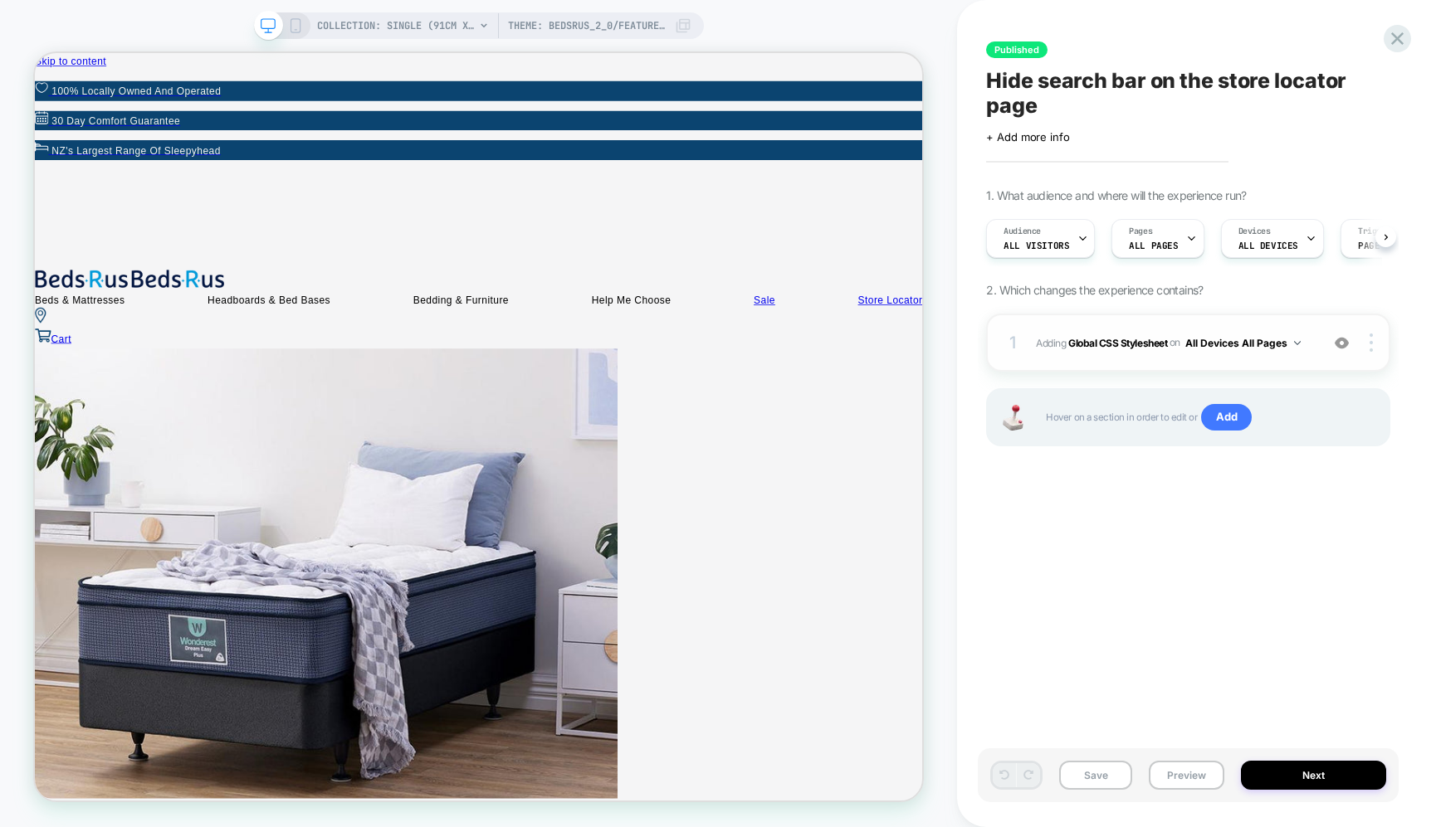
scroll to position [0, 1]
click at [1125, 341] on b "Global CSS Stylesheet" at bounding box center [1117, 342] width 99 height 12
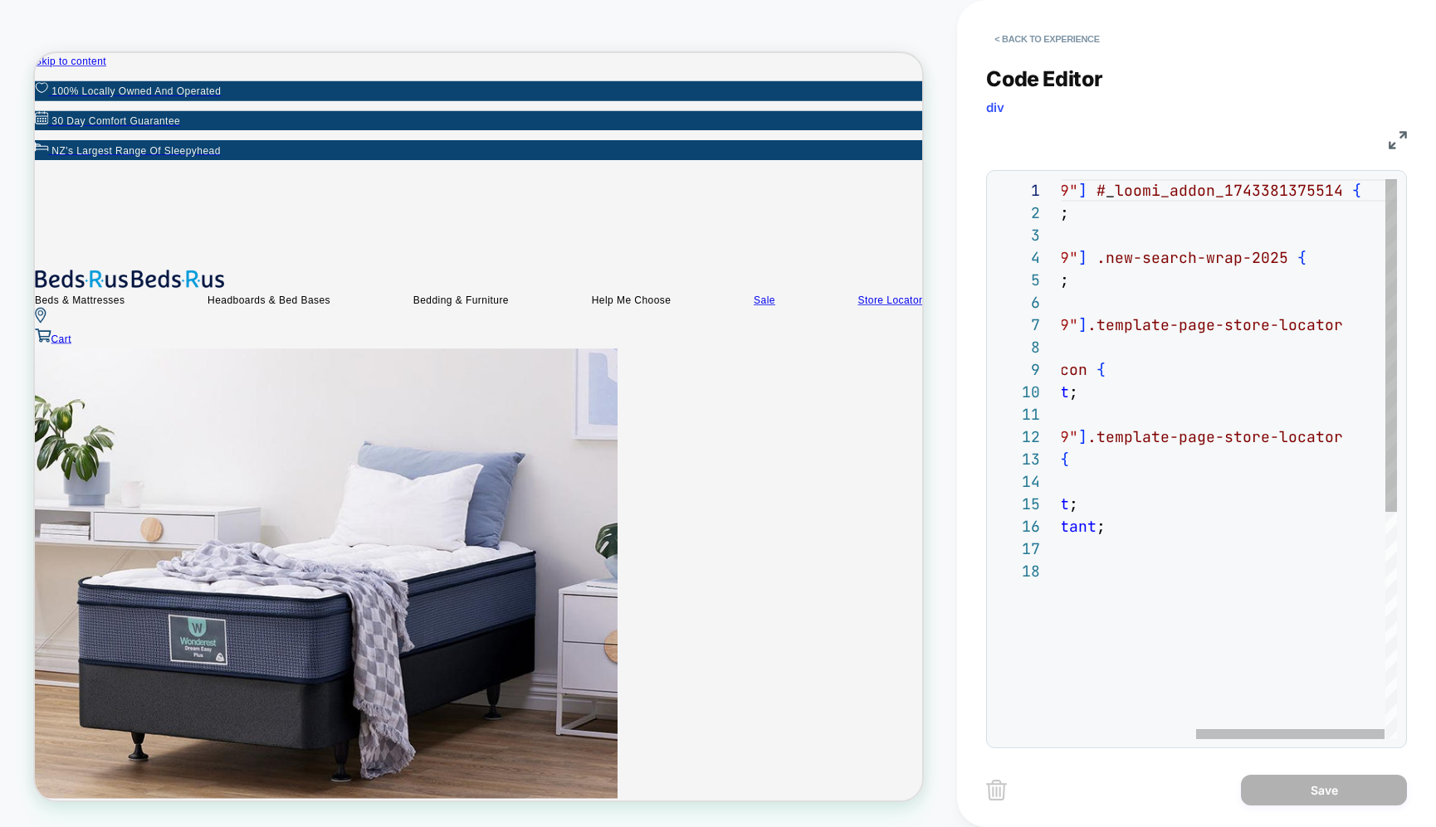
scroll to position [112, 9]
click at [1281, 297] on div "body [ data-tid = "137581690979" ] # _ loomi_addon_1743381375514 { display: non…" at bounding box center [1110, 649] width 576 height 941
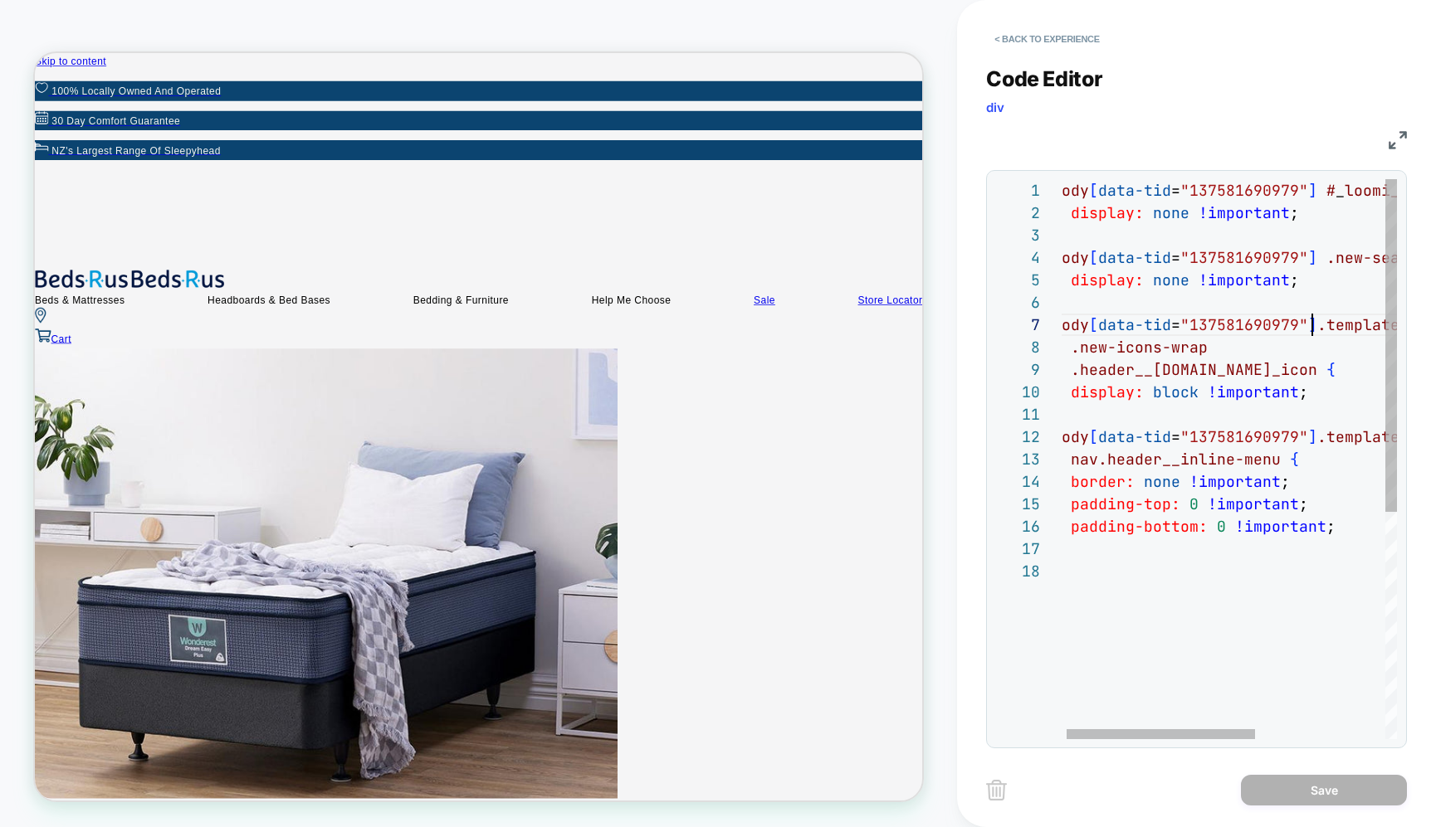
scroll to position [134, 260]
click at [1314, 326] on div "body [ data-tid = "137581690979" ] # _ loomi_addon_1743381375514 { display: non…" at bounding box center [1340, 649] width 576 height 941
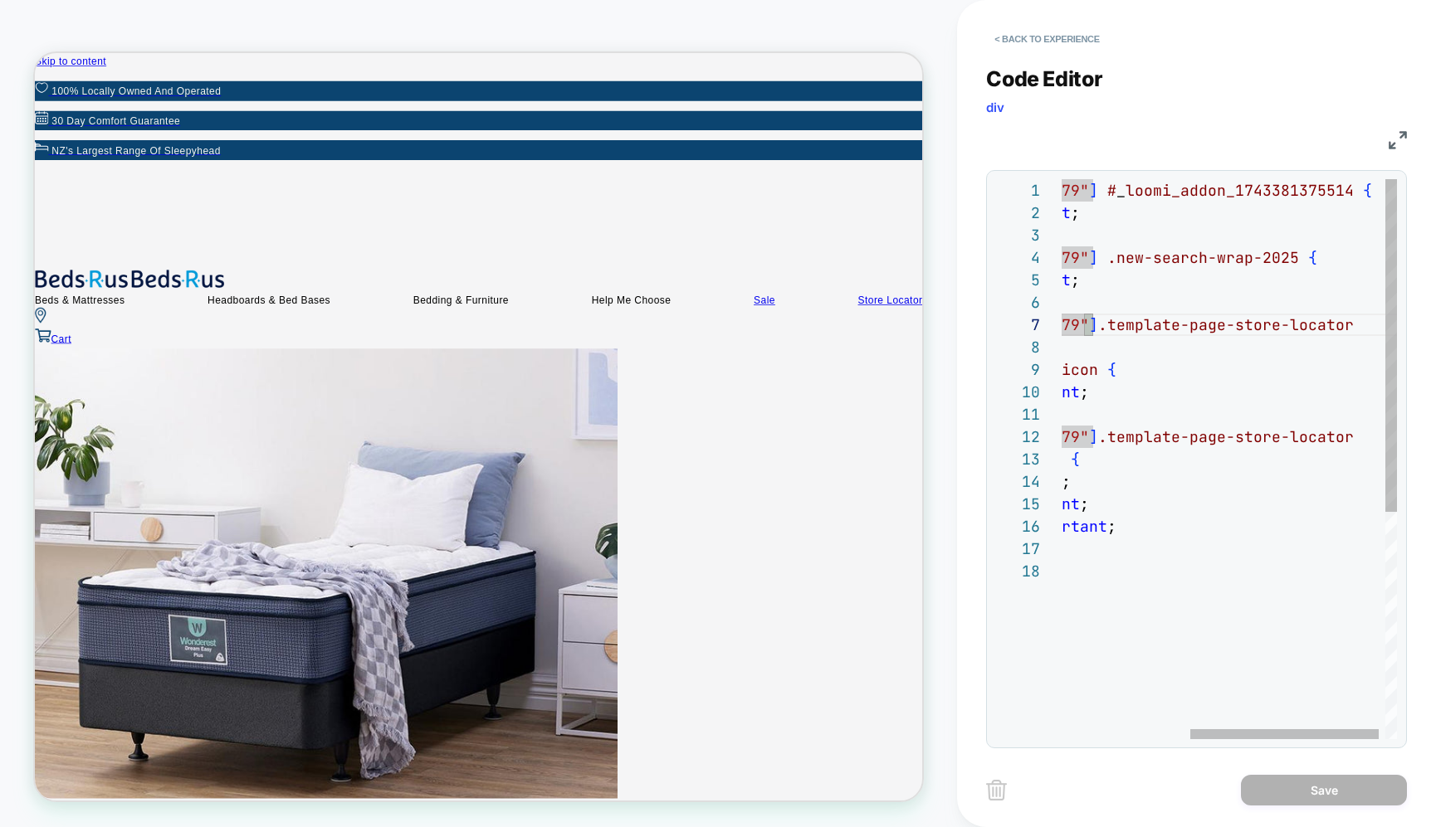
scroll to position [134, 511]
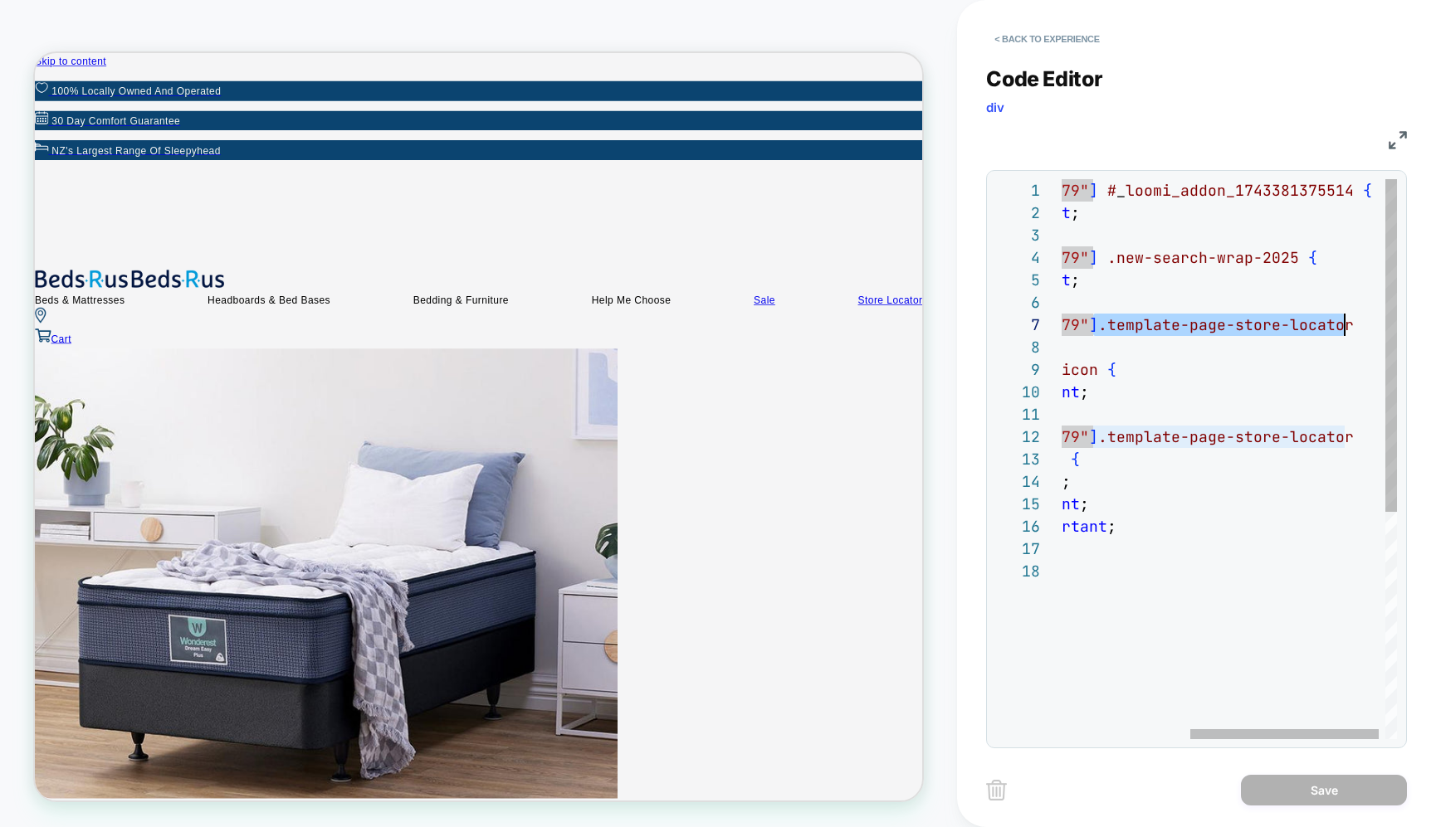
click at [1342, 324] on div "body [ data-tid = "137581690979" ] # _ loomi_addon_1743381375514 { display: non…" at bounding box center [1121, 649] width 576 height 941
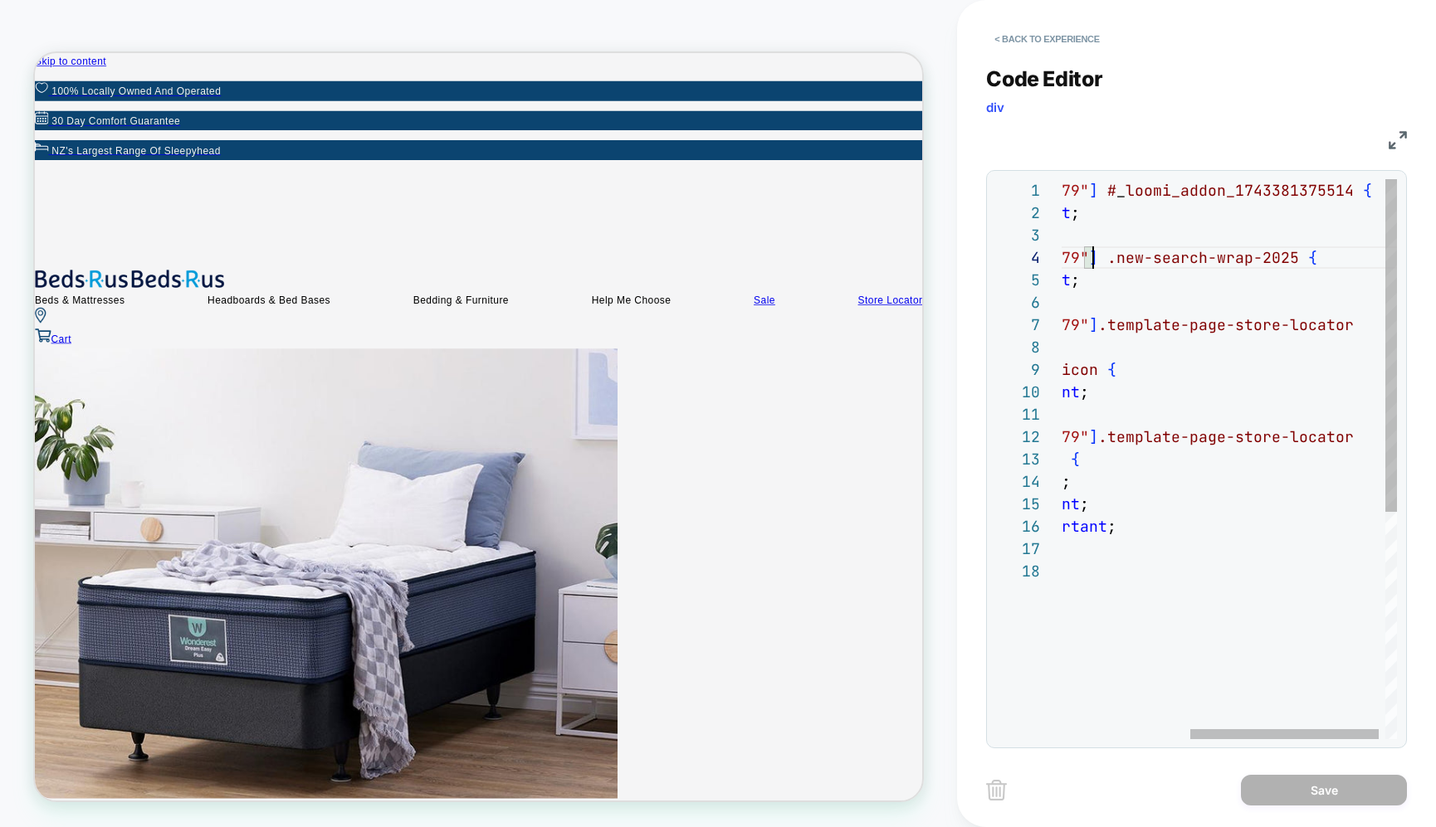
click at [1097, 254] on div "body [ data-tid = "137581690979" ] # _ loomi_addon_1743381375514 { display: non…" at bounding box center [1121, 649] width 576 height 941
click at [1151, 283] on div "body [ data-tid = "137581690979" ] # _ loomi_addon_1743381375514 { display: non…" at bounding box center [1219, 649] width 773 height 941
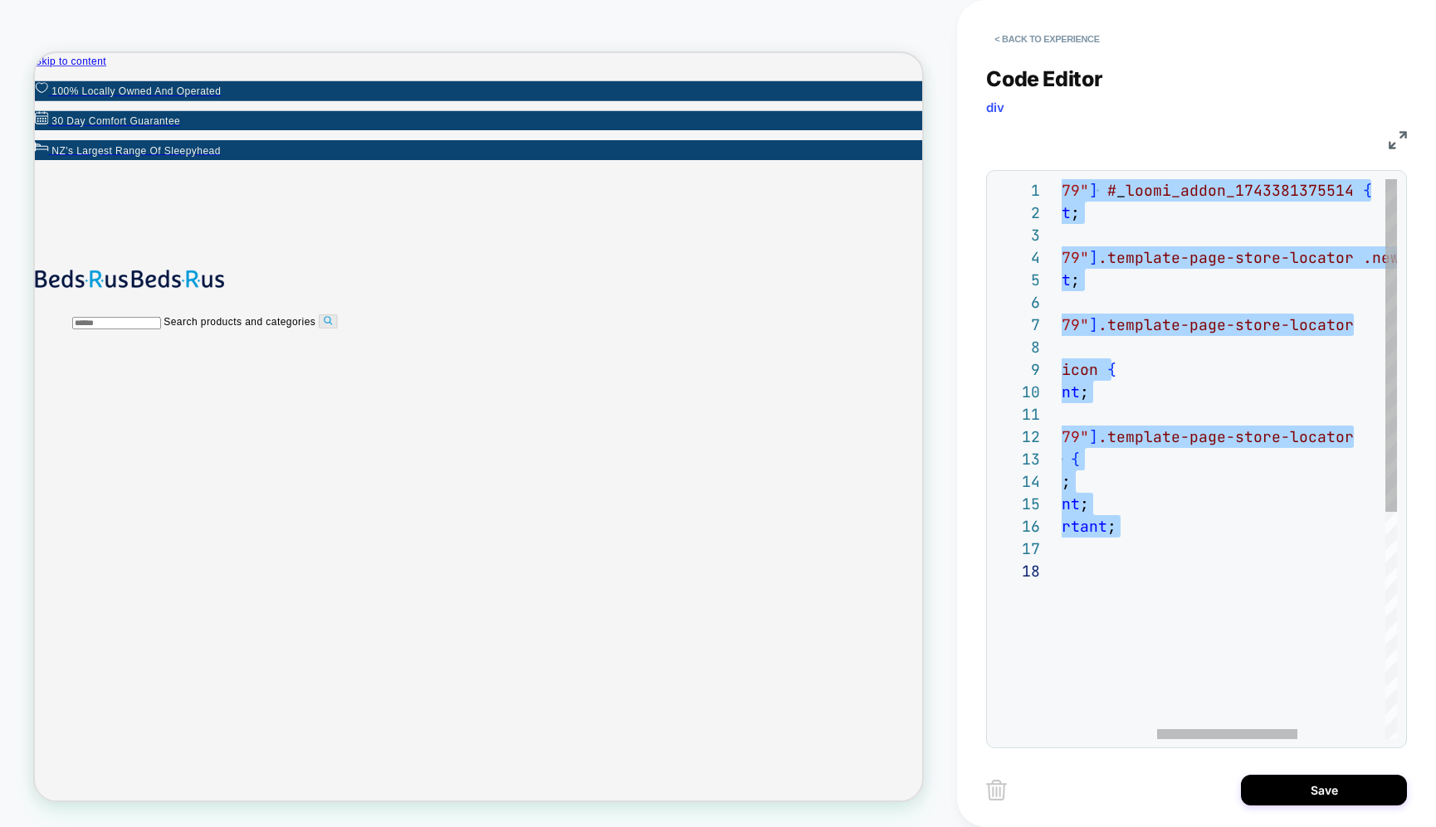
type textarea "**********"
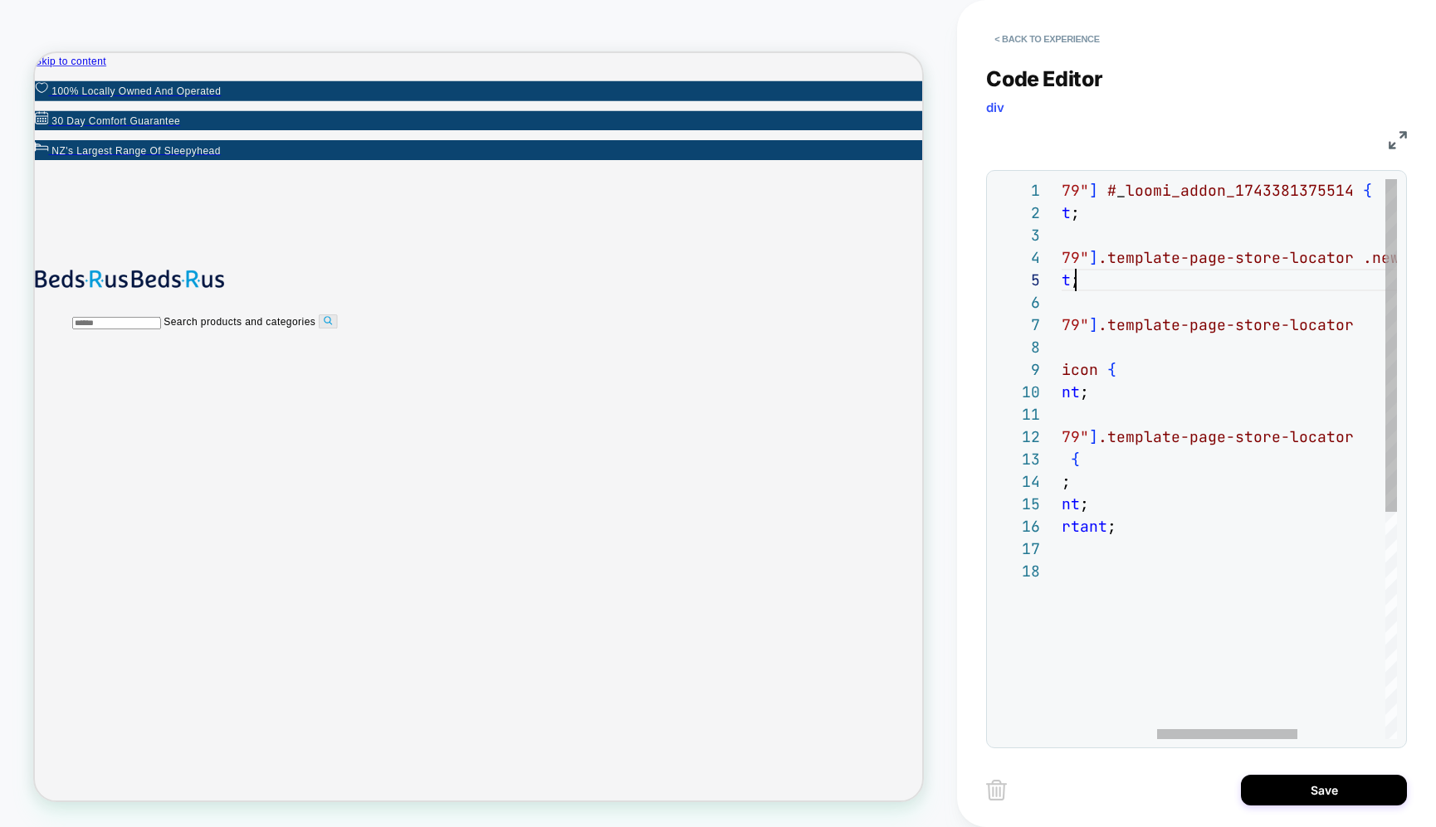
click at [1159, 290] on div "body [ data-tid = "137581690979" ] # _ loomi_addon_1743381375514 { display: non…" at bounding box center [1219, 649] width 773 height 941
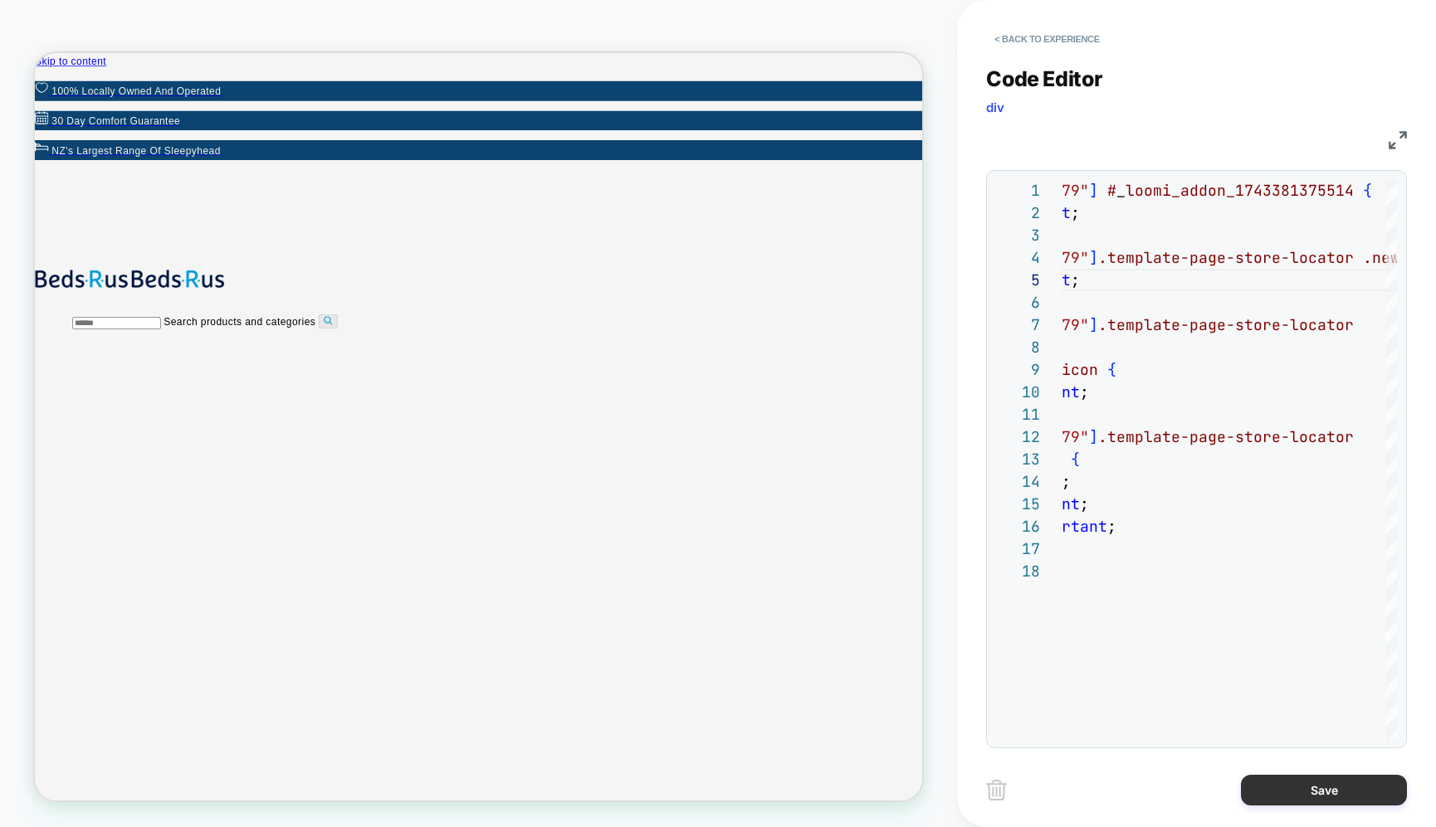
click at [1297, 783] on button "Save" at bounding box center [1324, 790] width 166 height 31
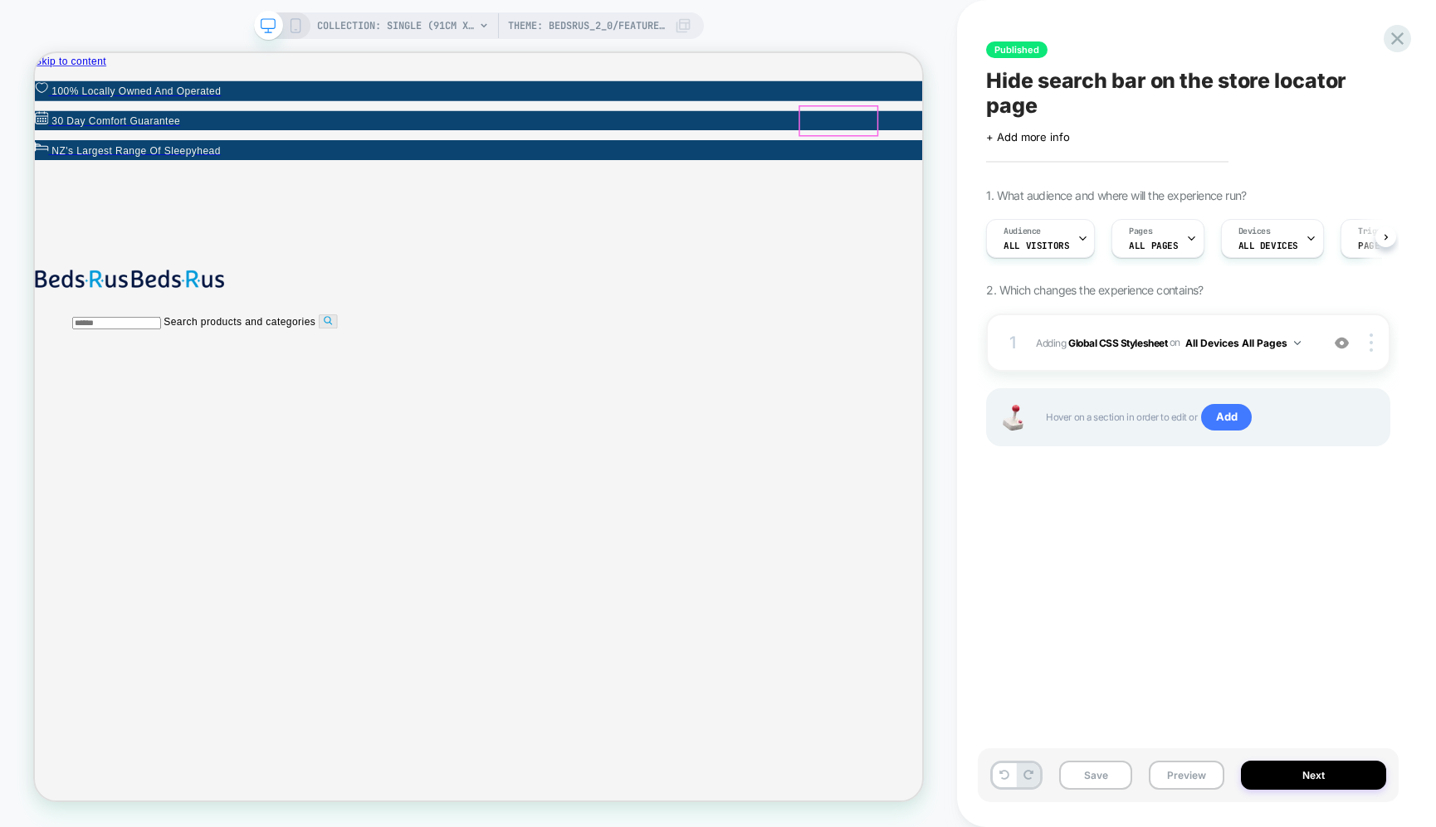
scroll to position [0, 1]
click at [1100, 142] on div at bounding box center [1097, 142] width 12 height 17
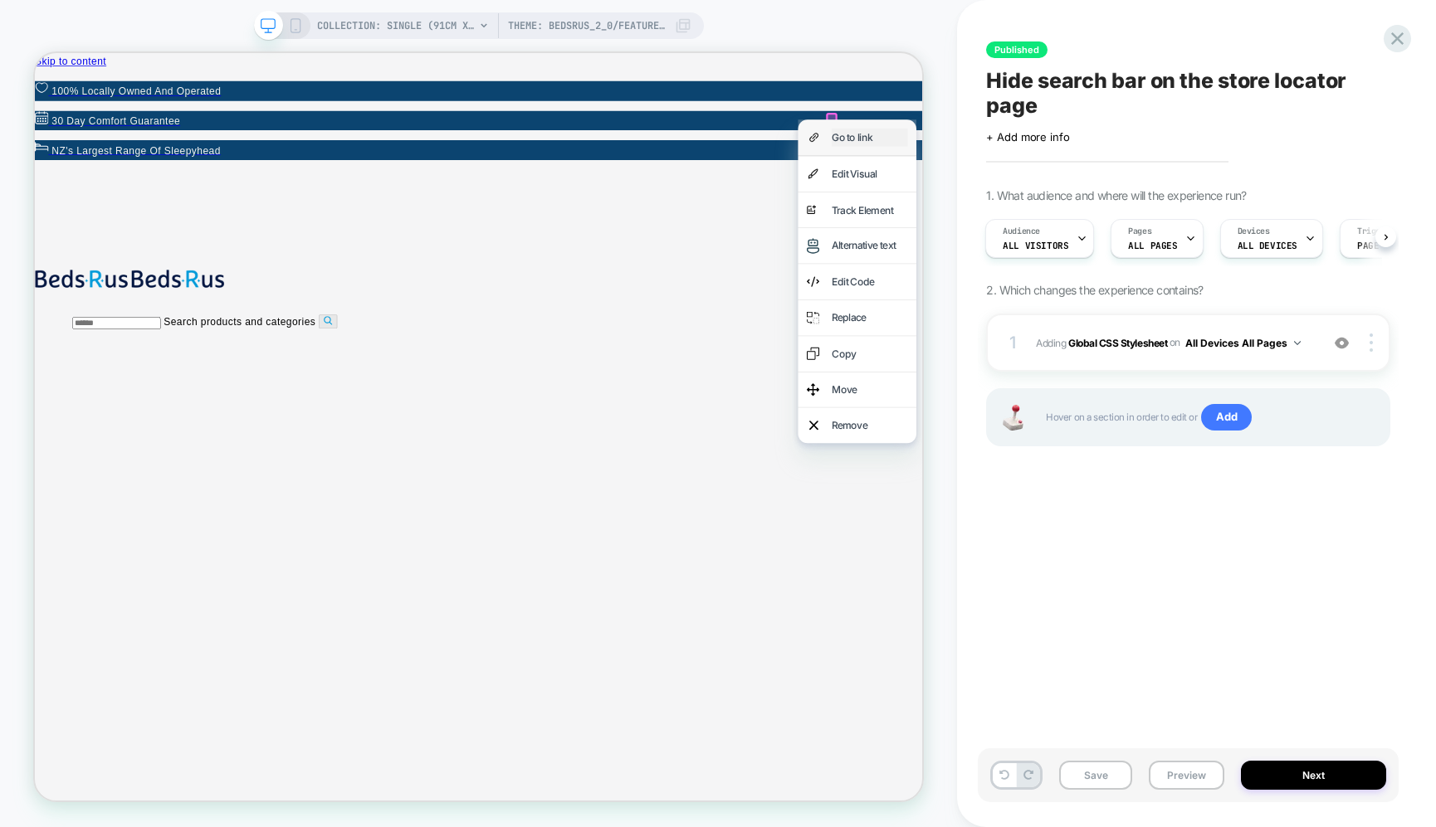
click at [1111, 171] on div "Go to link" at bounding box center [1147, 166] width 101 height 24
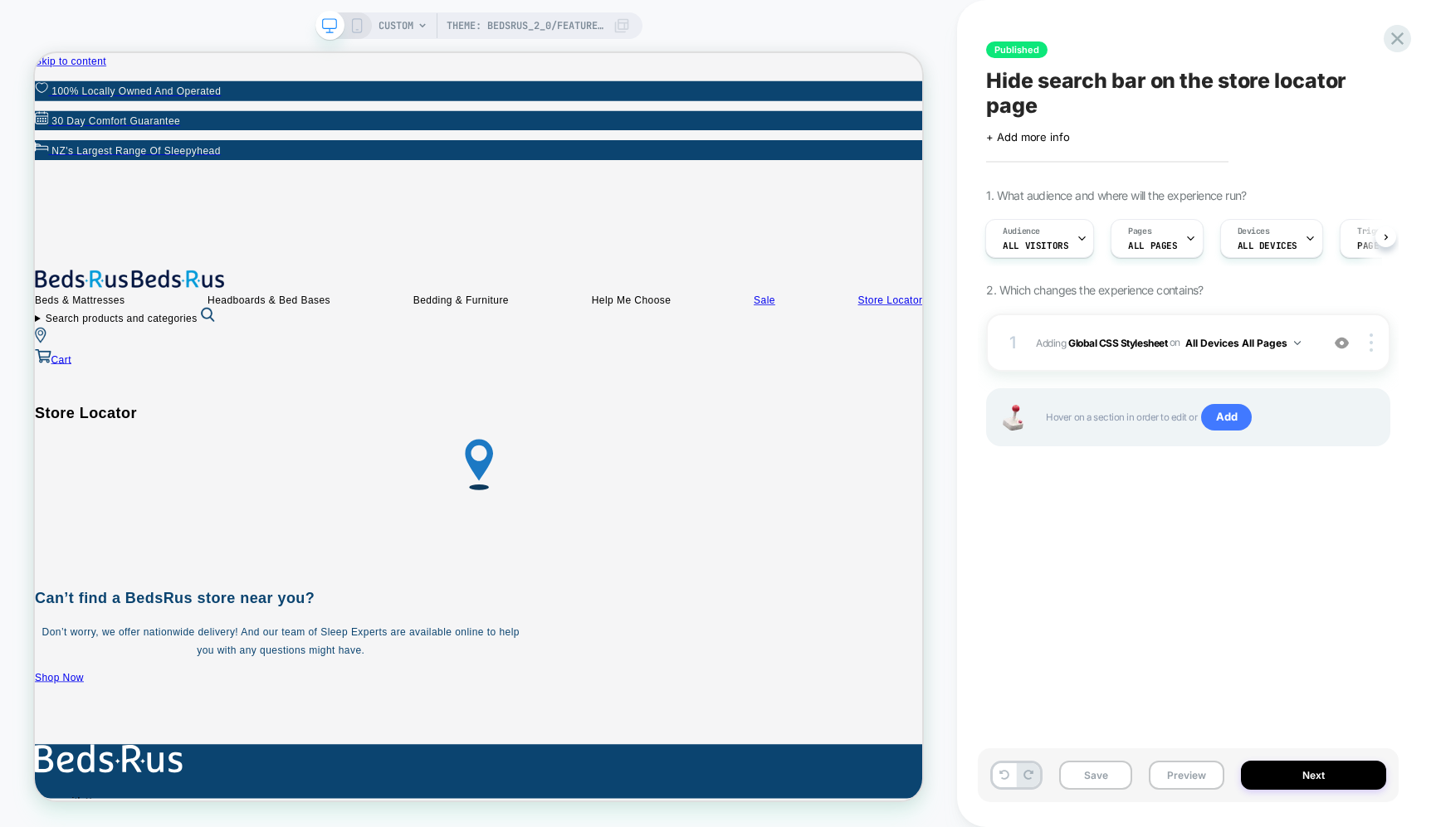
scroll to position [0, 2]
click at [1129, 341] on b "Global CSS Stylesheet" at bounding box center [1117, 342] width 99 height 12
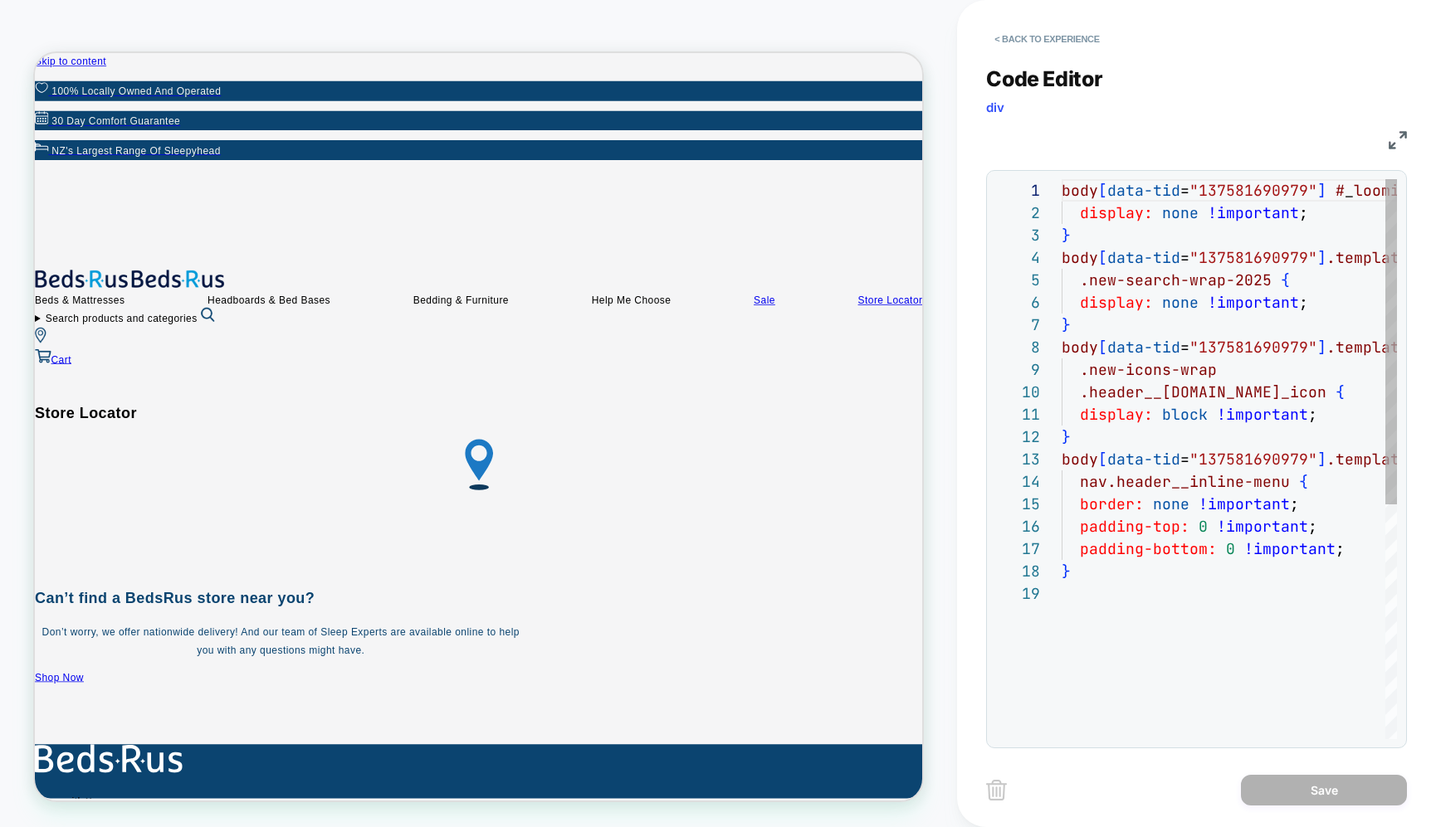
scroll to position [224, 0]
click at [1129, 341] on div "body [ data-tid = "137581690979" ] # _ loomi_addon_1743381375514 { display: non…" at bounding box center [1340, 661] width 559 height 964
type textarea "**********"
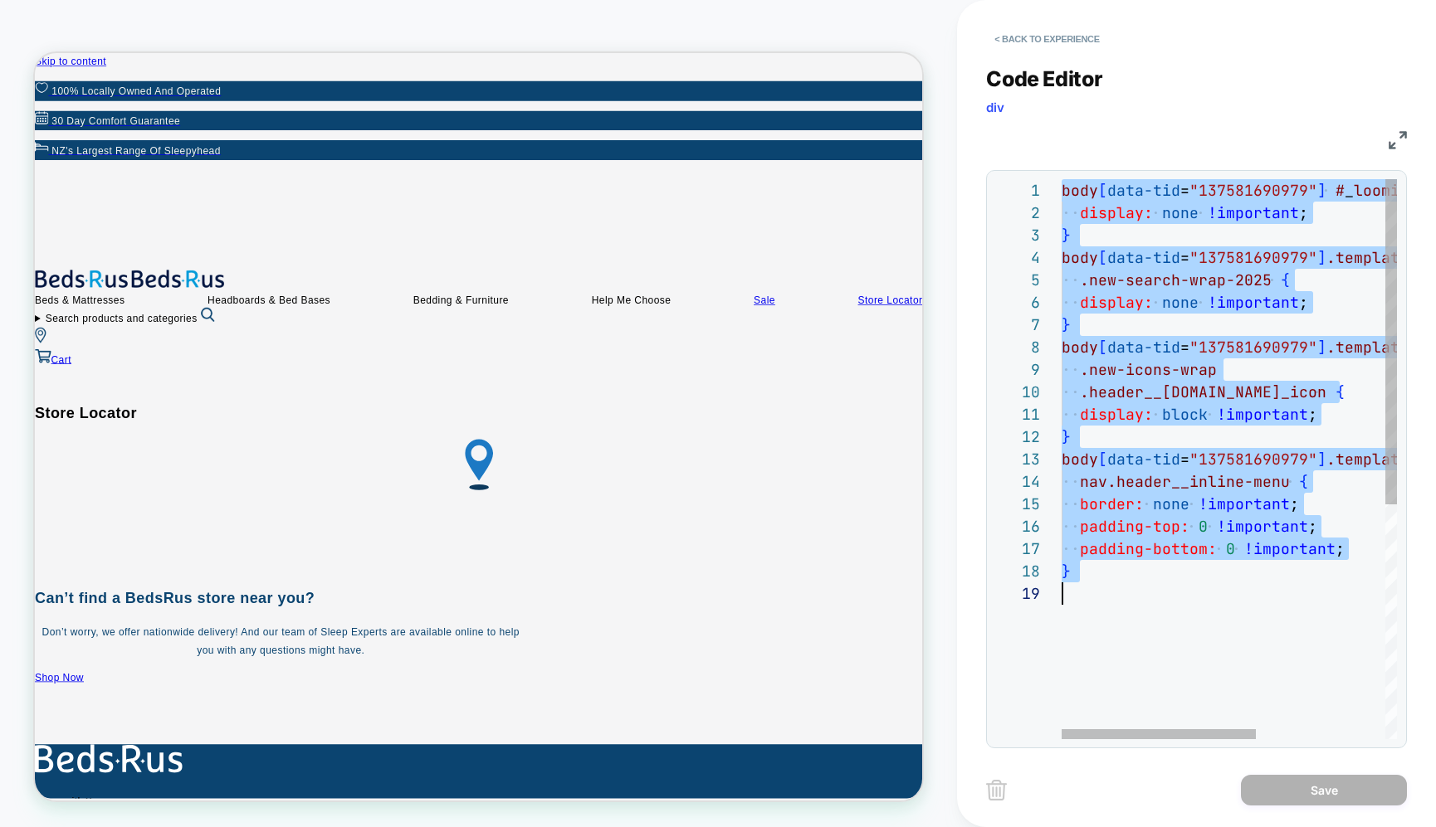
scroll to position [0, 0]
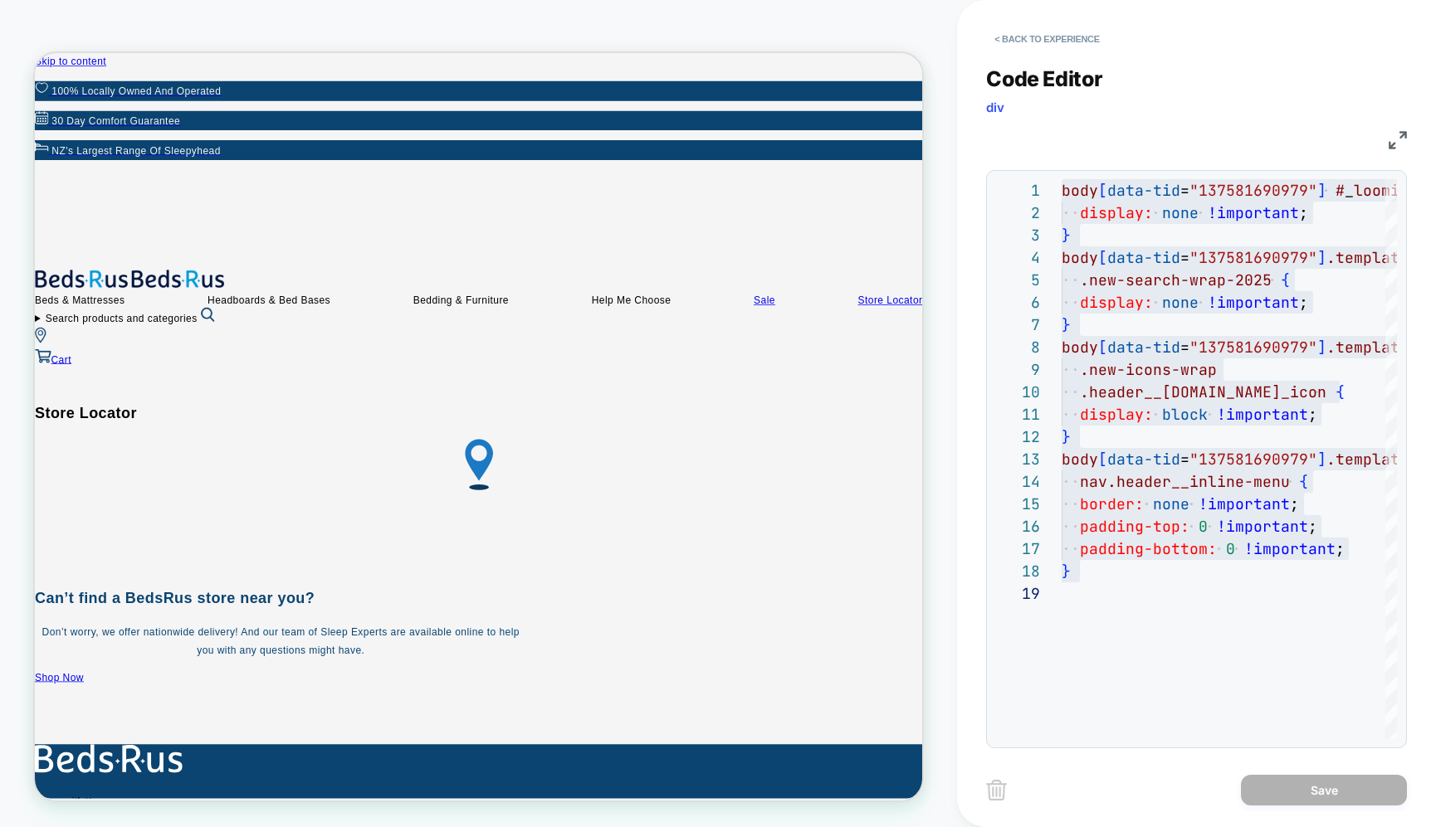
click at [1394, 134] on img at bounding box center [1397, 140] width 18 height 18
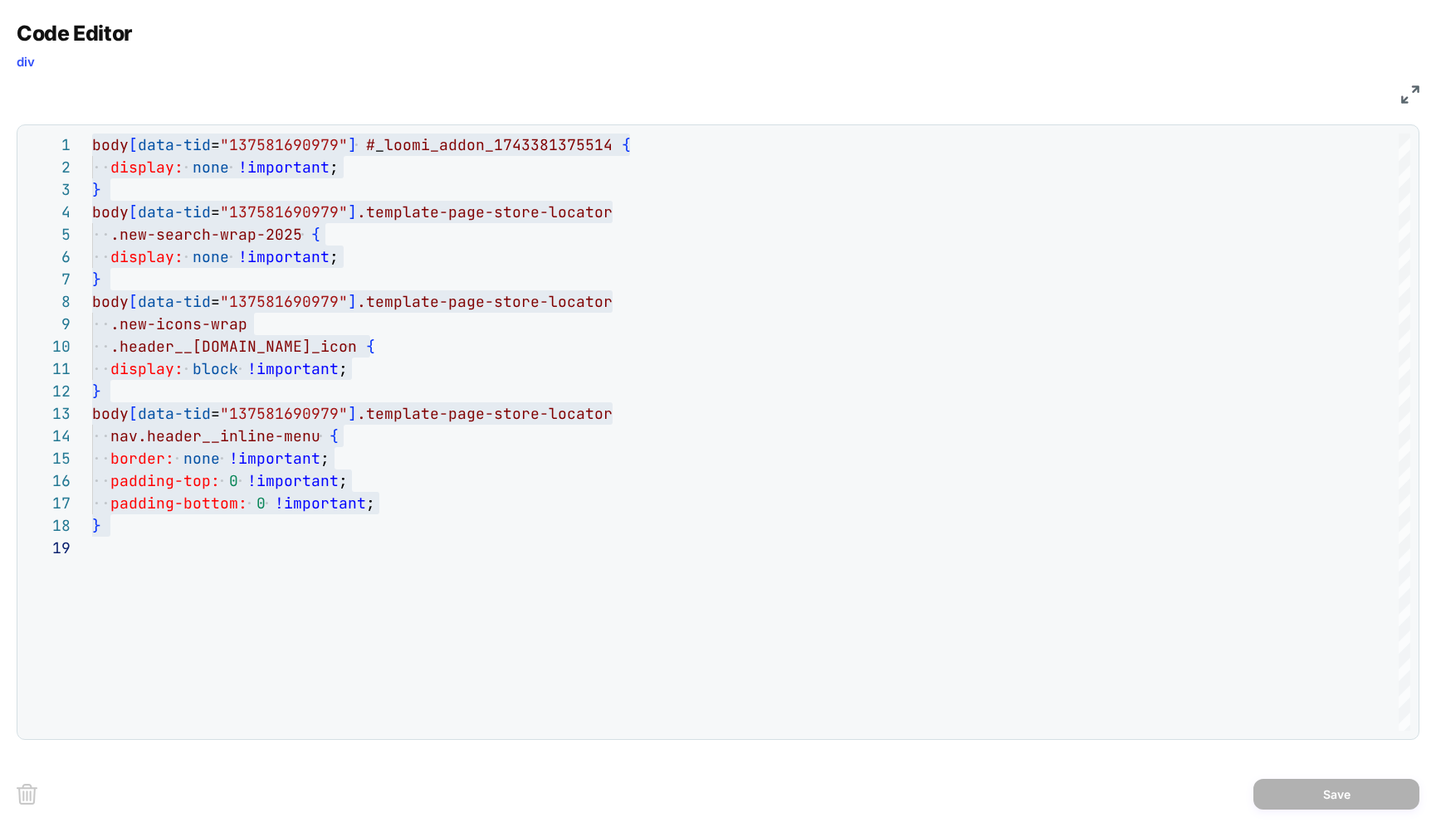
click at [1407, 89] on img at bounding box center [1410, 94] width 18 height 18
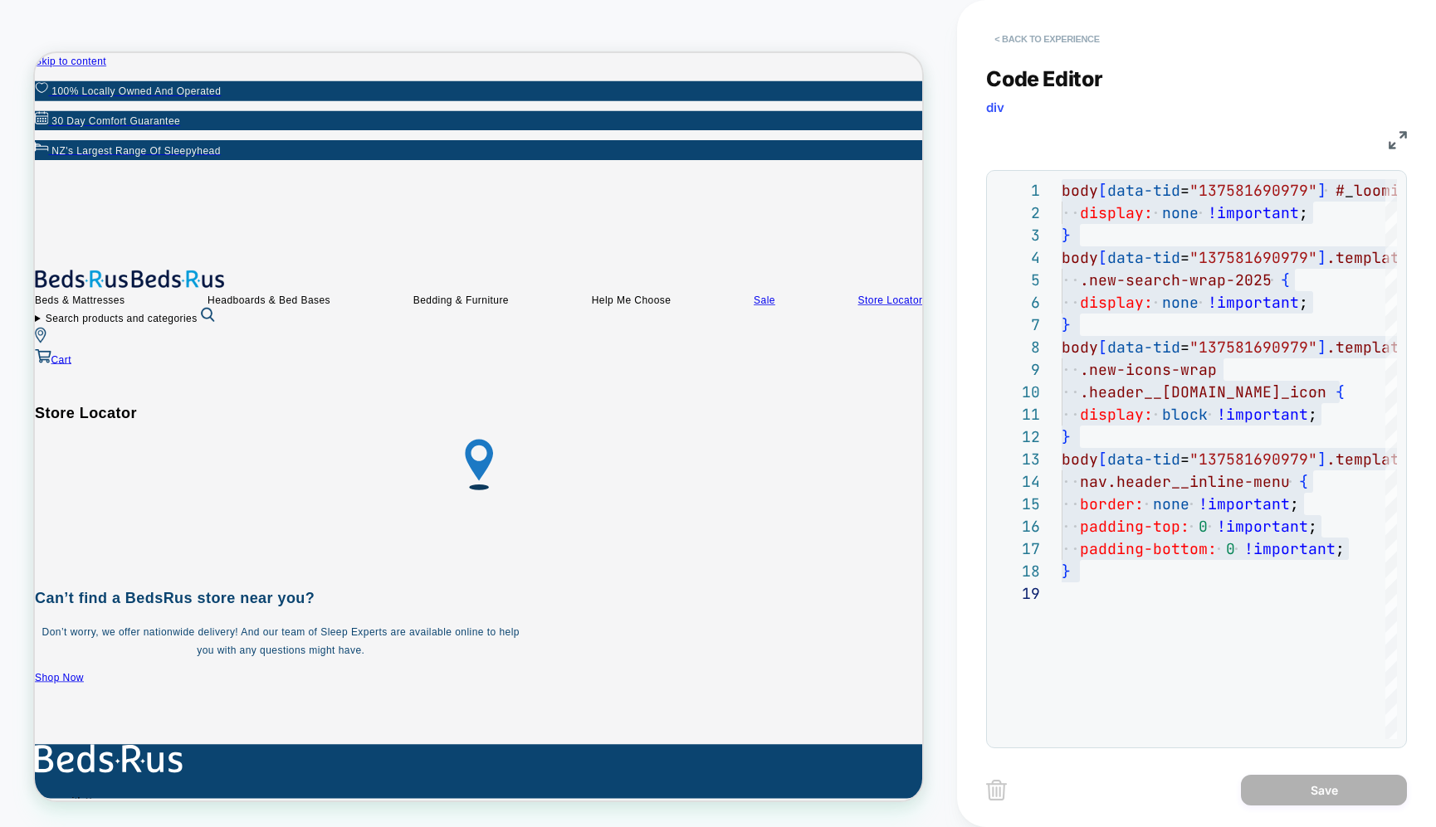
click at [1005, 34] on button "< Back to experience" at bounding box center [1046, 39] width 121 height 27
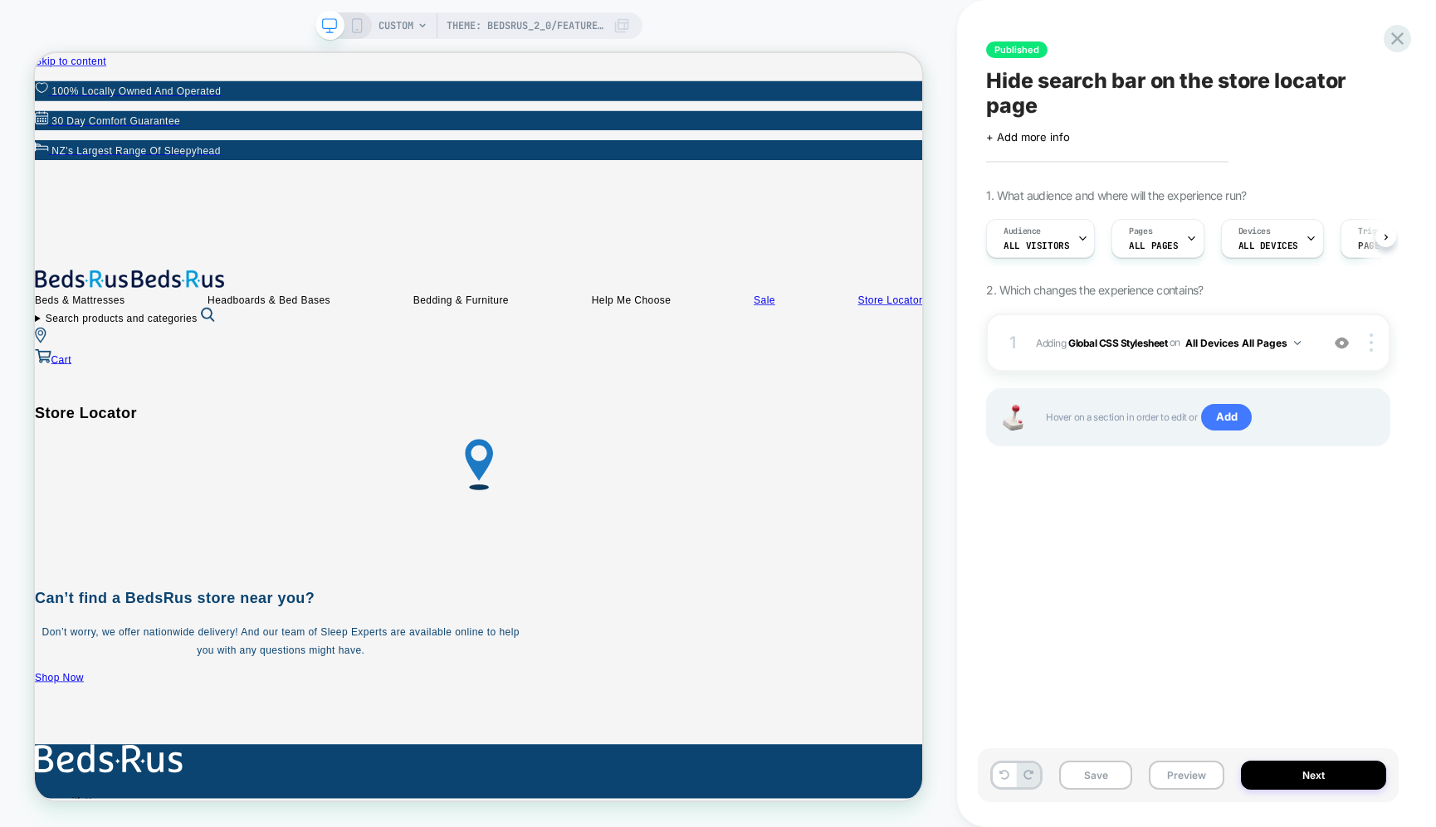
scroll to position [0, 1]
click at [1308, 778] on button "Next" at bounding box center [1313, 775] width 145 height 29
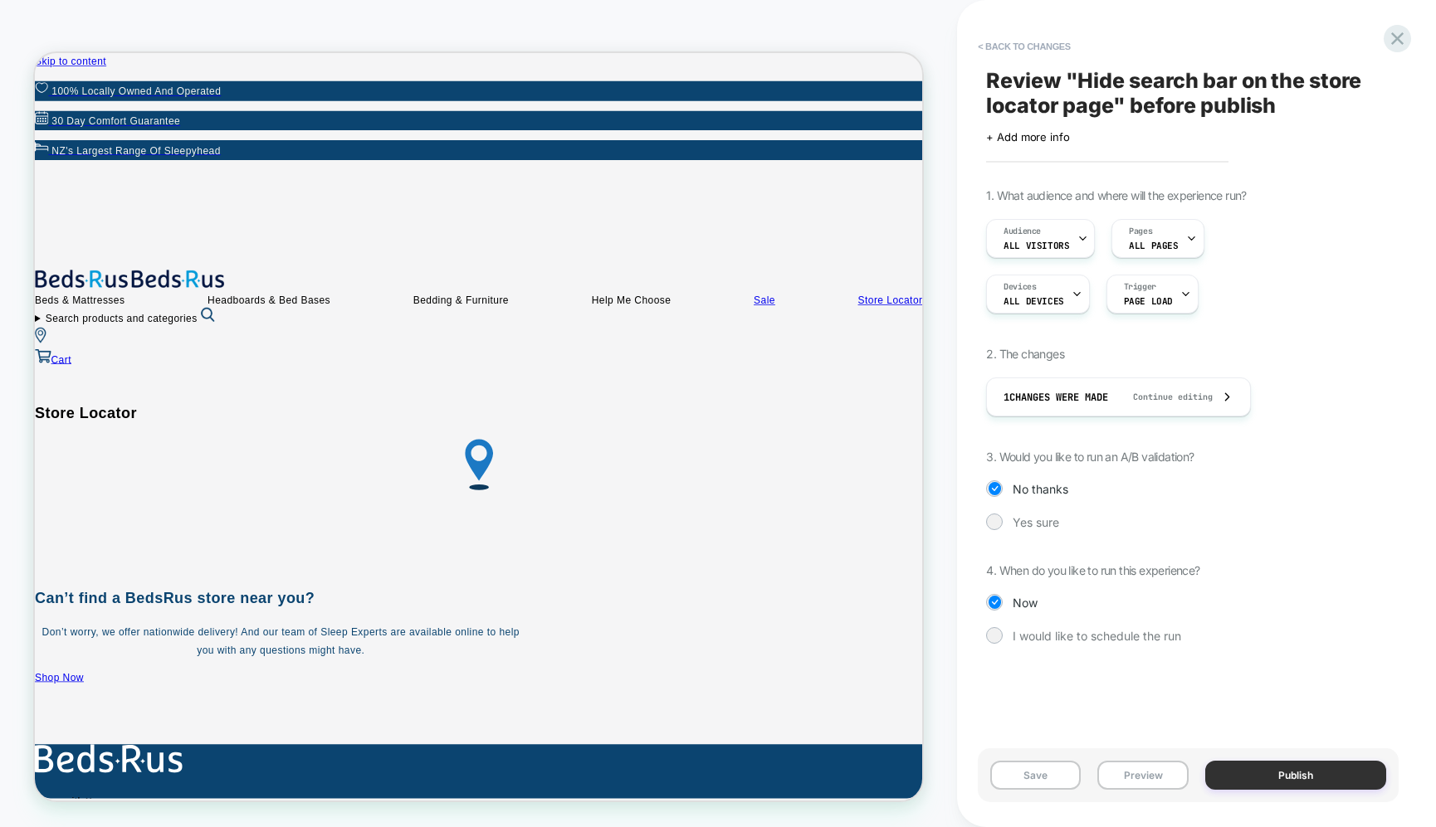
click at [1306, 778] on button "Publish" at bounding box center [1295, 775] width 181 height 29
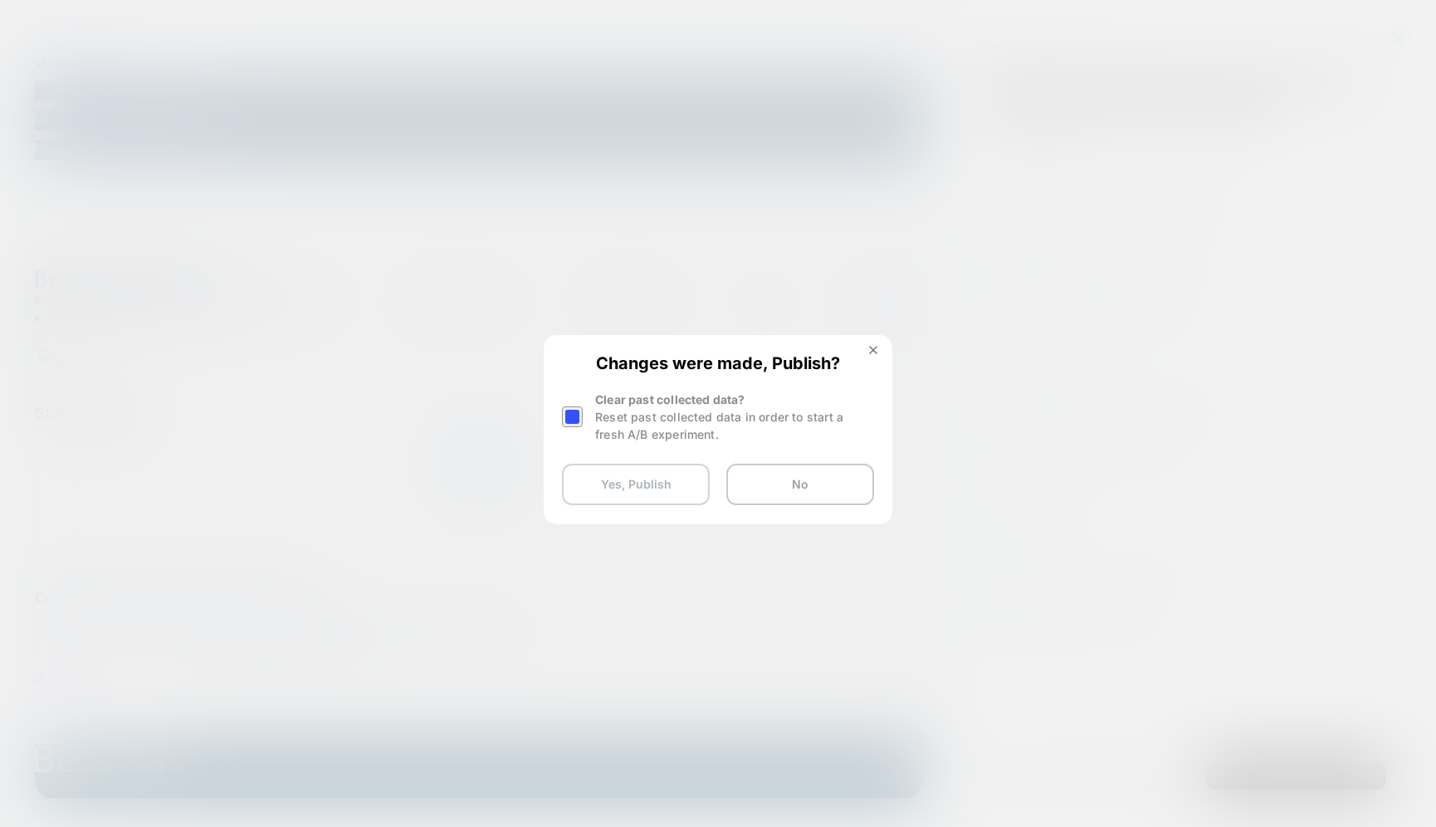
click at [669, 480] on button "Yes, Publish" at bounding box center [636, 484] width 148 height 41
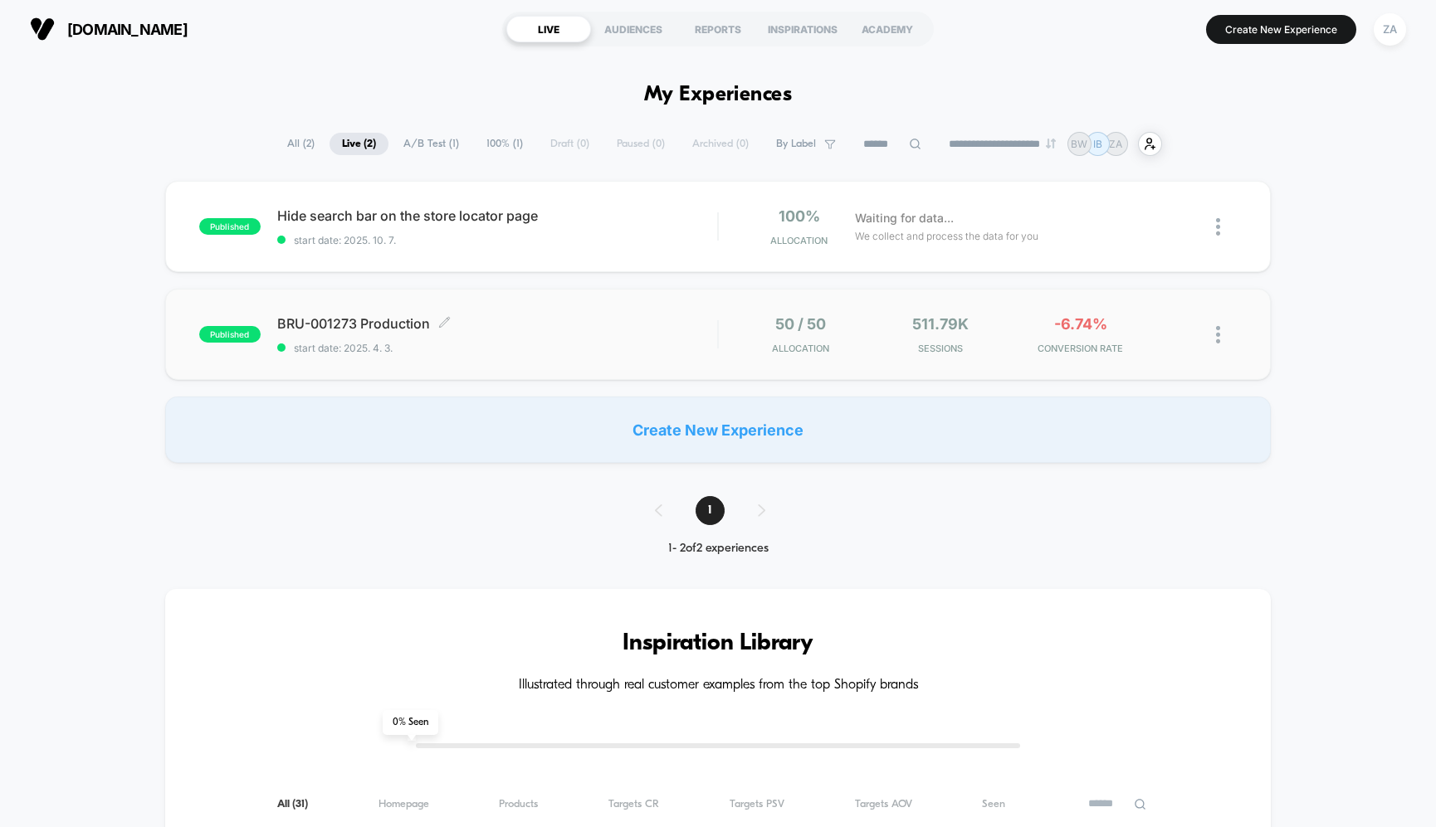
click at [370, 329] on span "BRU-001273 Production Click to edit experience details" at bounding box center [497, 323] width 440 height 17
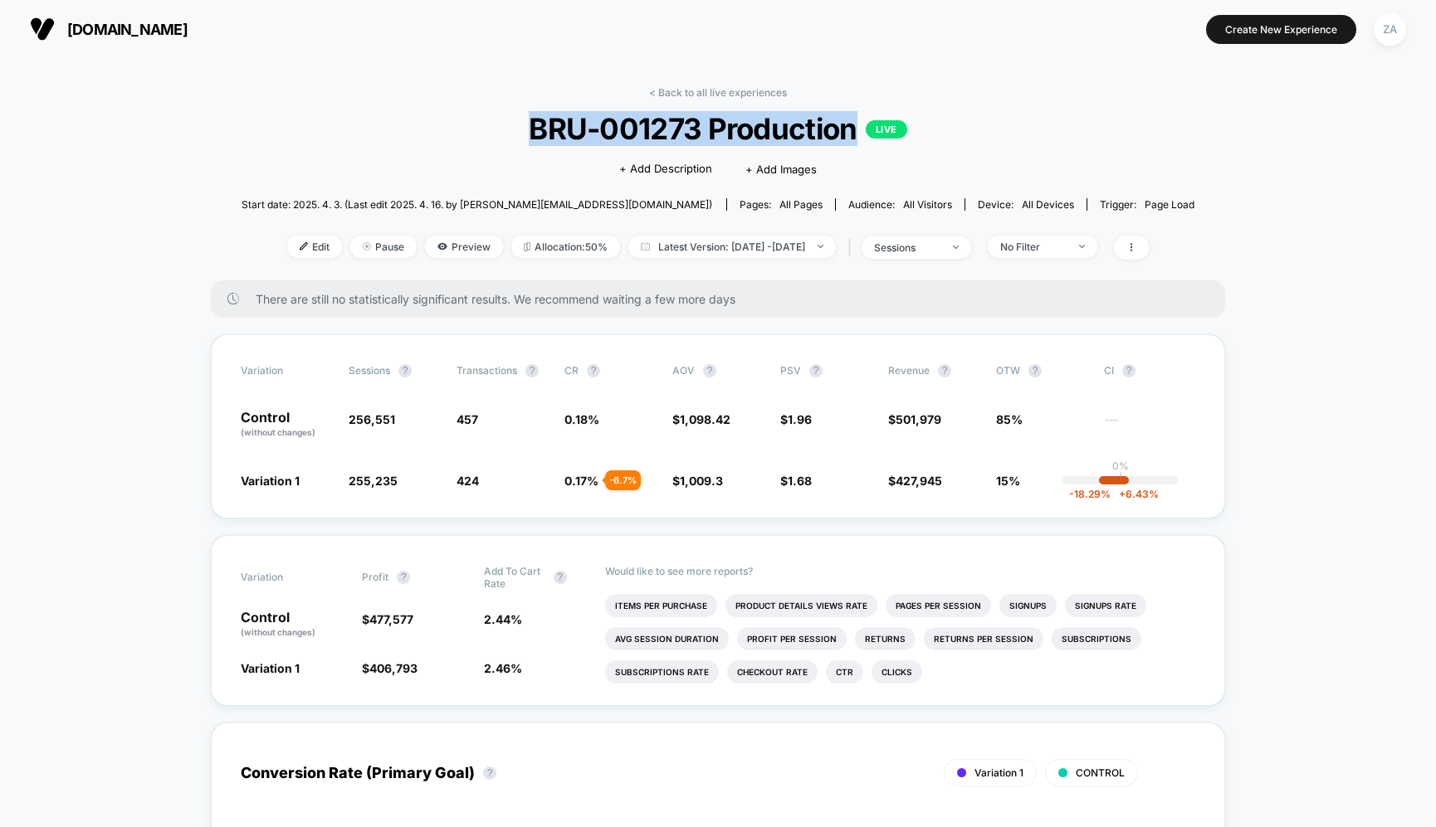
drag, startPoint x: 528, startPoint y: 132, endPoint x: 854, endPoint y: 131, distance: 326.2
click at [854, 131] on span "BRU-001273 Production LIVE" at bounding box center [718, 128] width 858 height 35
copy span "BRU-001273 Production"
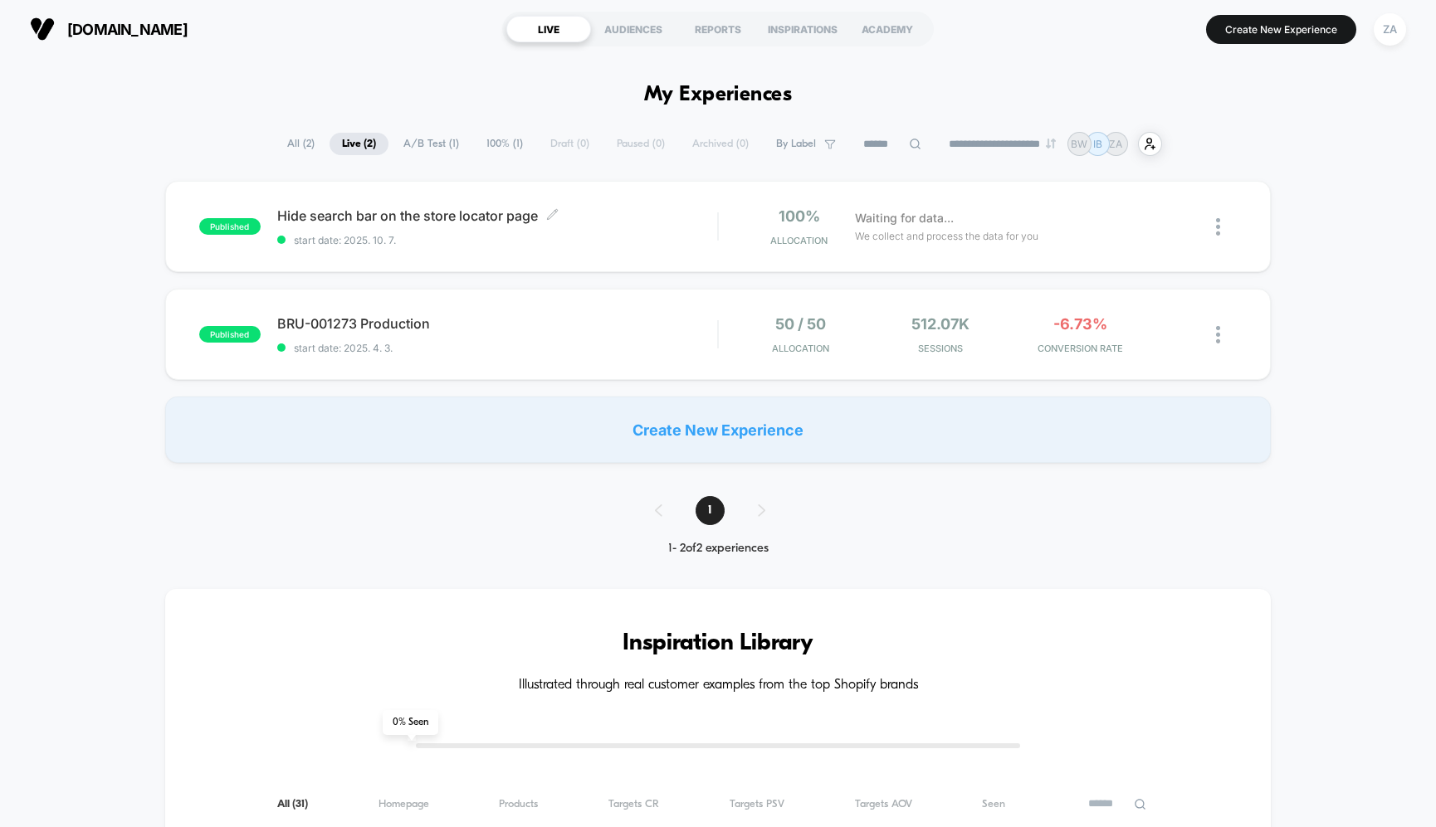
click at [422, 213] on span "Hide search bar on the store locator page Click to edit experience details" at bounding box center [497, 215] width 440 height 17
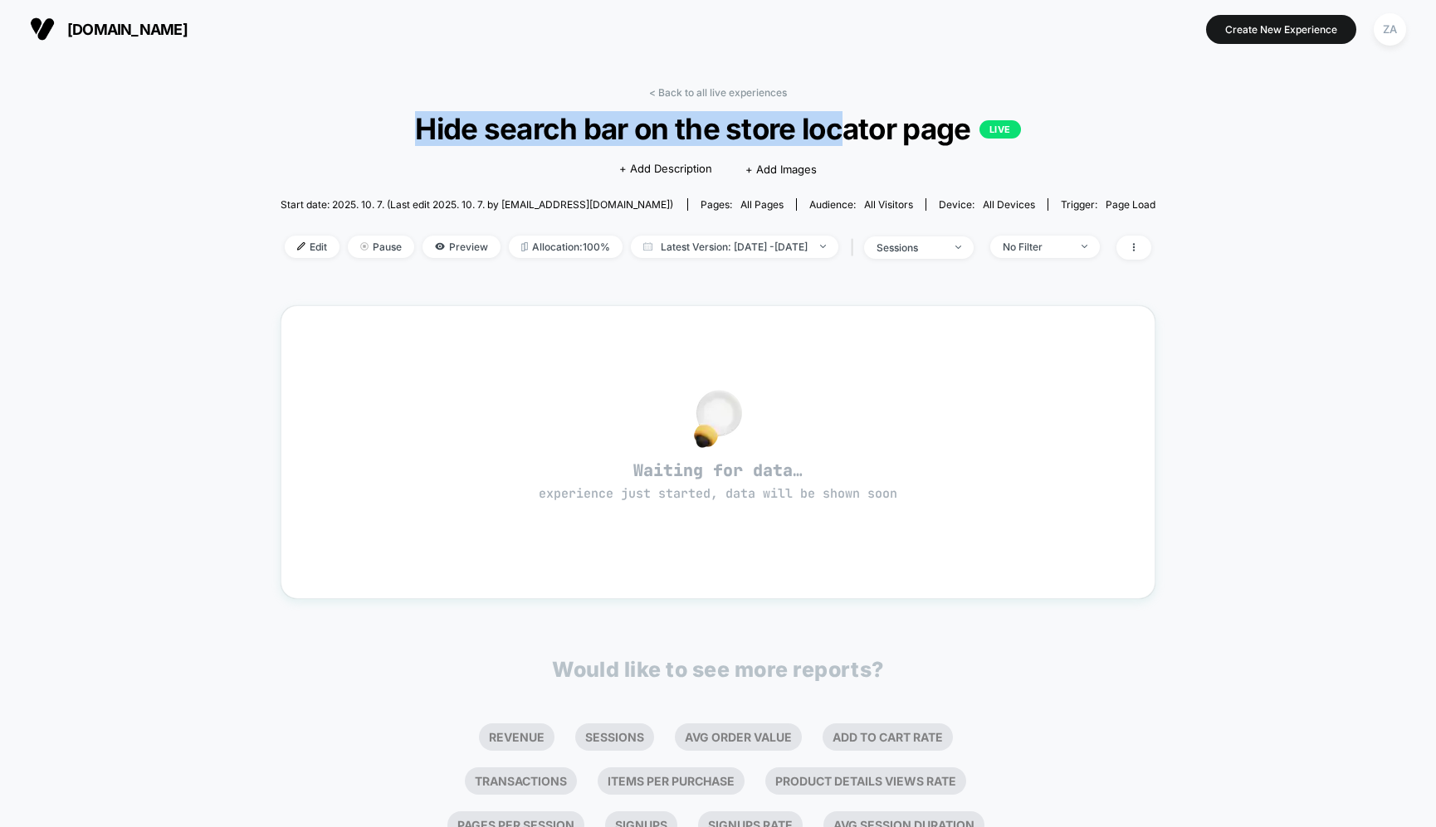
drag, startPoint x: 407, startPoint y: 133, endPoint x: 899, endPoint y: 124, distance: 491.4
click at [866, 124] on span "Hide search bar on the store locator page LIVE" at bounding box center [718, 128] width 788 height 35
click at [968, 129] on span "Hide search bar on the store locator page LIVE" at bounding box center [718, 128] width 788 height 35
copy span "Hide search bar on the store locator page"
